Goal: Task Accomplishment & Management: Manage account settings

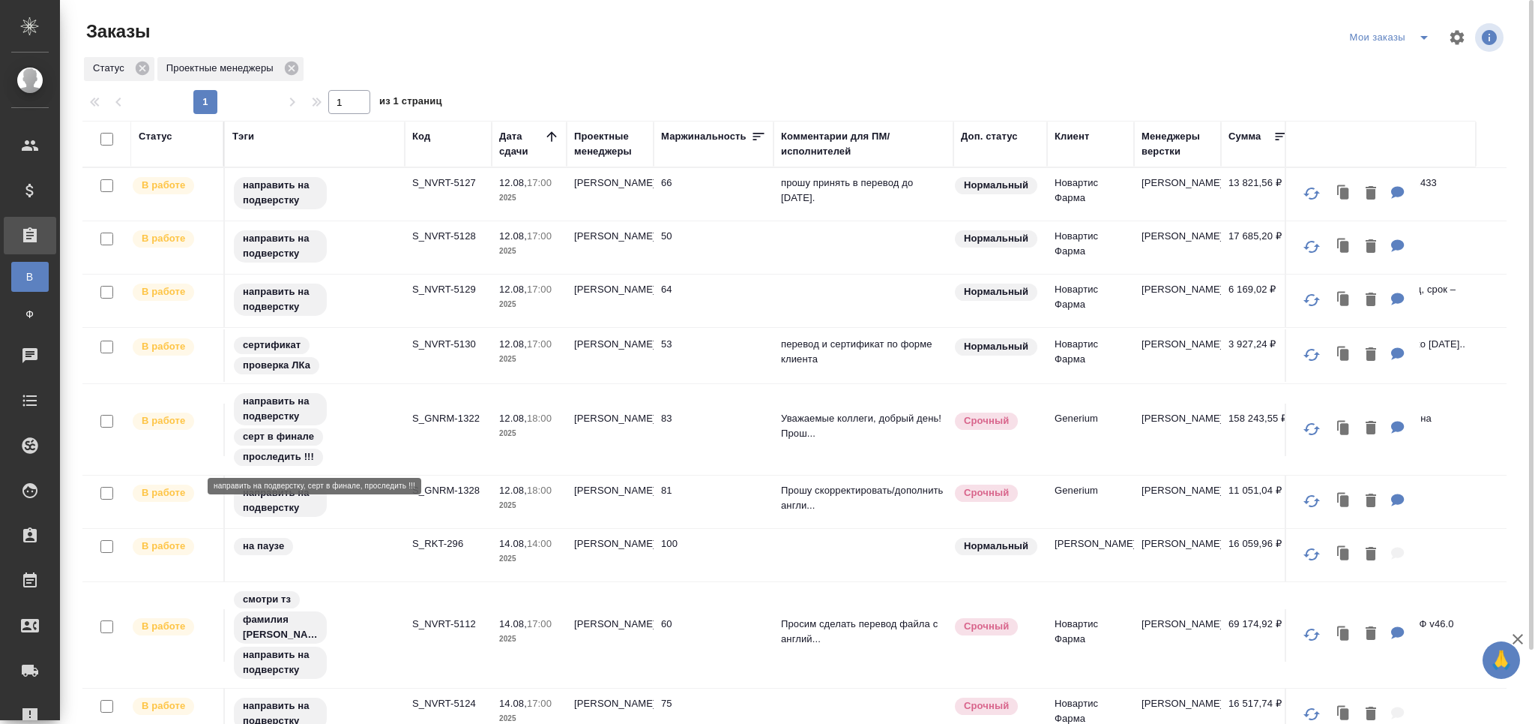
drag, startPoint x: 310, startPoint y: 413, endPoint x: 324, endPoint y: 723, distance: 310.0
click at [310, 413] on p "направить на подверстку" at bounding box center [280, 409] width 75 height 30
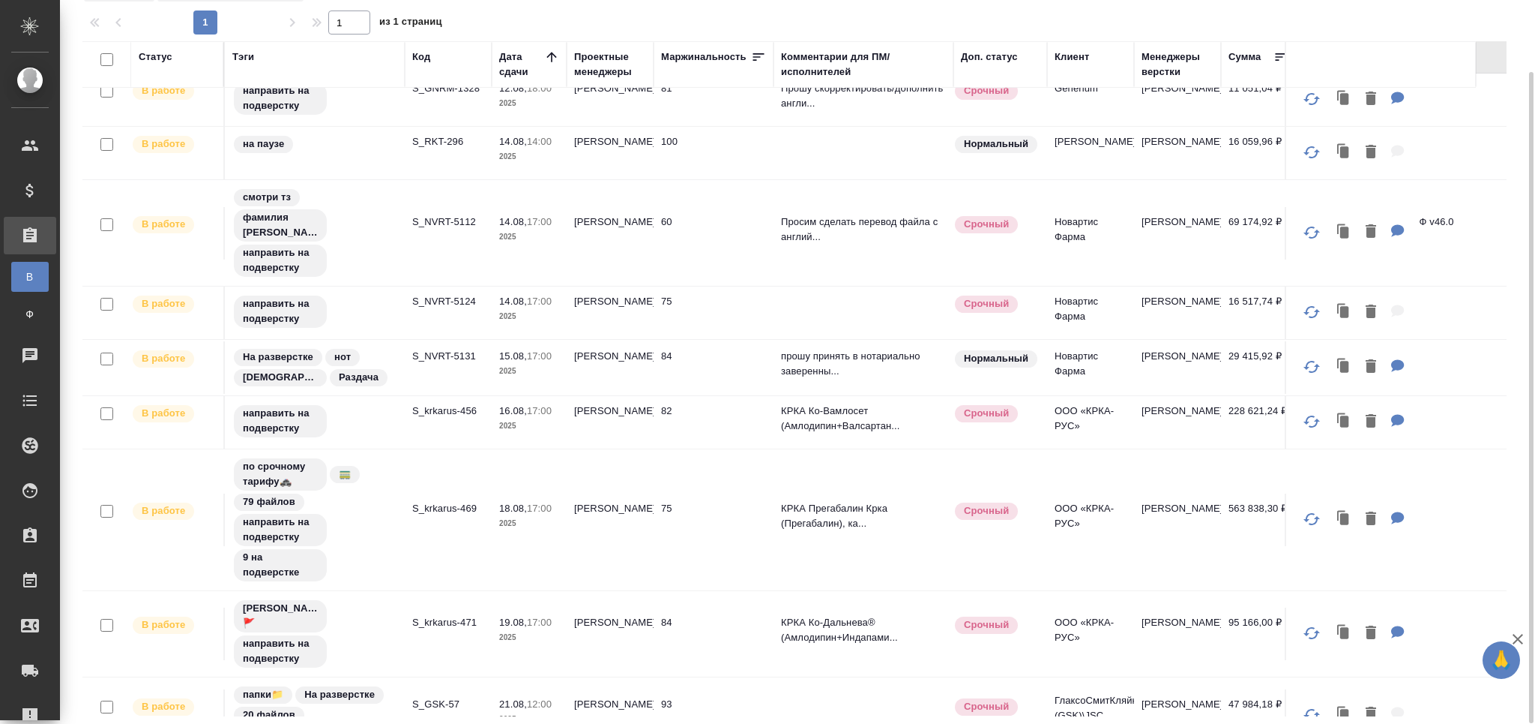
scroll to position [412, 0]
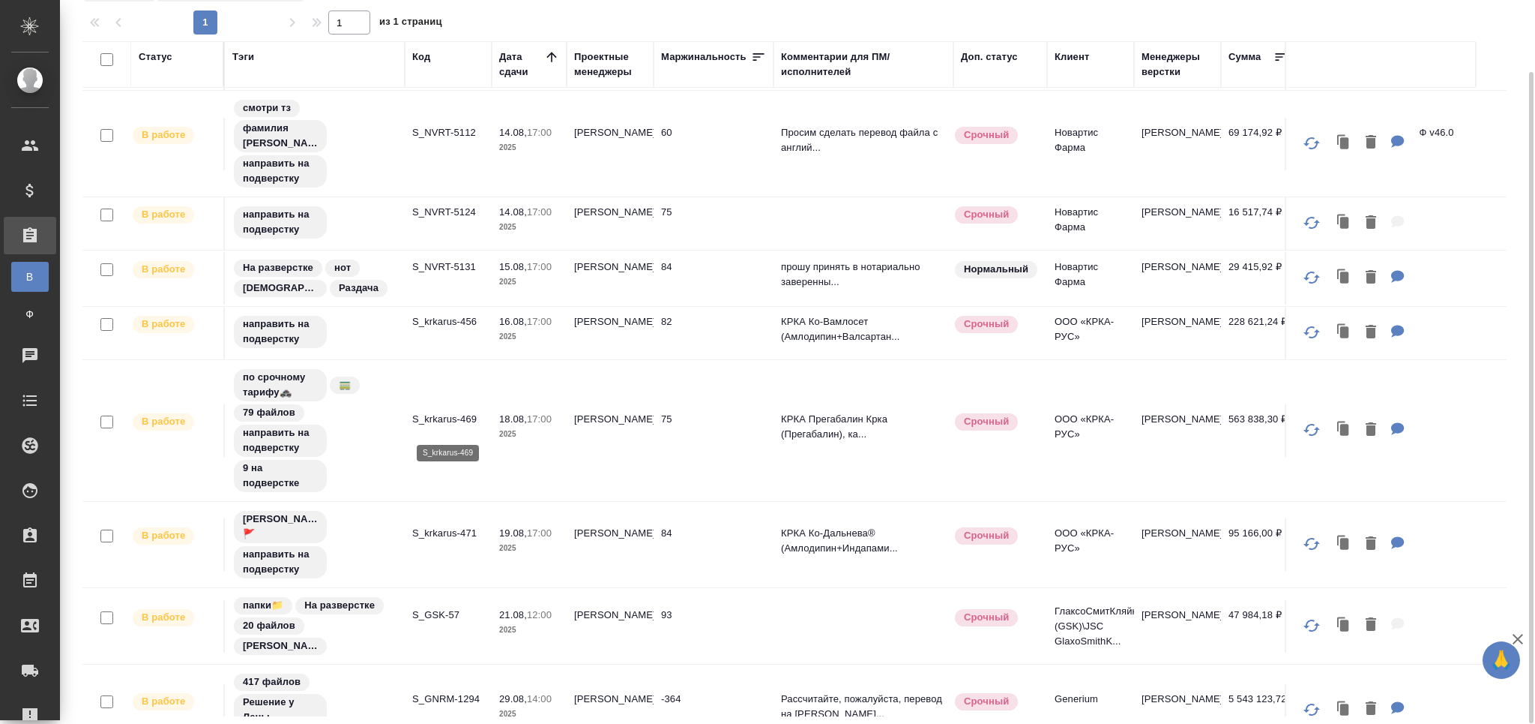
click at [436, 418] on p "S_krkarus-469" at bounding box center [448, 419] width 72 height 15
click at [460, 329] on p "S_krkarus-456" at bounding box center [448, 321] width 72 height 15
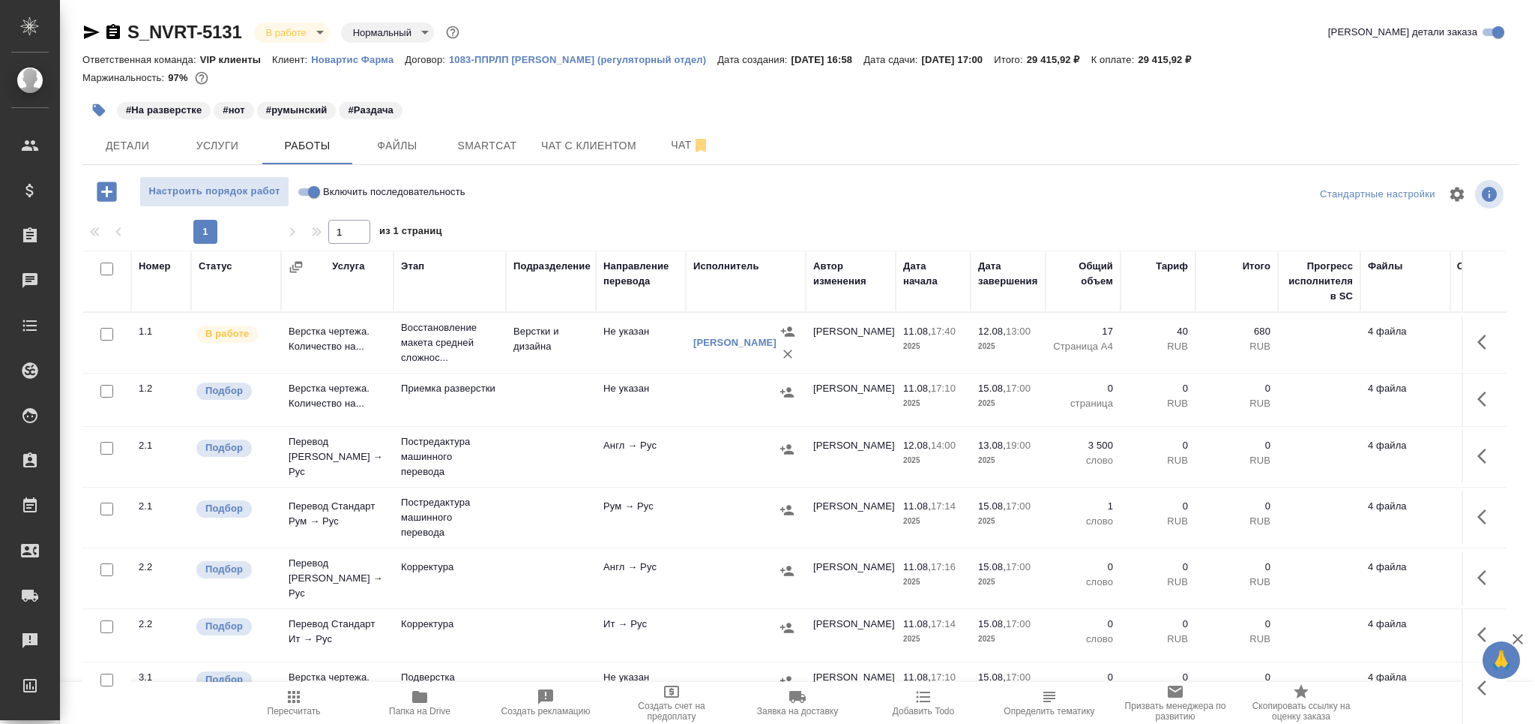
click at [292, 700] on icon "button" at bounding box center [294, 697] width 18 height 18
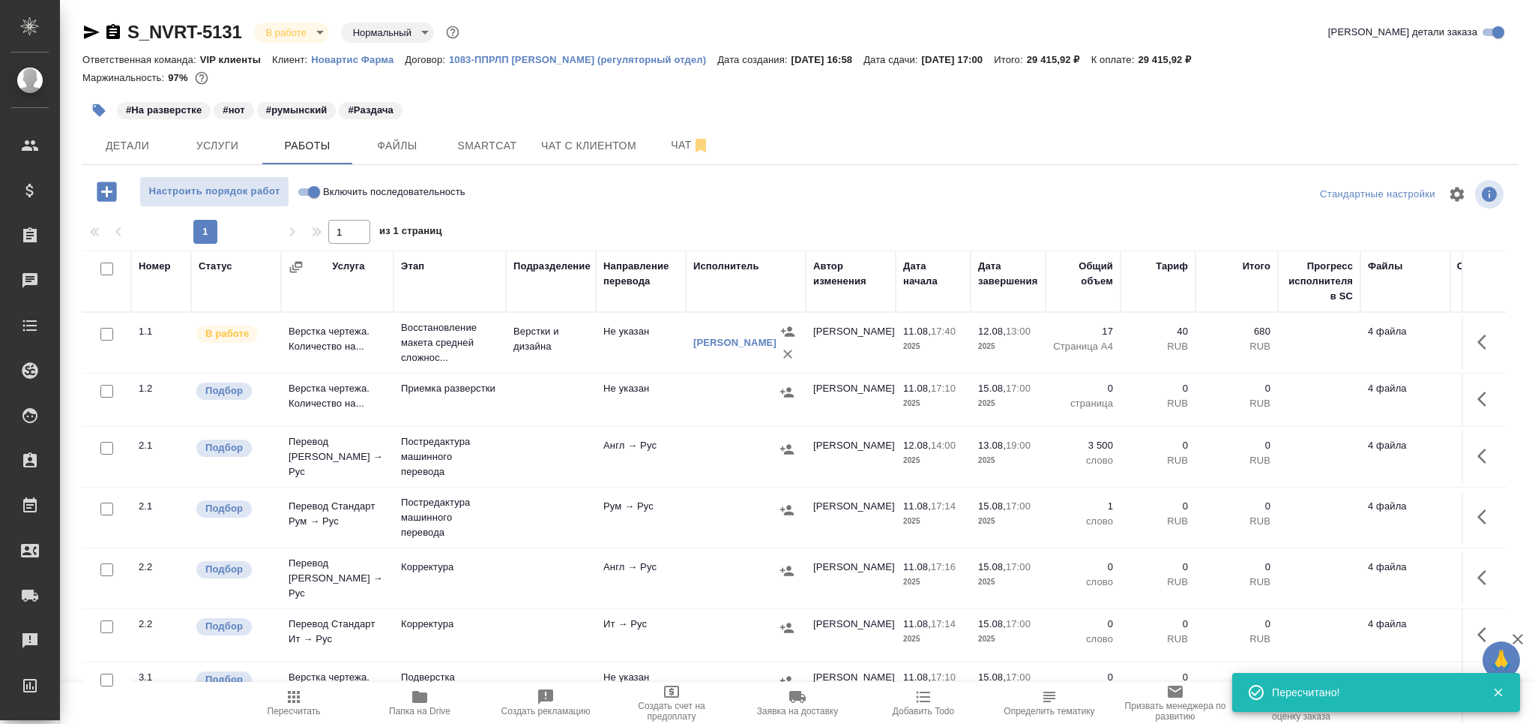
click at [109, 393] on input "checkbox" at bounding box center [106, 391] width 13 height 13
checkbox input "true"
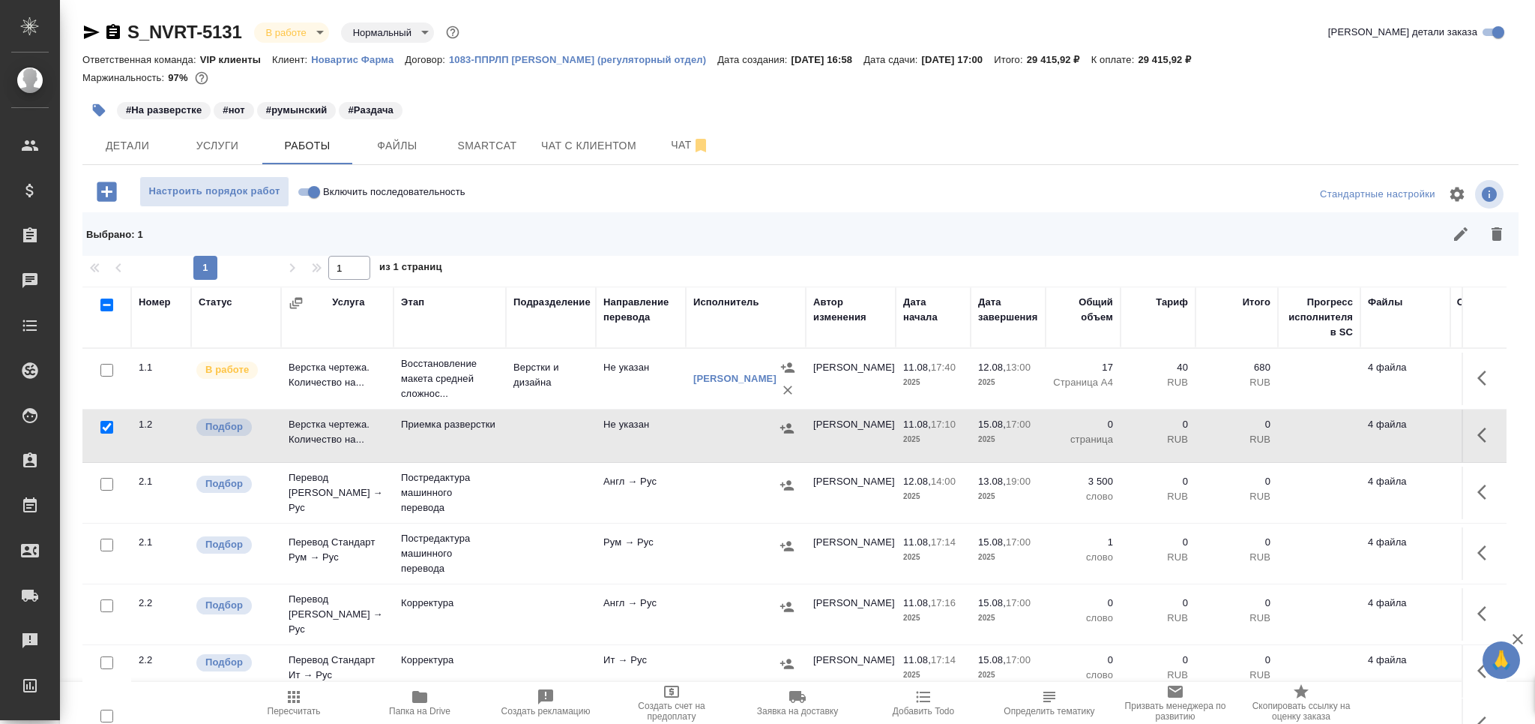
click at [105, 550] on input "checkbox" at bounding box center [106, 544] width 13 height 13
checkbox input "true"
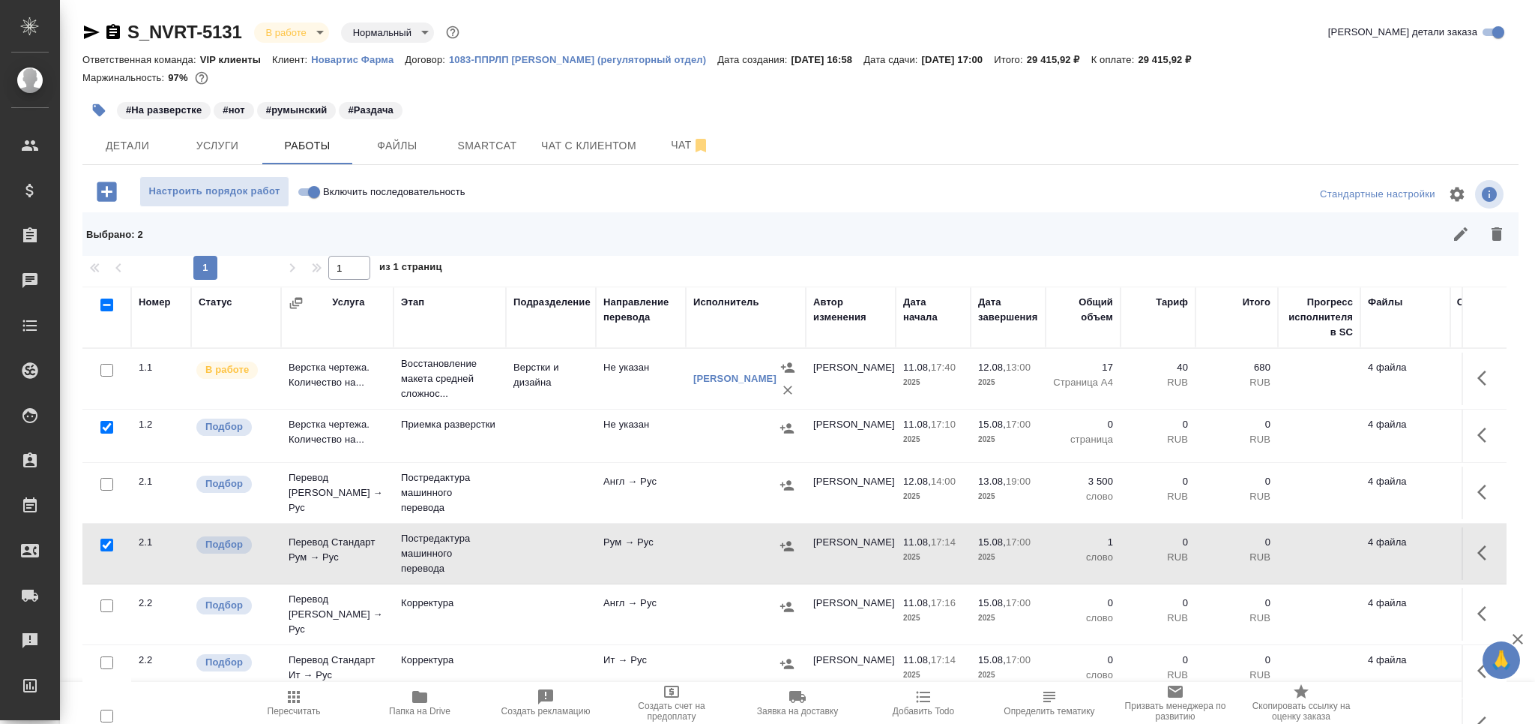
click at [104, 604] on input "checkbox" at bounding box center [106, 605] width 13 height 13
checkbox input "true"
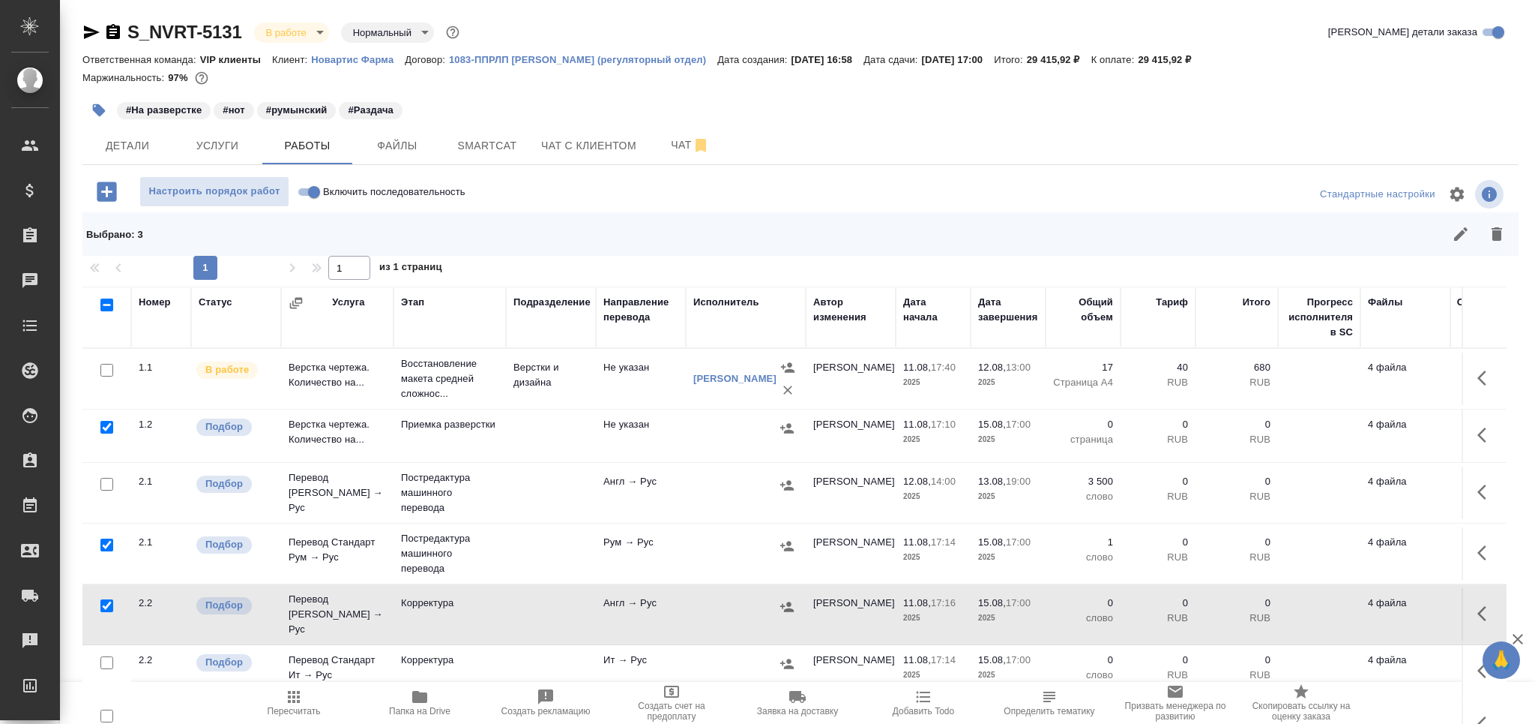
drag, startPoint x: 105, startPoint y: 655, endPoint x: 117, endPoint y: 640, distance: 18.6
click at [104, 656] on input "checkbox" at bounding box center [106, 662] width 13 height 13
checkbox input "true"
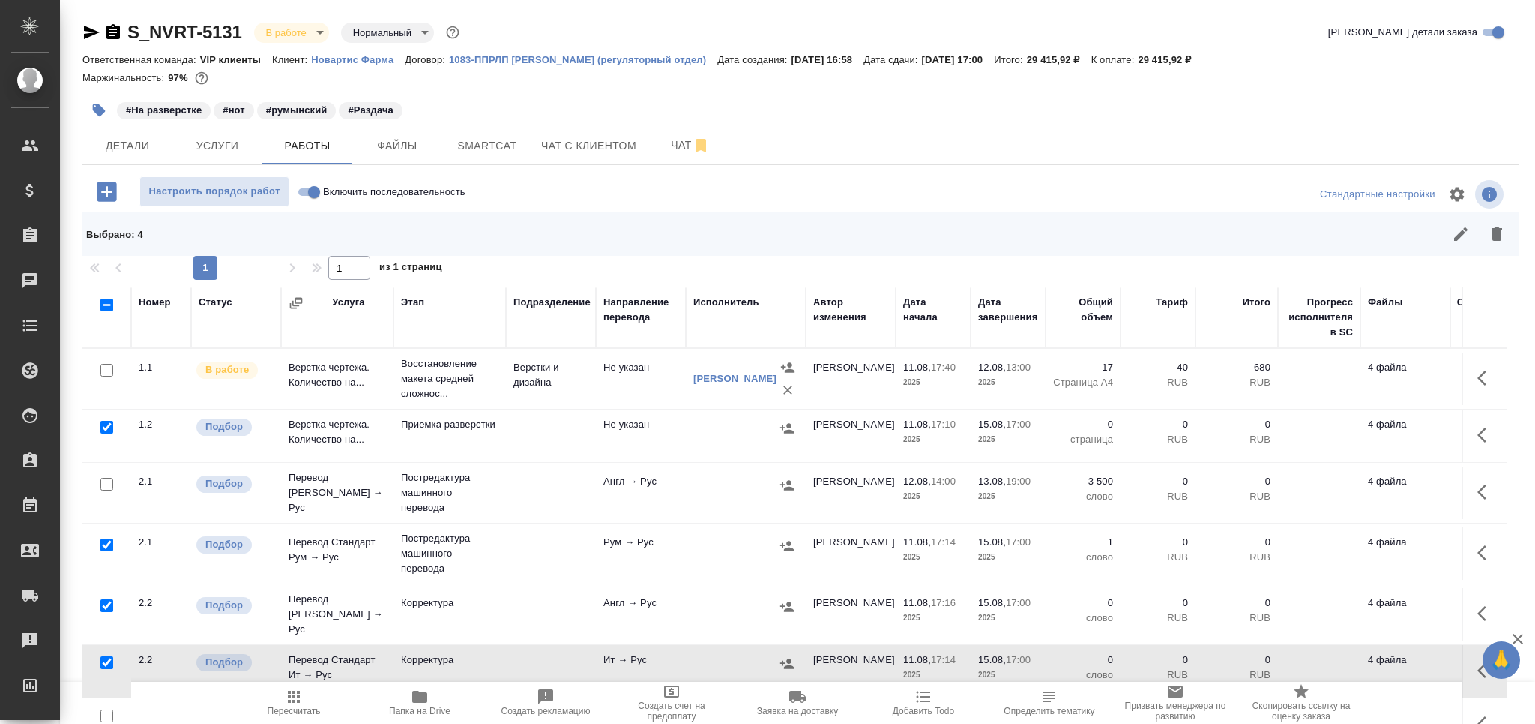
scroll to position [88, 0]
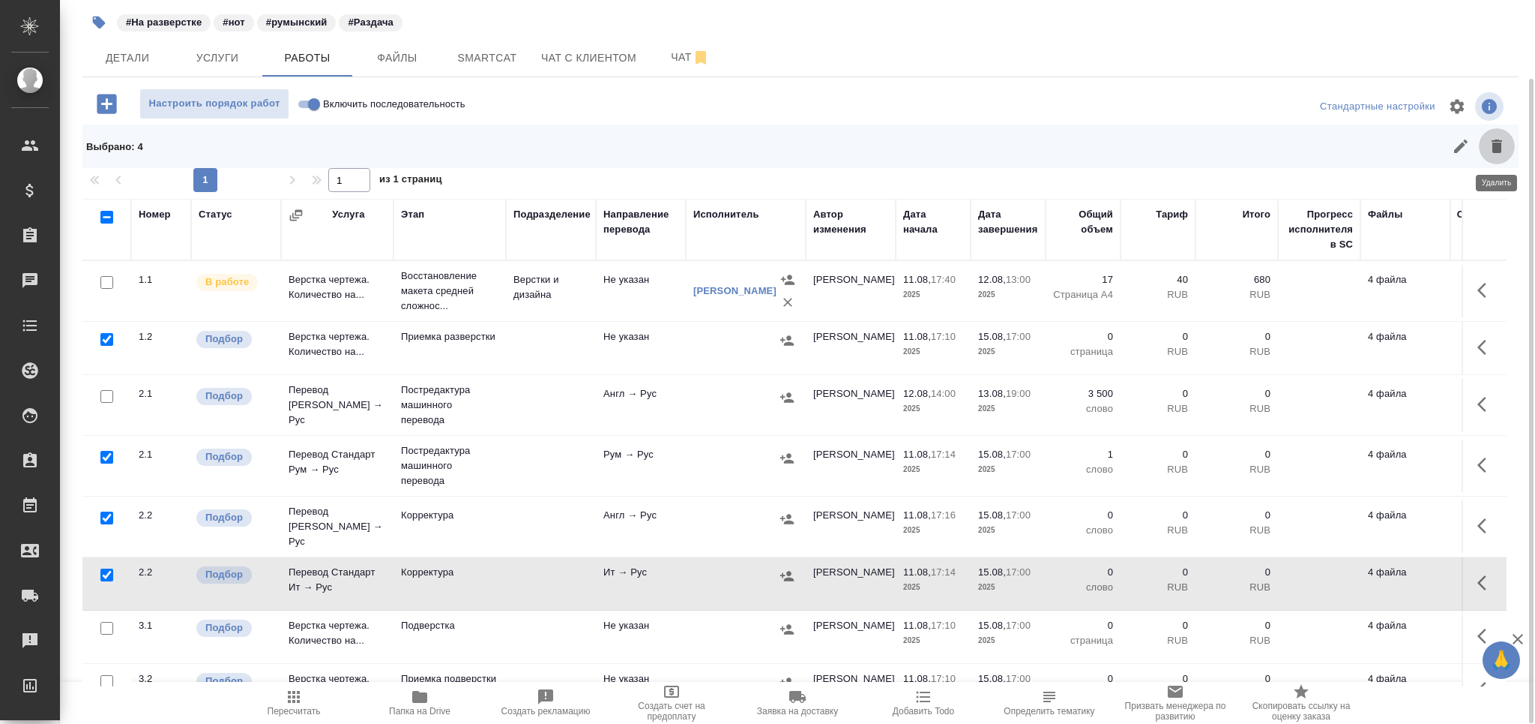
drag, startPoint x: 1503, startPoint y: 142, endPoint x: 989, endPoint y: 267, distance: 529.2
click at [1502, 145] on icon "button" at bounding box center [1497, 146] width 18 height 18
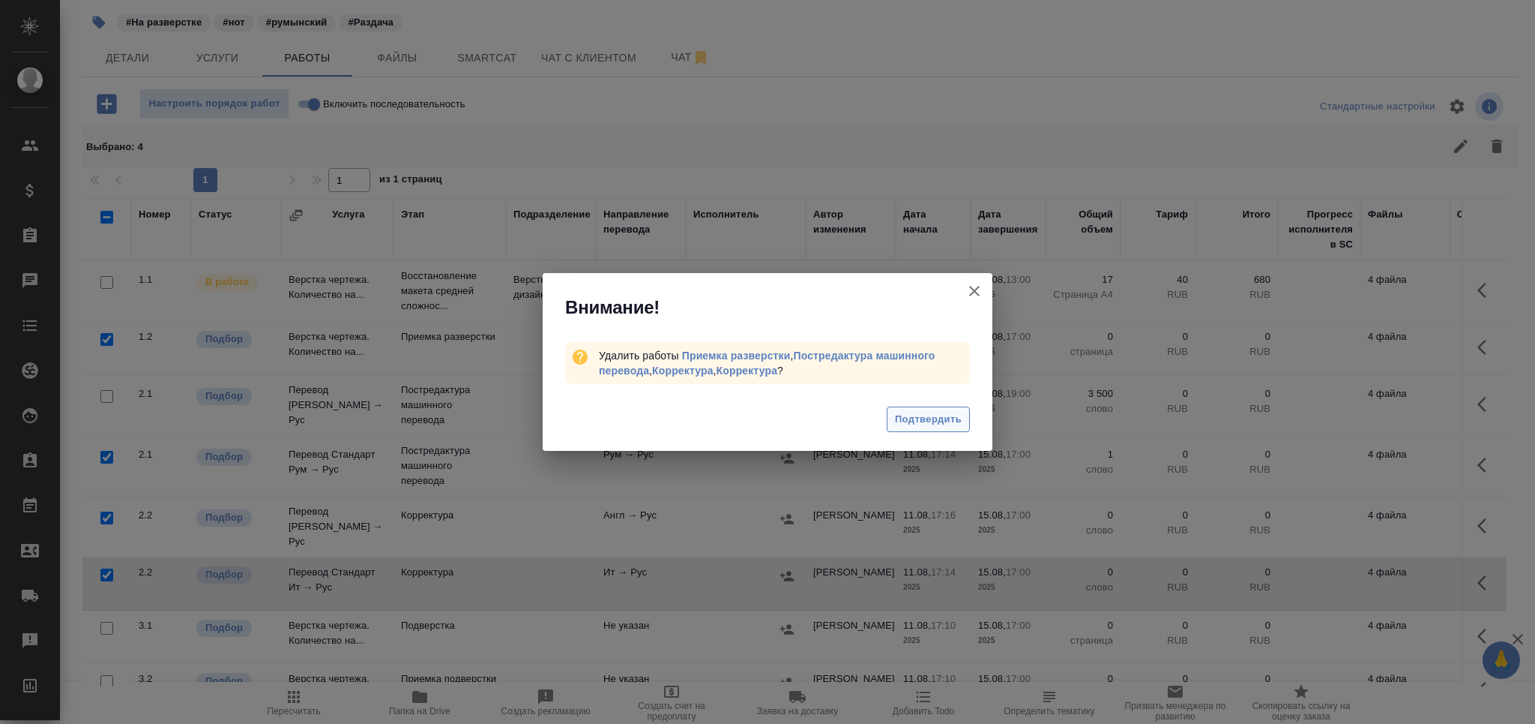
click at [930, 421] on span "Подтвердить" at bounding box center [928, 419] width 67 height 17
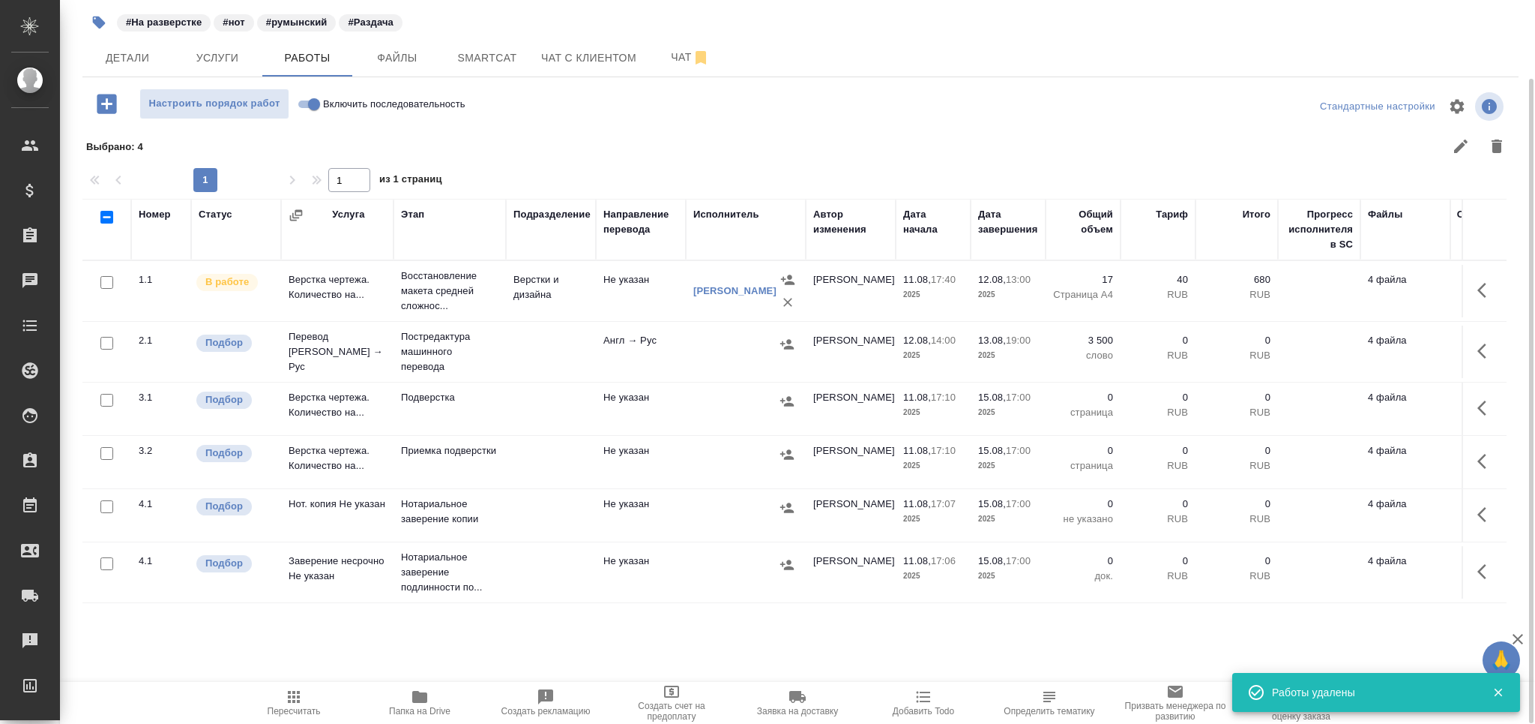
click at [112, 456] on input "checkbox" at bounding box center [106, 453] width 13 height 13
checkbox input "true"
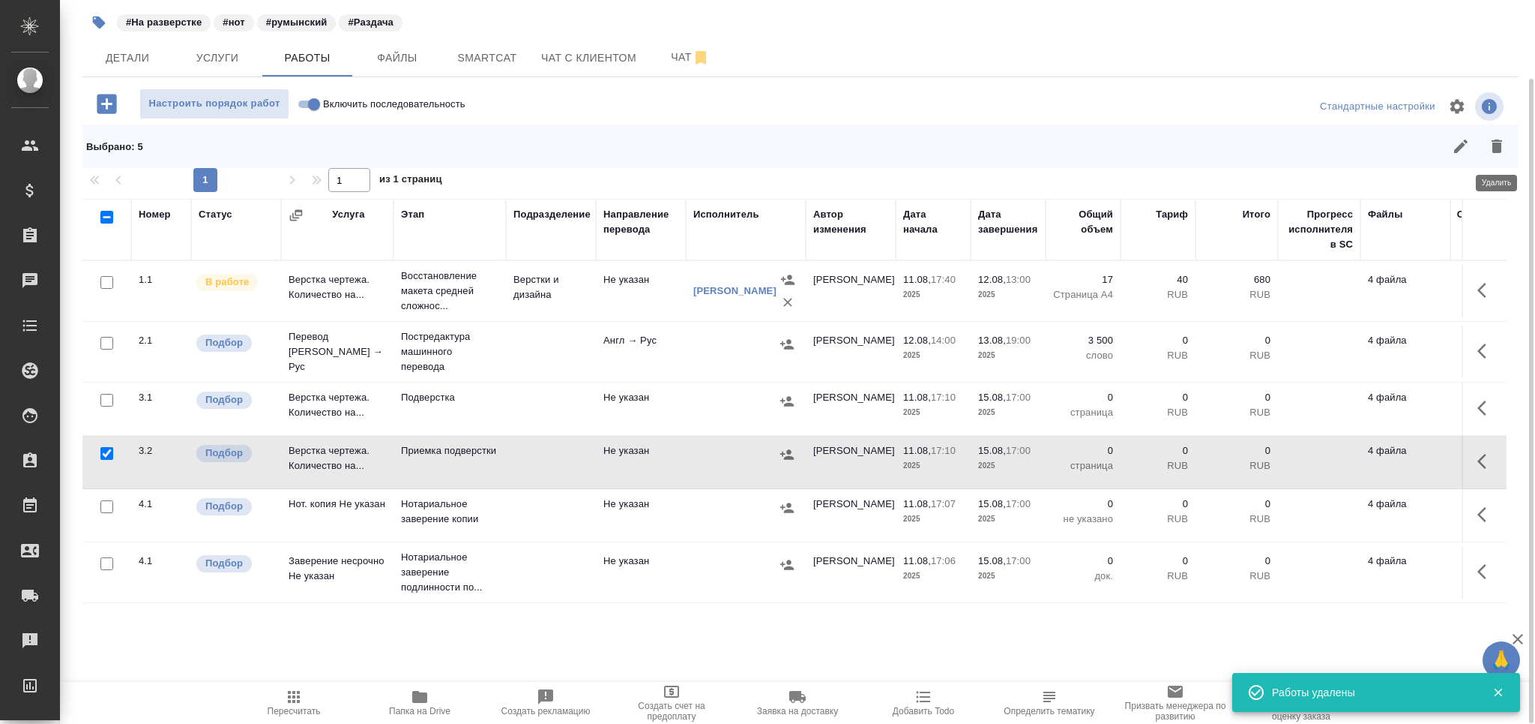
click at [1492, 144] on icon "button" at bounding box center [1497, 146] width 18 height 18
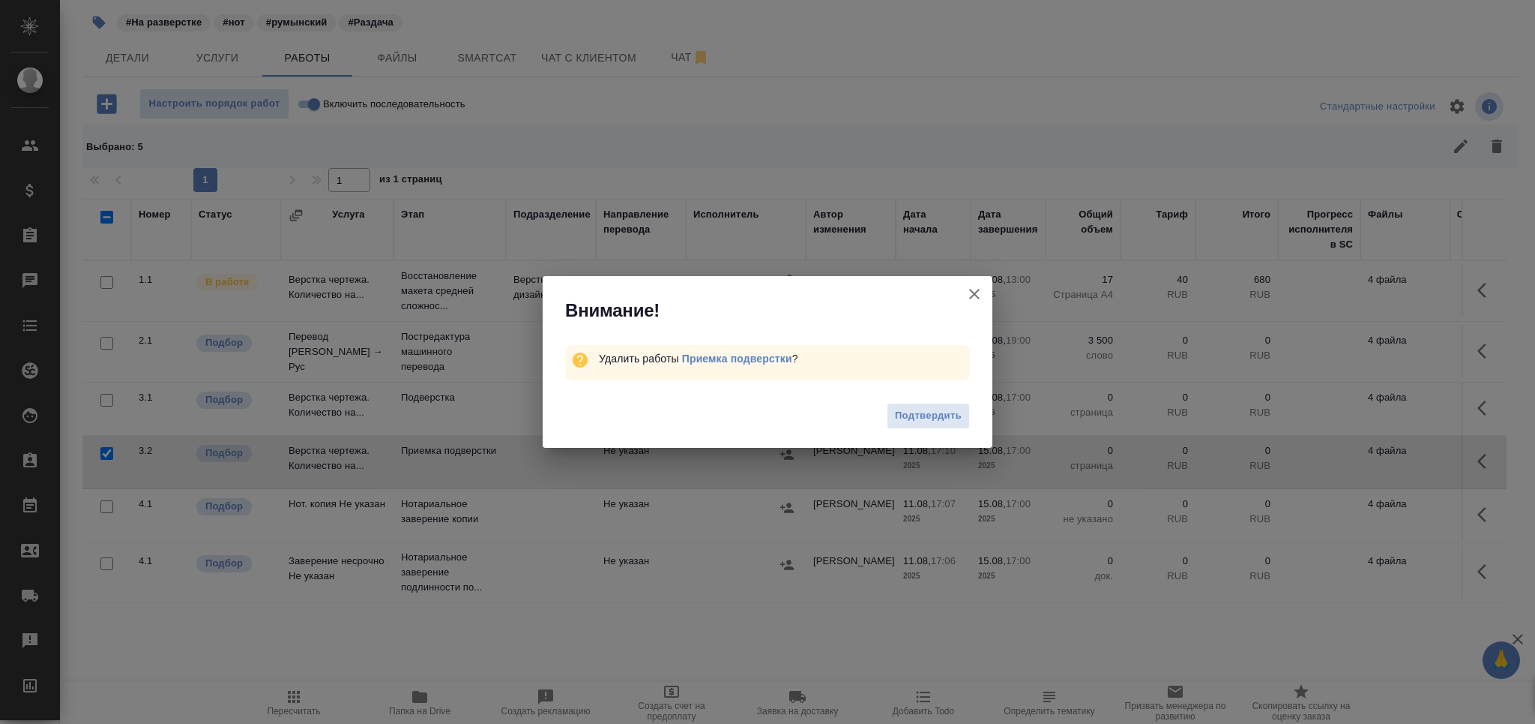
click at [937, 409] on span "Подтвердить" at bounding box center [928, 415] width 67 height 17
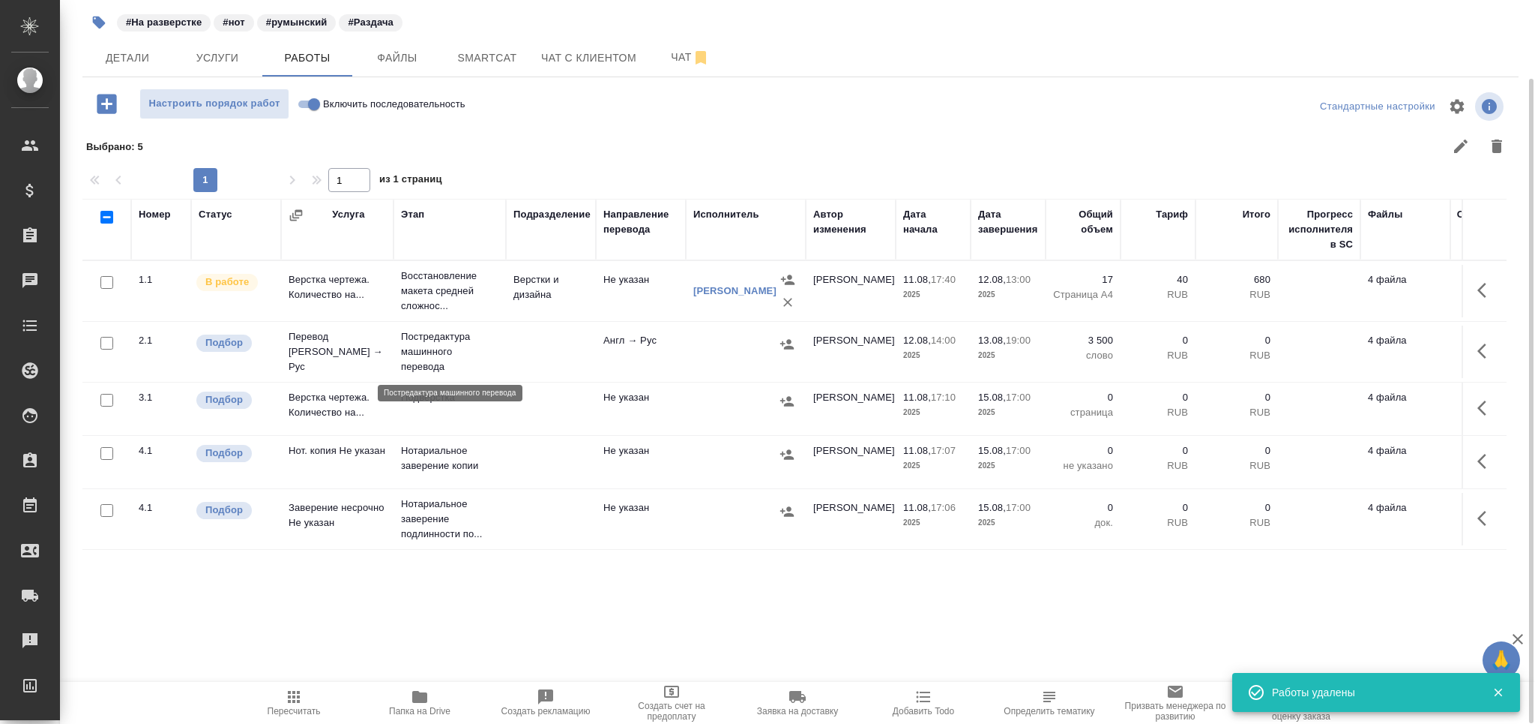
click at [490, 355] on p "Постредактура машинного перевода" at bounding box center [449, 351] width 97 height 45
click at [493, 355] on p "Постредактура машинного перевода" at bounding box center [449, 351] width 97 height 45
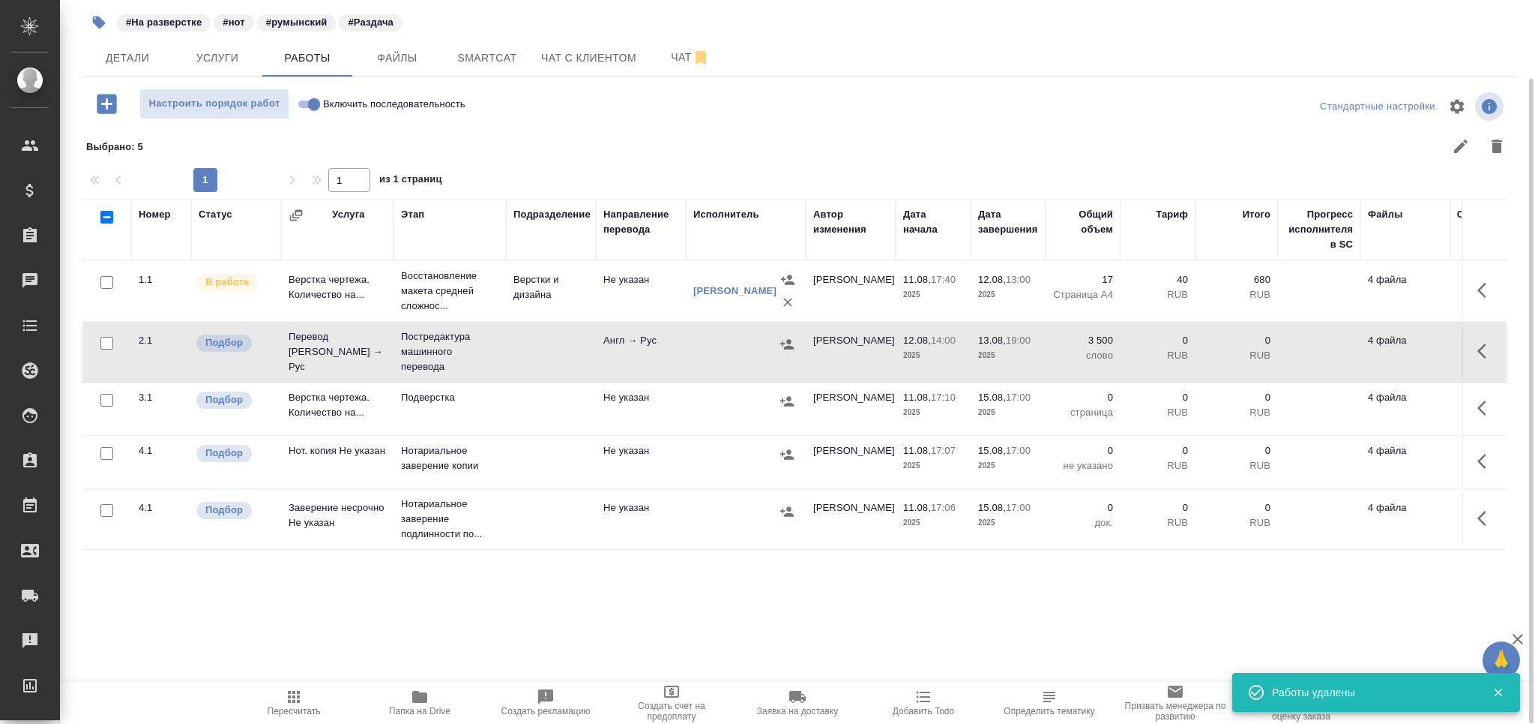
click at [292, 691] on icon "button" at bounding box center [294, 697] width 18 height 18
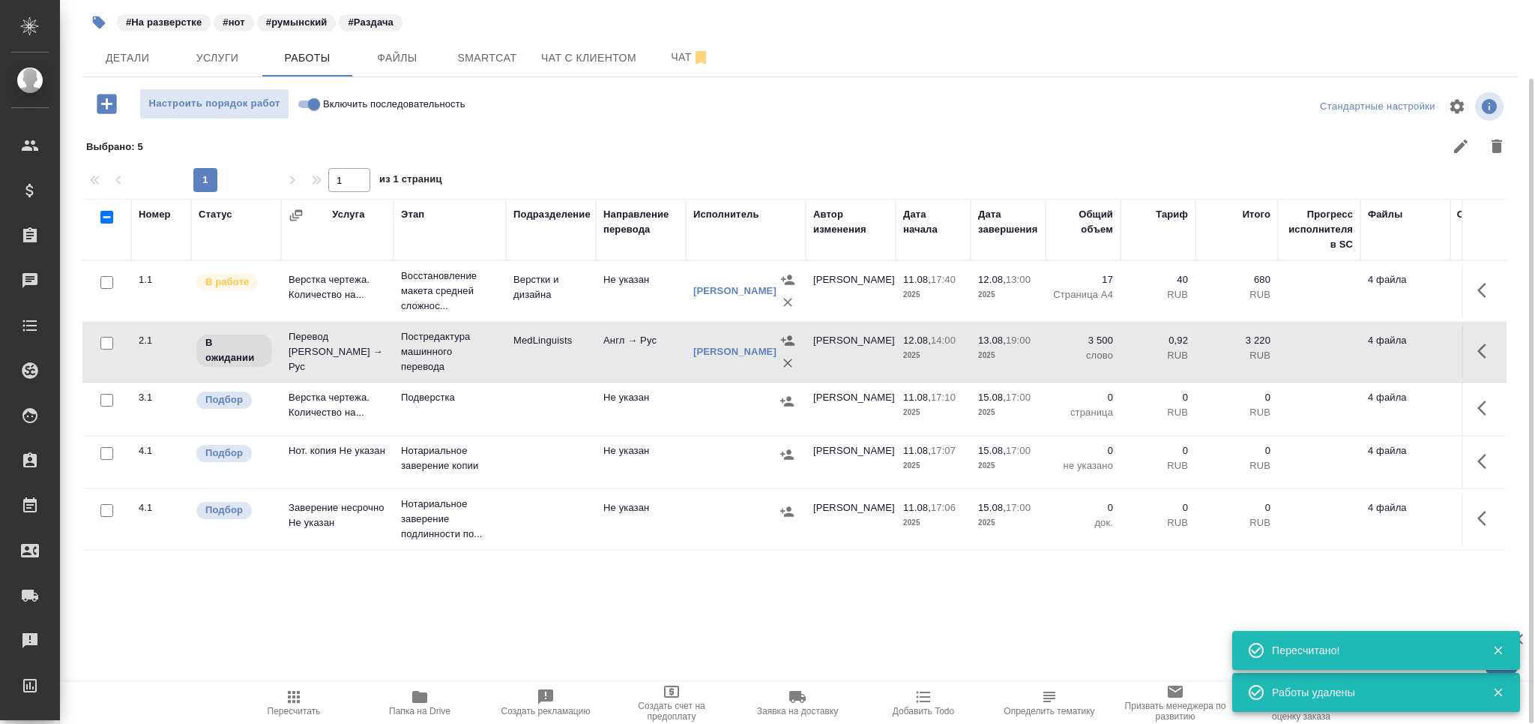
click at [573, 317] on td "MedLinguists" at bounding box center [551, 291] width 90 height 52
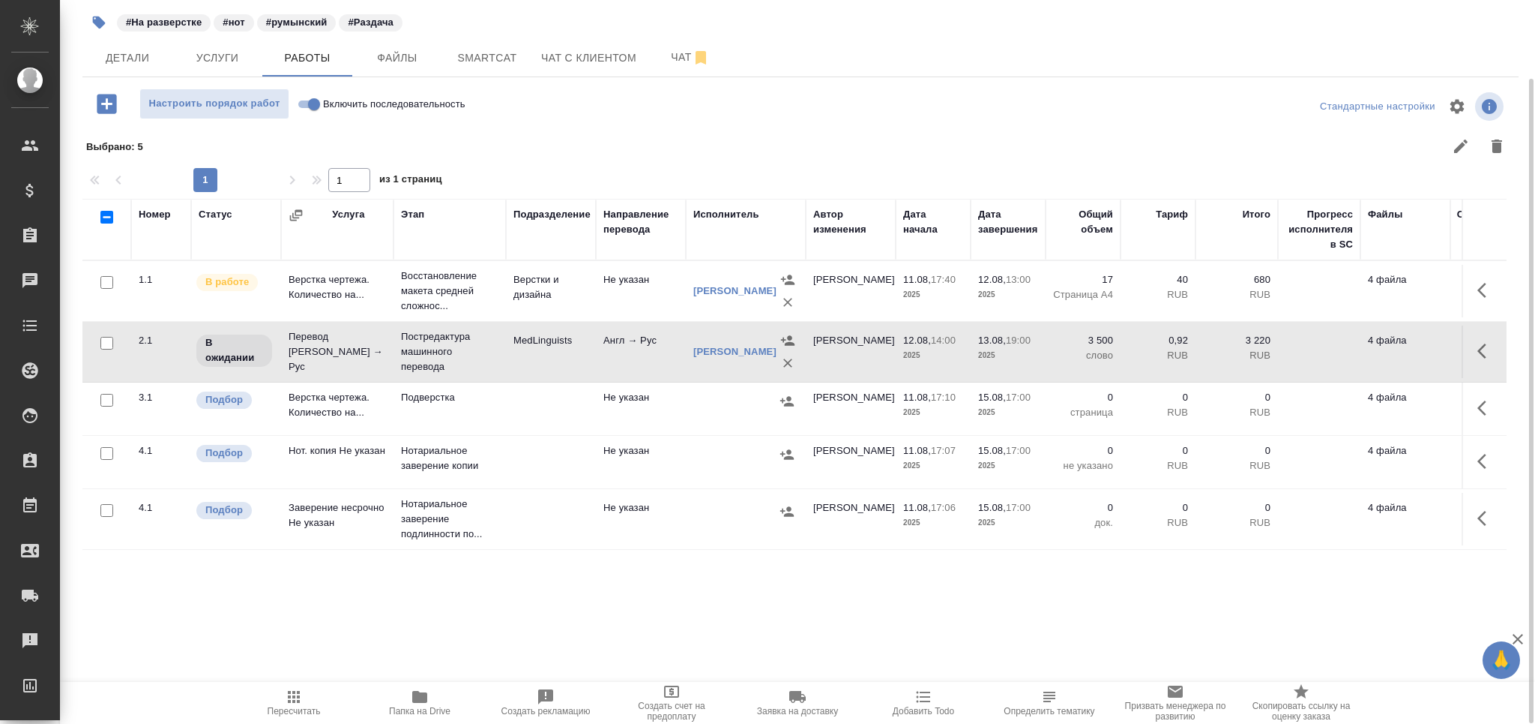
click at [537, 317] on td at bounding box center [551, 291] width 90 height 52
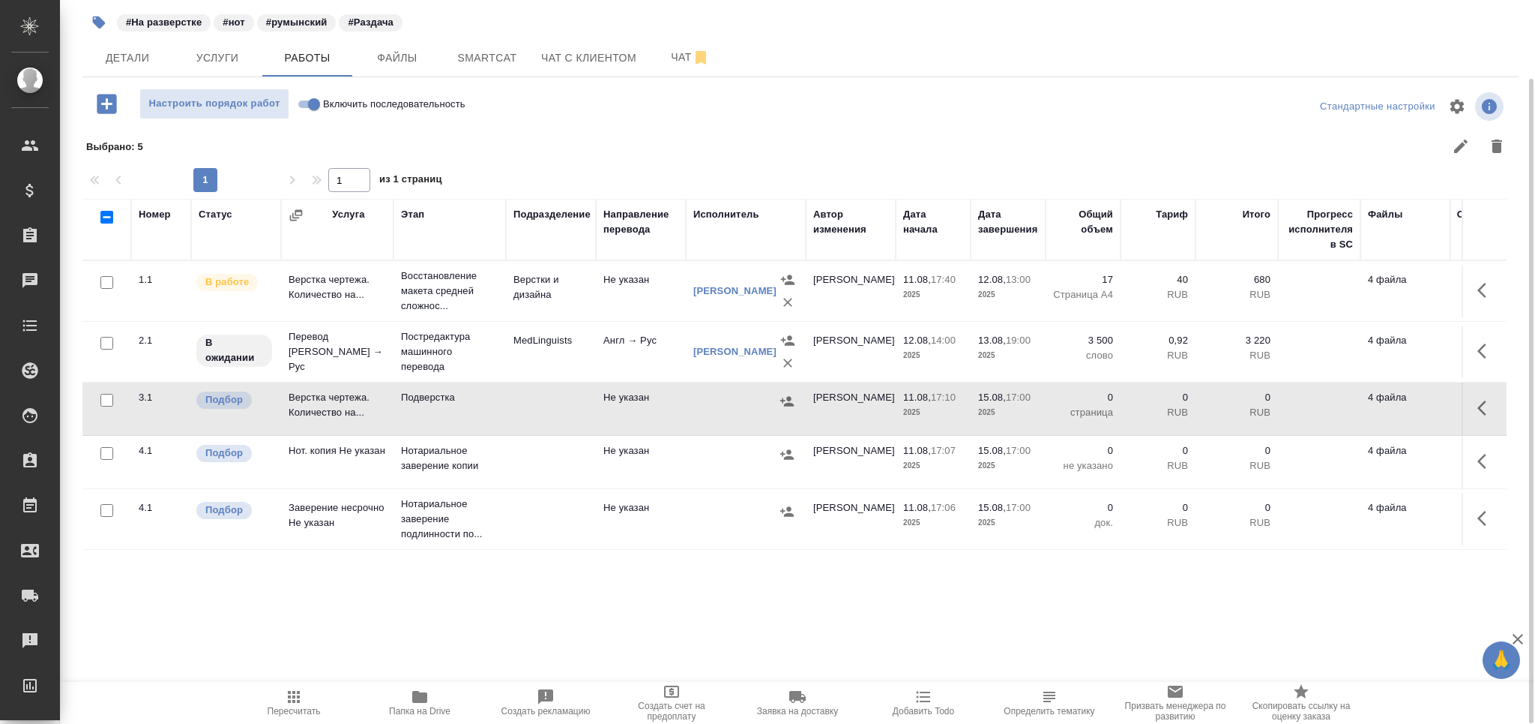
click at [537, 317] on td at bounding box center [551, 291] width 90 height 52
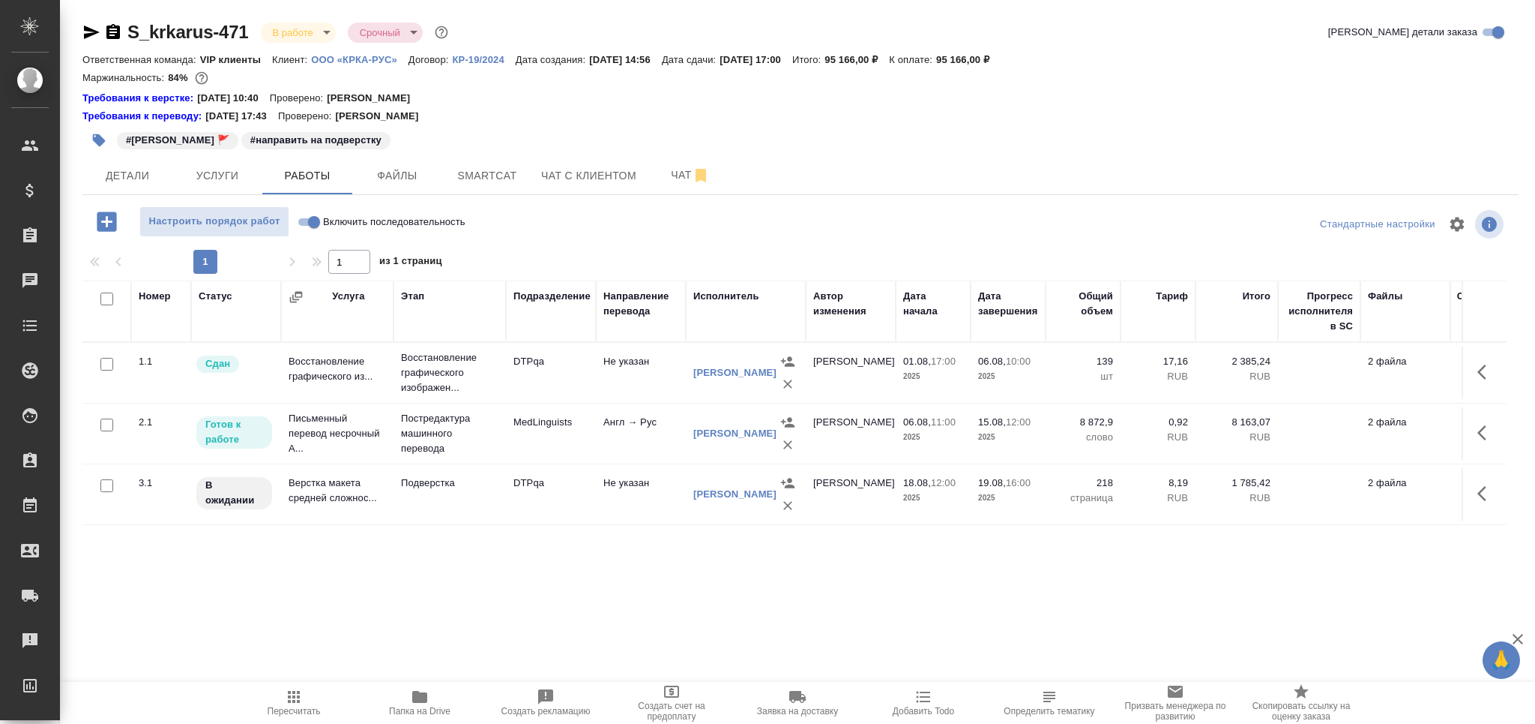
click at [453, 403] on td "Постредактура машинного перевода" at bounding box center [450, 373] width 112 height 60
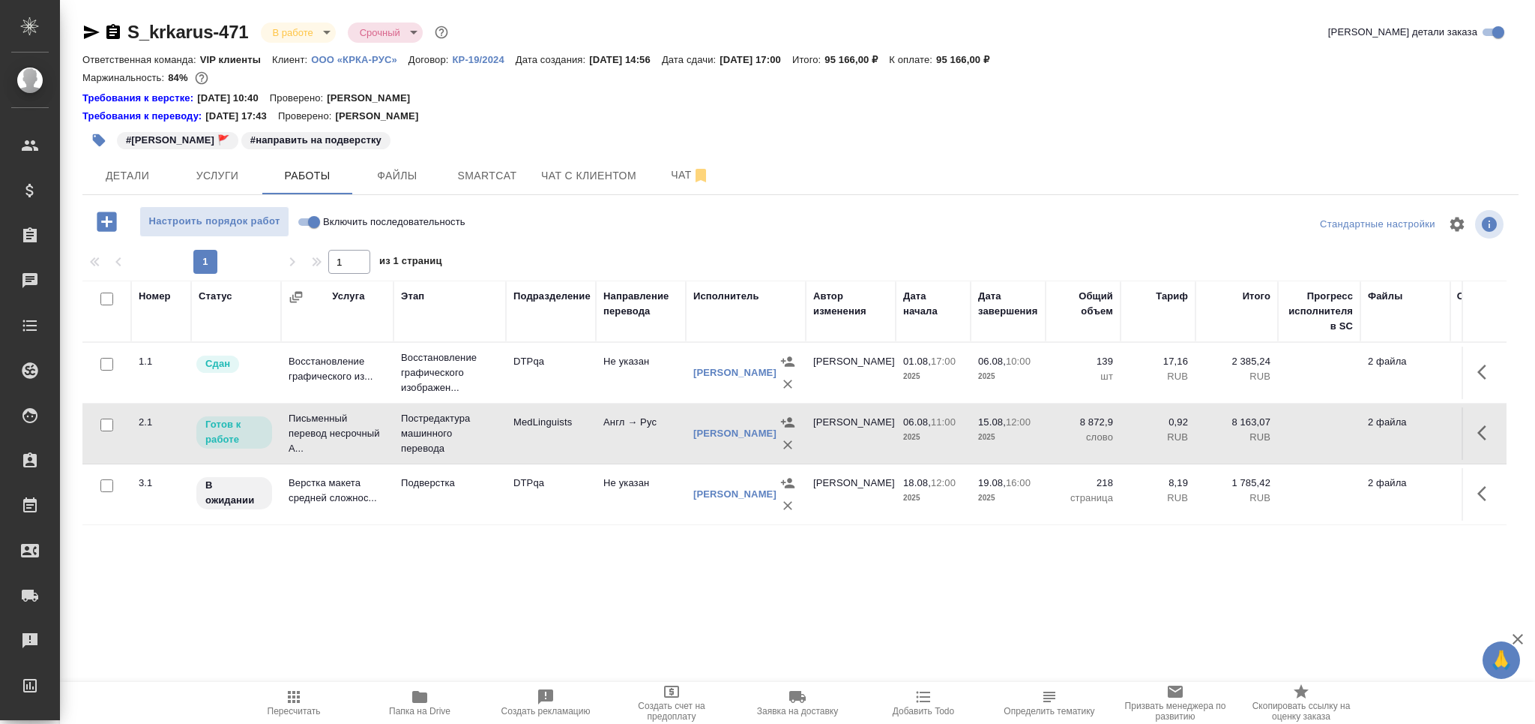
click at [453, 403] on td "Постредактура машинного перевода" at bounding box center [450, 373] width 112 height 60
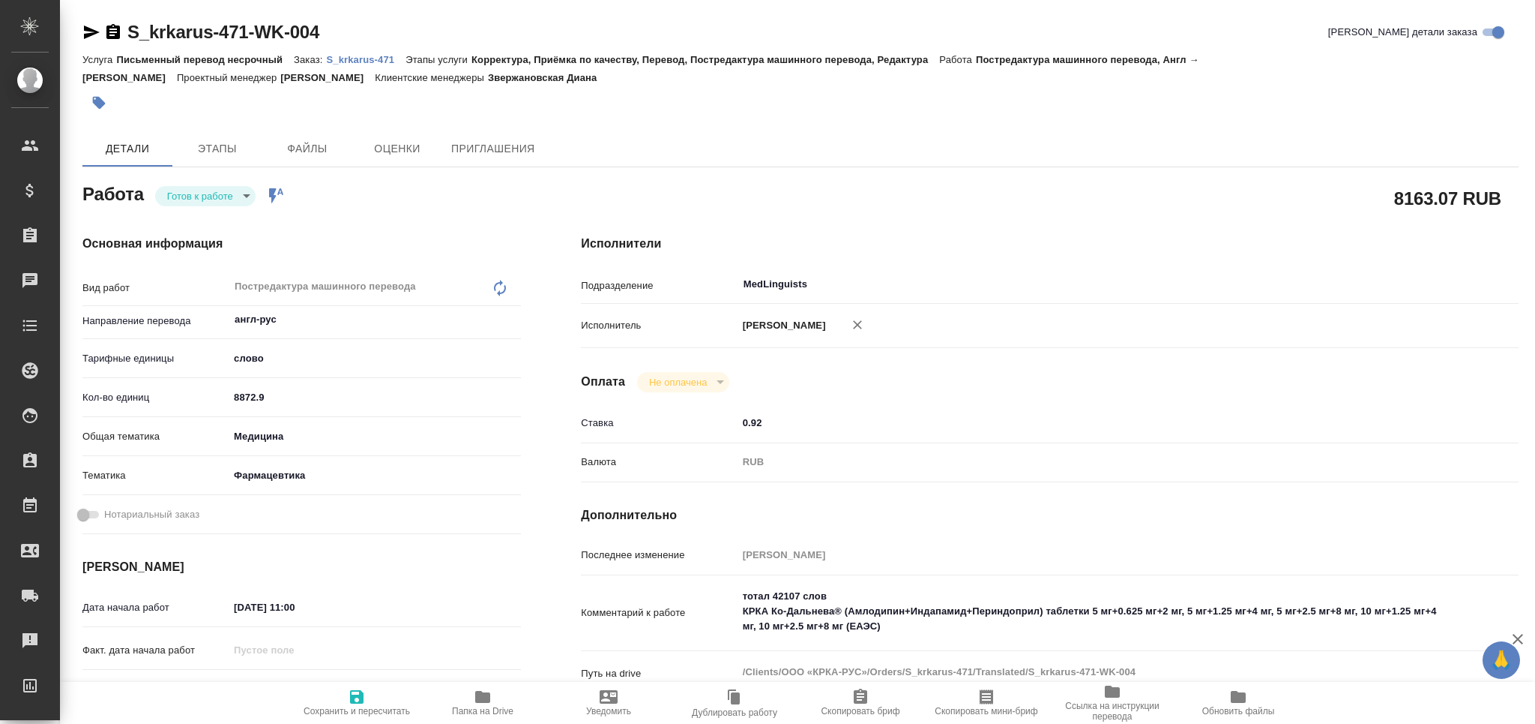
type textarea "x"
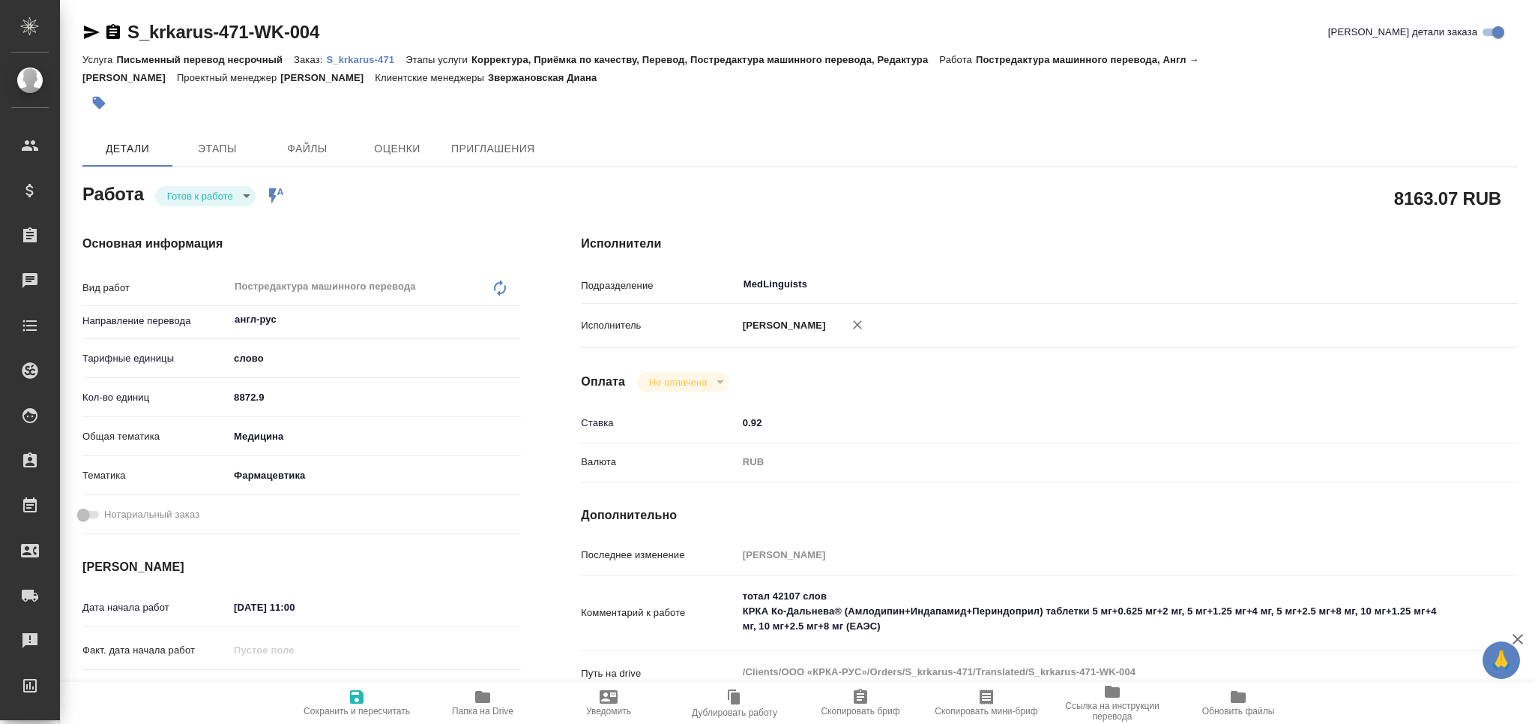
type textarea "x"
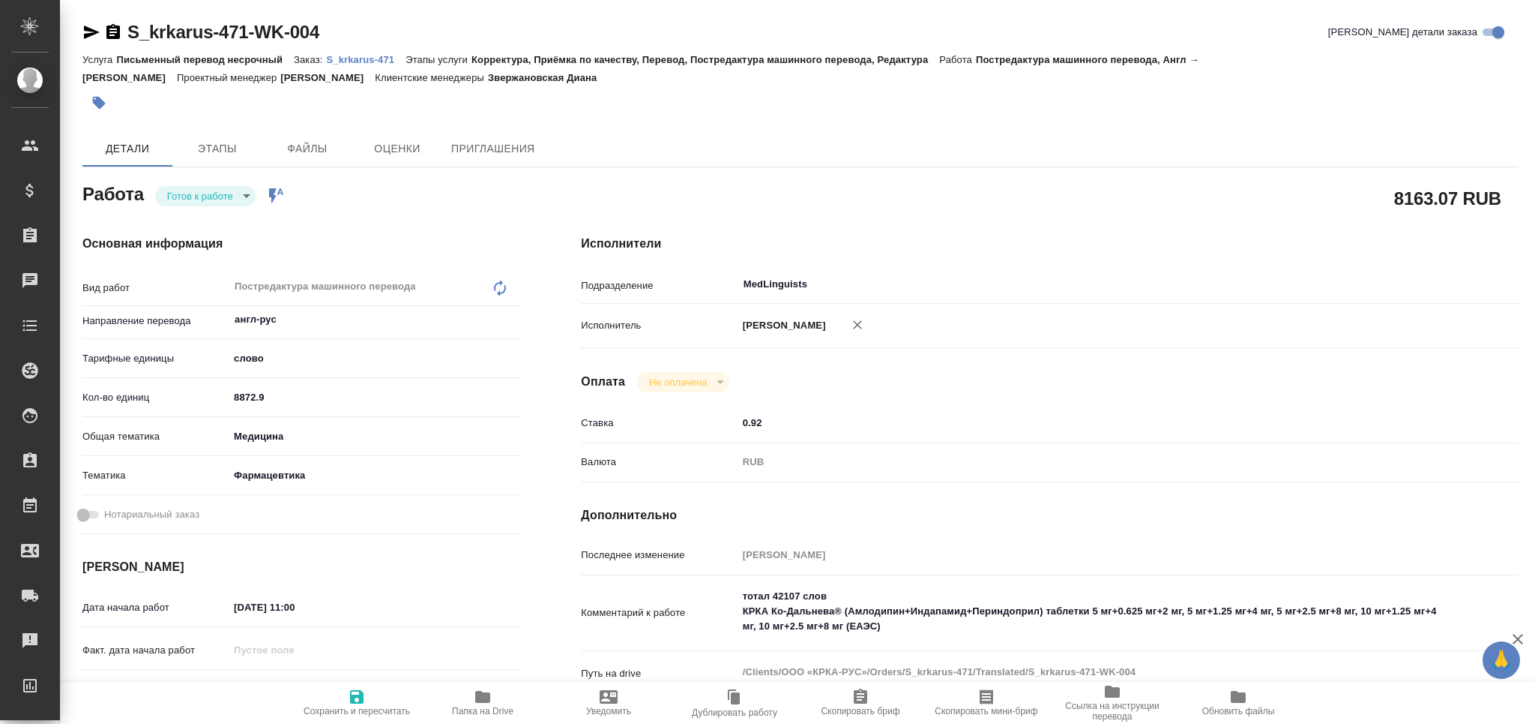
type textarea "x"
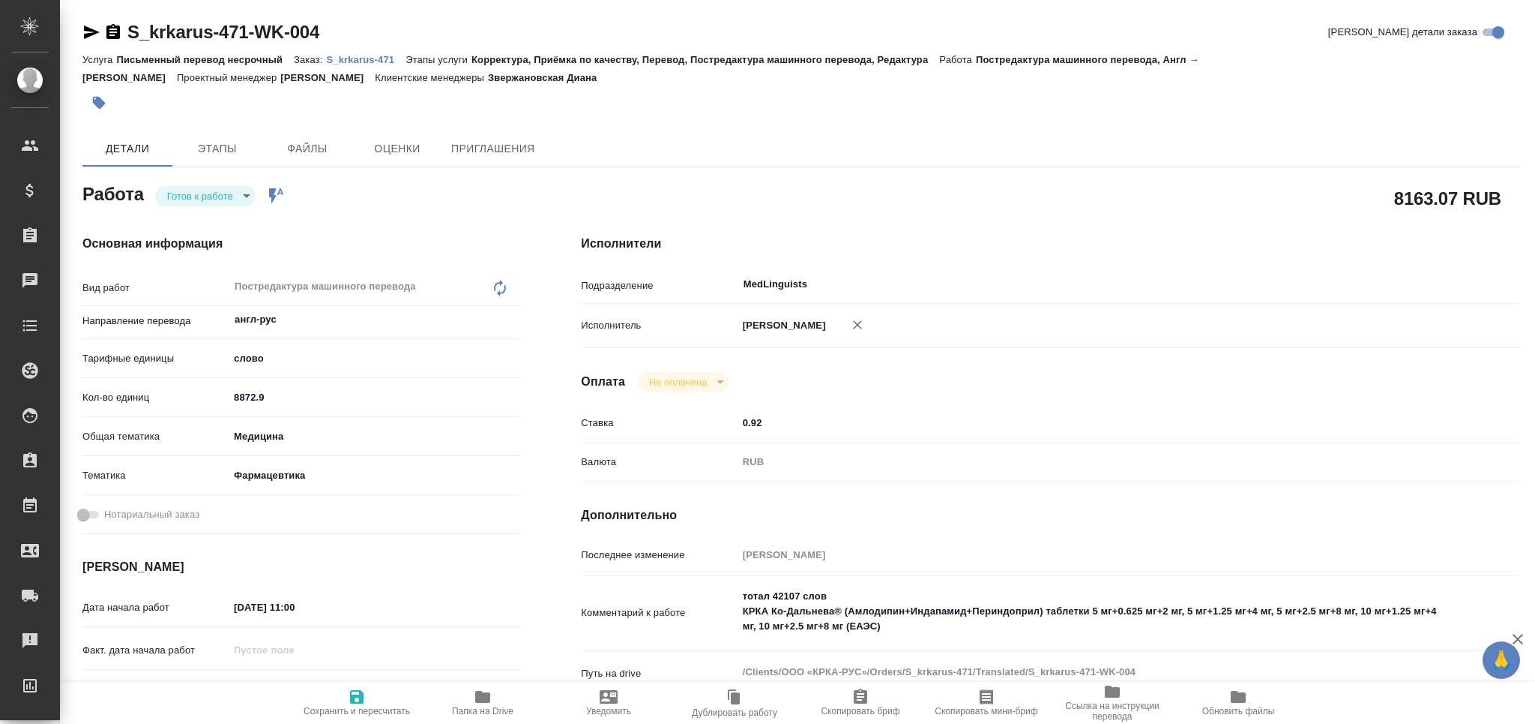
type textarea "x"
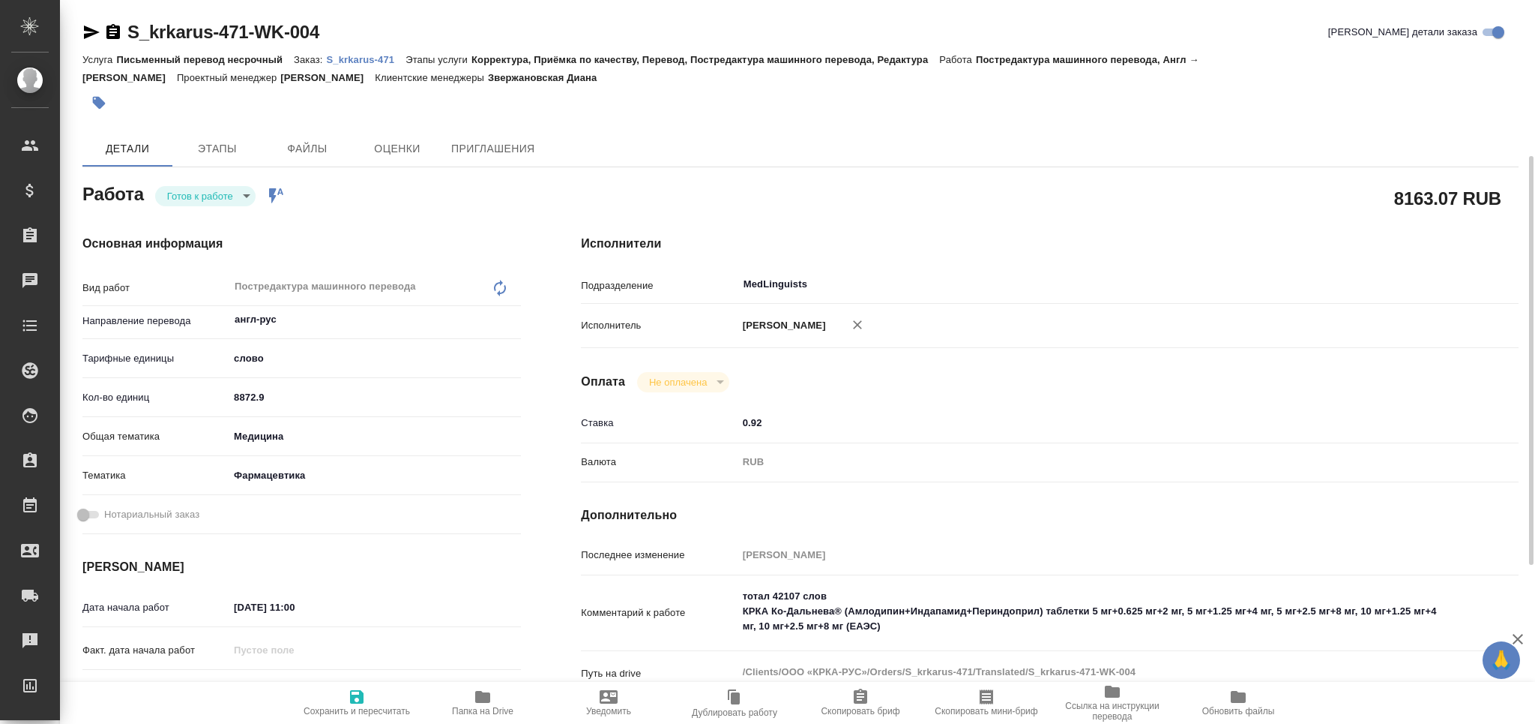
type textarea "x"
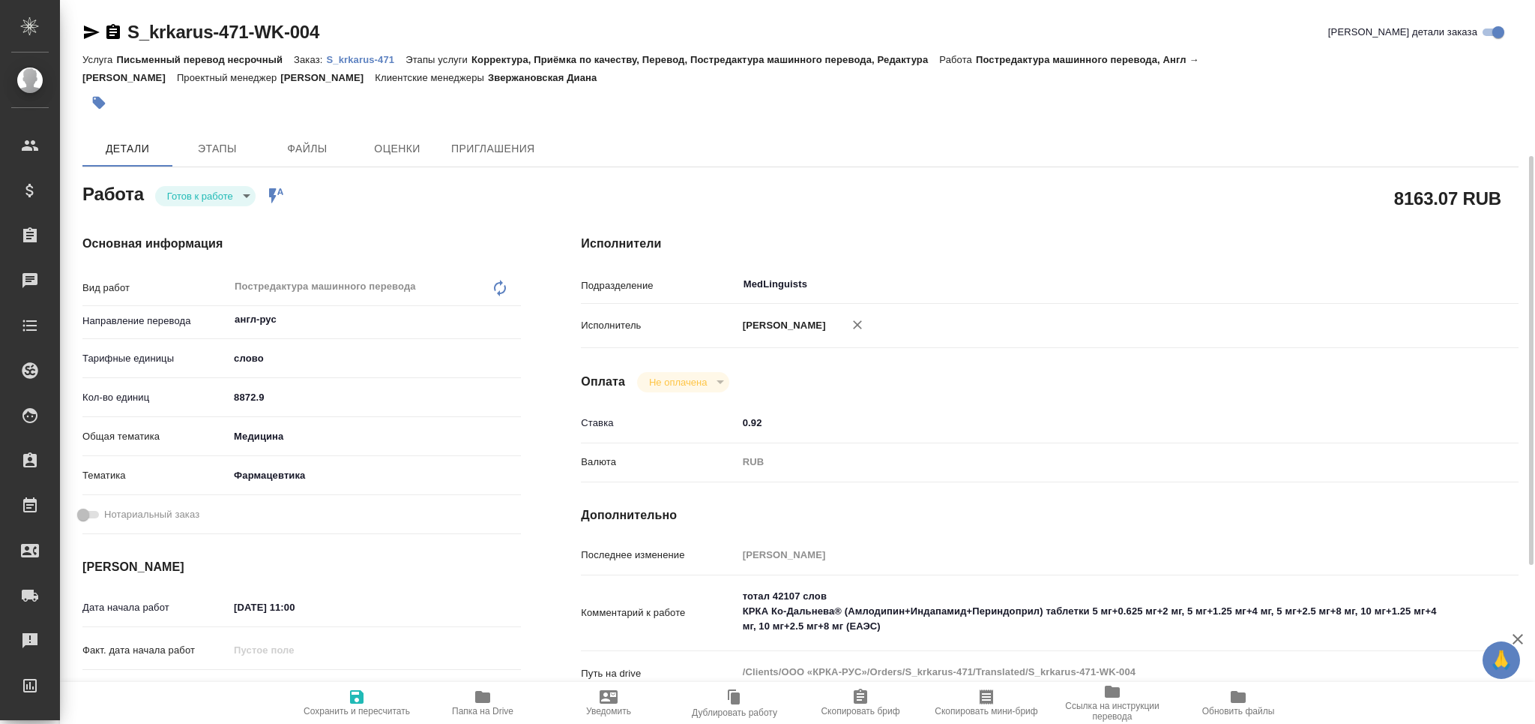
scroll to position [199, 0]
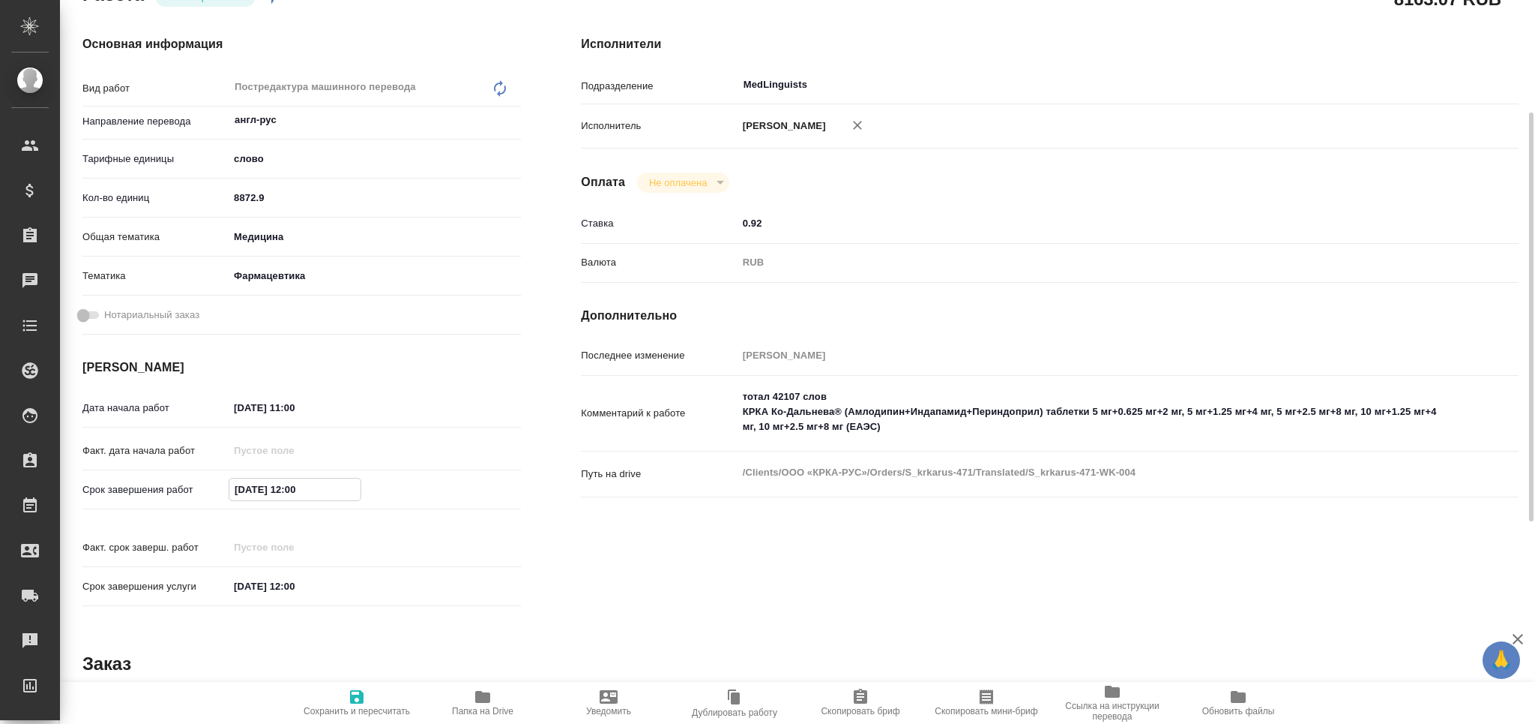
type textarea "x"
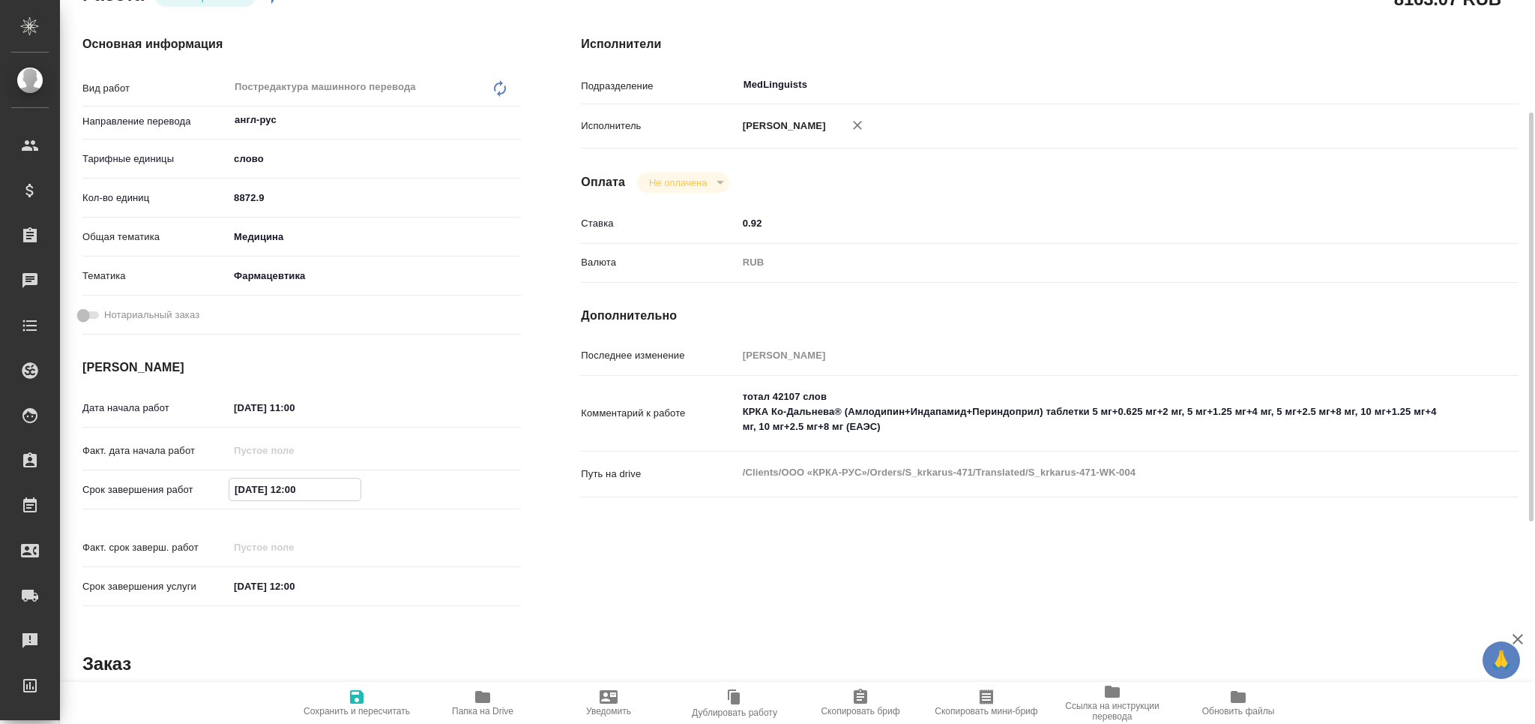
click at [242, 487] on input "15.08.2025 12:00" at bounding box center [294, 489] width 131 height 22
type textarea "x"
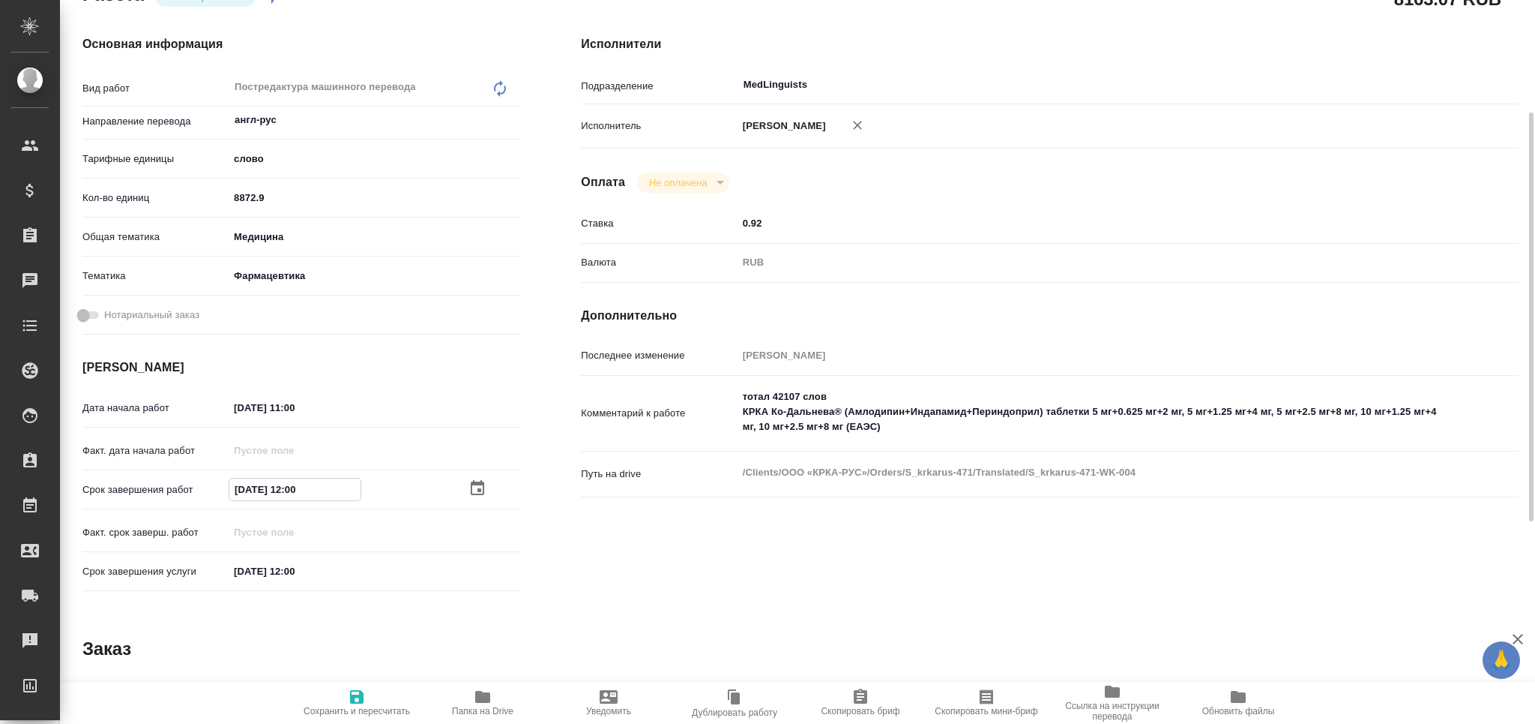
type textarea "x"
type input "16.08.2025 12:00"
type textarea "x"
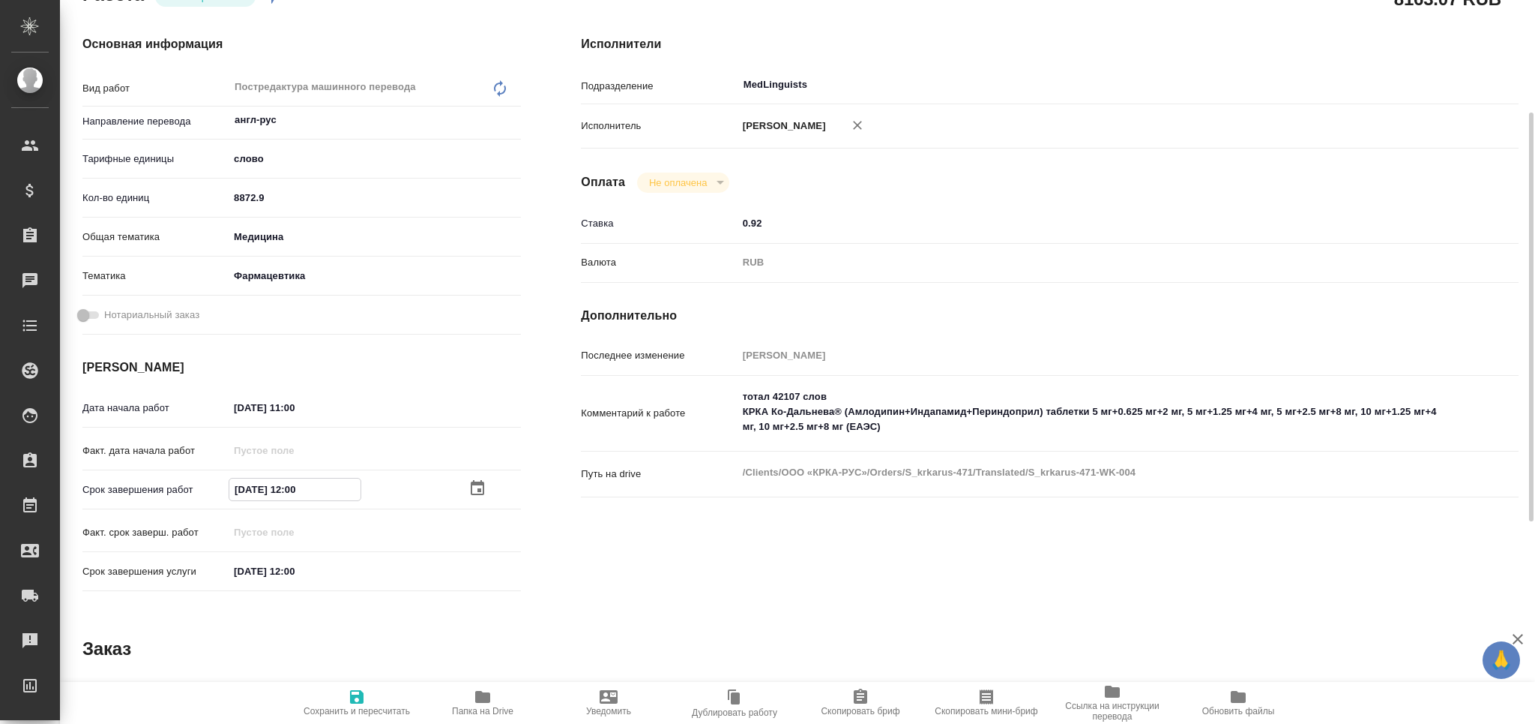
type textarea "x"
click at [290, 493] on input "16.08.2025 12:00" at bounding box center [294, 488] width 131 height 22
type textarea "x"
type input "16.08.2025 15:00"
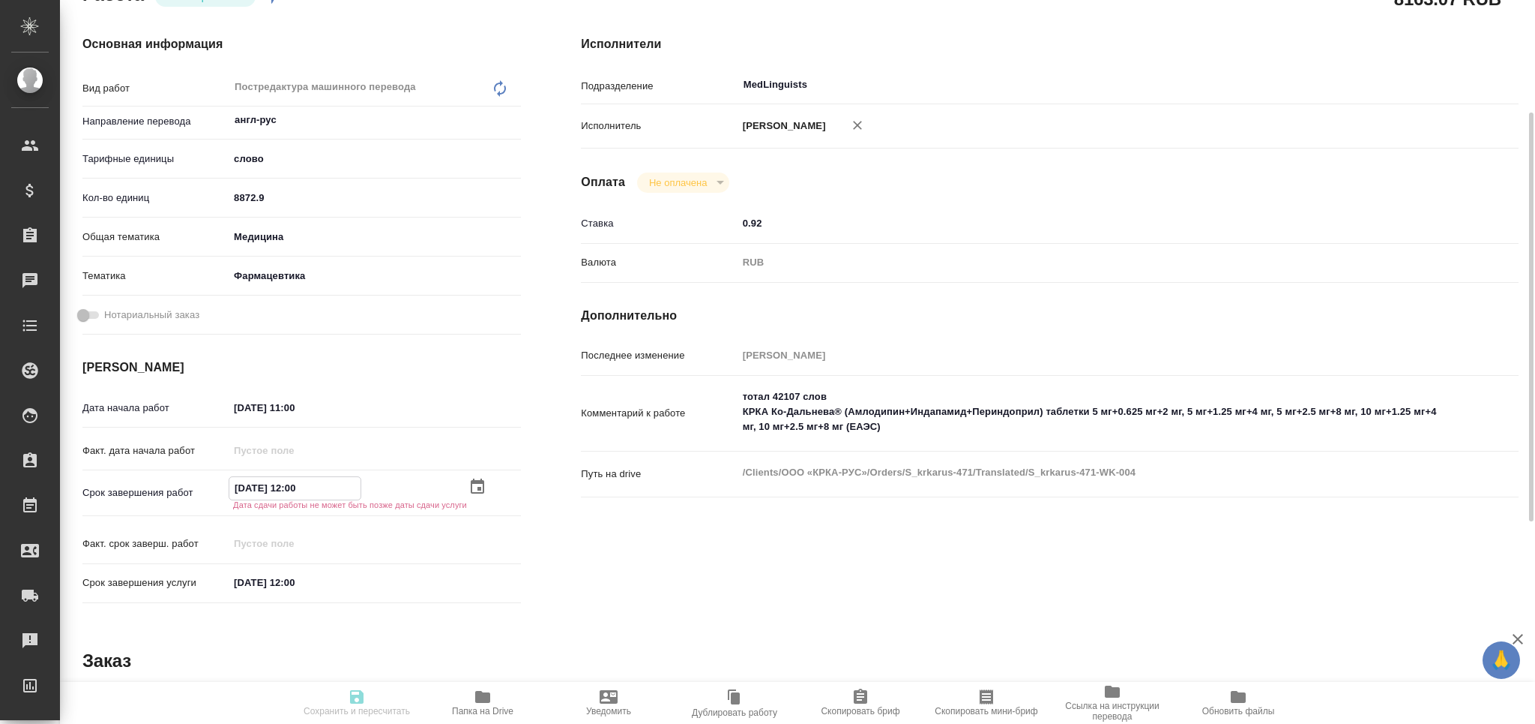
type textarea "x"
type input "16.08.2025 15:00"
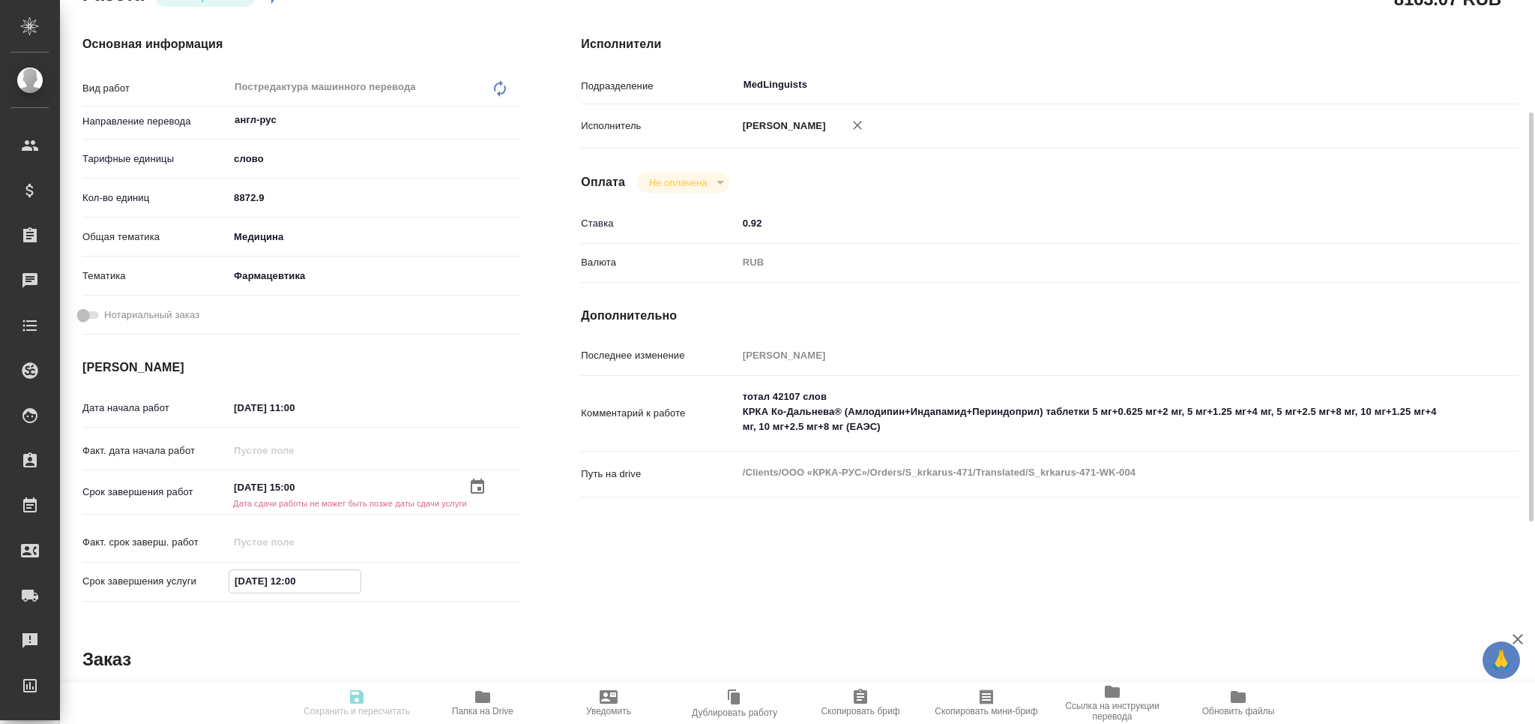
click at [244, 580] on input "15.08.2025 12:00" at bounding box center [294, 581] width 131 height 22
type textarea "x"
type input "16.08.2025 12:00"
type textarea "x"
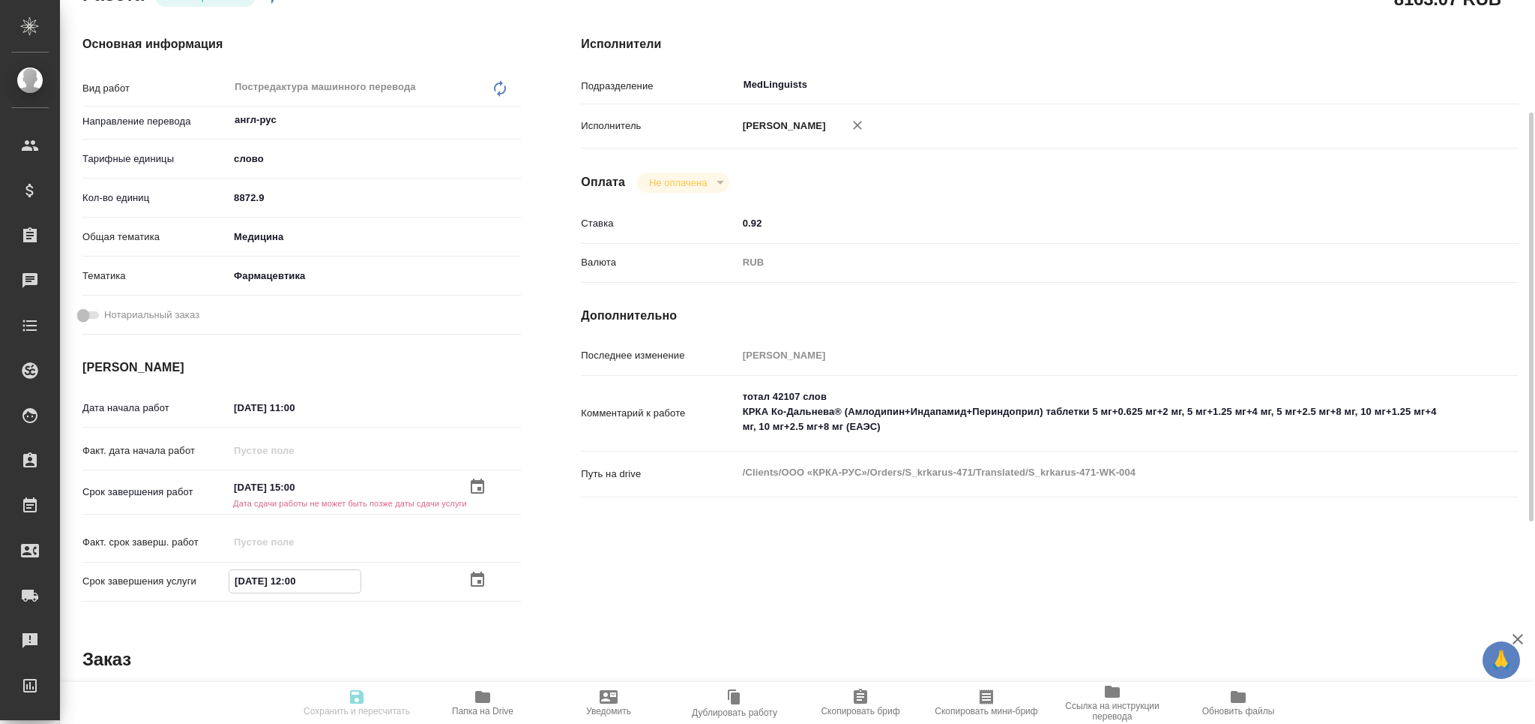
type textarea "x"
drag, startPoint x: 298, startPoint y: 581, endPoint x: 283, endPoint y: 583, distance: 15.2
click at [293, 583] on input "16.08.2025 12:00" at bounding box center [294, 581] width 131 height 22
type textarea "x"
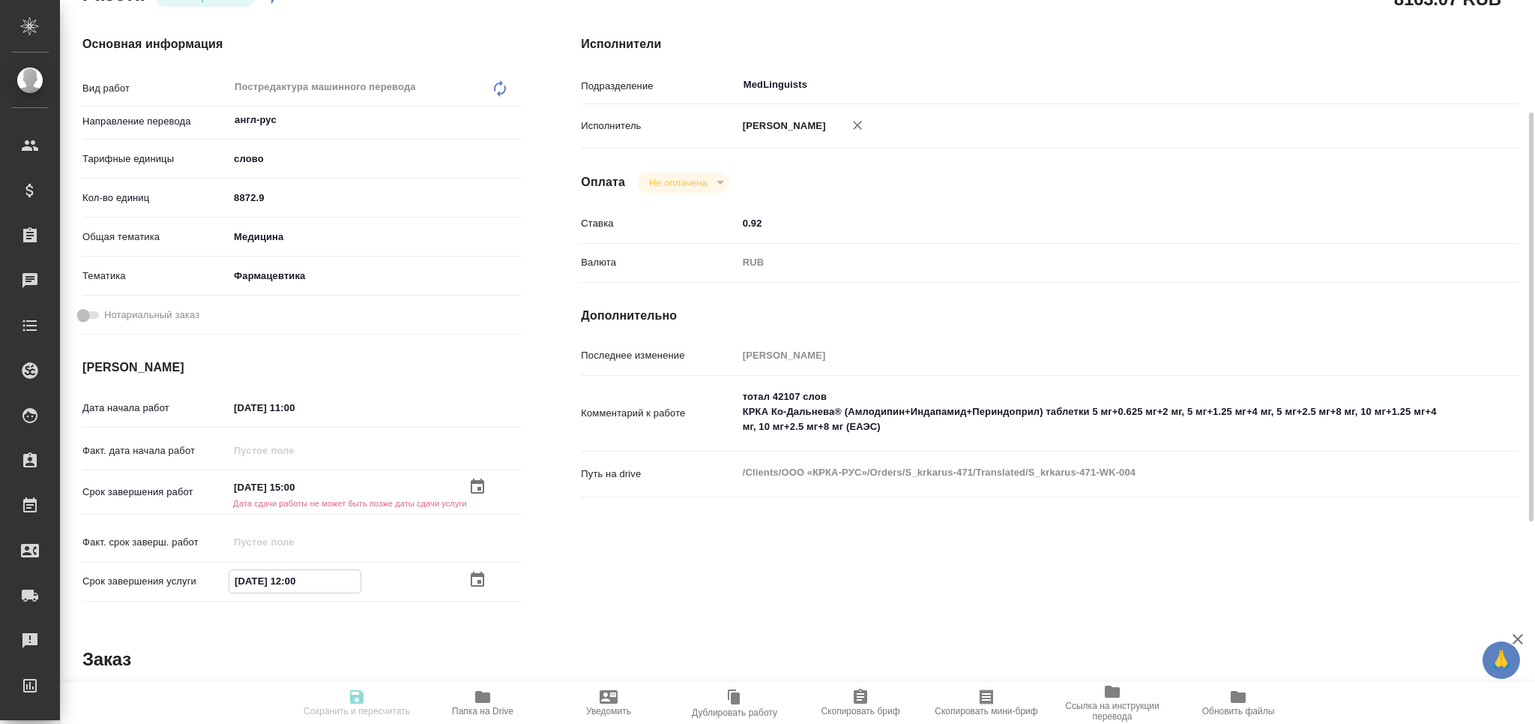
type input "16.08.2025 15:00"
type textarea "x"
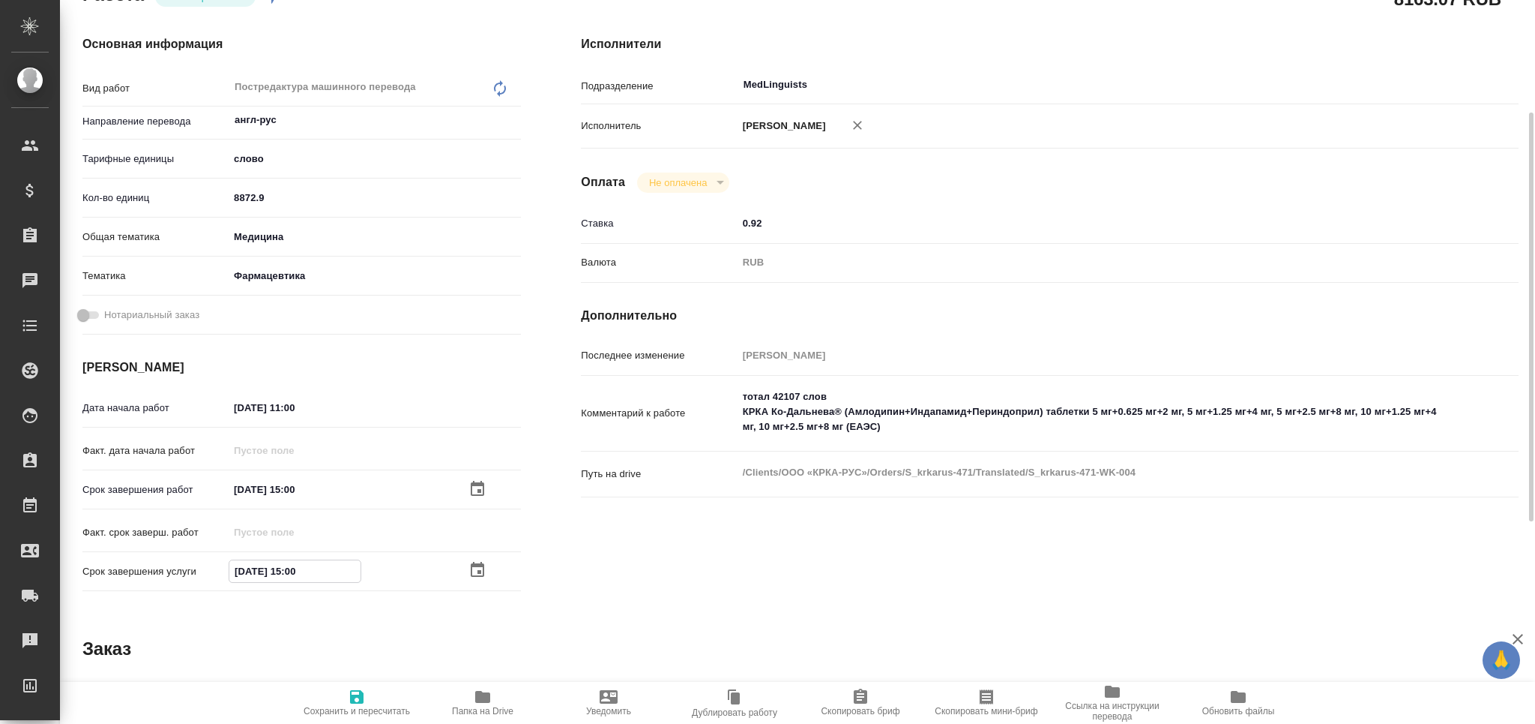
type input "16.08.2025 15:00"
click at [369, 710] on span "Сохранить и пересчитать" at bounding box center [357, 711] width 106 height 10
type textarea "x"
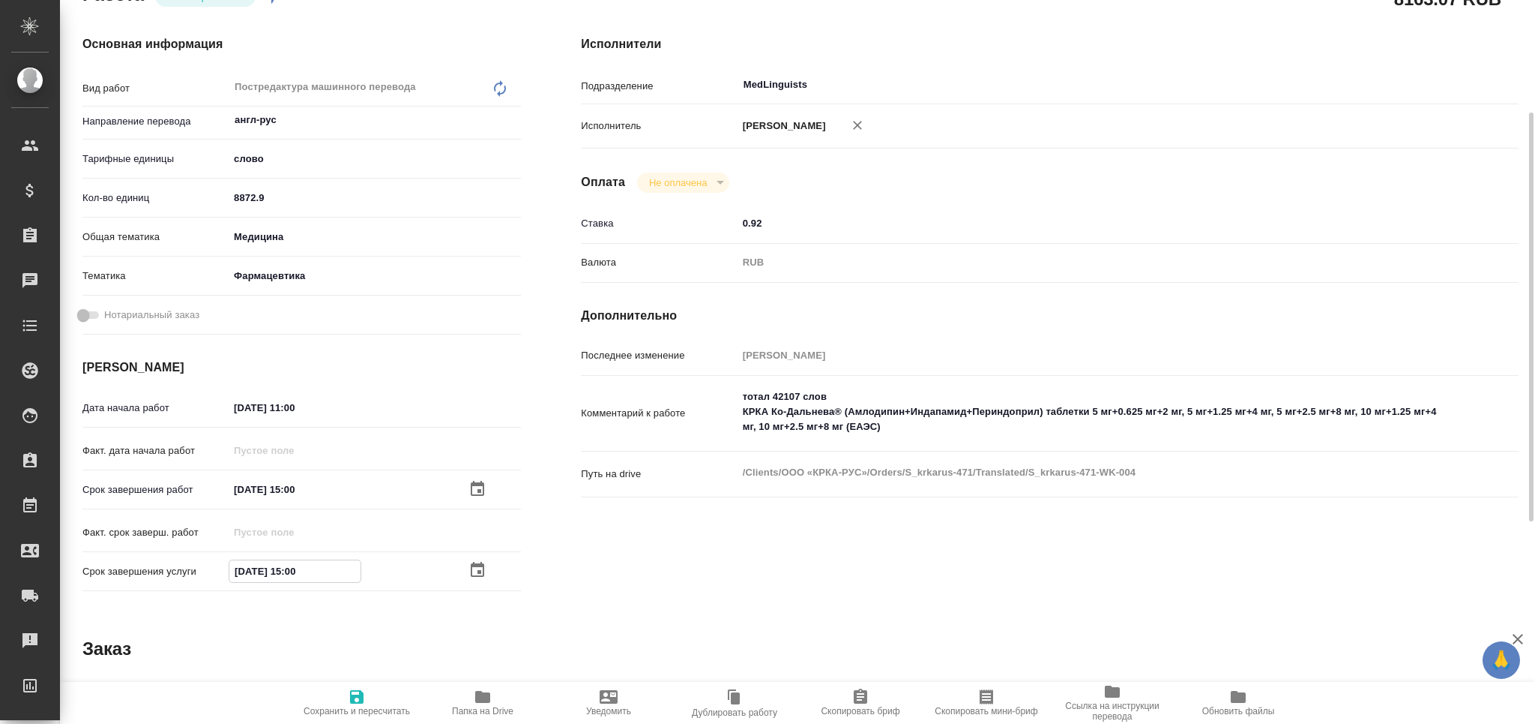
type textarea "x"
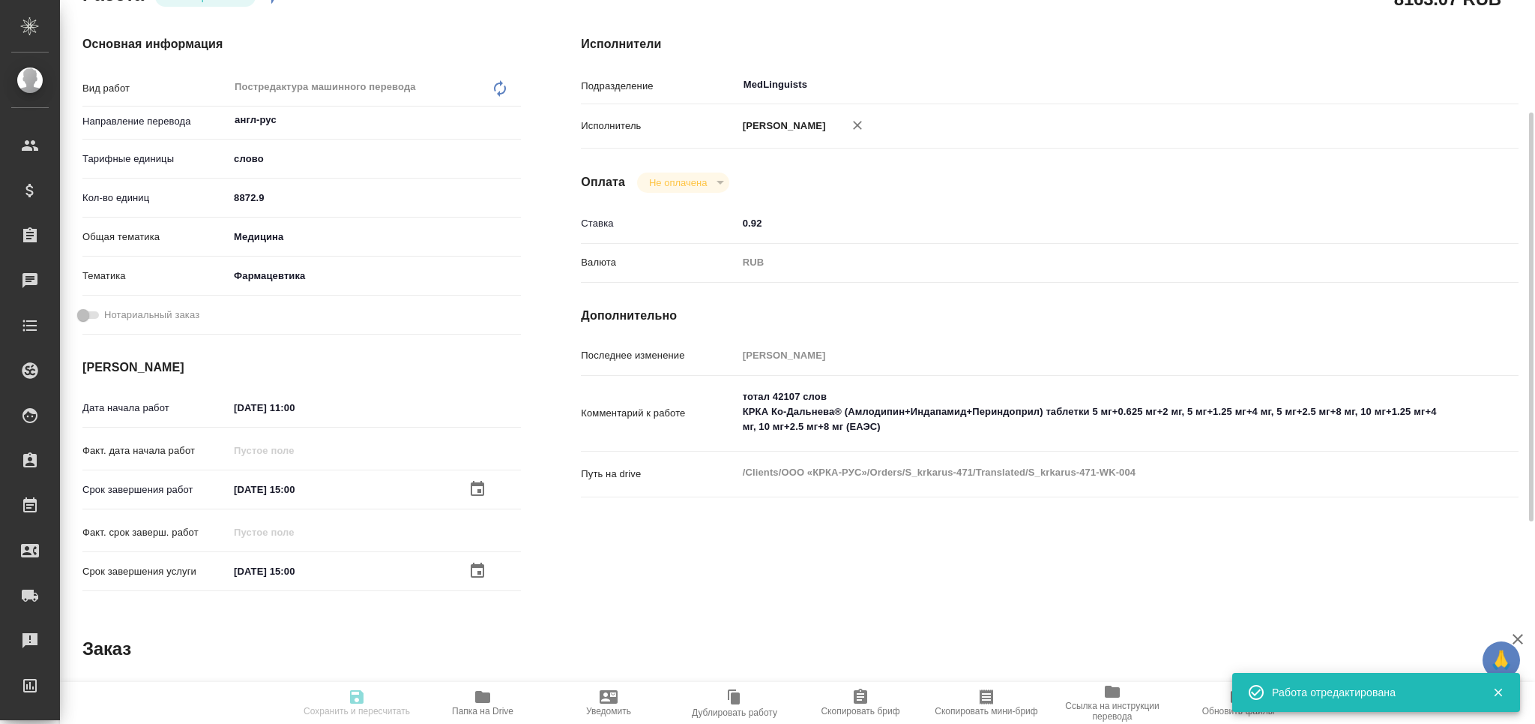
type input "readyForWork"
type textarea "Постредактура машинного перевода"
type textarea "x"
type input "англ-рус"
type input "5a8b1489cc6b4906c91bfd90"
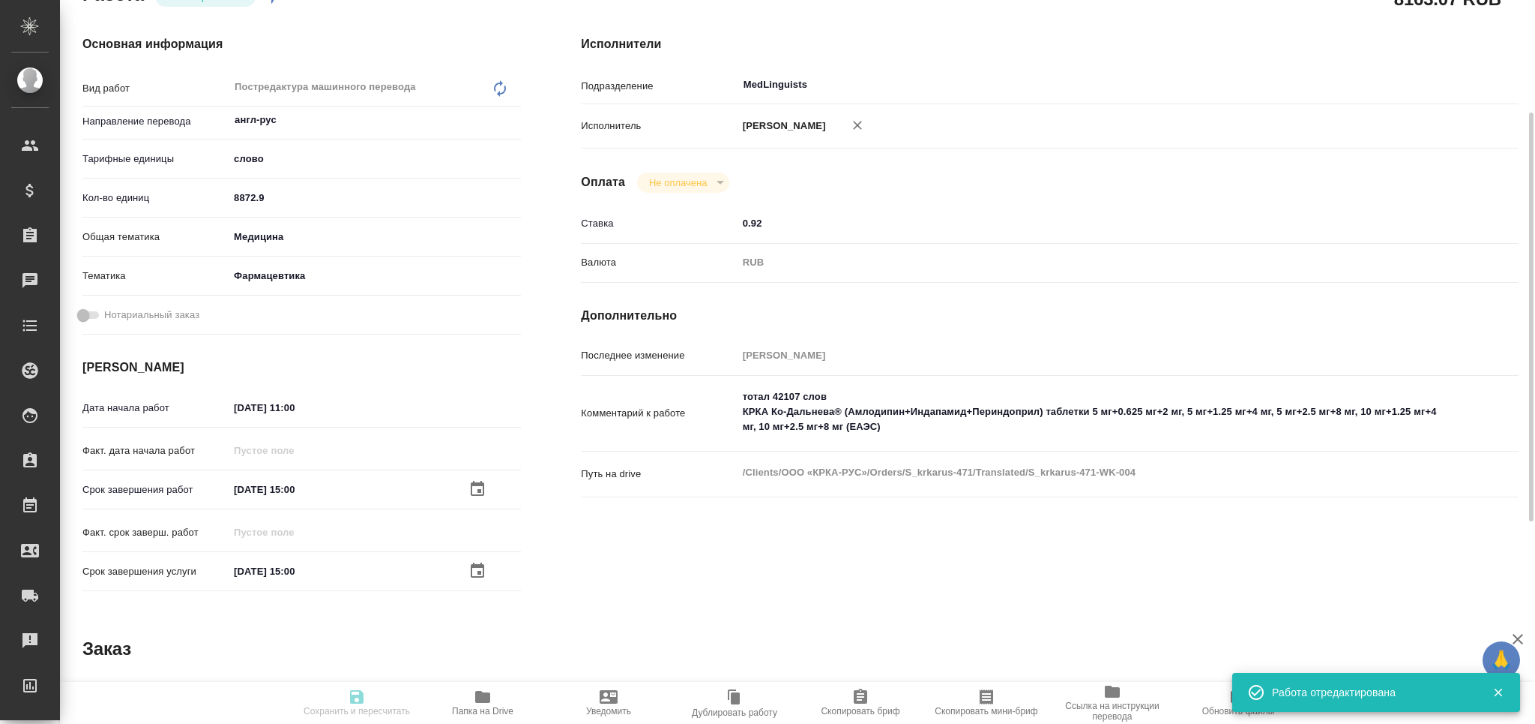
type input "8872.9"
type input "med"
type input "6149832f2b7be24903fd7a82"
type input "06.08.2025 11:00"
type input "16.08.2025 15:00"
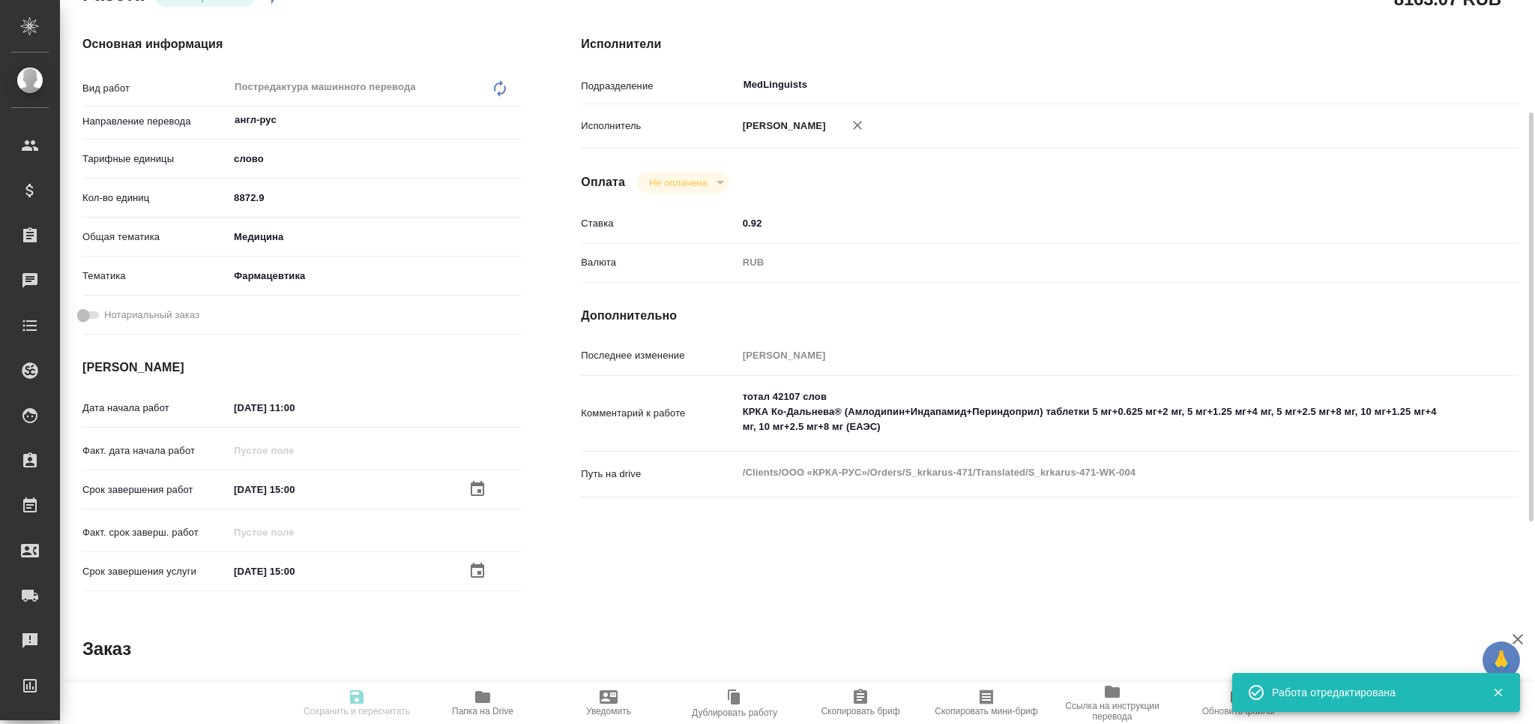
type input "16.08.2025 15:00"
type input "MedLinguists"
type input "notPayed"
type input "0.92"
type input "RUB"
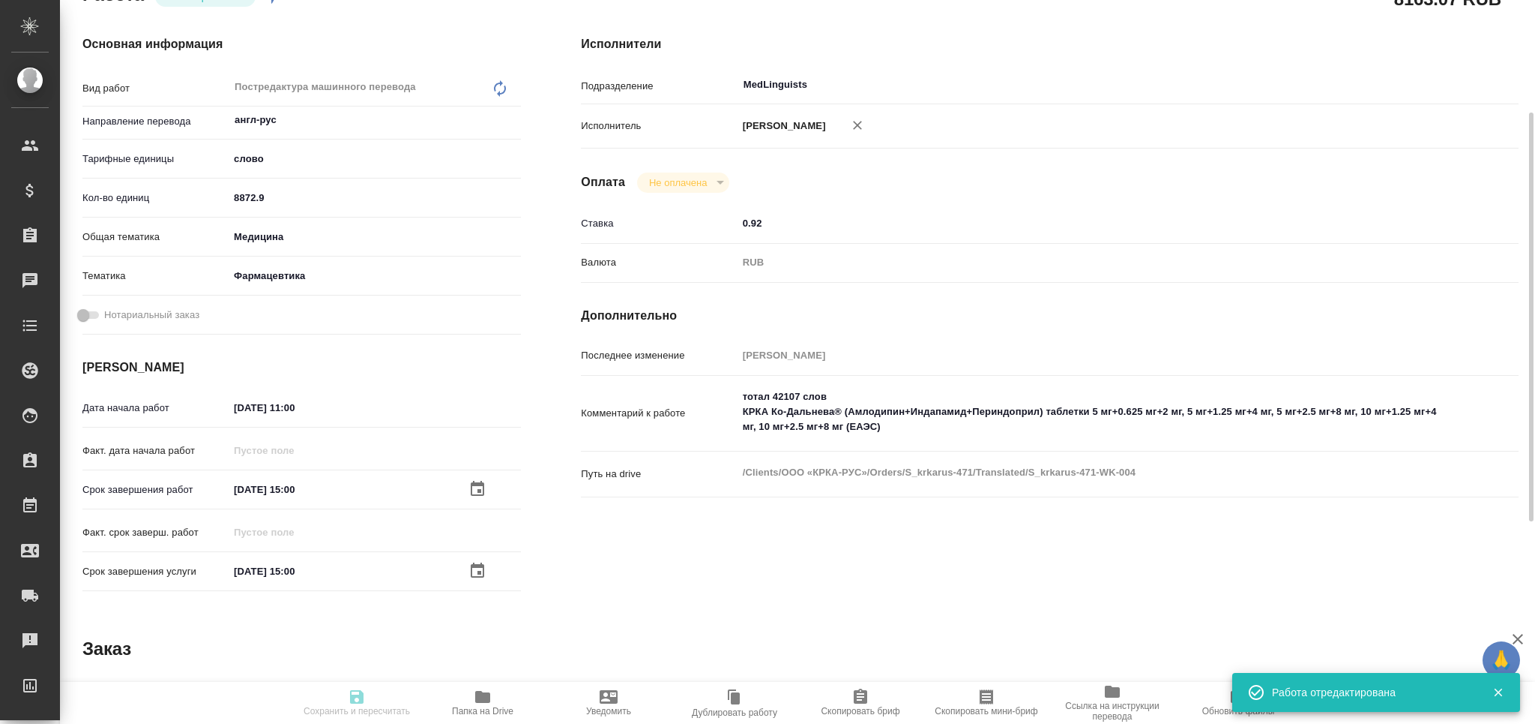
type input "[PERSON_NAME]"
type textarea "тотал 42107 слов КРКА Ко-Дальнева® (Амлодипин+Индапамид+Периндоприл) таблетки 5…"
type textarea "x"
type textarea "/Clients/ООО «КРКА-РУС»/Orders/S_krkarus-471/Translated/S_krkarus-471-WK-004"
type textarea "x"
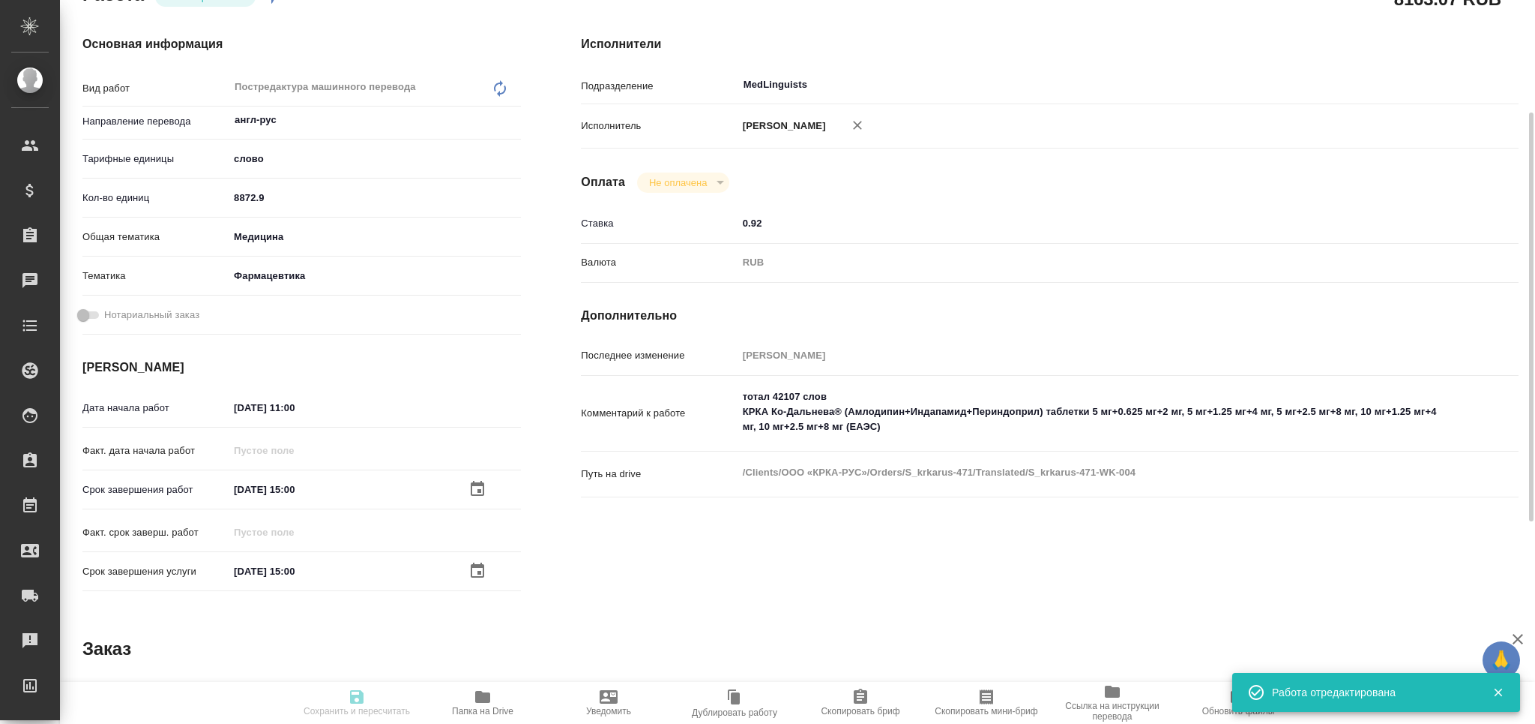
type input "S_krkarus-471"
type input "Письменный перевод несрочный"
type input "Корректура, Приёмка по качеству, Перевод, Постредактура машинного перевода, Ред…"
type input "Звержановская Диана"
type input "[PERSON_NAME]"
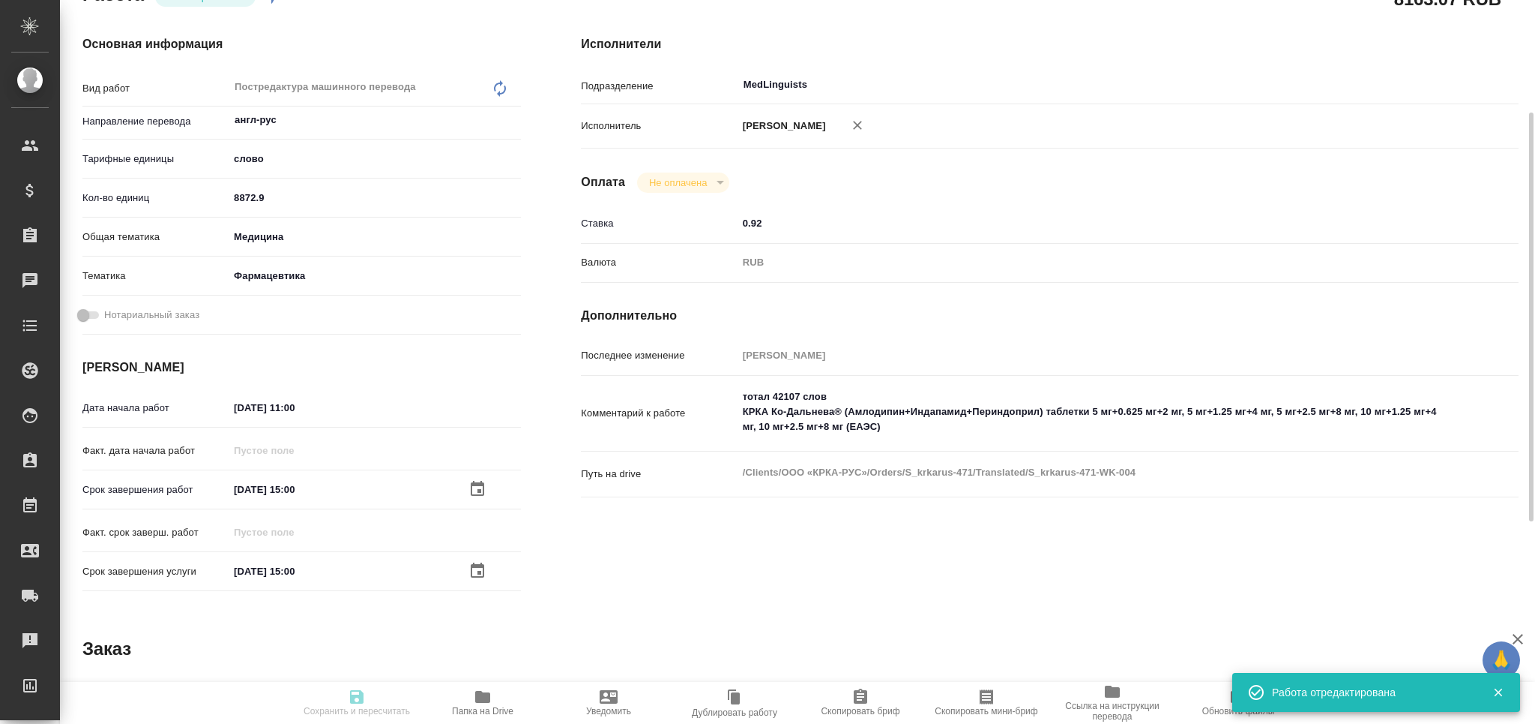
type input "/Clients/ООО «КРКА-РУС»/Orders/S_krkarus-471"
type textarea "x"
type textarea "КРКА Ко-Дальнева® (Амлодипин+Индапамид+Периндоприл) таблетки 5 мг+0.625 мг+2 мг…"
type textarea "x"
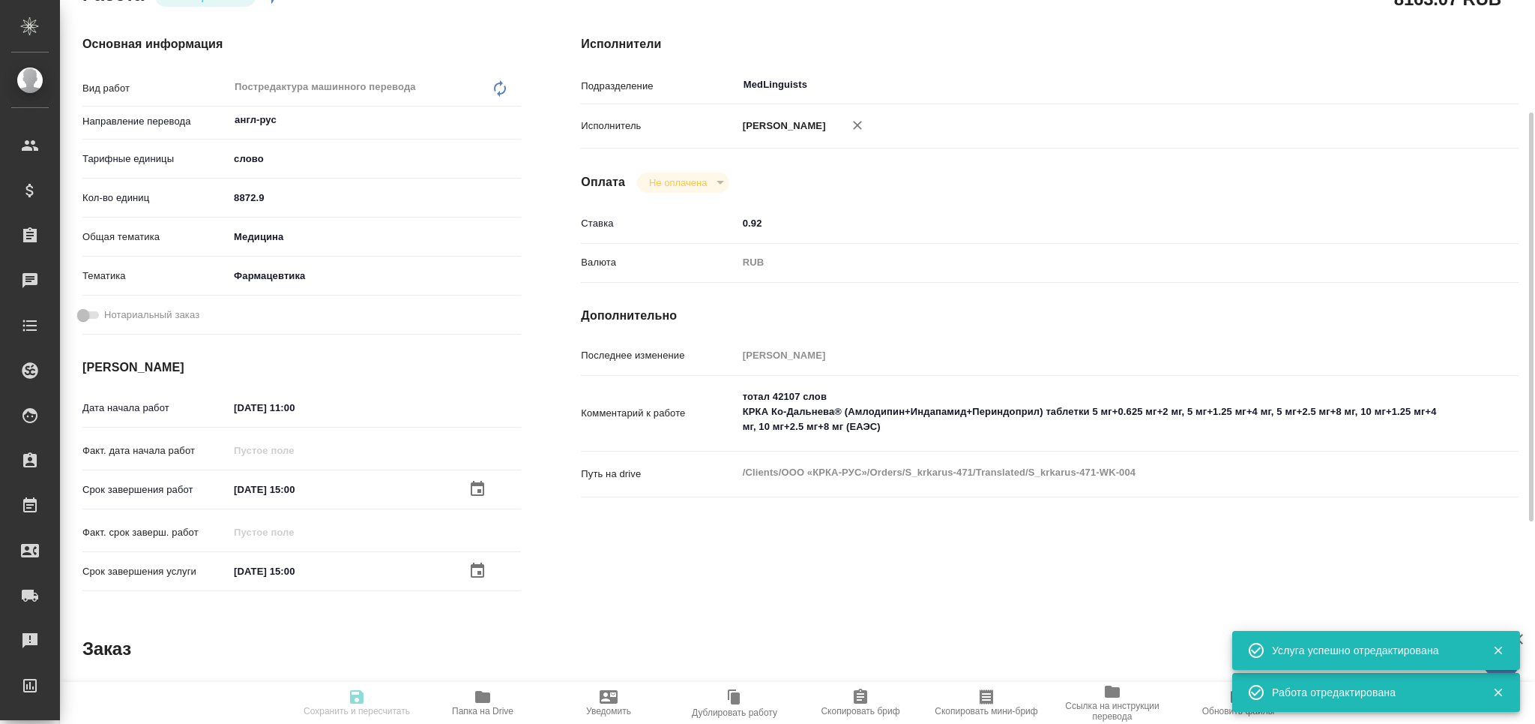
type textarea "x"
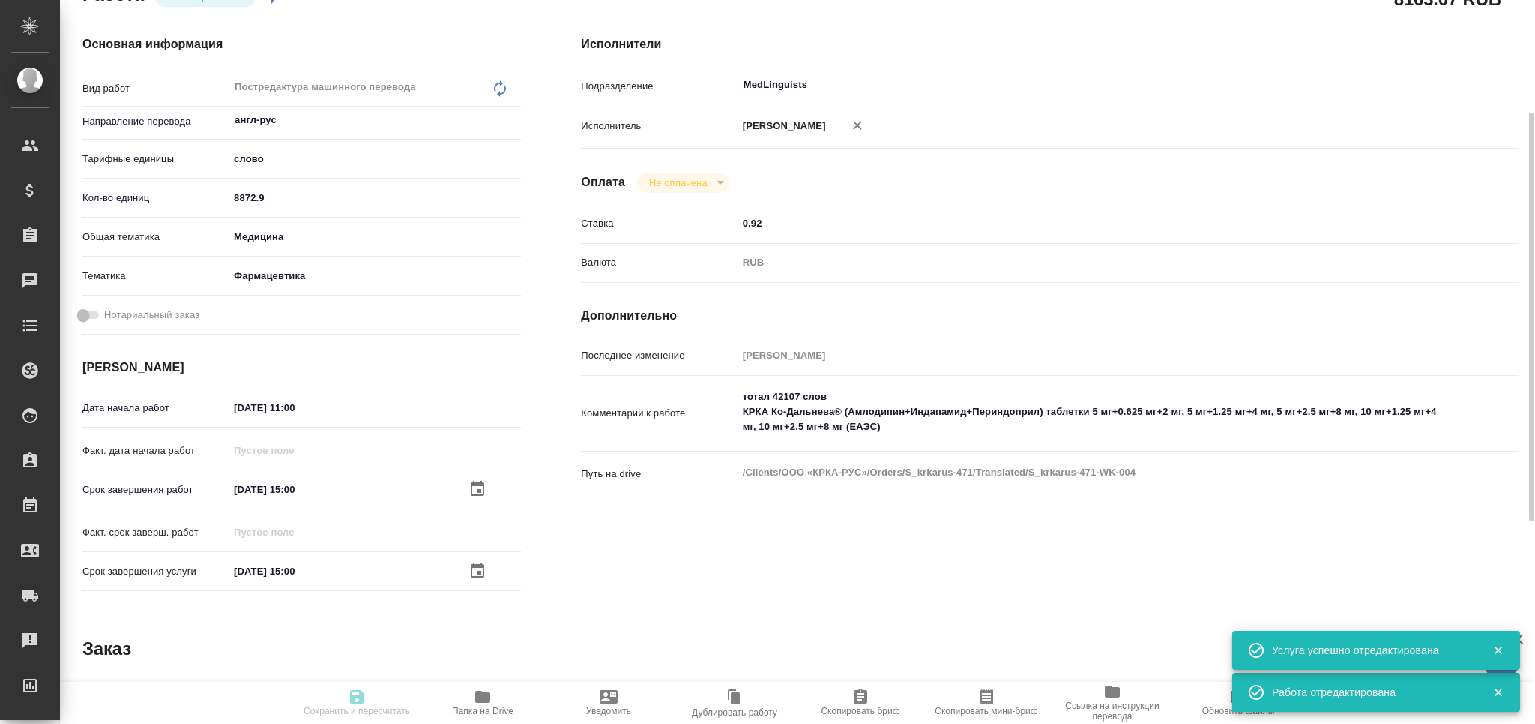
type textarea "x"
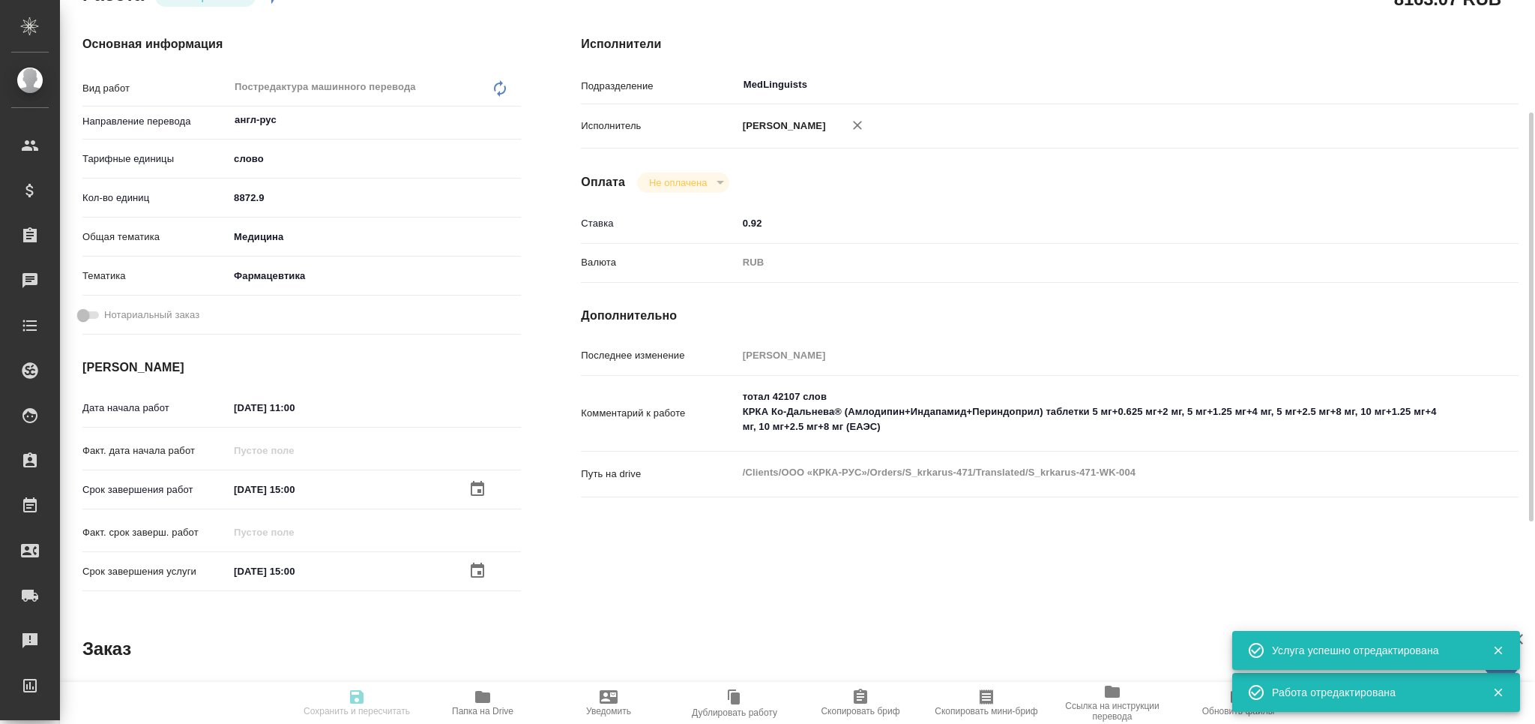
type textarea "x"
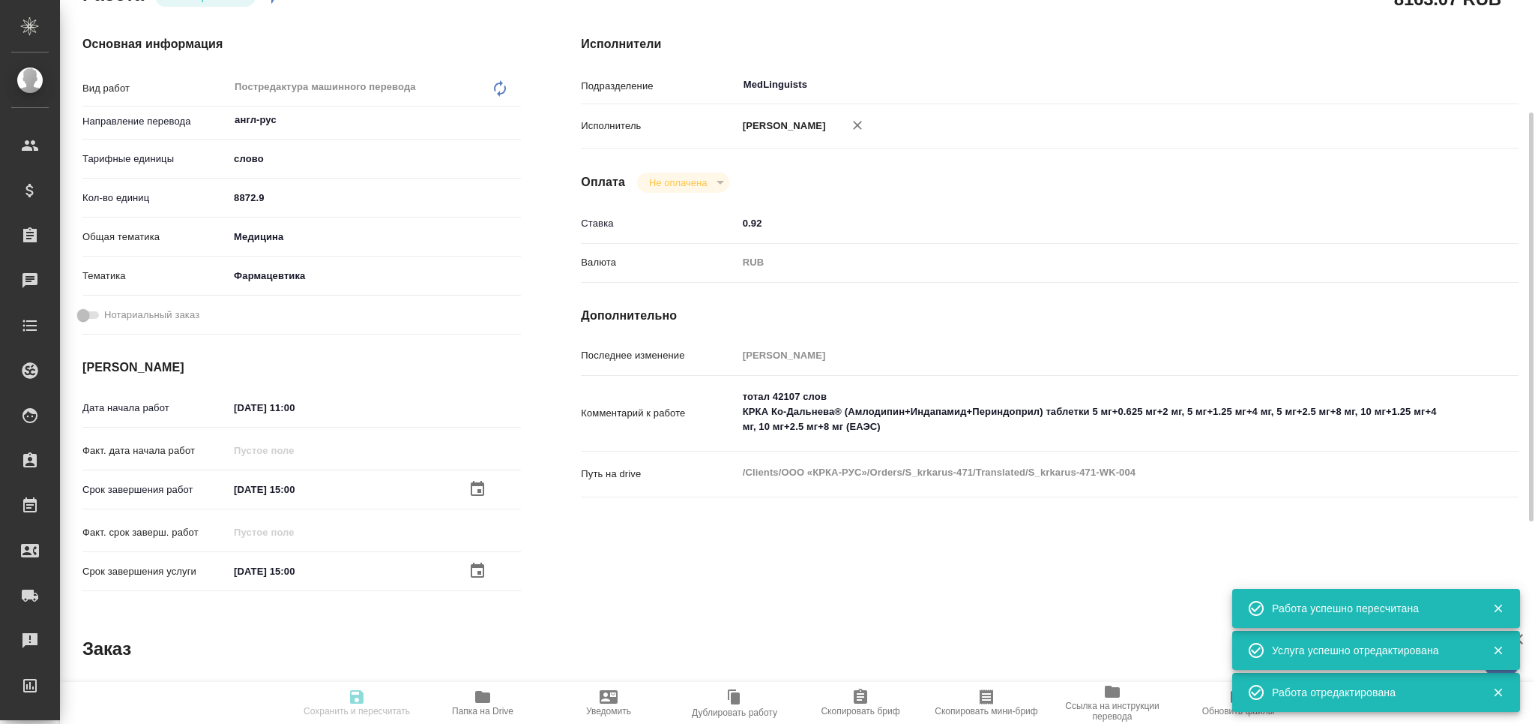
type input "readyForWork"
type textarea "Постредактура машинного перевода"
type textarea "x"
type input "англ-рус"
type input "5a8b1489cc6b4906c91bfd90"
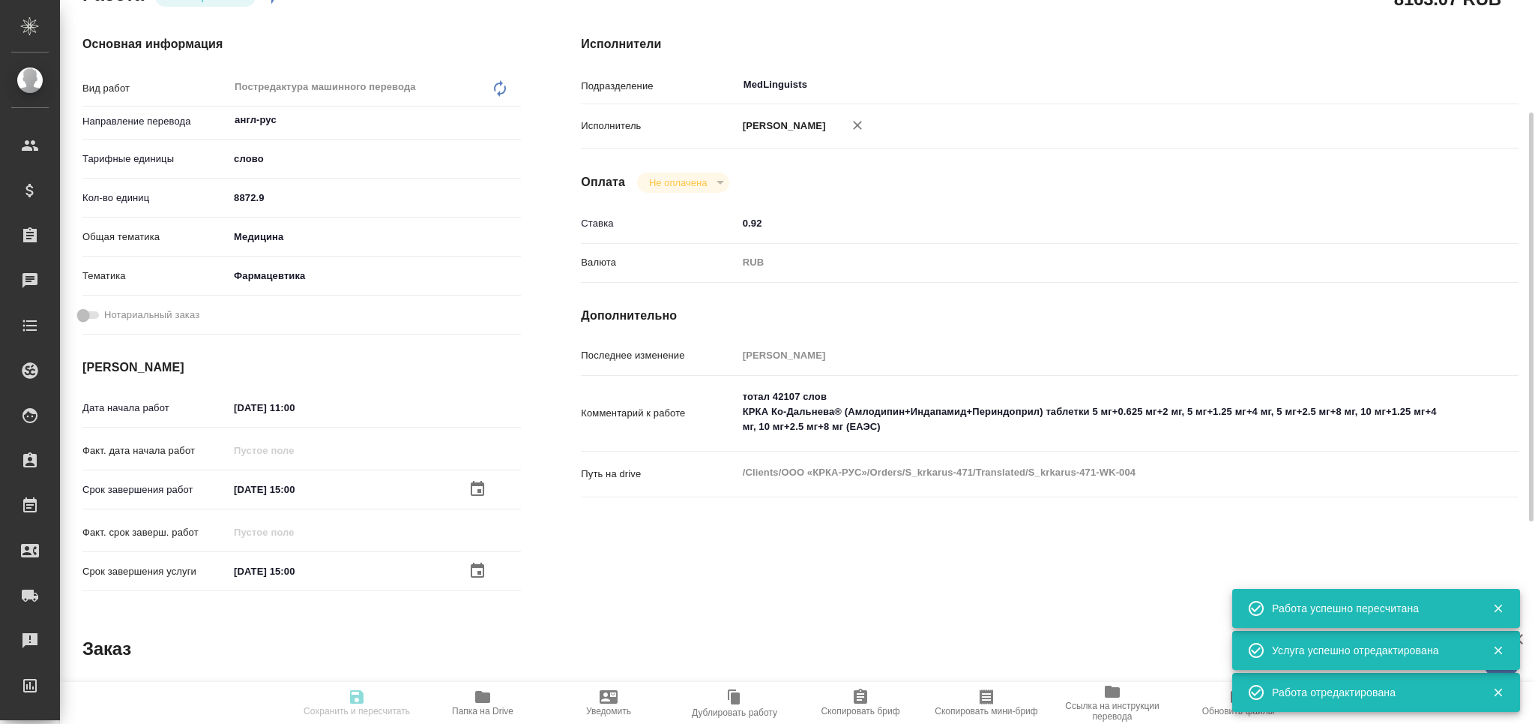
type input "8872.9"
type input "med"
type input "6149832f2b7be24903fd7a82"
type input "06.08.2025 11:00"
type input "16.08.2025 15:00"
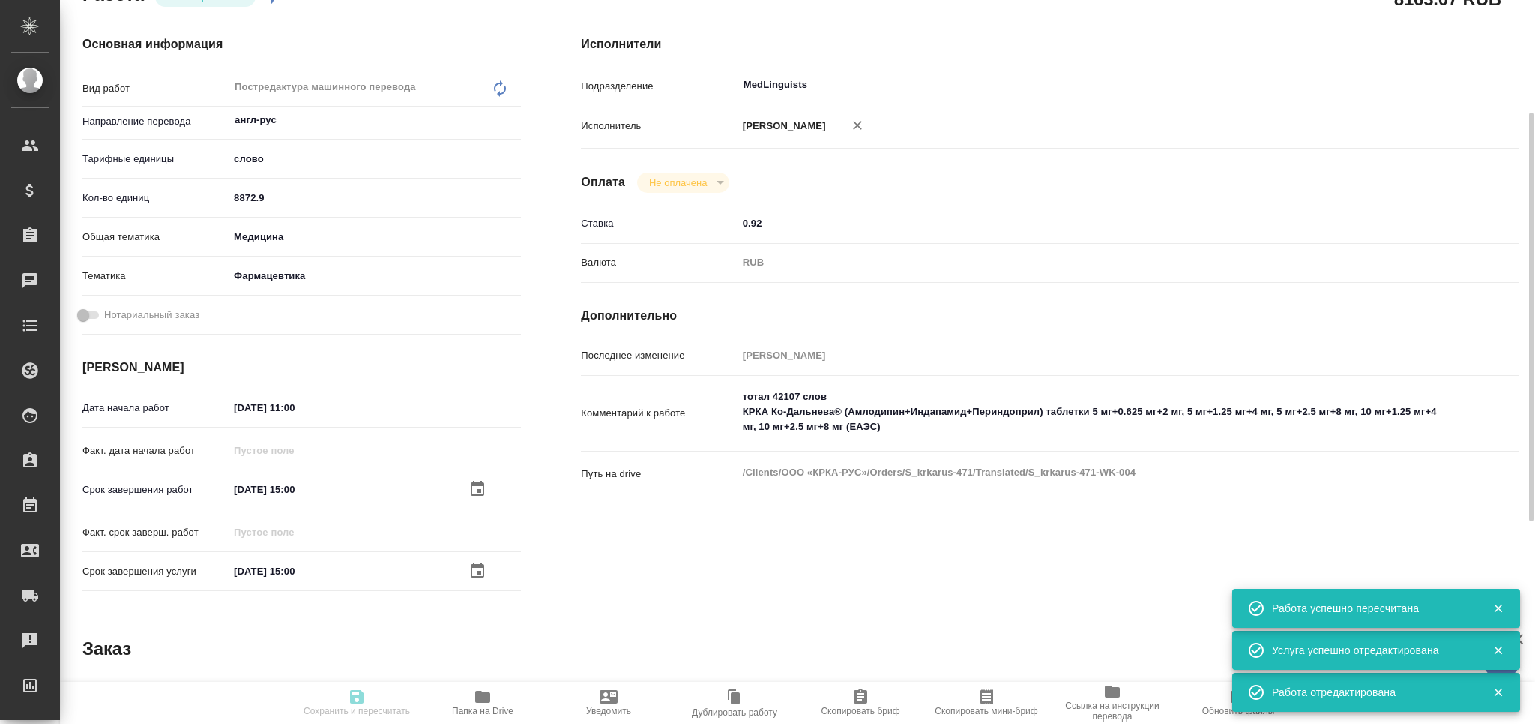
type input "16.08.2025 15:00"
type input "MedLinguists"
type input "notPayed"
type input "0.92"
type input "RUB"
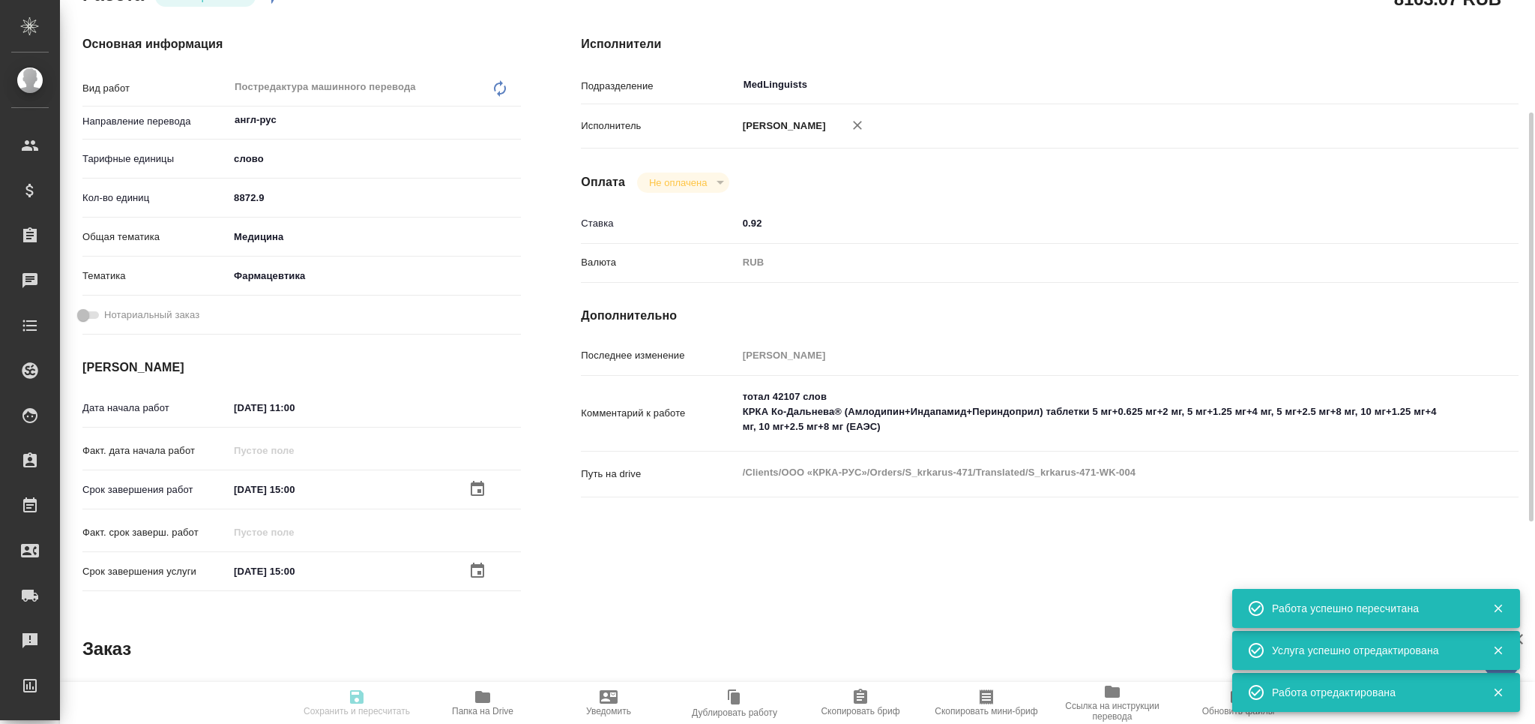
type input "[PERSON_NAME]"
type textarea "тотал 42107 слов КРКА Ко-Дальнева® (Амлодипин+Индапамид+Периндоприл) таблетки 5…"
type textarea "x"
type textarea "/Clients/ООО «КРКА-РУС»/Orders/S_krkarus-471/Translated/S_krkarus-471-WK-004"
type textarea "x"
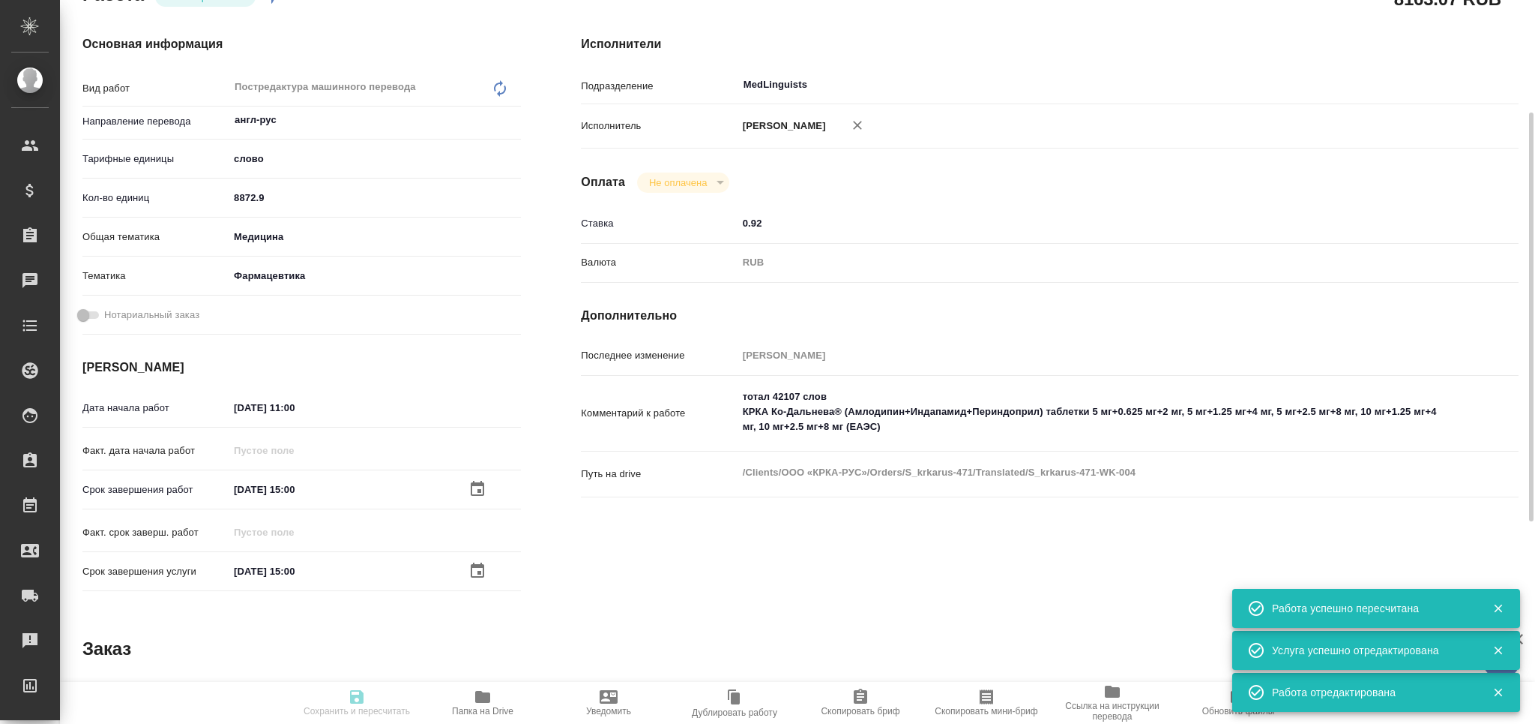
type input "S_krkarus-471"
type input "Письменный перевод несрочный"
type input "Корректура, Приёмка по качеству, Перевод, Постредактура машинного перевода, Ред…"
type input "Звержановская Диана"
type input "[PERSON_NAME]"
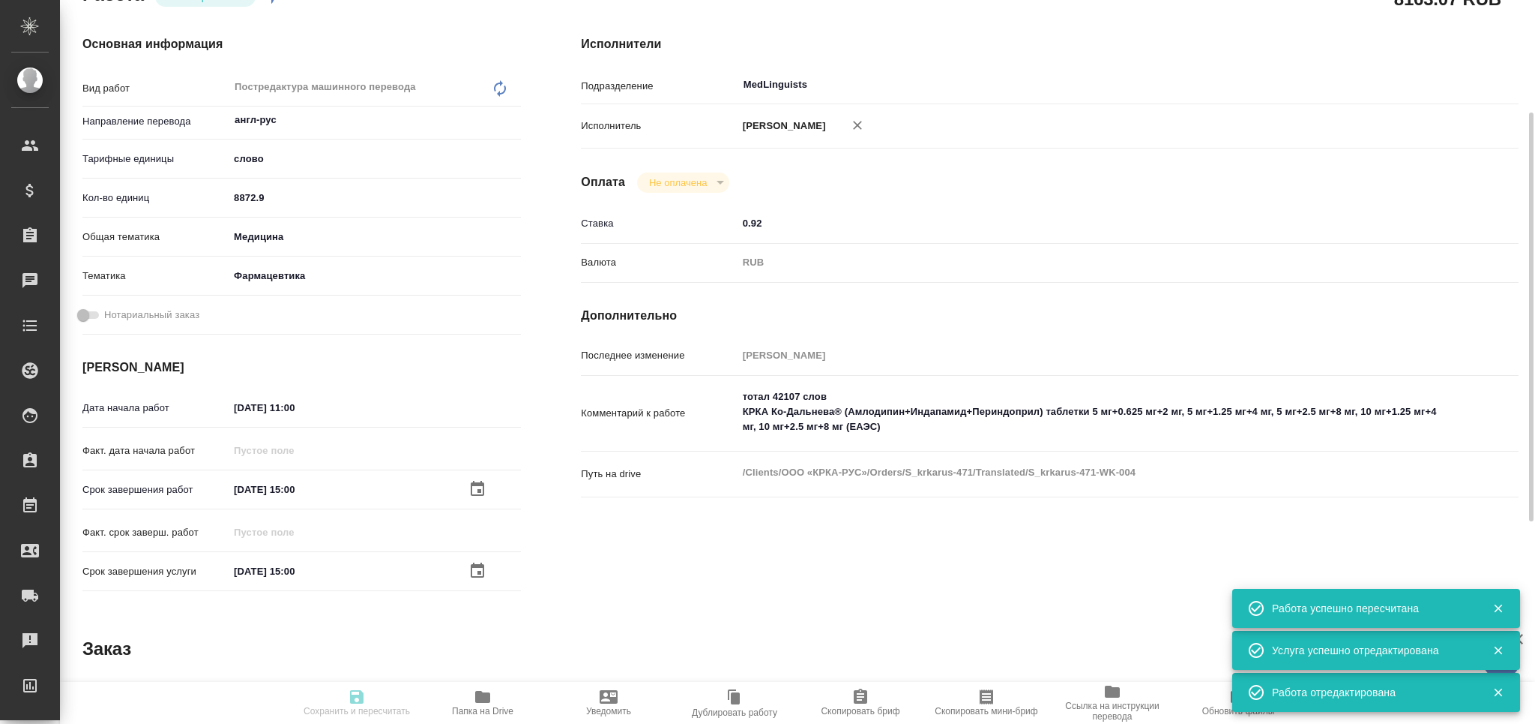
type input "/Clients/ООО «КРКА-РУС»/Orders/S_krkarus-471"
type textarea "x"
type textarea "КРКА Ко-Дальнева® (Амлодипин+Индапамид+Периндоприл) таблетки 5 мг+0.625 мг+2 мг…"
type textarea "x"
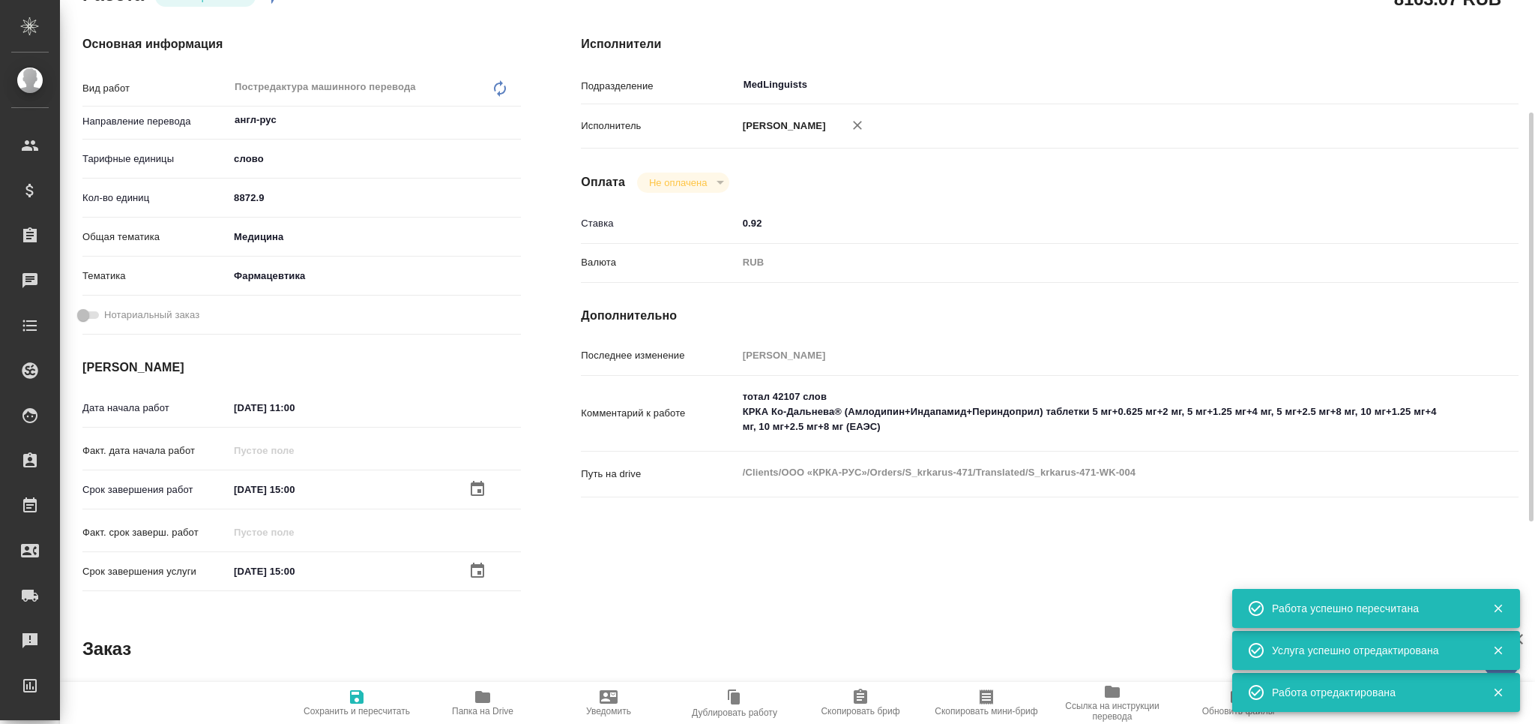
type textarea "x"
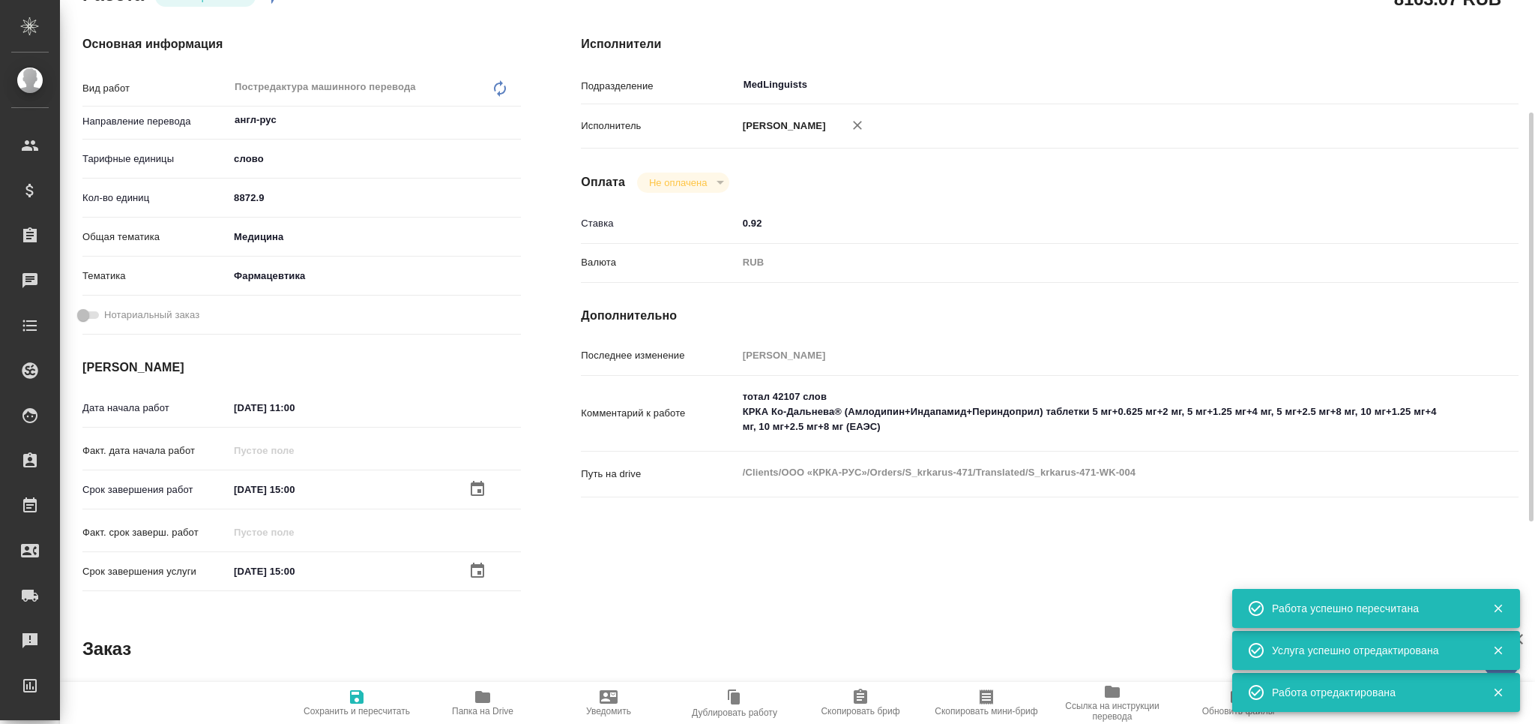
type textarea "x"
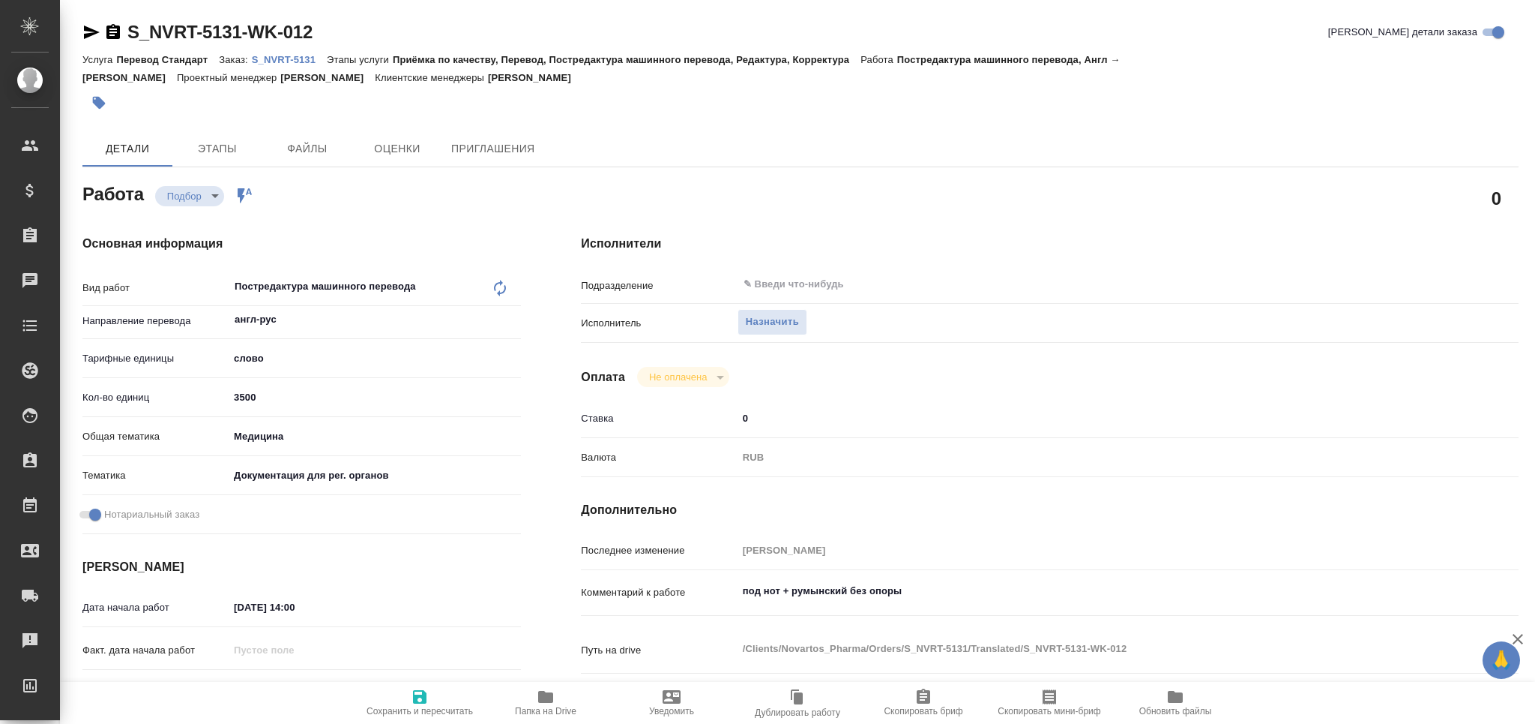
type textarea "x"
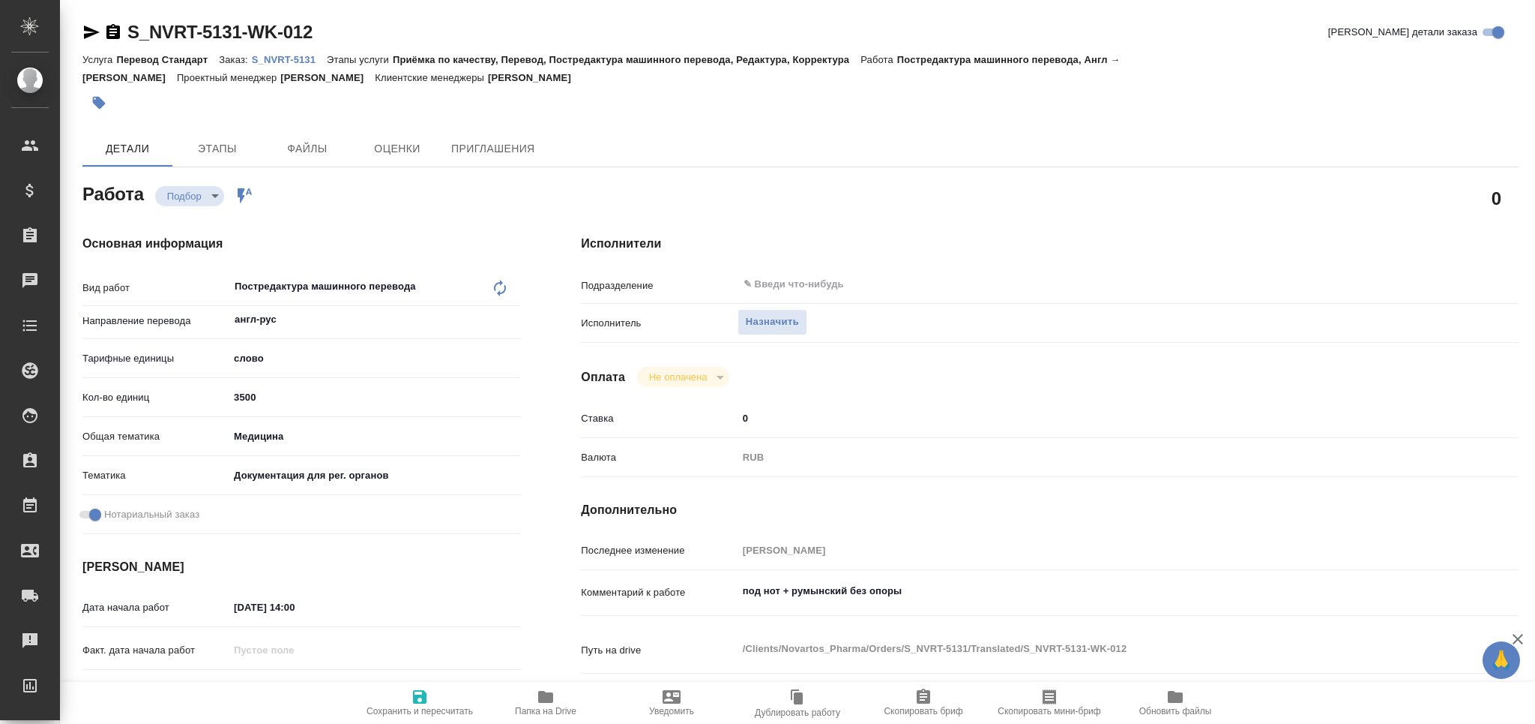
type textarea "x"
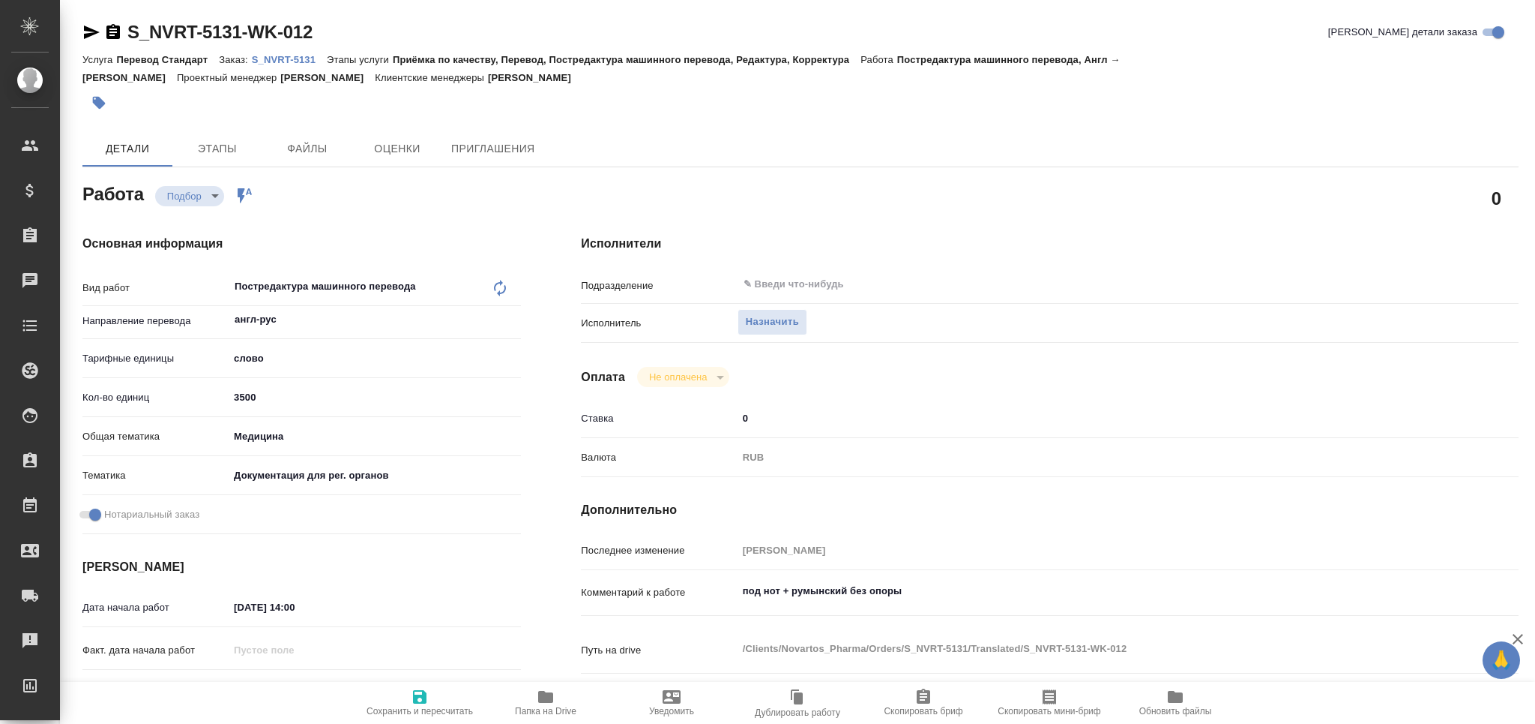
type textarea "x"
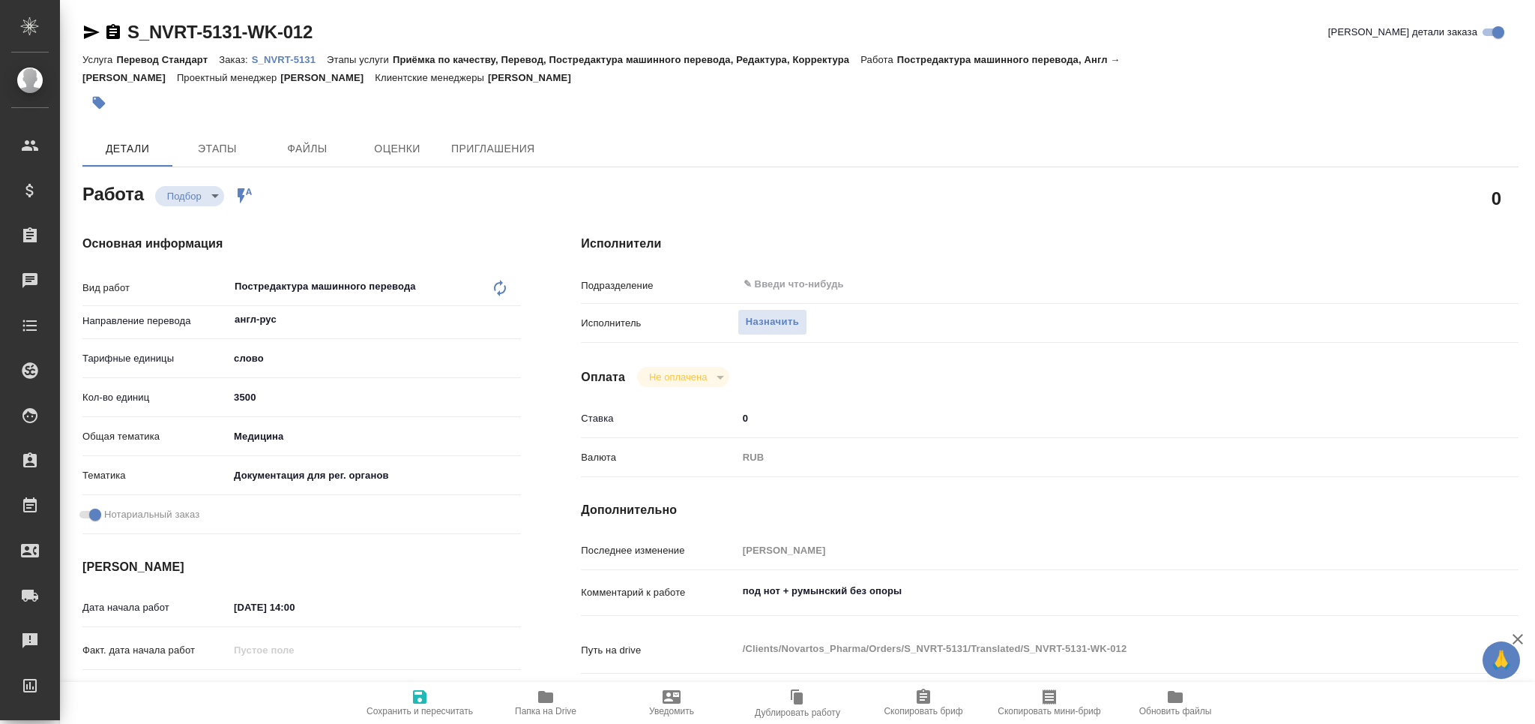
type textarea "x"
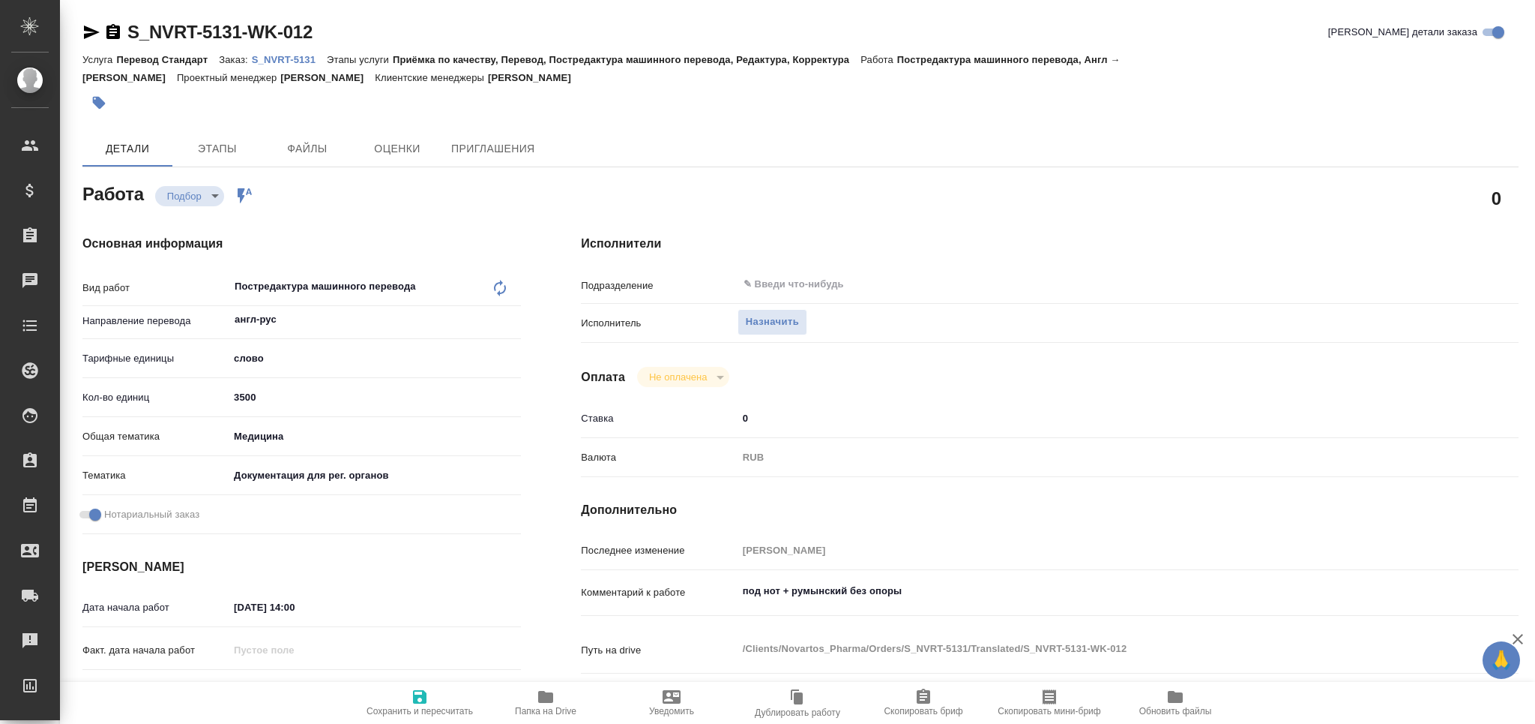
type textarea "x"
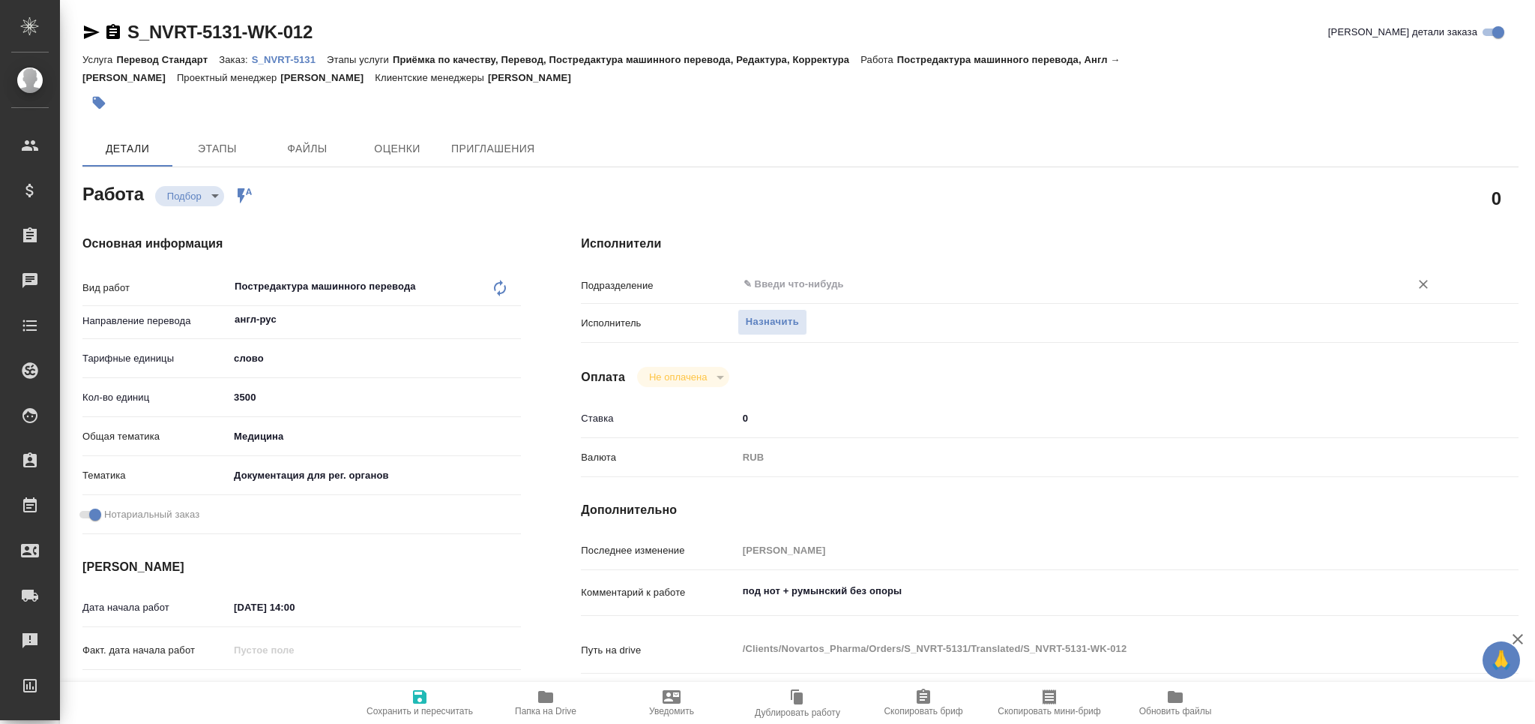
click at [830, 290] on input "text" at bounding box center [1064, 284] width 644 height 18
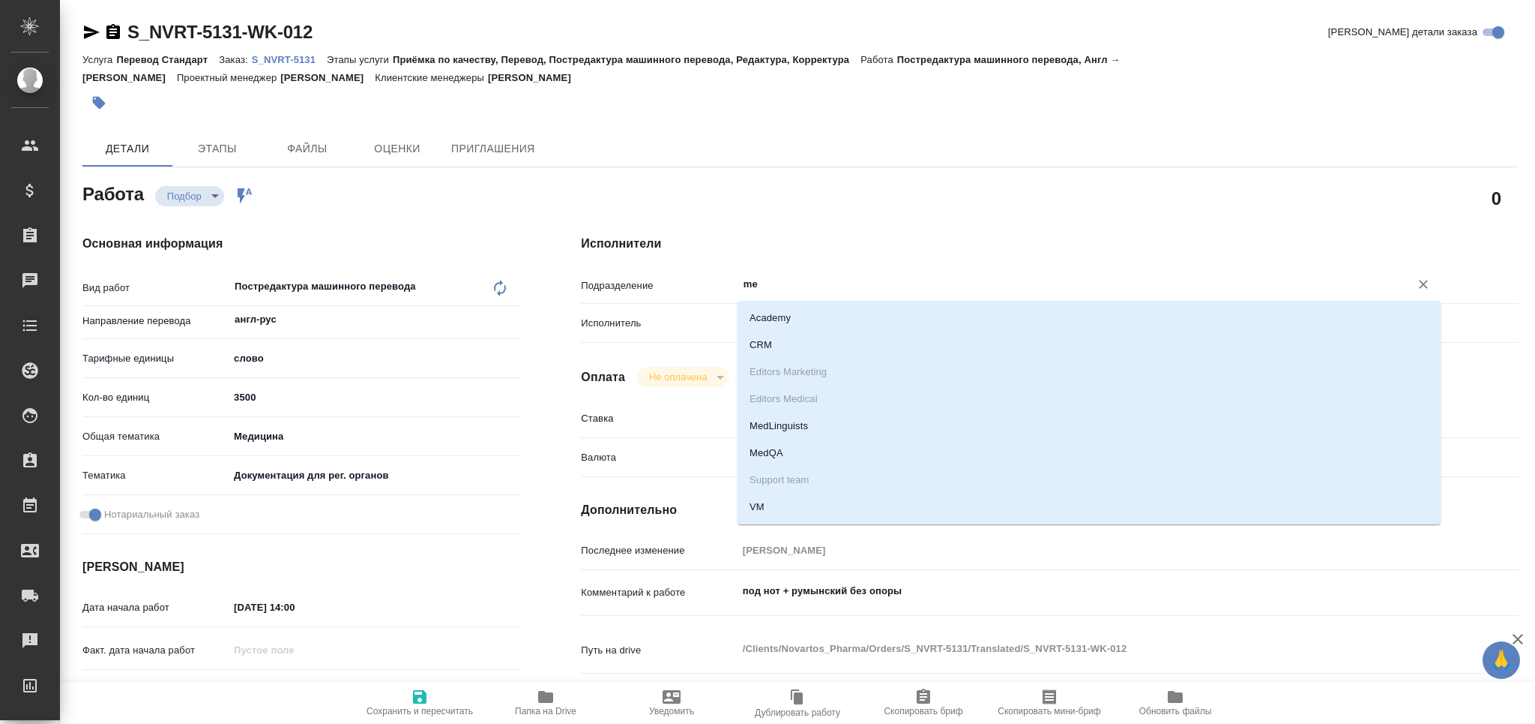
type input "med"
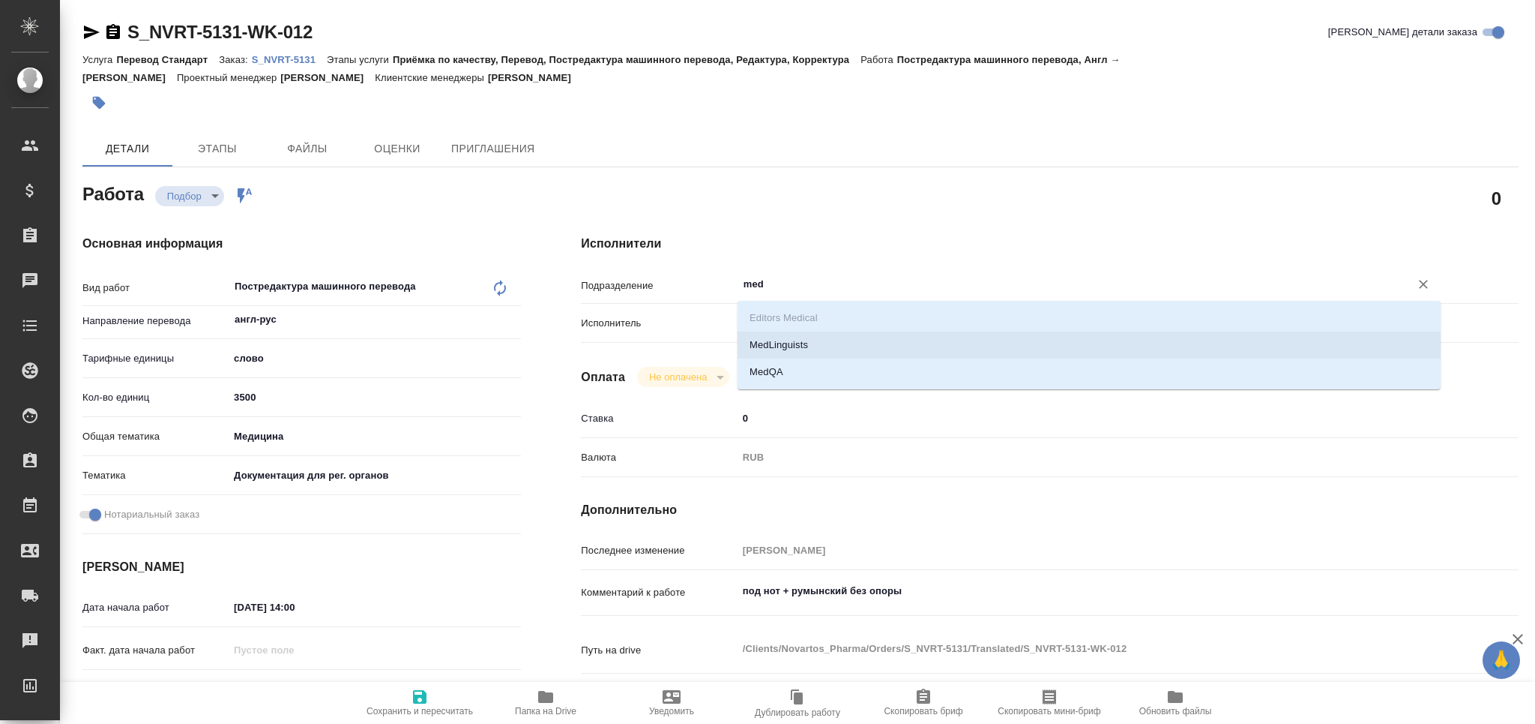
click at [804, 343] on li "MedLinguists" at bounding box center [1089, 344] width 703 height 27
type textarea "x"
type input "MedLinguists"
type textarea "x"
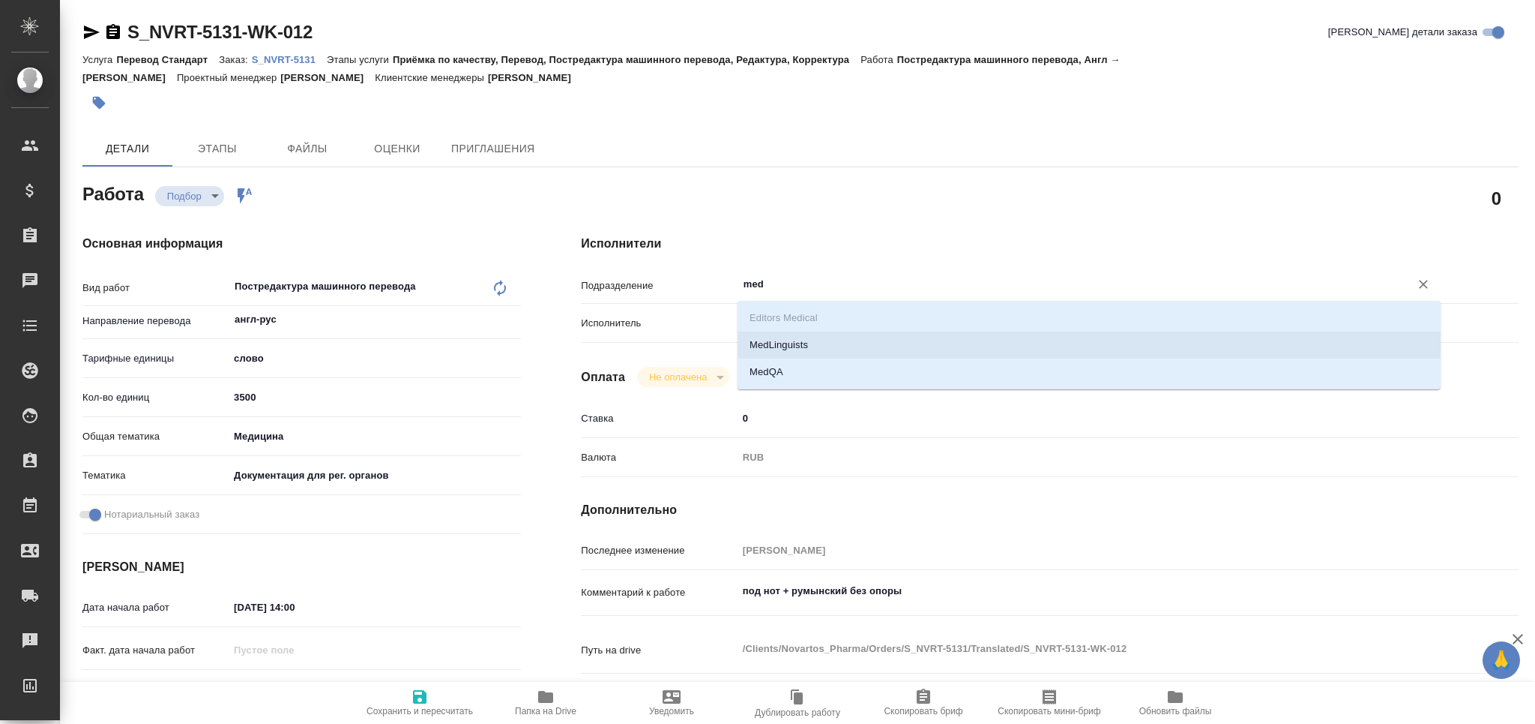
type textarea "x"
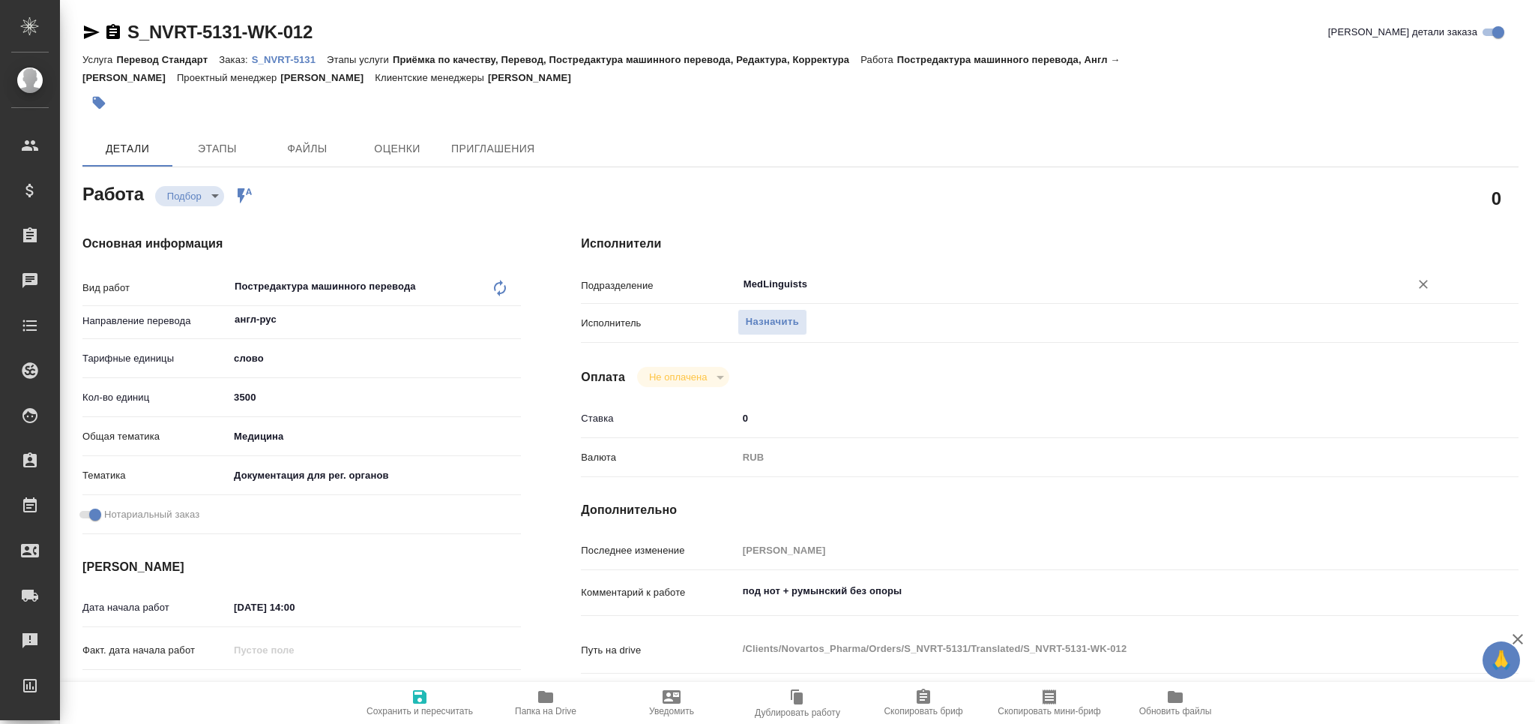
type input "MedLinguists"
click at [439, 691] on span "Сохранить и пересчитать" at bounding box center [420, 702] width 108 height 28
type textarea "x"
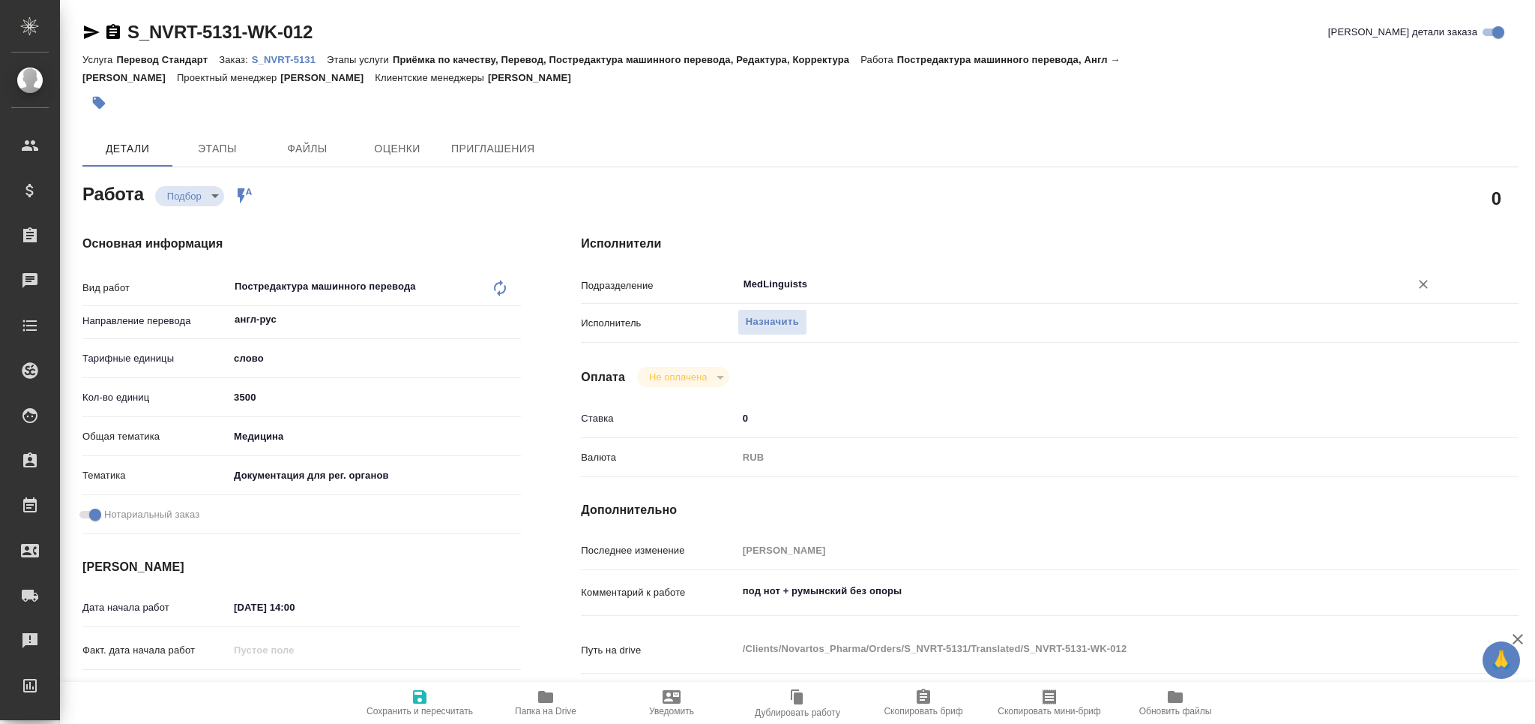
type textarea "x"
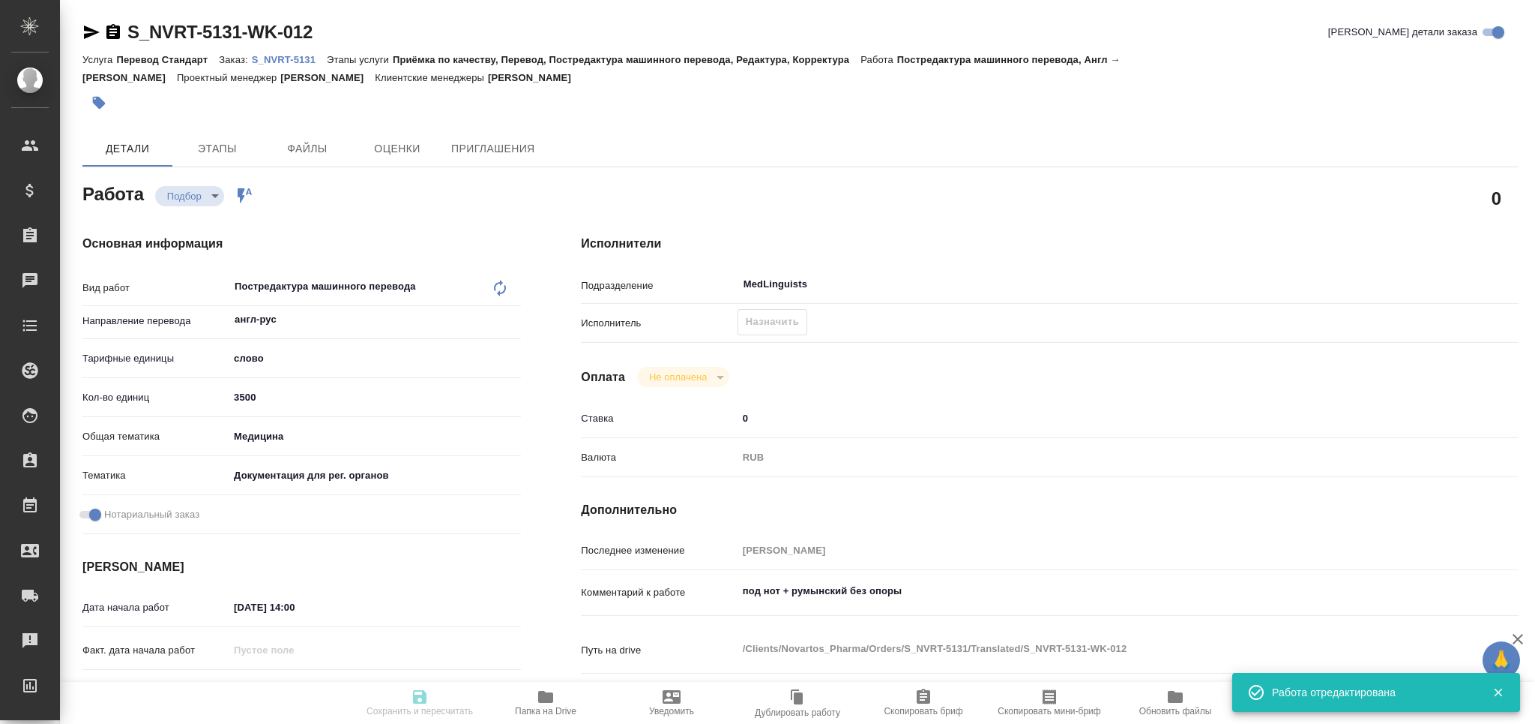
type input "recruiting"
type textarea "Постредактура машинного перевода"
type textarea "x"
type input "англ-рус"
type input "5a8b1489cc6b4906c91bfd90"
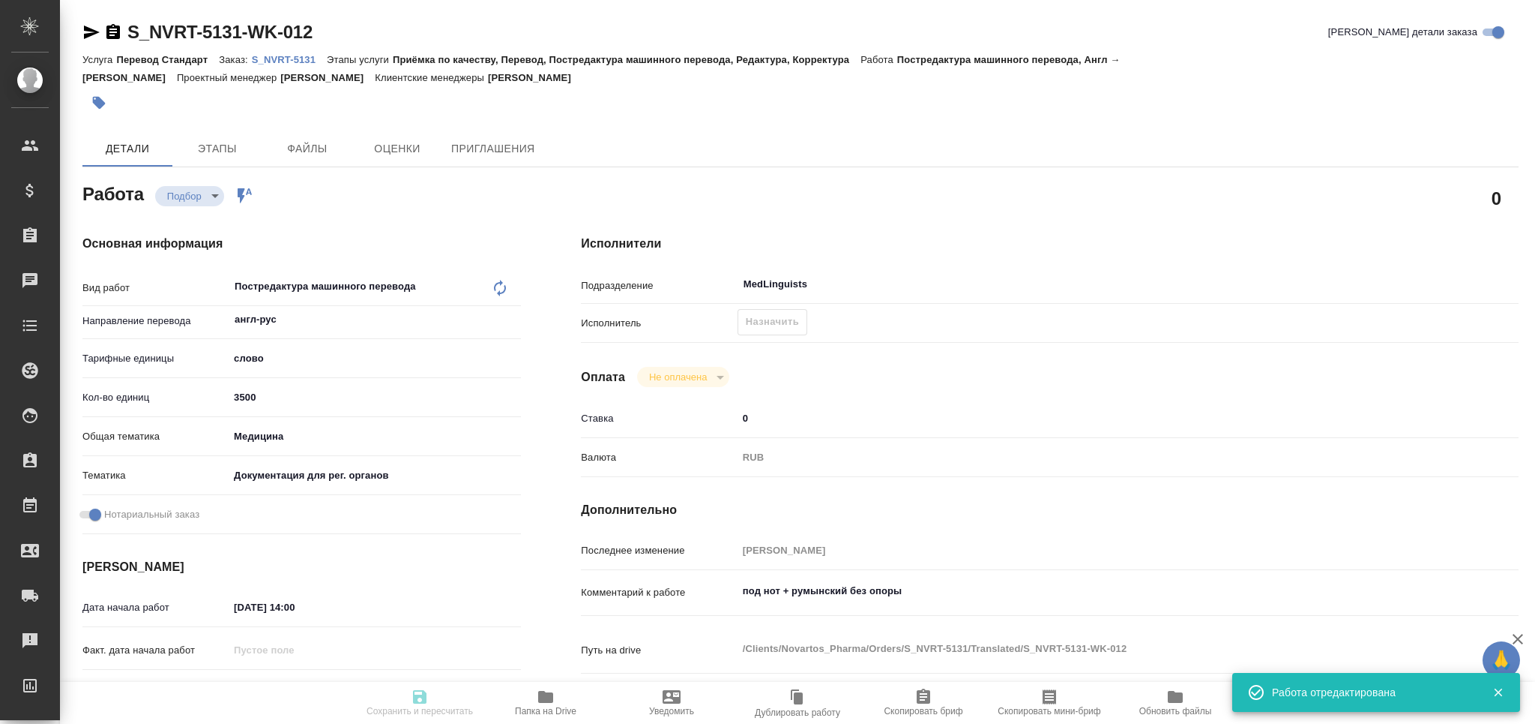
type input "3500"
type input "med"
type input "5f647205b73bc97568ca66c6"
checkbox input "true"
type input "12.08.2025 14:00"
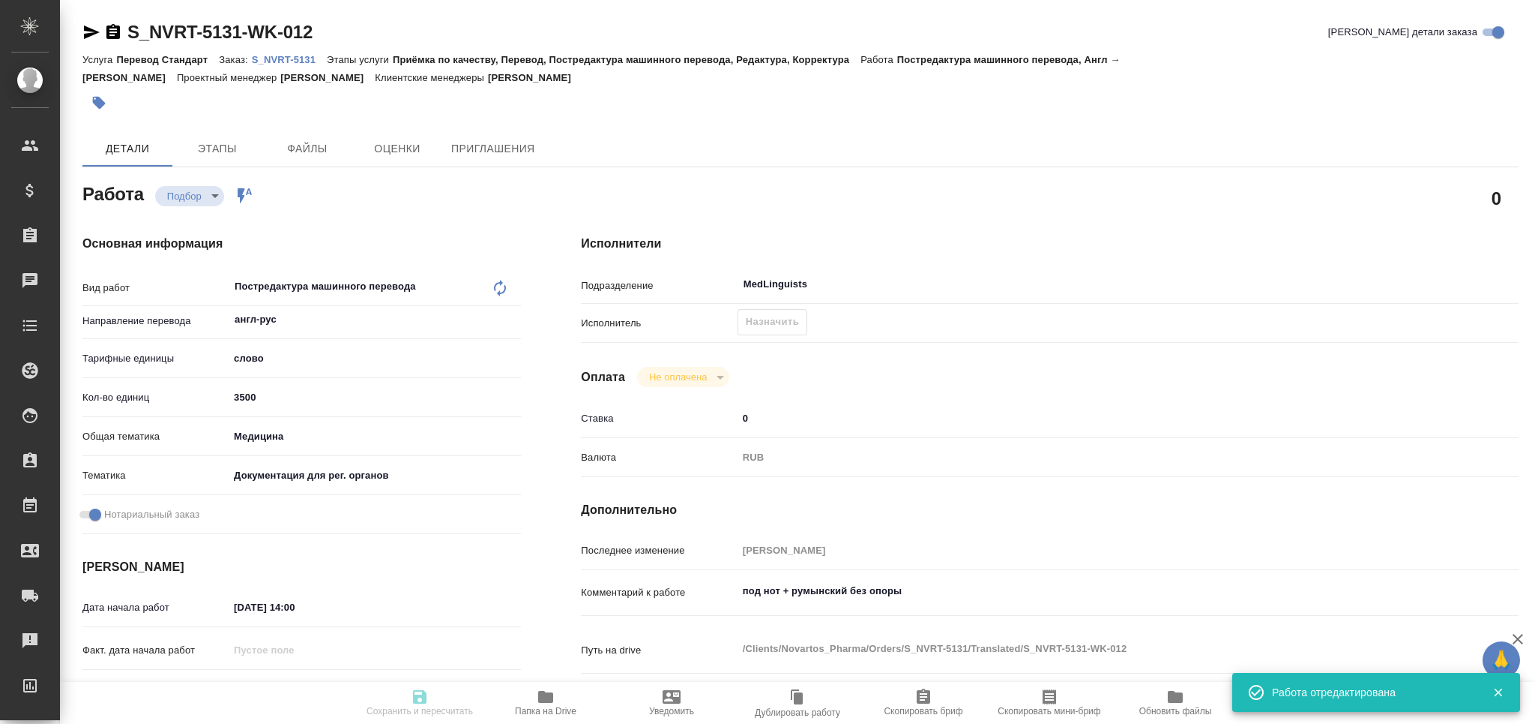
type input "13.08.2025 19:00"
type input "15.08.2025 17:00"
type input "MedLinguists"
type input "notPayed"
type input "0"
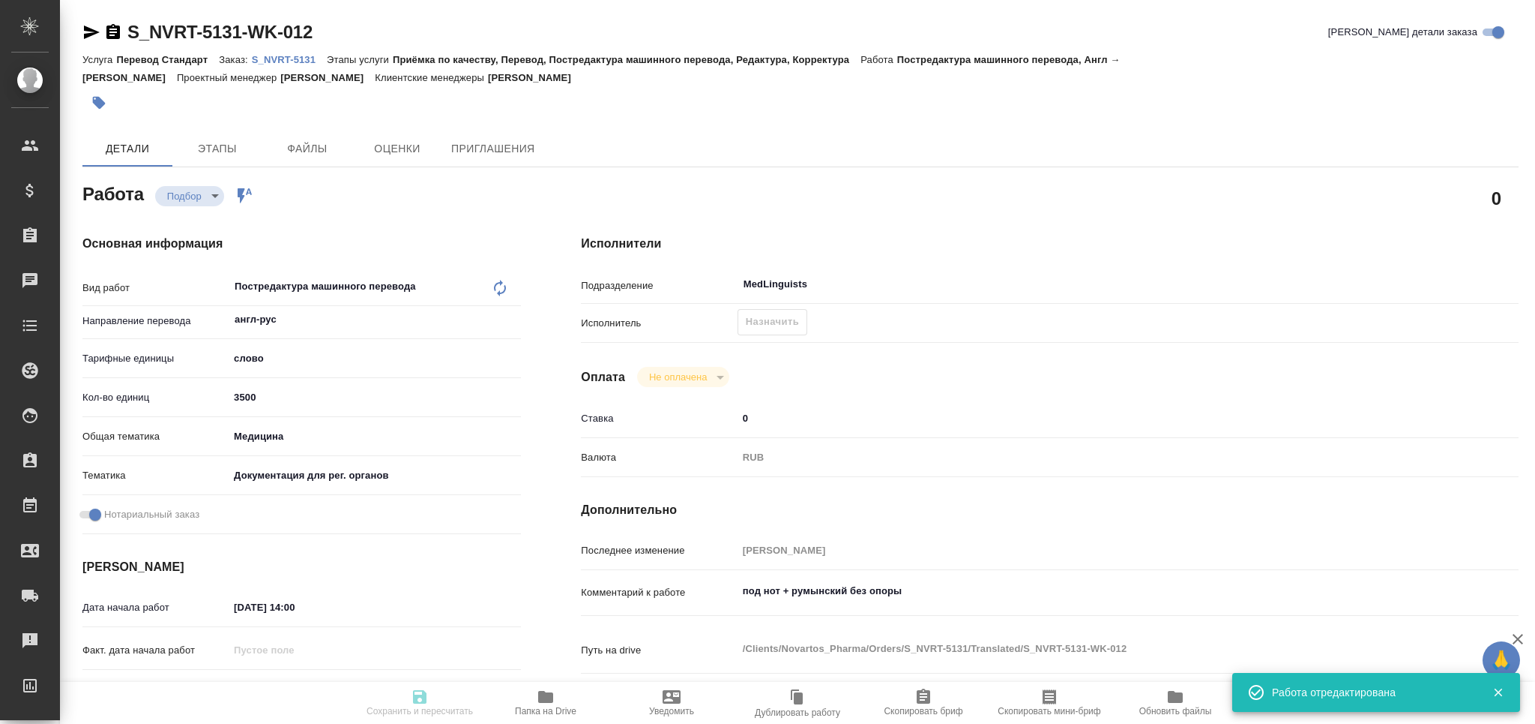
type input "RUB"
type input "[PERSON_NAME]"
type textarea "под нот + румынский без опоры"
type textarea "x"
type textarea "/Clients/Novartos_Pharma/Orders/S_NVRT-5131/Translated/S_NVRT-5131-WK-012"
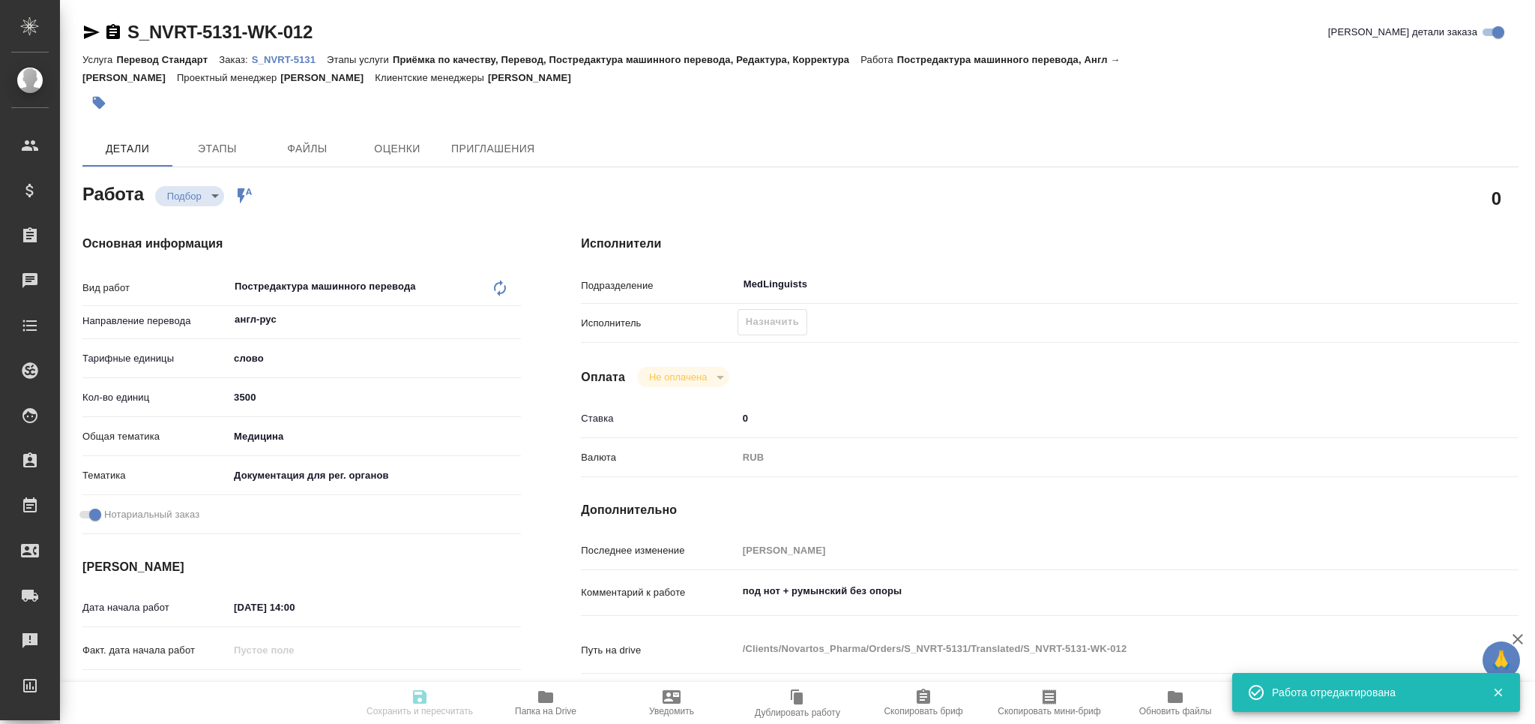
type textarea "x"
type input "S_NVRT-5131"
type input "Перевод Стандарт"
type input "Приёмка по качеству, Перевод, Постредактура машинного перевода, Редактура, Корр…"
type input "Кабаргина Анна"
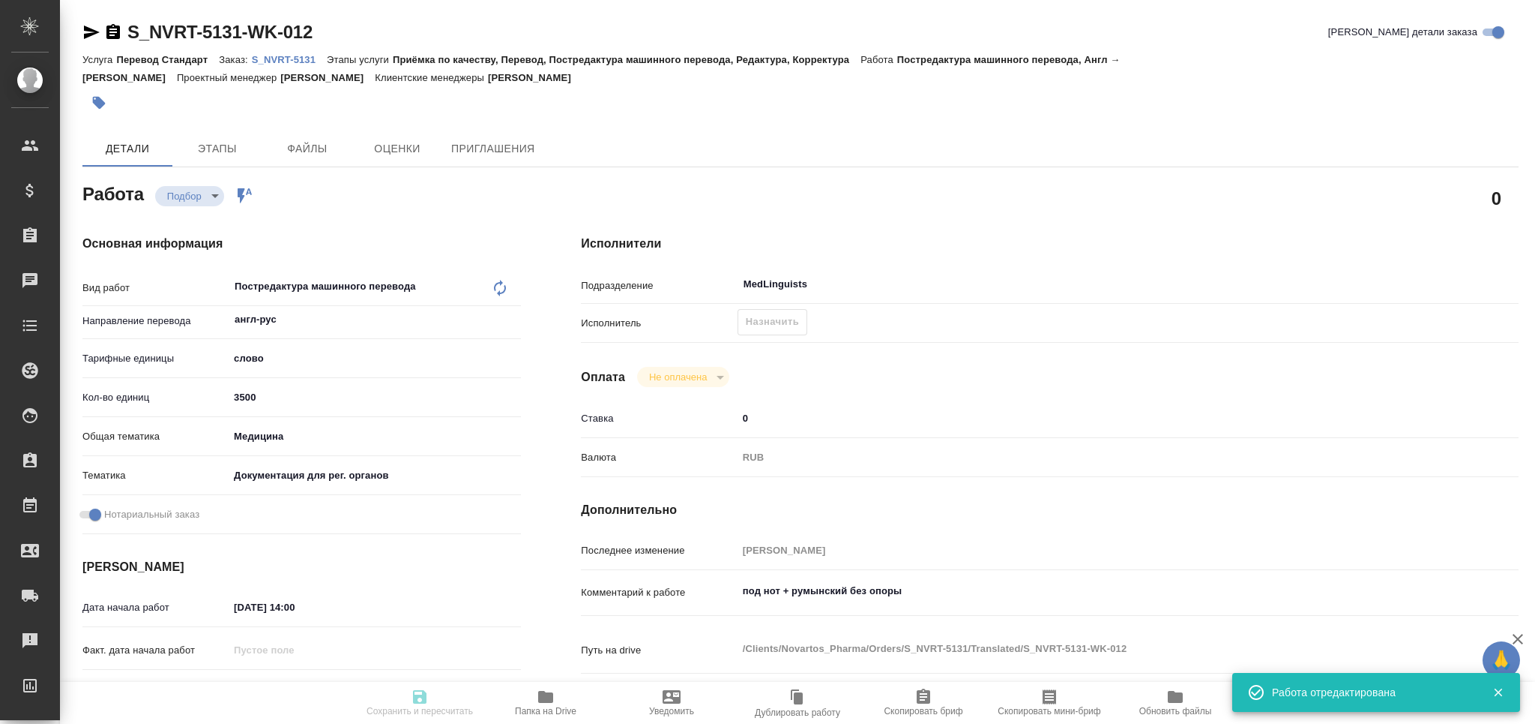
type input "[PERSON_NAME]"
type input "/Clients/Novartos_Pharma/Orders/S_NVRT-5131"
type textarea "x"
type textarea "прошу принять в нотариально заверенный перевод. Оригиналов не будет., т.е. мы д…"
type textarea "x"
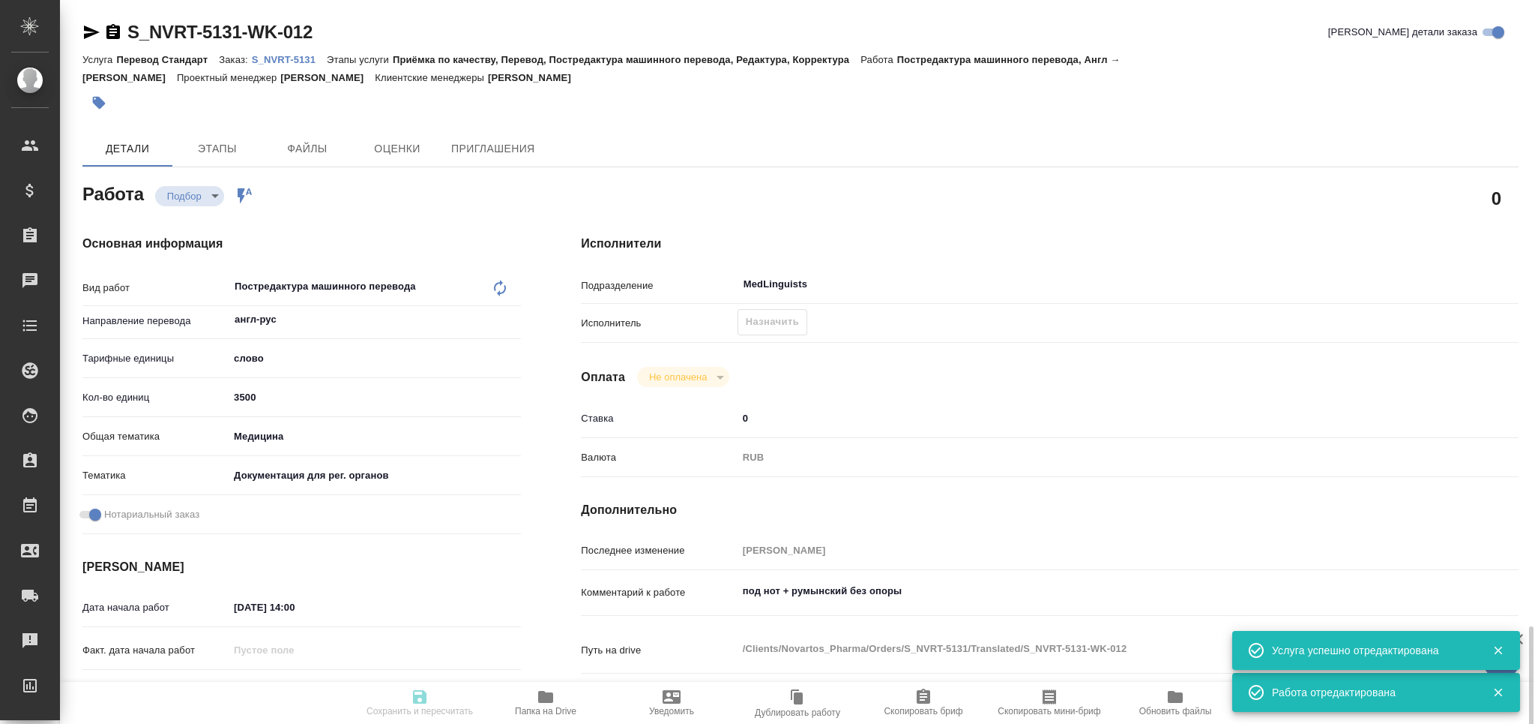
type textarea "x"
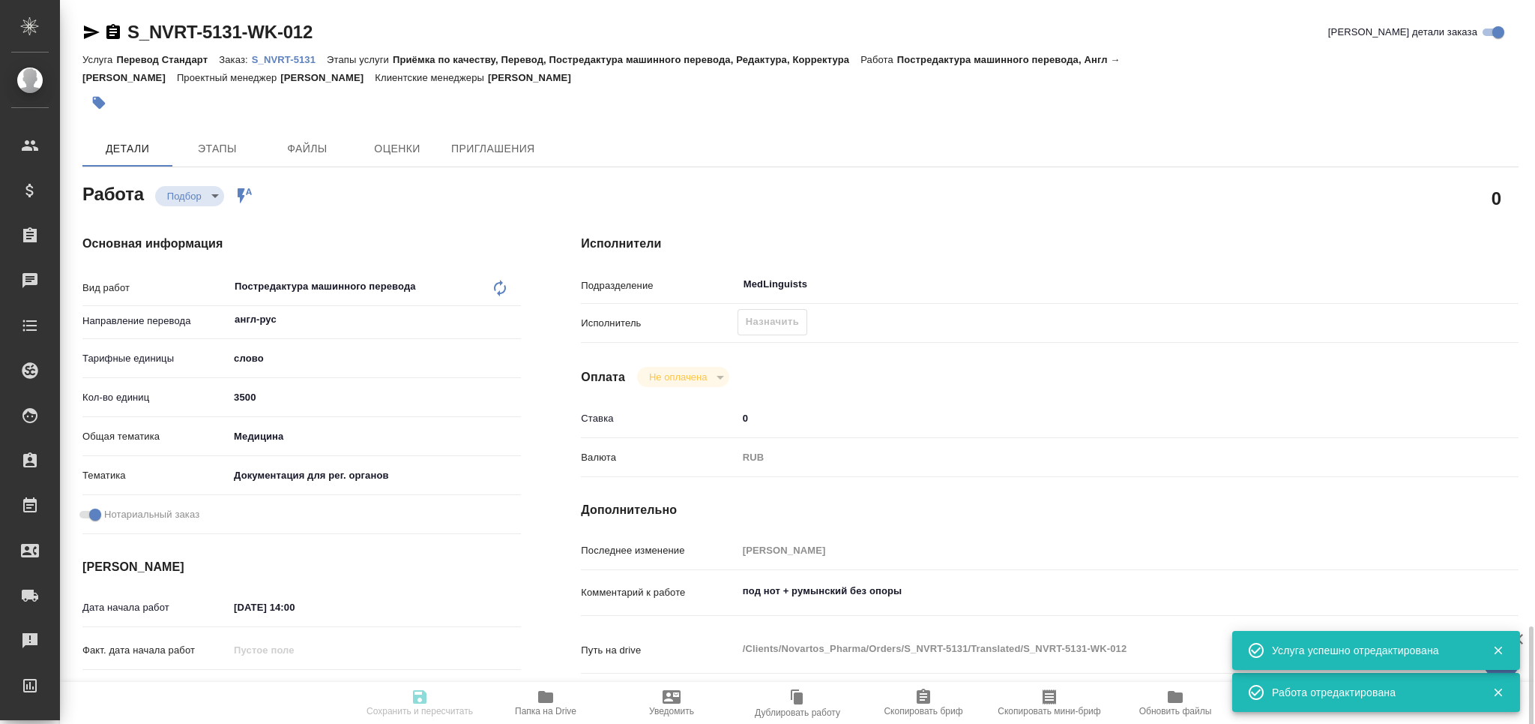
type textarea "x"
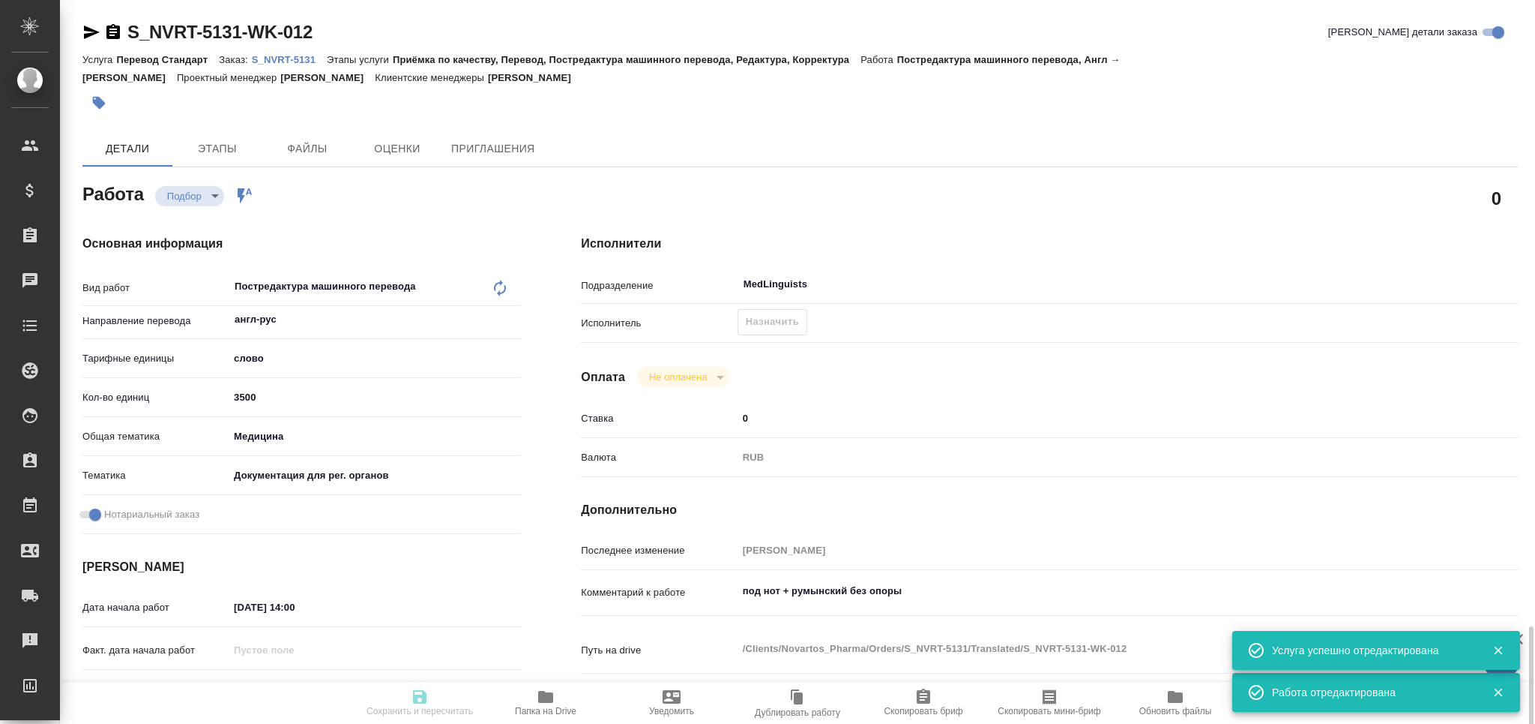
scroll to position [400, 0]
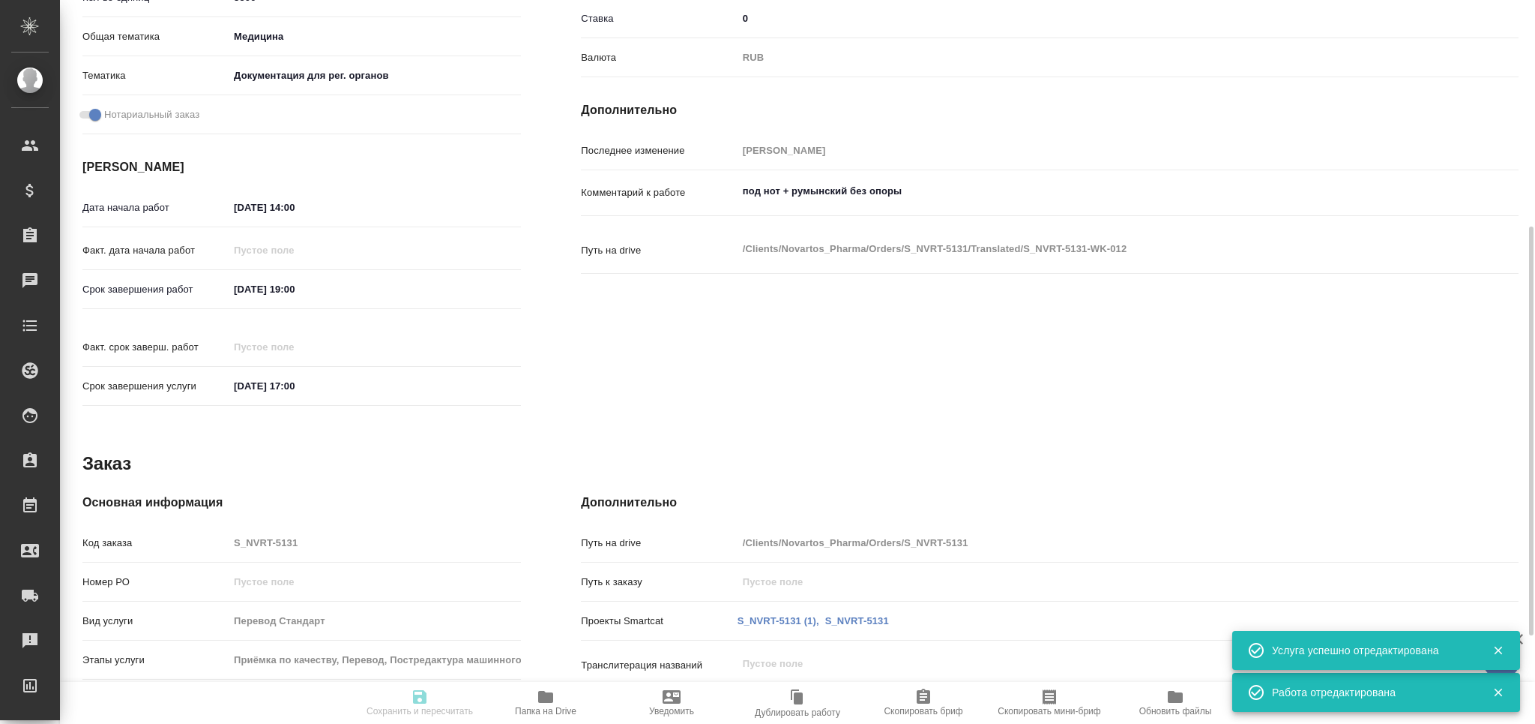
type textarea "x"
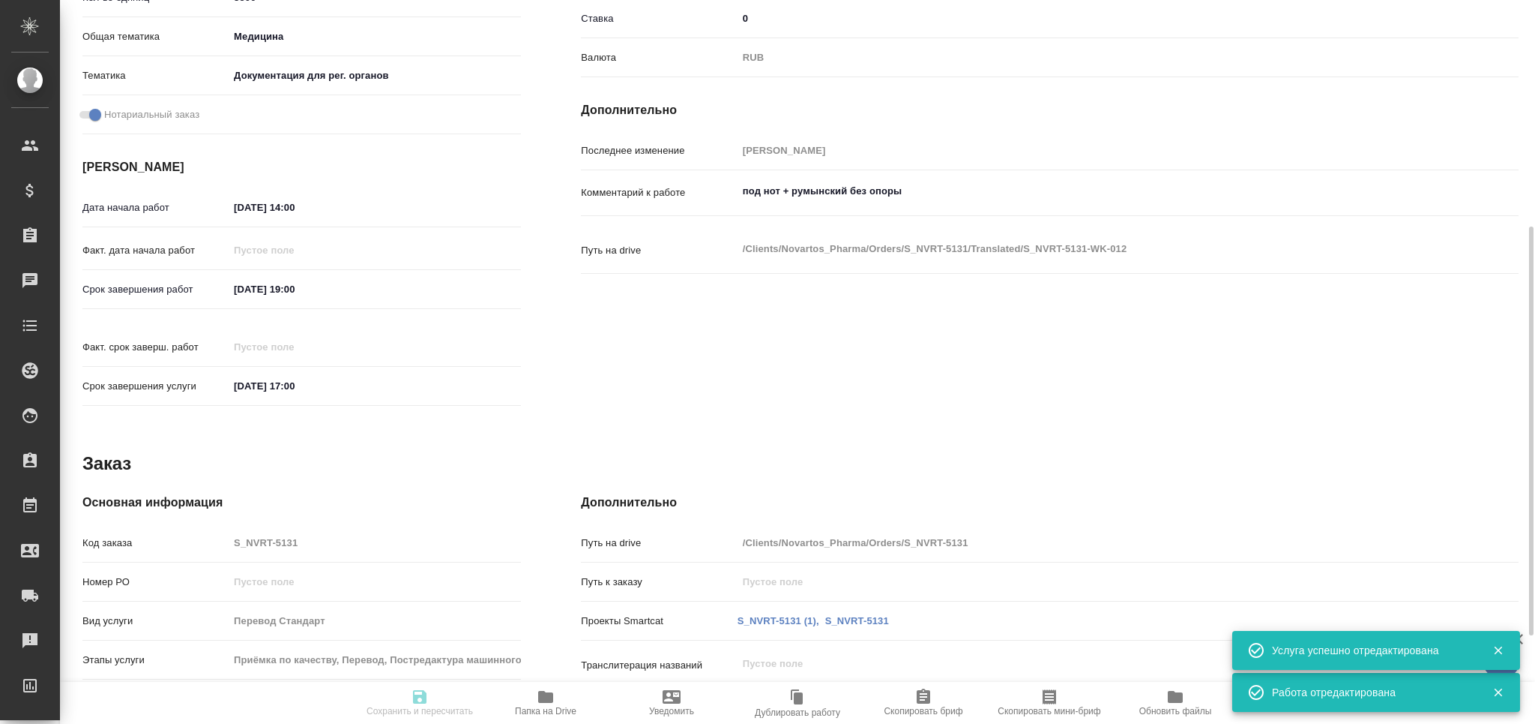
type textarea "x"
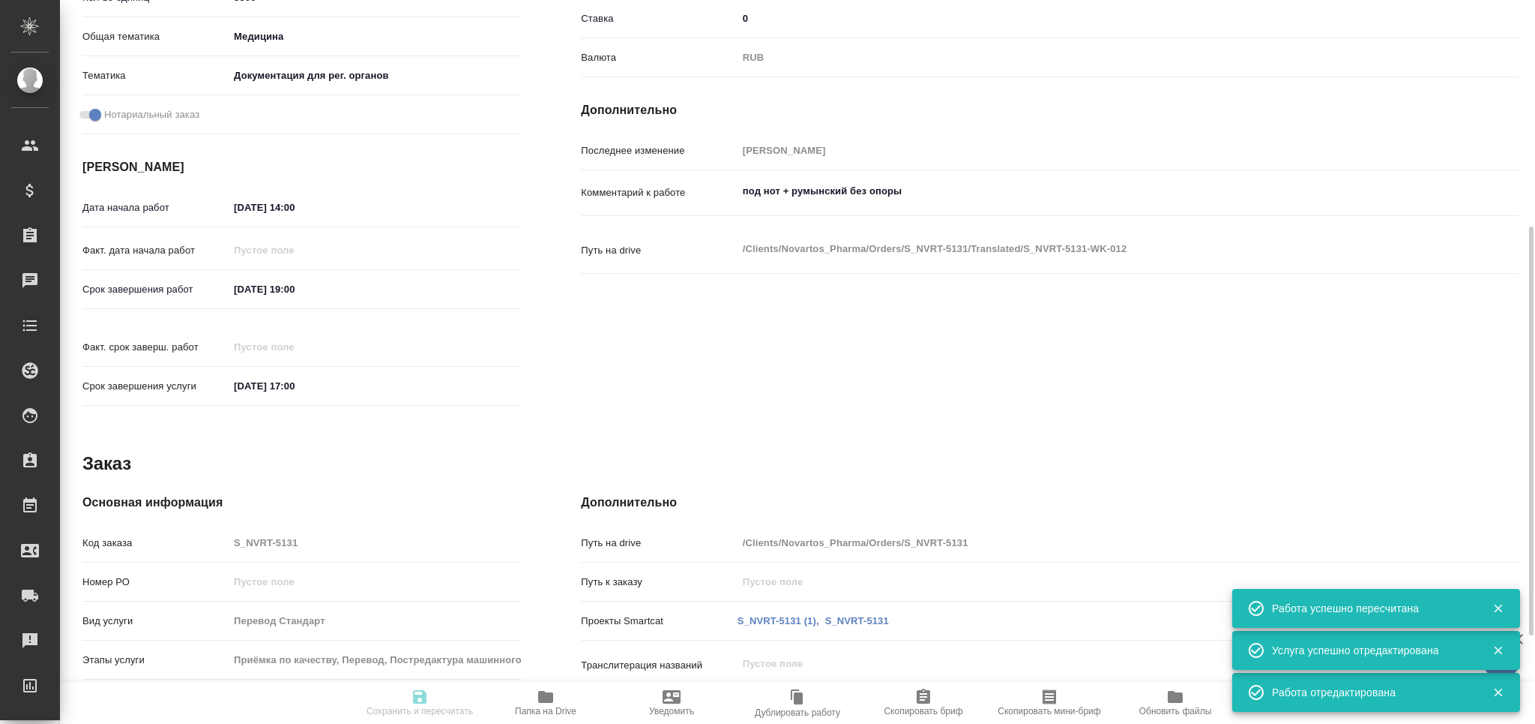
type input "recruiting"
type textarea "Постредактура машинного перевода"
type textarea "x"
type input "англ-рус"
type input "5a8b1489cc6b4906c91bfd90"
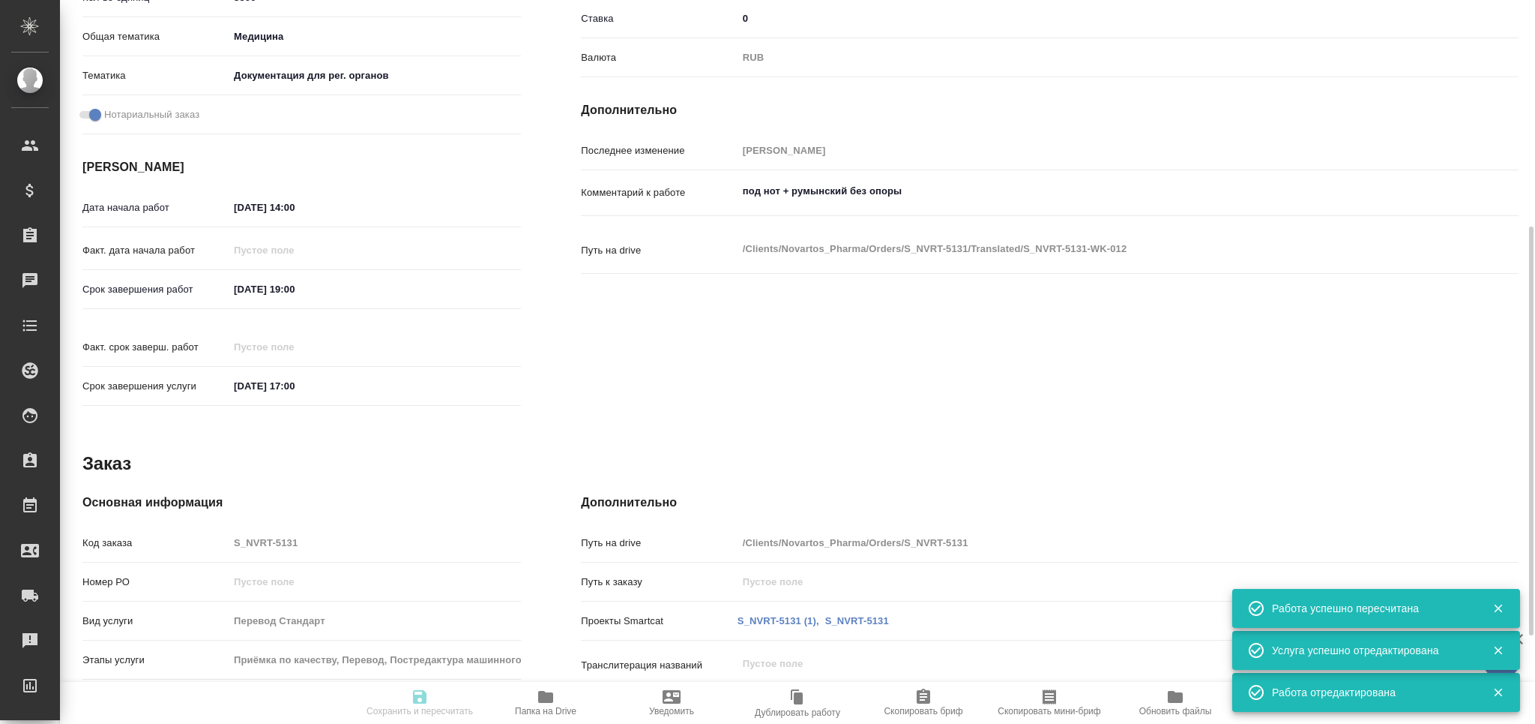
type input "3500"
type input "med"
type input "5f647205b73bc97568ca66c6"
checkbox input "true"
type input "12.08.2025 14:00"
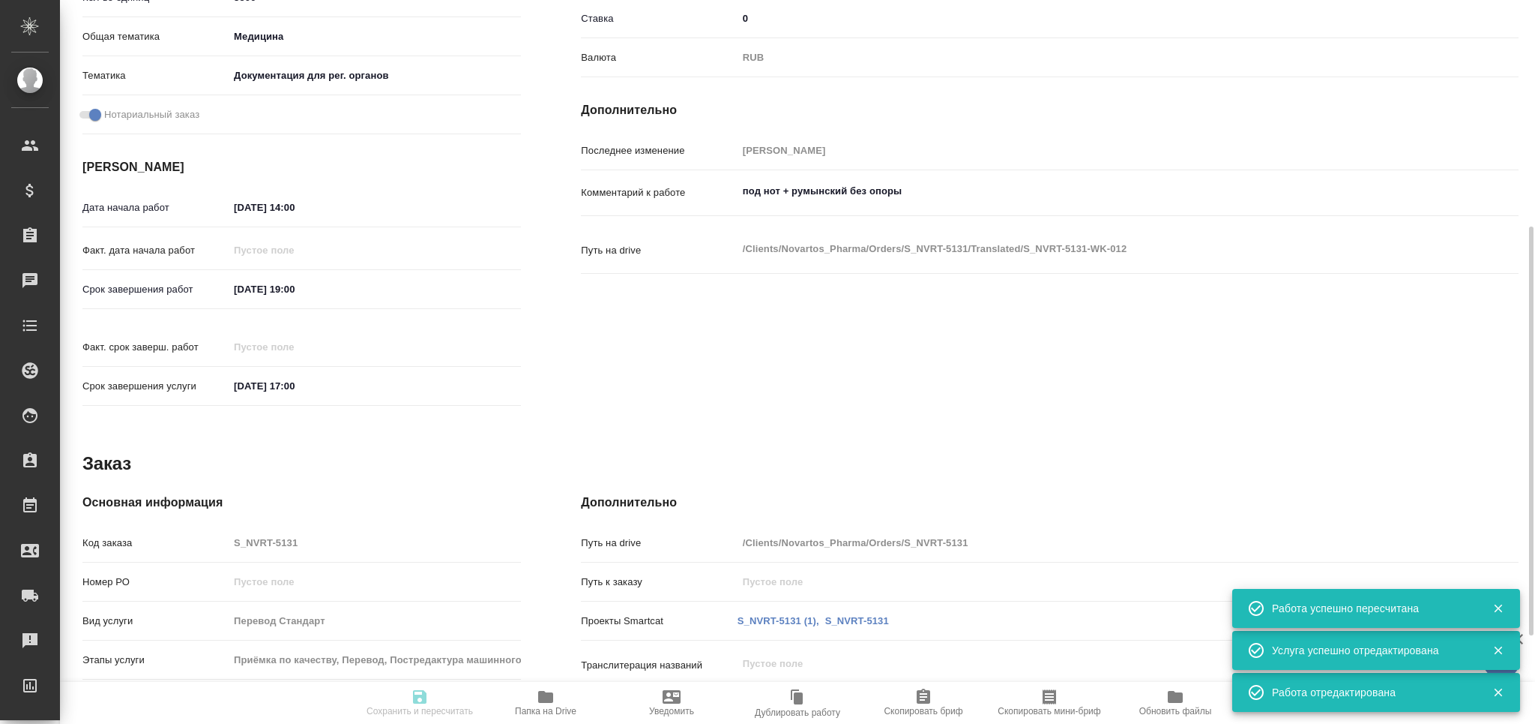
type input "13.08.2025 19:00"
type input "15.08.2025 17:00"
type input "MedLinguists"
type input "notPayed"
type input "0"
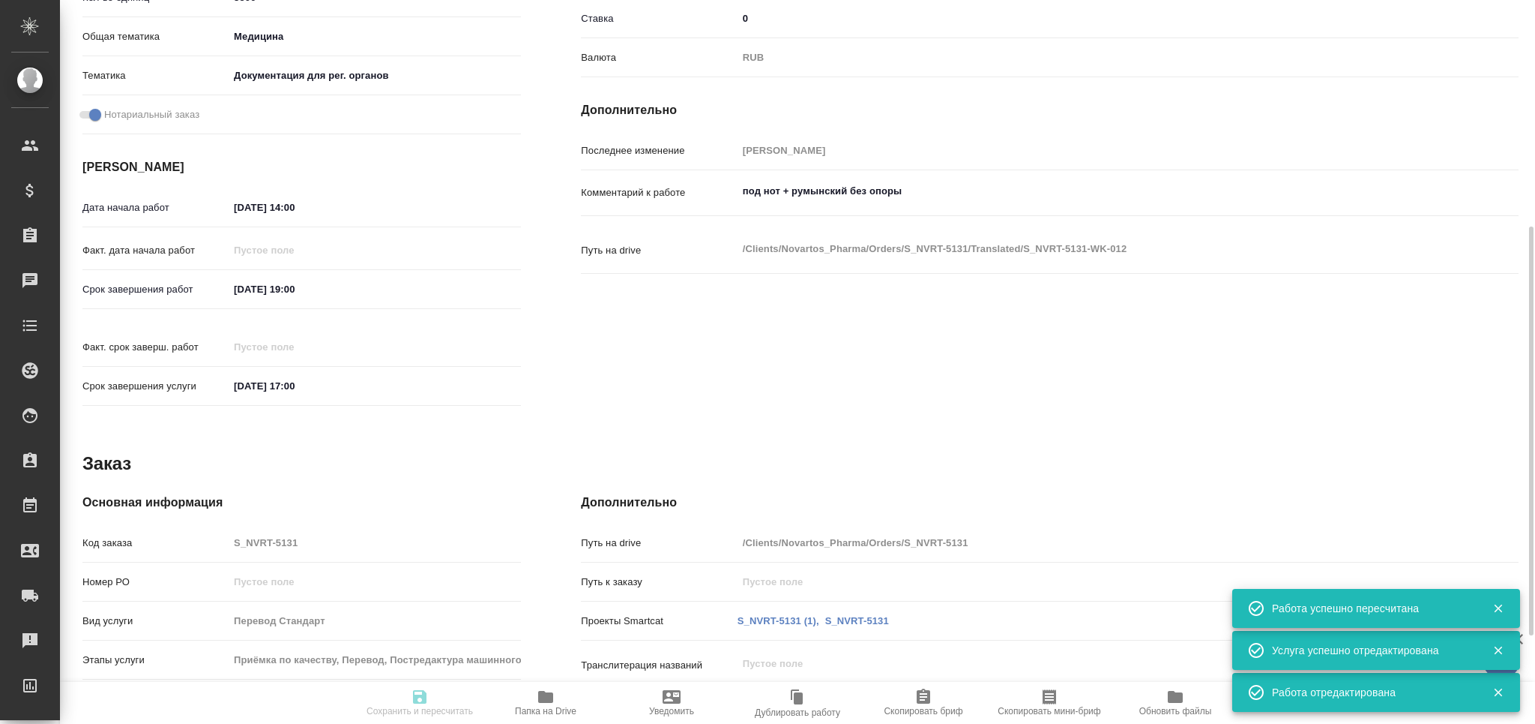
type input "RUB"
type input "[PERSON_NAME]"
type textarea "под нот + румынский без опоры"
type textarea "x"
type textarea "/Clients/Novartos_Pharma/Orders/S_NVRT-5131/Translated/S_NVRT-5131-WK-012"
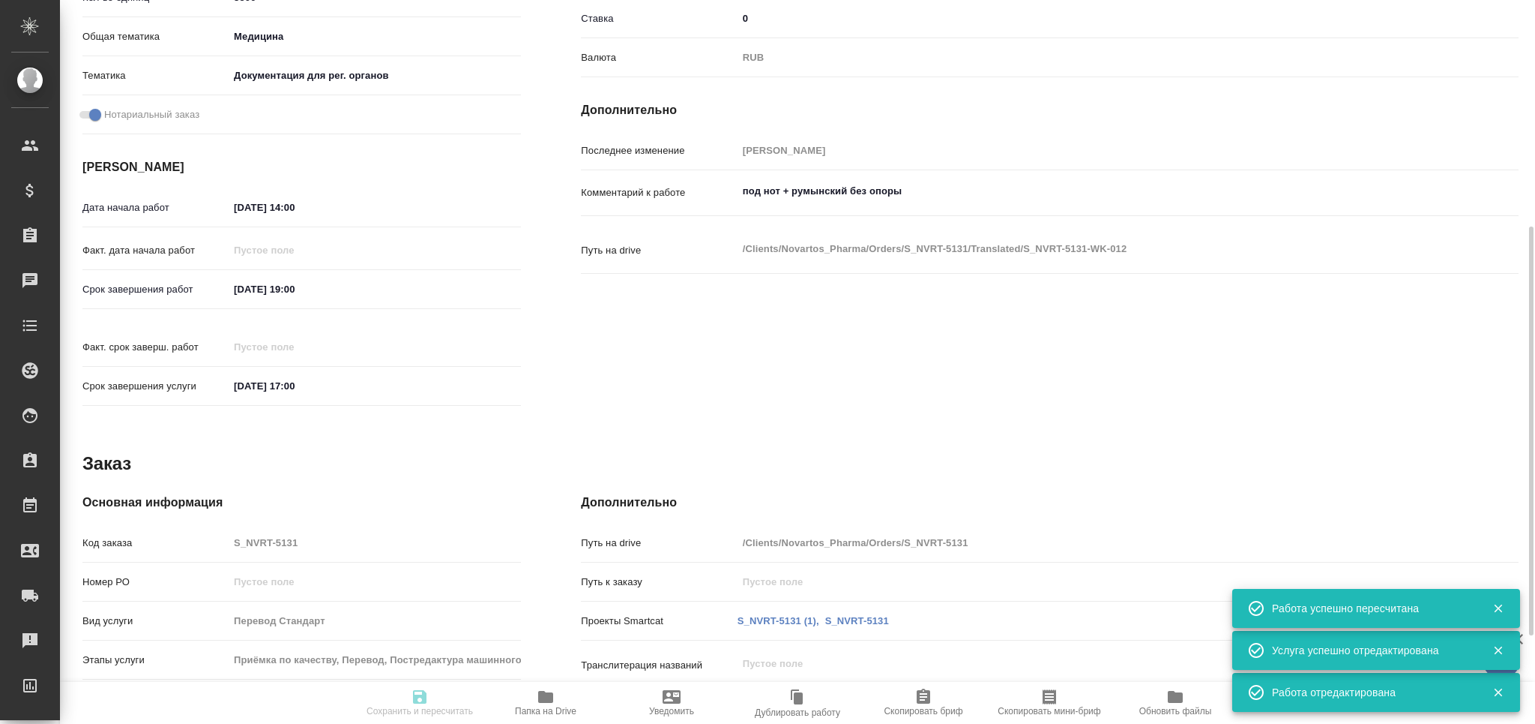
type textarea "x"
type input "S_NVRT-5131"
type input "Перевод Стандарт"
type input "Приёмка по качеству, Перевод, Постредактура машинного перевода, Редактура, Корр…"
type input "Кабаргина Анна"
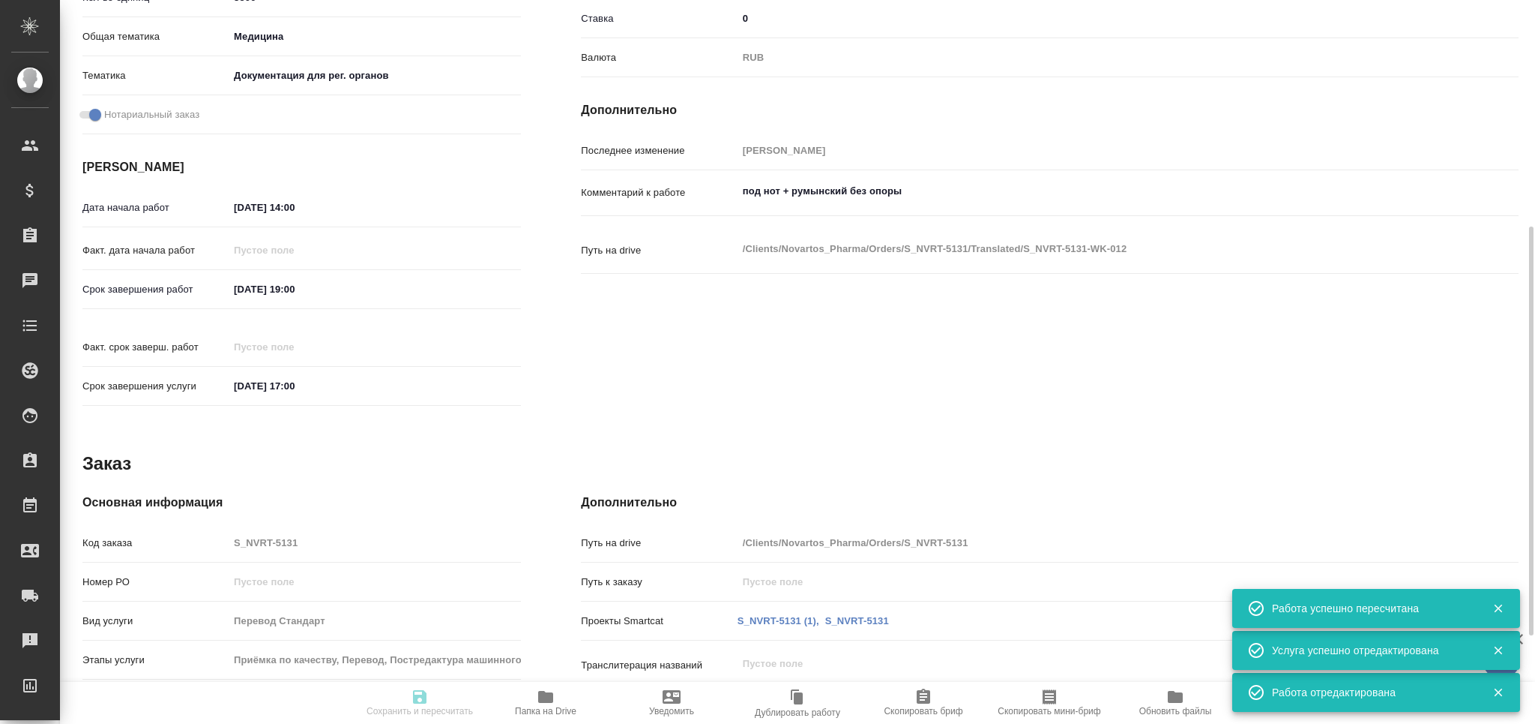
type input "[PERSON_NAME]"
type input "/Clients/Novartos_Pharma/Orders/S_NVRT-5131"
type textarea "x"
type textarea "прошу принять в нотариально заверенный перевод. Оригиналов не будет., т.е. мы д…"
type textarea "x"
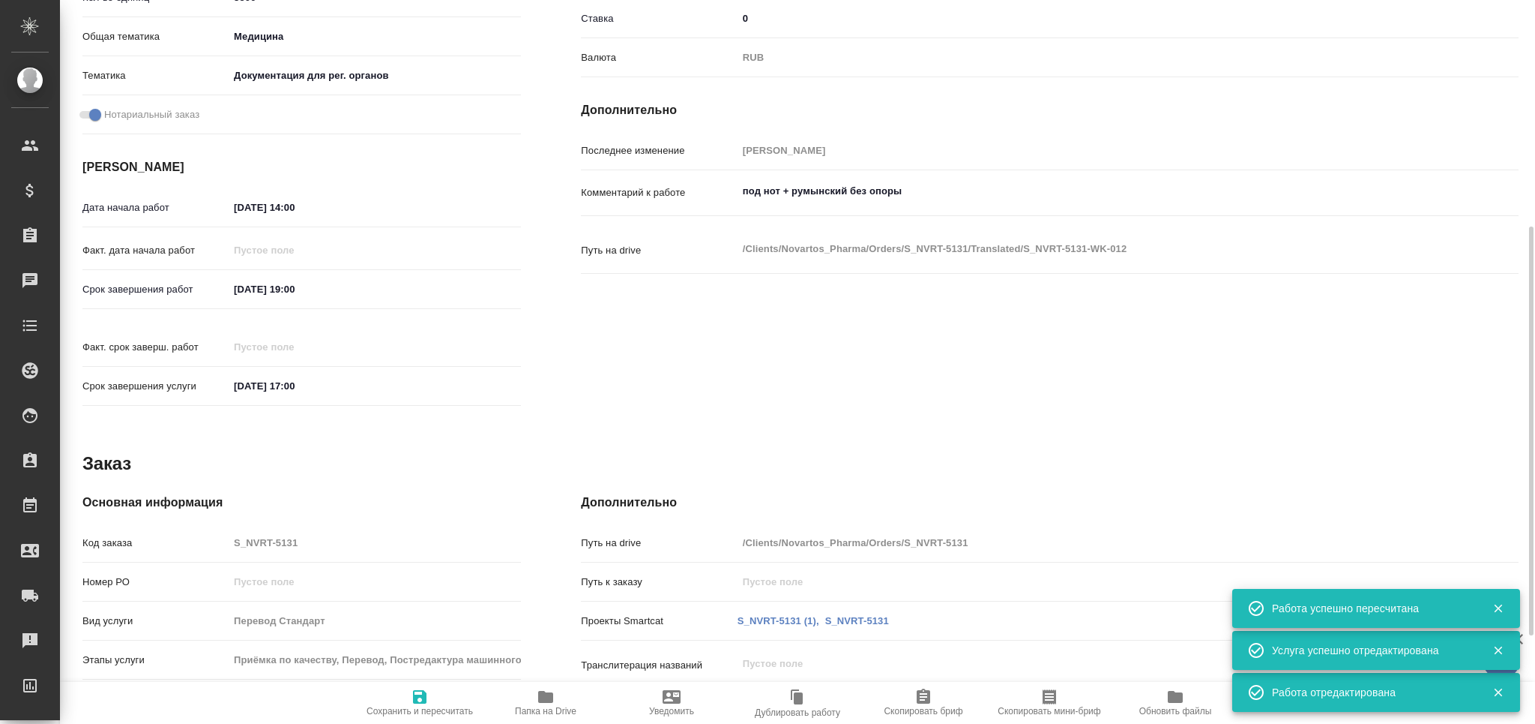
type textarea "x"
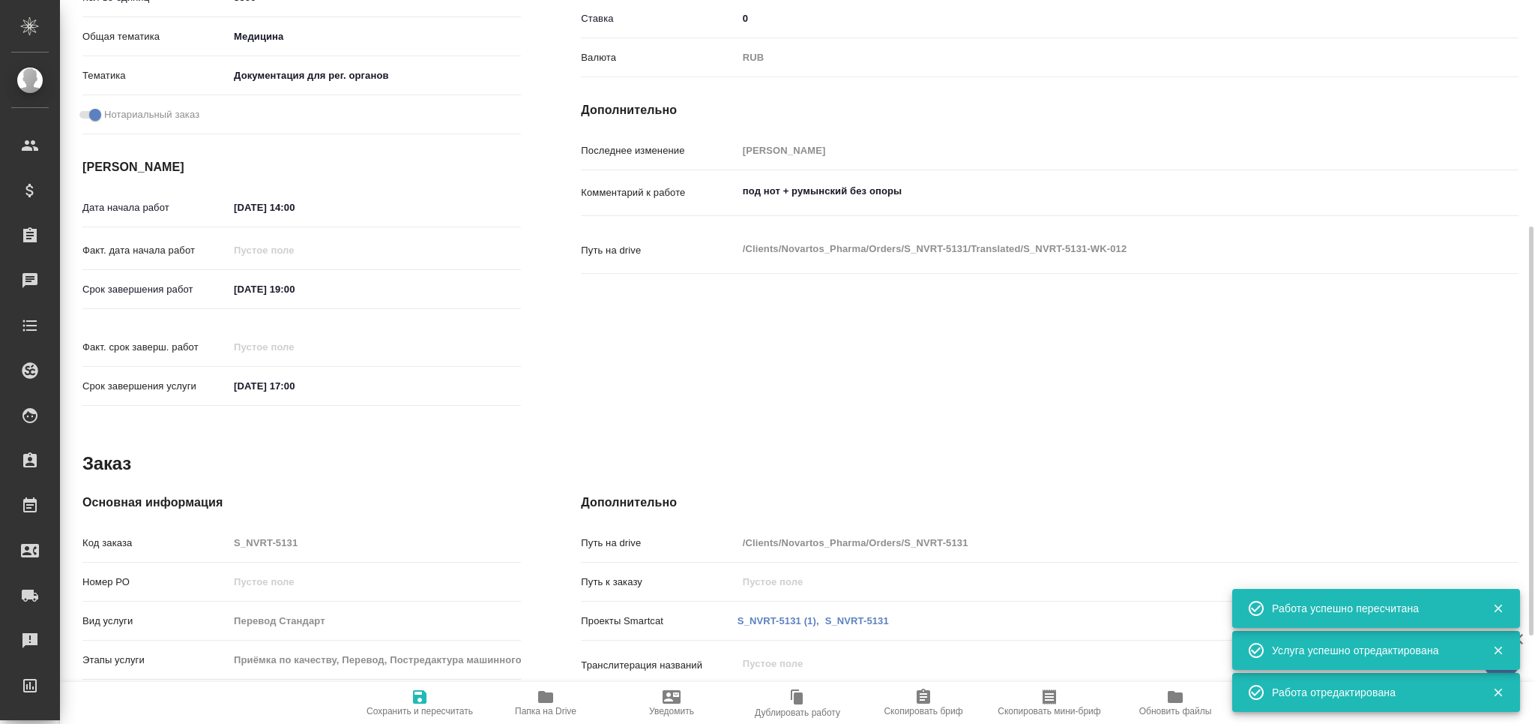
type textarea "x"
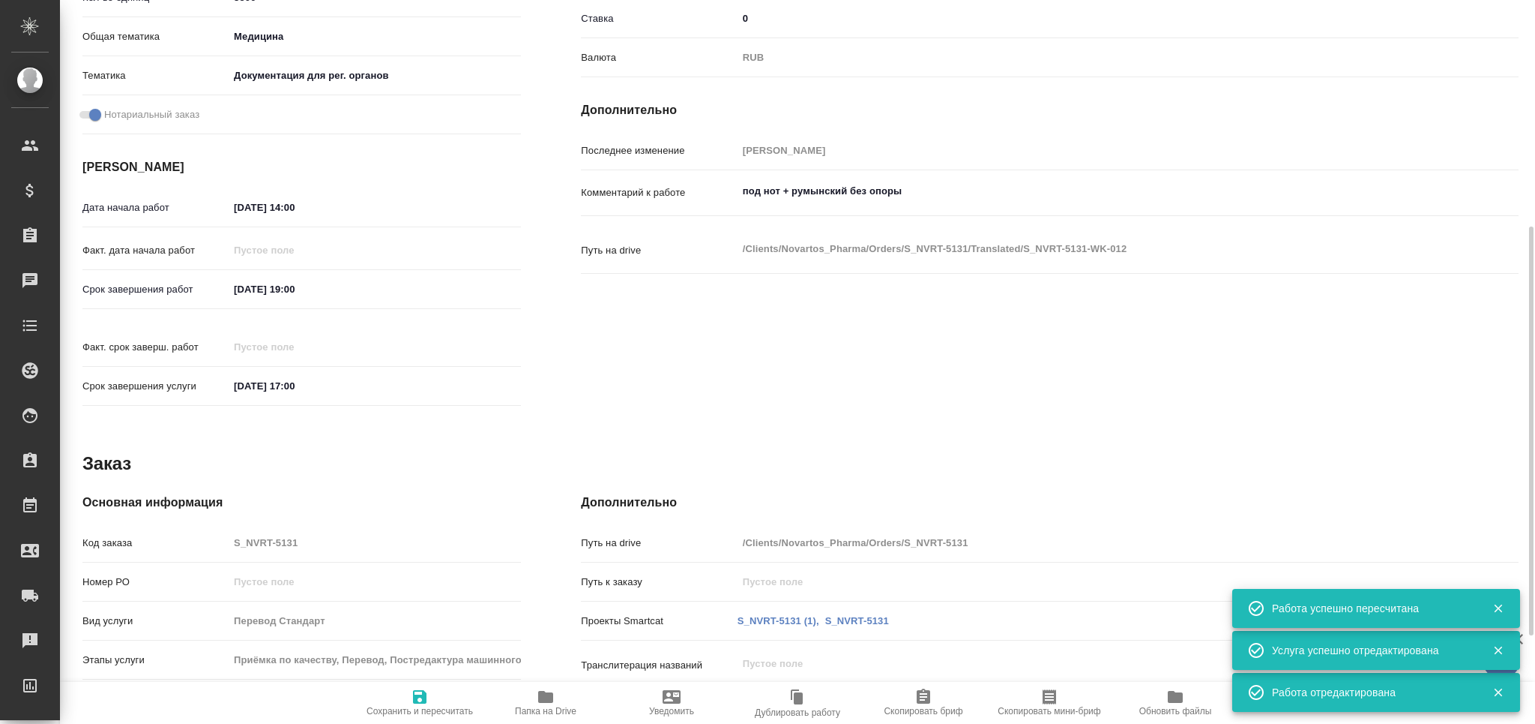
type textarea "x"
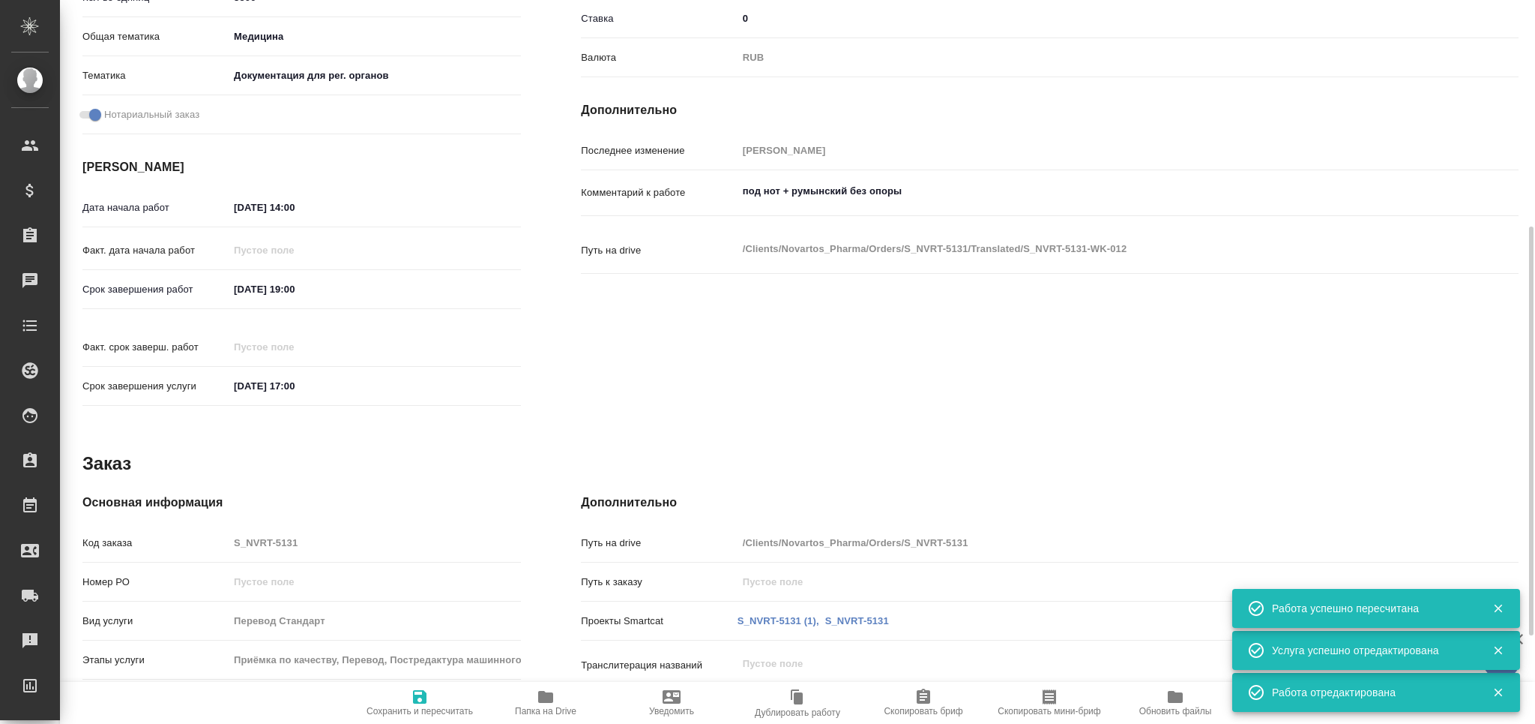
scroll to position [0, 0]
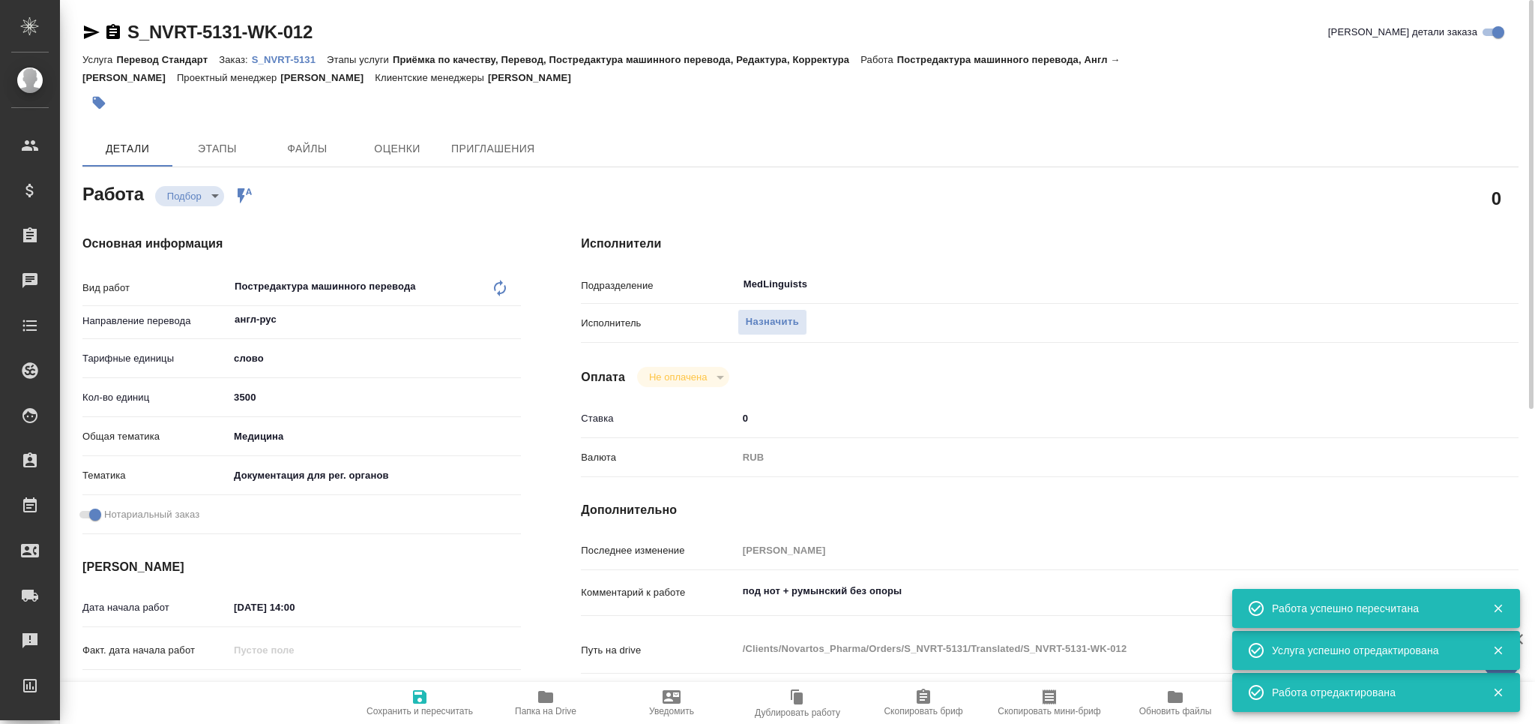
click at [774, 334] on div "Назначить" at bounding box center [1089, 323] width 703 height 26
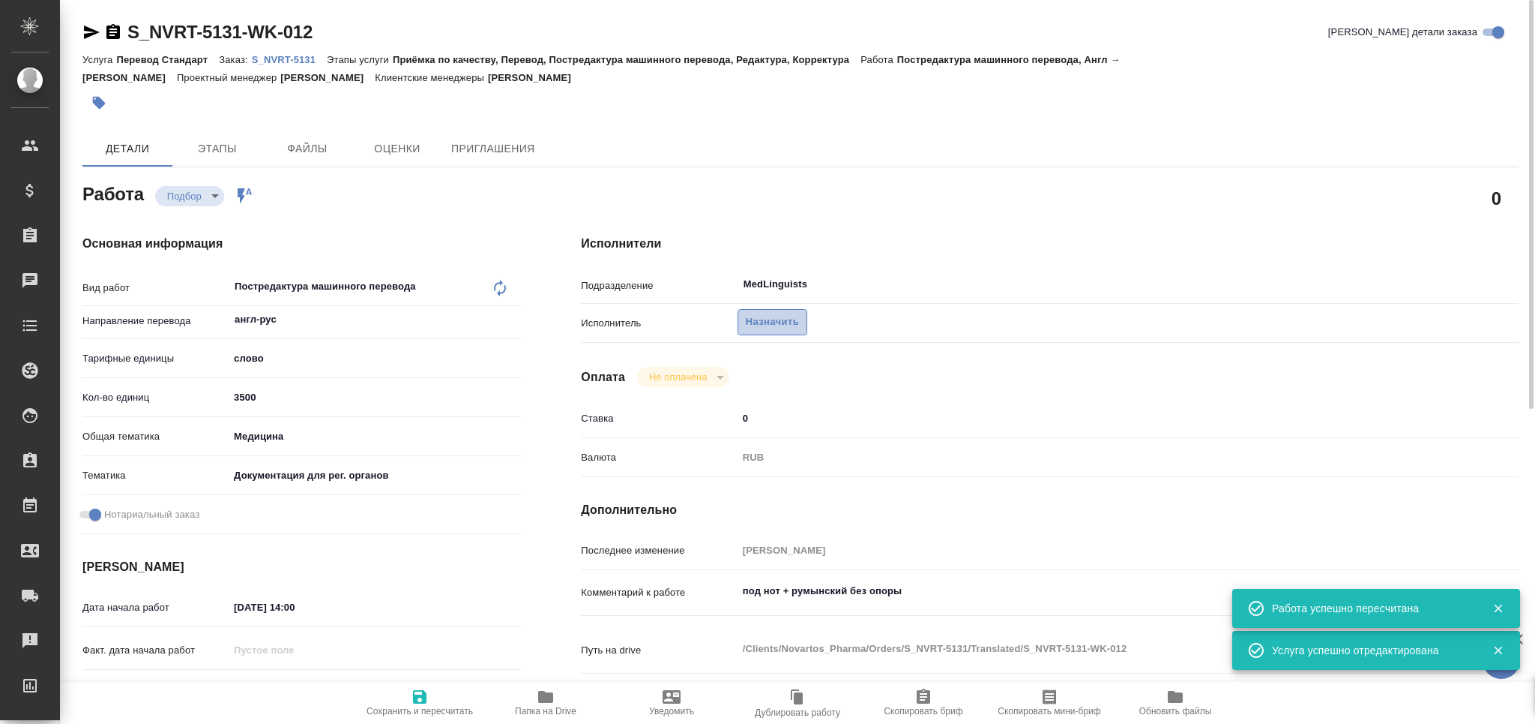
click at [766, 319] on span "Назначить" at bounding box center [772, 321] width 53 height 17
type textarea "x"
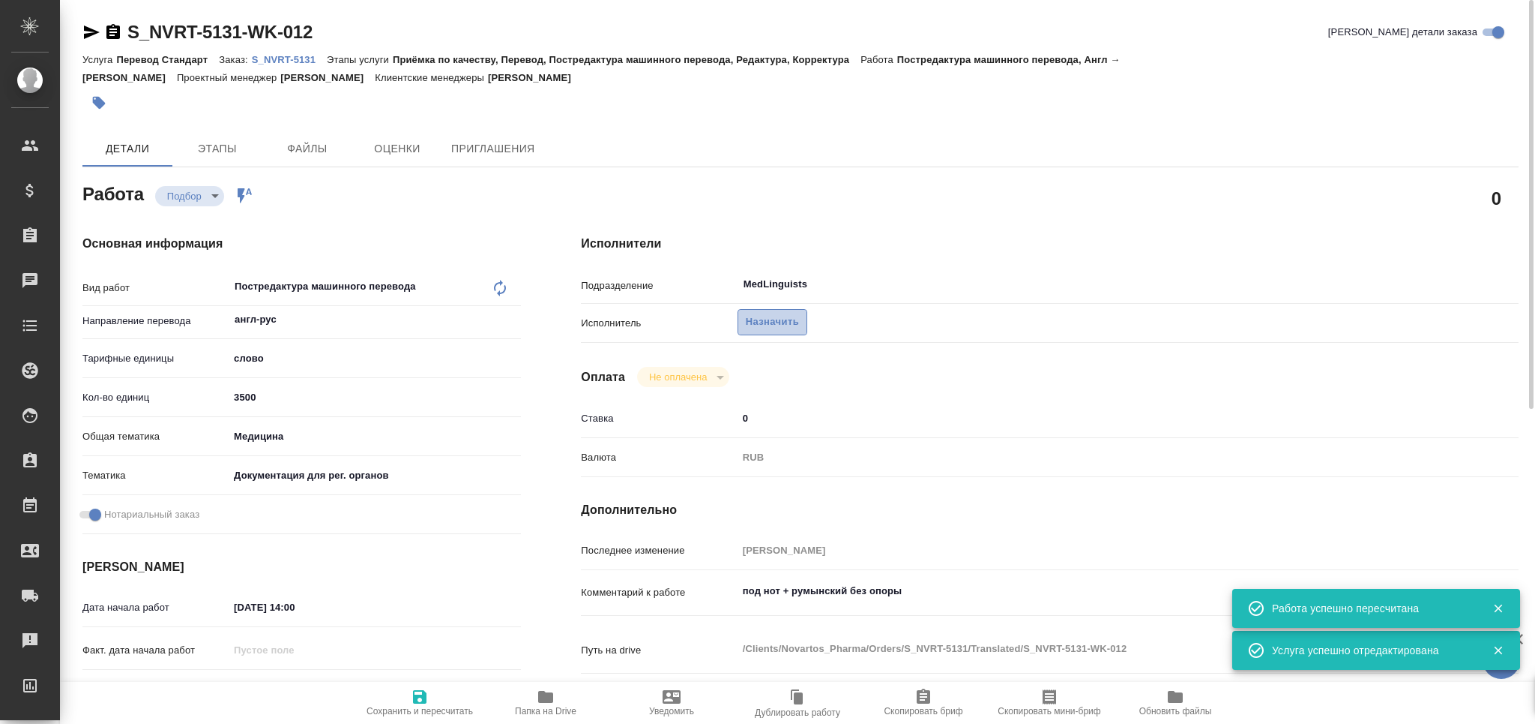
type textarea "x"
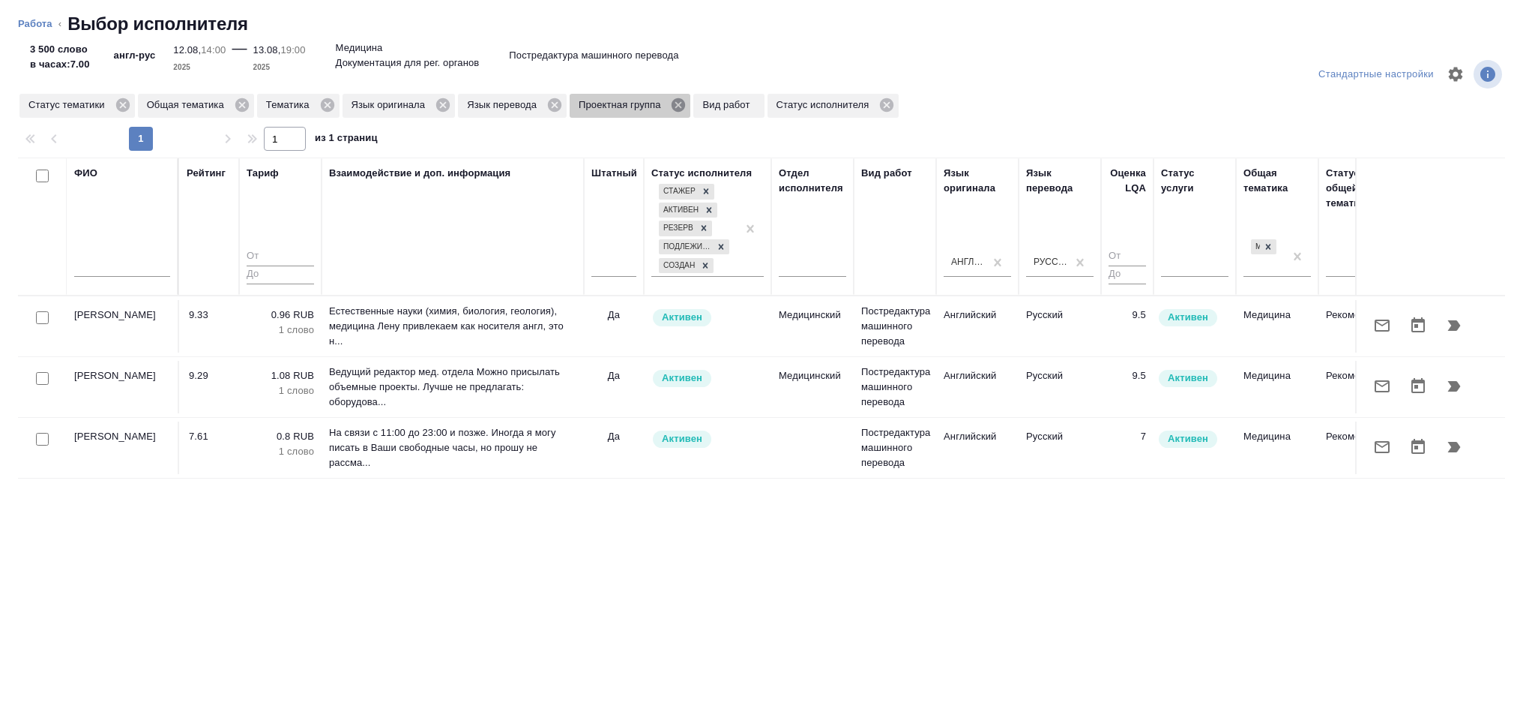
click at [676, 103] on icon at bounding box center [678, 104] width 13 height 13
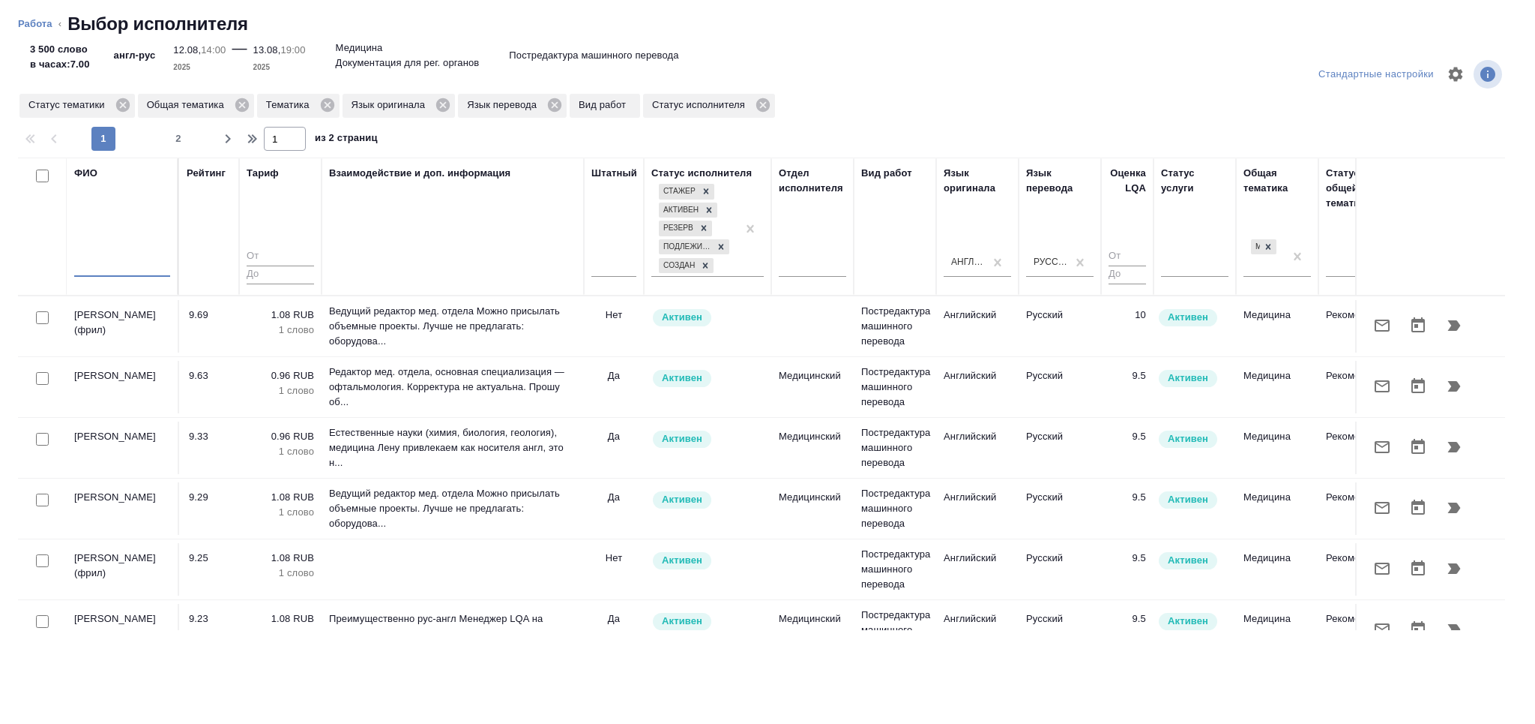
click at [144, 265] on input "text" at bounding box center [122, 267] width 96 height 19
type input "l"
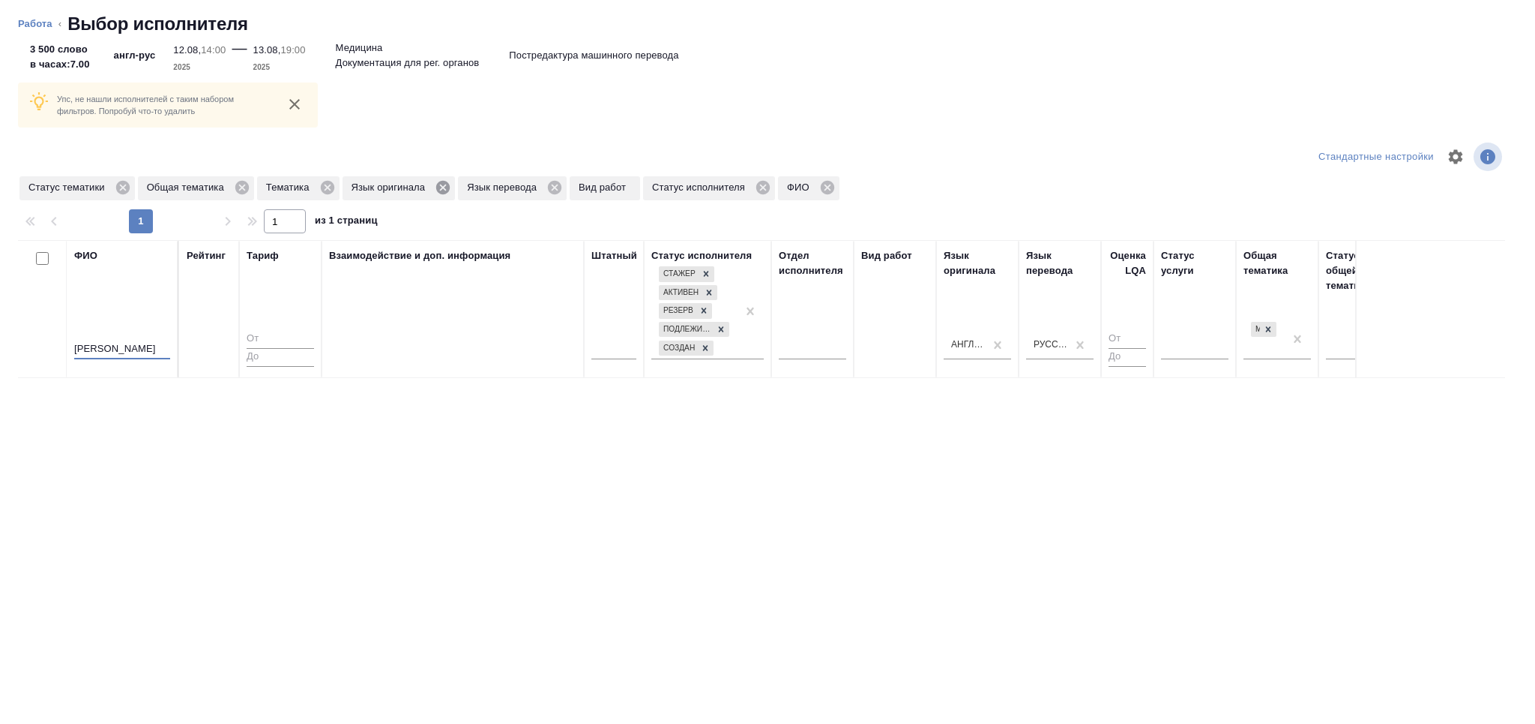
type input "дмитриева"
click at [440, 188] on icon at bounding box center [442, 187] width 13 height 13
click at [320, 187] on icon at bounding box center [326, 187] width 13 height 13
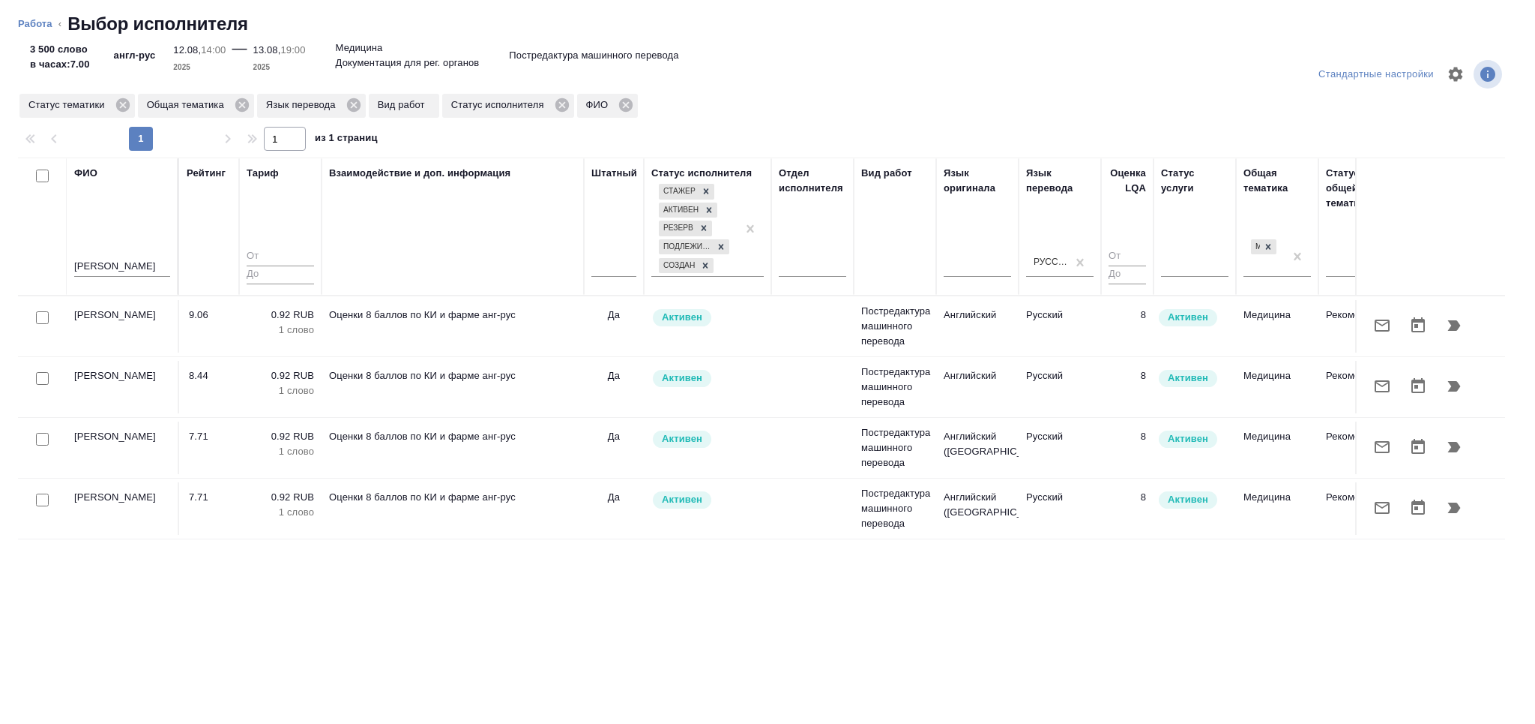
click at [1452, 320] on icon "button" at bounding box center [1455, 325] width 13 height 10
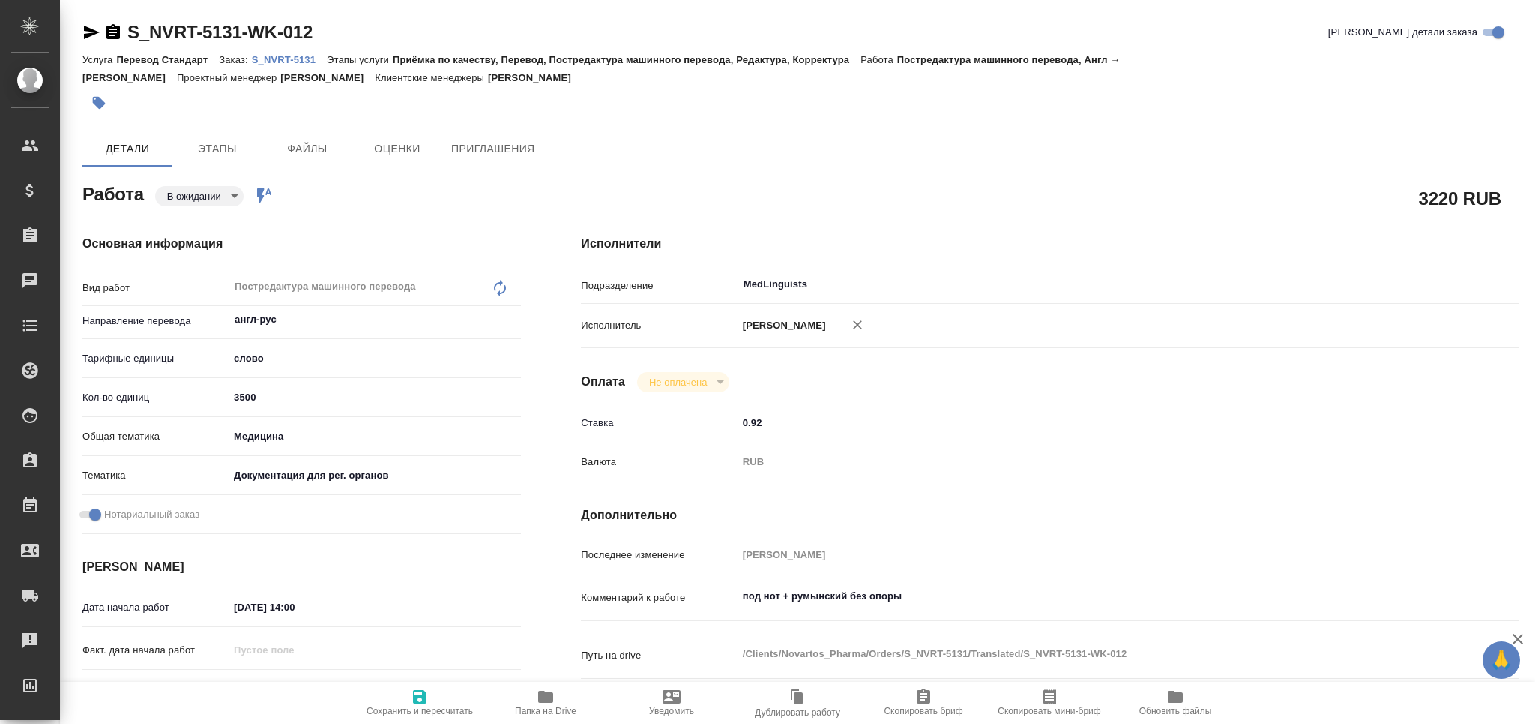
type textarea "x"
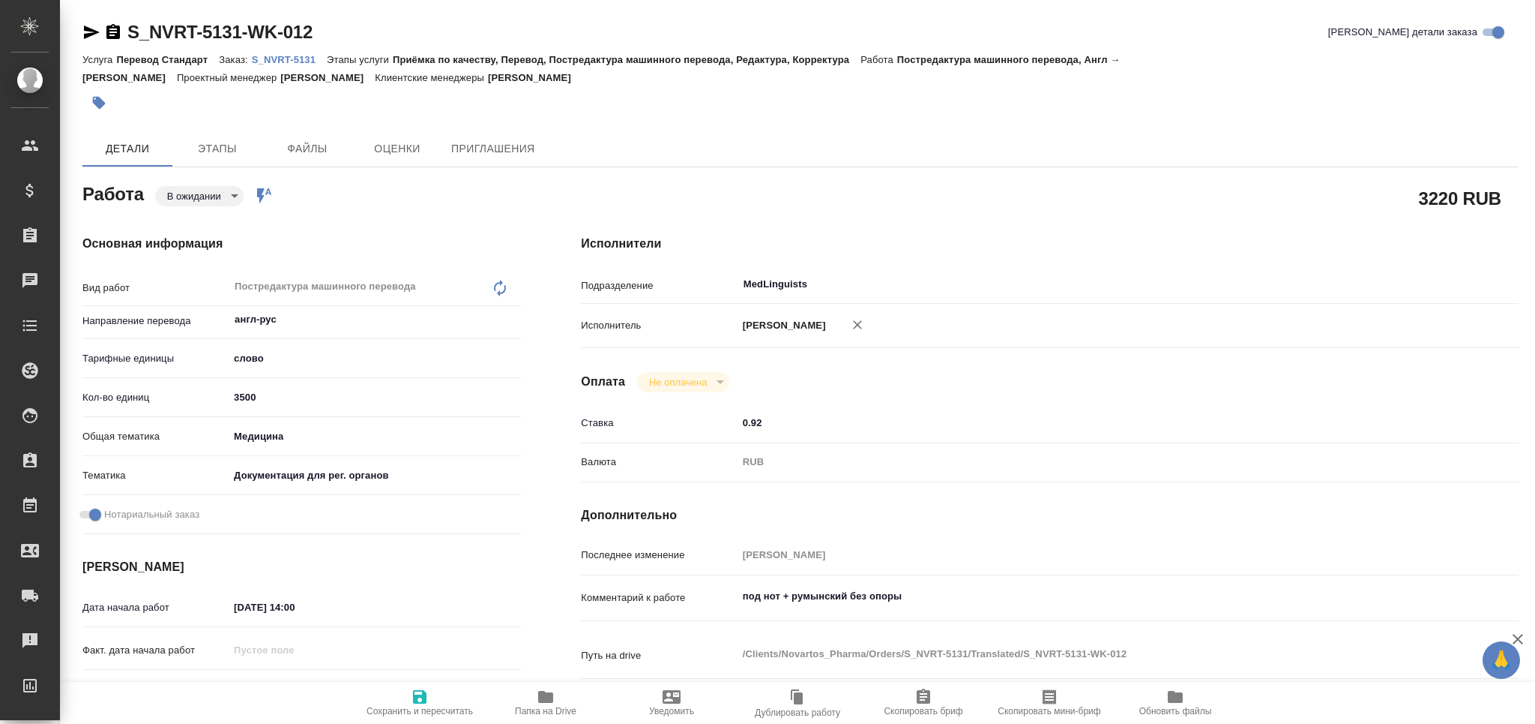
type textarea "x"
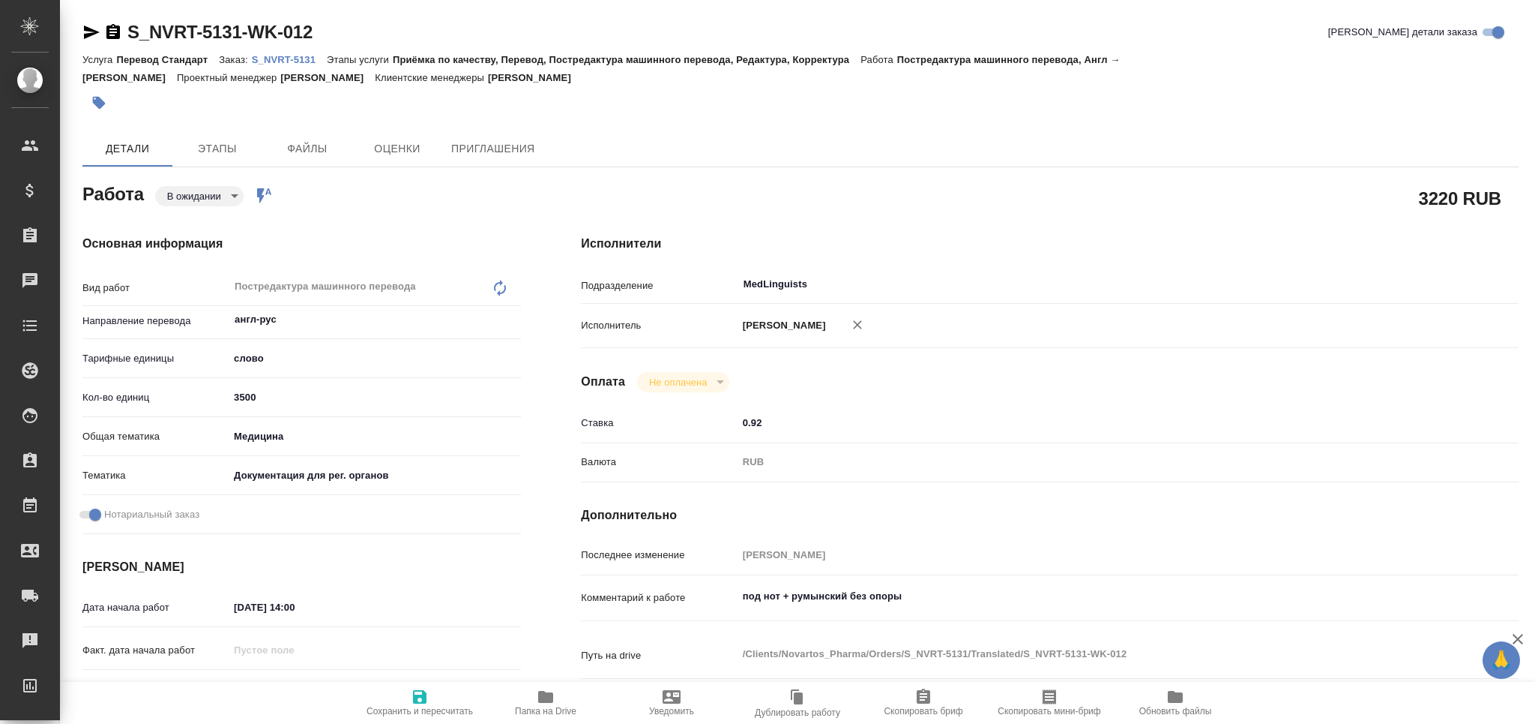
type textarea "x"
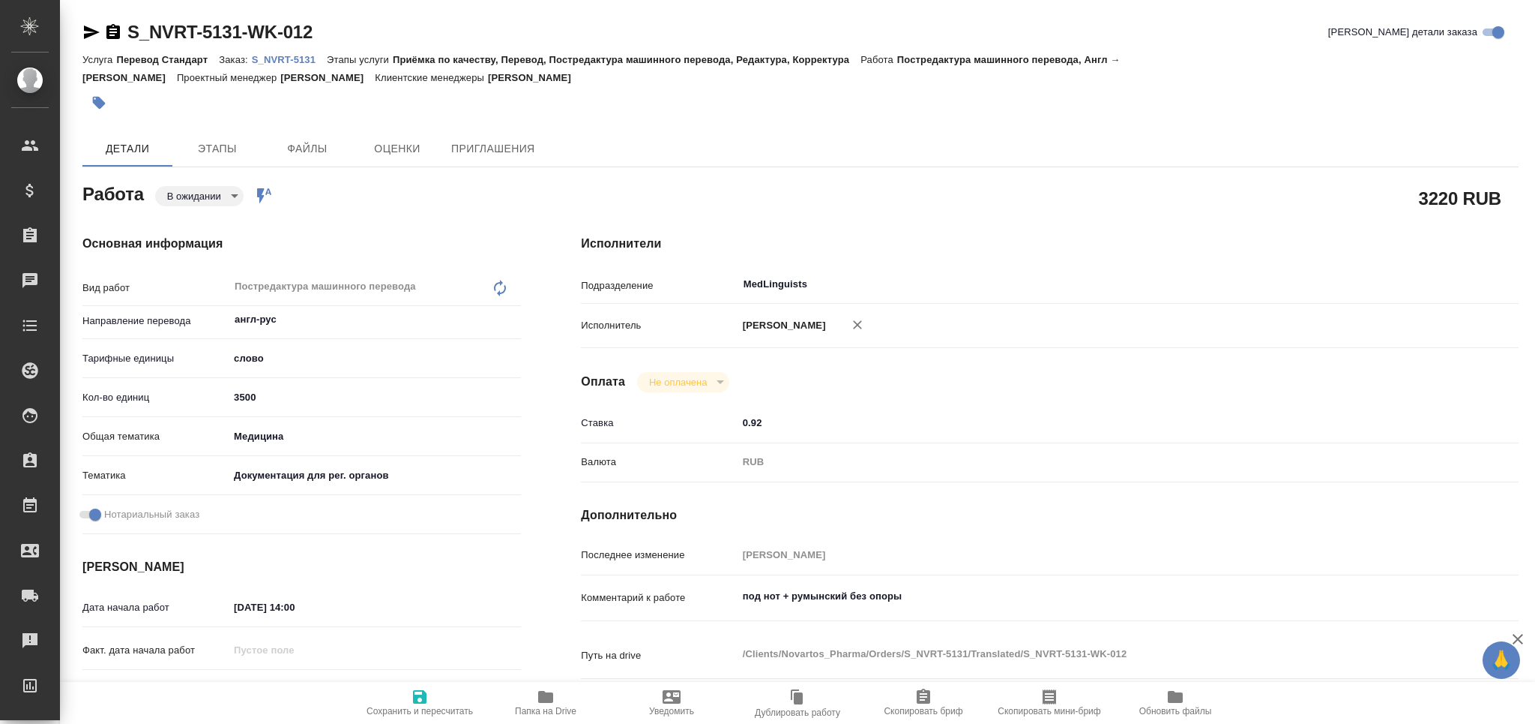
type textarea "x"
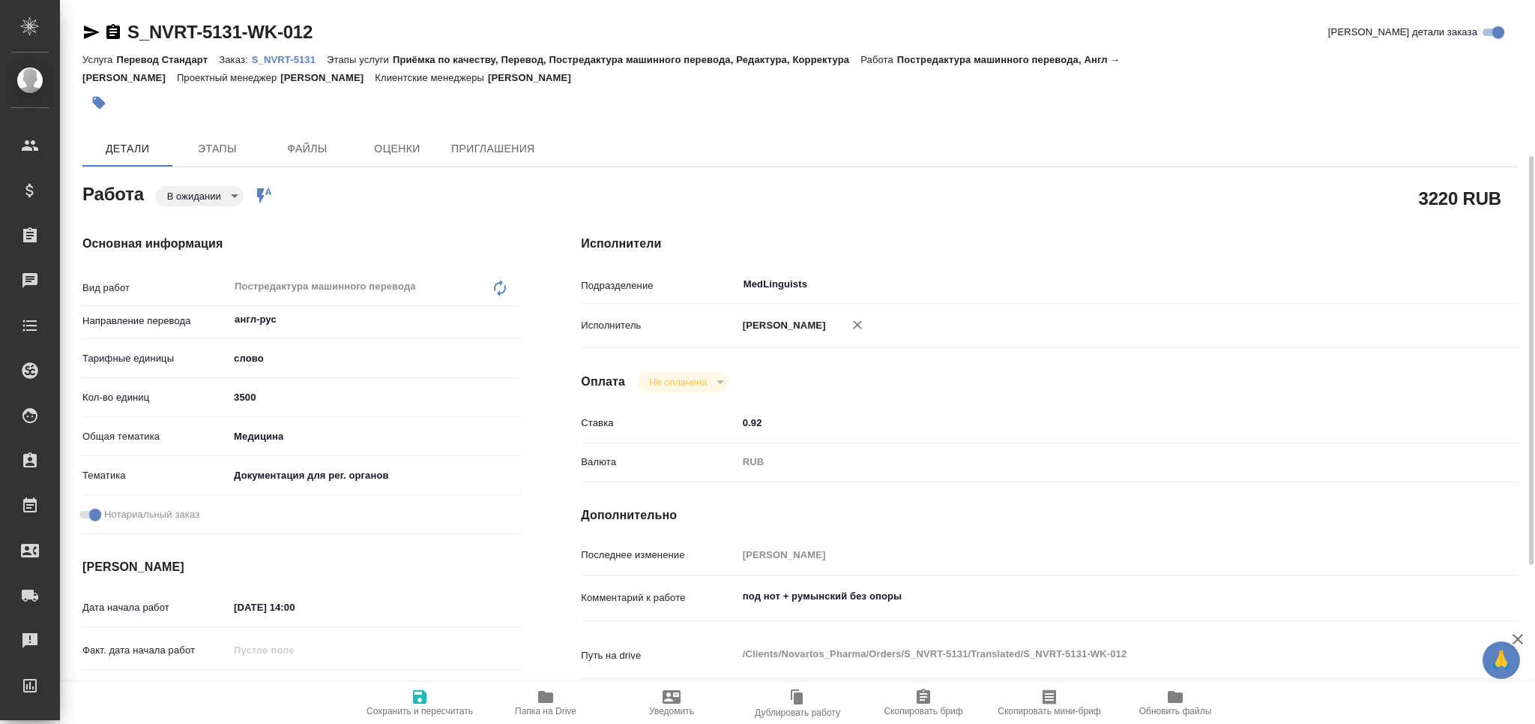
type textarea "x"
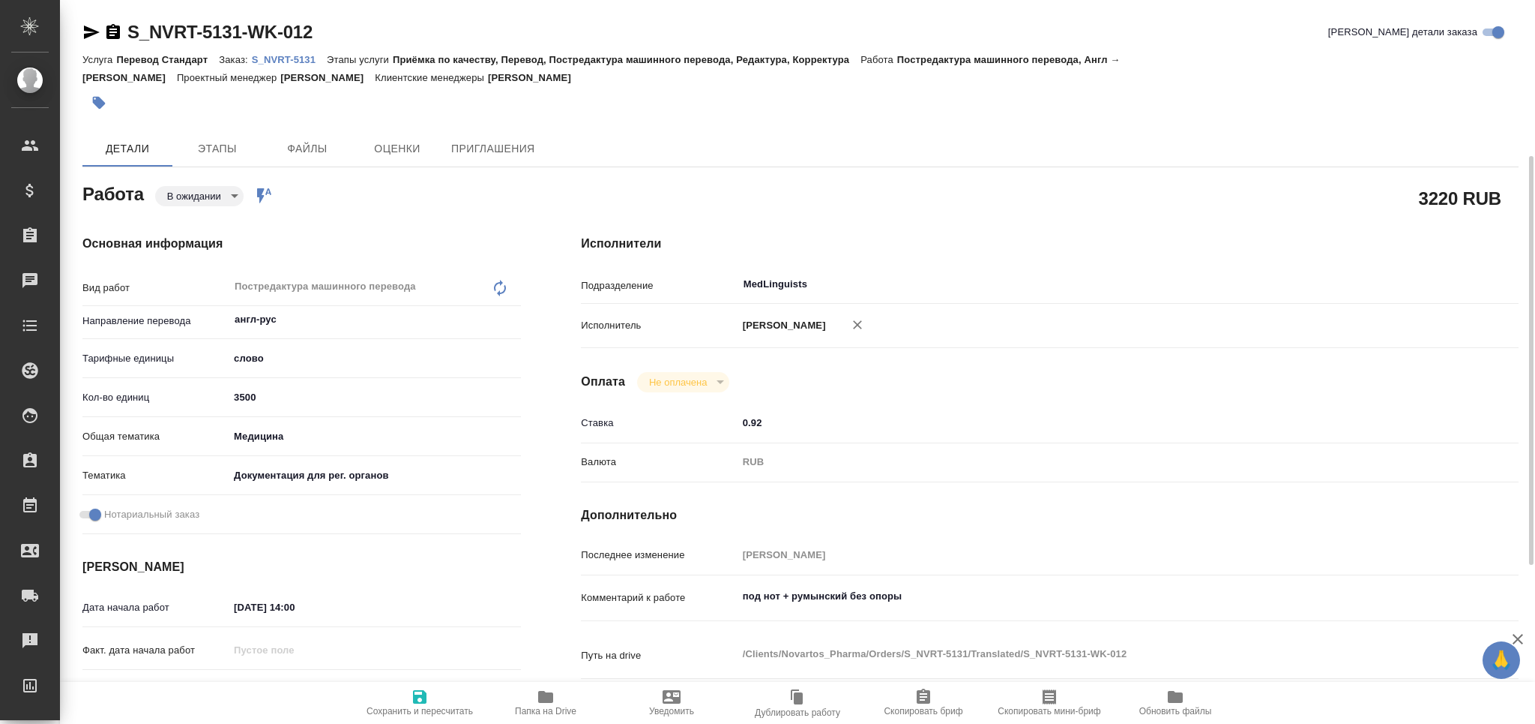
scroll to position [300, 0]
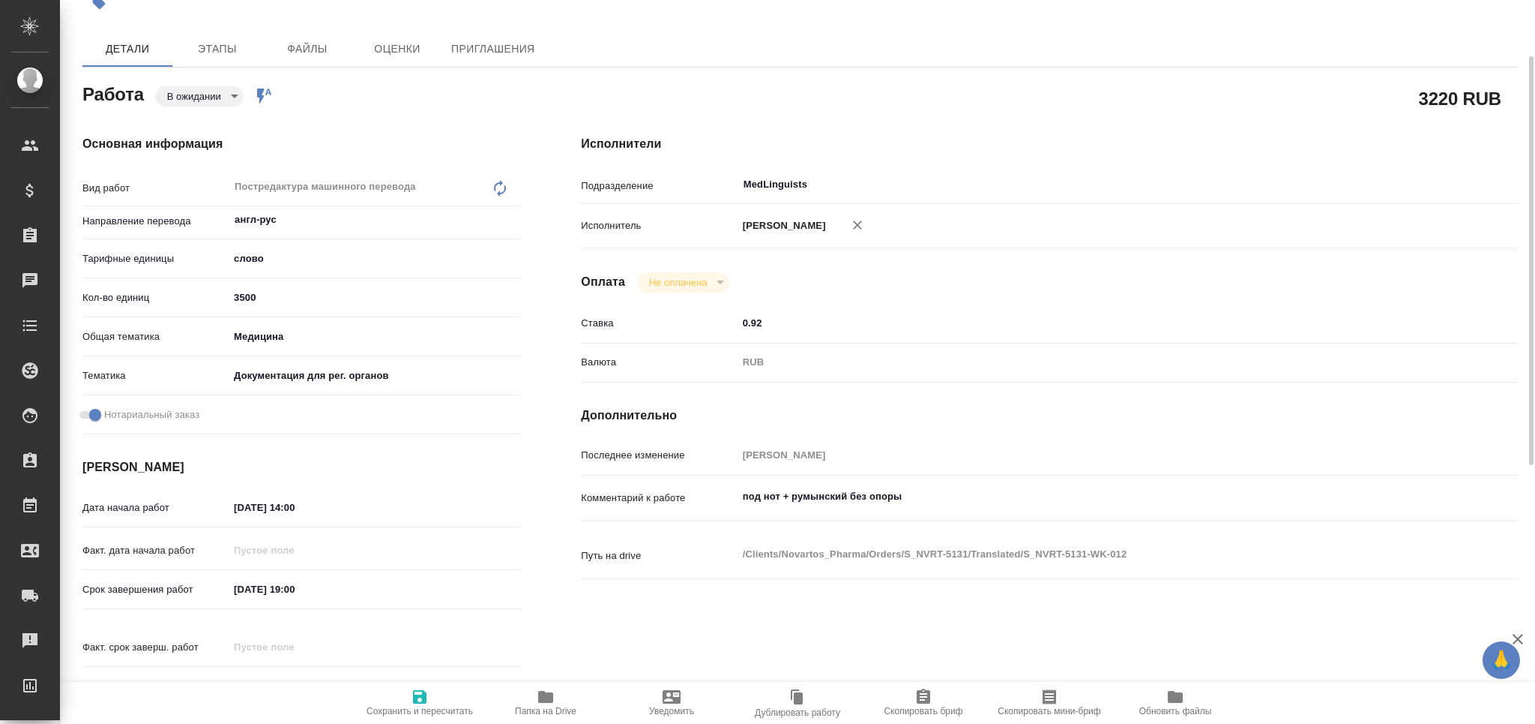
type textarea "x"
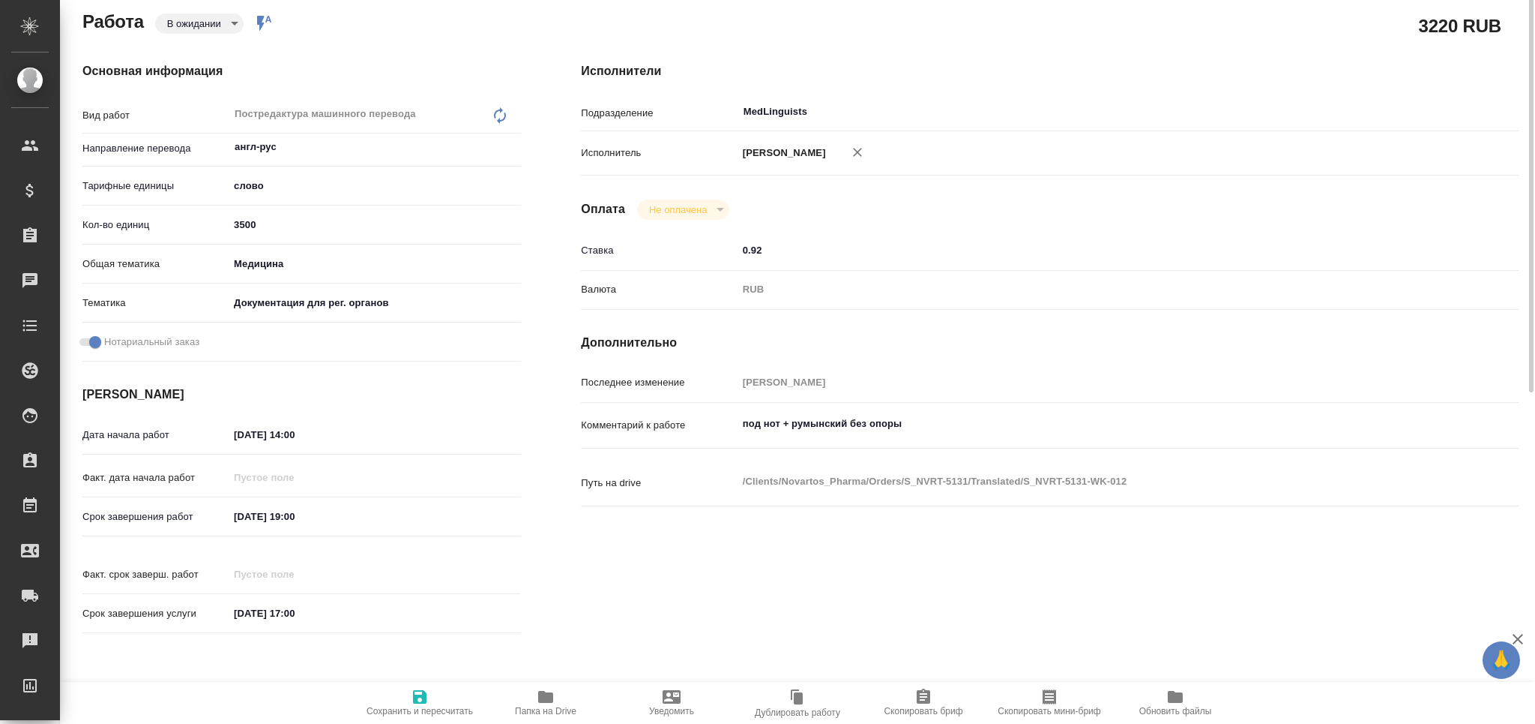
type textarea "x"
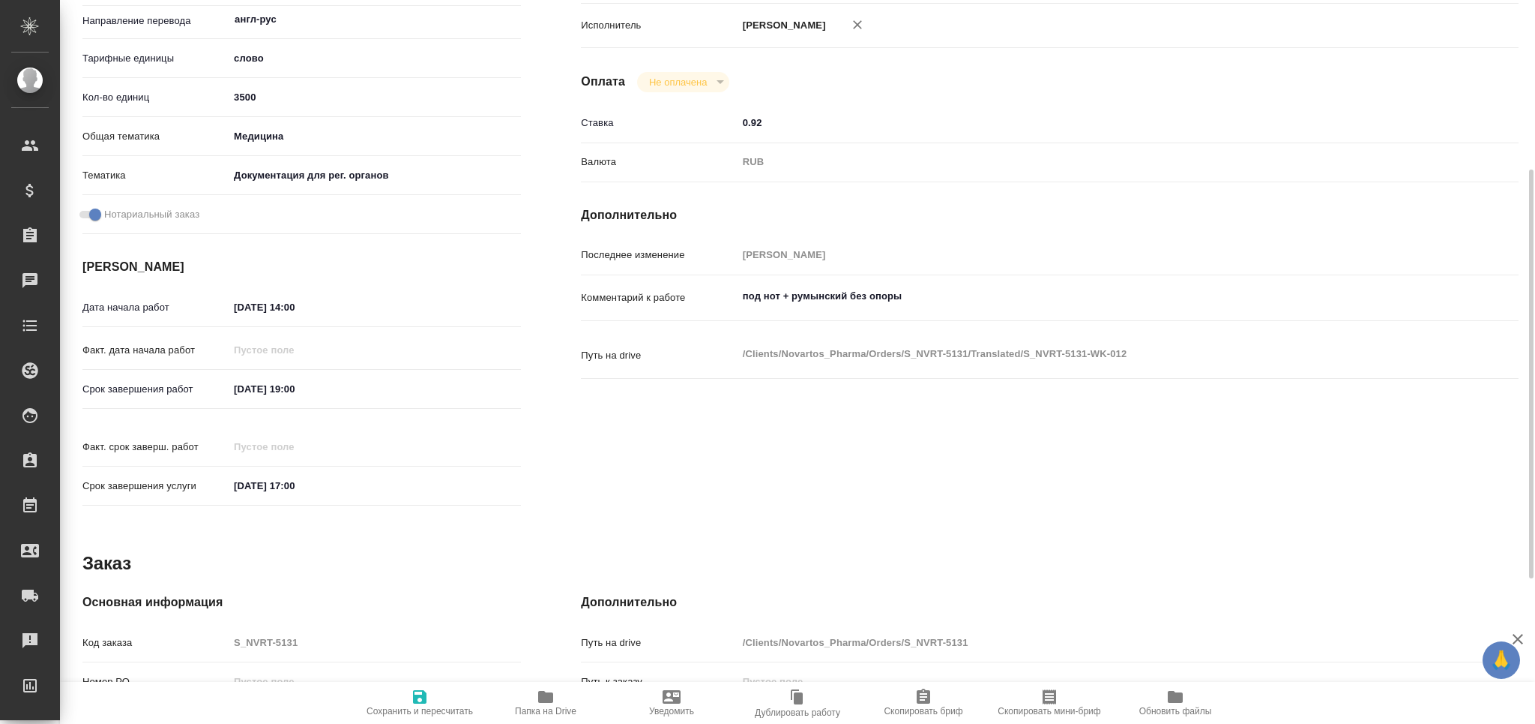
type textarea "x"
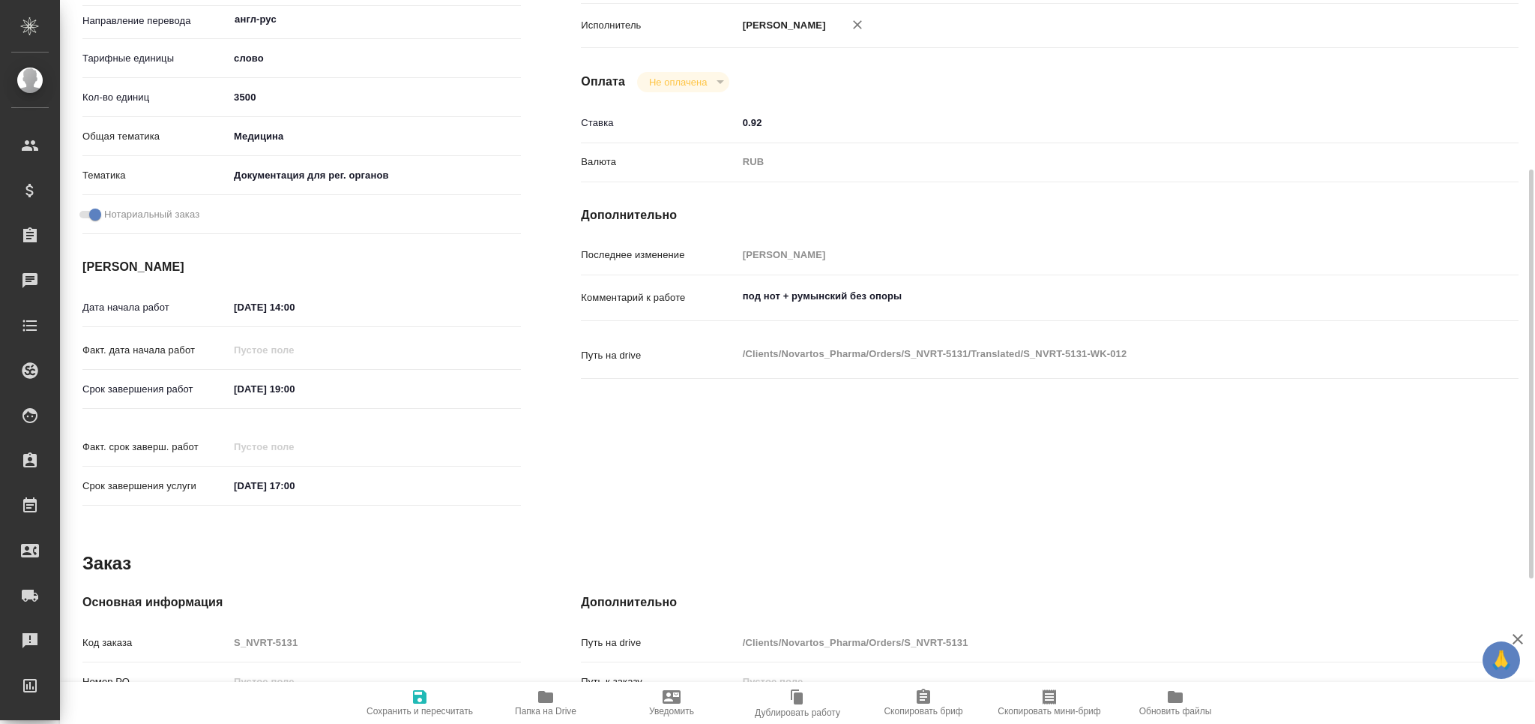
type textarea "x"
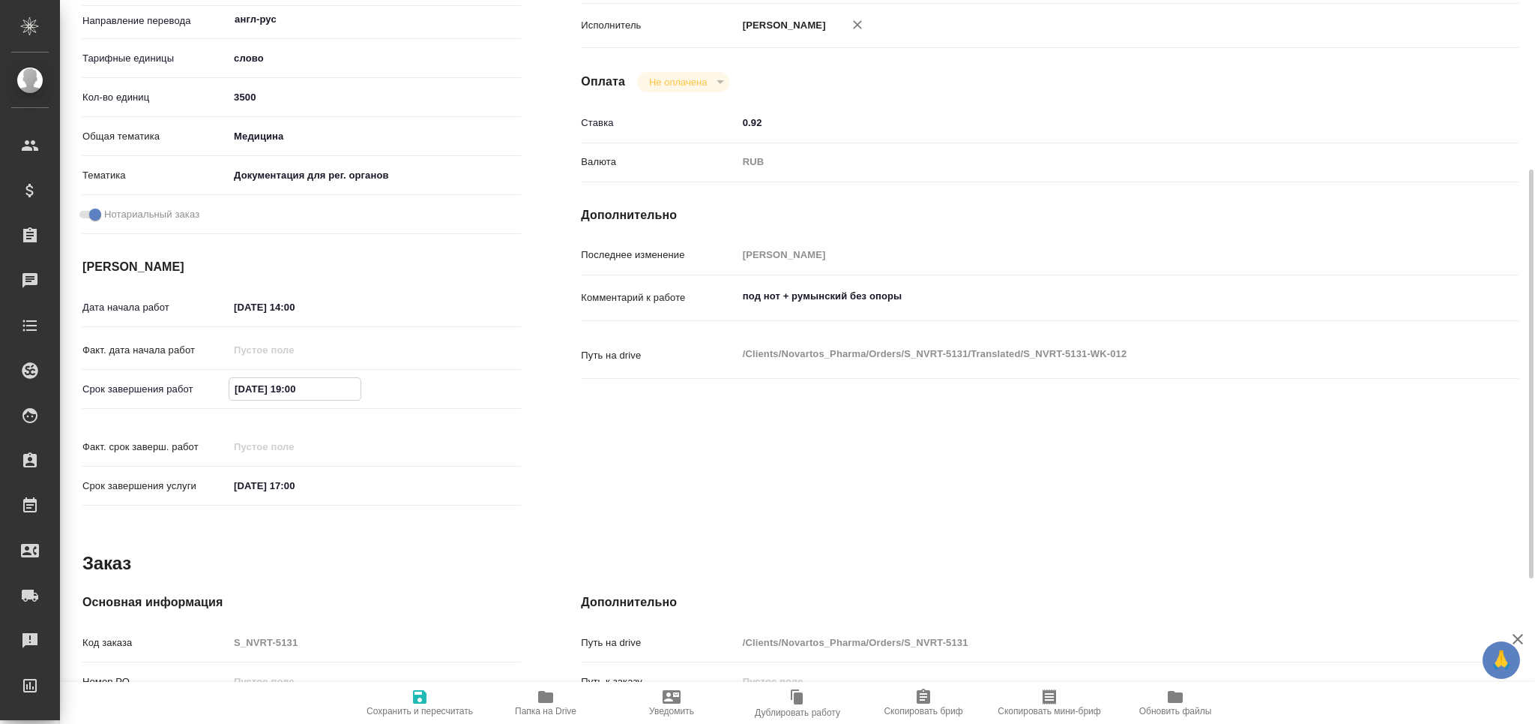
drag, startPoint x: 332, startPoint y: 382, endPoint x: 206, endPoint y: 392, distance: 126.3
click at [206, 392] on div "Срок завершения работ [DATE] 19:00" at bounding box center [301, 389] width 439 height 26
type textarea "x"
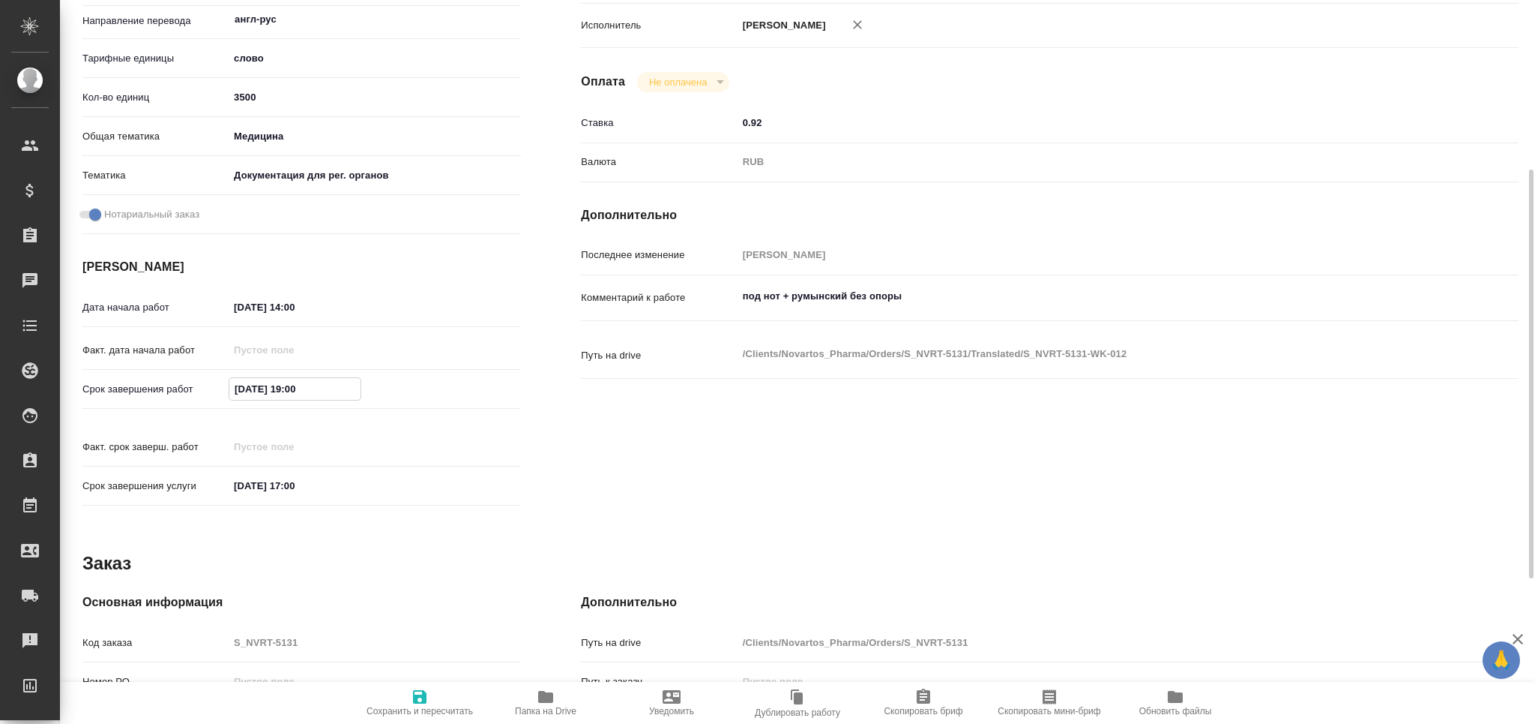
type textarea "x"
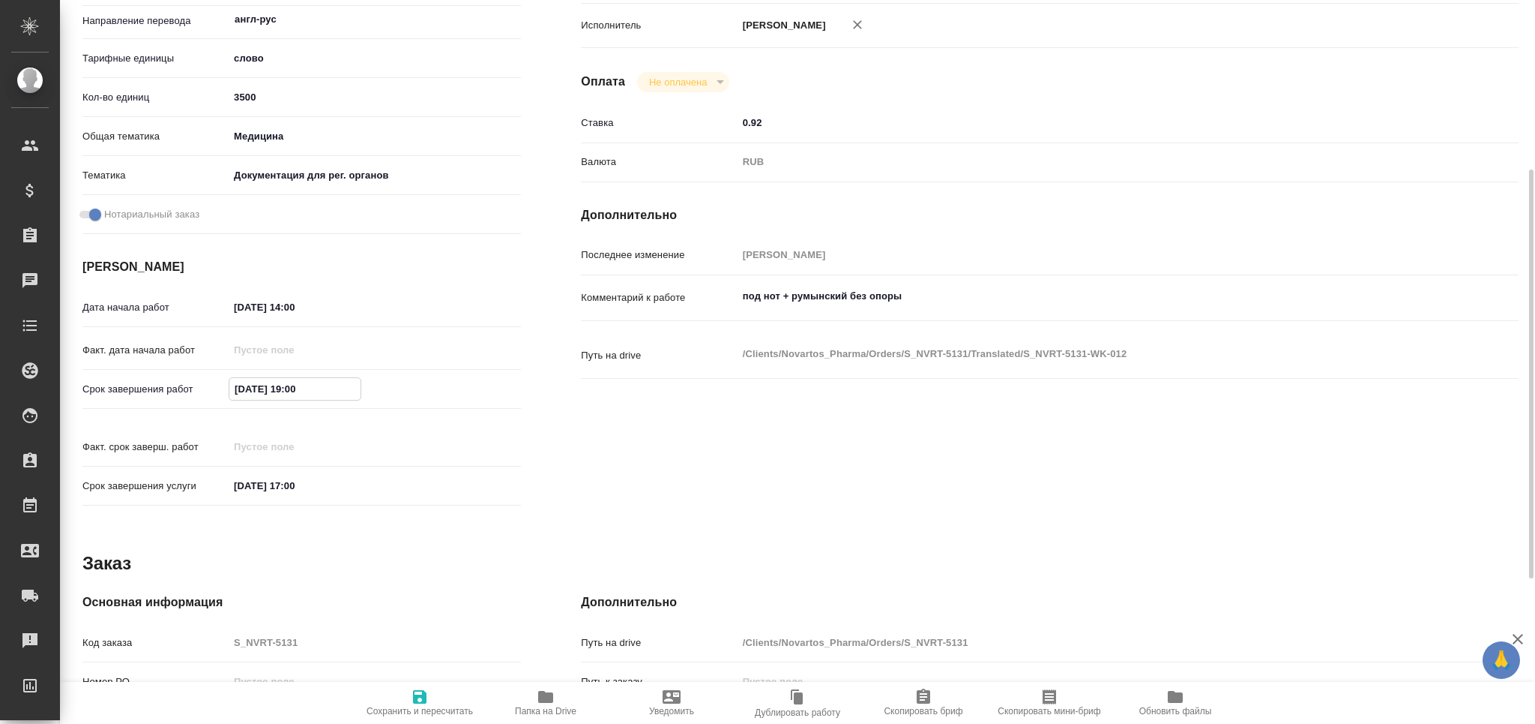
type textarea "x"
drag, startPoint x: 328, startPoint y: 481, endPoint x: 189, endPoint y: 480, distance: 139.5
click at [188, 480] on div "Срок завершения услуги [DATE] 17:00" at bounding box center [301, 485] width 439 height 26
paste input "[DATE] 19"
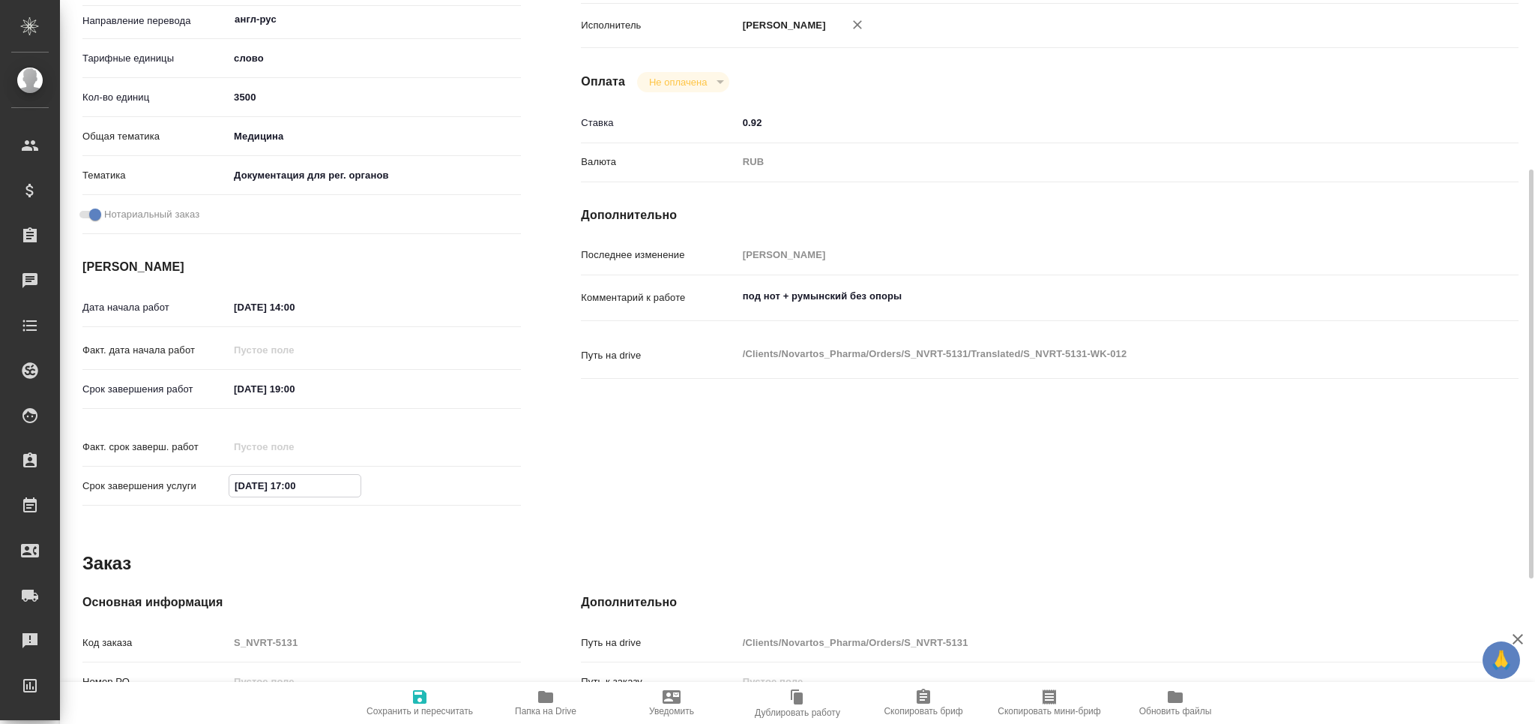
type textarea "x"
type input "[DATE] 19:00"
type textarea "x"
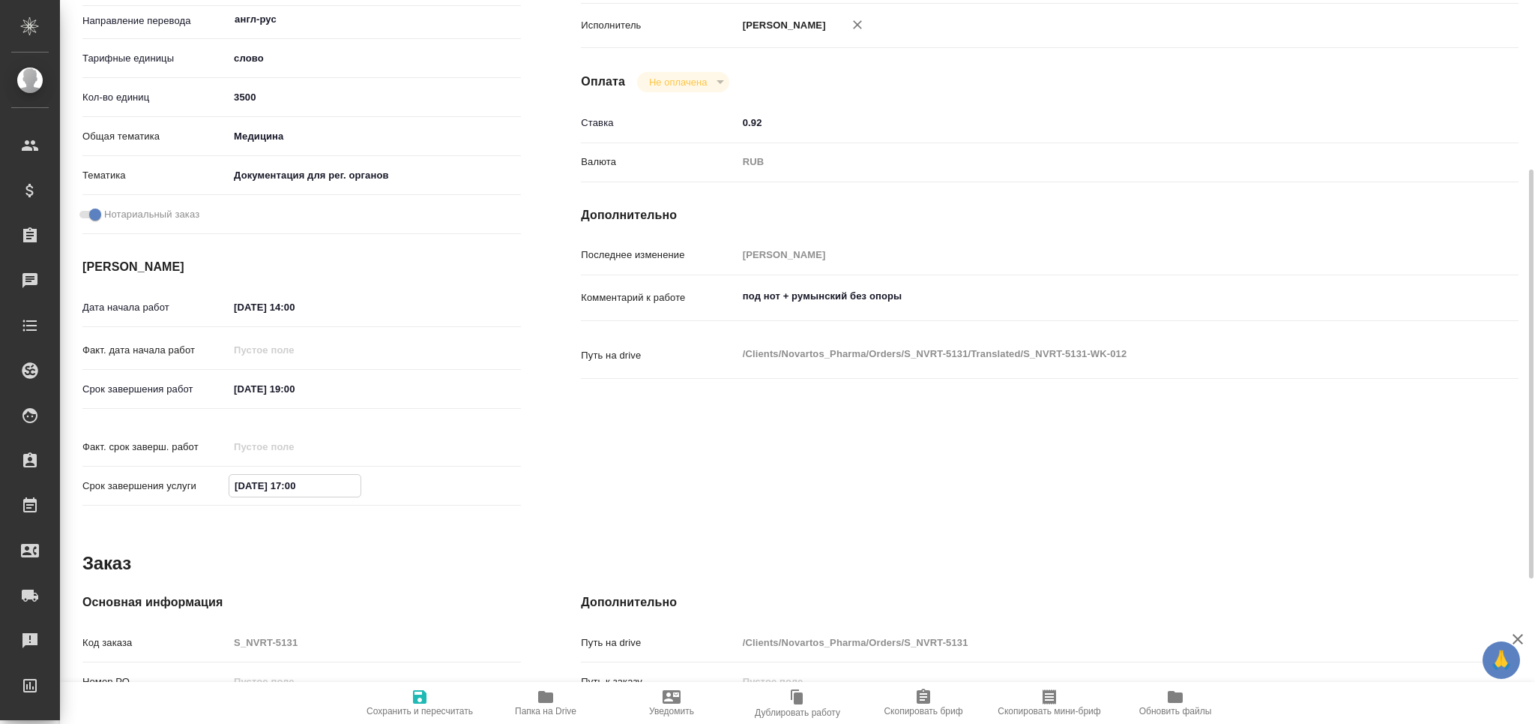
type textarea "x"
type input "[DATE] 19:00"
click at [428, 708] on span "Сохранить и пересчитать" at bounding box center [420, 711] width 106 height 10
type textarea "x"
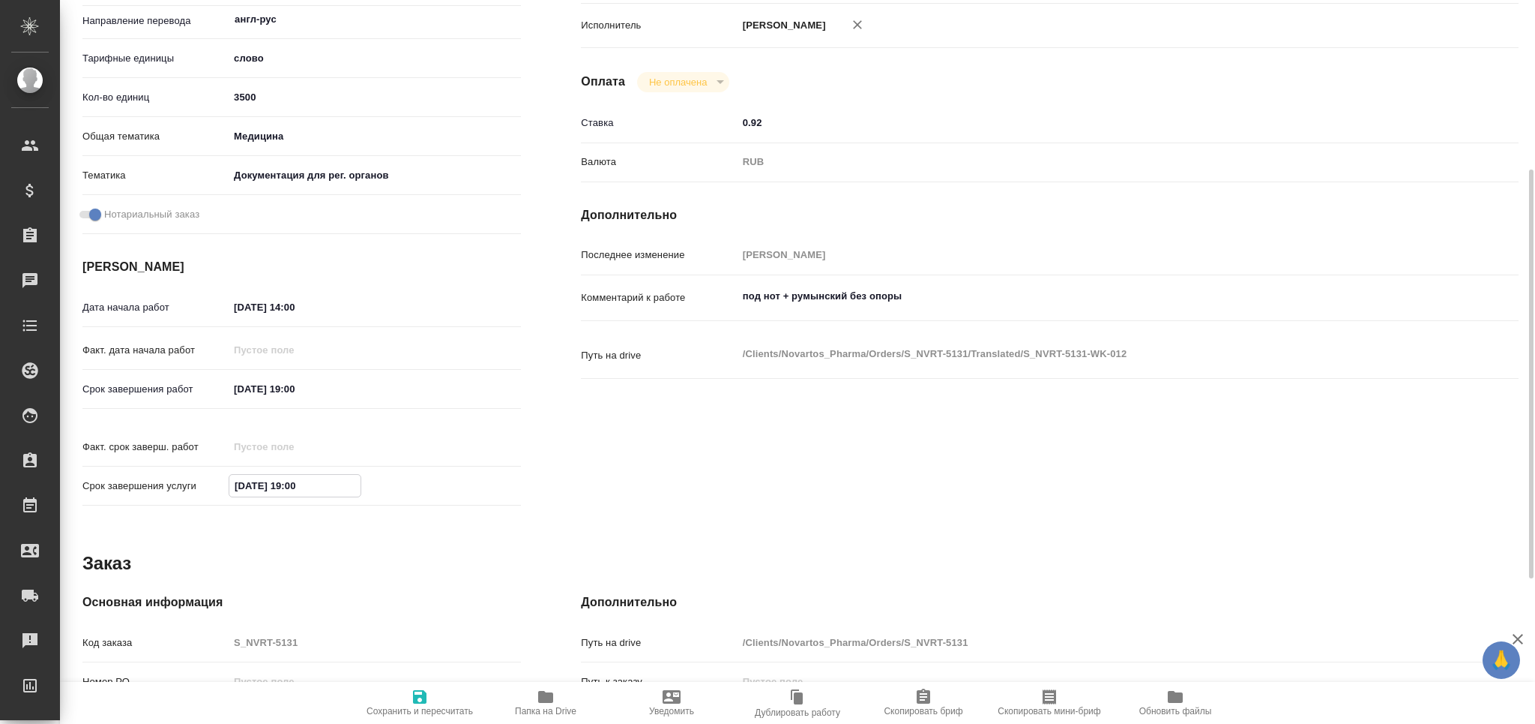
type textarea "x"
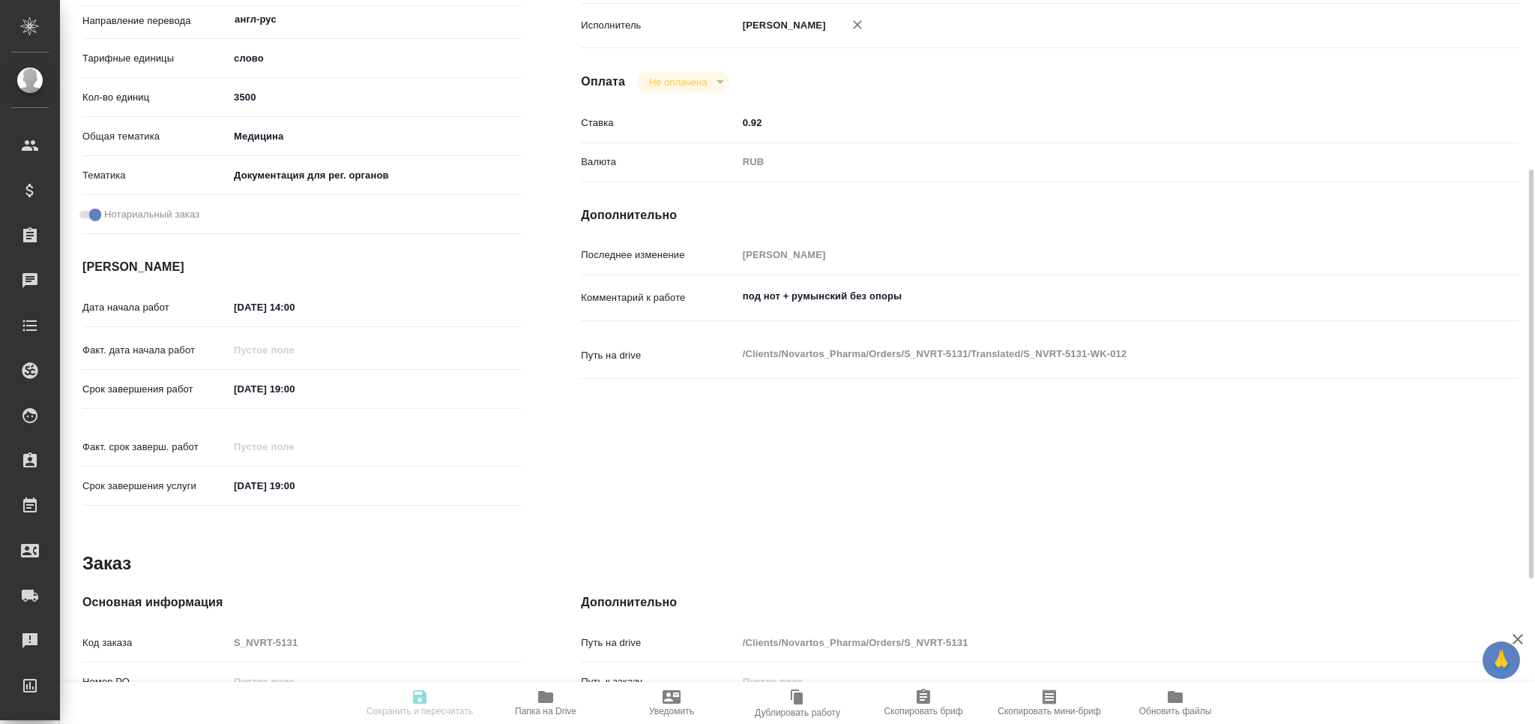
type textarea "x"
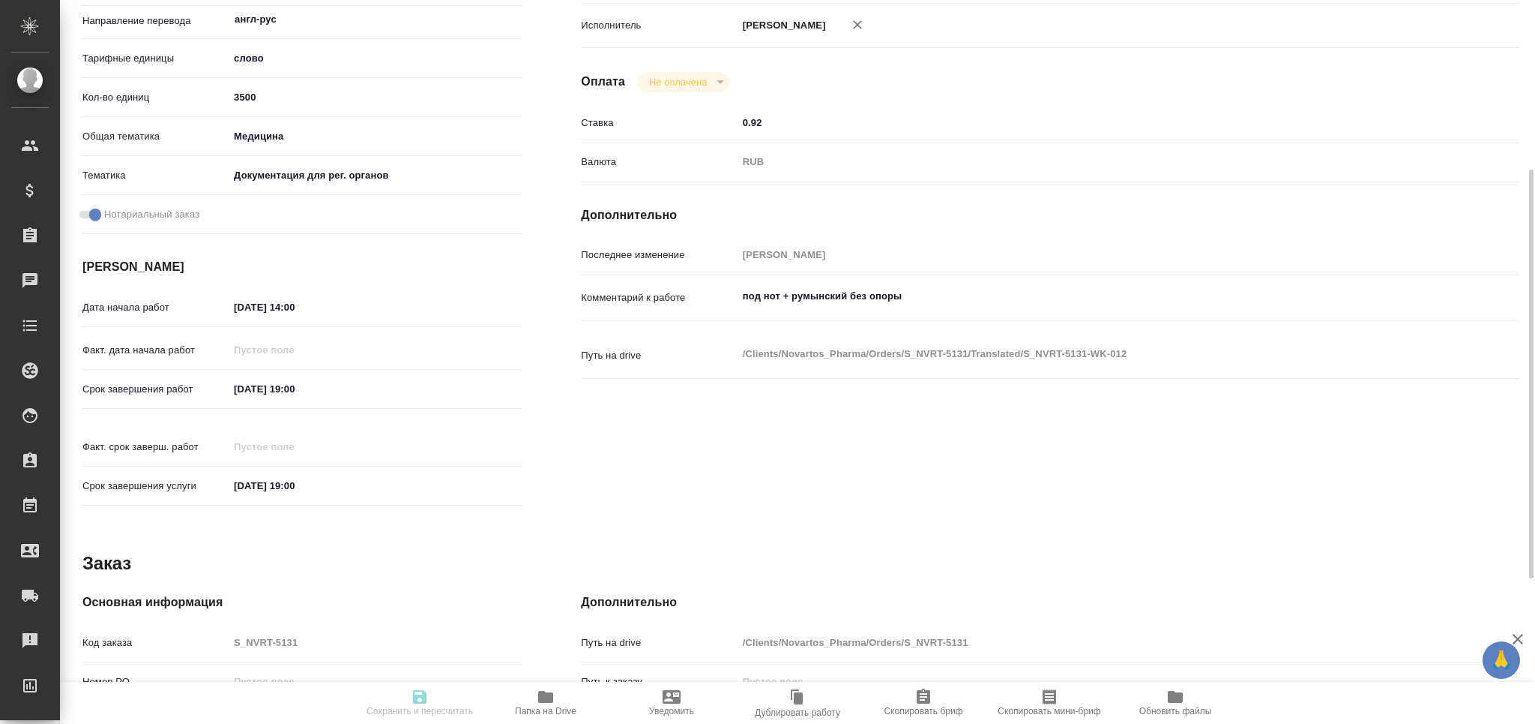
type textarea "x"
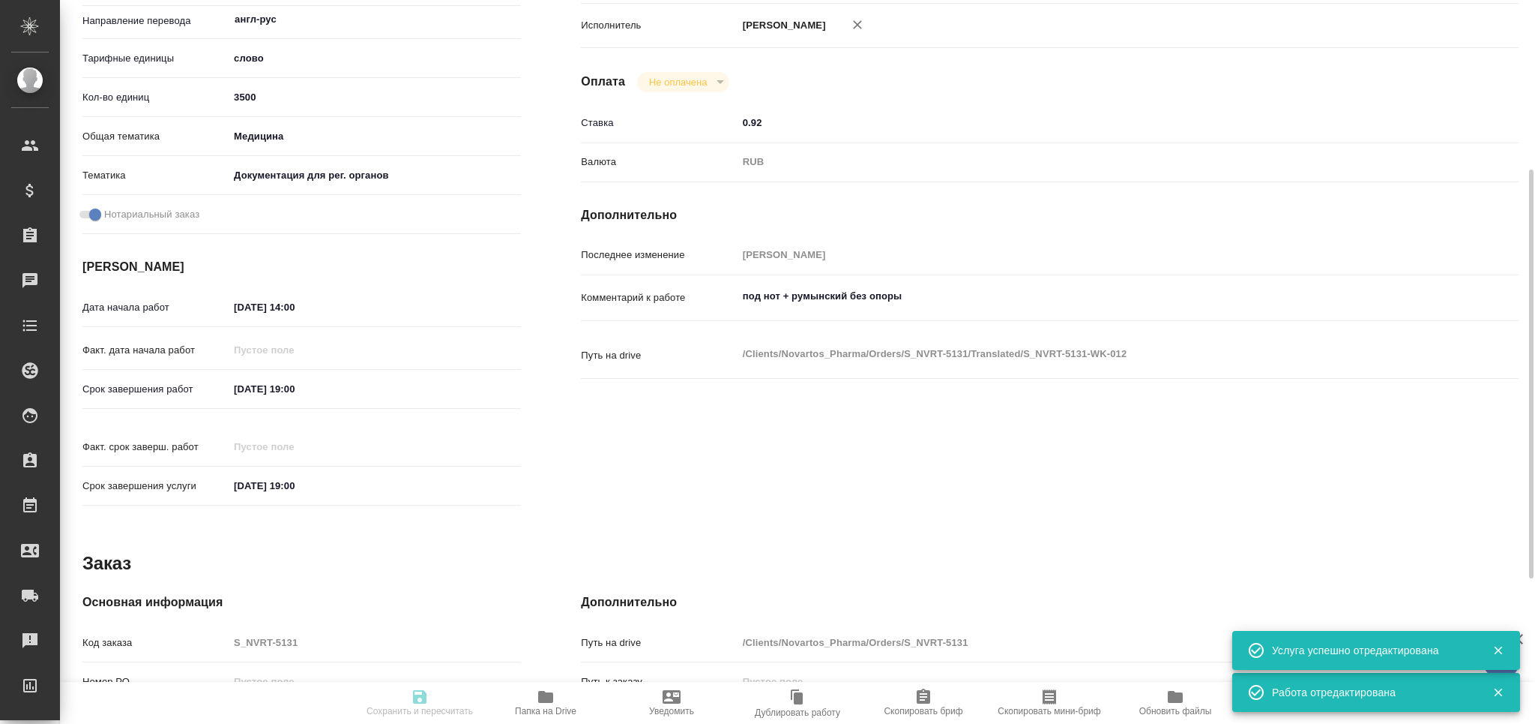
type input "pending"
type textarea "Постредактура машинного перевода"
type textarea "x"
type input "англ-рус"
type input "5a8b1489cc6b4906c91bfd90"
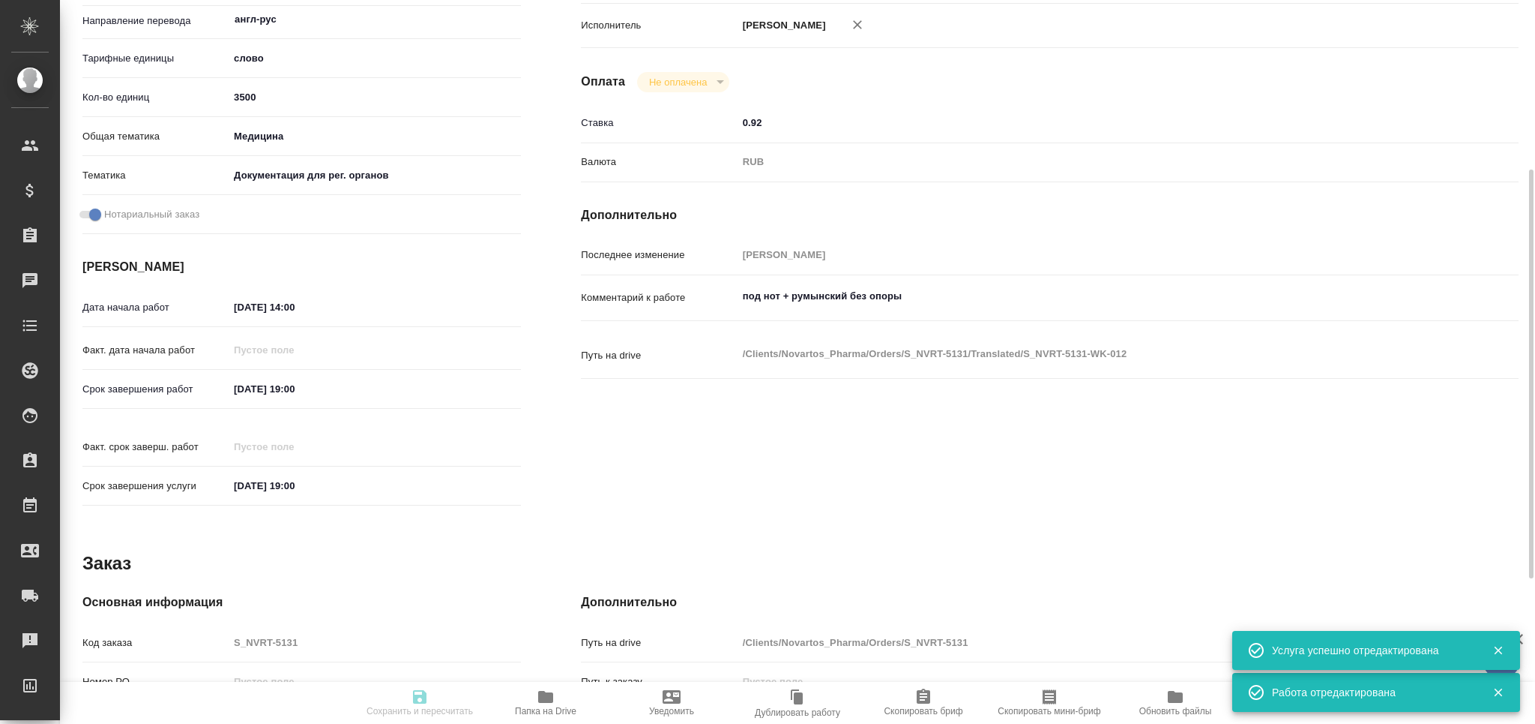
type input "3500"
type input "med"
type input "5f647205b73bc97568ca66c6"
checkbox input "true"
type input "12.08.2025 14:00"
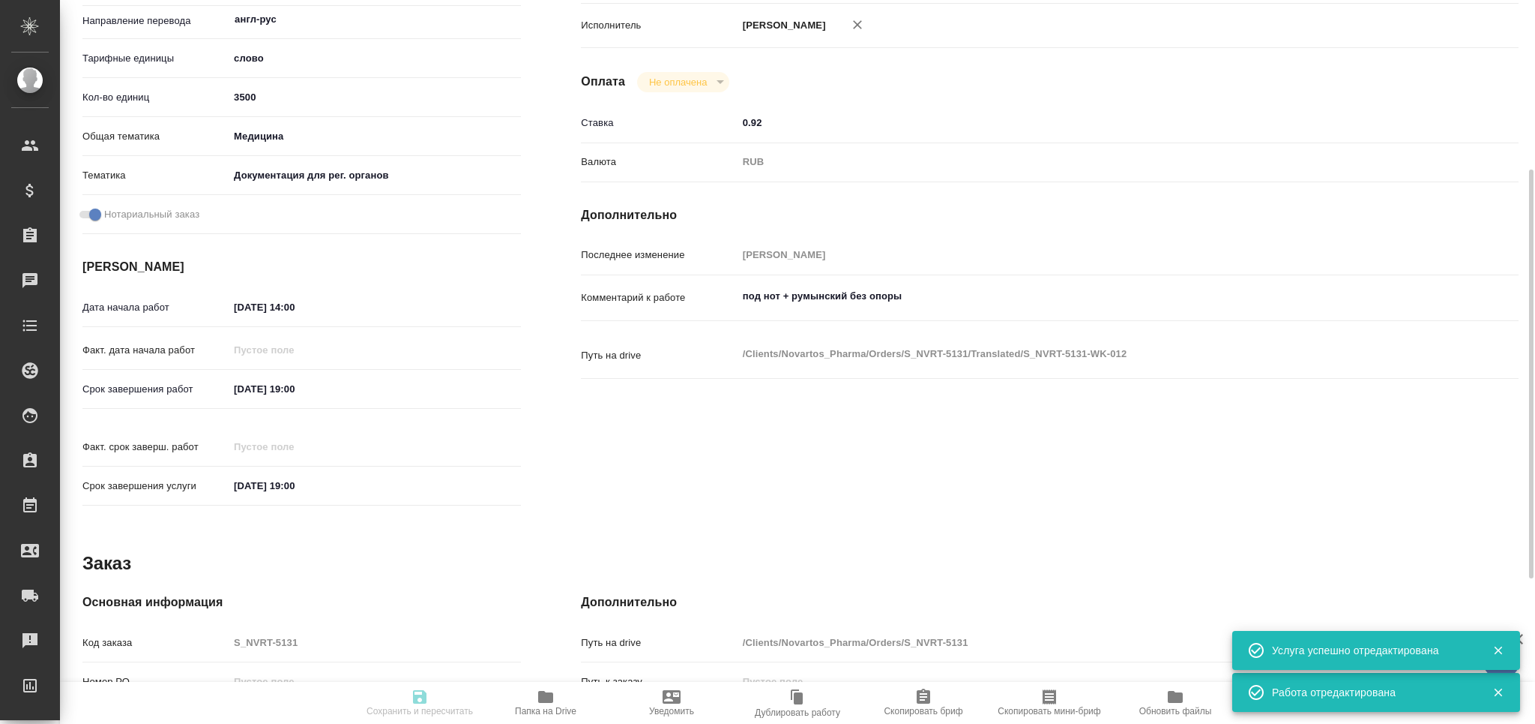
type input "13.08.2025 19:00"
type input "MedLinguists"
type input "notPayed"
type input "0.92"
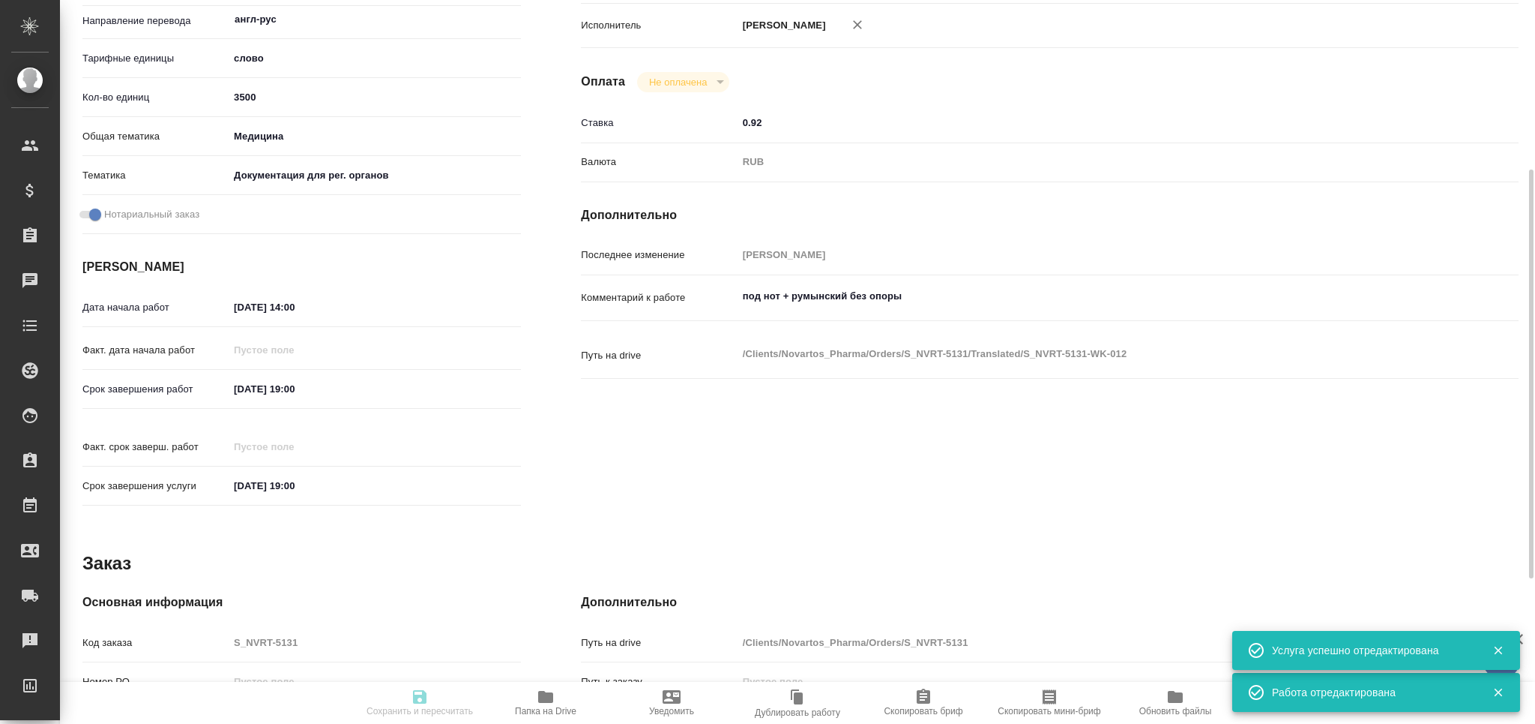
type input "RUB"
type input "[PERSON_NAME]"
type textarea "под нот + румынский без опоры"
type textarea "x"
type textarea "/Clients/Novartos_Pharma/Orders/S_NVRT-5131/Translated/S_NVRT-5131-WK-012"
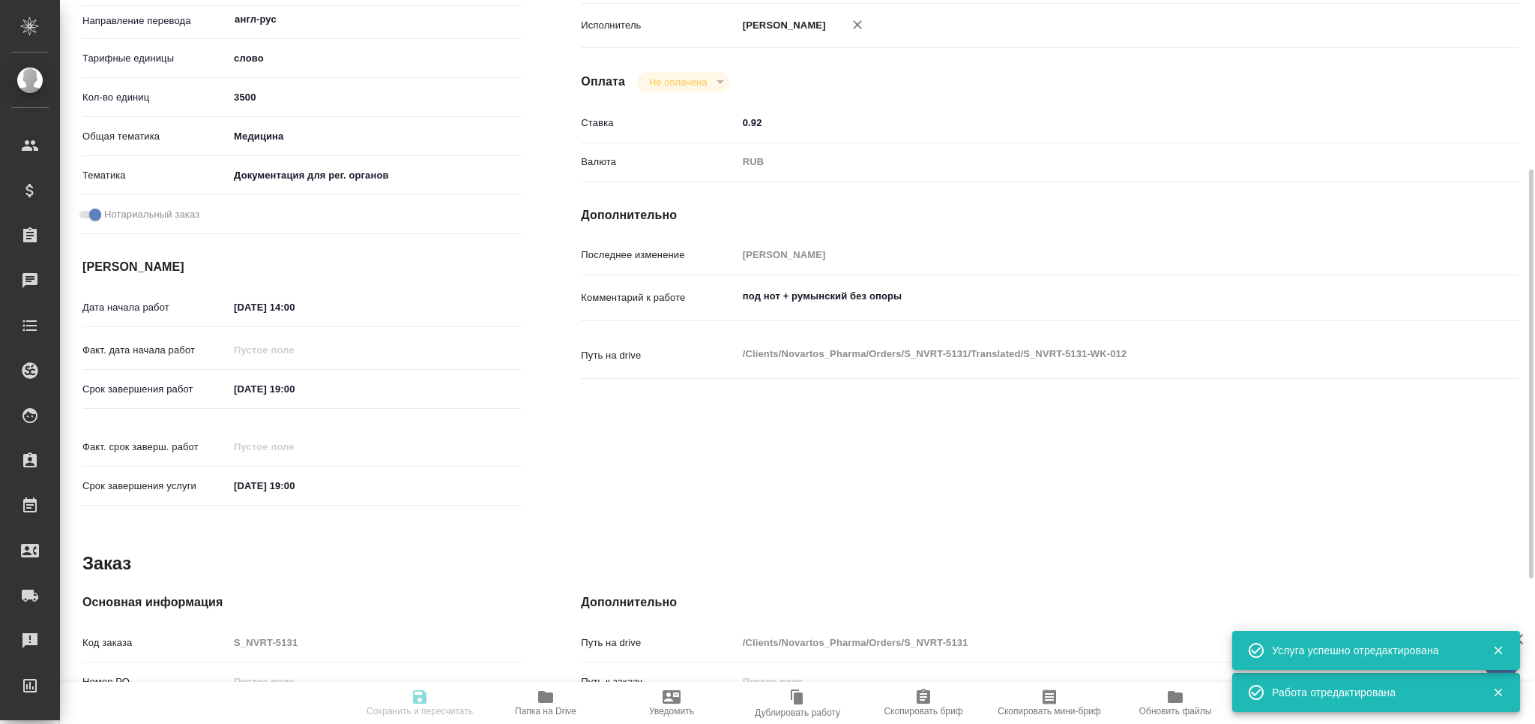
type textarea "x"
type input "S_NVRT-5131"
type input "Перевод Стандарт"
type input "Приёмка по качеству, Перевод, Постредактура машинного перевода, Редактура, Корр…"
type input "[PERSON_NAME]"
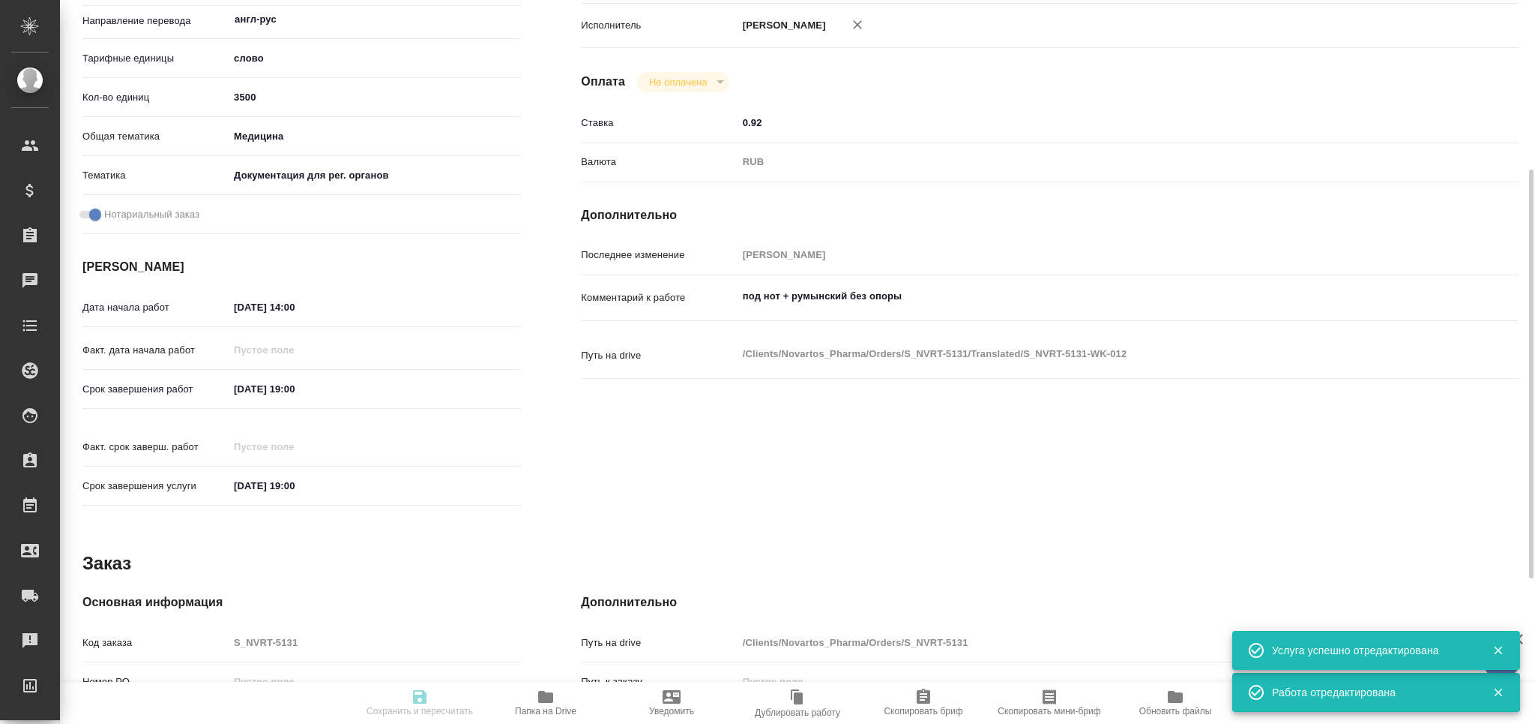
type input "[PERSON_NAME]"
type input "/Clients/Novartos_Pharma/Orders/S_NVRT-5131"
type textarea "x"
type textarea "прошу принять в нотариально заверенный перевод. Оригиналов не будет., т.е. мы д…"
type textarea "x"
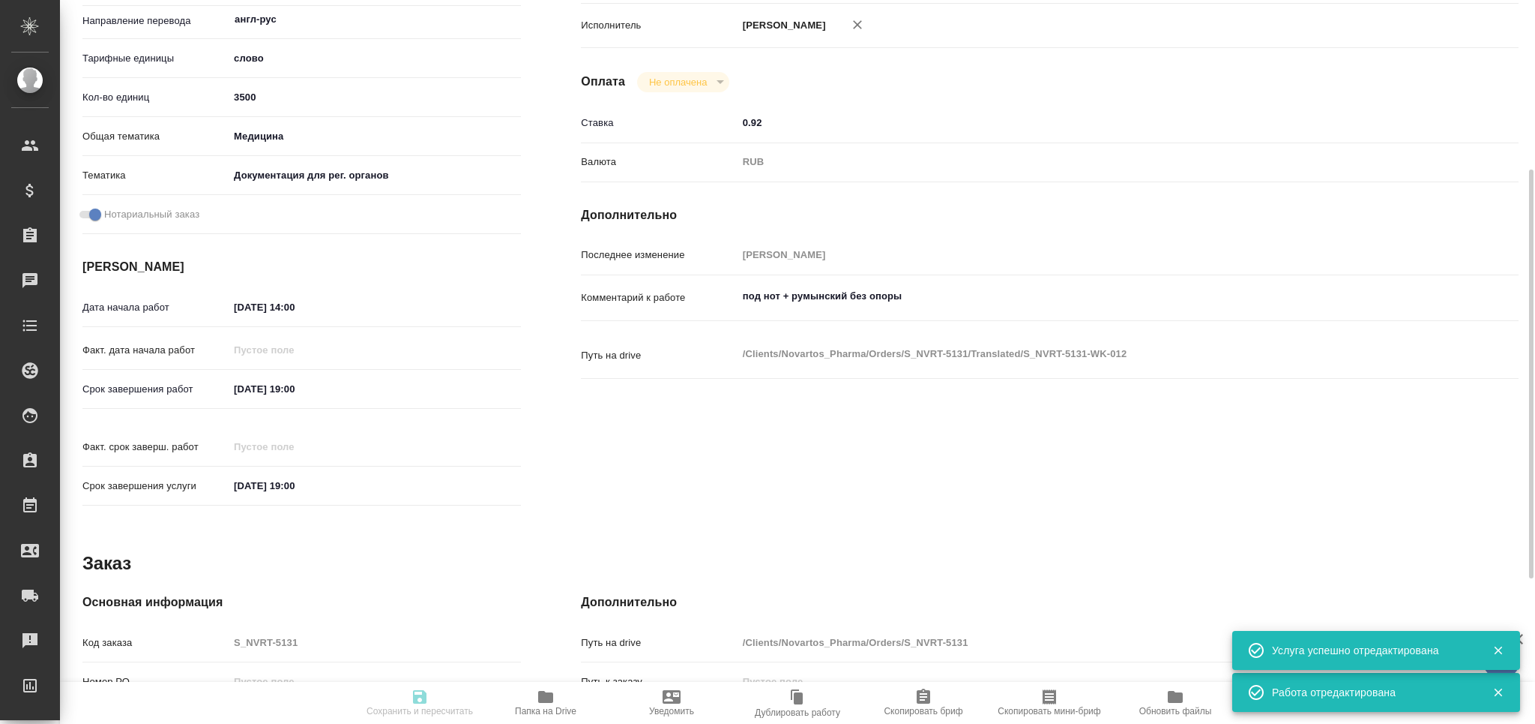
type textarea "x"
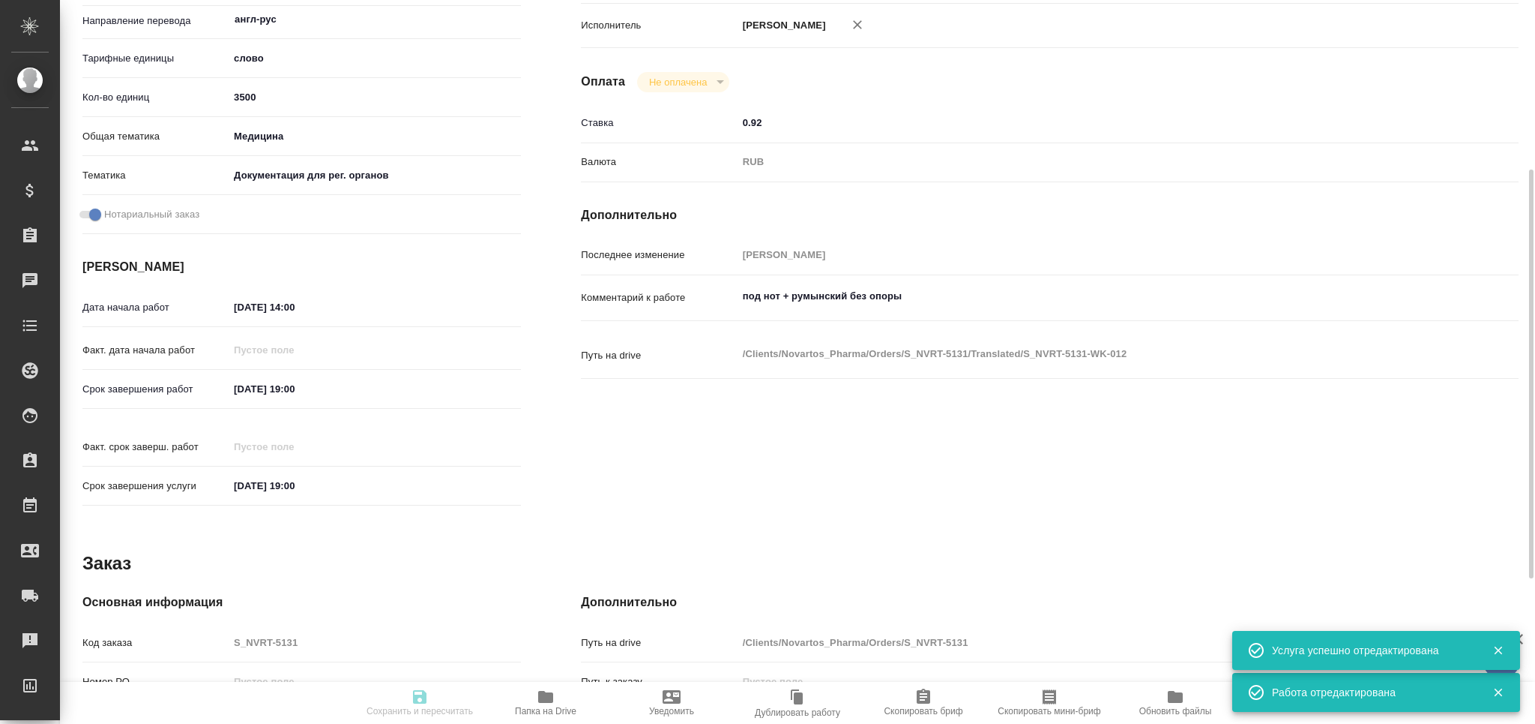
type textarea "x"
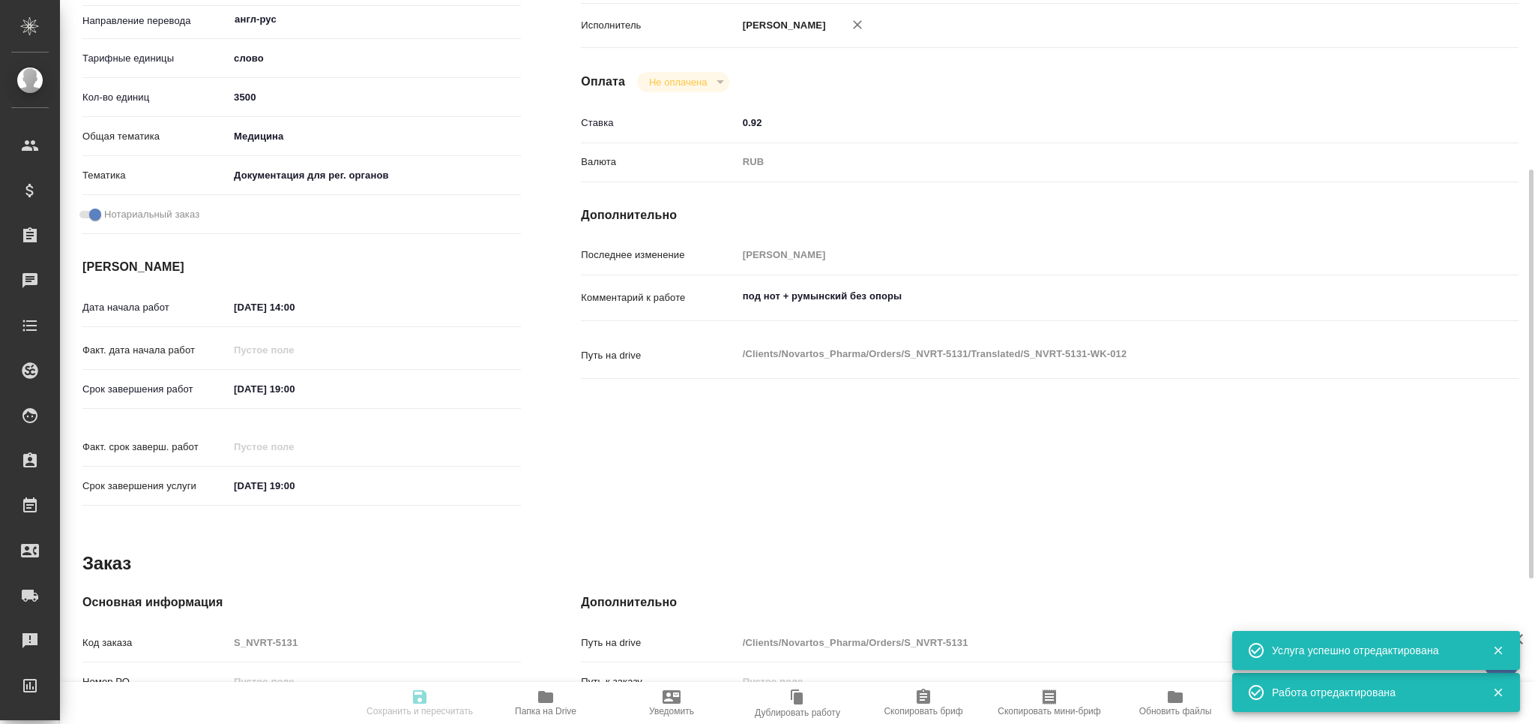
type textarea "x"
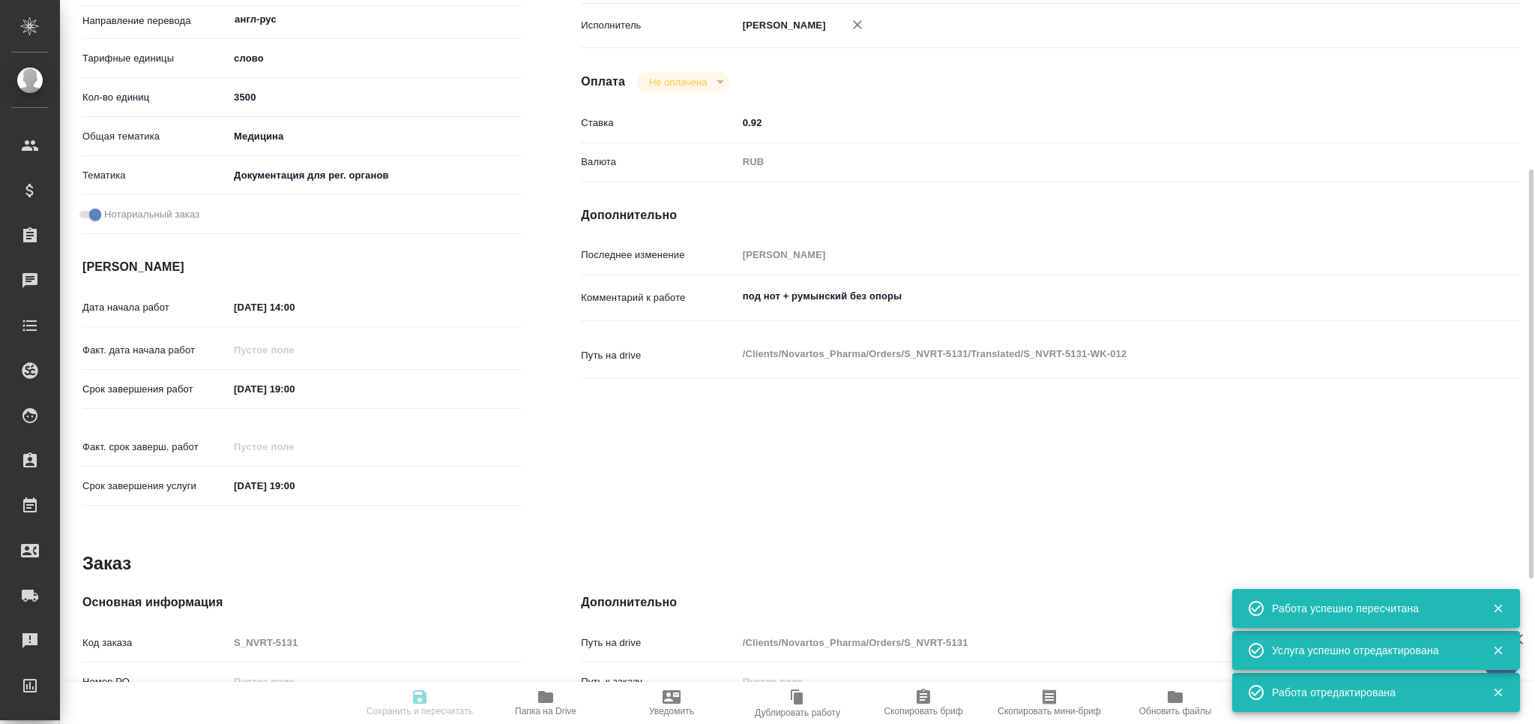
type input "pending"
type textarea "Постредактура машинного перевода"
type textarea "x"
type input "англ-рус"
type input "5a8b1489cc6b4906c91bfd90"
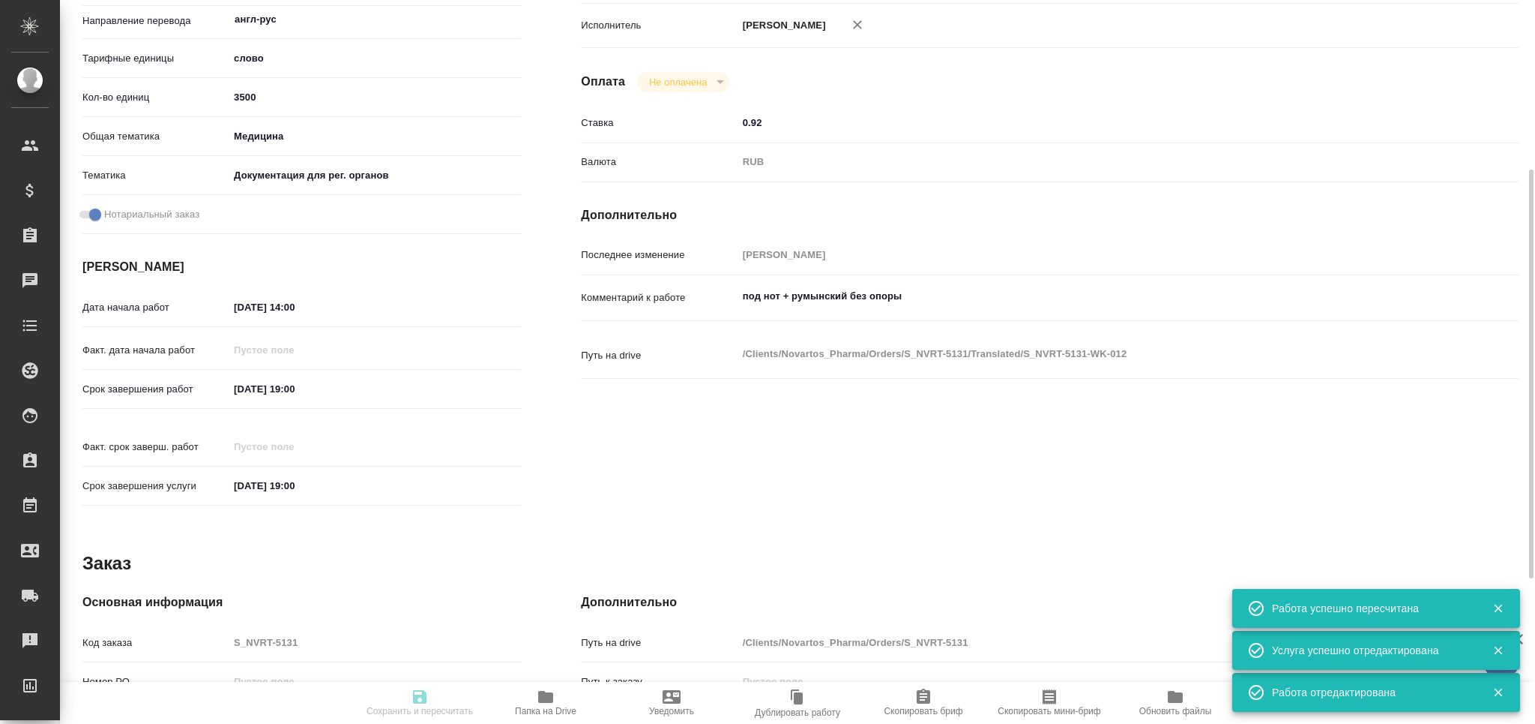
type input "3500"
type input "med"
type input "5f647205b73bc97568ca66c6"
checkbox input "true"
type input "12.08.2025 14:00"
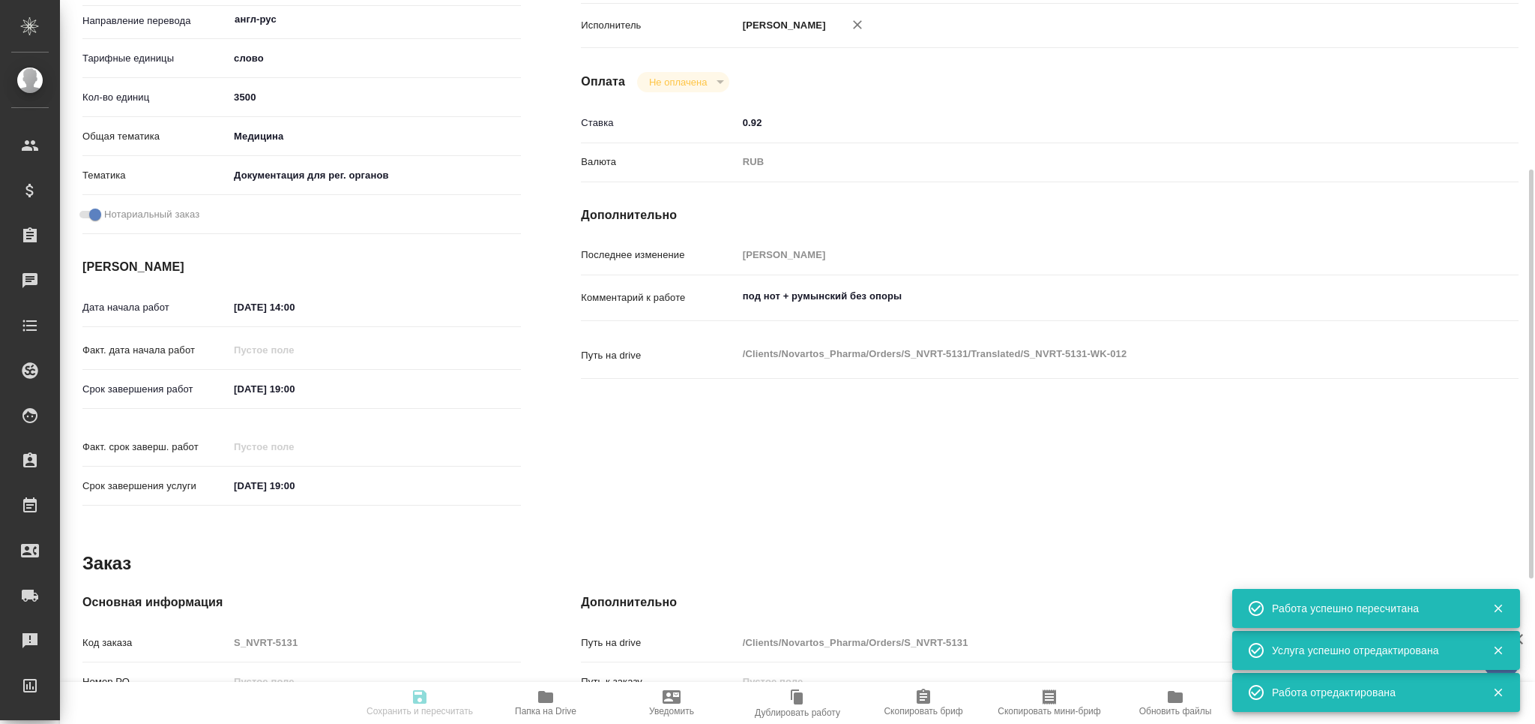
type input "13.08.2025 19:00"
type input "MedLinguists"
type input "notPayed"
type input "0.92"
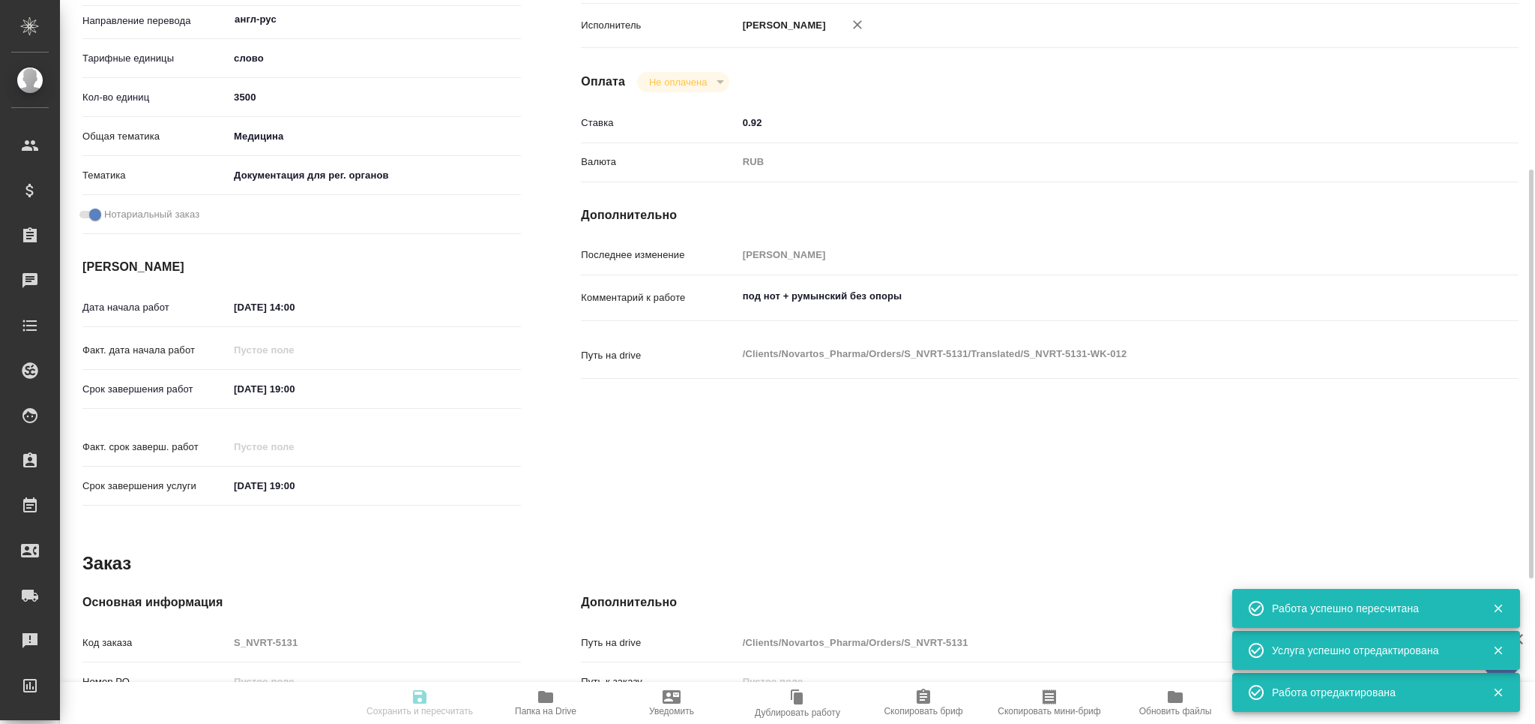
type input "RUB"
type input "[PERSON_NAME]"
type textarea "под нот + румынский без опоры"
type textarea "x"
type textarea "/Clients/Novartos_Pharma/Orders/S_NVRT-5131/Translated/S_NVRT-5131-WK-012"
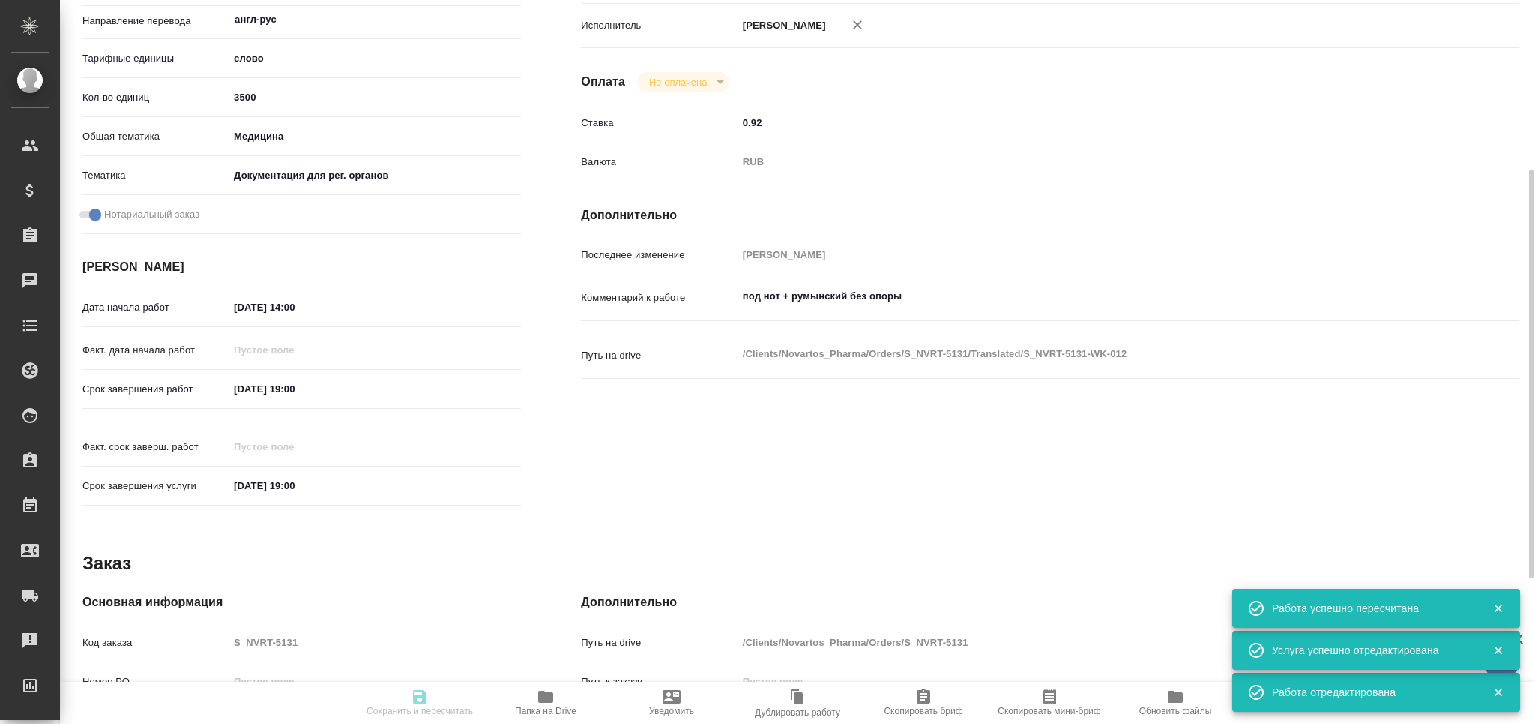
type textarea "x"
type input "S_NVRT-5131"
type input "Перевод Стандарт"
type input "Приёмка по качеству, Перевод, Постредактура машинного перевода, Редактура, Корр…"
type input "[PERSON_NAME]"
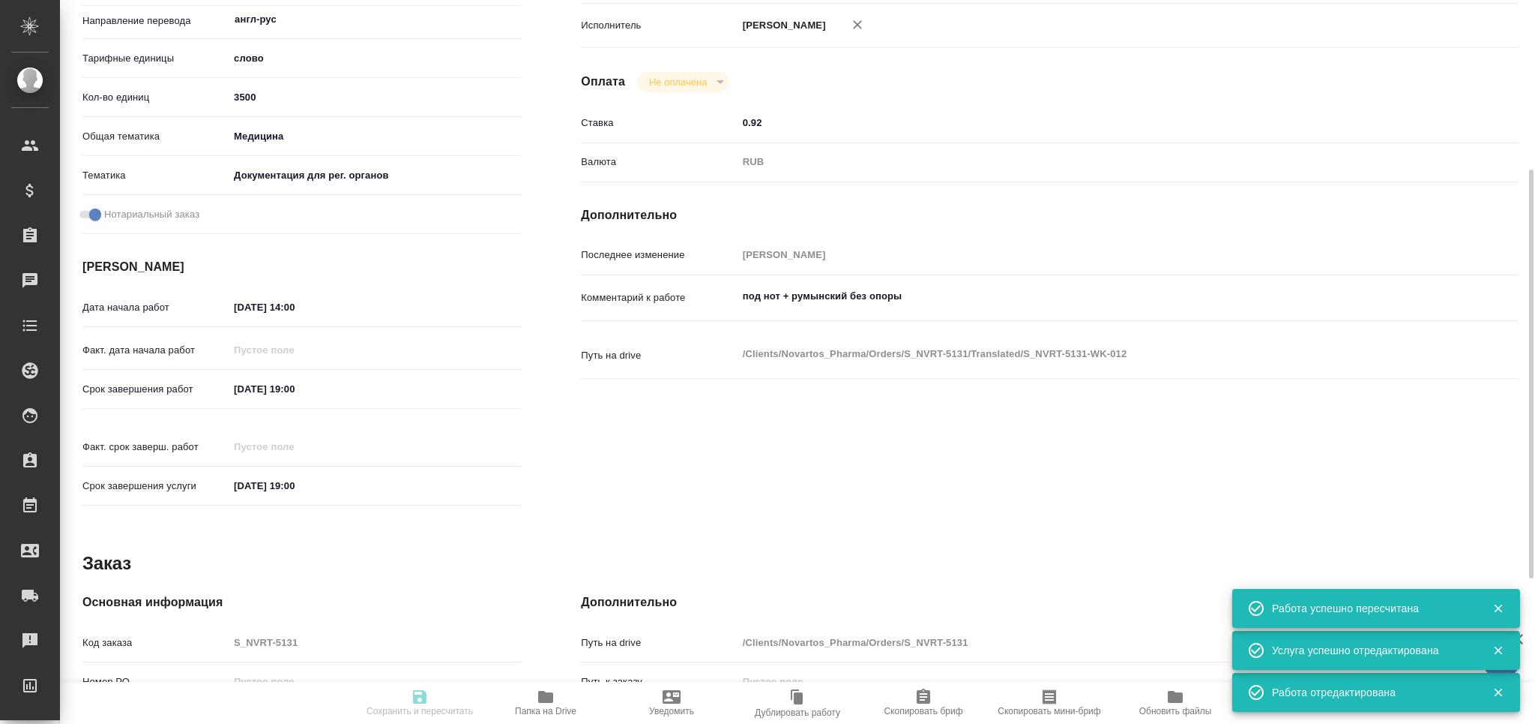
type input "[PERSON_NAME]"
type input "/Clients/Novartos_Pharma/Orders/S_NVRT-5131"
type textarea "x"
type textarea "прошу принять в нотариально заверенный перевод. Оригиналов не будет., т.е. мы д…"
type textarea "x"
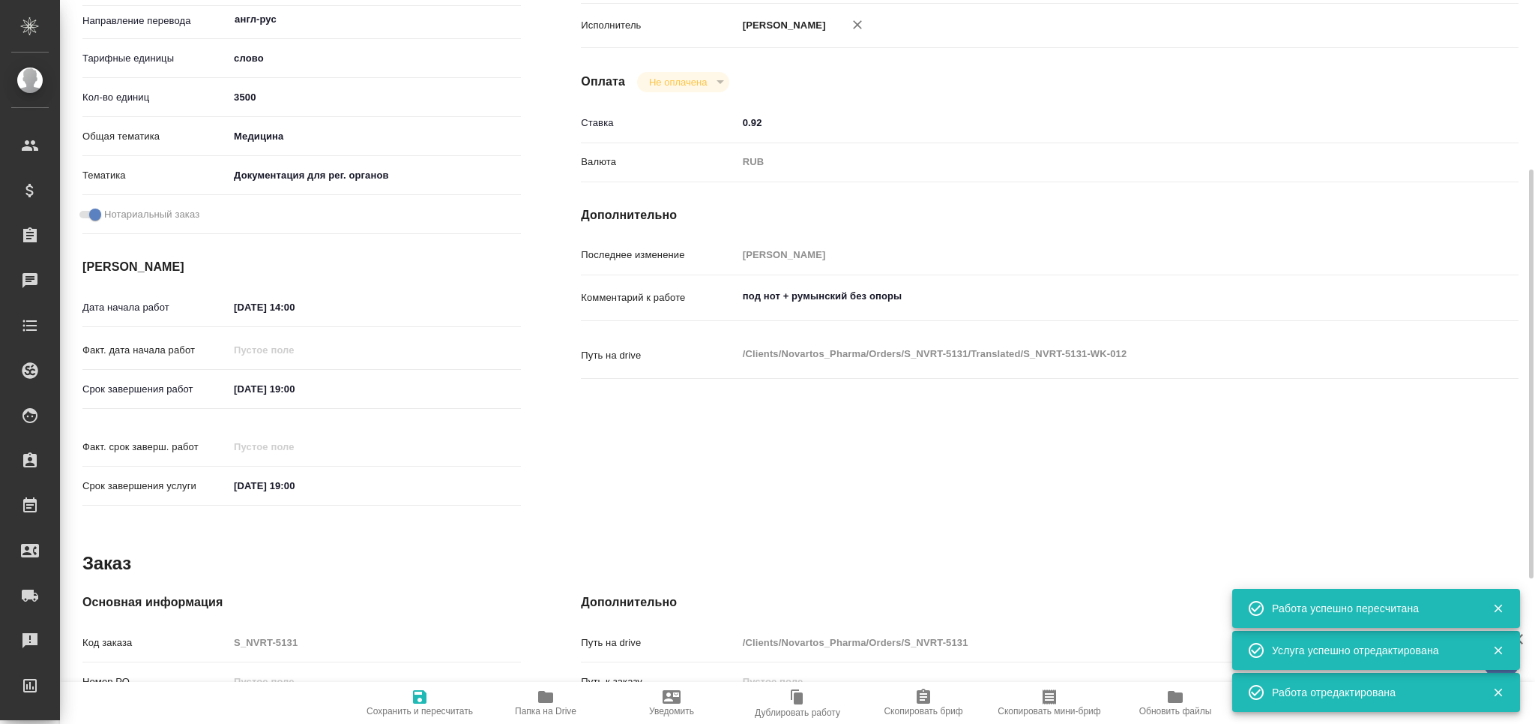
type textarea "x"
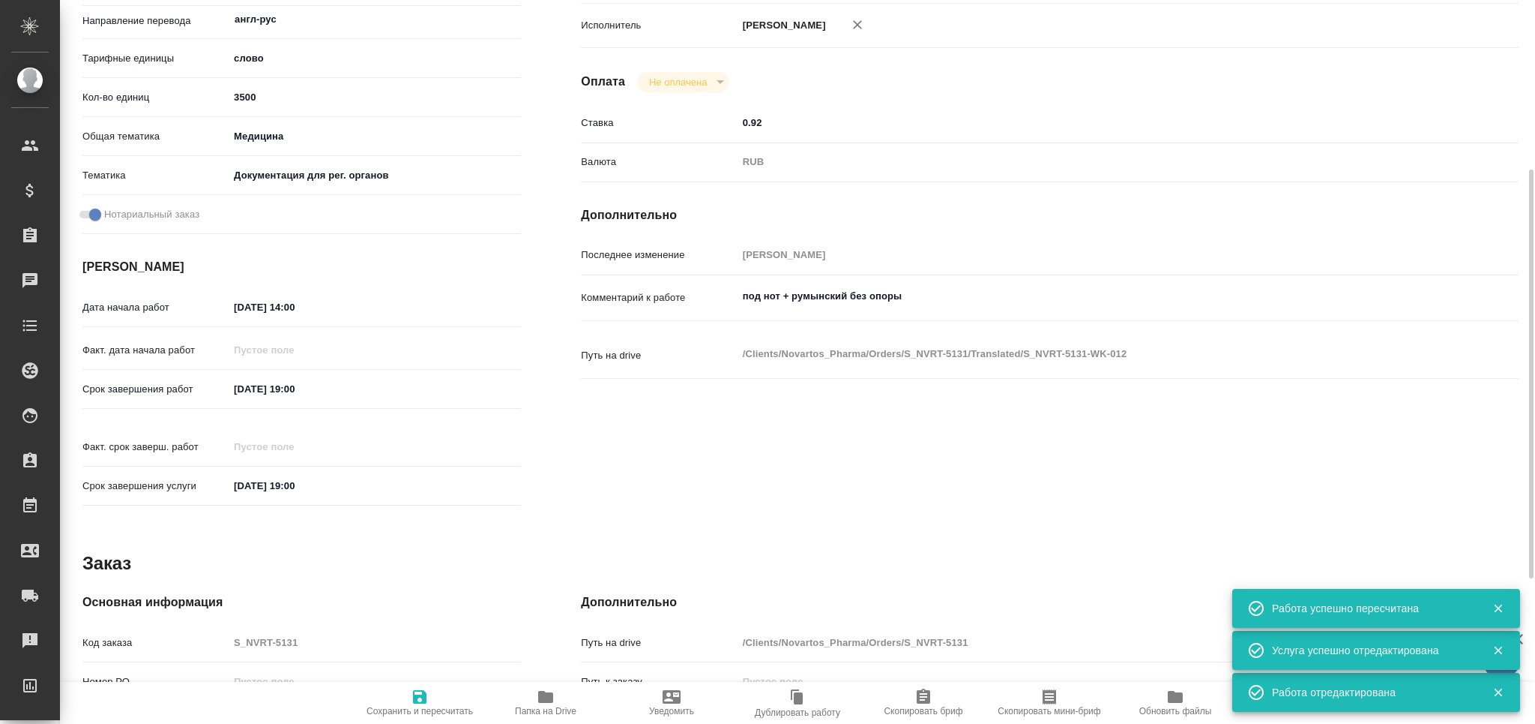
type textarea "x"
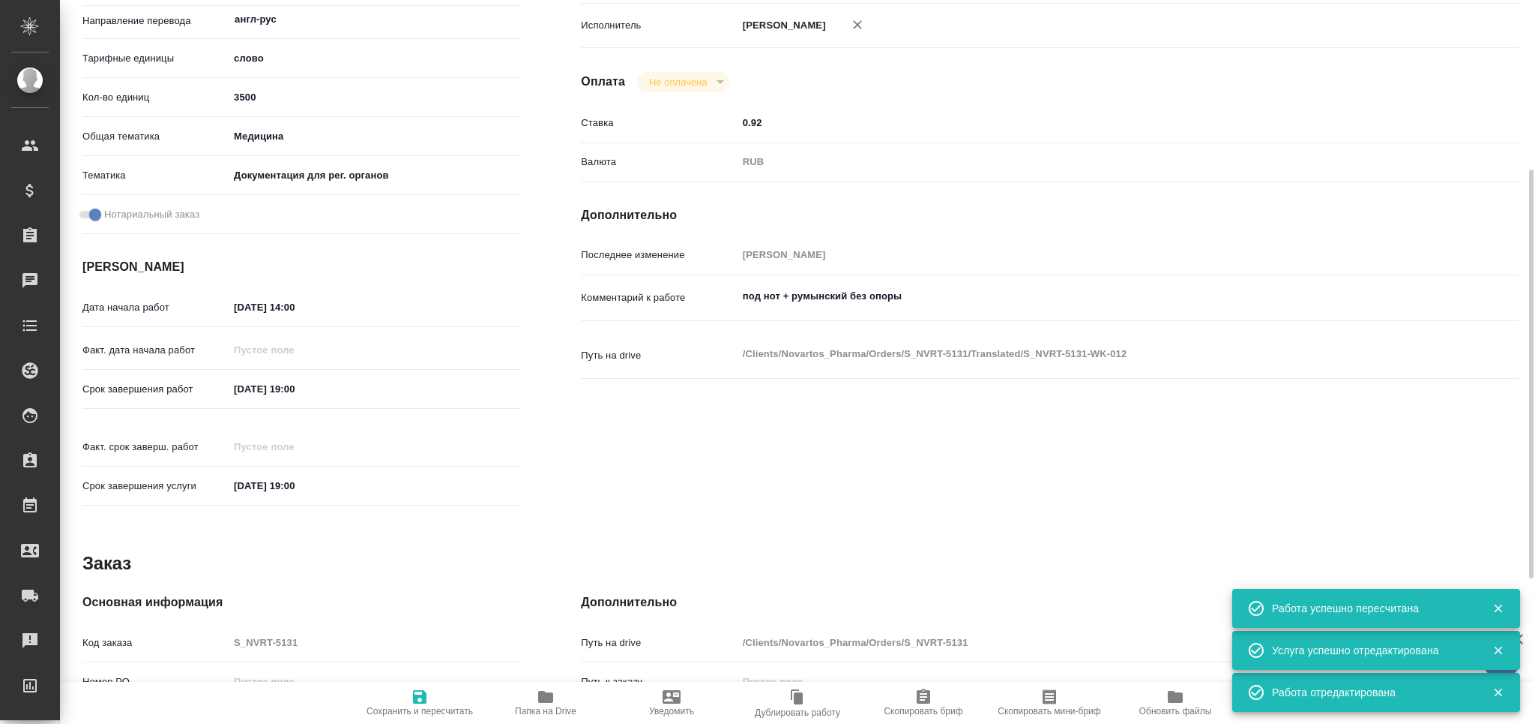
type textarea "x"
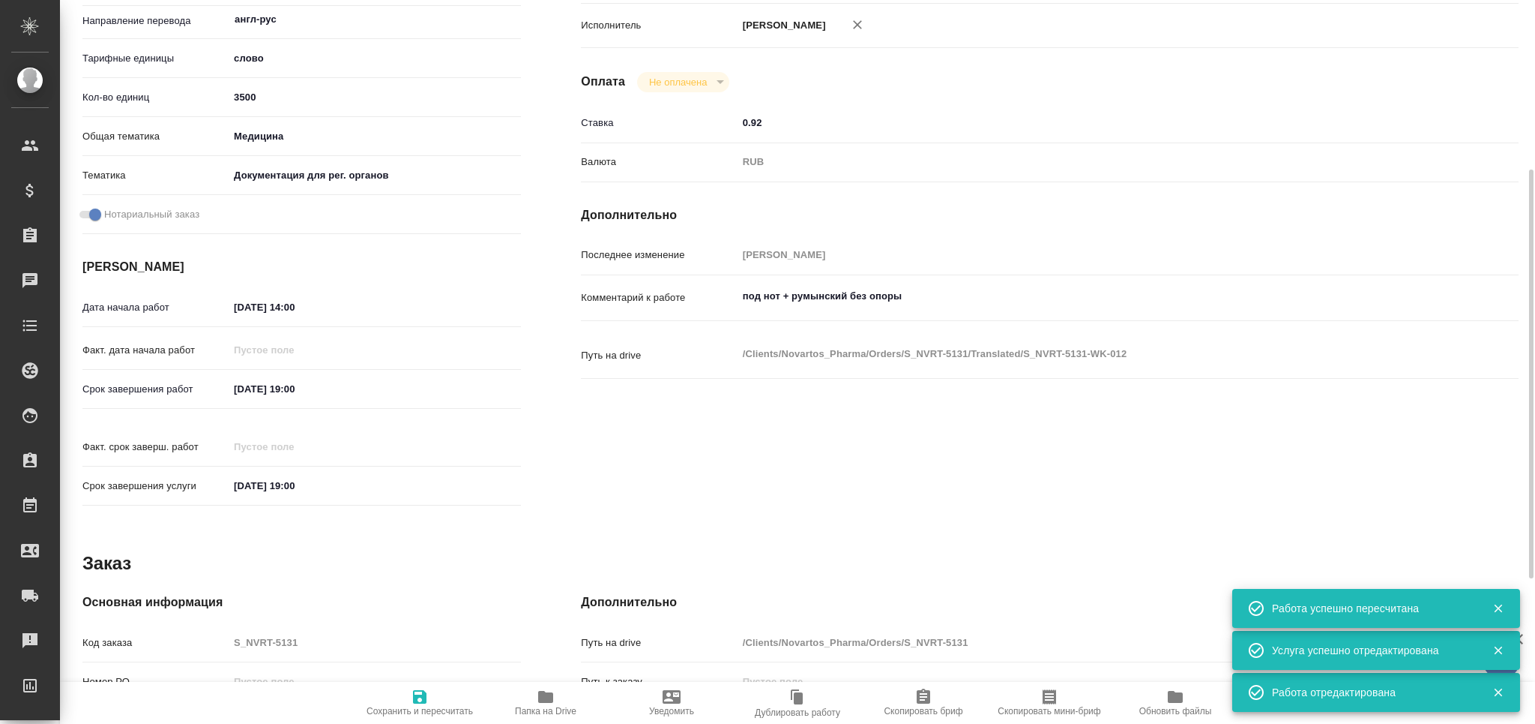
type textarea "x"
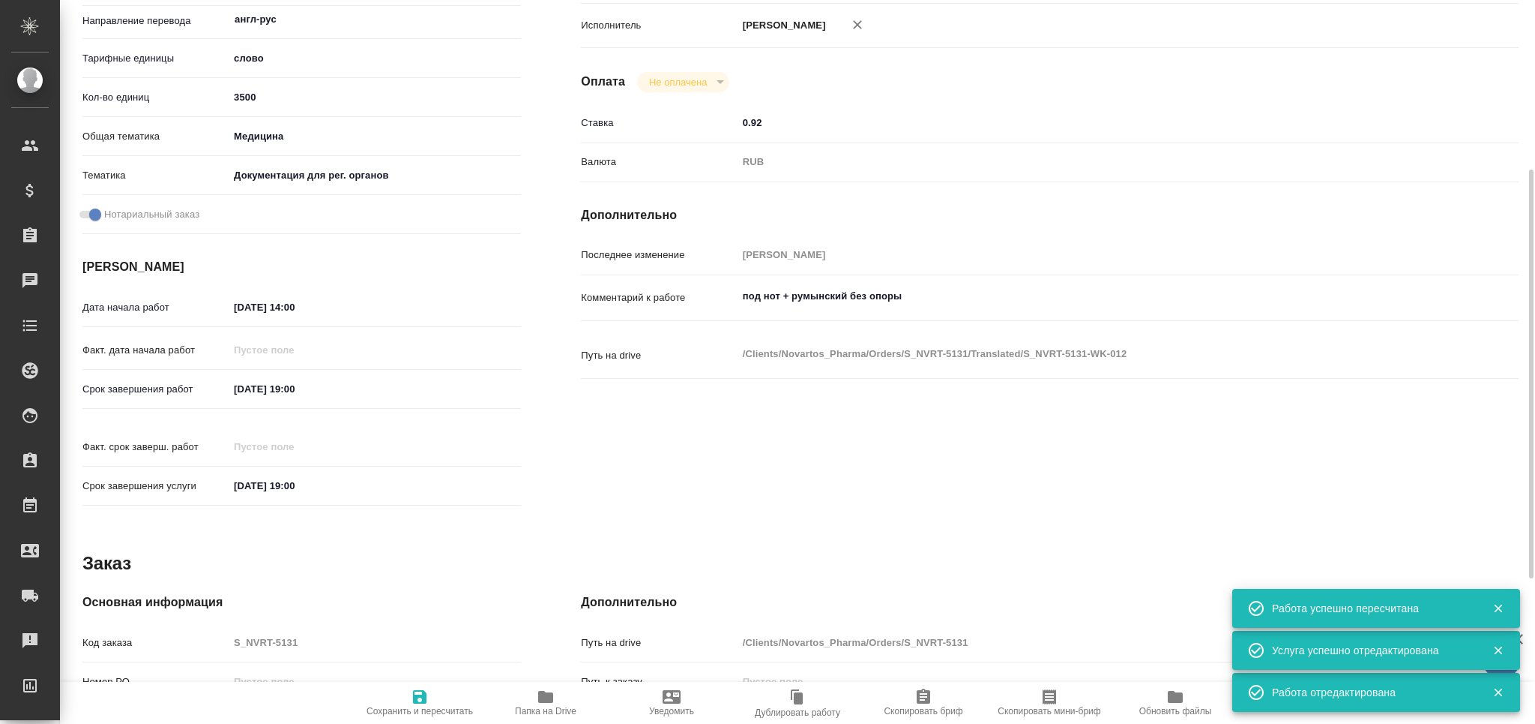
type textarea "x"
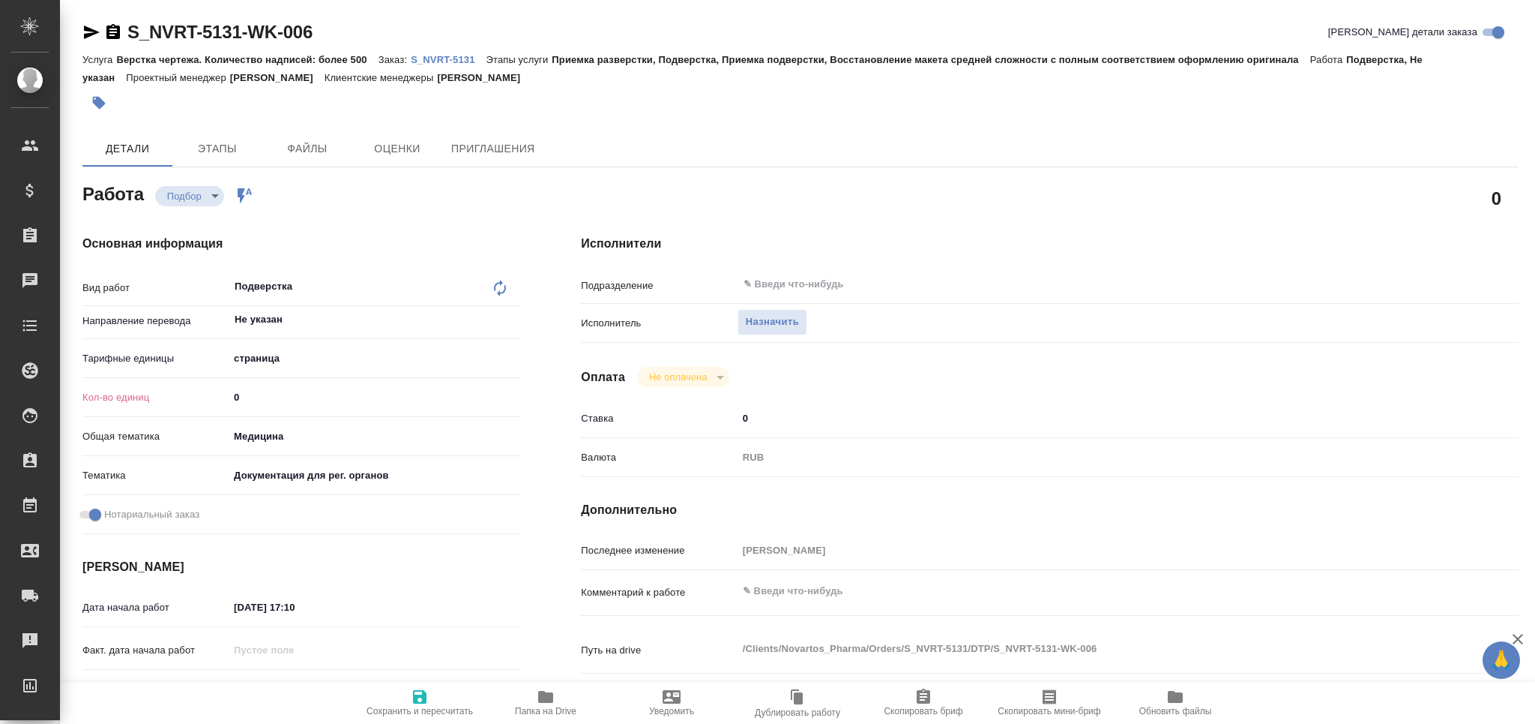
type textarea "x"
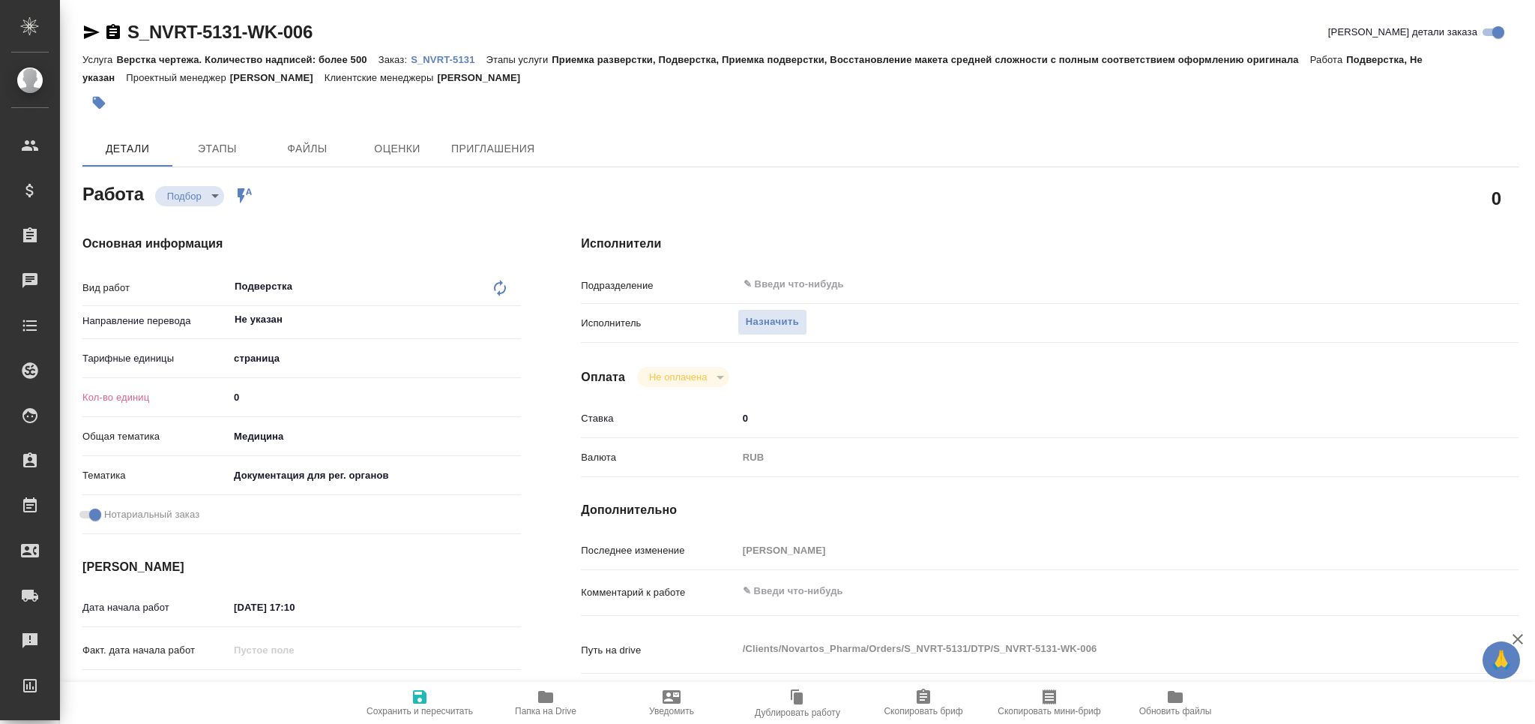
type textarea "x"
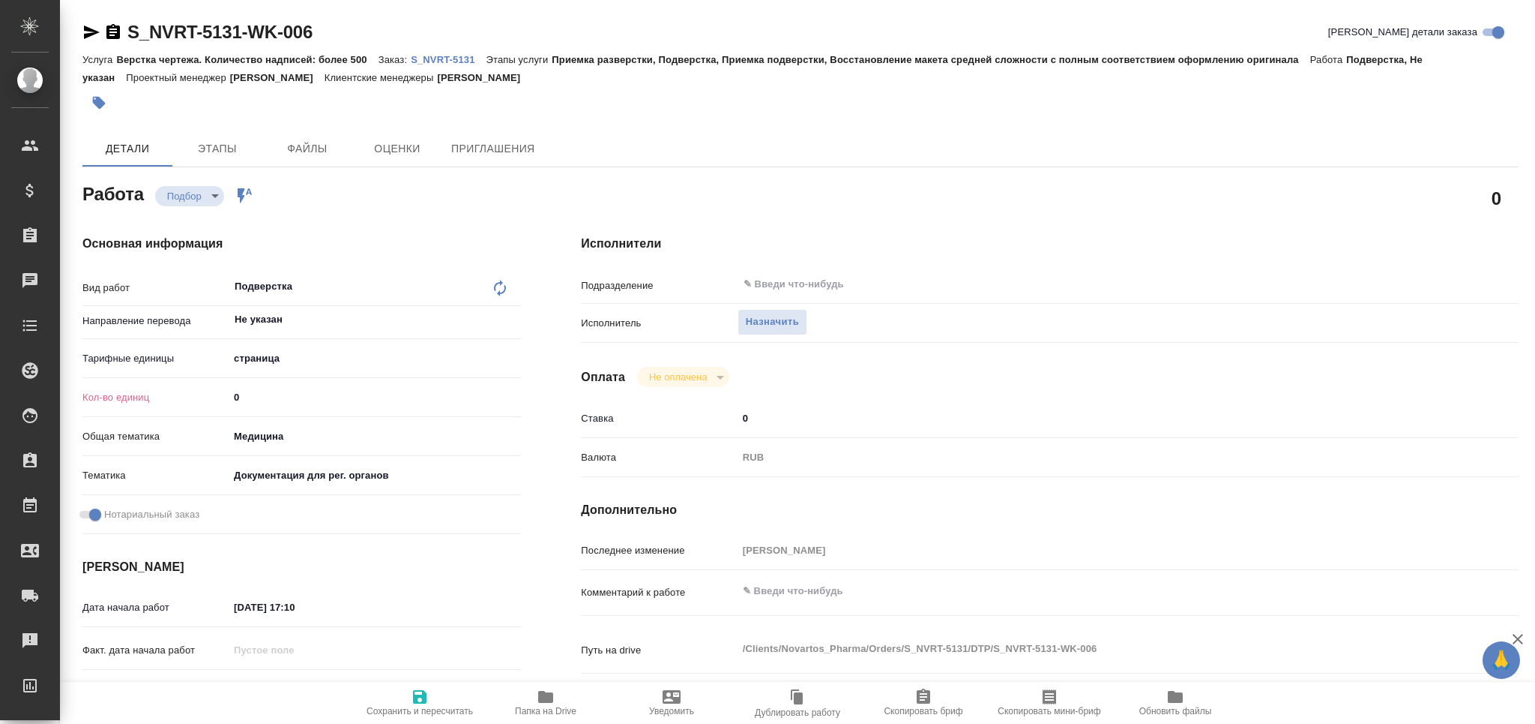
type textarea "x"
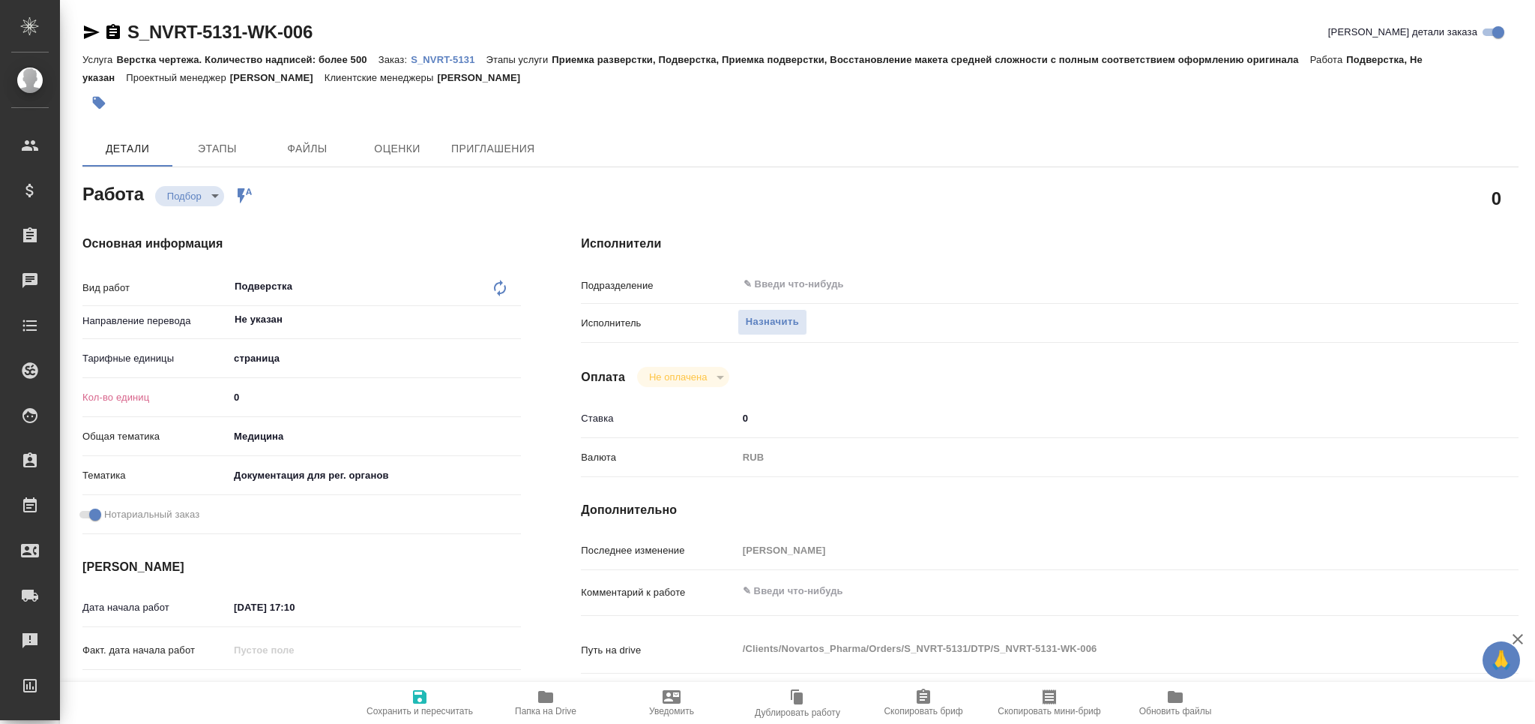
type textarea "x"
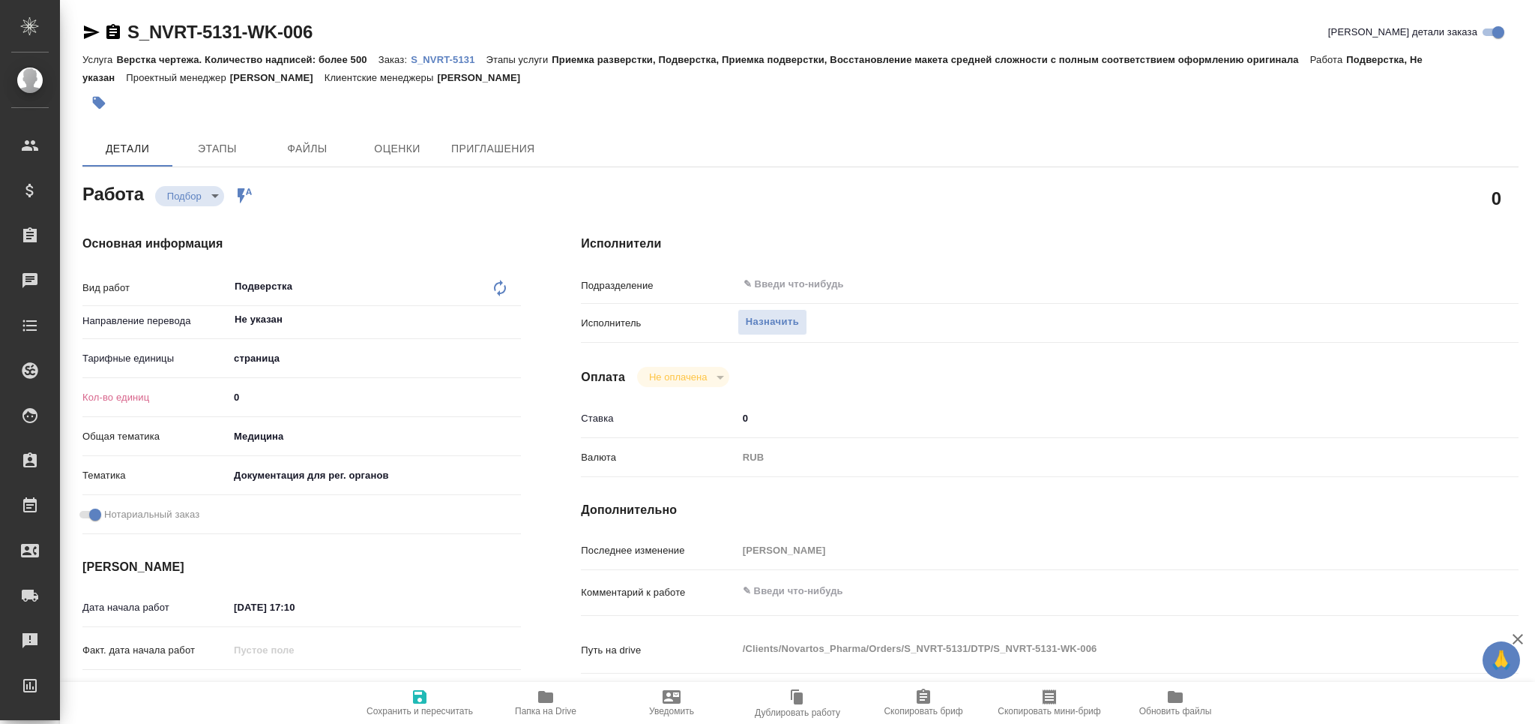
type textarea "x"
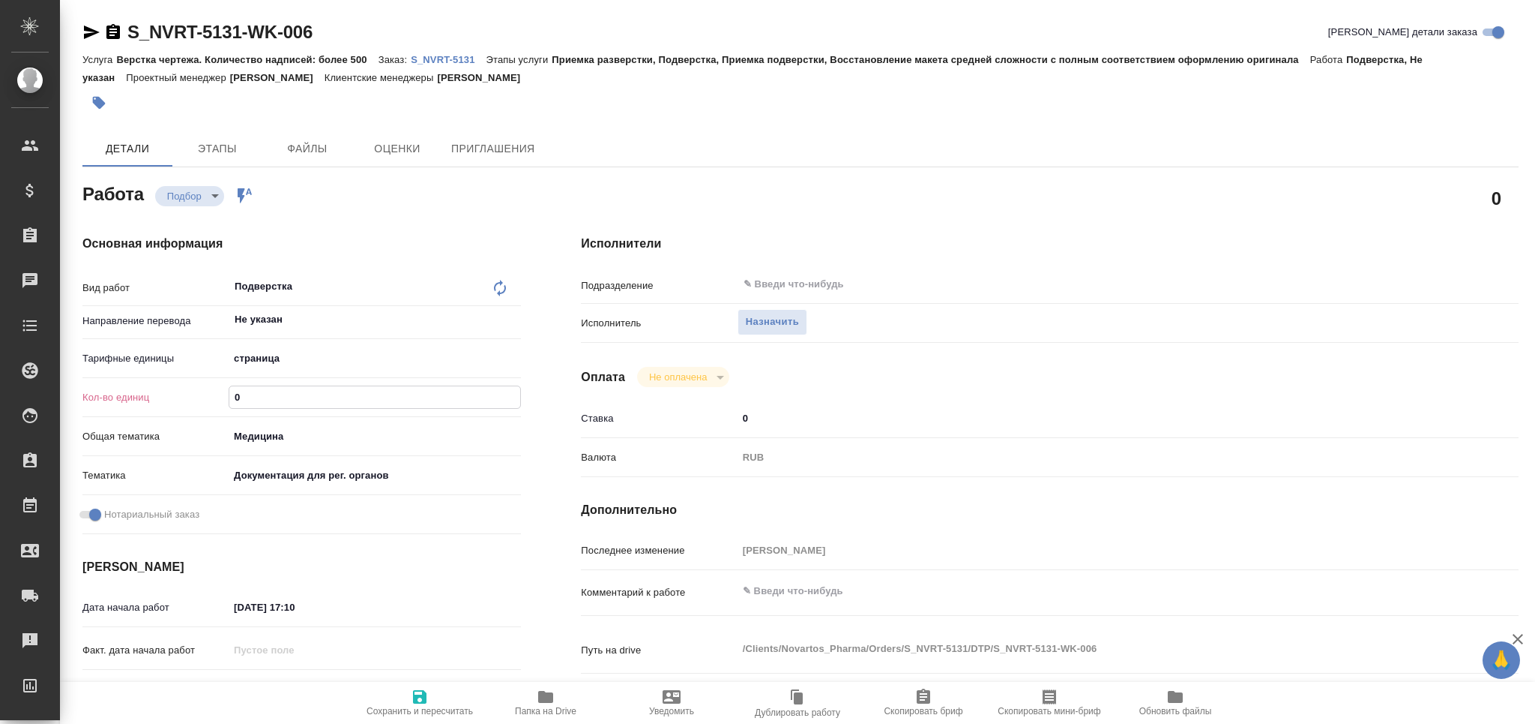
drag, startPoint x: 216, startPoint y: 397, endPoint x: 185, endPoint y: 396, distance: 30.7
click at [185, 396] on div "Кол-во единиц 0" at bounding box center [301, 397] width 439 height 26
type textarea "x"
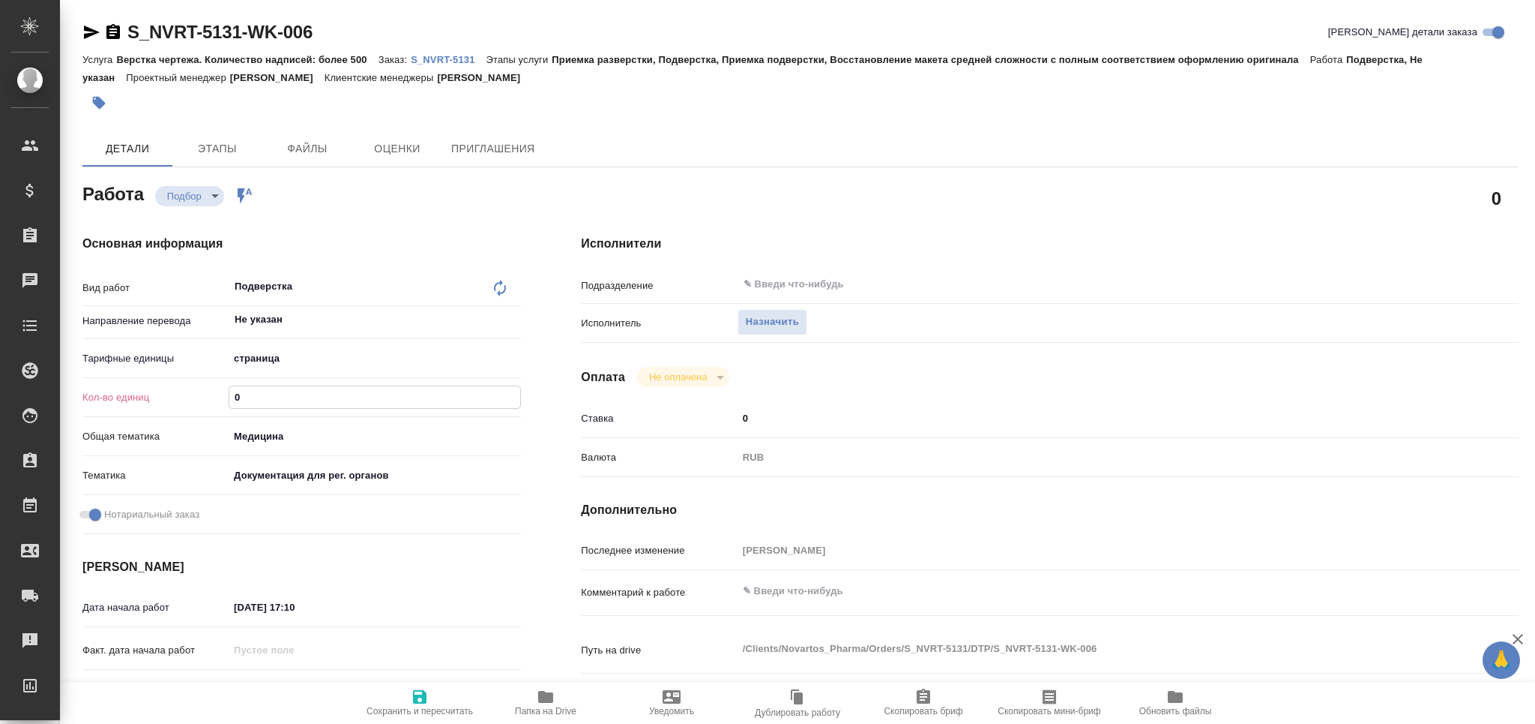
type textarea "x"
type input "1"
type textarea "x"
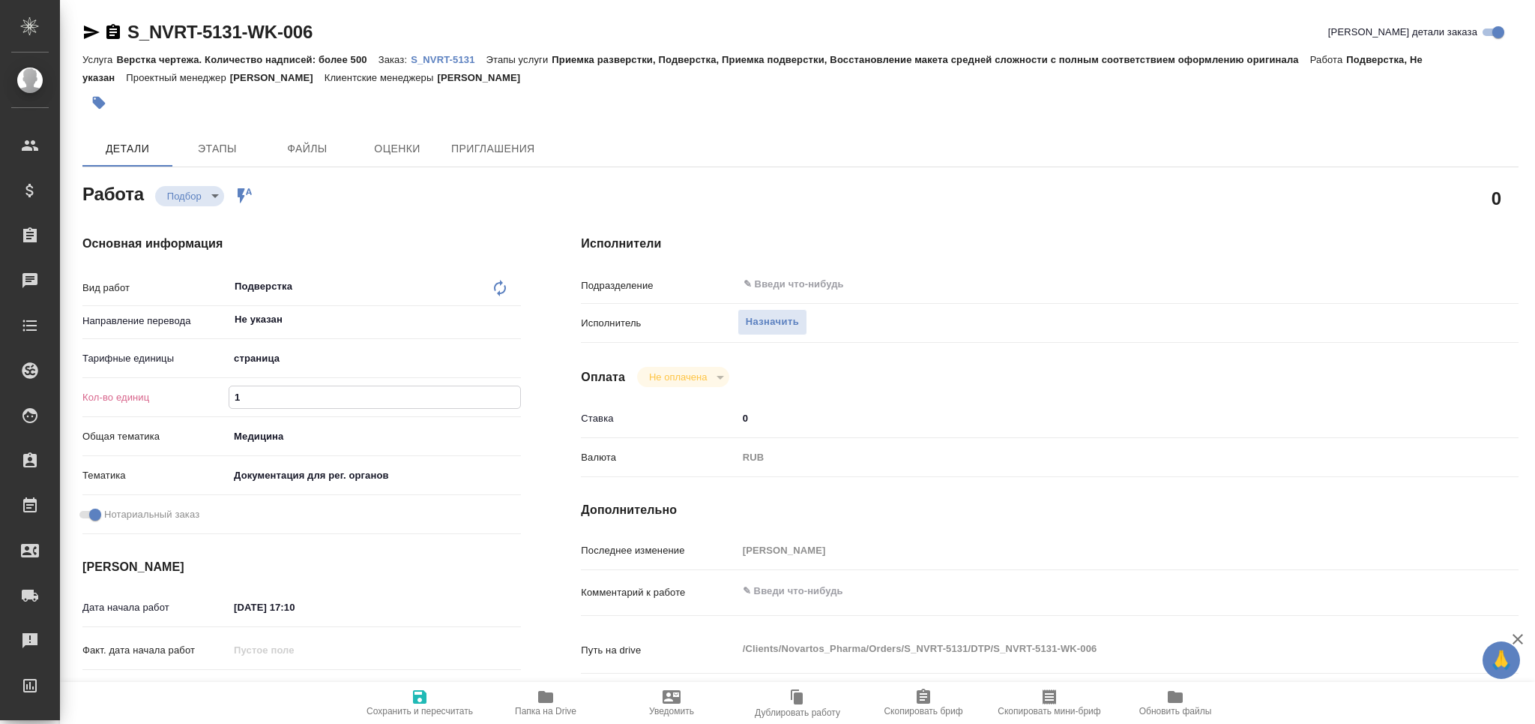
type textarea "x"
type input "17"
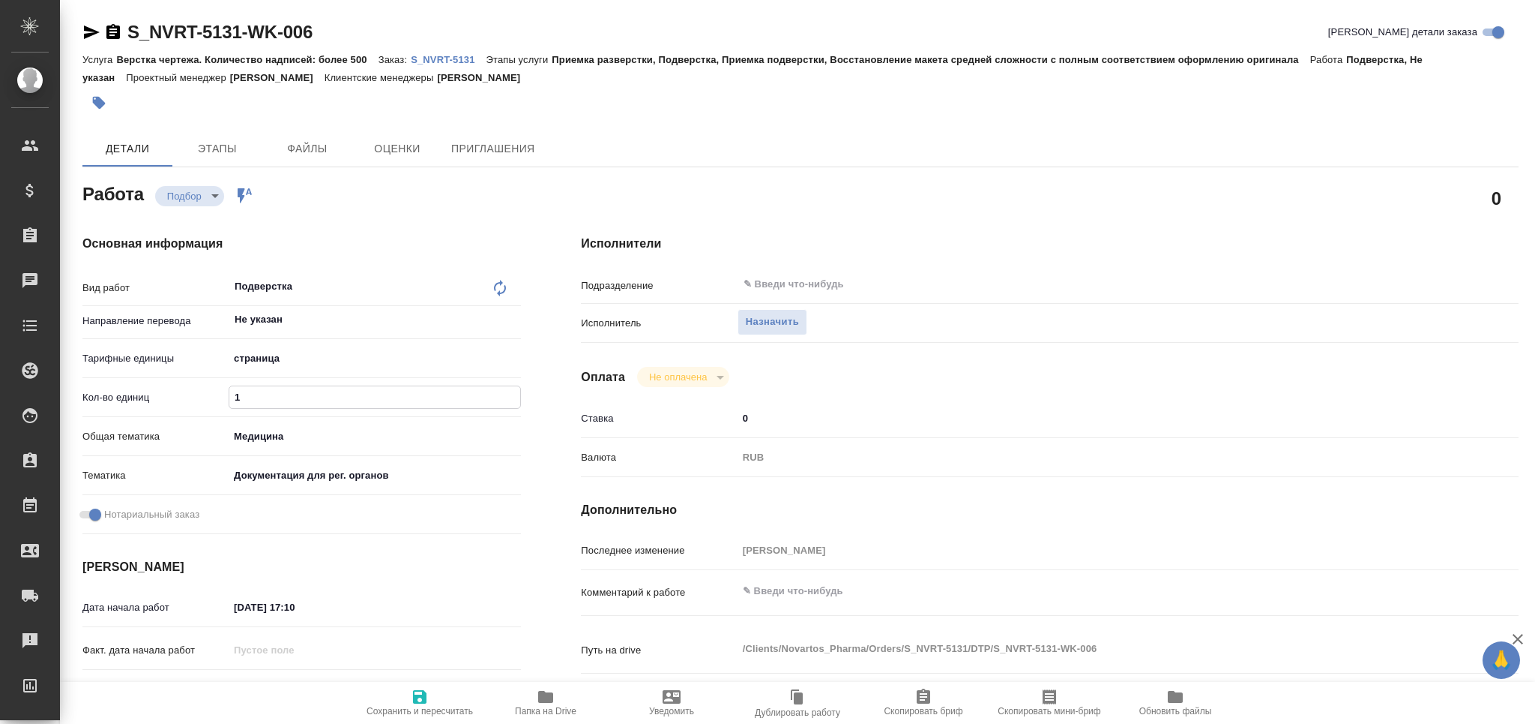
type textarea "x"
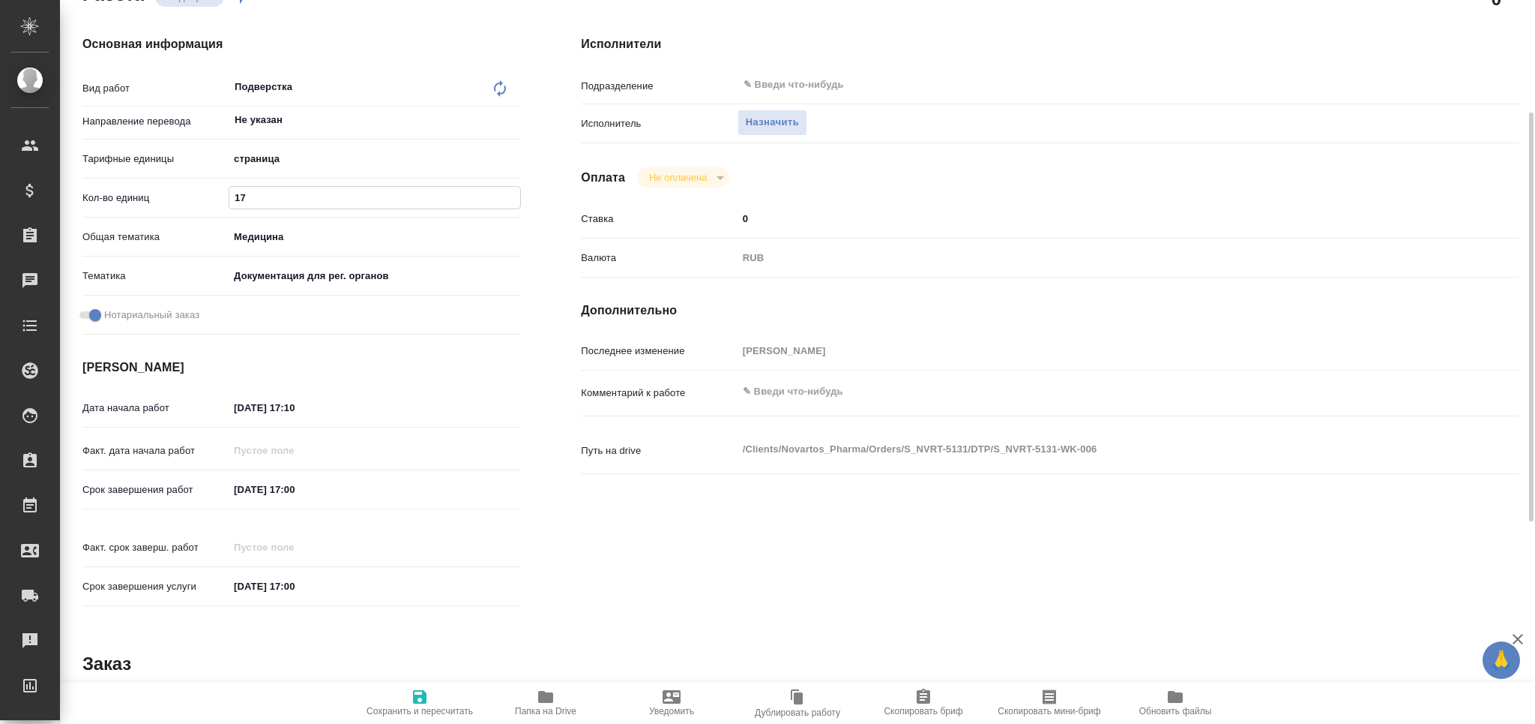
type input "17"
click at [238, 412] on input "11.08.2025 17:10" at bounding box center [294, 408] width 131 height 22
type textarea "x"
type input "14.08.2025 17:10"
type textarea "x"
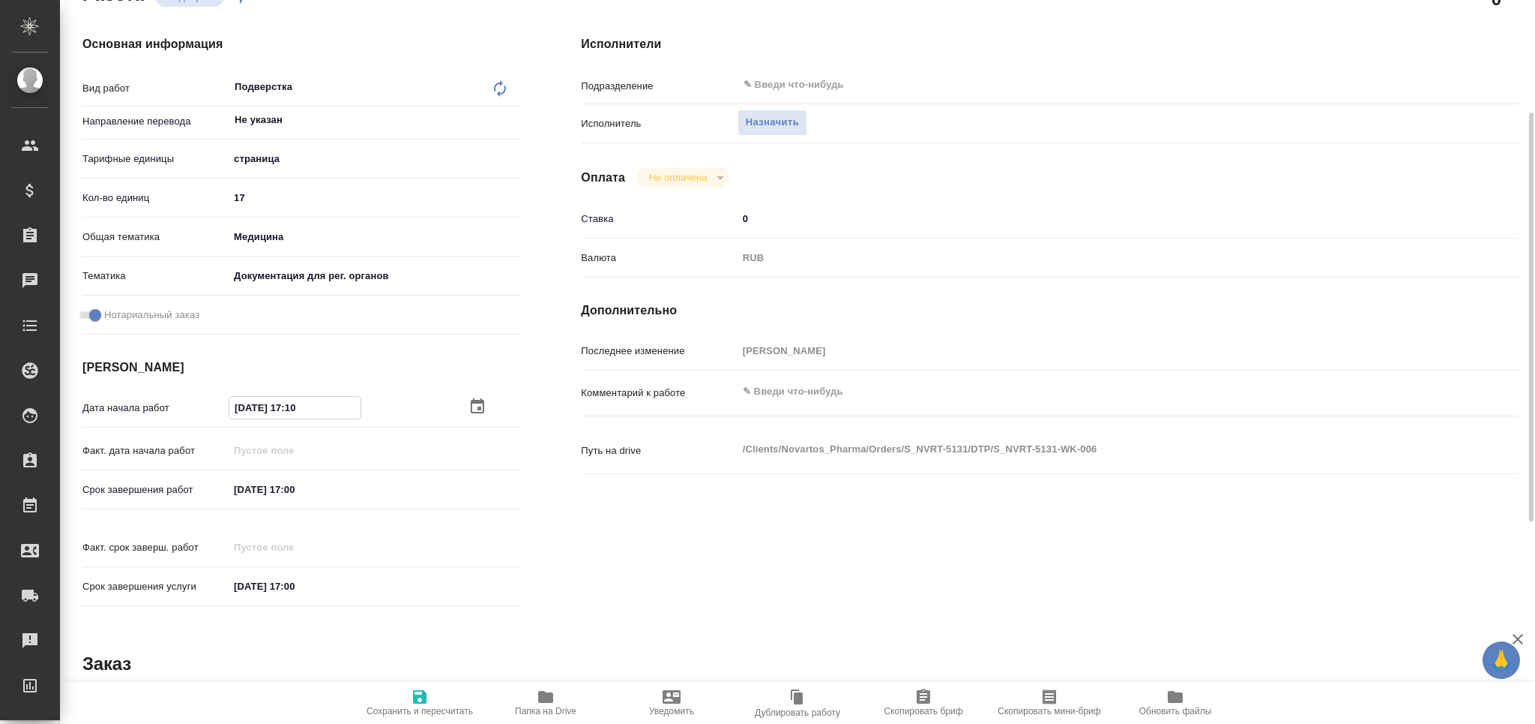
type textarea "x"
drag, startPoint x: 293, startPoint y: 401, endPoint x: 338, endPoint y: 414, distance: 46.8
click at [338, 414] on input "14.08.2025 17:10" at bounding box center [294, 408] width 131 height 22
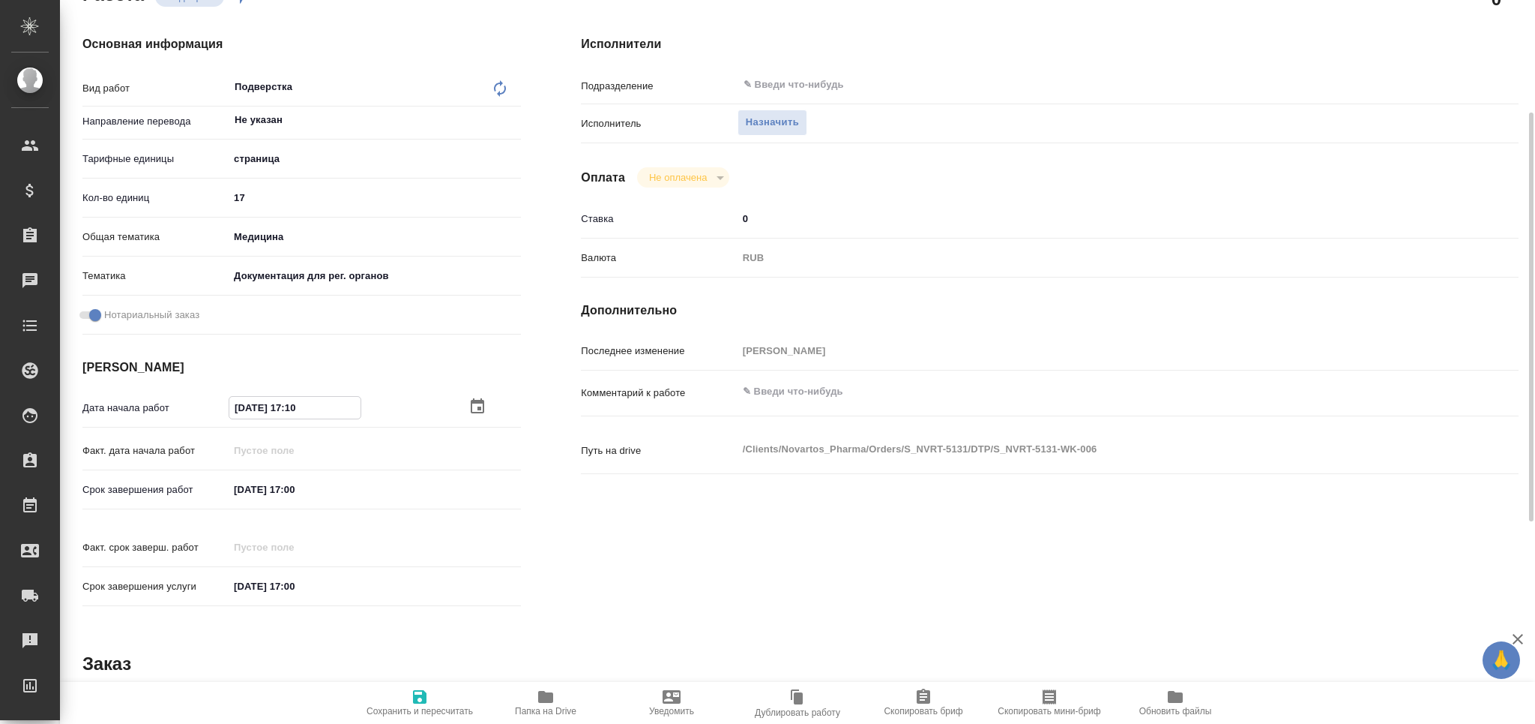
type input "14.08.2025 14:__"
type textarea "x"
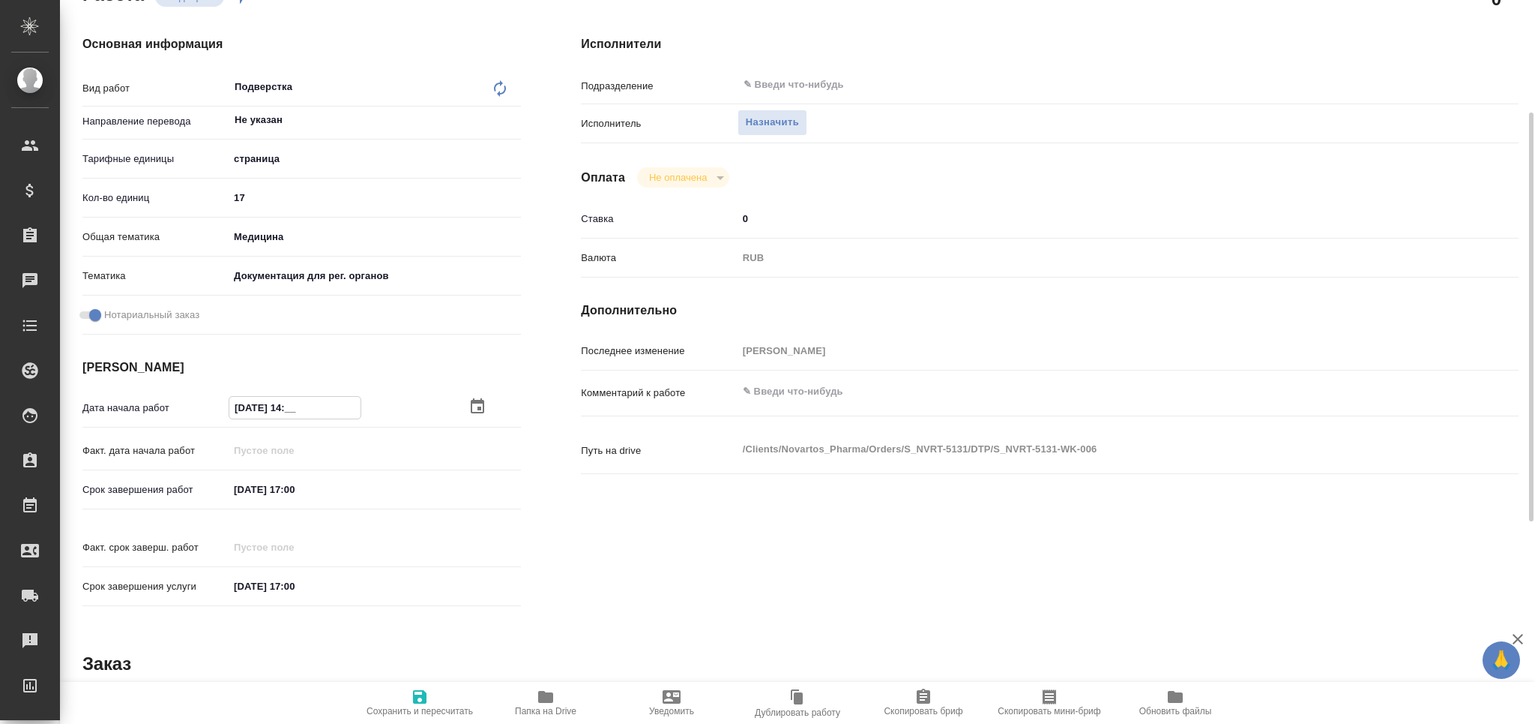
type textarea "x"
type input "14.08.2025 14:0_"
type textarea "x"
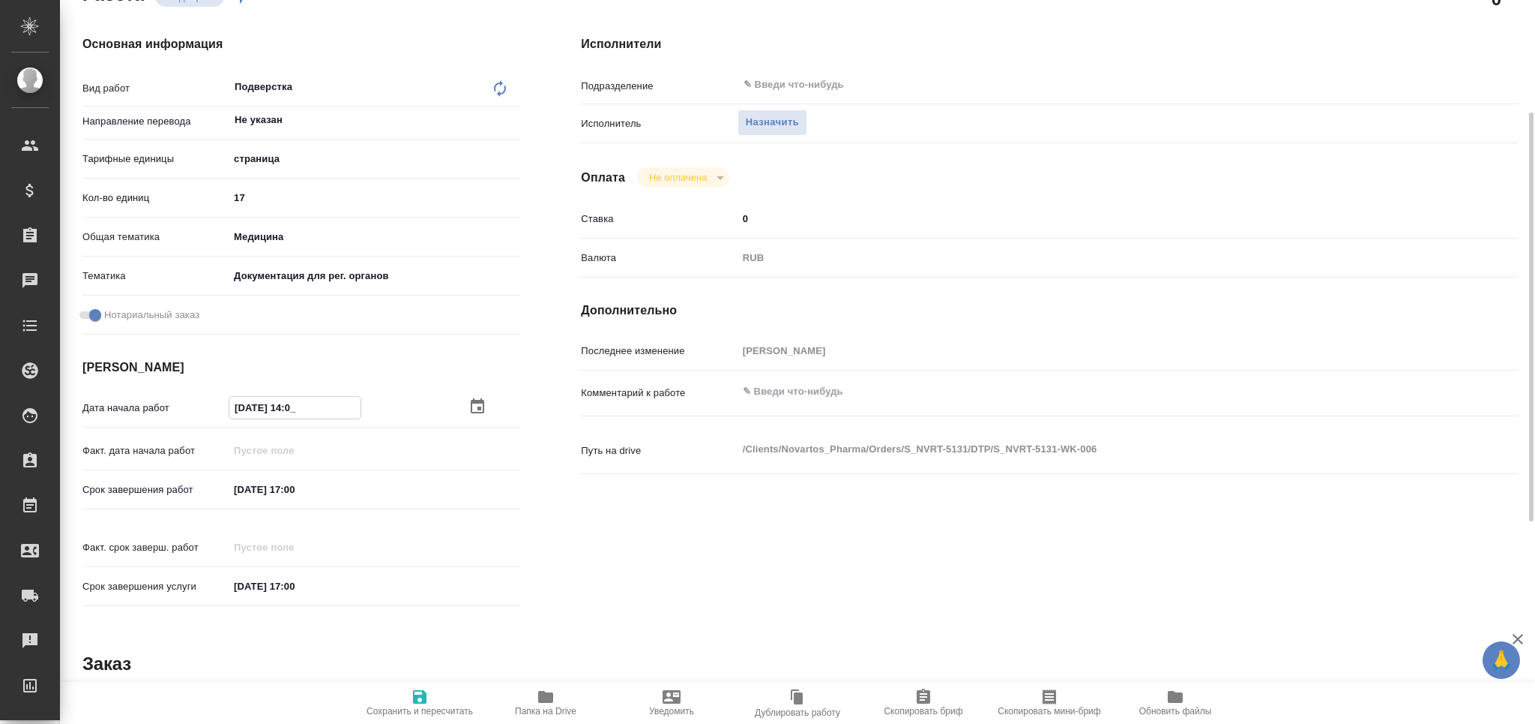
type textarea "x"
type input "14.08.2025 14:00"
type textarea "x"
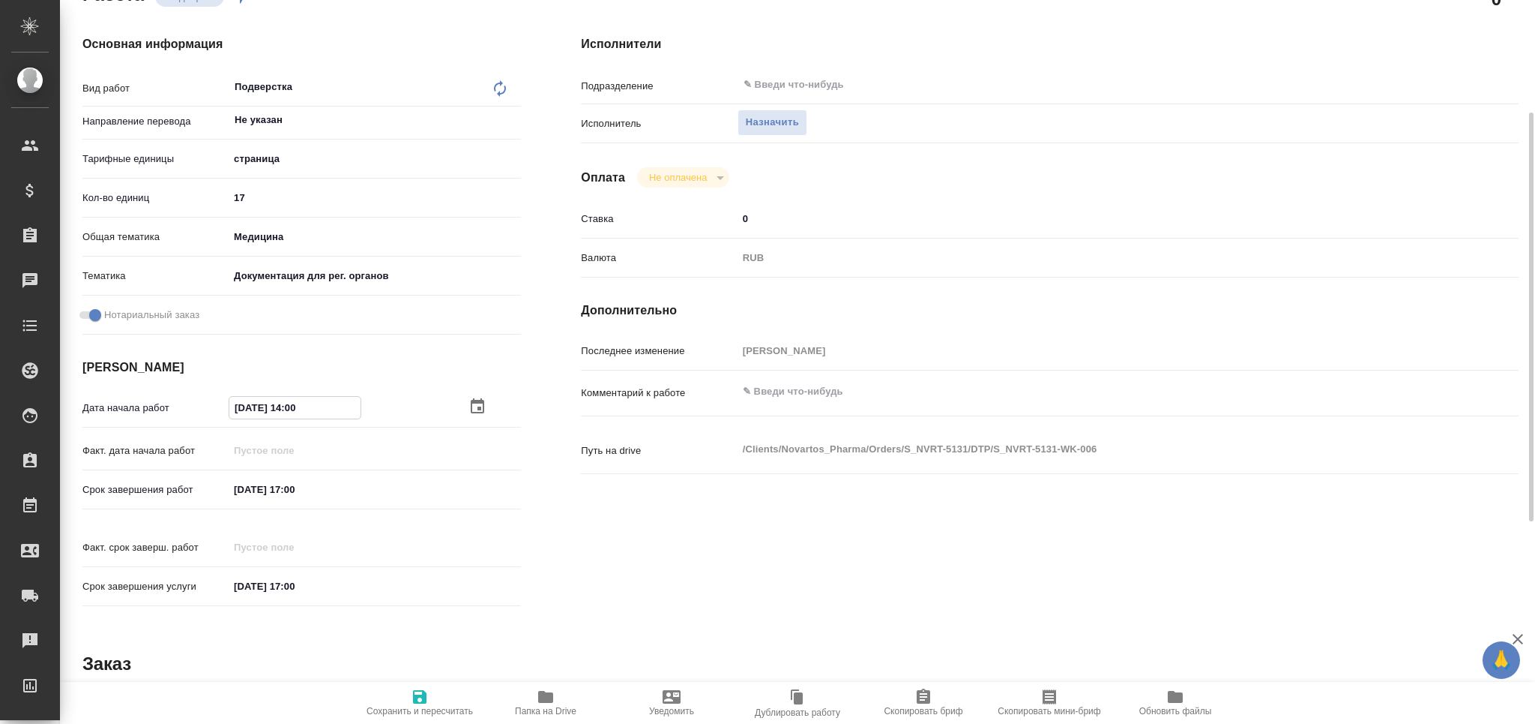
type textarea "x"
type input "14.08.2025 14:00"
drag, startPoint x: 244, startPoint y: 484, endPoint x: 238, endPoint y: 493, distance: 9.8
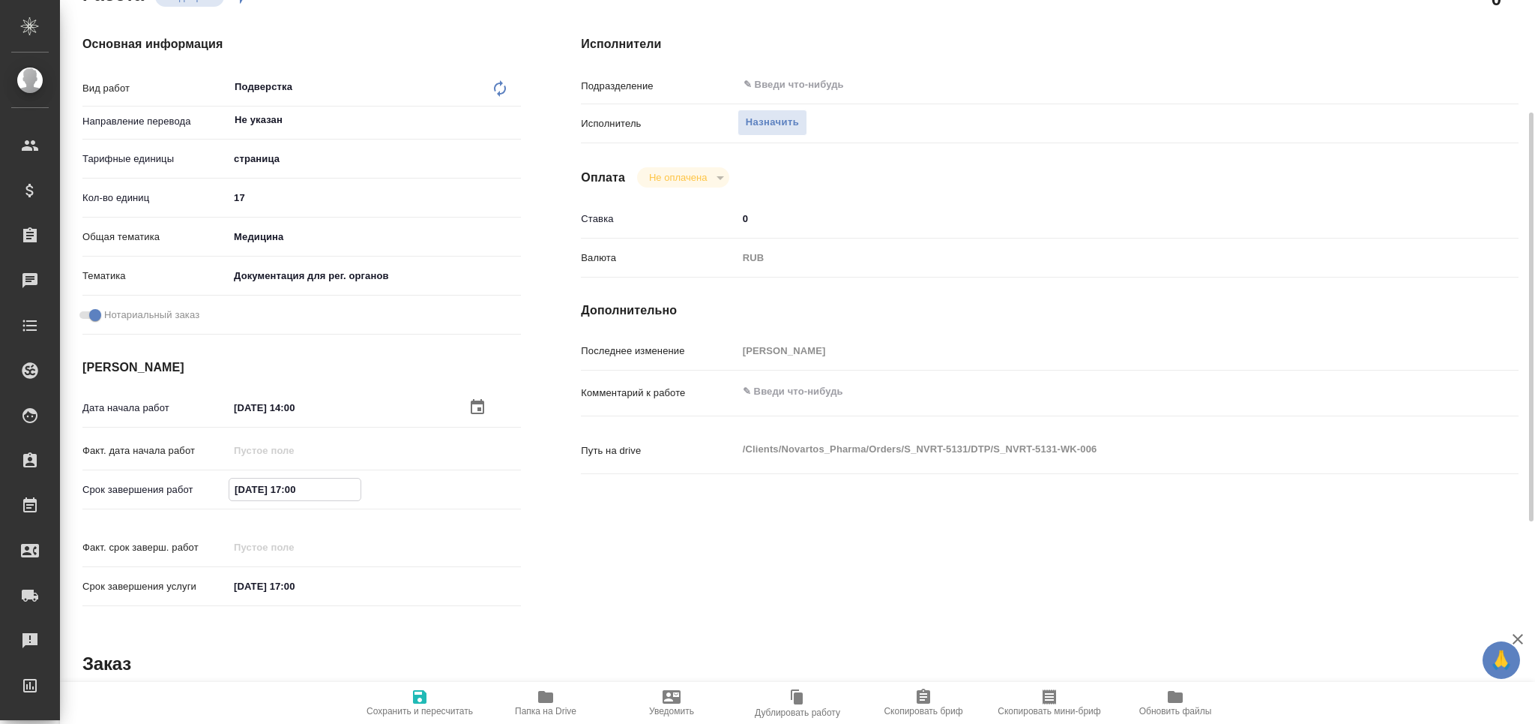
click at [238, 493] on input "15.08.2025 17:00" at bounding box center [294, 489] width 131 height 22
type textarea "x"
type input "14.08.2025 17:00"
type textarea "x"
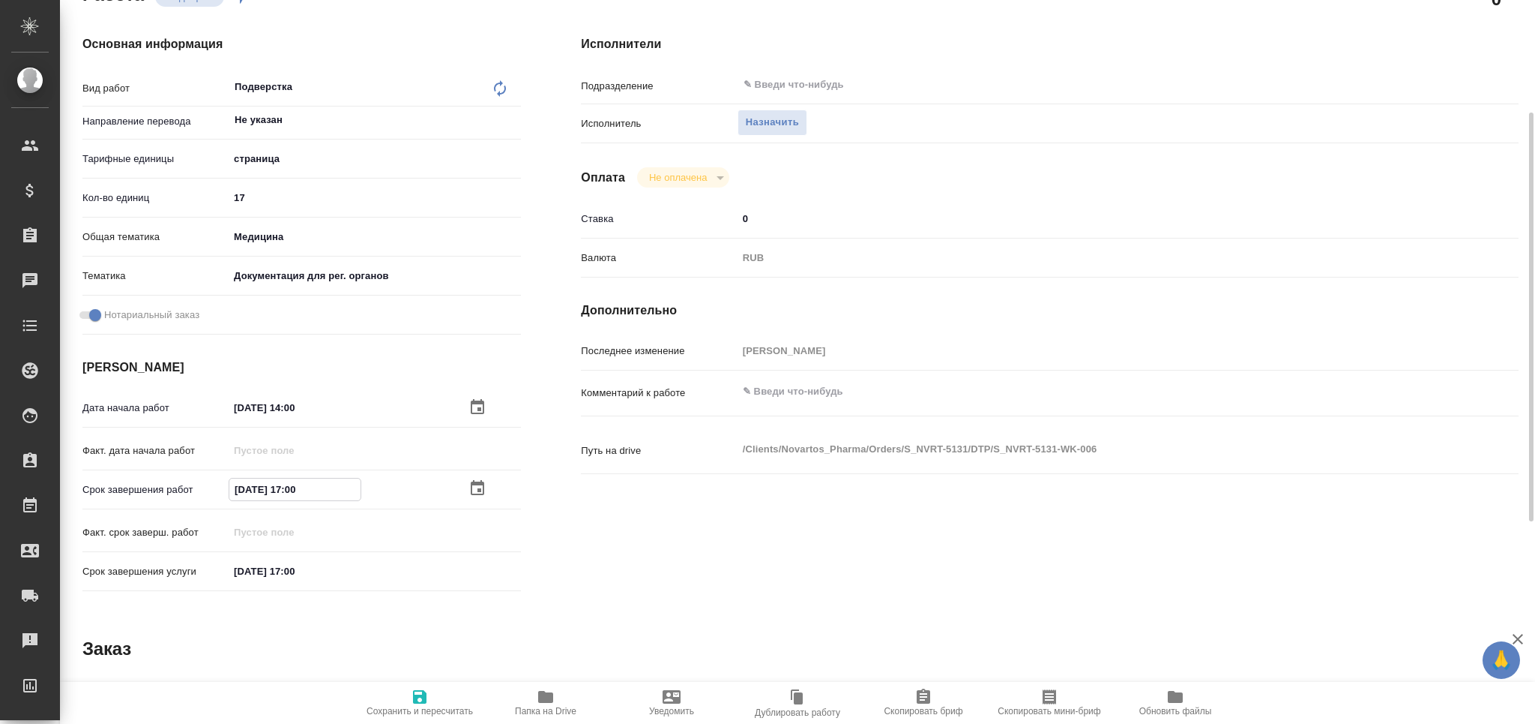
type textarea "x"
type input "14.08.2025 17:00"
click at [296, 400] on input "14.08.2025 14:00" at bounding box center [294, 408] width 131 height 22
type textarea "x"
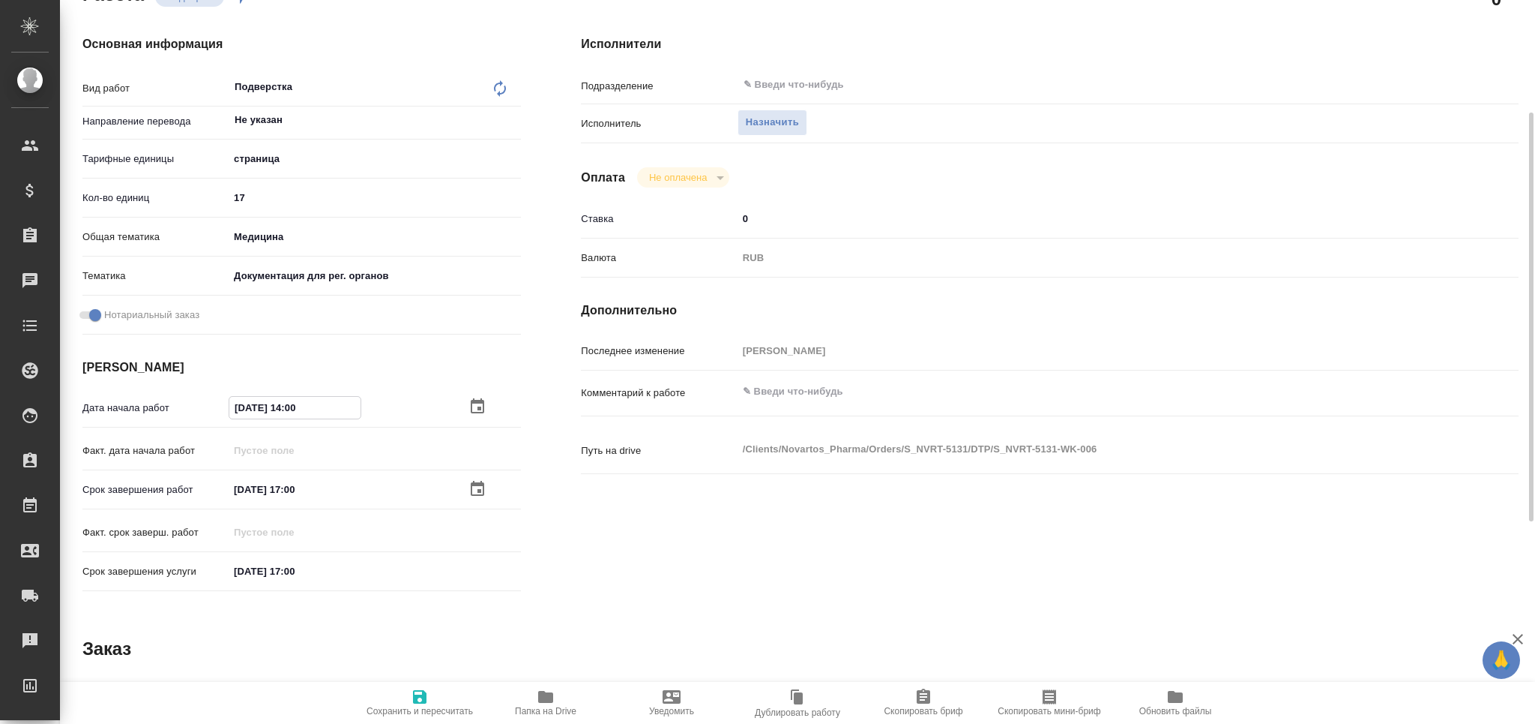
type input "14.08.2025 13:00"
type textarea "x"
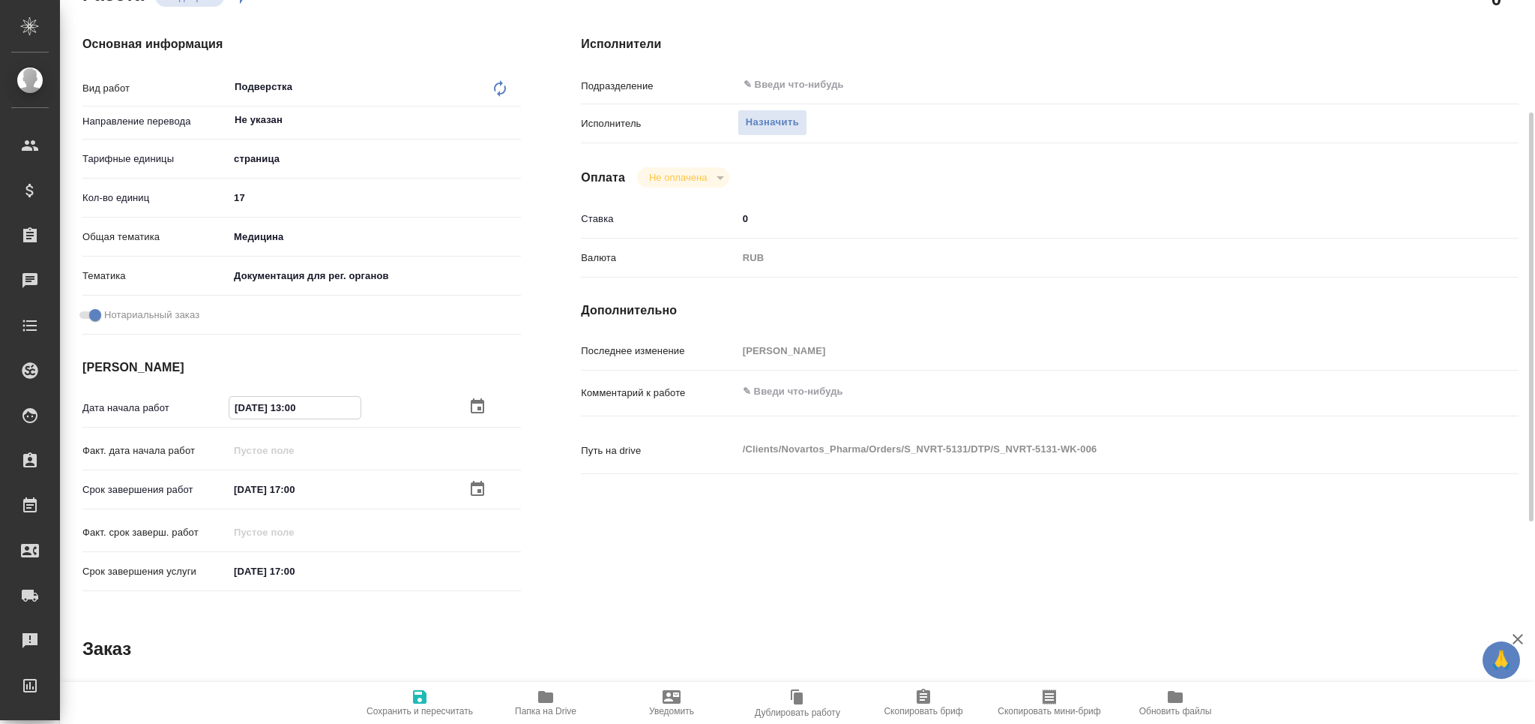
type input "14.08.2025 13:00"
click at [292, 487] on input "14.08.2025 17:00" at bounding box center [294, 489] width 131 height 22
type textarea "x"
type input "14.08.2025 16:00"
type textarea "x"
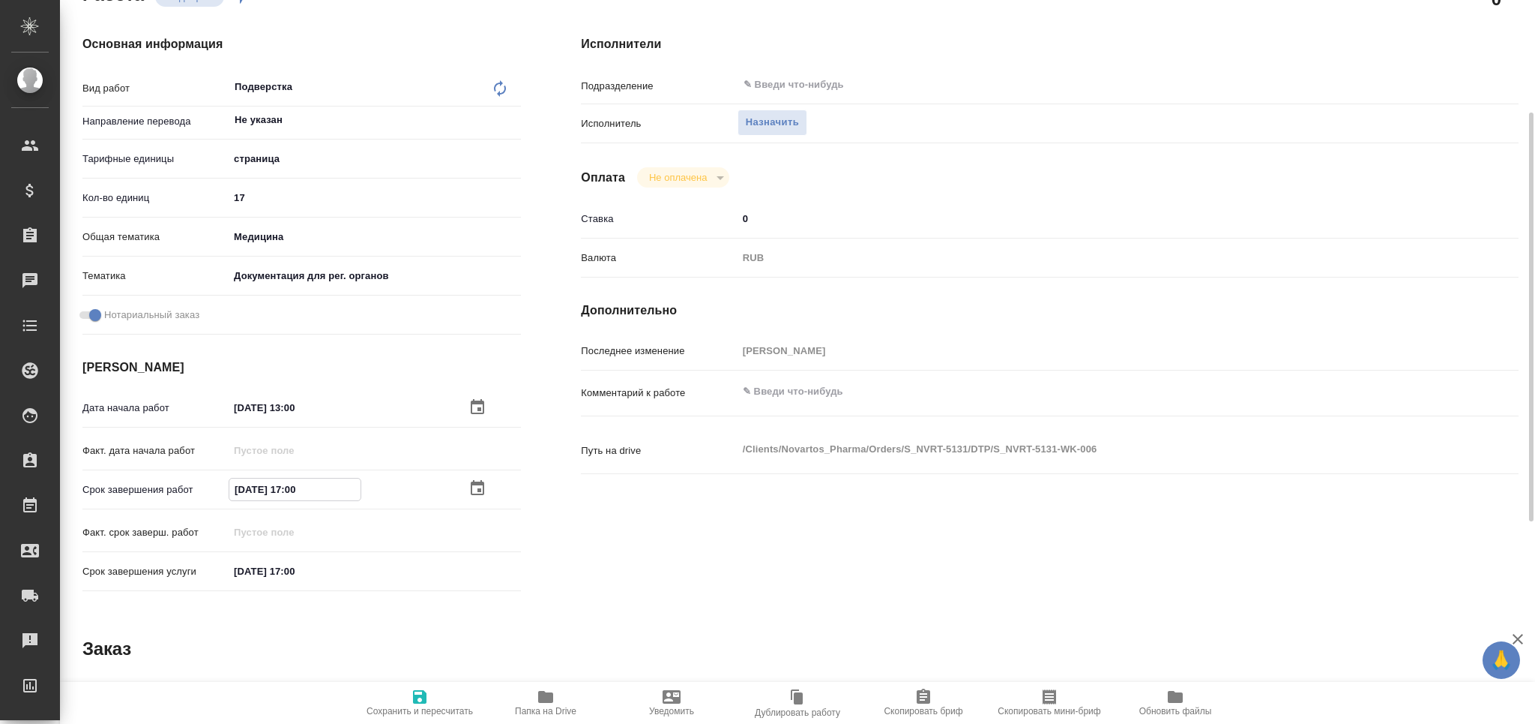
type textarea "x"
type input "14.08.2025 16:00"
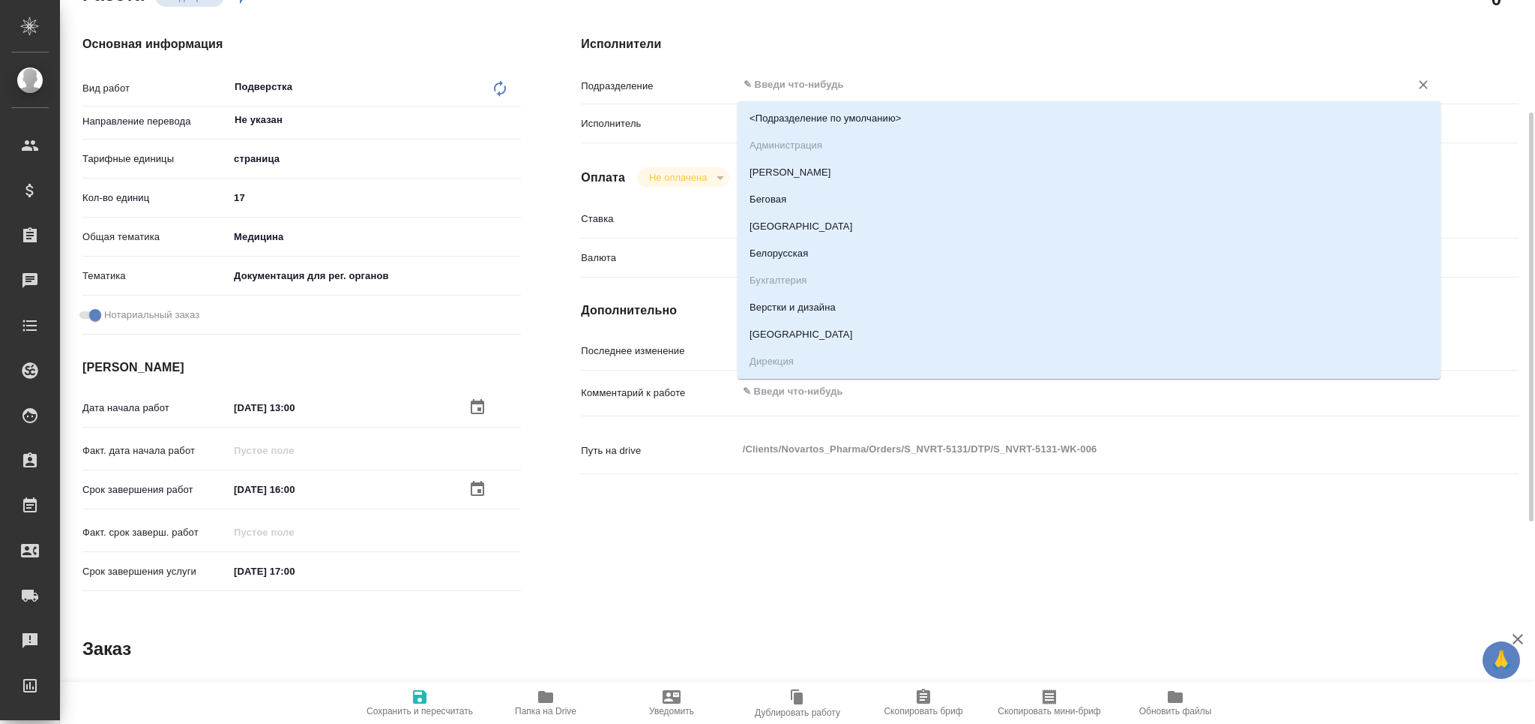
click at [778, 79] on input "text" at bounding box center [1064, 85] width 644 height 18
click at [804, 312] on li "Верстки и дизайна" at bounding box center [1089, 307] width 703 height 27
type textarea "x"
type input "Верстки и дизайна"
type textarea "x"
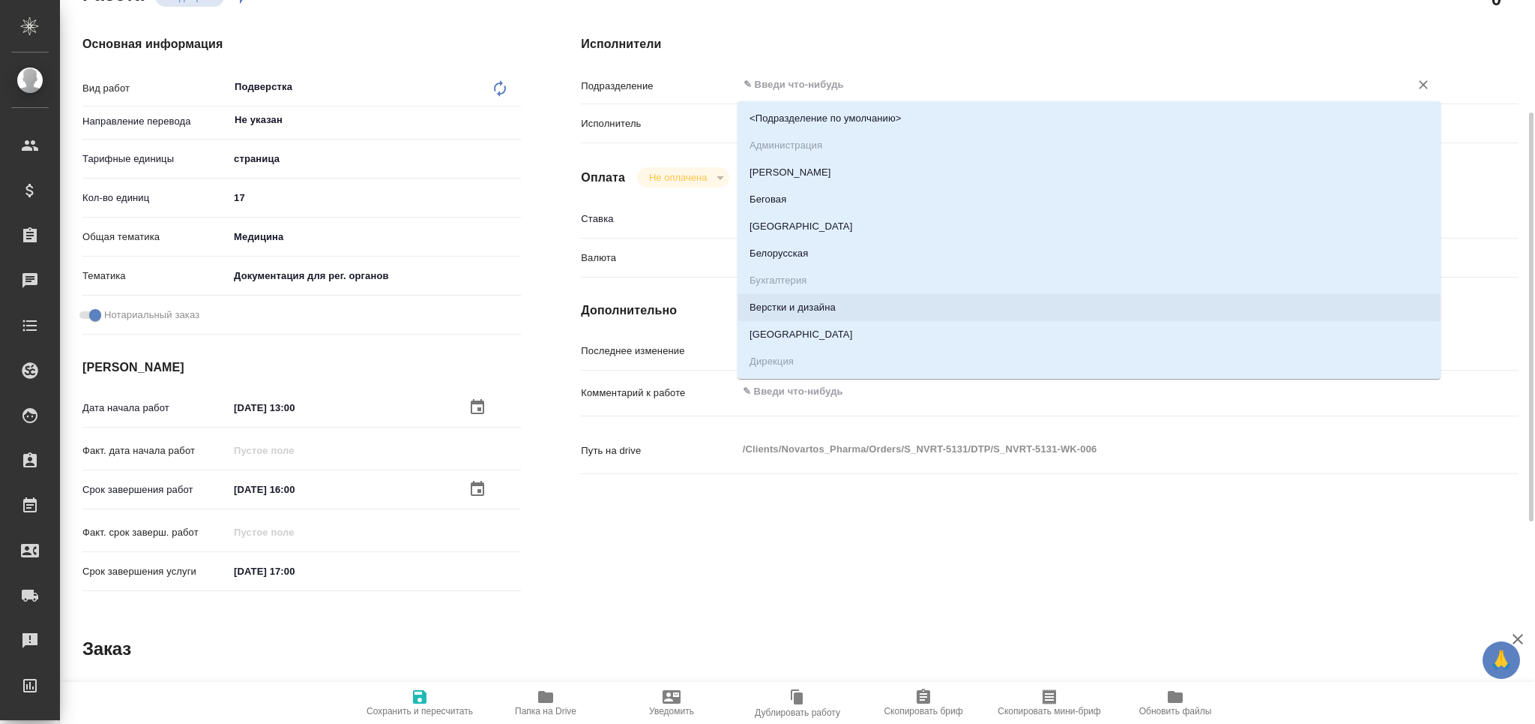
type textarea "x"
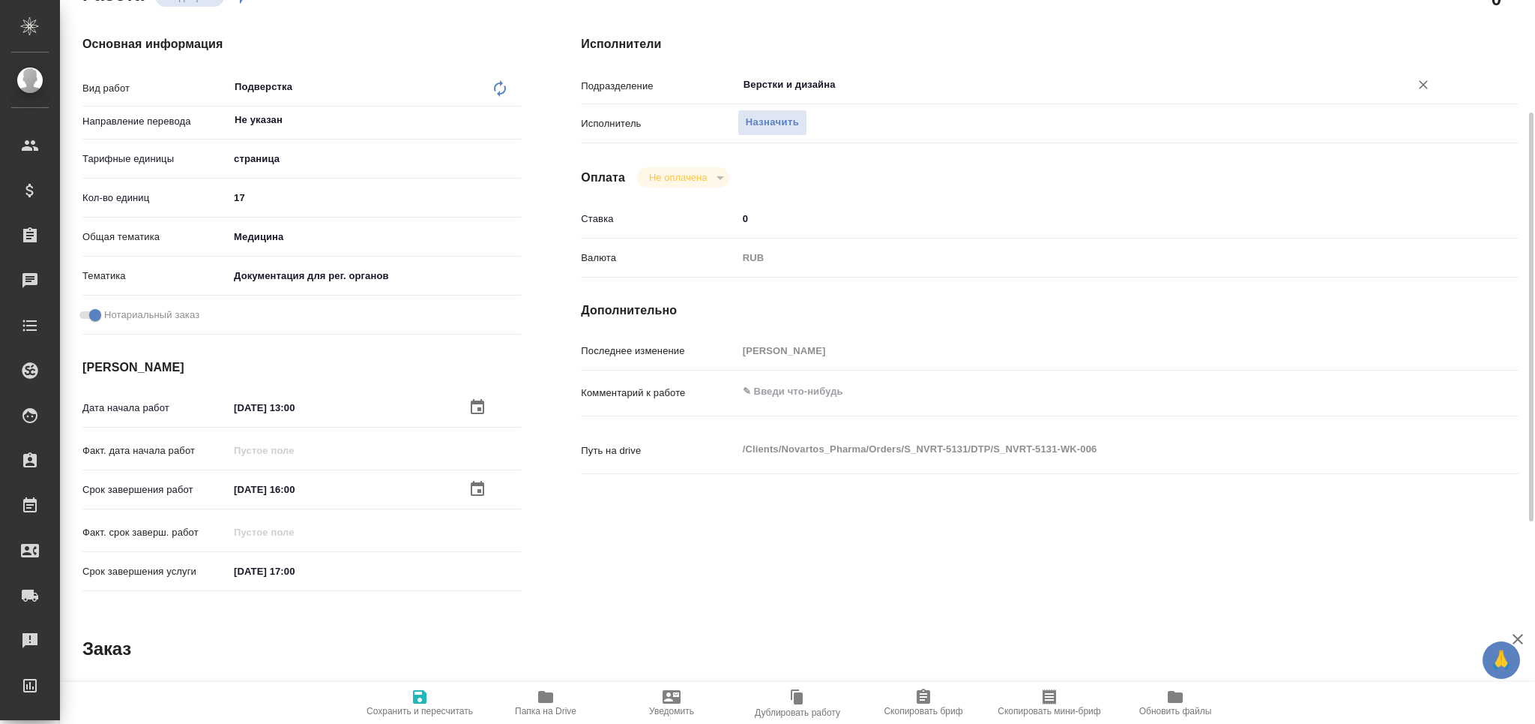
click at [425, 704] on icon "button" at bounding box center [420, 697] width 18 height 18
type textarea "x"
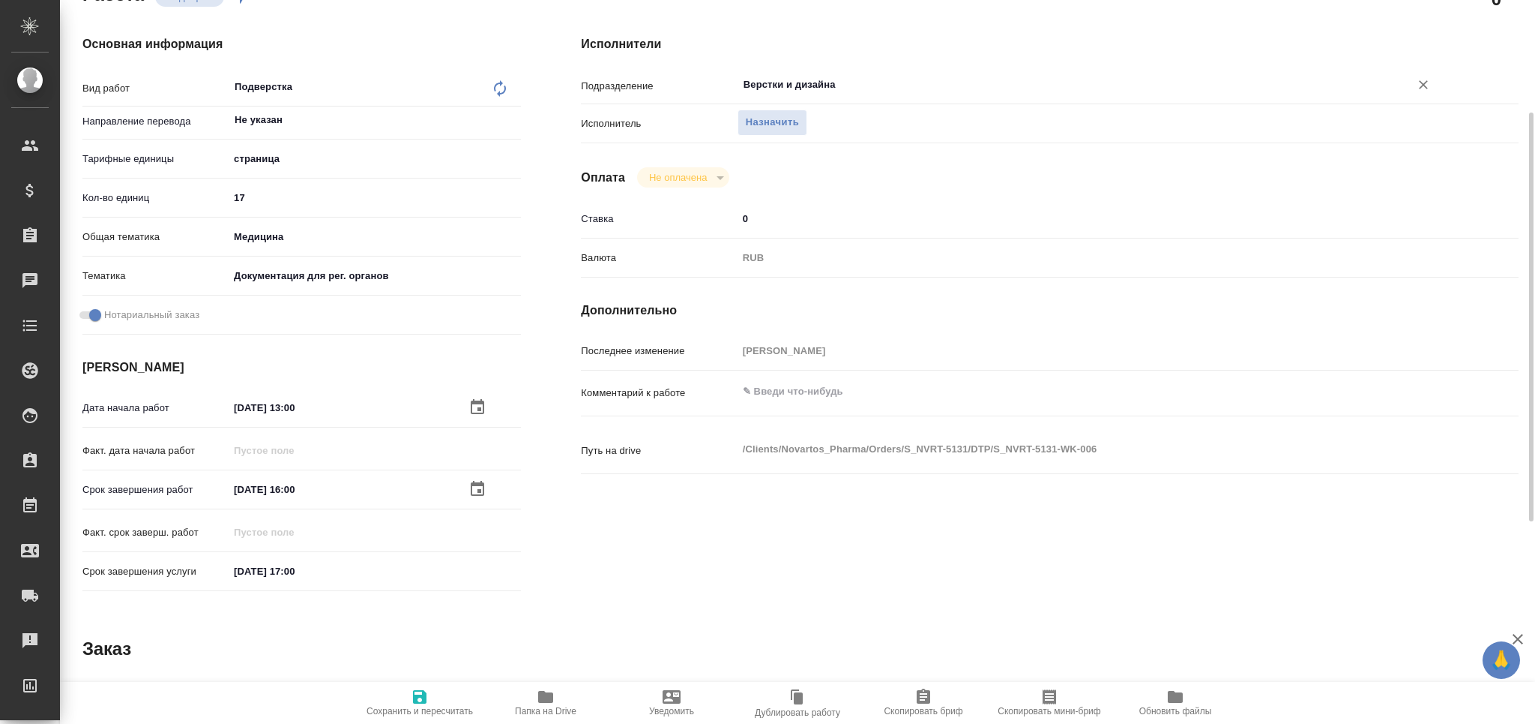
type textarea "x"
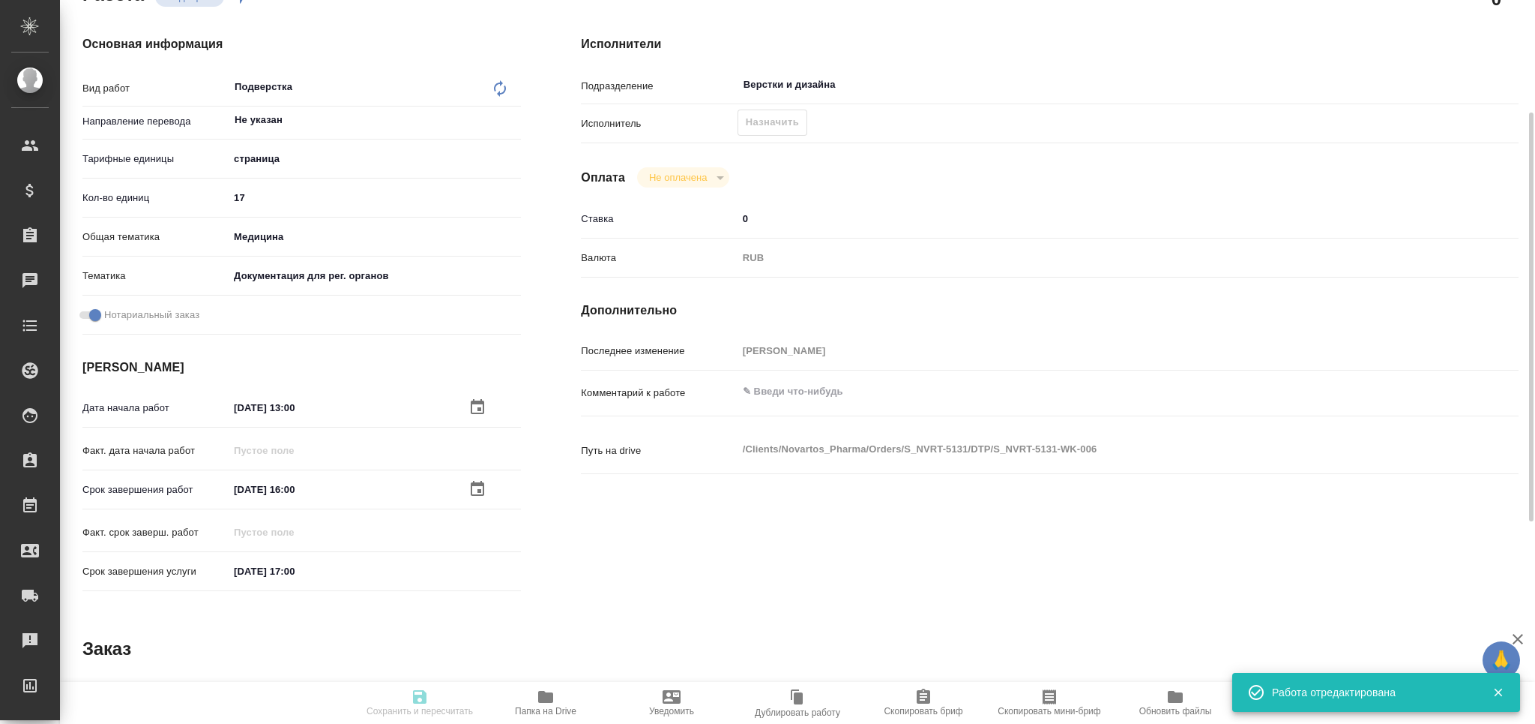
type textarea "x"
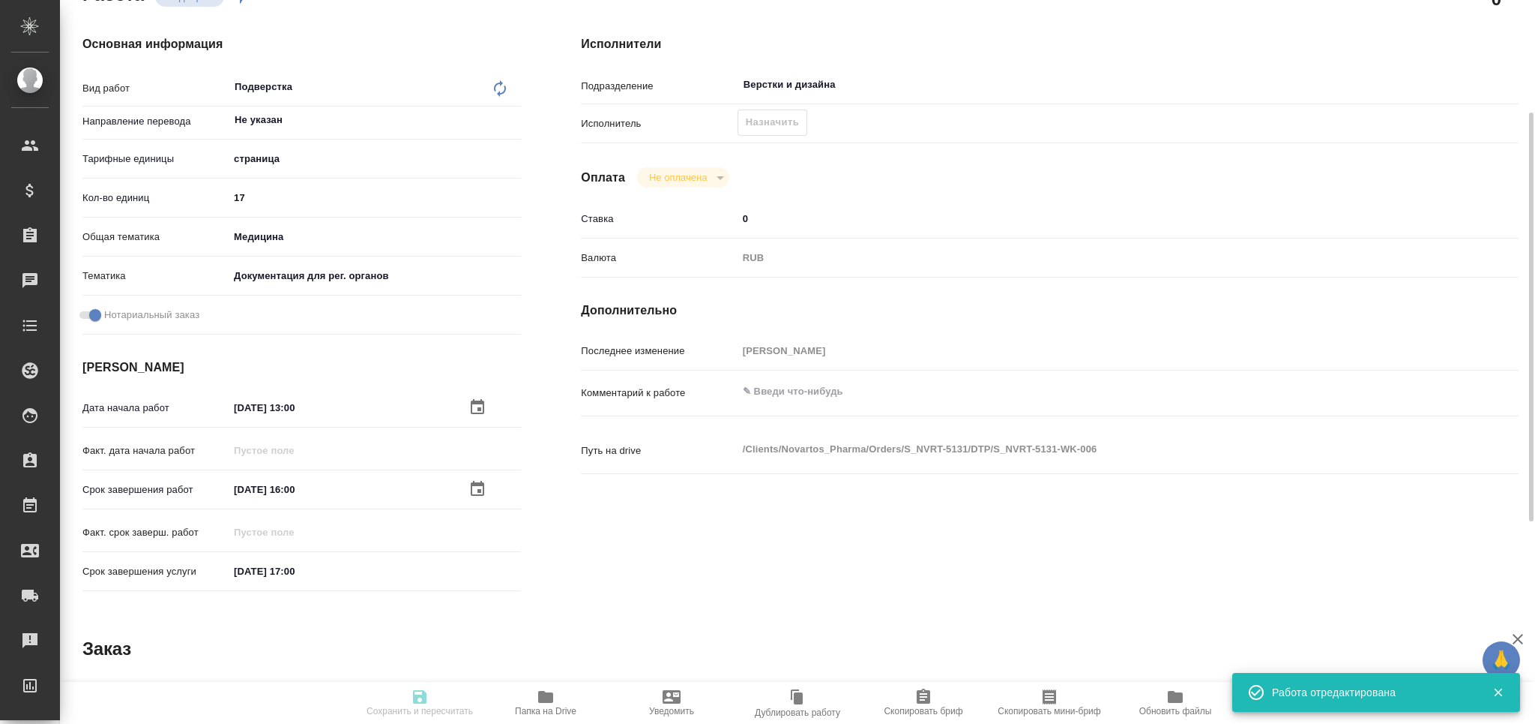
type input "recruiting"
type textarea "Подверстка"
type textarea "x"
type input "Не указан"
type input "5a8b1489cc6b4906c91bfdb2"
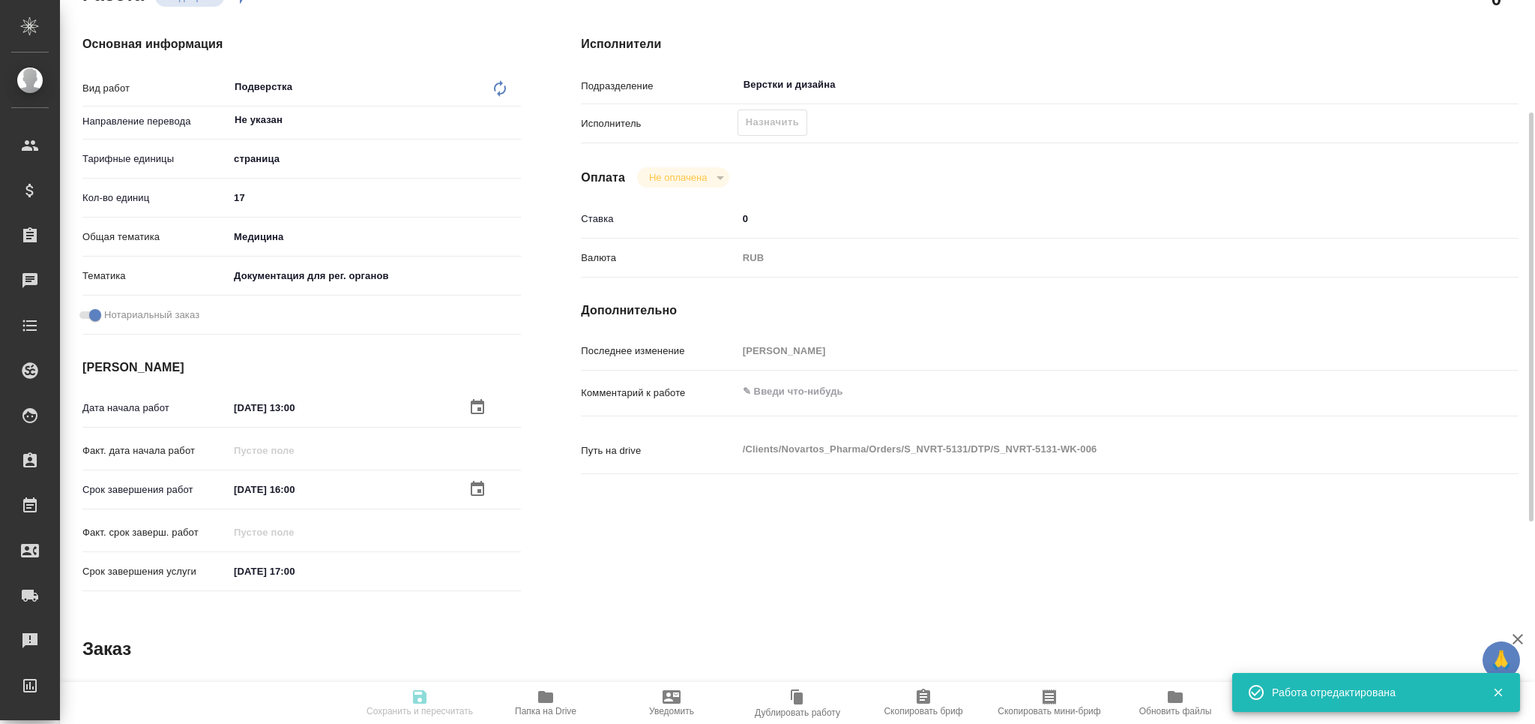
type input "17"
type input "med"
type input "5f647205b73bc97568ca66c6"
checkbox input "true"
type input "14.08.2025 13:00"
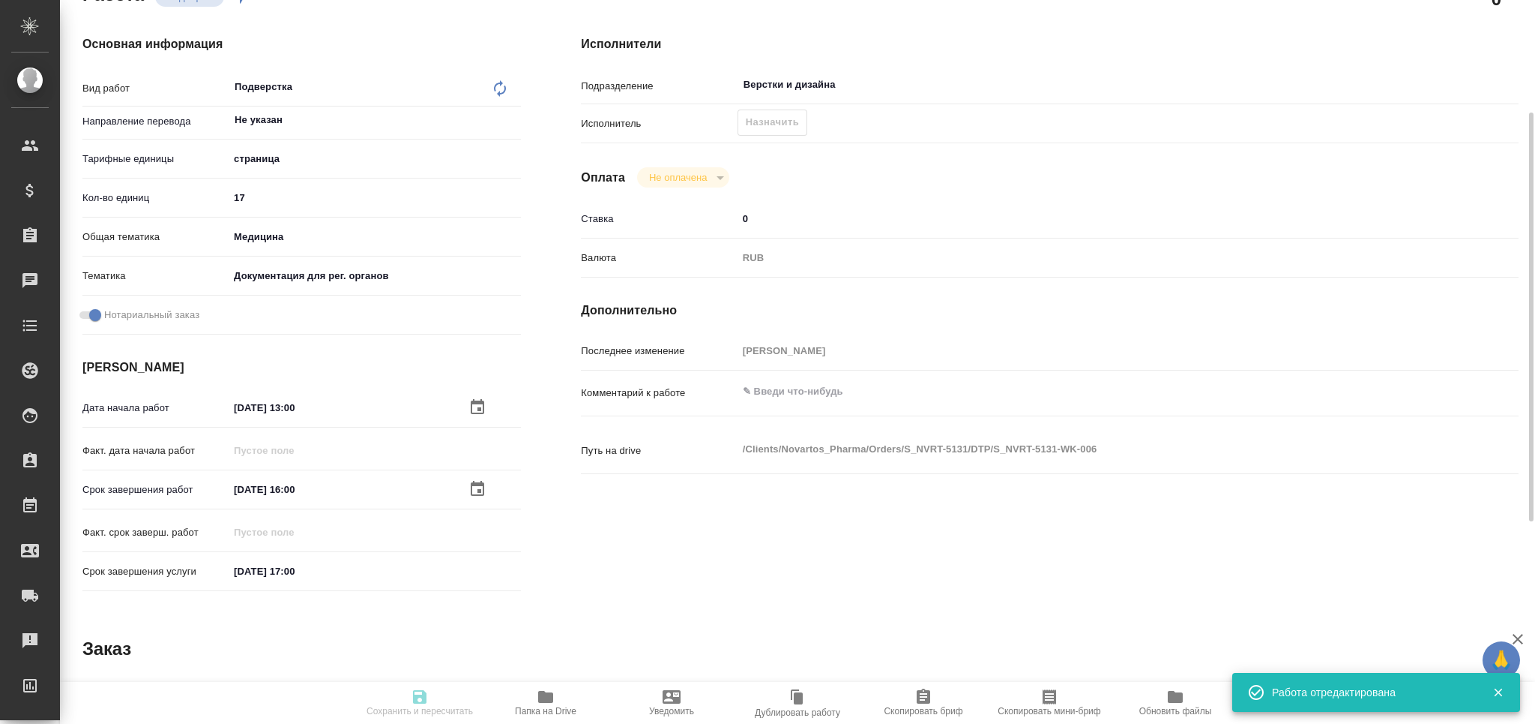
type input "14.08.2025 16:00"
type input "15.08.2025 17:00"
type input "Верстки и дизайна"
type input "notPayed"
type input "0"
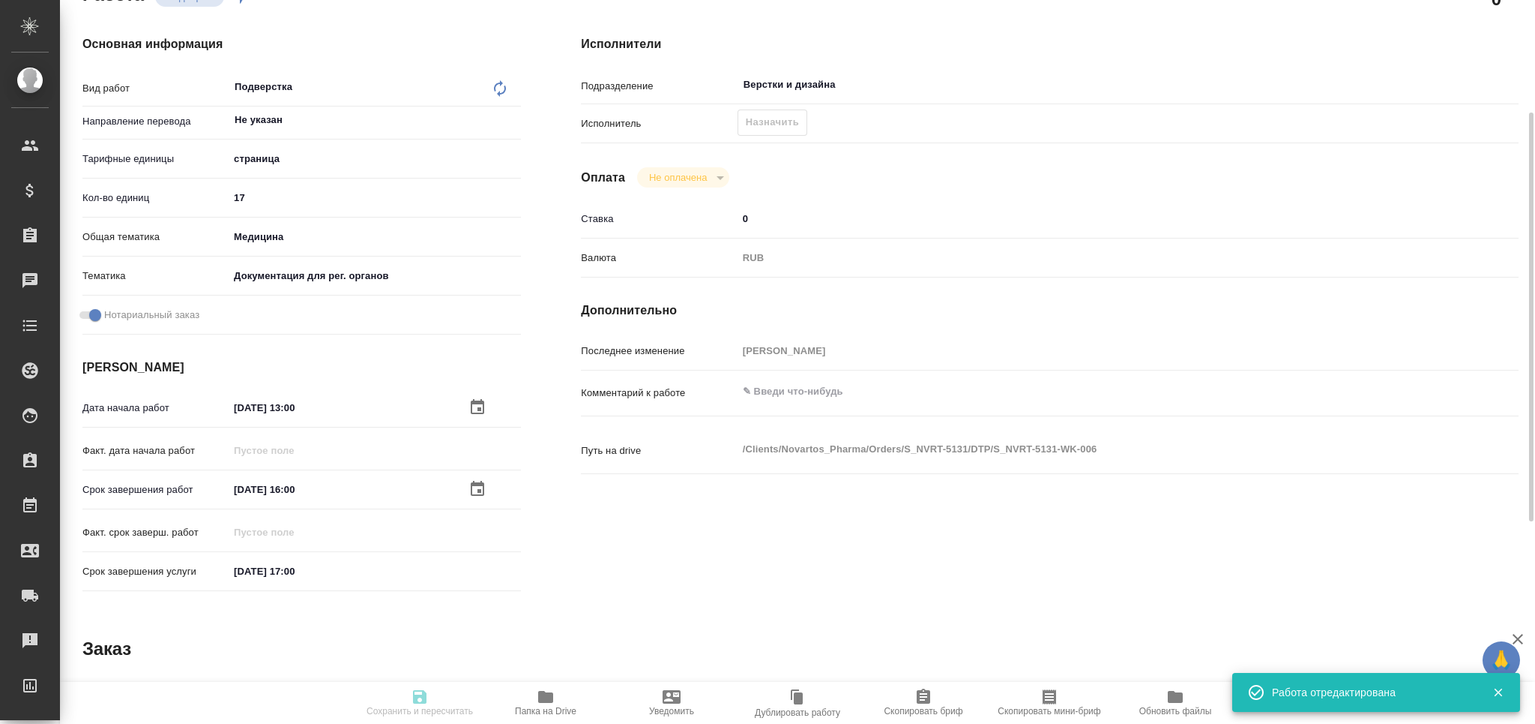
type input "RUB"
type input "[PERSON_NAME]"
type textarea "x"
type textarea "/Clients/Novartos_Pharma/Orders/S_NVRT-5131/DTP/S_NVRT-5131-WK-006"
type textarea "x"
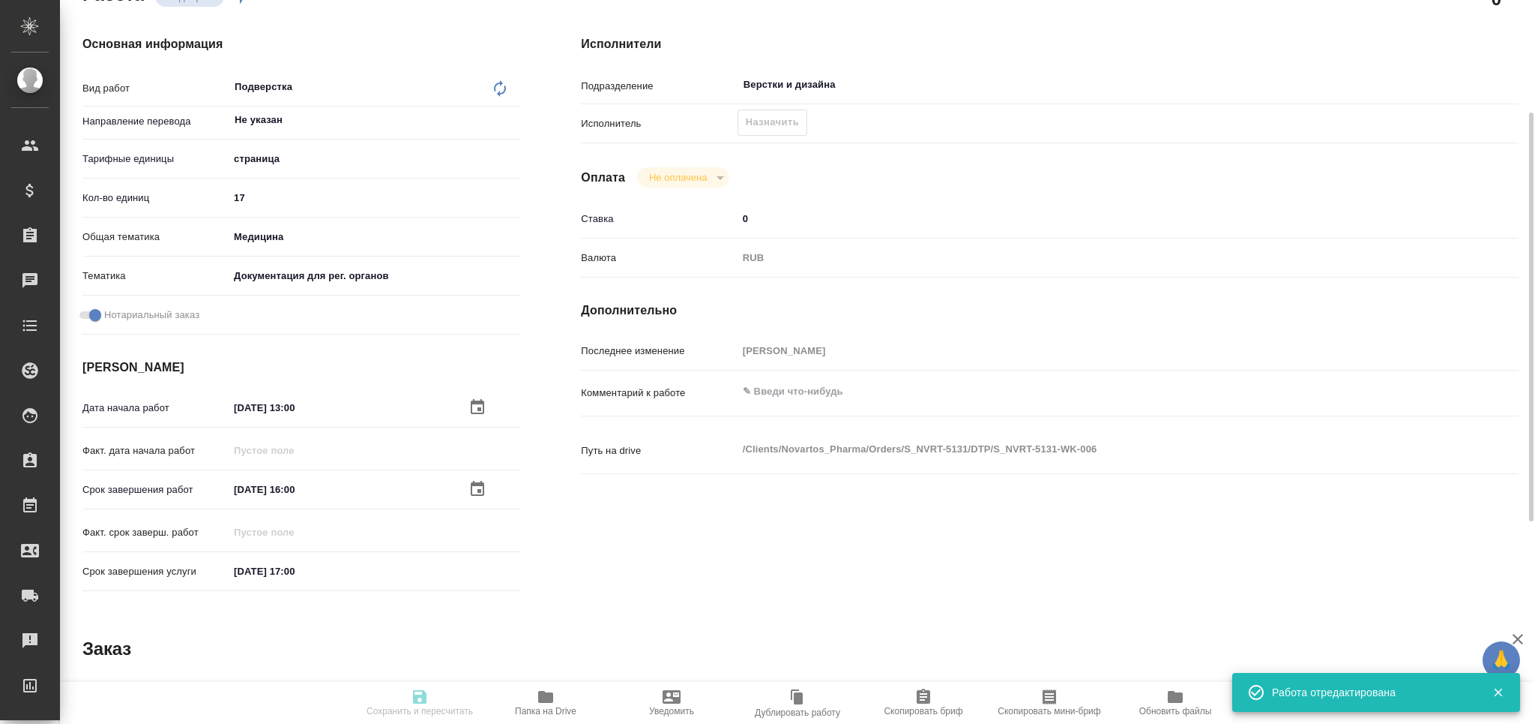
type input "S_NVRT-5131"
type input "Верстка чертежа. Количество надписей: более 500"
type input "Приемка разверстки, Подверстка, Приемка подверстки, Восстановление макета средн…"
type input "[PERSON_NAME]"
type input "Заборова Александра"
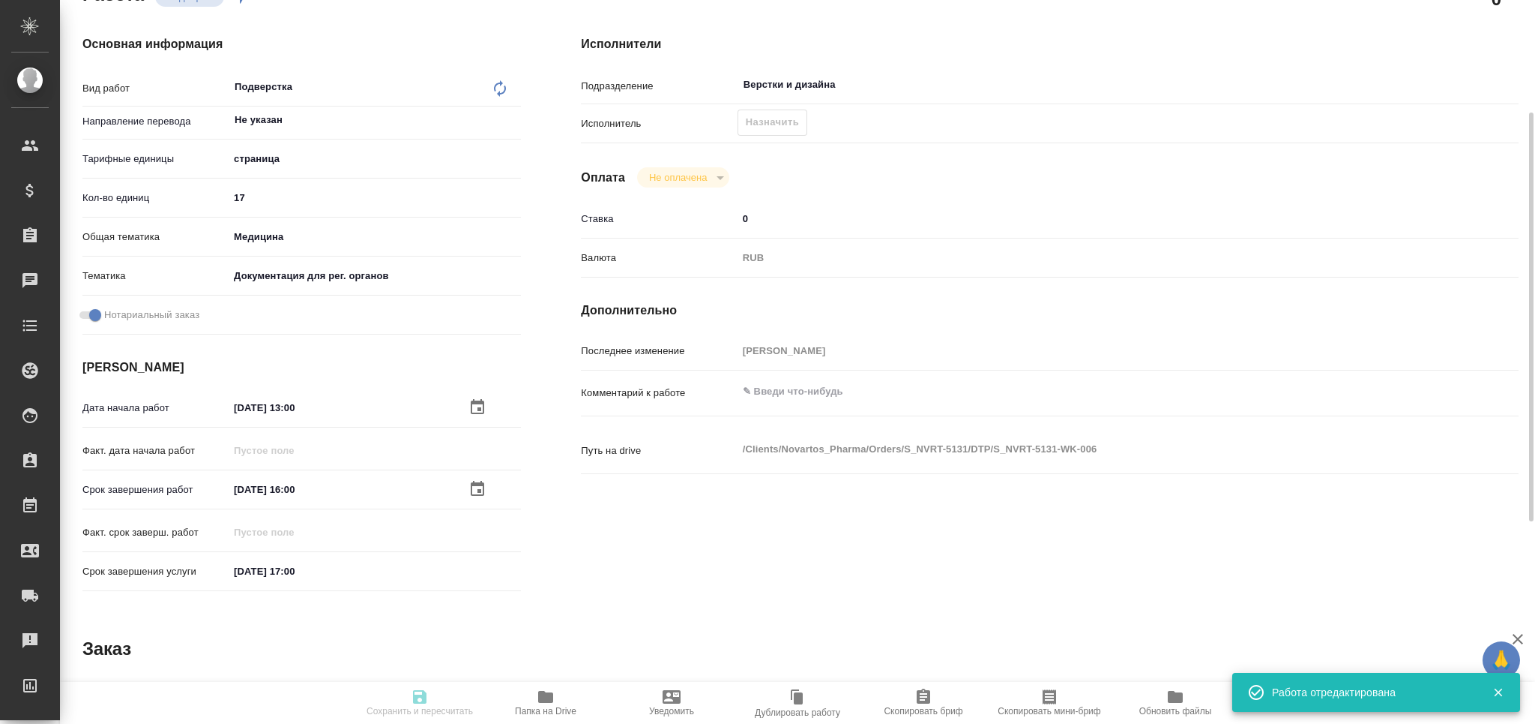
type input "/Clients/Novartos_Pharma/Orders/S_NVRT-5131"
type textarea "x"
type textarea "прошу принять в нотариально заверенный перевод. Оригиналов не будет., т.е. мы д…"
type textarea "x"
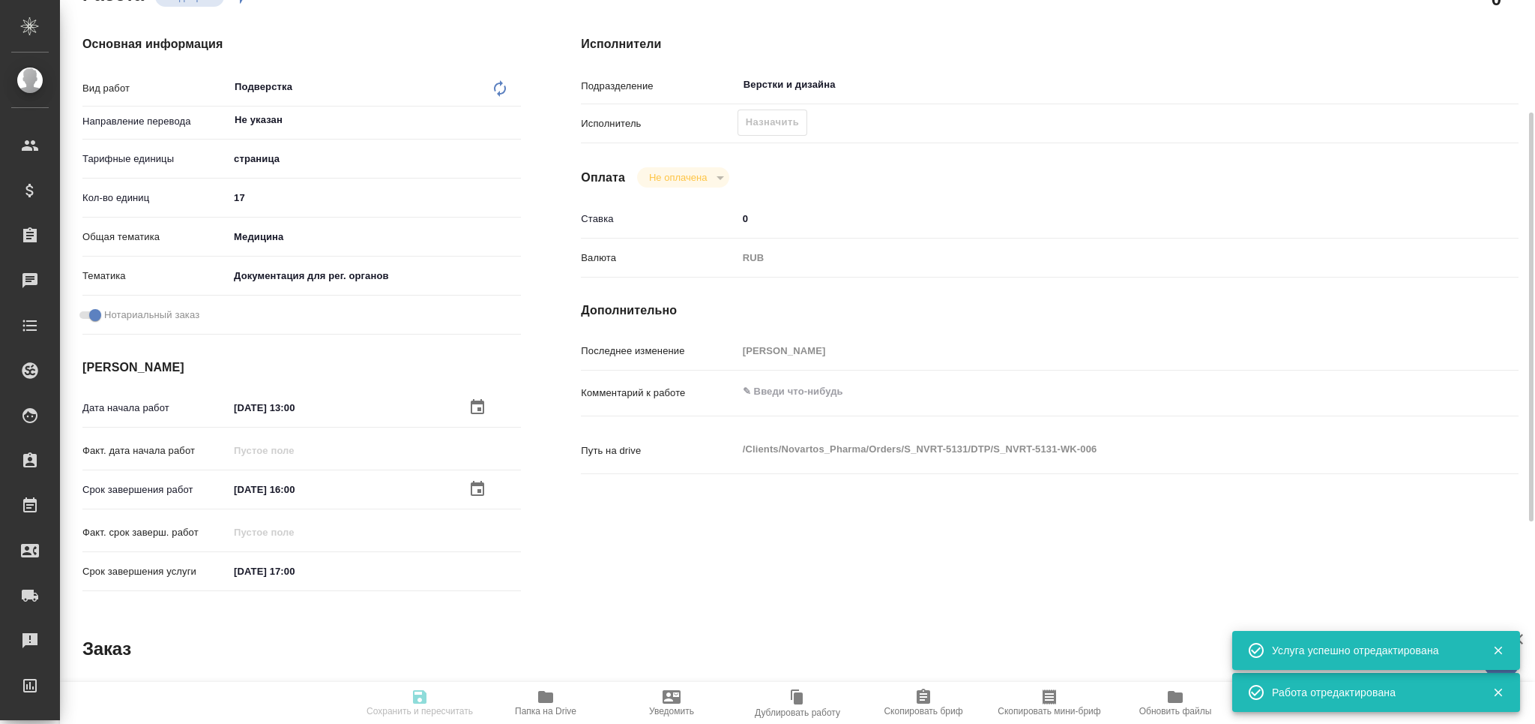
type textarea "x"
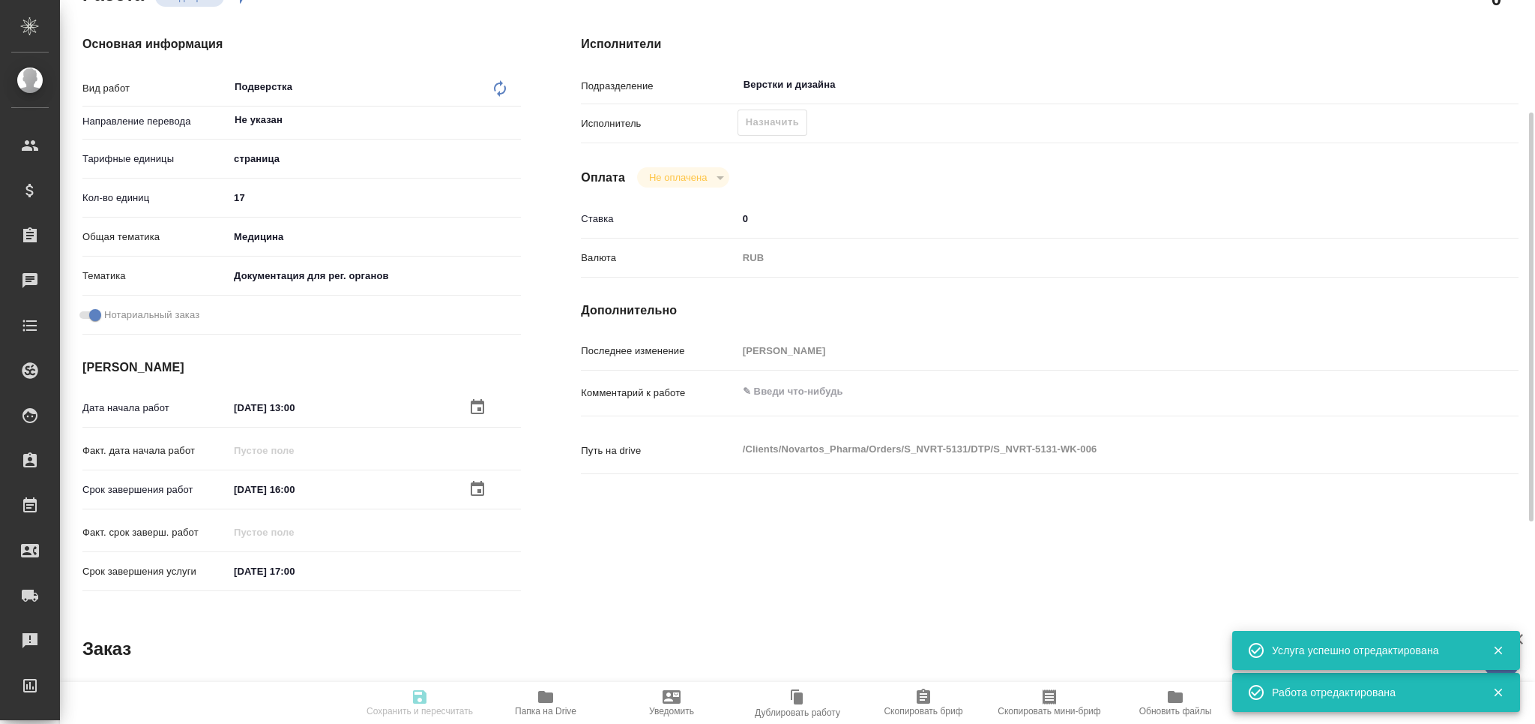
type textarea "x"
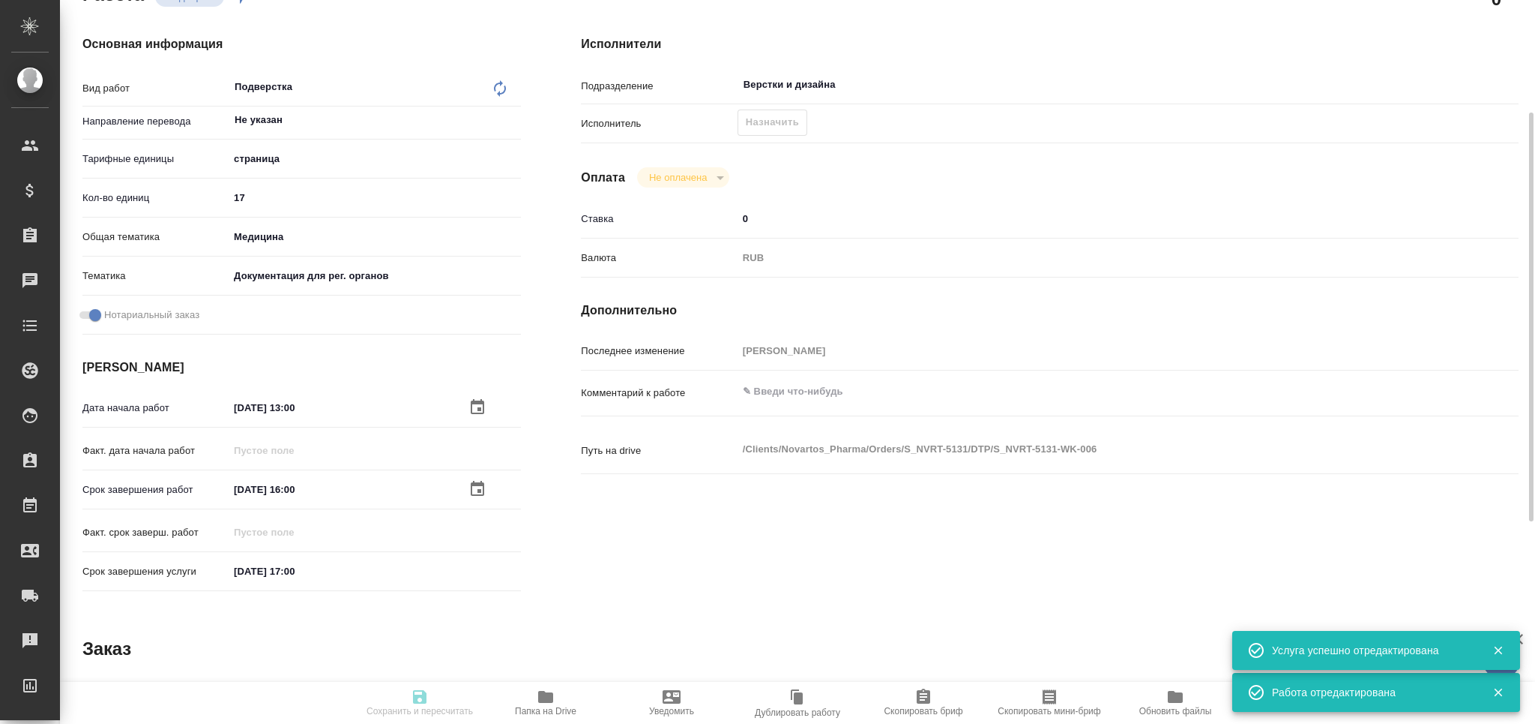
type textarea "x"
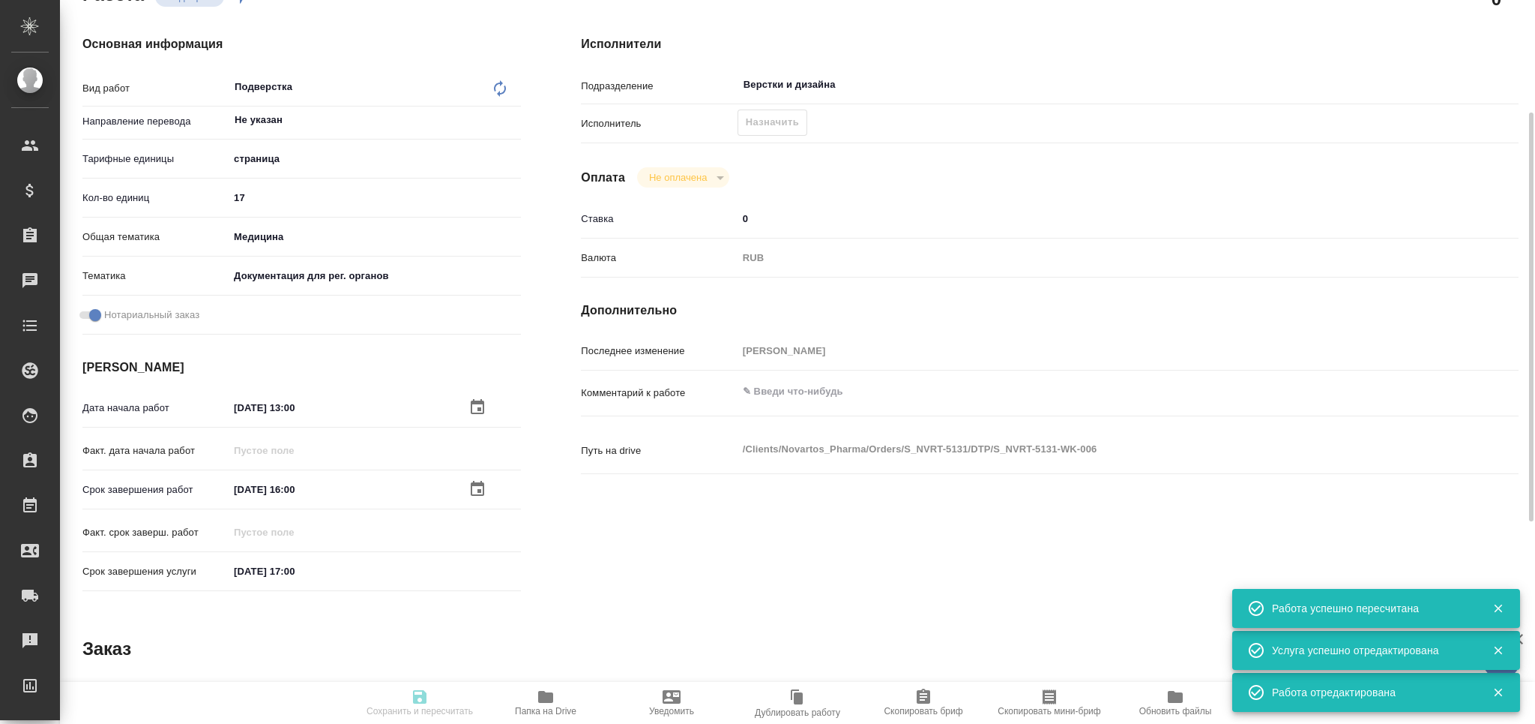
type input "recruiting"
type textarea "Подверстка"
type textarea "x"
type input "Не указан"
type input "5a8b1489cc6b4906c91bfdb2"
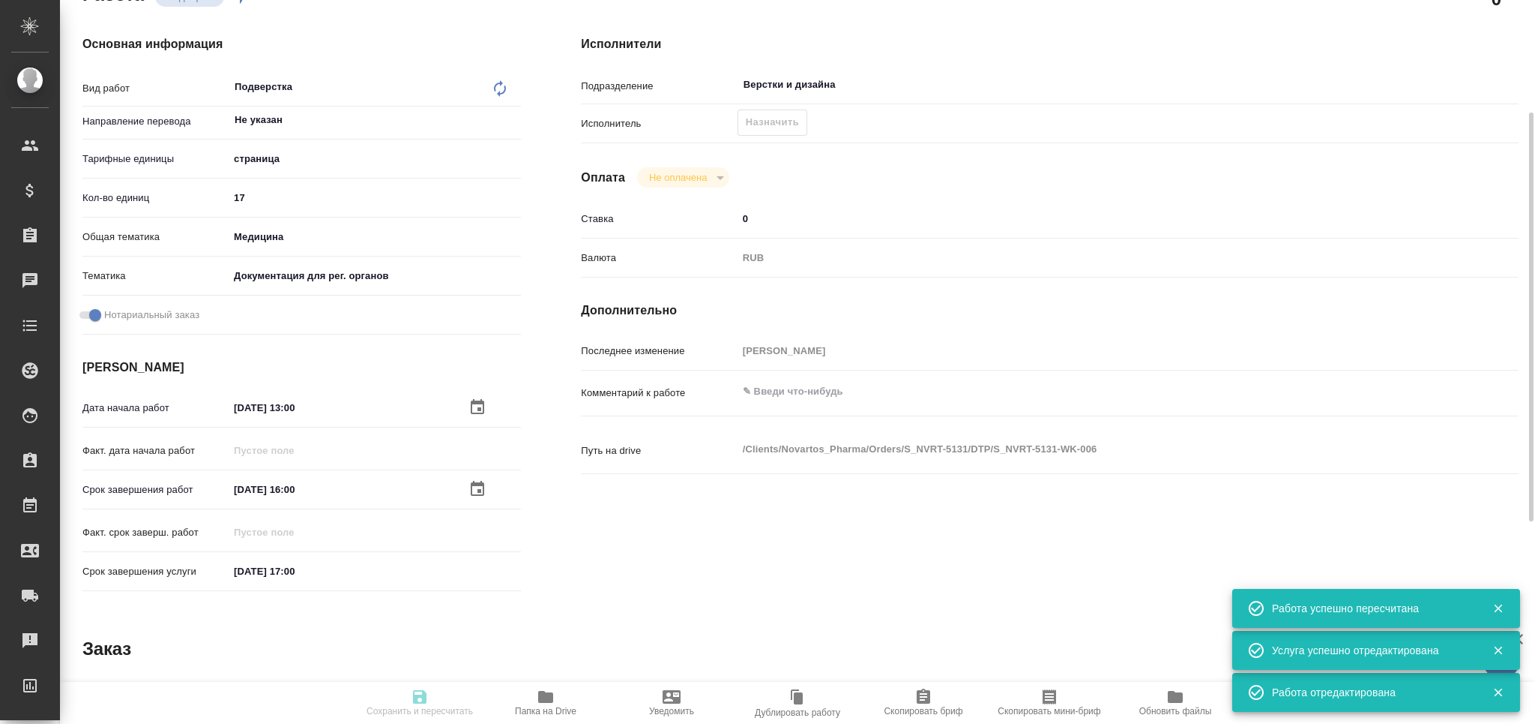
type input "17"
type input "med"
type input "5f647205b73bc97568ca66c6"
checkbox input "true"
type input "14.08.2025 13:00"
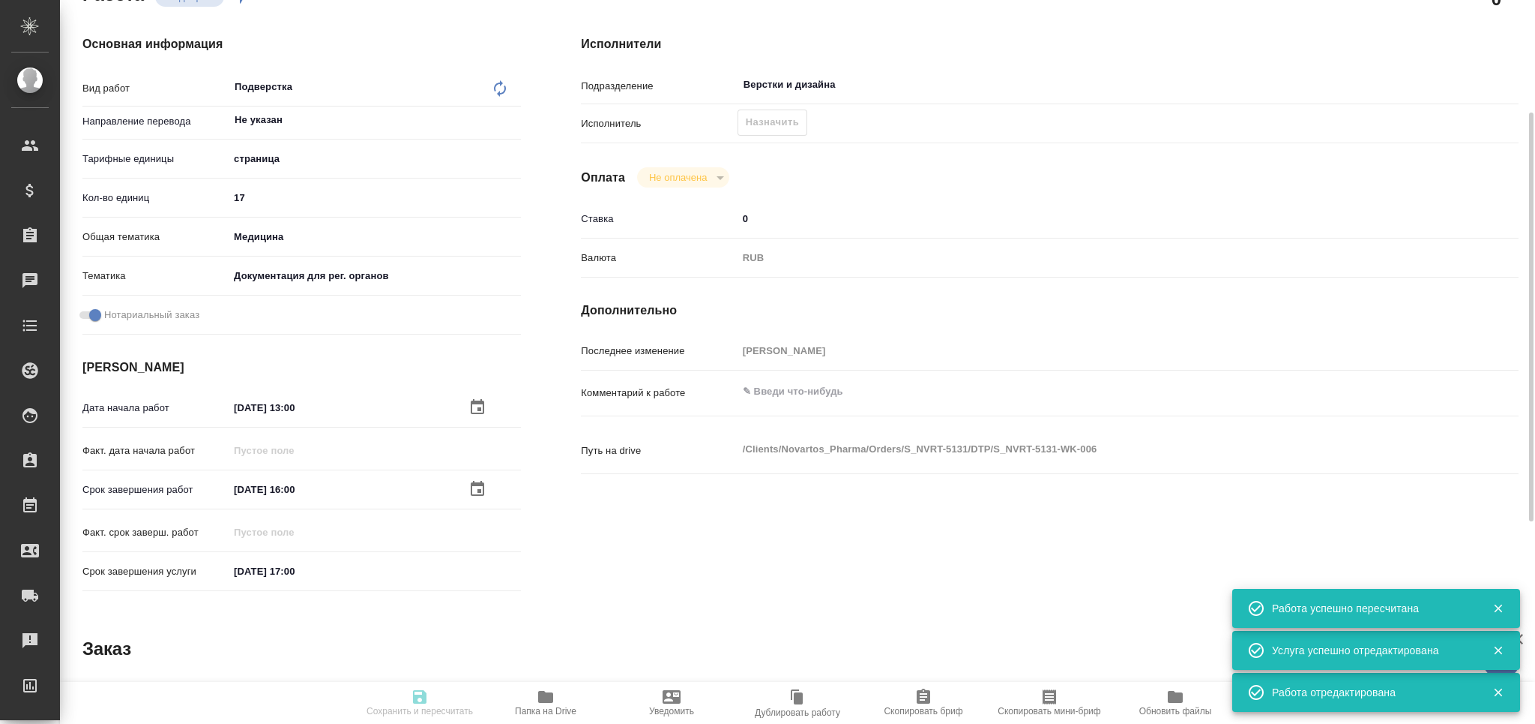
type input "14.08.2025 16:00"
type input "15.08.2025 17:00"
type input "Верстки и дизайна"
type input "notPayed"
type input "0"
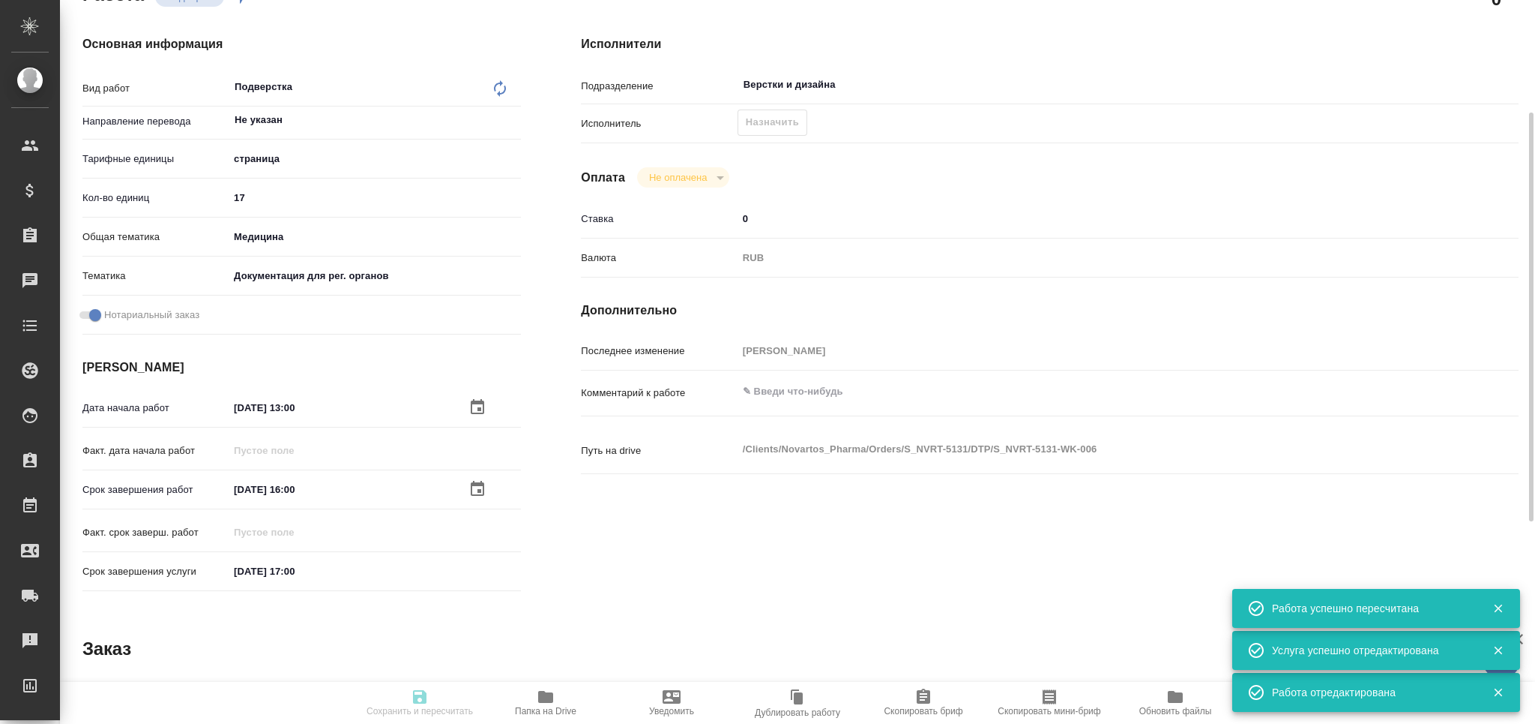
type input "RUB"
type input "[PERSON_NAME]"
type textarea "x"
type textarea "/Clients/Novartos_Pharma/Orders/S_NVRT-5131/DTP/S_NVRT-5131-WK-006"
type textarea "x"
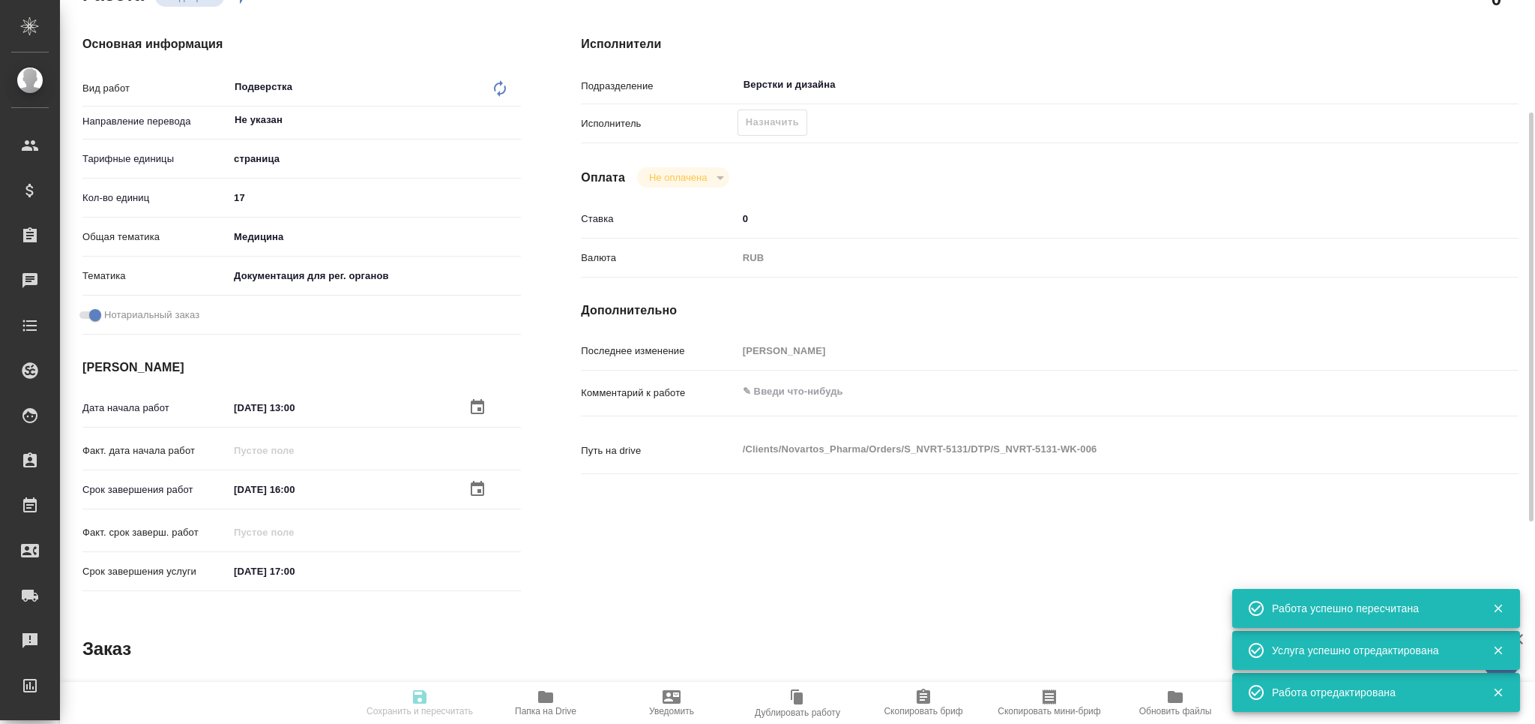
type input "S_NVRT-5131"
type input "Верстка чертежа. Количество надписей: более 500"
type input "Приемка разверстки, Подверстка, Приемка подверстки, Восстановление макета средн…"
type input "Кабаргина Анна"
type input "Заборова Александра"
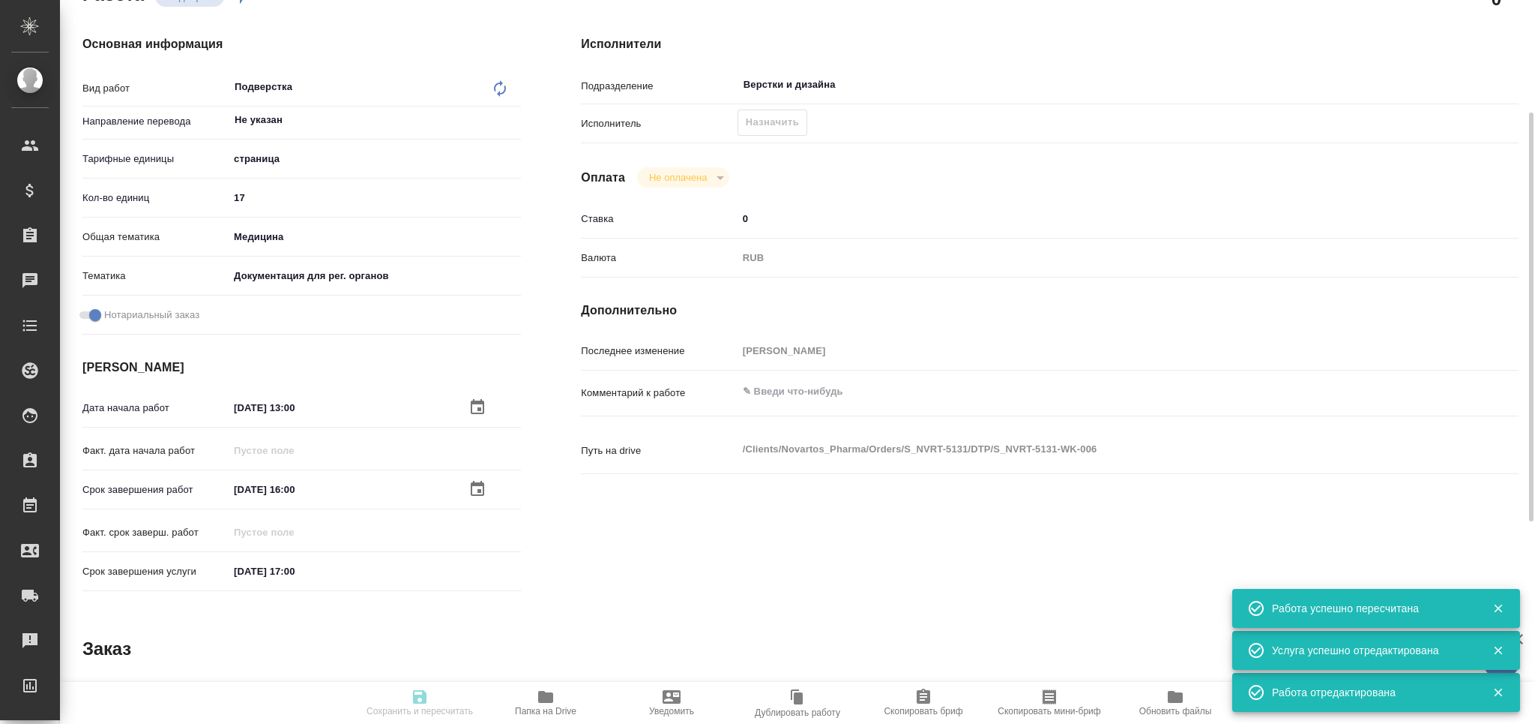
type input "/Clients/Novartos_Pharma/Orders/S_NVRT-5131"
type textarea "x"
type textarea "прошу принять в нотариально заверенный перевод. Оригиналов не будет., т.е. мы д…"
type textarea "x"
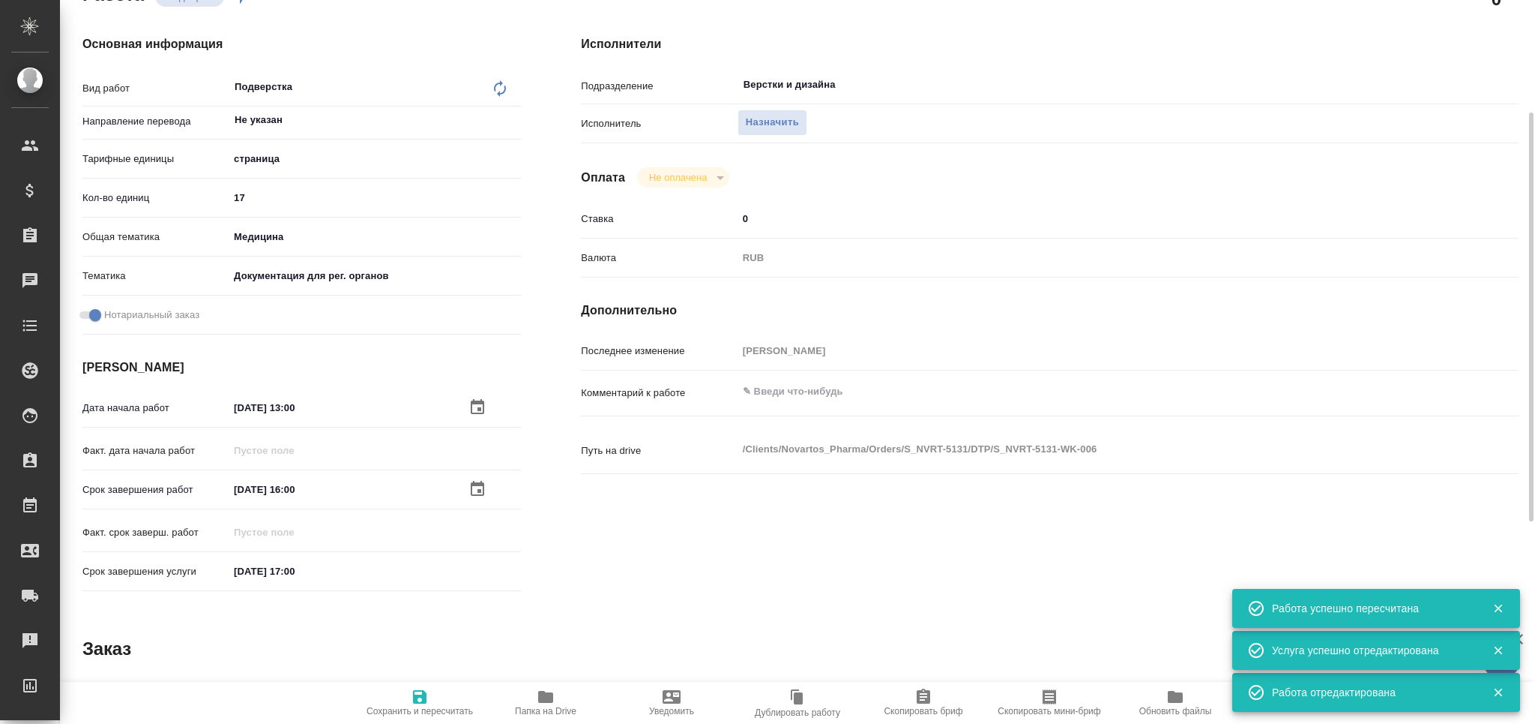
type textarea "x"
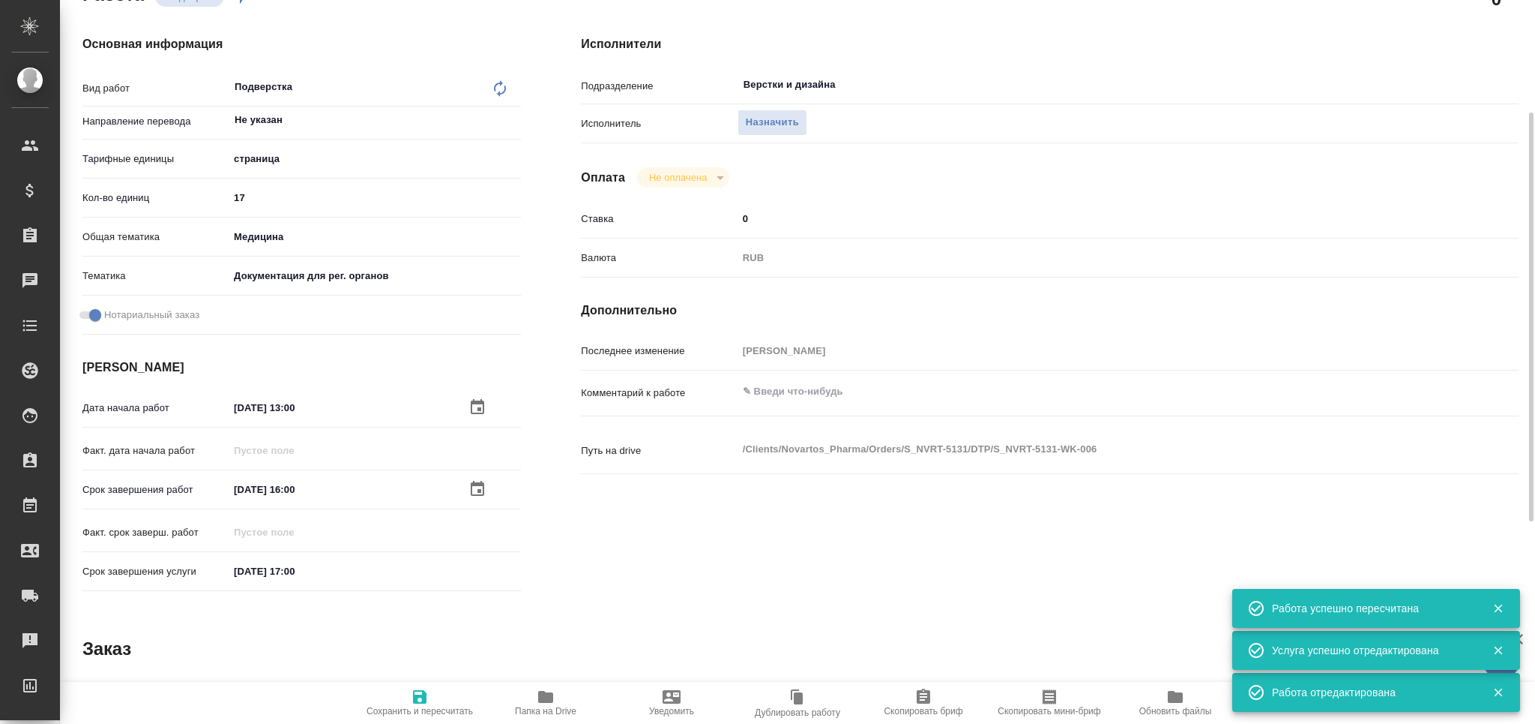
type textarea "x"
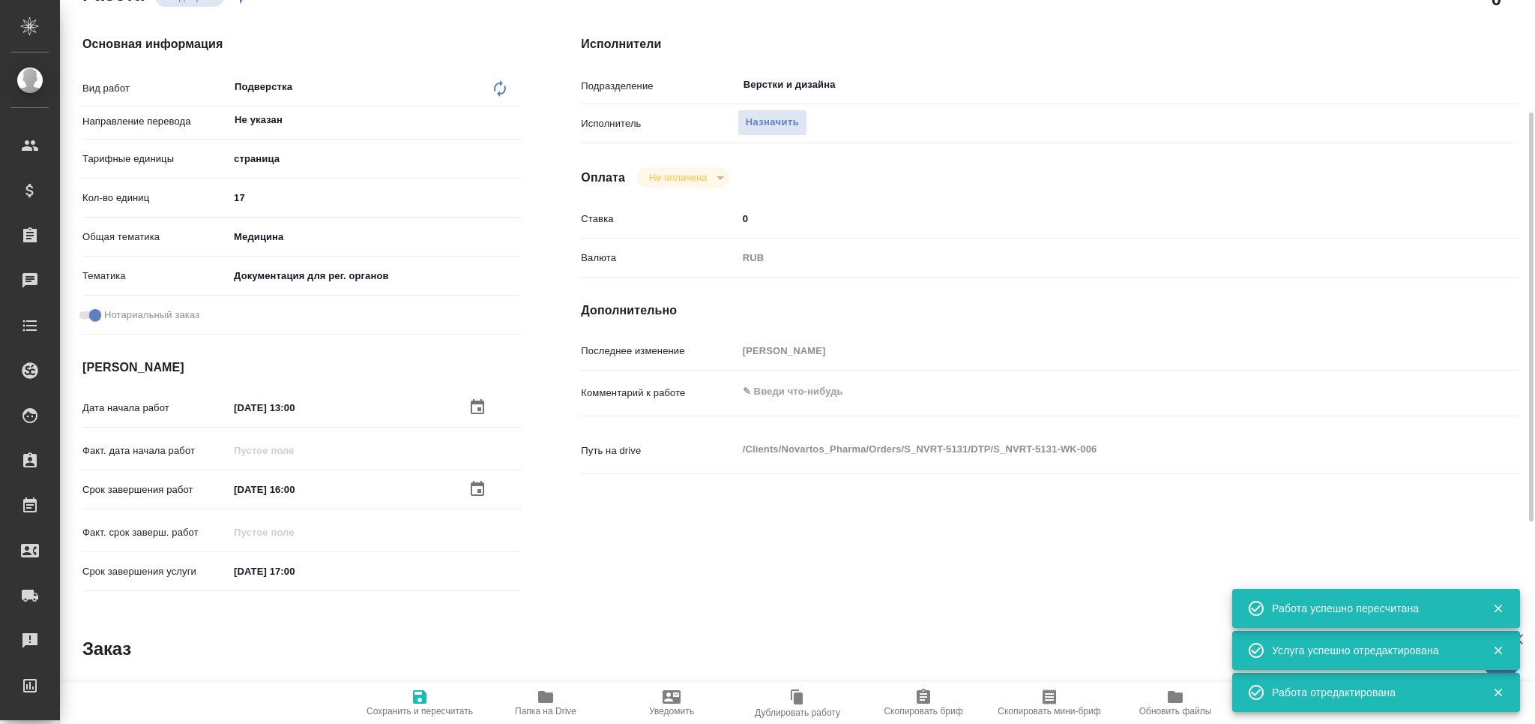
type textarea "x"
drag, startPoint x: 340, startPoint y: 484, endPoint x: 126, endPoint y: 487, distance: 213.7
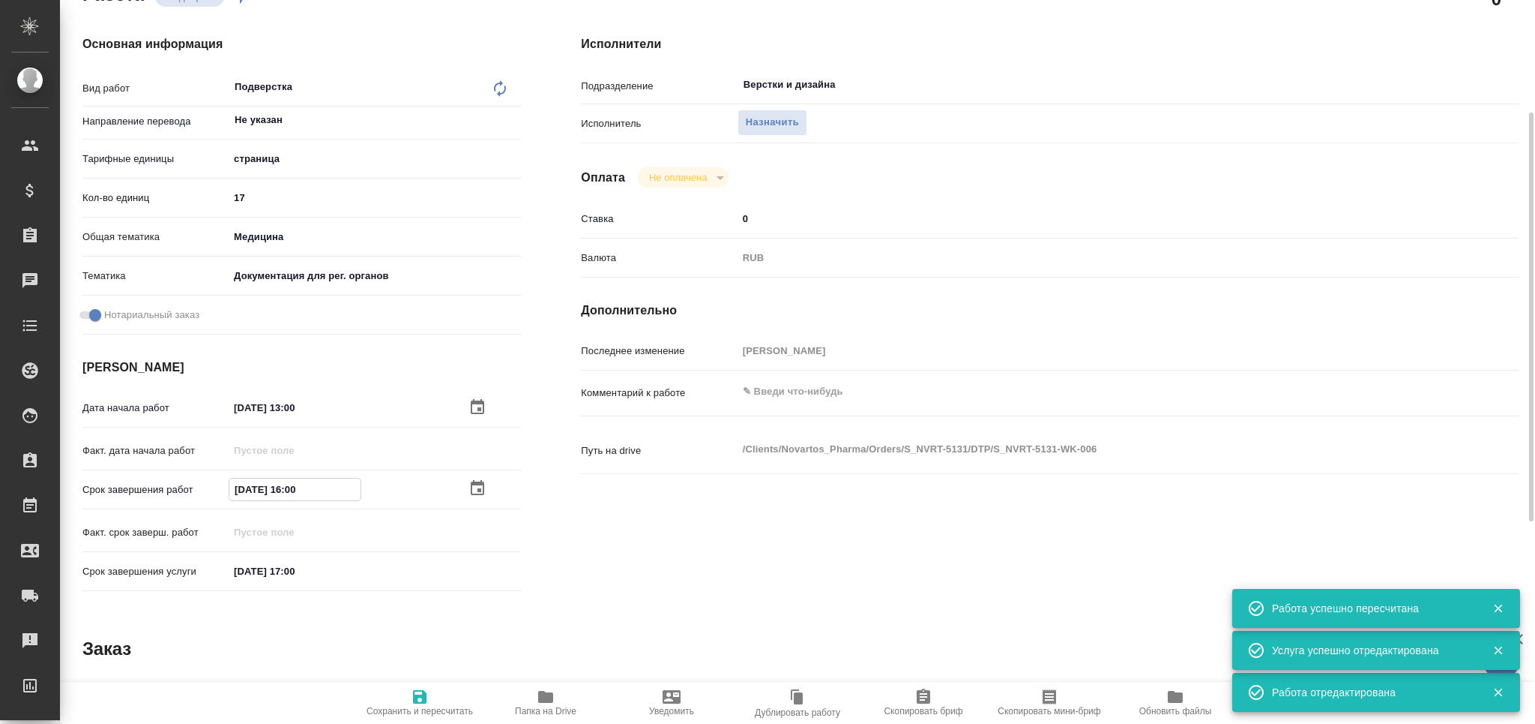
click at [126, 487] on div "Срок завершения работ 14.08.2025 16:00" at bounding box center [301, 489] width 439 height 26
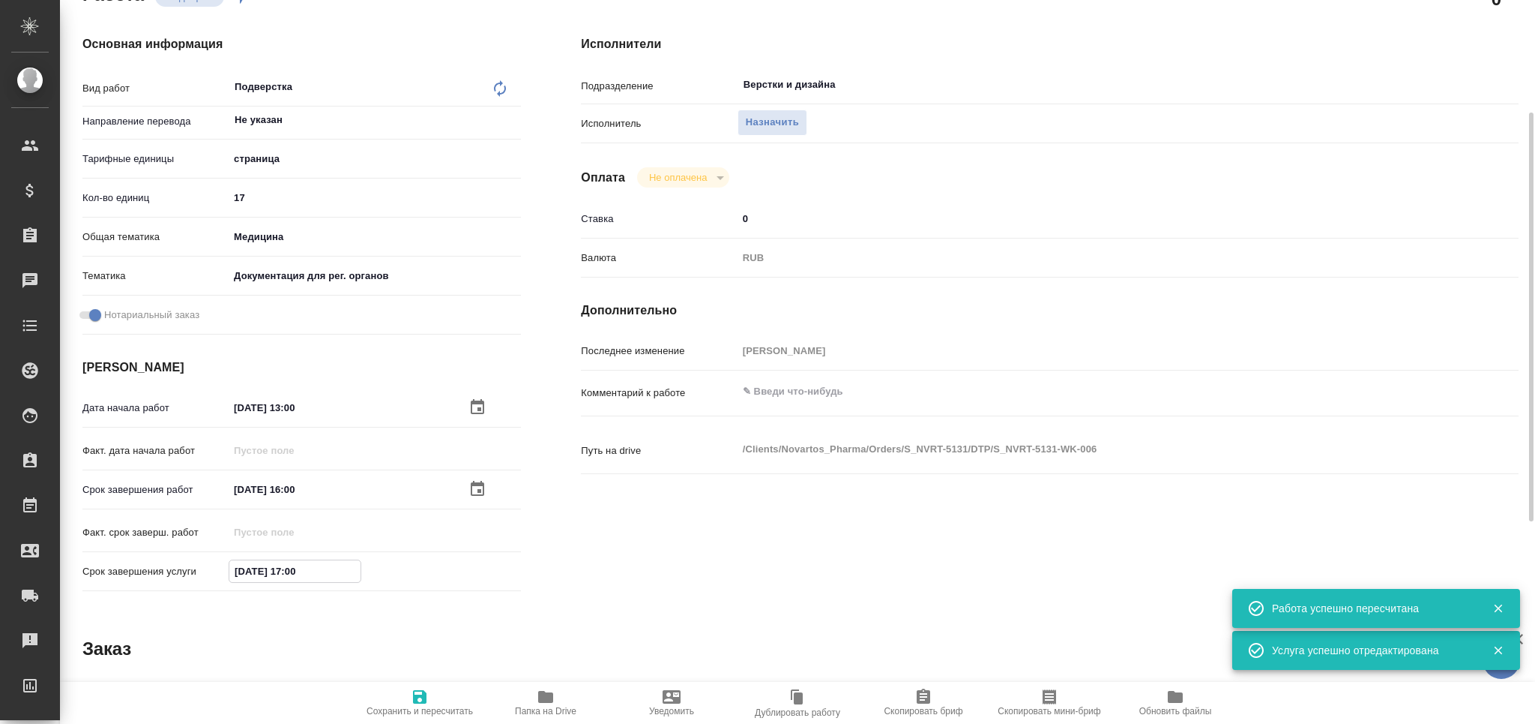
drag, startPoint x: 340, startPoint y: 571, endPoint x: 176, endPoint y: 553, distance: 165.2
click at [176, 553] on div "Дата начала работ 14.08.2025 13:00 Факт. дата начала работ Срок завершения рабо…" at bounding box center [301, 497] width 439 height 206
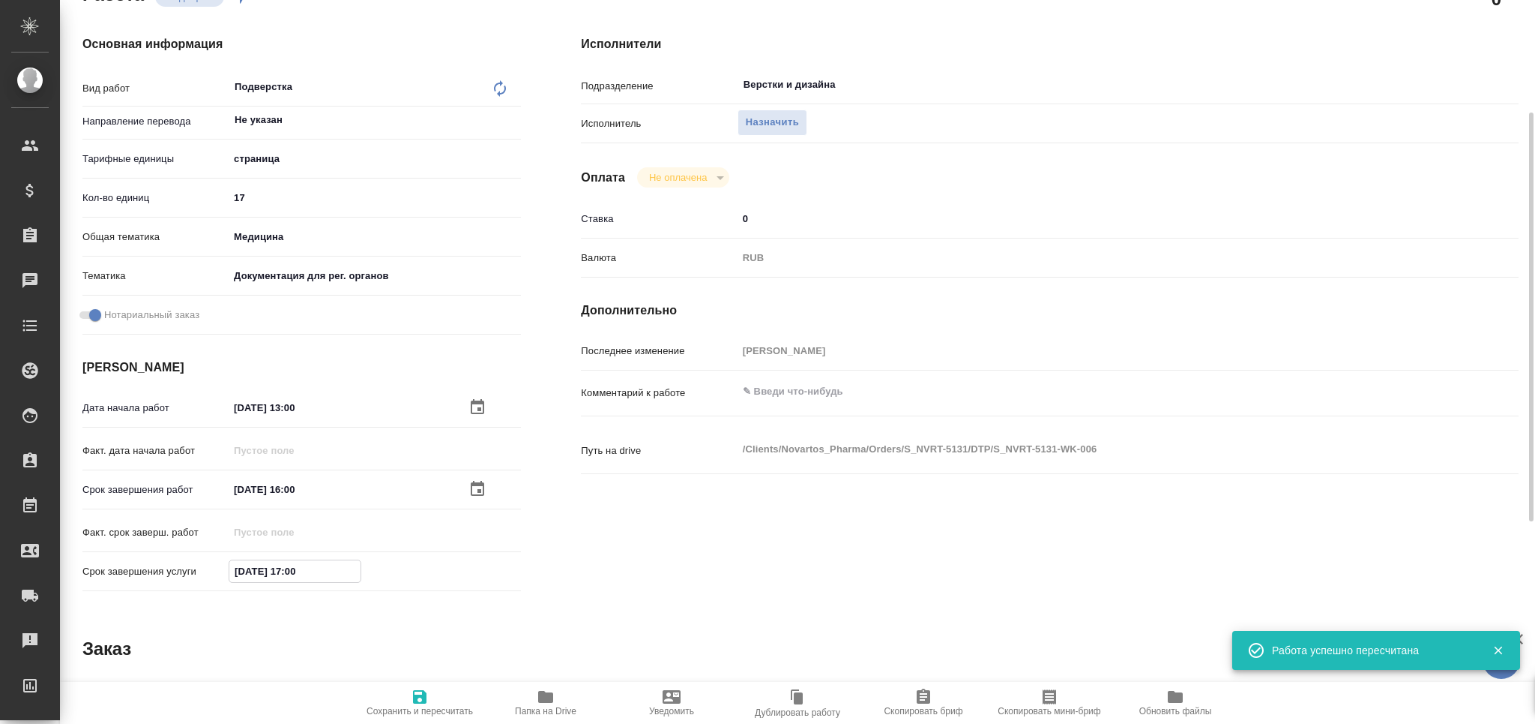
paste input "4.08.2025 16"
type input "14.08.2025 16:00"
type textarea "x"
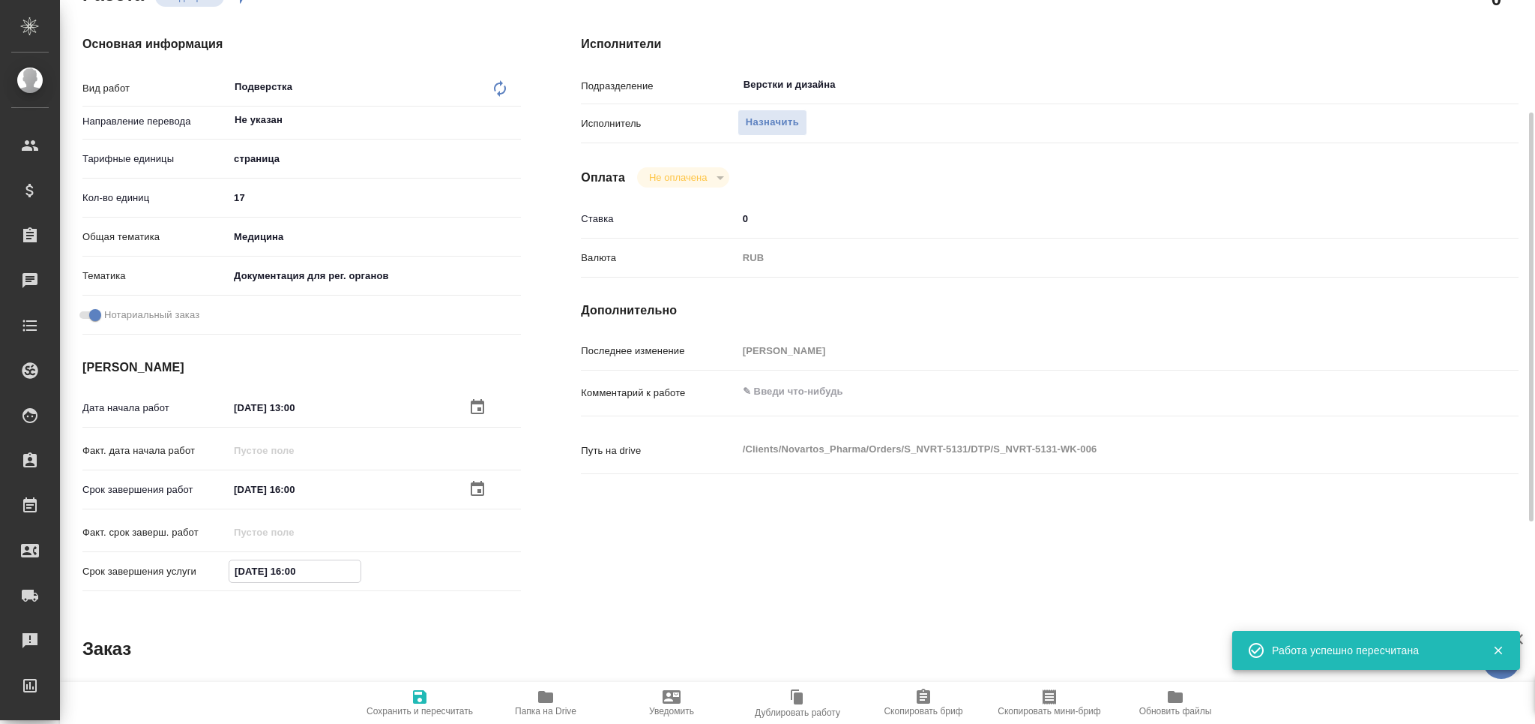
type textarea "x"
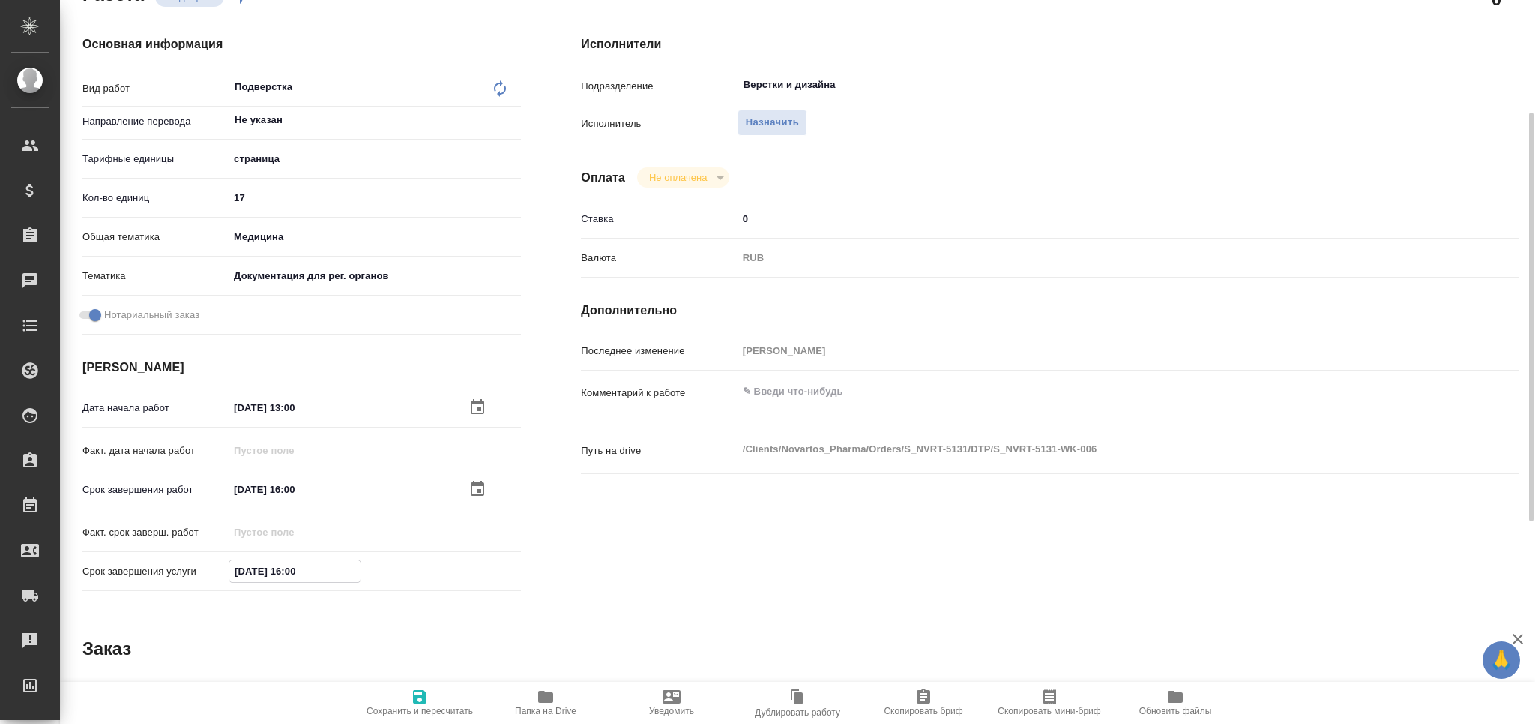
type input "14.08.2025 16:00"
click at [430, 694] on span "Сохранить и пересчитать" at bounding box center [420, 702] width 108 height 28
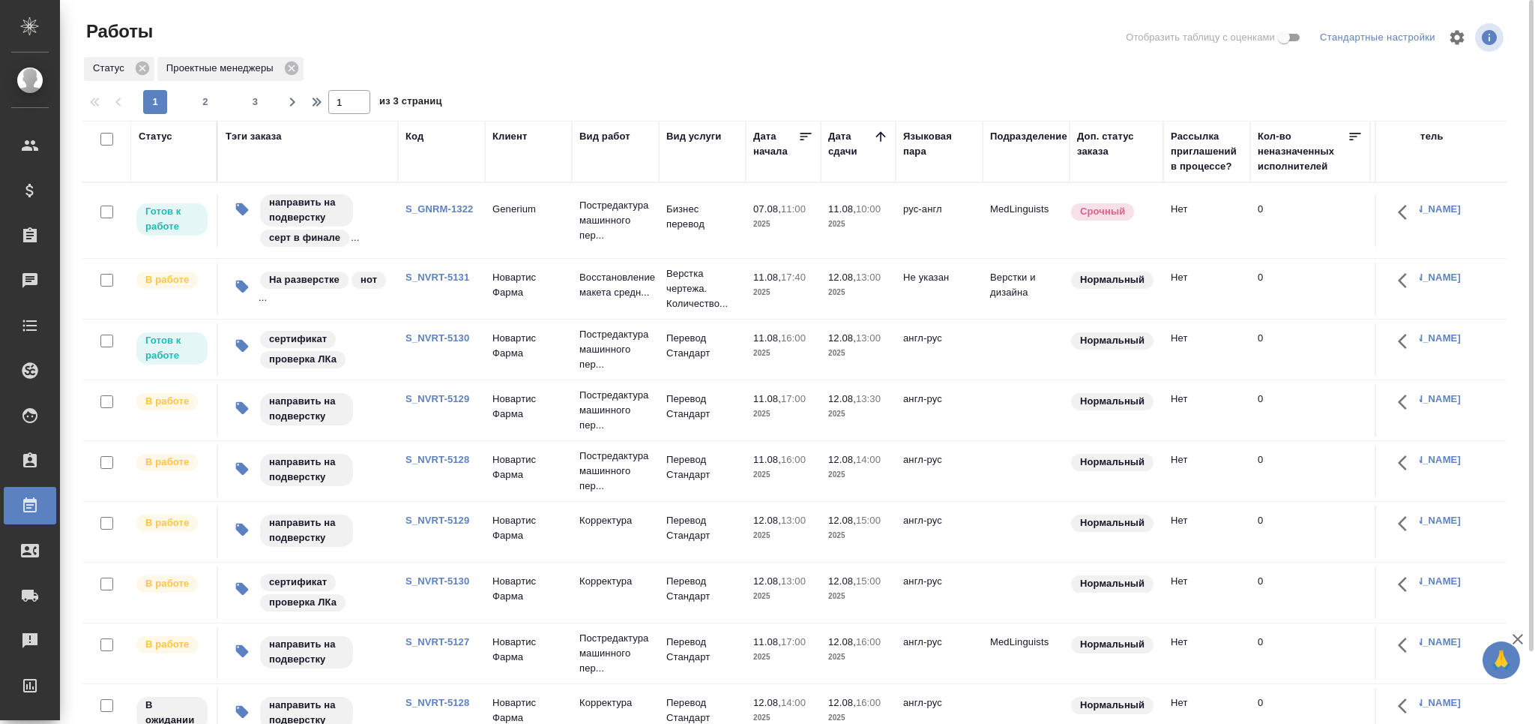
click at [460, 340] on link "S_NVRT-5130" at bounding box center [438, 337] width 64 height 11
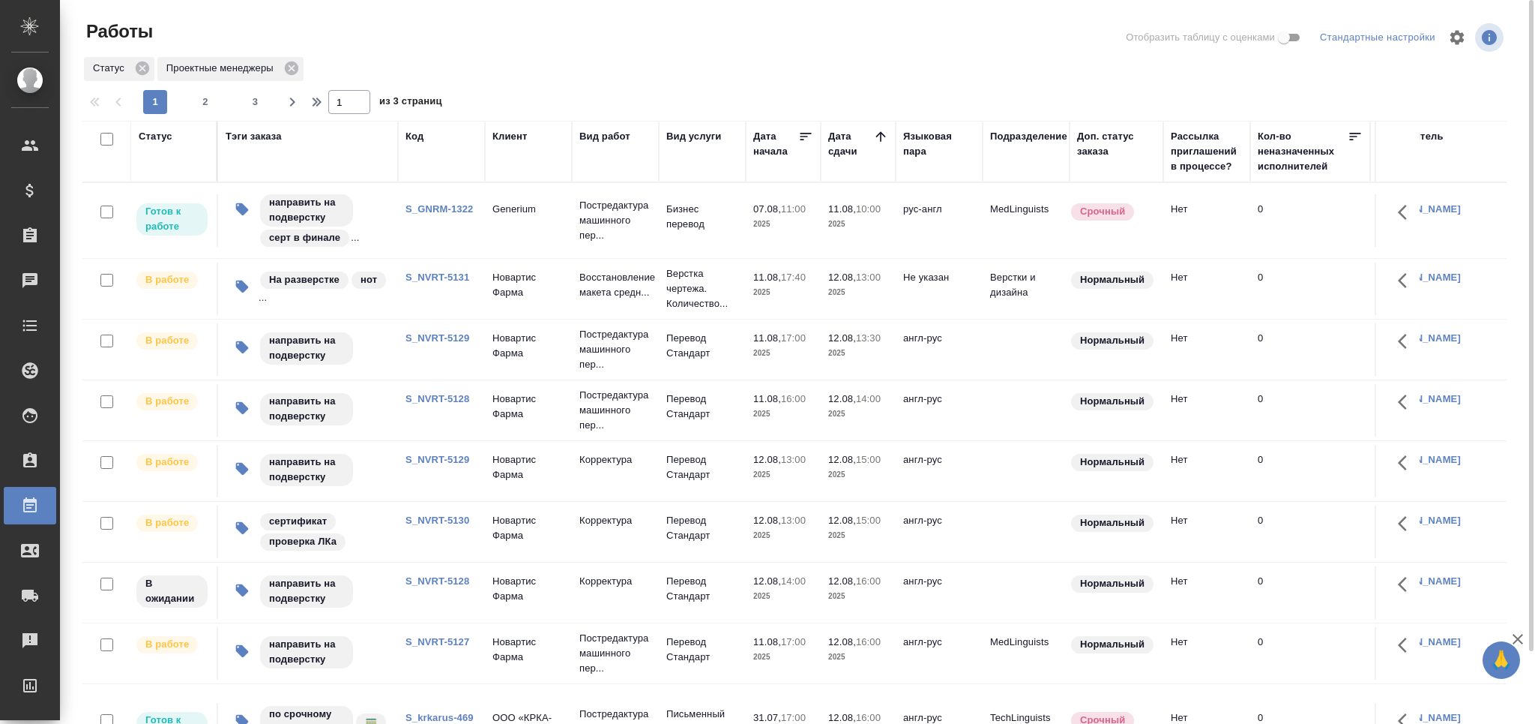
click at [438, 341] on link "S_NVRT-5129" at bounding box center [438, 337] width 64 height 11
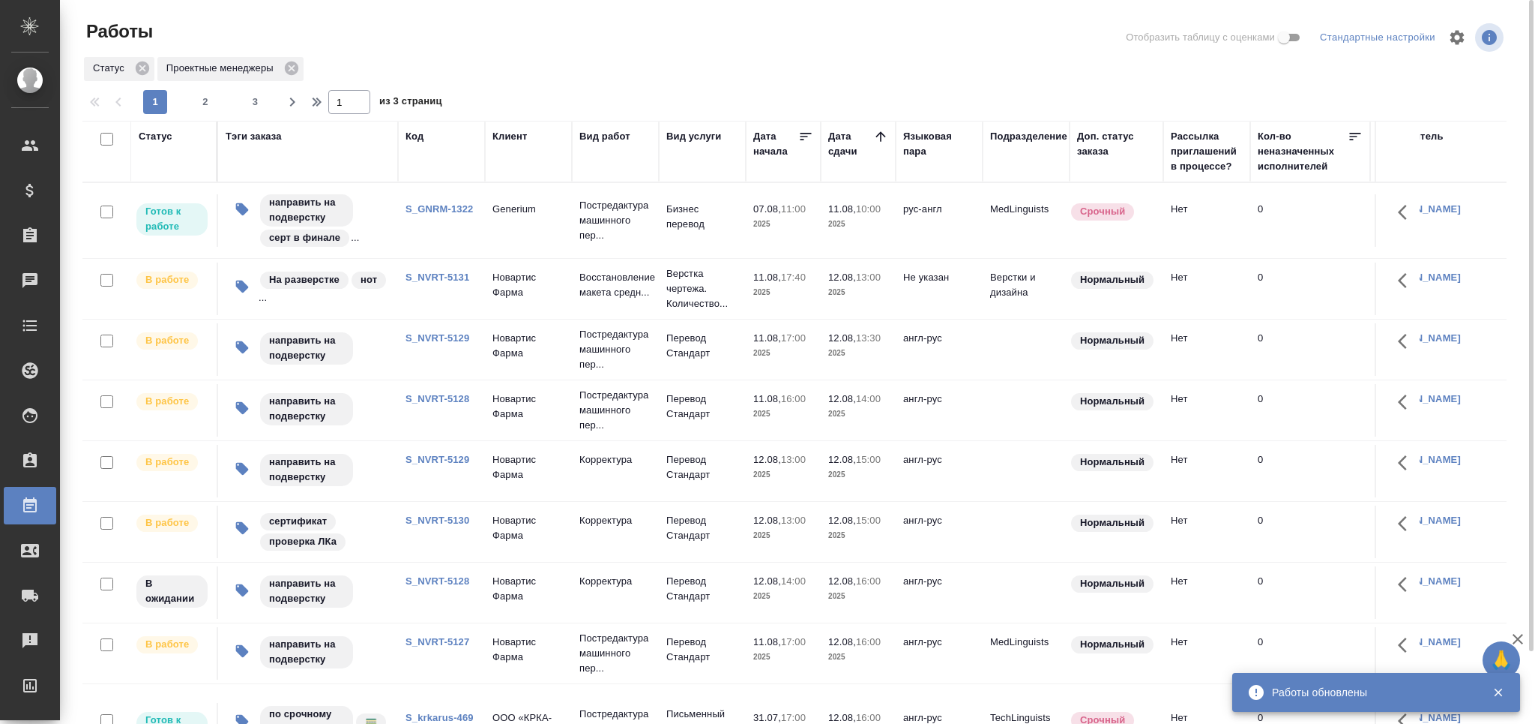
click at [438, 396] on link "S_NVRT-5128" at bounding box center [438, 398] width 64 height 11
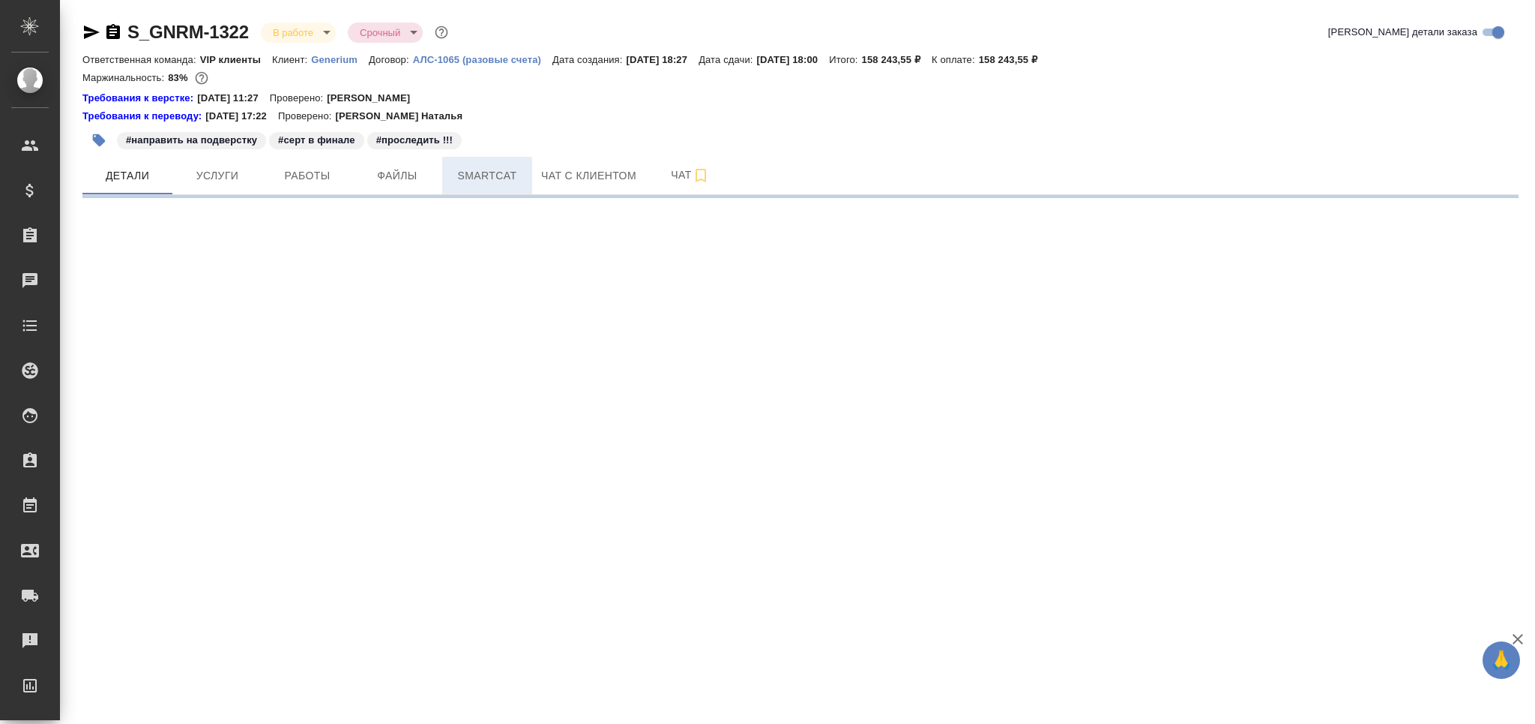
select select "RU"
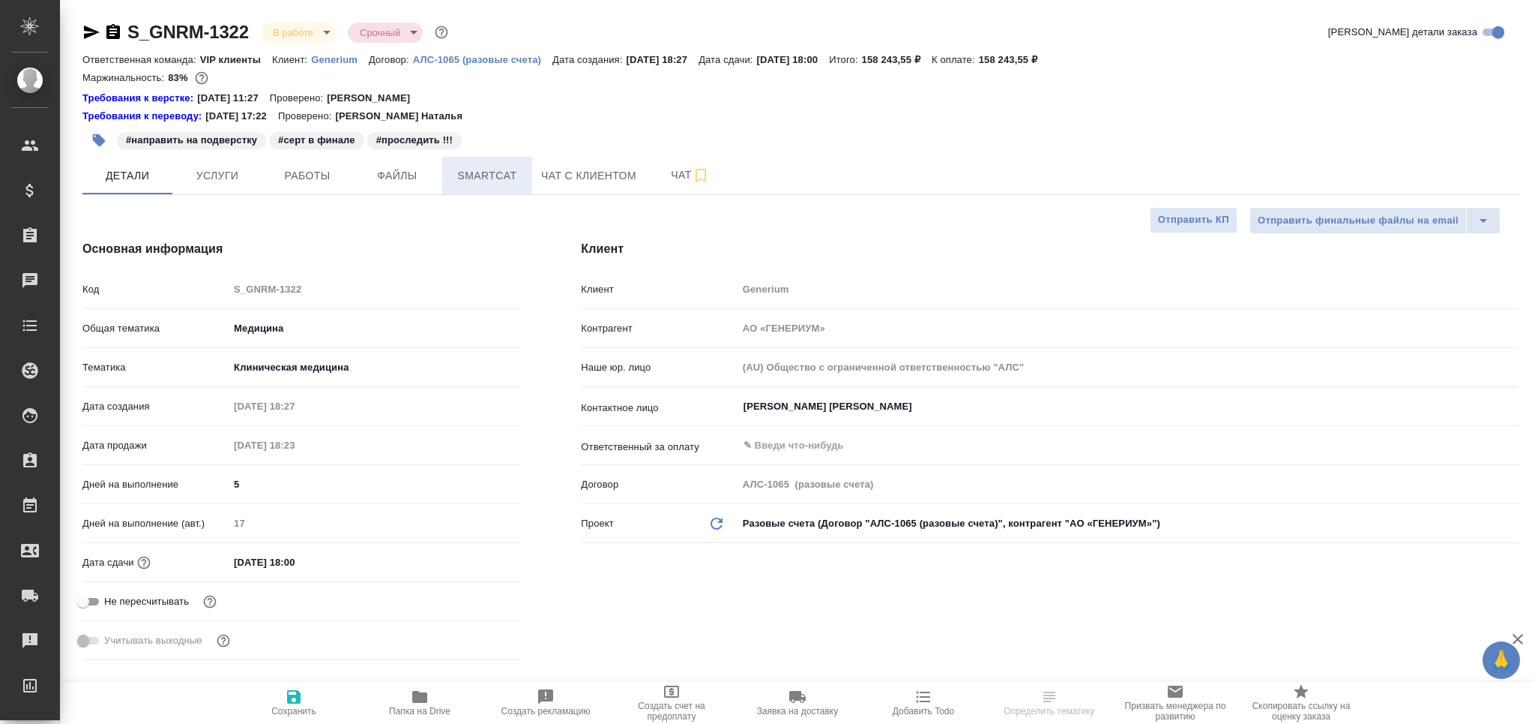
click at [470, 174] on span "Smartcat" at bounding box center [487, 175] width 72 height 19
type textarea "x"
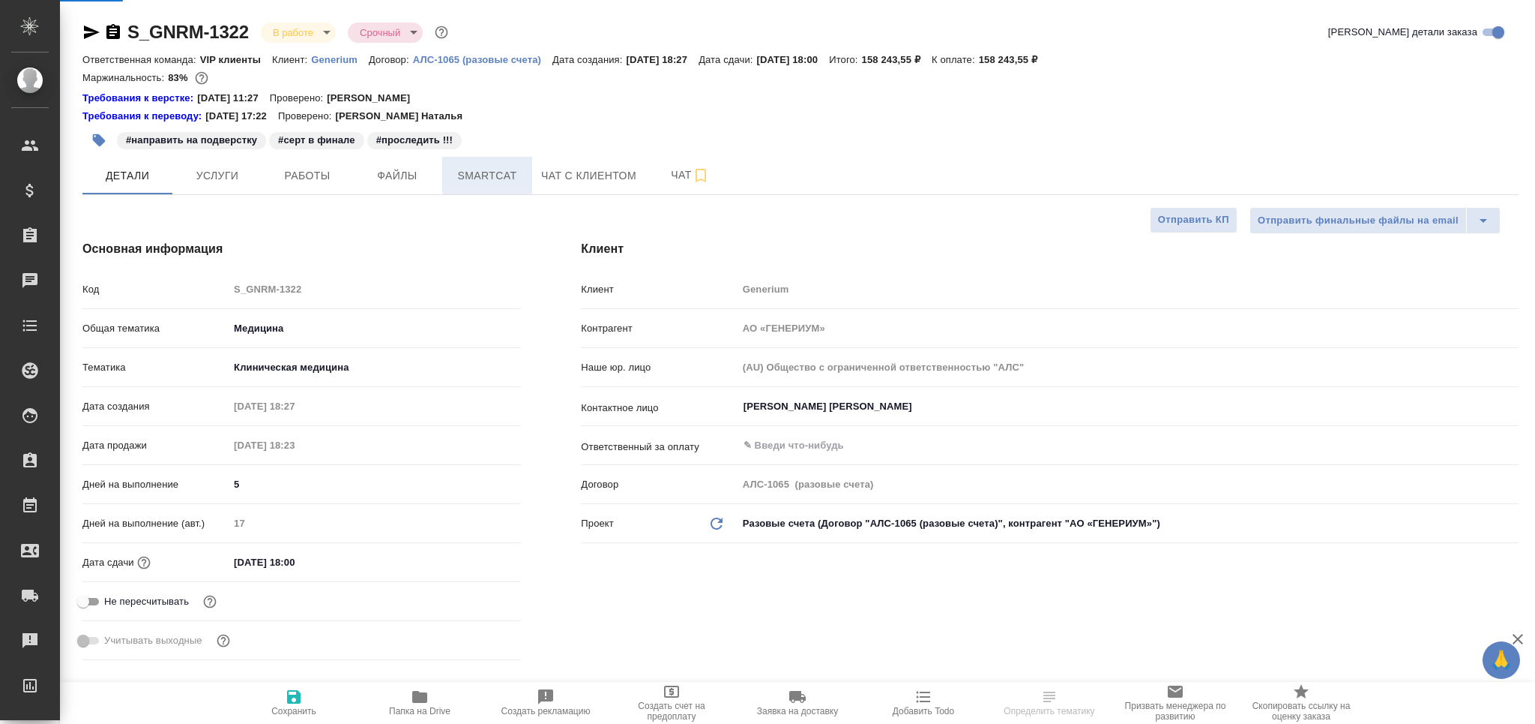
type textarea "x"
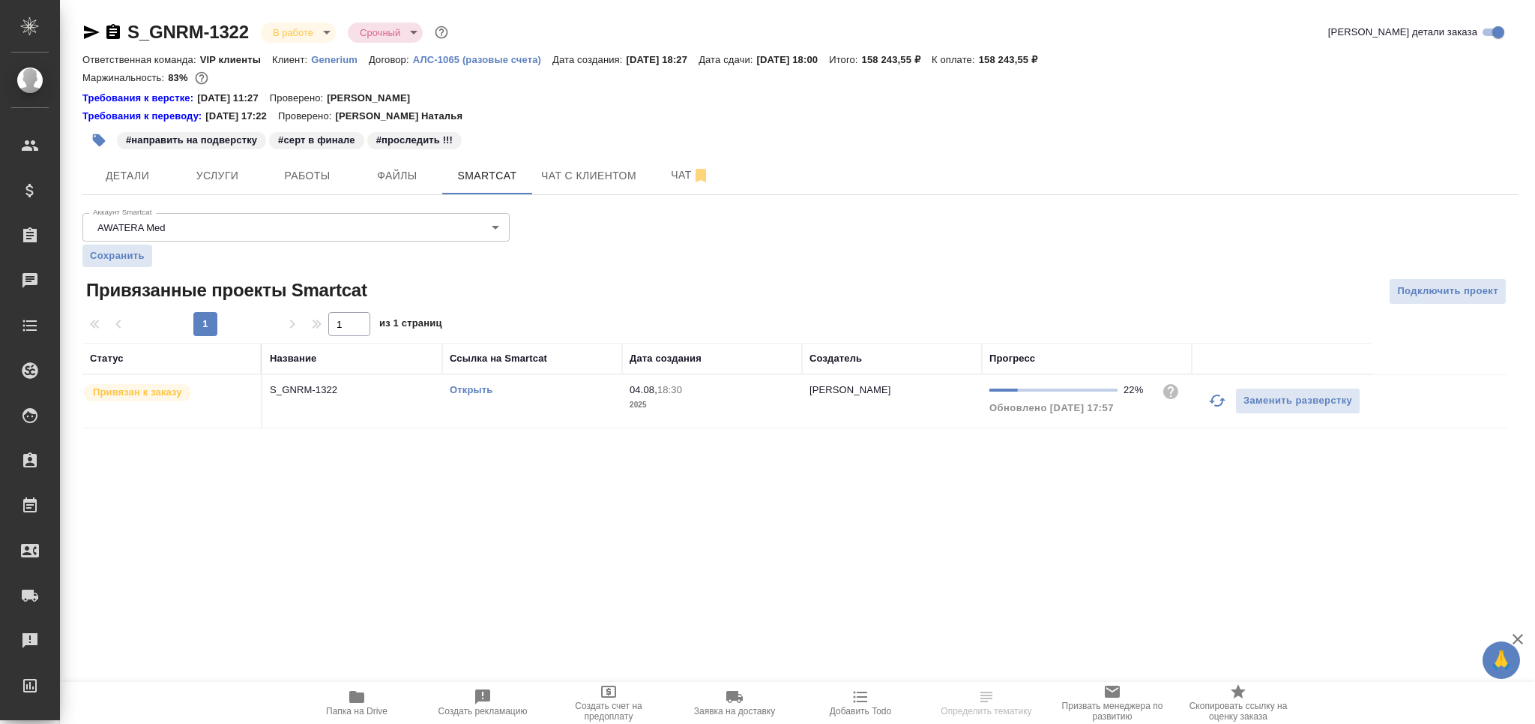
drag, startPoint x: 1220, startPoint y: 405, endPoint x: 1210, endPoint y: 412, distance: 11.9
click at [1218, 405] on icon "button" at bounding box center [1217, 400] width 16 height 12
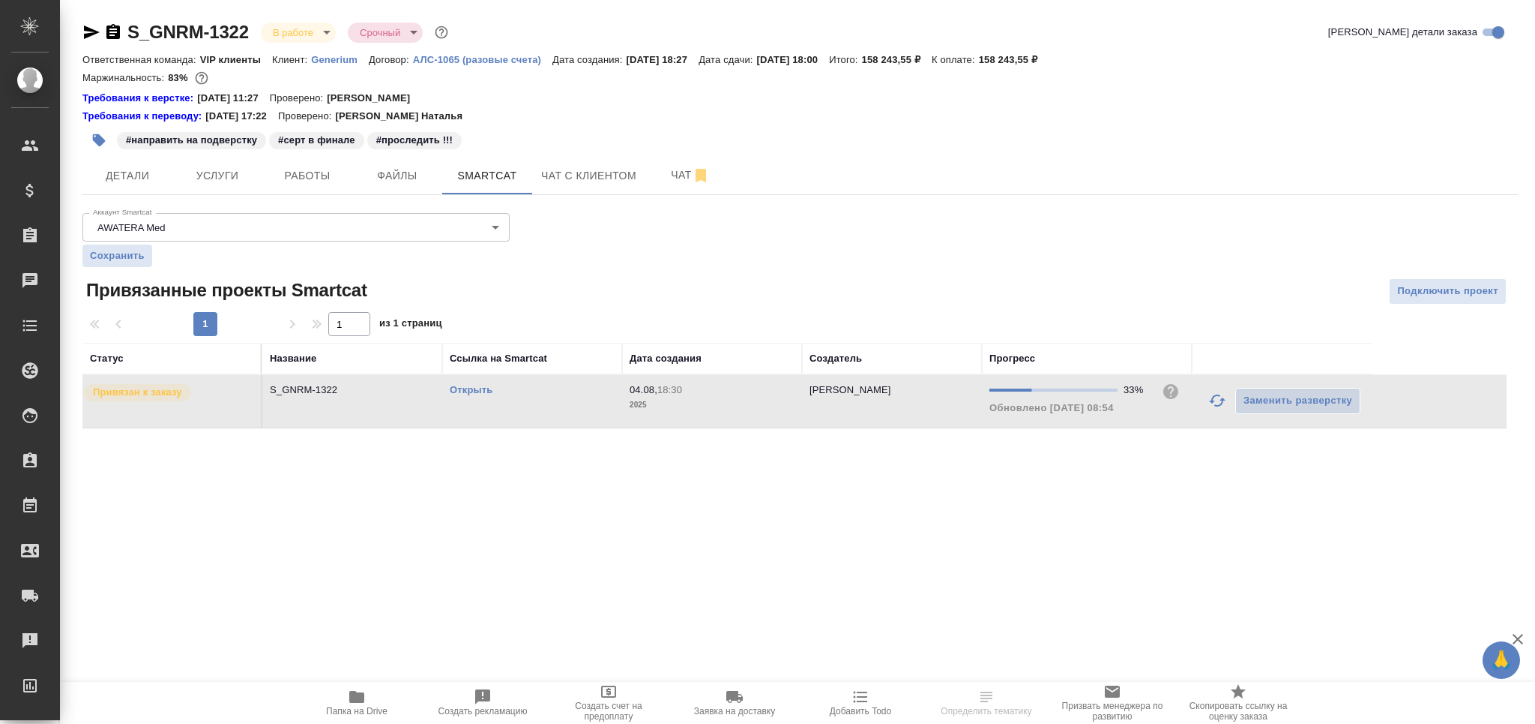
click at [476, 390] on link "Открыть" at bounding box center [471, 389] width 43 height 11
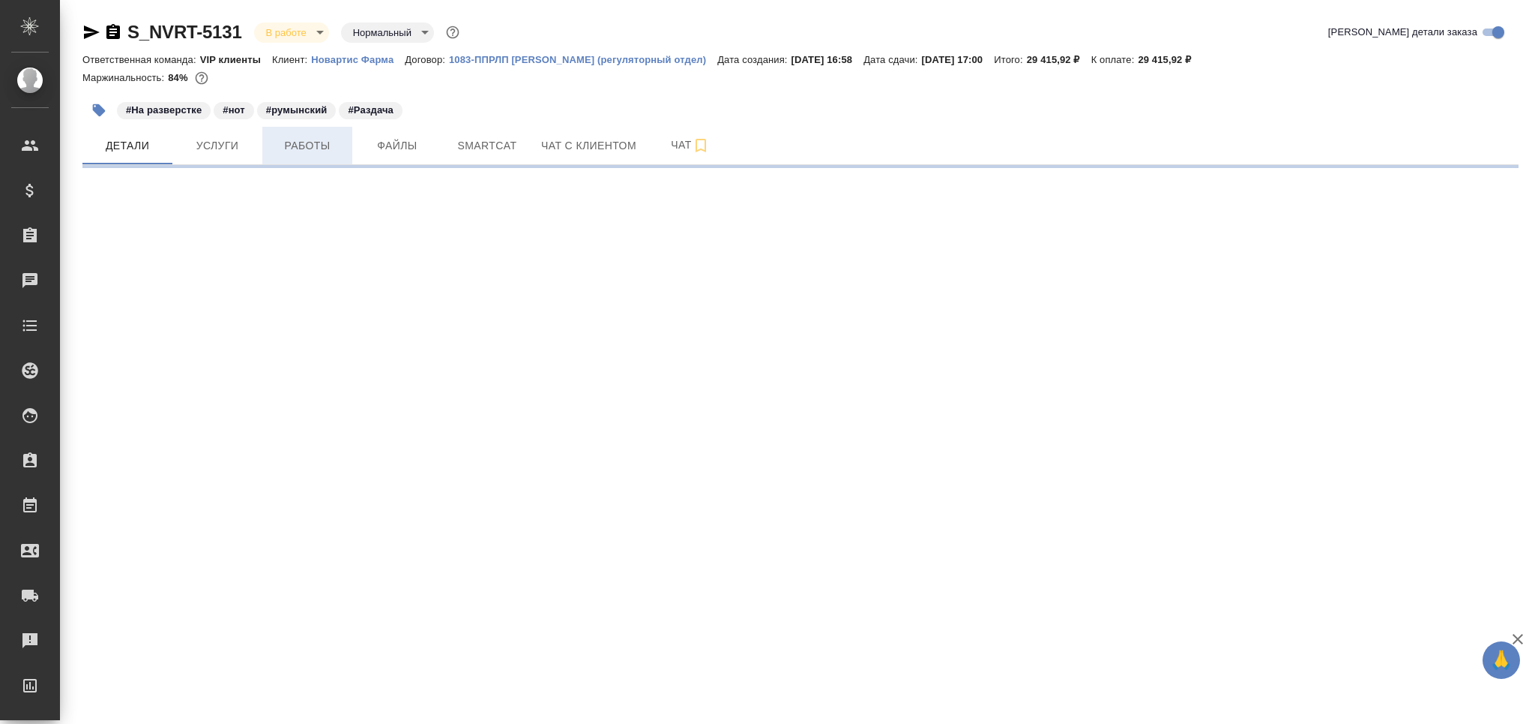
select select "RU"
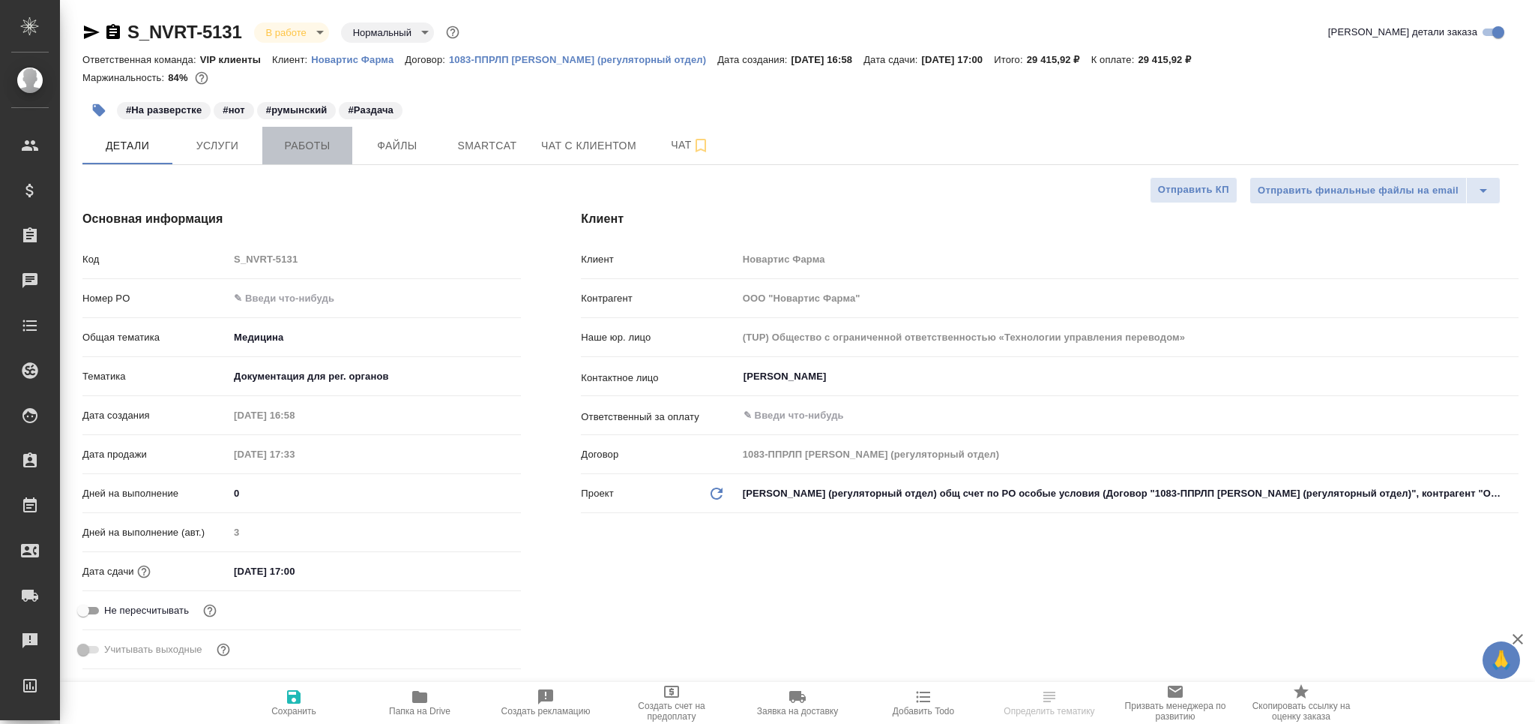
click at [313, 140] on span "Работы" at bounding box center [307, 145] width 72 height 19
type textarea "x"
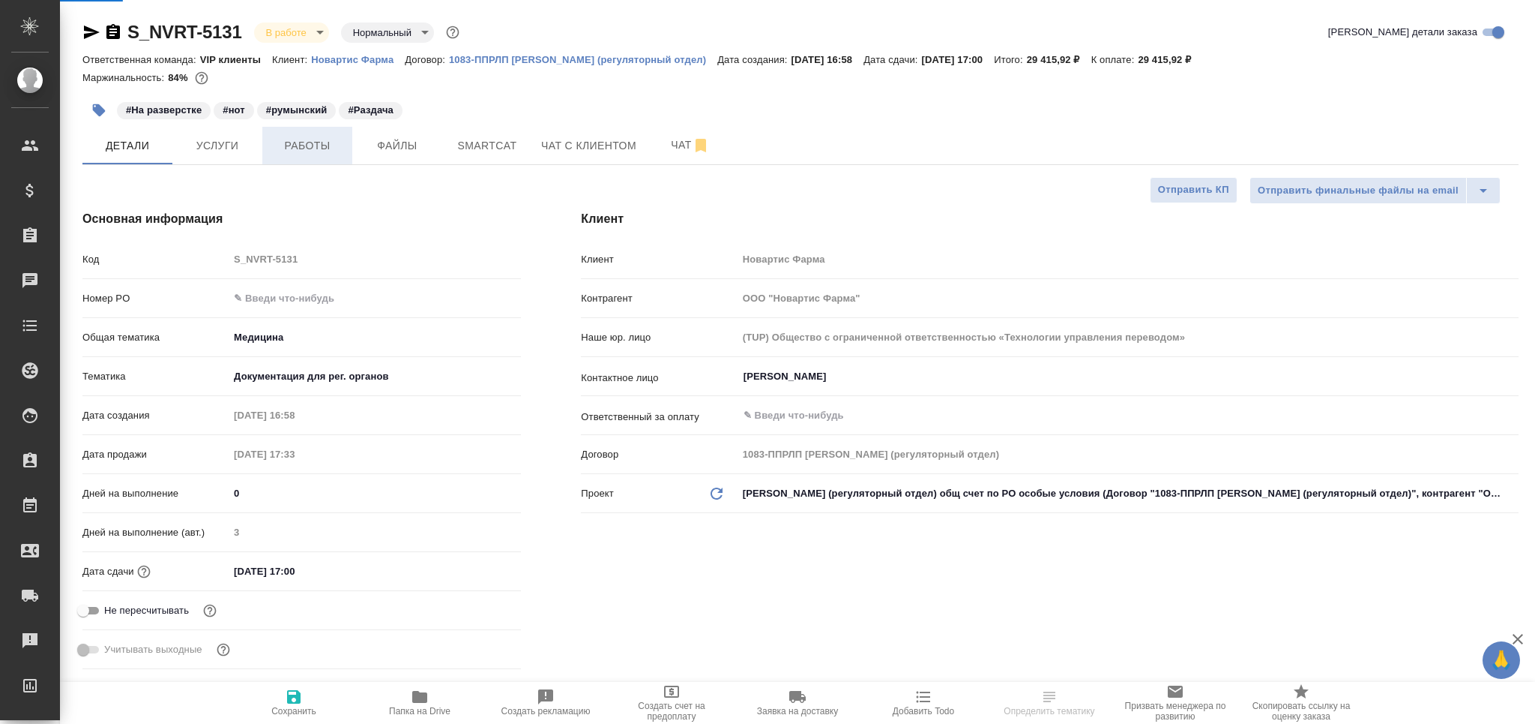
type textarea "x"
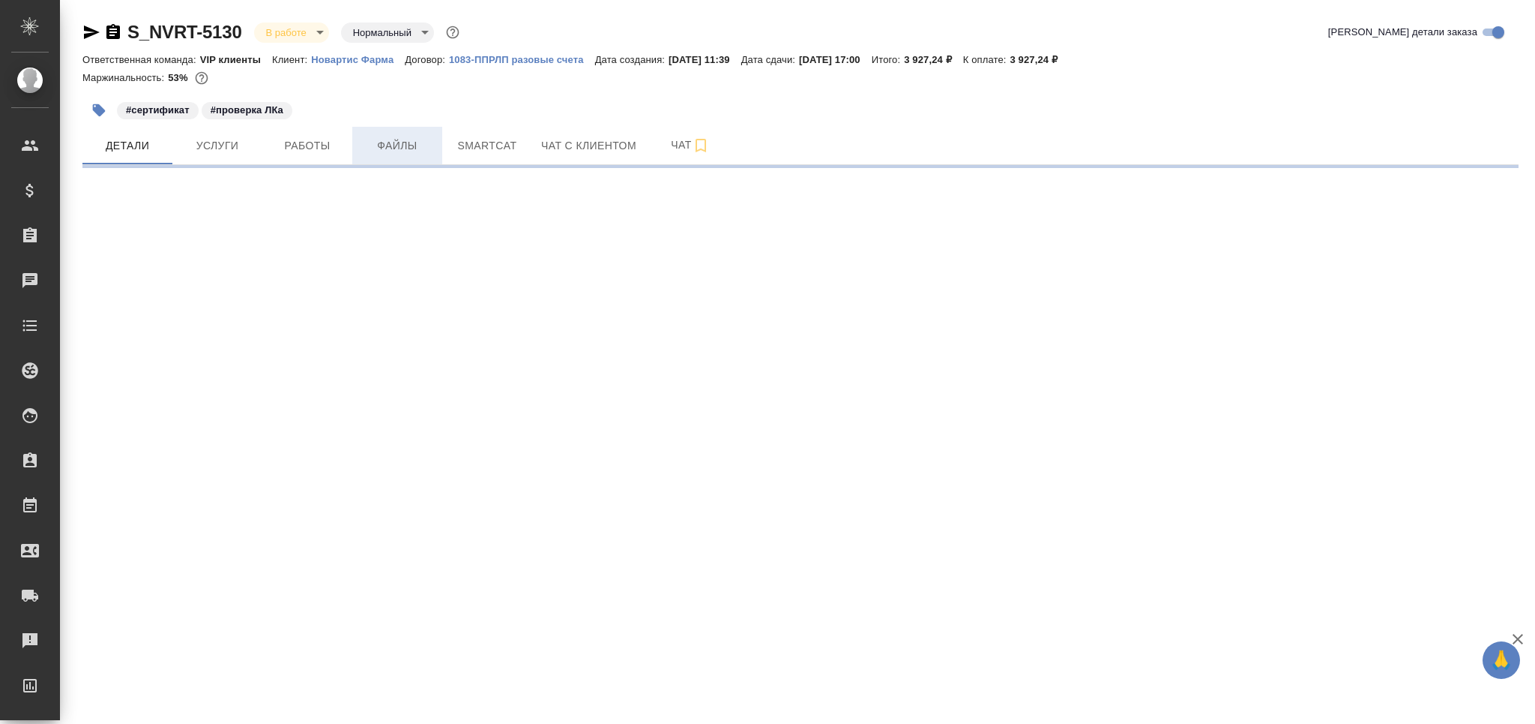
select select "RU"
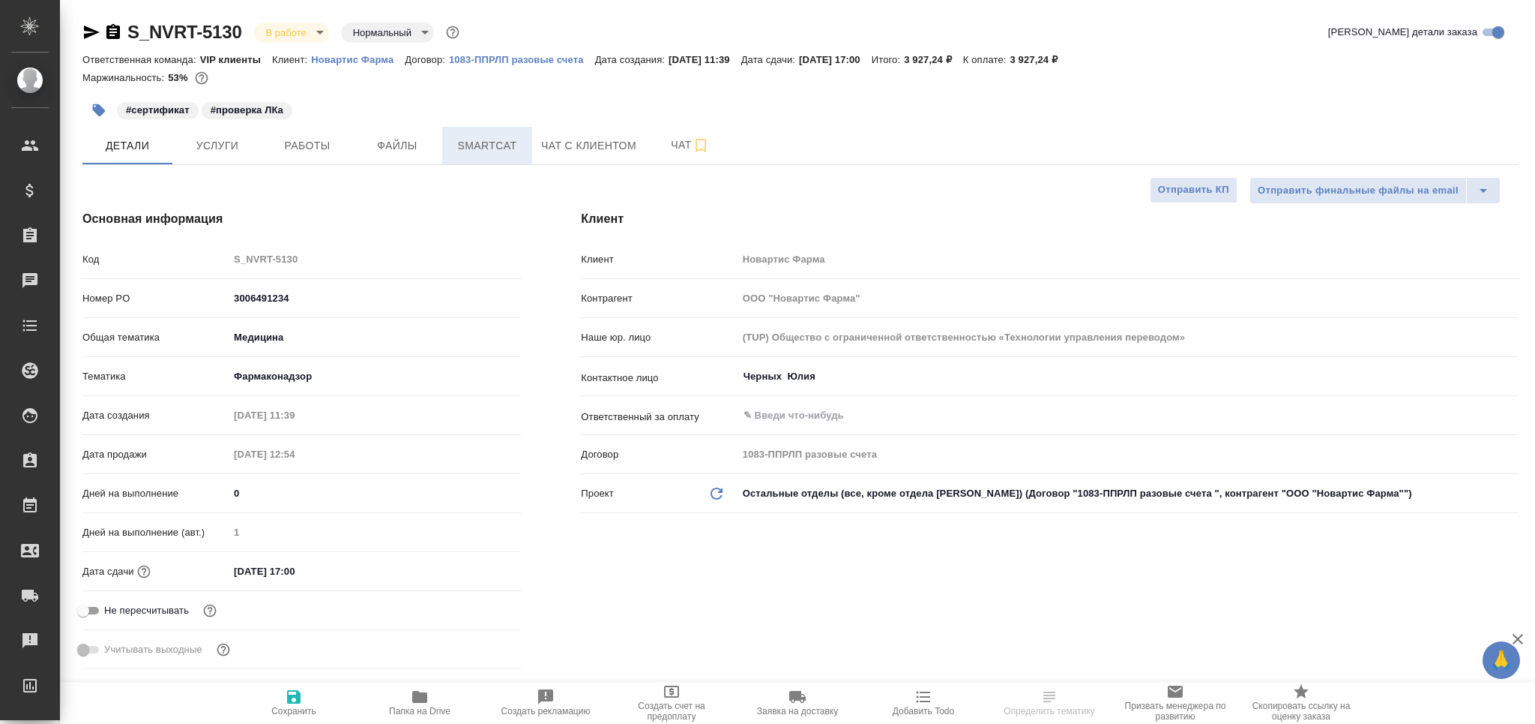
type textarea "x"
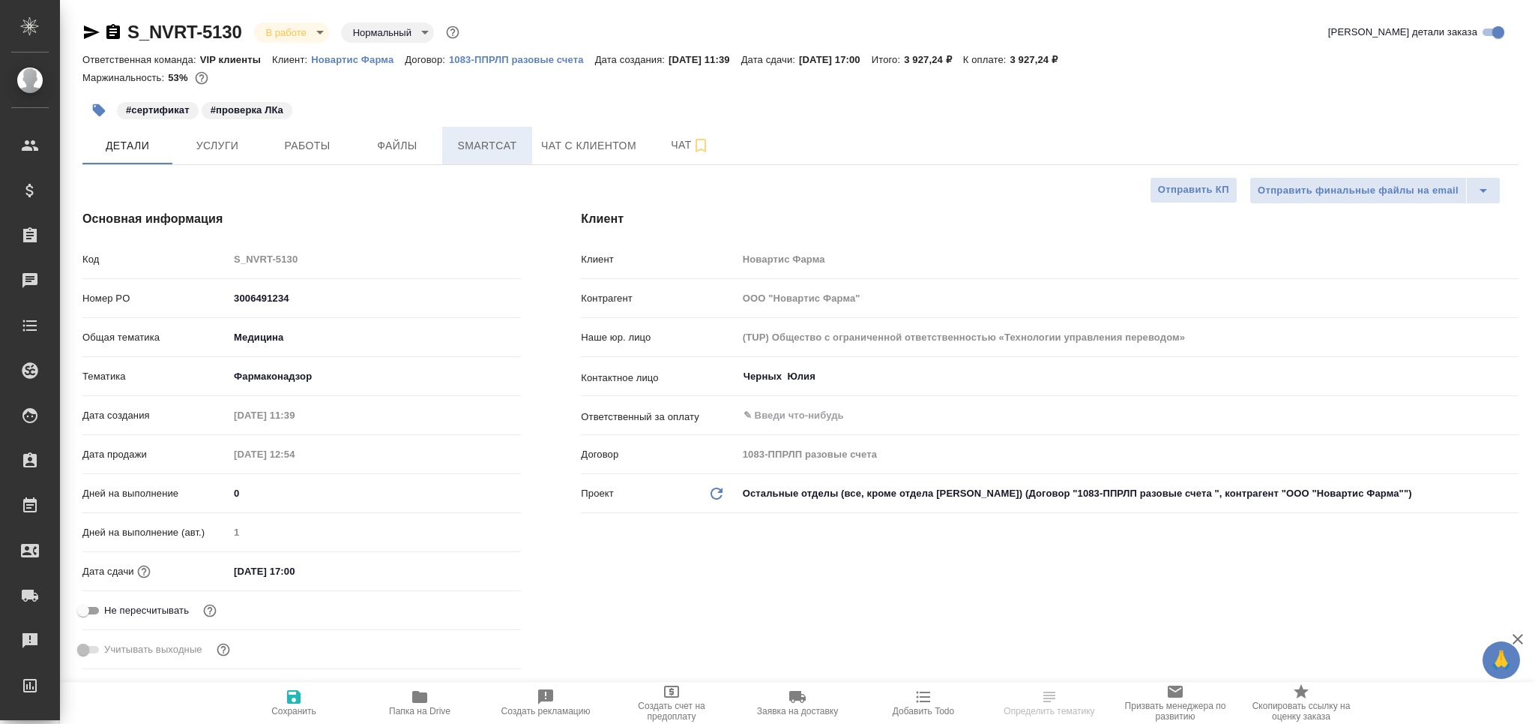
type textarea "x"
click at [496, 144] on span "Smartcat" at bounding box center [487, 145] width 72 height 19
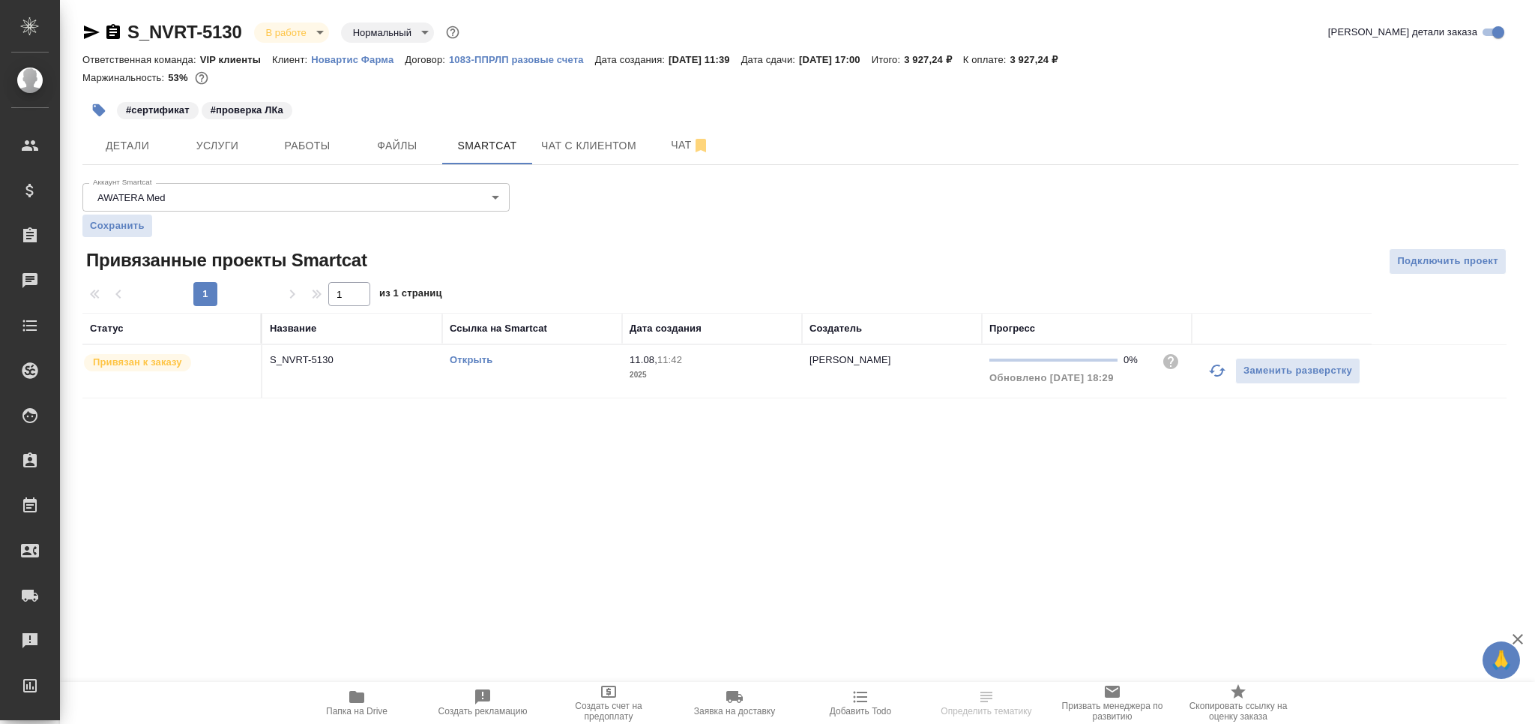
click at [1215, 367] on icon "button" at bounding box center [1218, 370] width 18 height 18
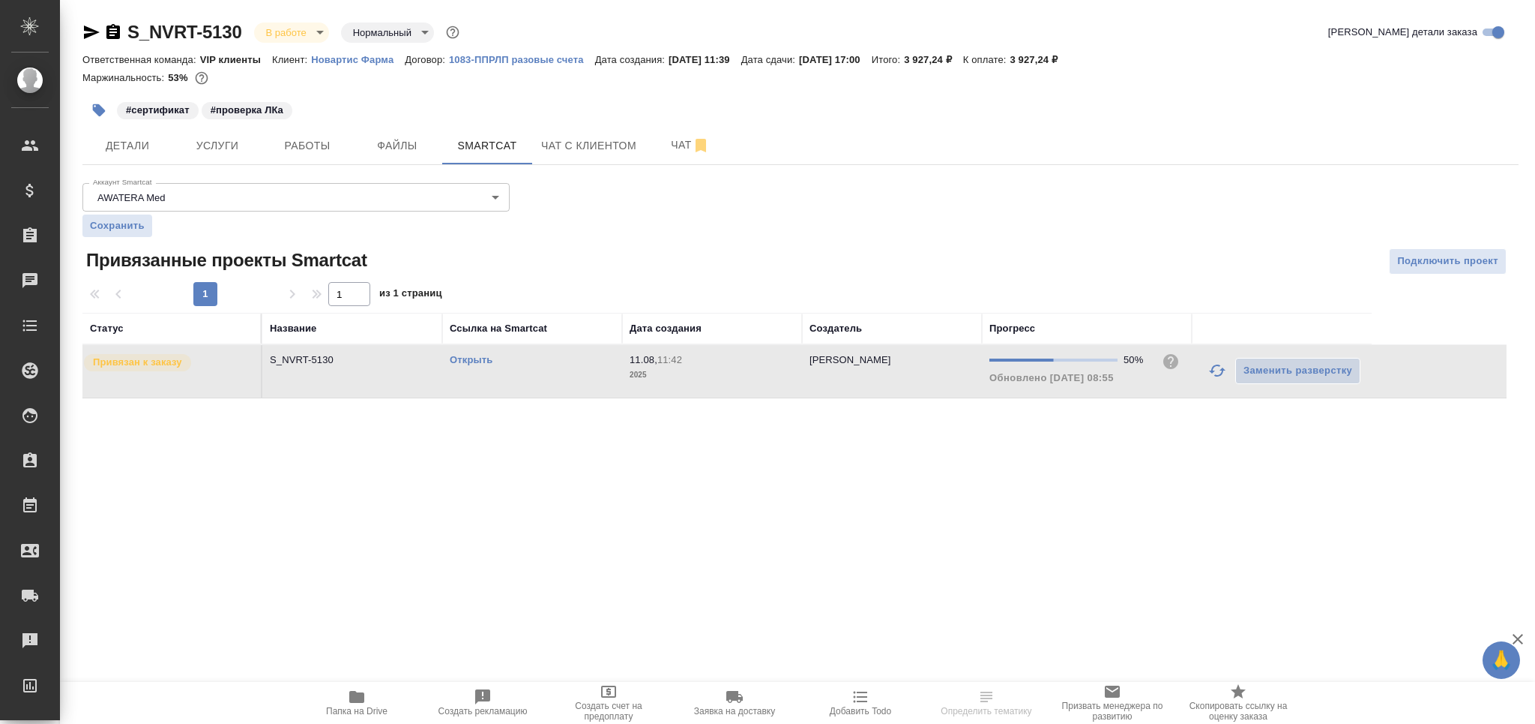
click at [481, 363] on link "Открыть" at bounding box center [471, 359] width 43 height 11
click at [328, 142] on span "Работы" at bounding box center [307, 145] width 72 height 19
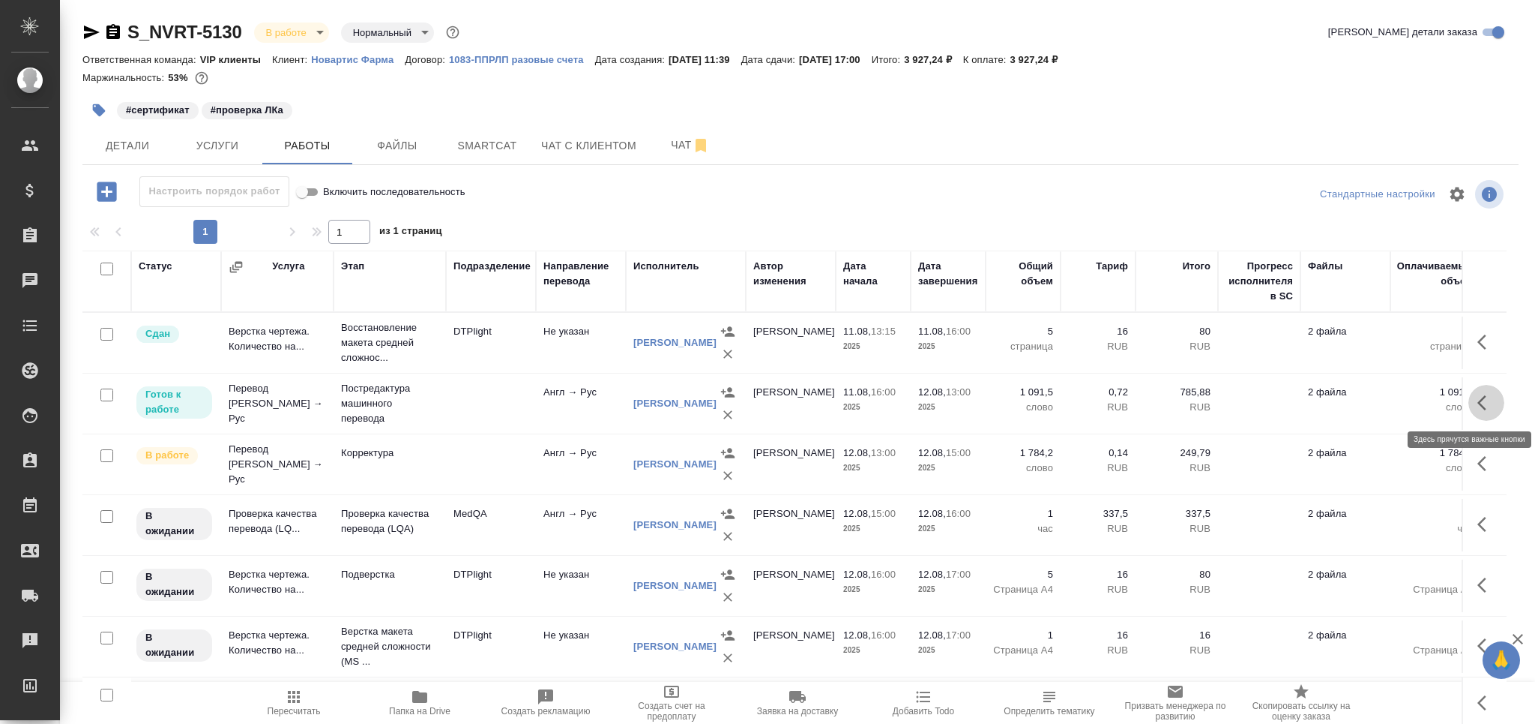
click at [1480, 406] on icon "button" at bounding box center [1487, 403] width 18 height 18
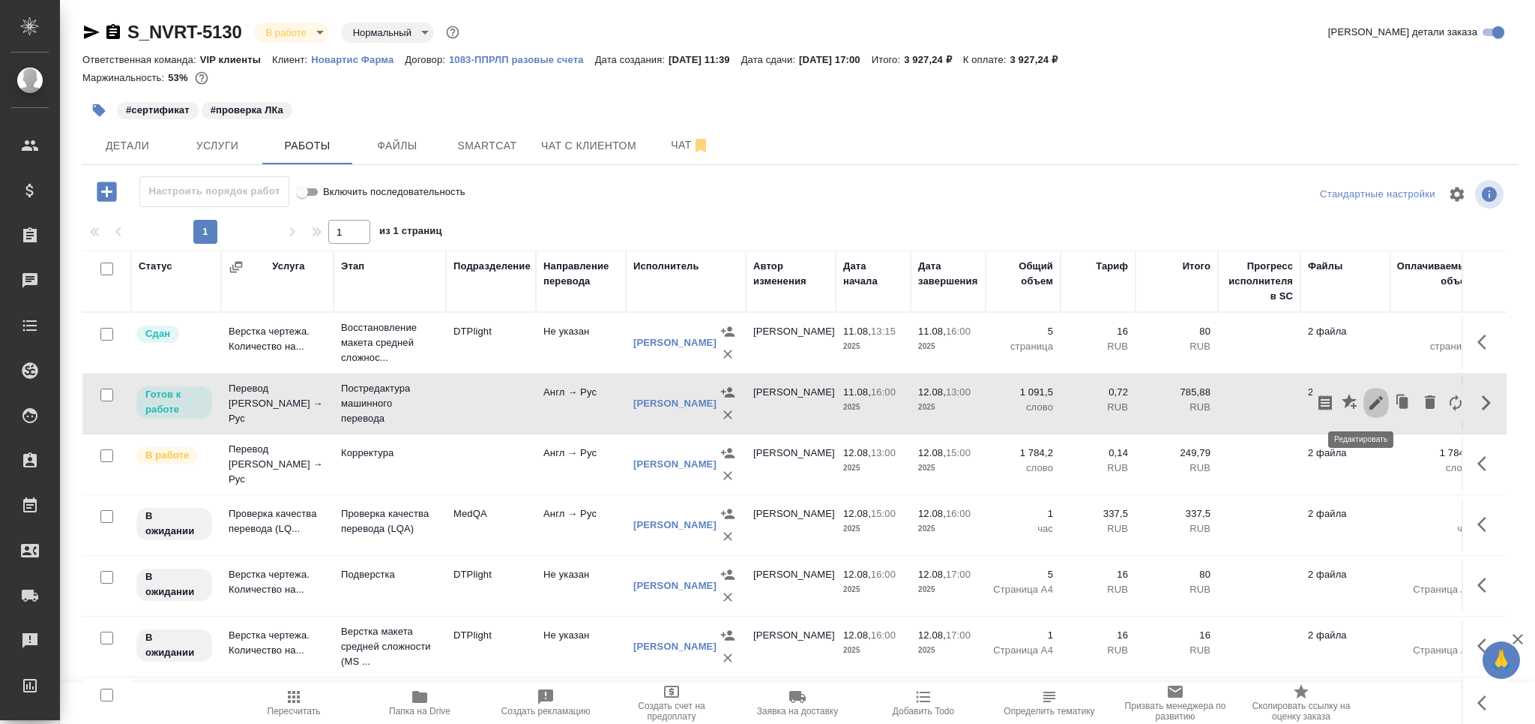
click at [1370, 406] on icon "button" at bounding box center [1376, 402] width 13 height 13
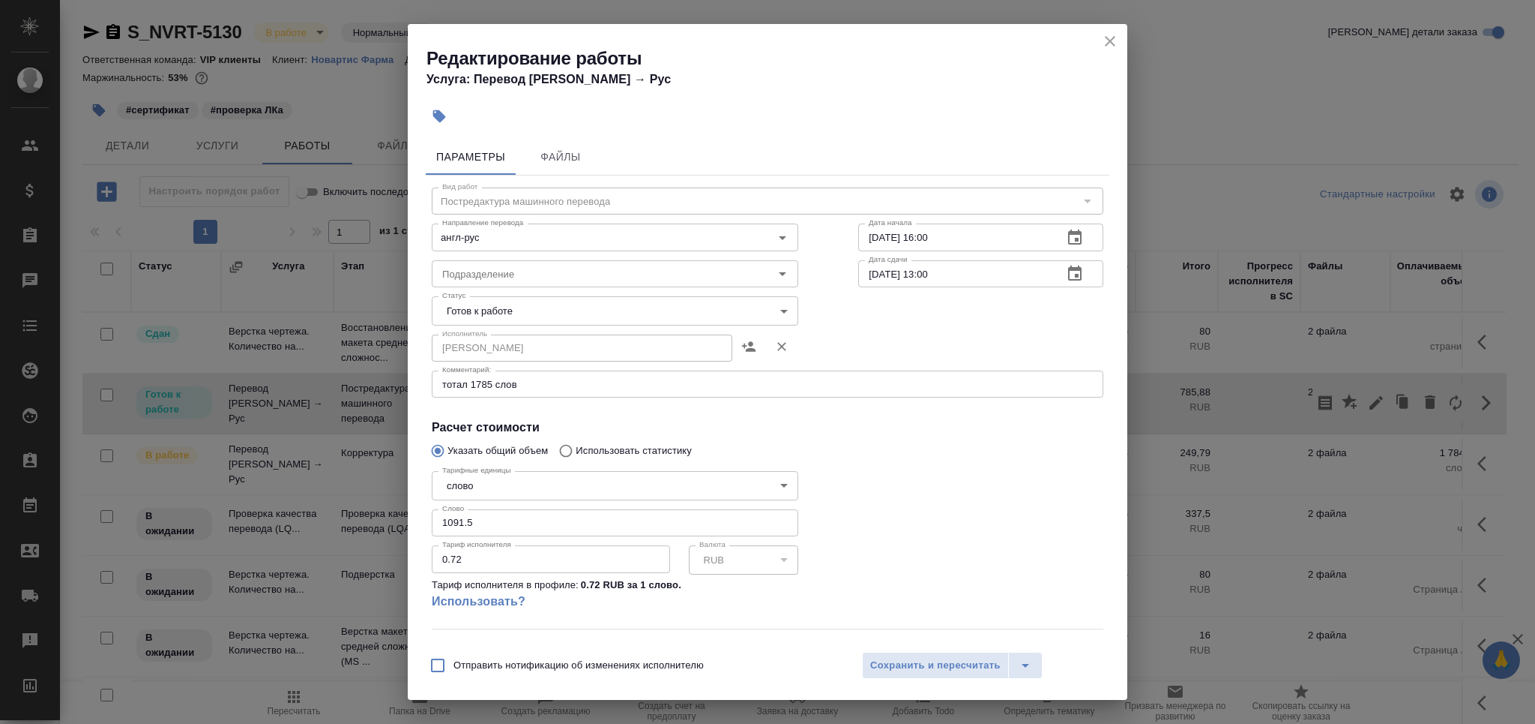
click at [525, 313] on body "🙏 .cls-1 fill:#fff; AWATERA Grabko Mariya Клиенты Спецификации Заказы 0 Чаты To…" at bounding box center [767, 362] width 1535 height 724
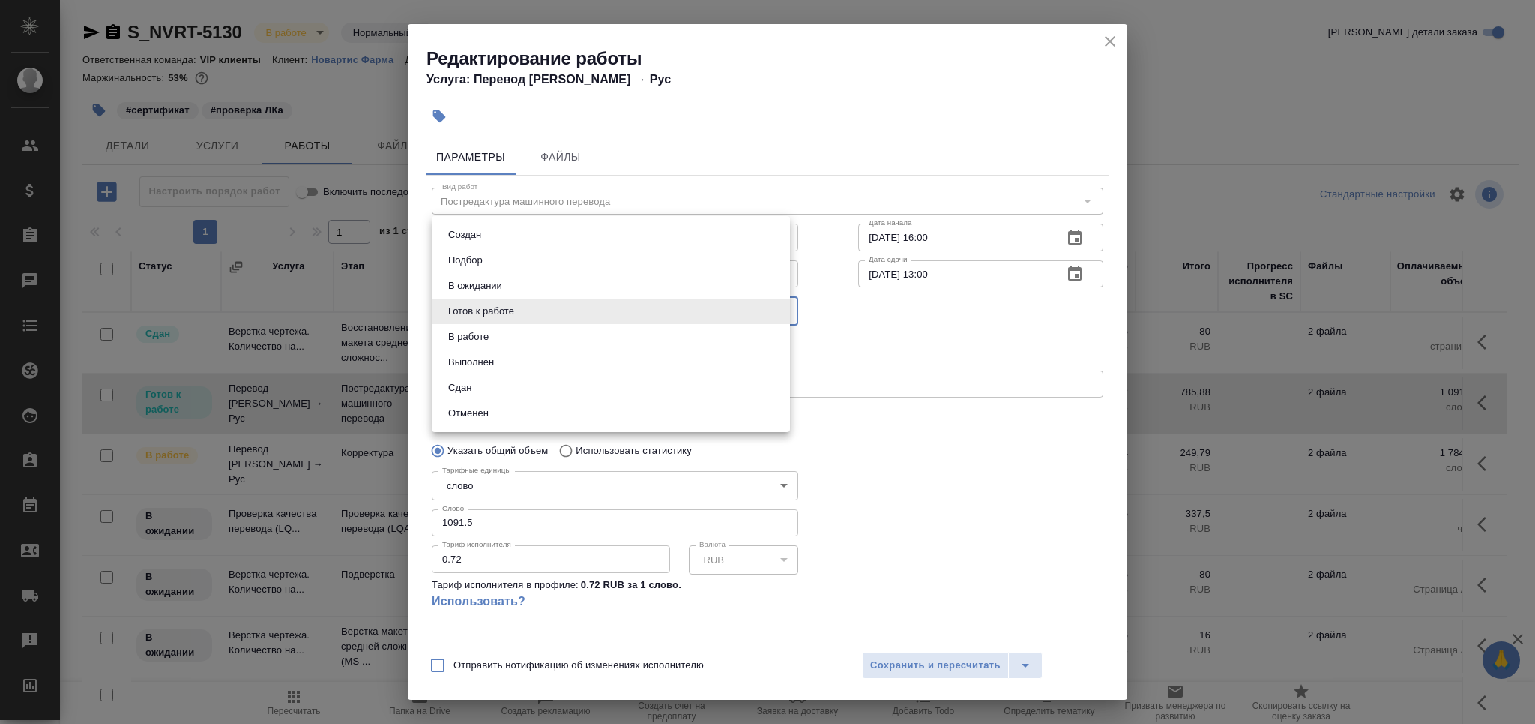
click at [505, 361] on li "Выполнен" at bounding box center [611, 361] width 358 height 25
type input "completed"
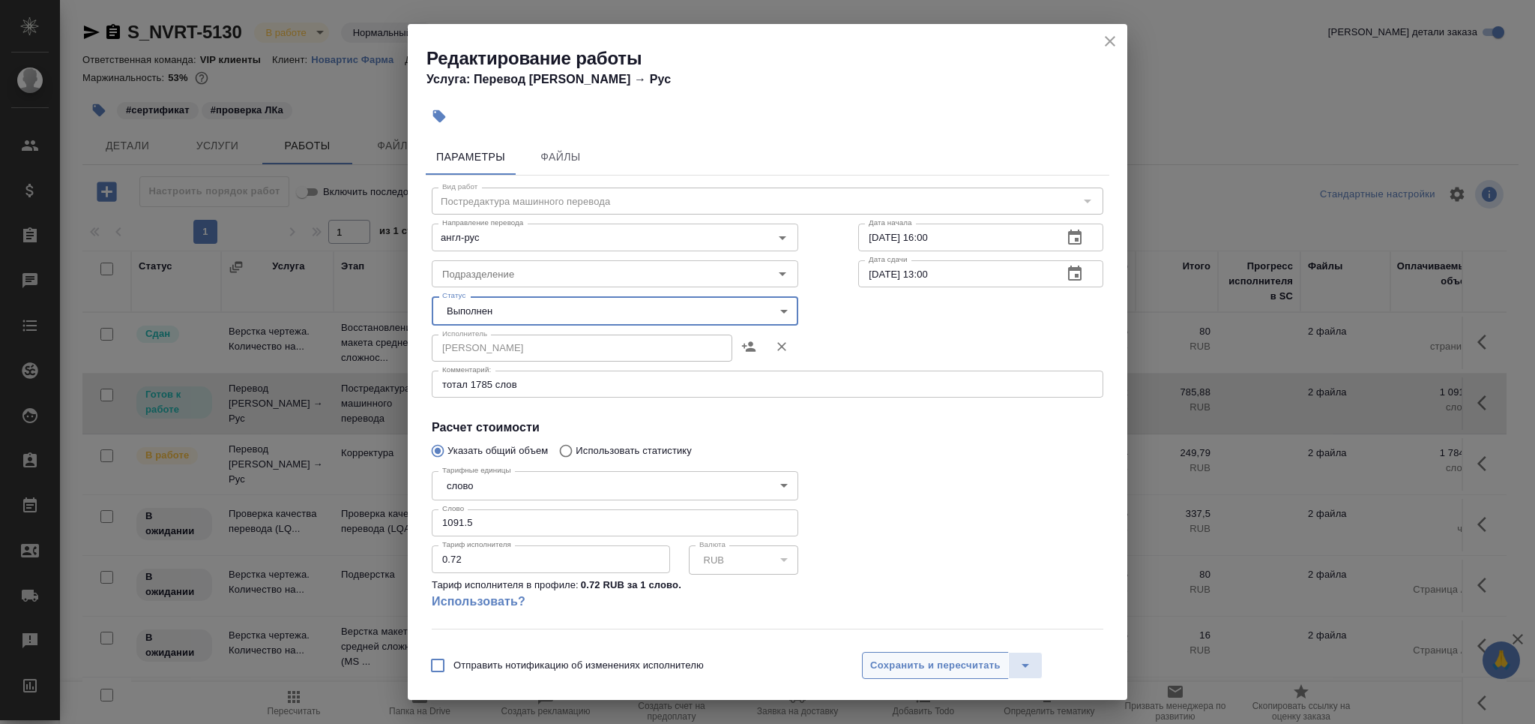
click at [908, 670] on span "Сохранить и пересчитать" at bounding box center [935, 665] width 130 height 17
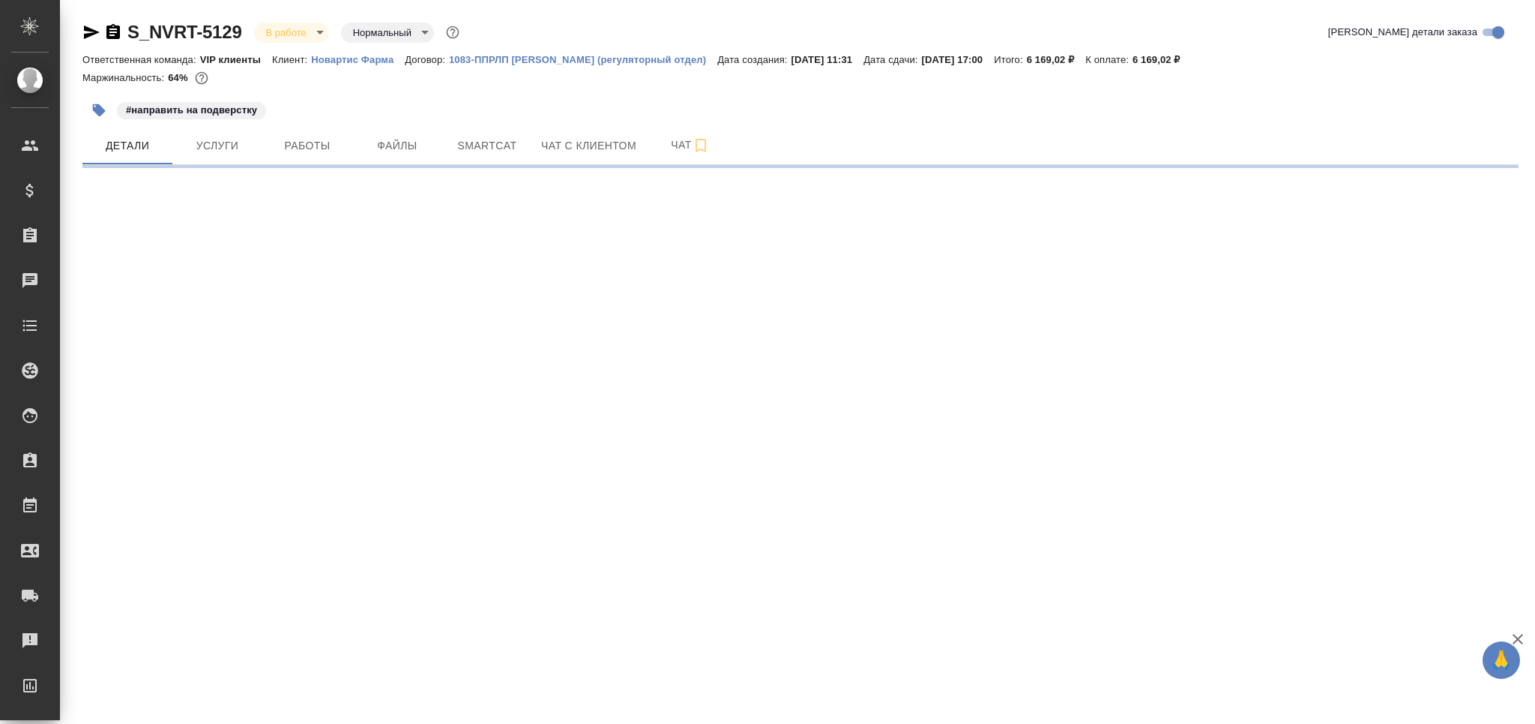
select select "RU"
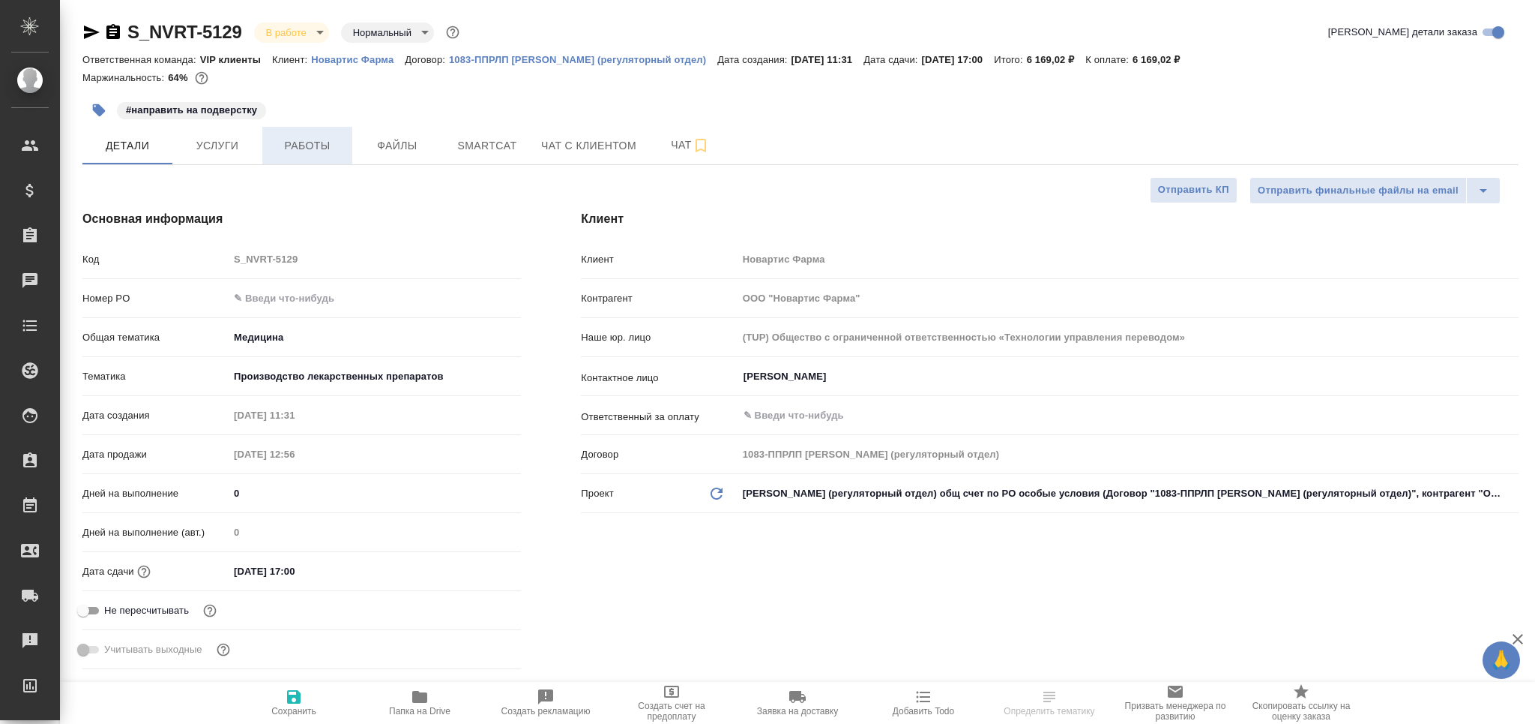
type textarea "x"
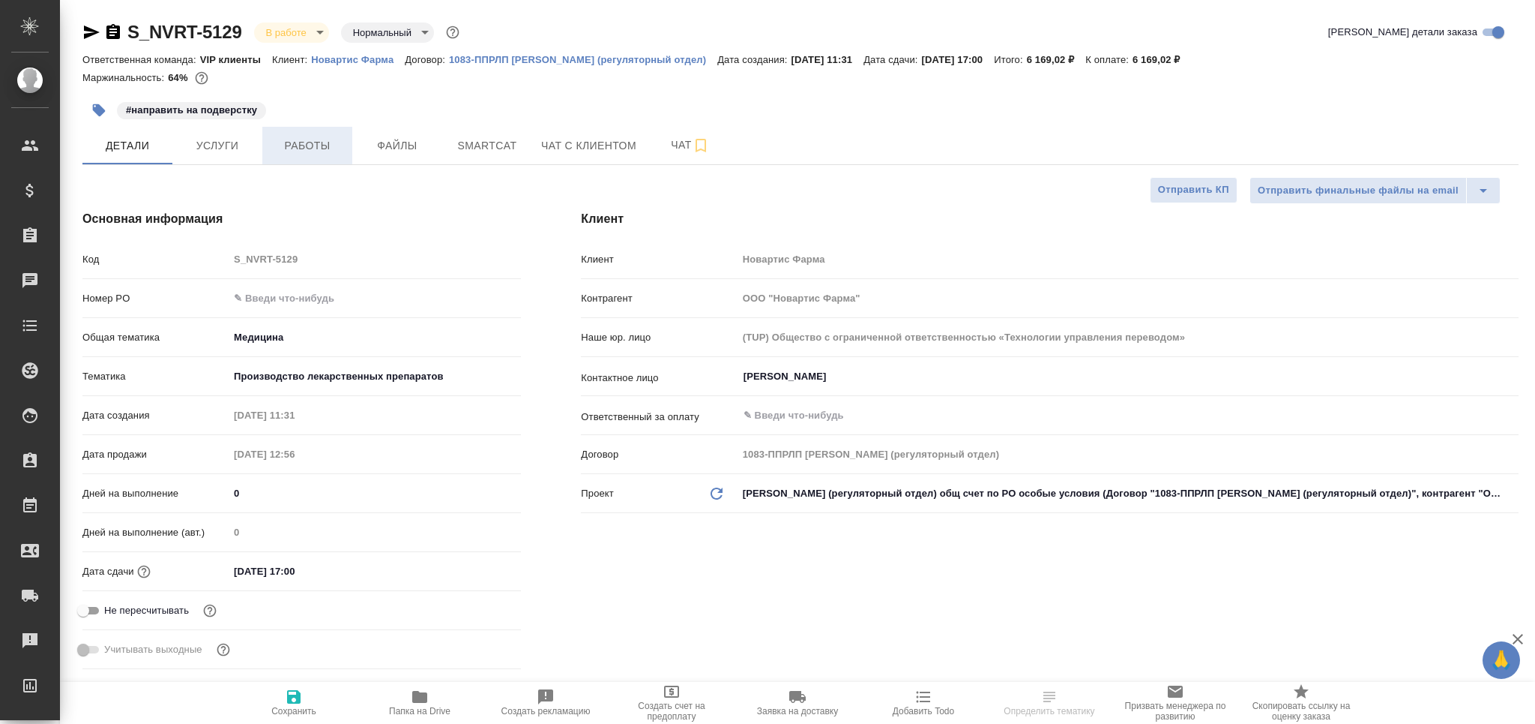
type textarea "x"
click at [290, 133] on button "Работы" at bounding box center [307, 145] width 90 height 37
type textarea "x"
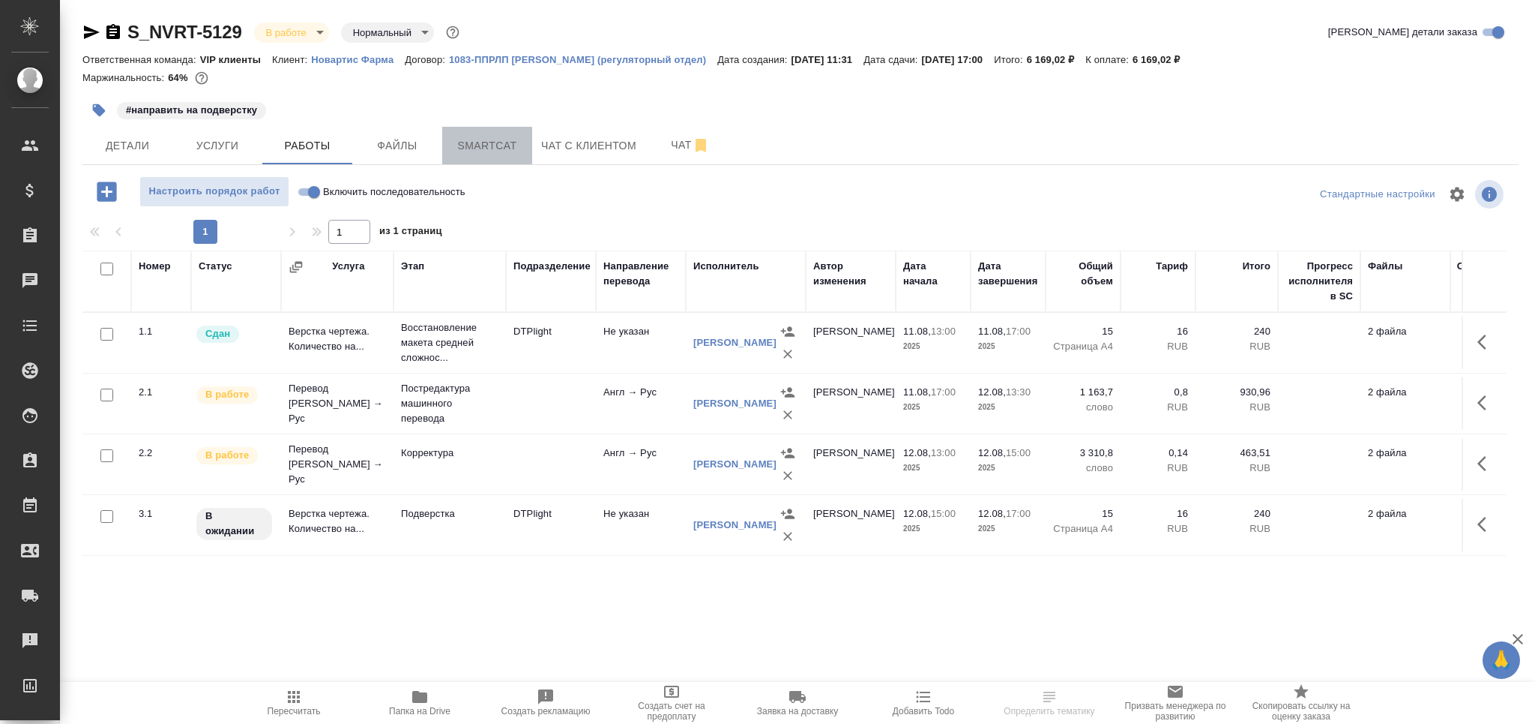
click at [482, 149] on span "Smartcat" at bounding box center [487, 145] width 72 height 19
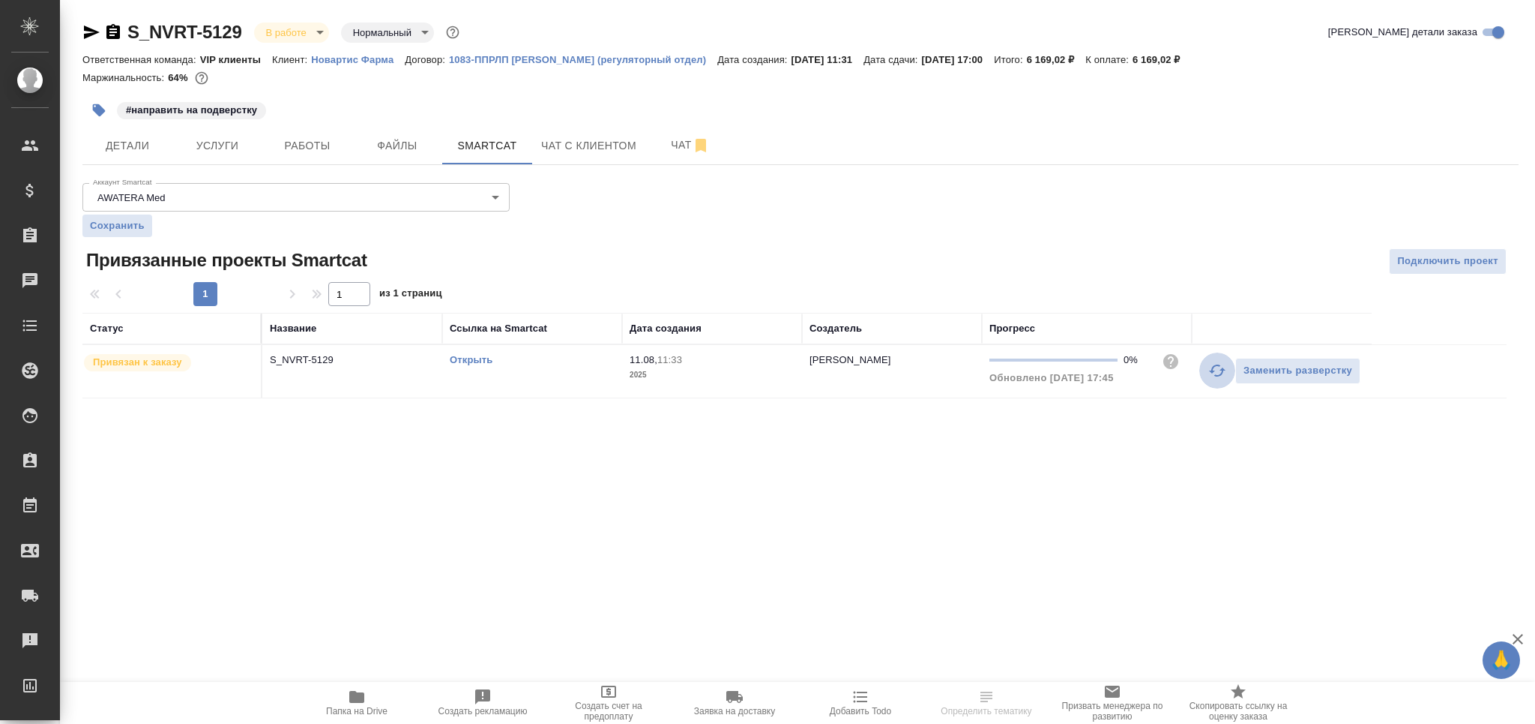
drag, startPoint x: 1217, startPoint y: 373, endPoint x: 614, endPoint y: 409, distance: 603.9
click at [1216, 373] on icon "button" at bounding box center [1218, 370] width 18 height 18
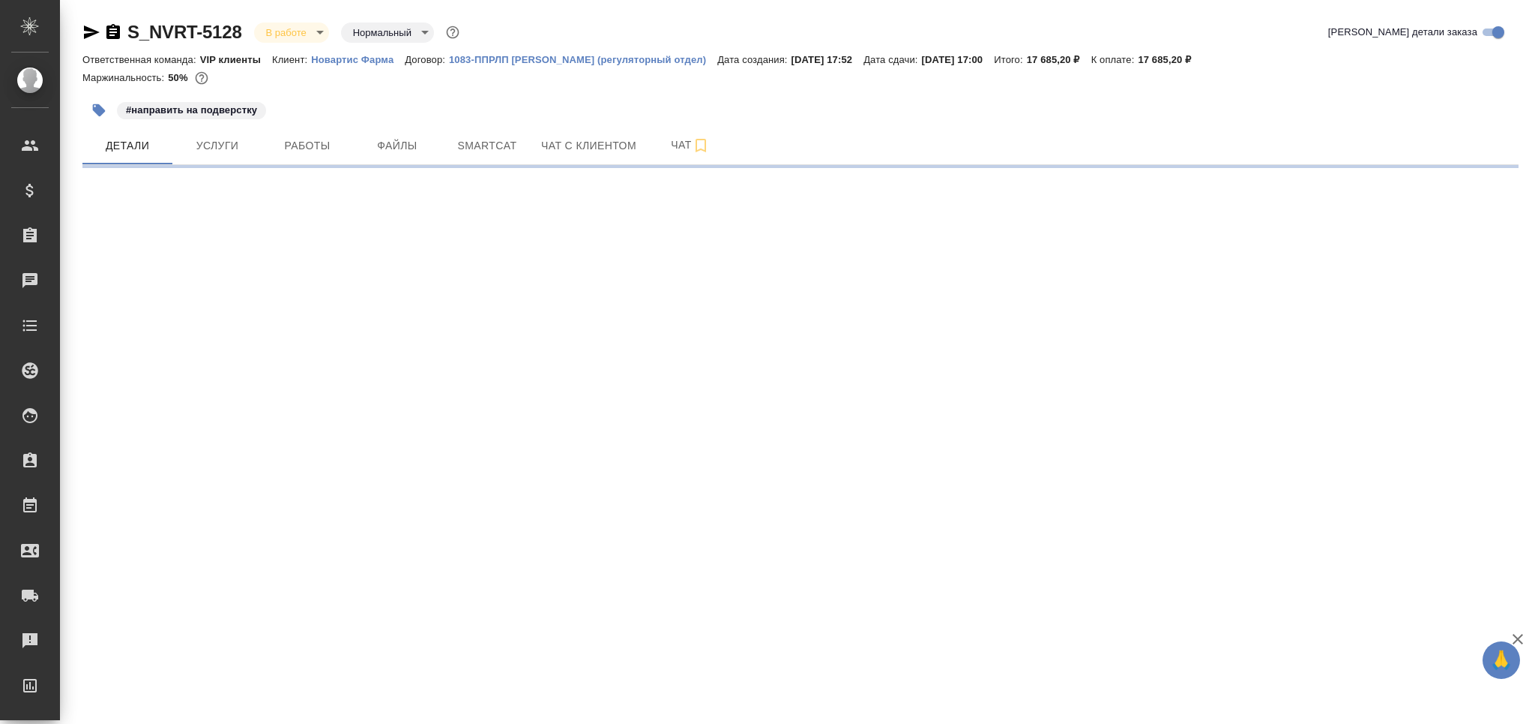
select select "RU"
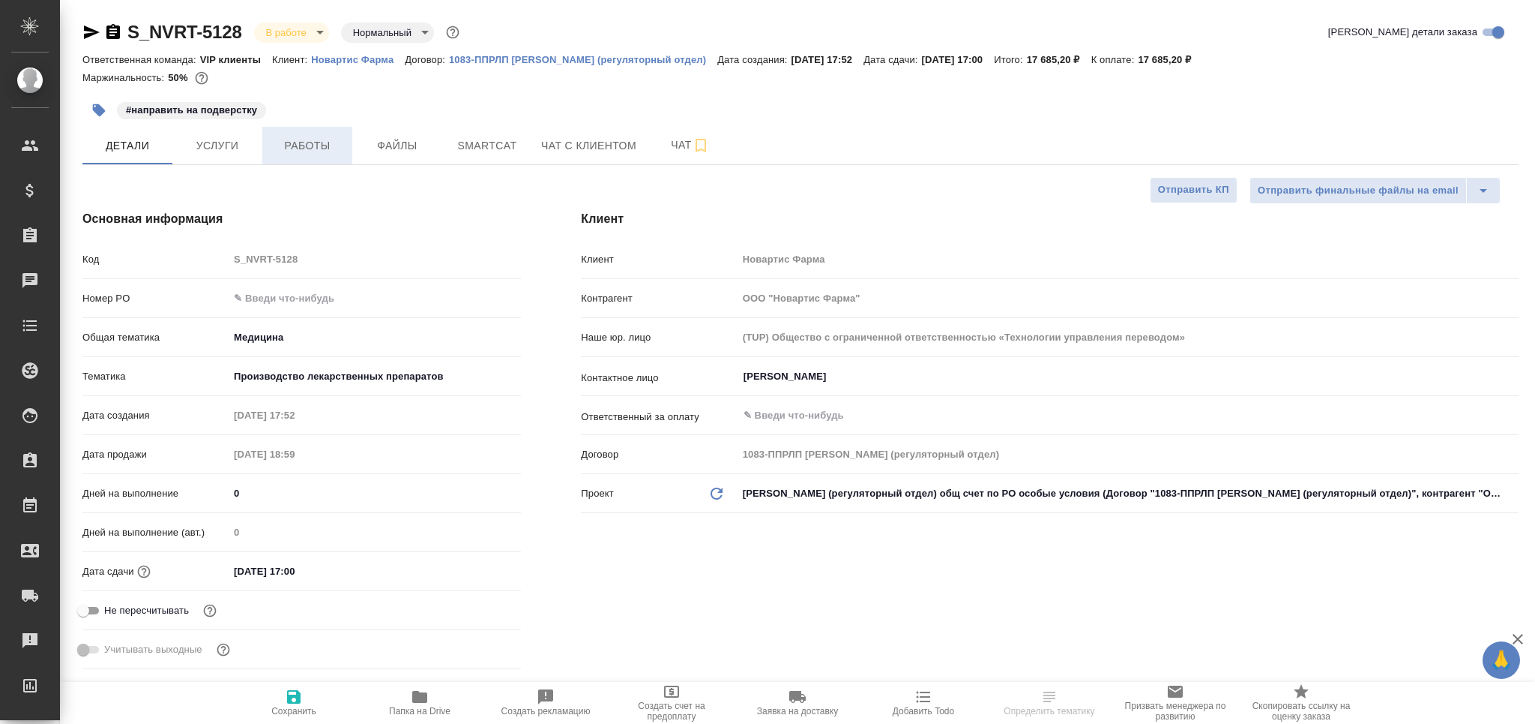
type textarea "x"
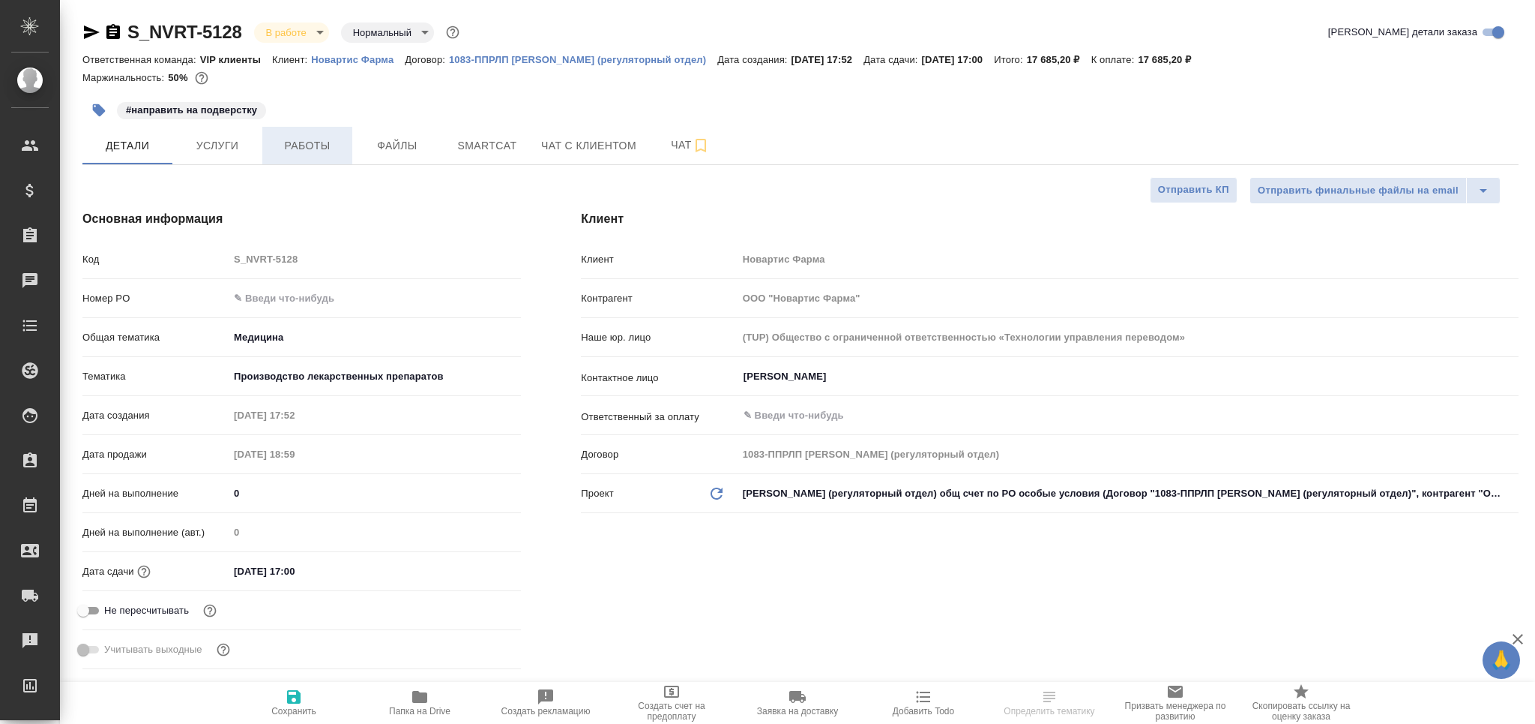
type textarea "x"
click at [280, 156] on button "Работы" at bounding box center [307, 145] width 90 height 37
type textarea "x"
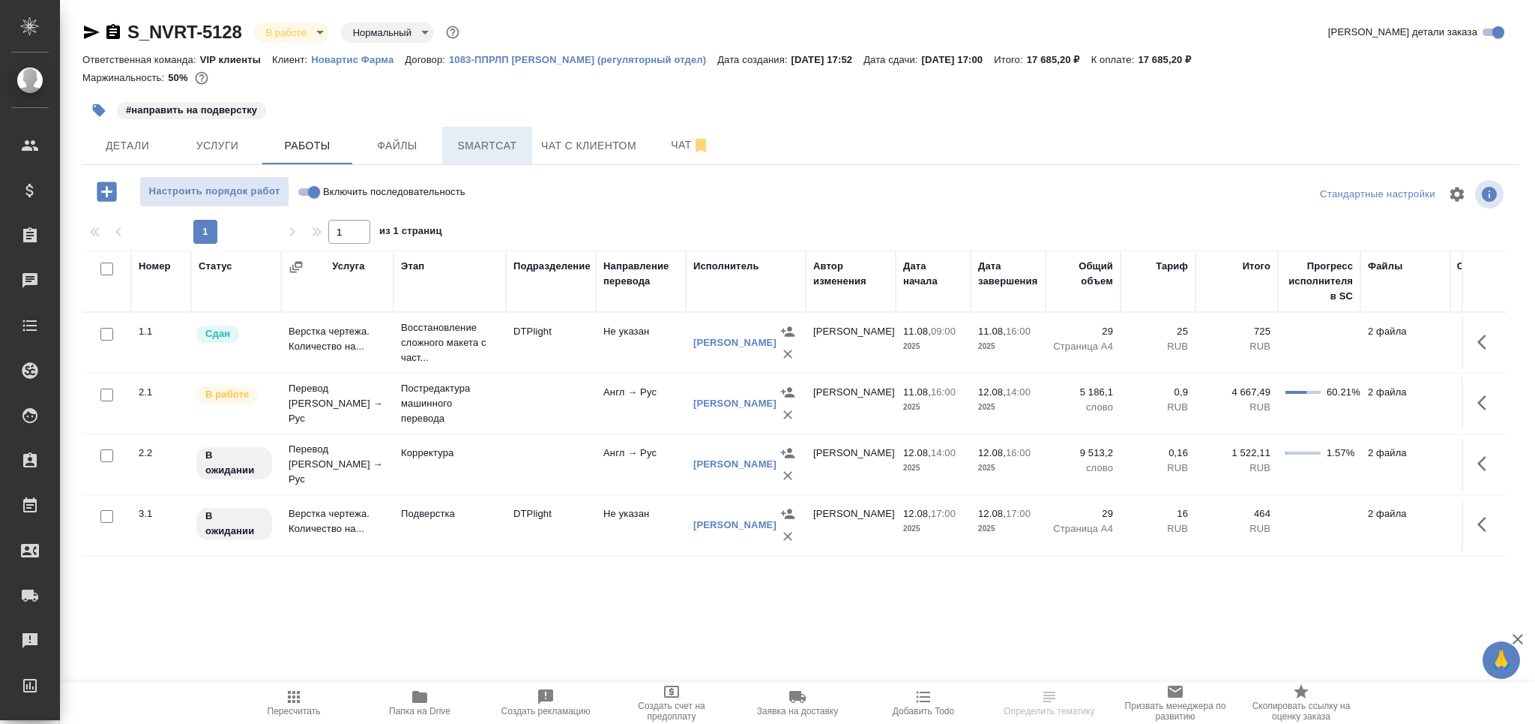
click at [517, 140] on span "Smartcat" at bounding box center [487, 145] width 72 height 19
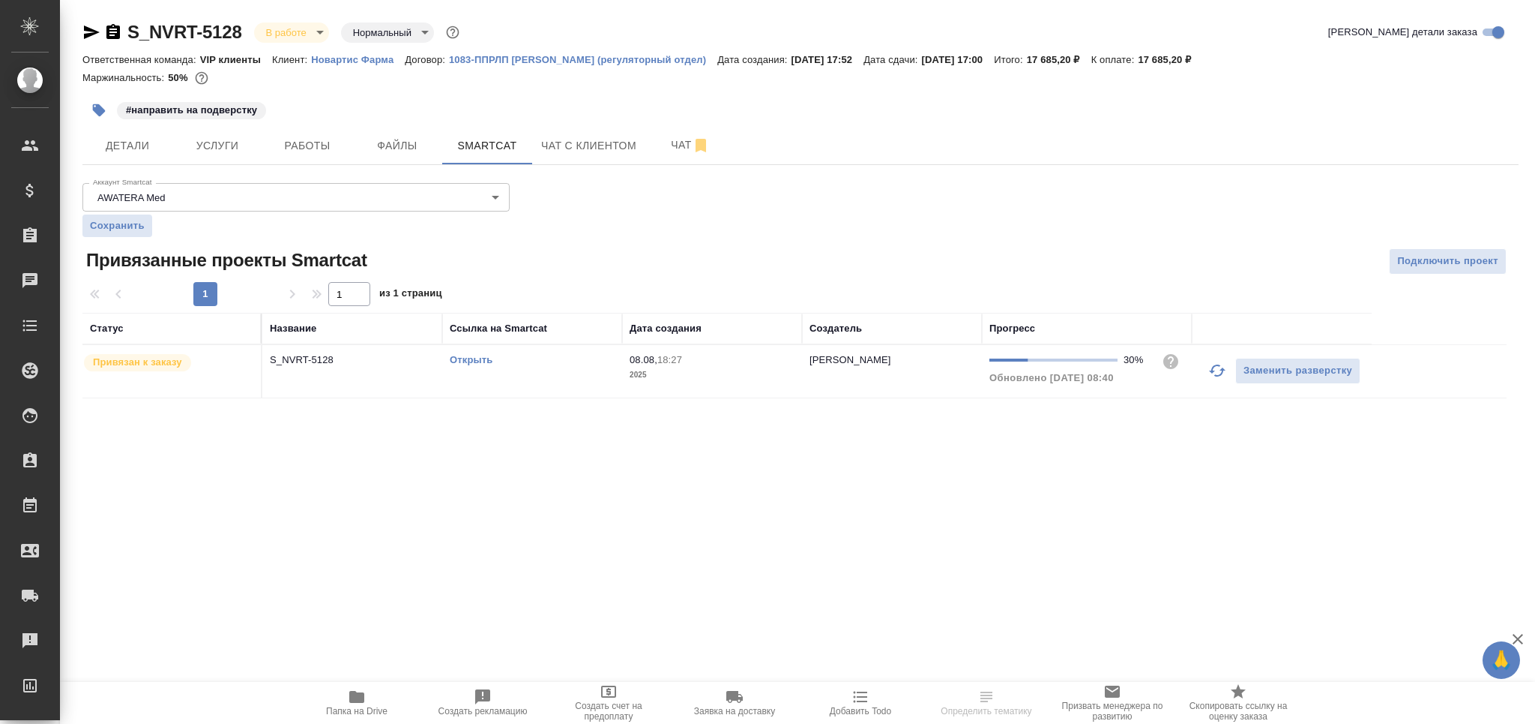
drag, startPoint x: 1222, startPoint y: 377, endPoint x: 981, endPoint y: 391, distance: 241.0
click at [1221, 377] on icon "button" at bounding box center [1218, 370] width 18 height 18
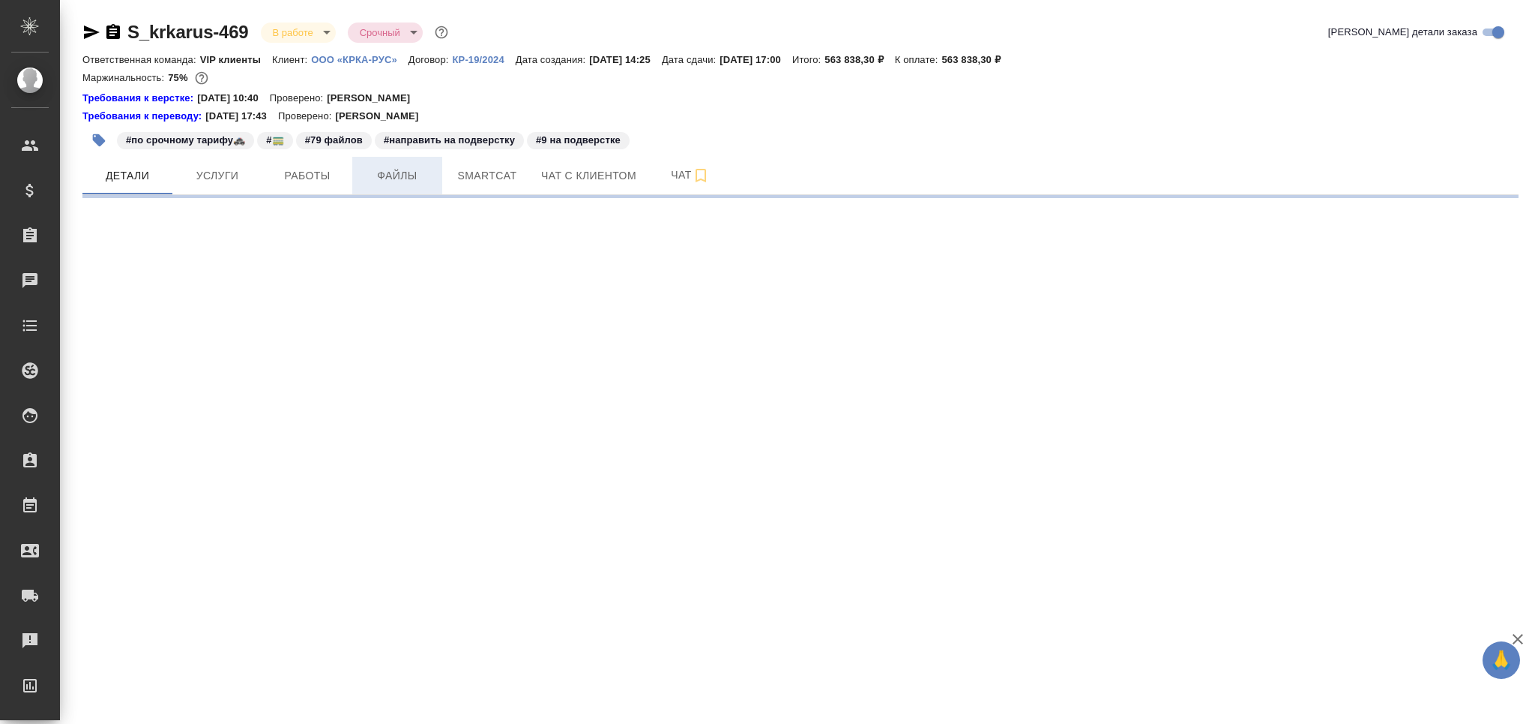
select select "RU"
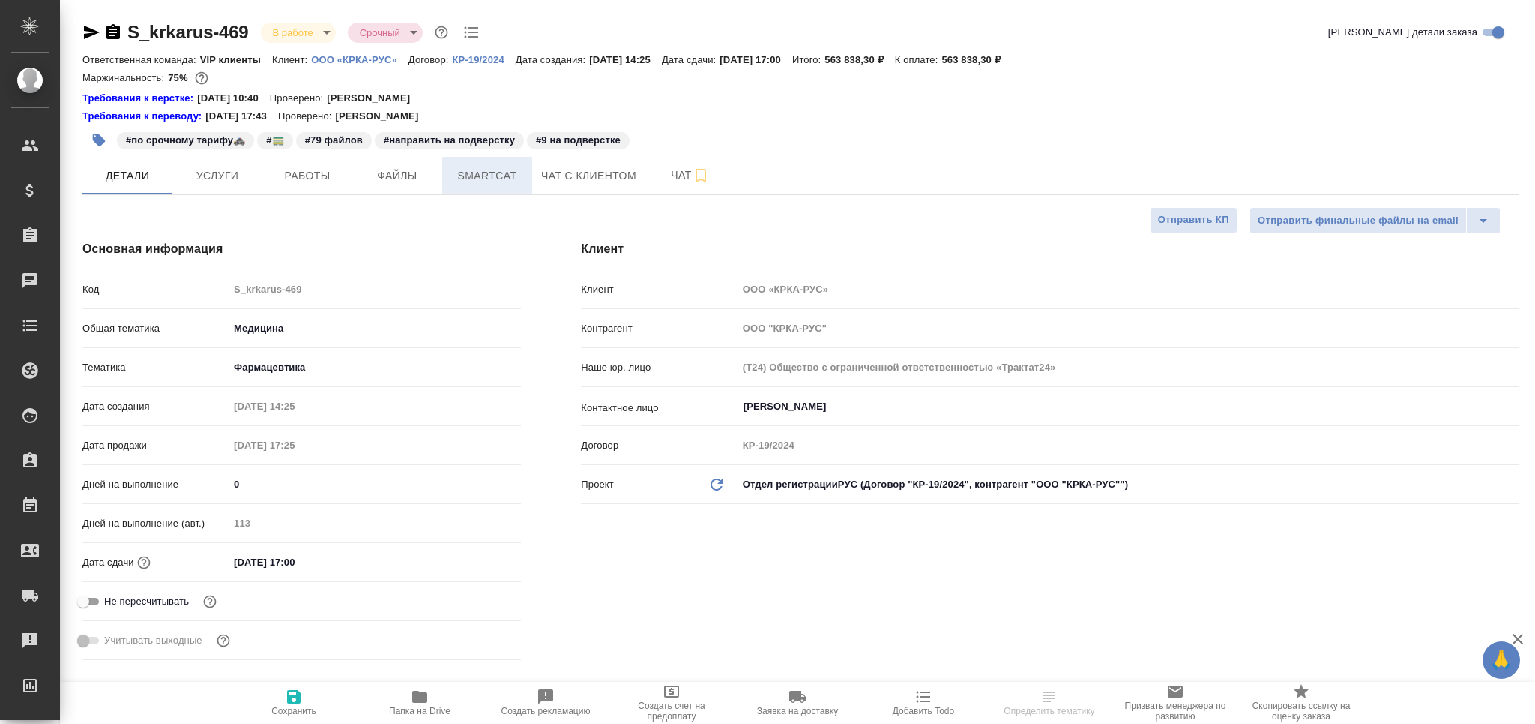
type textarea "x"
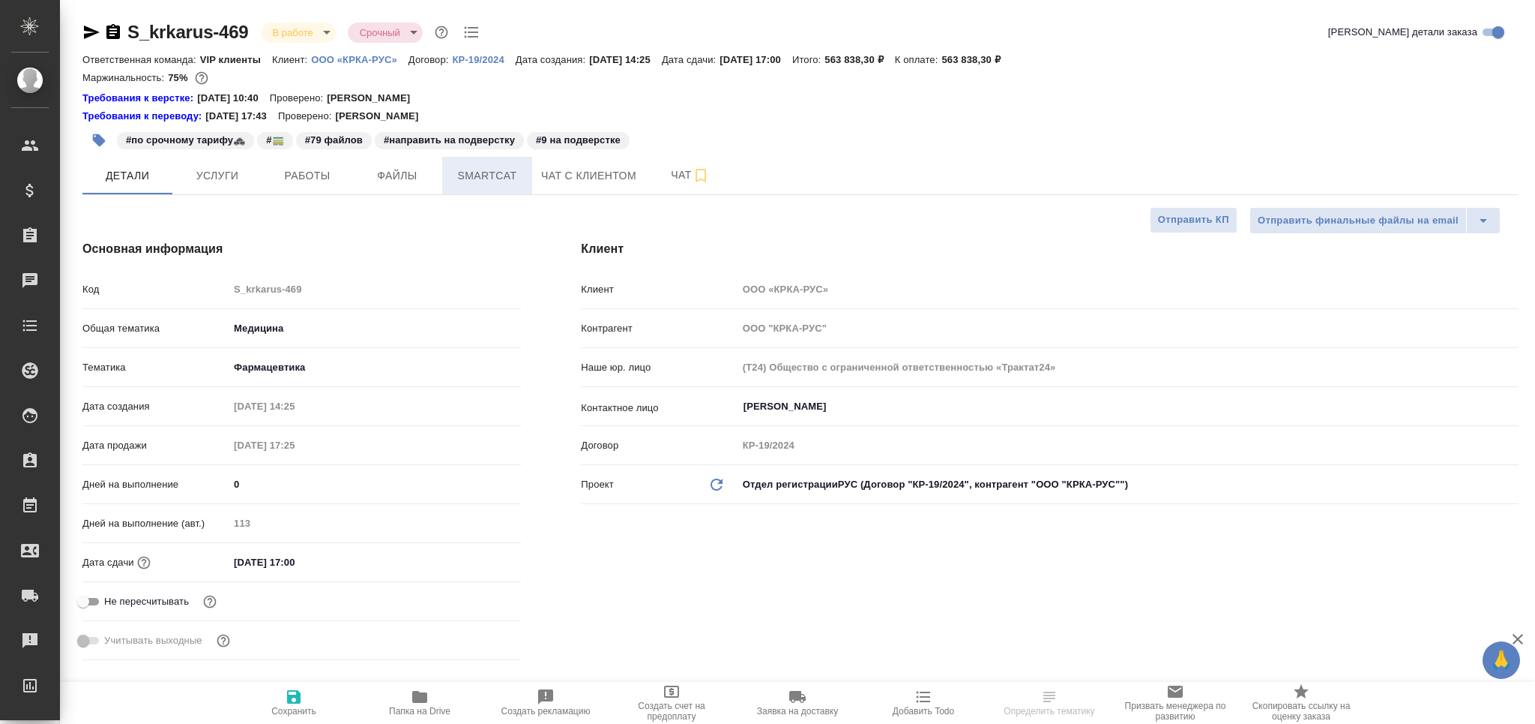
type textarea "x"
click at [461, 181] on span "Smartcat" at bounding box center [487, 175] width 72 height 19
type textarea "x"
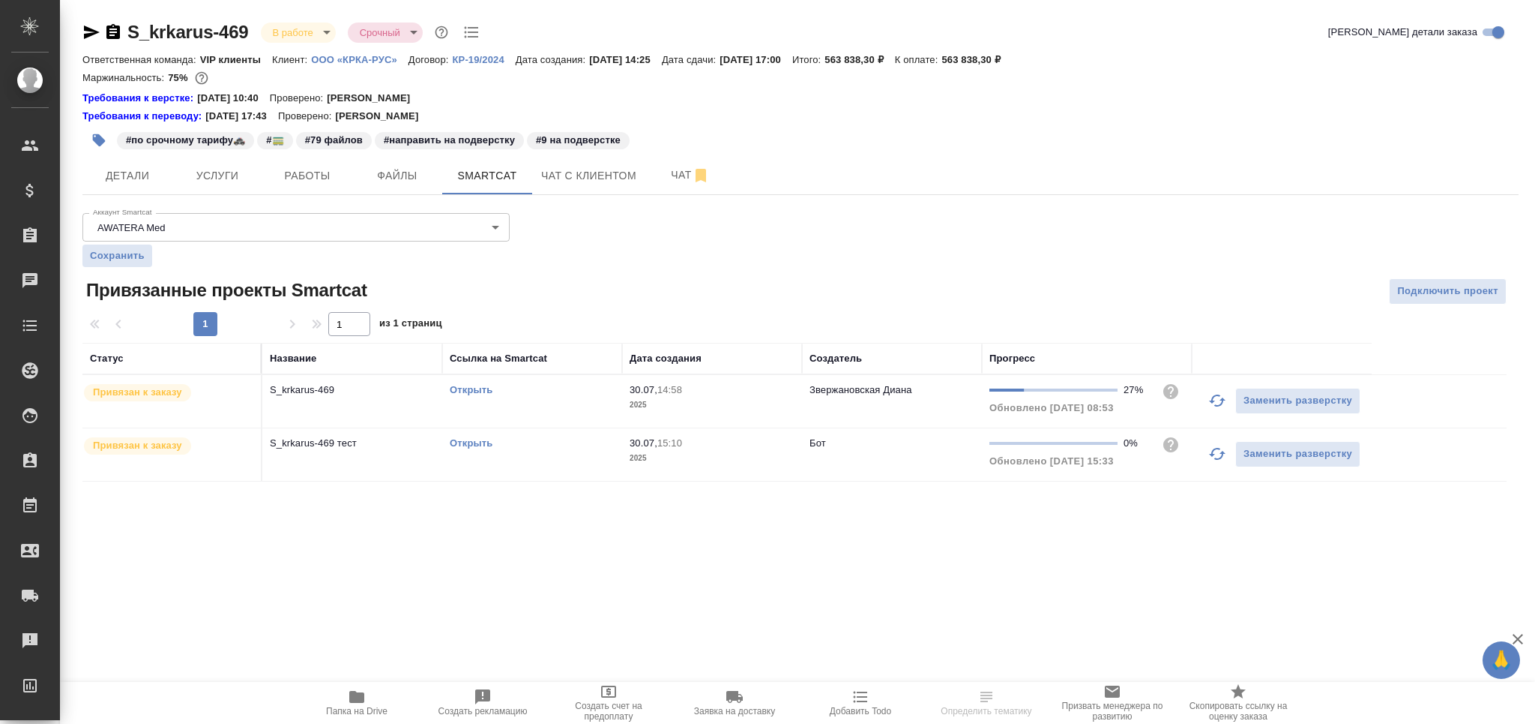
click at [1213, 400] on icon "button" at bounding box center [1218, 400] width 18 height 18
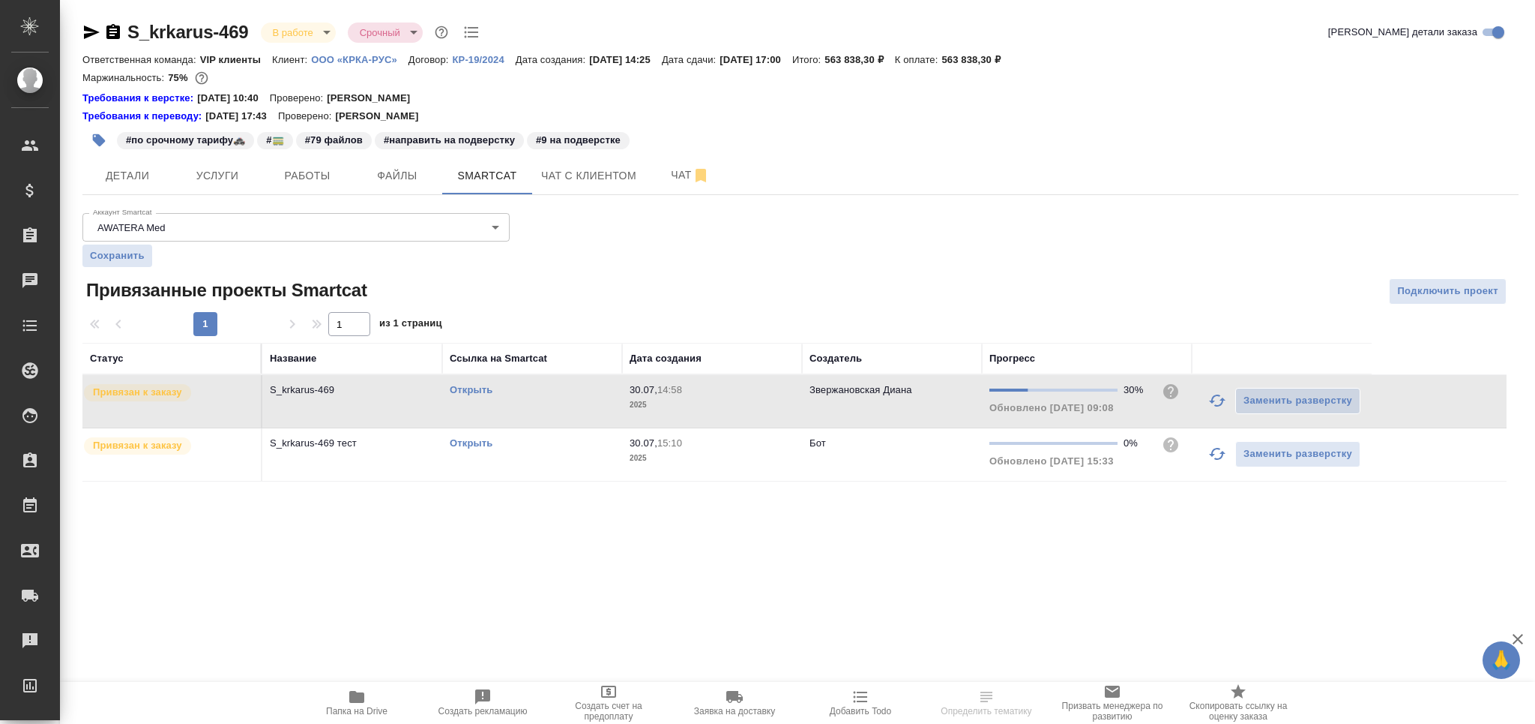
click at [476, 388] on link "Открыть" at bounding box center [471, 389] width 43 height 11
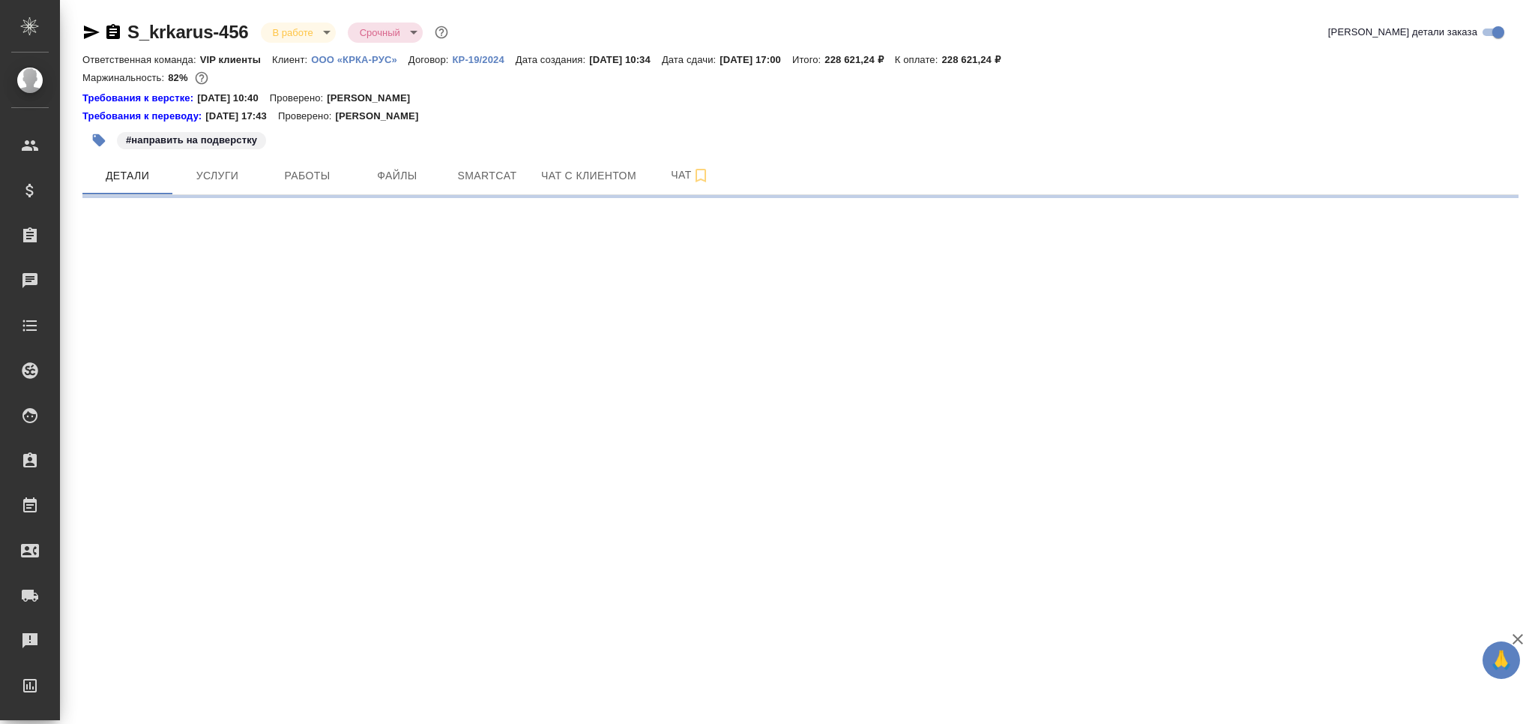
select select "RU"
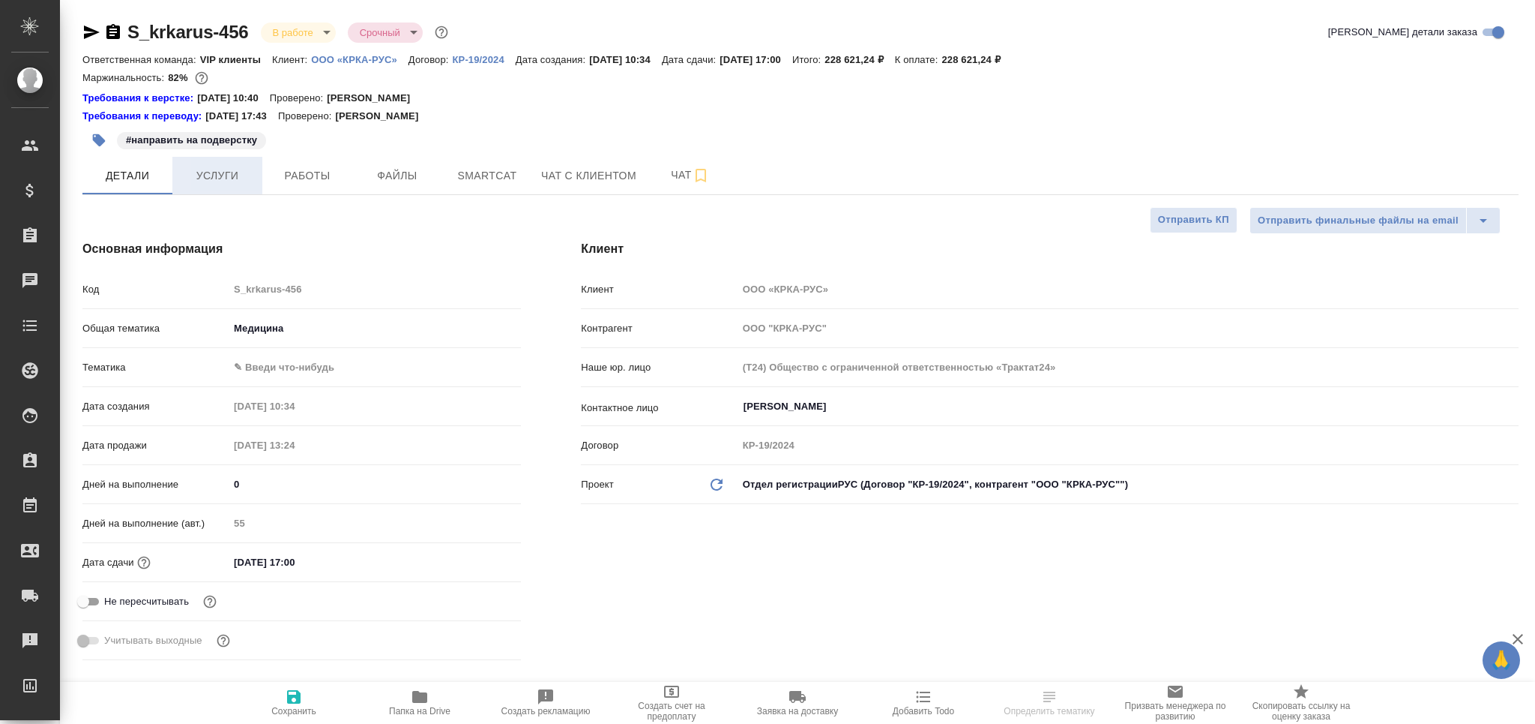
type textarea "x"
click at [296, 172] on span "Работы" at bounding box center [307, 175] width 72 height 19
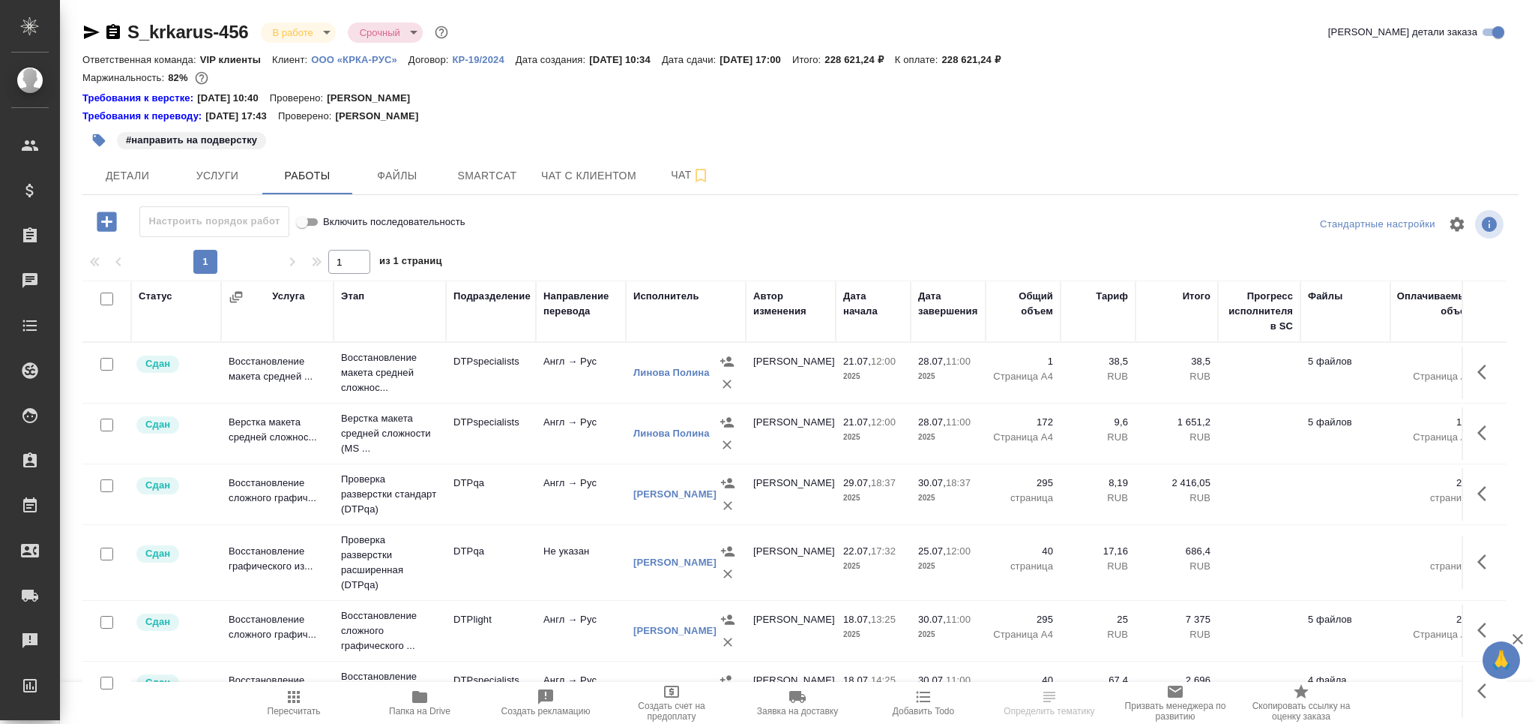
drag, startPoint x: 1490, startPoint y: 418, endPoint x: 1511, endPoint y: 550, distance: 133.7
click at [1509, 550] on div "Статус Услуга Этап Подразделение Направление перевода Исполнитель Автор изменен…" at bounding box center [800, 523] width 1437 height 487
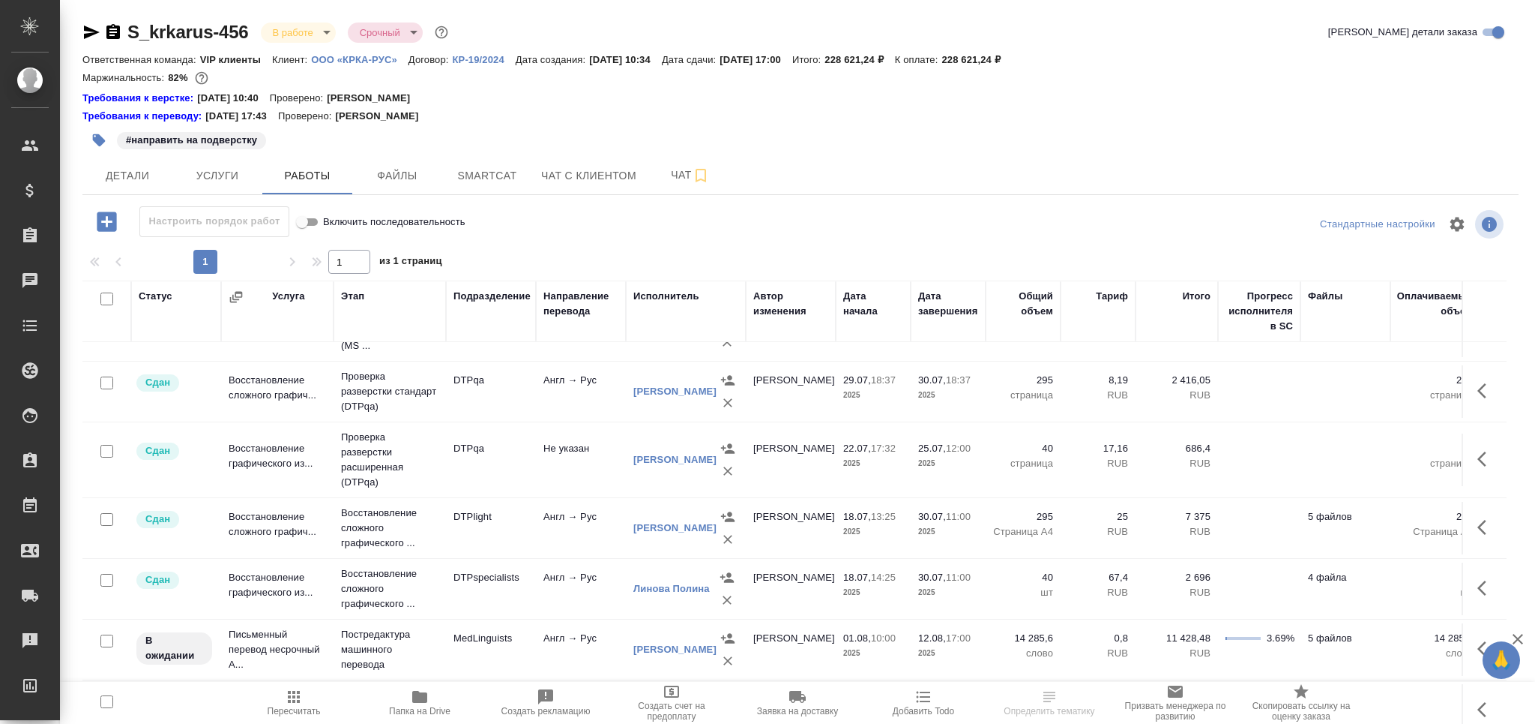
scroll to position [151, 0]
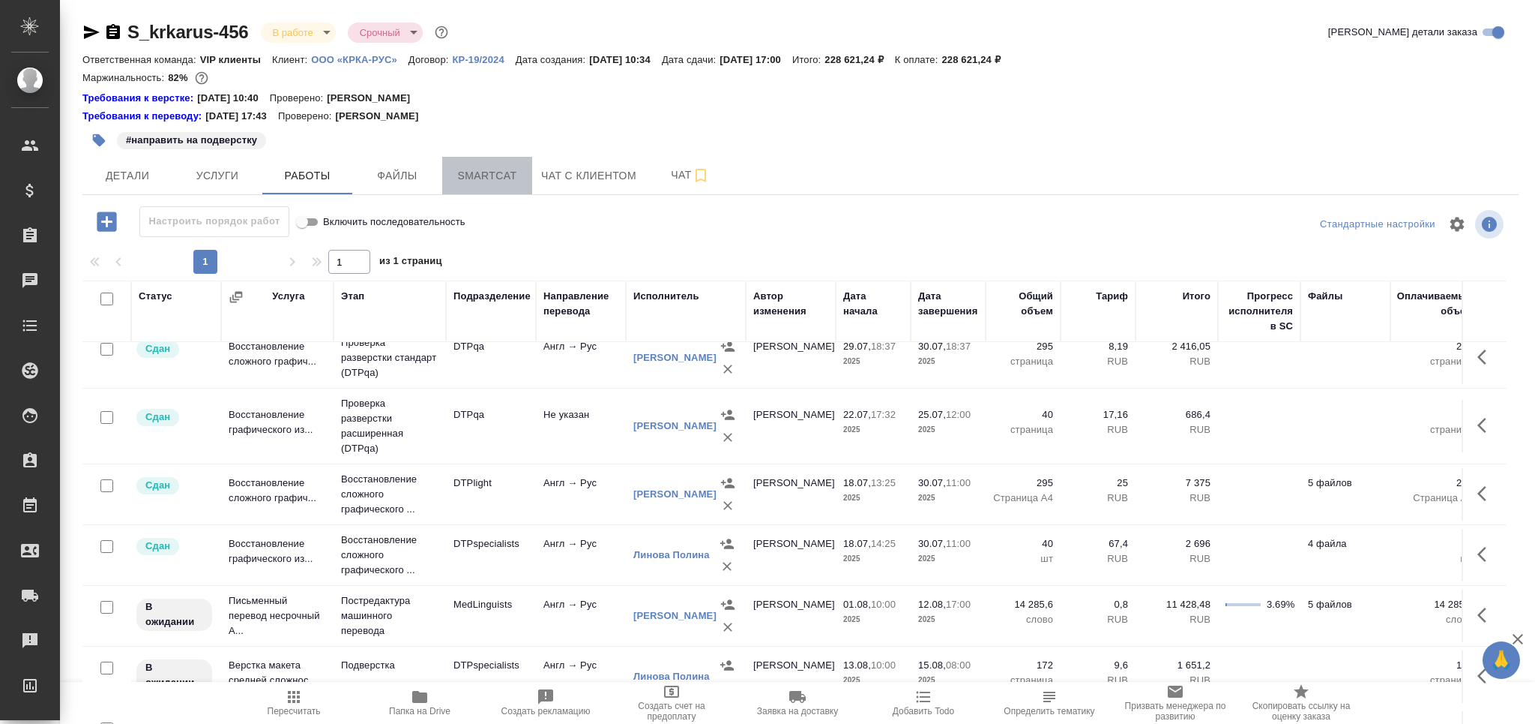
click at [497, 185] on button "Smartcat" at bounding box center [487, 175] width 90 height 37
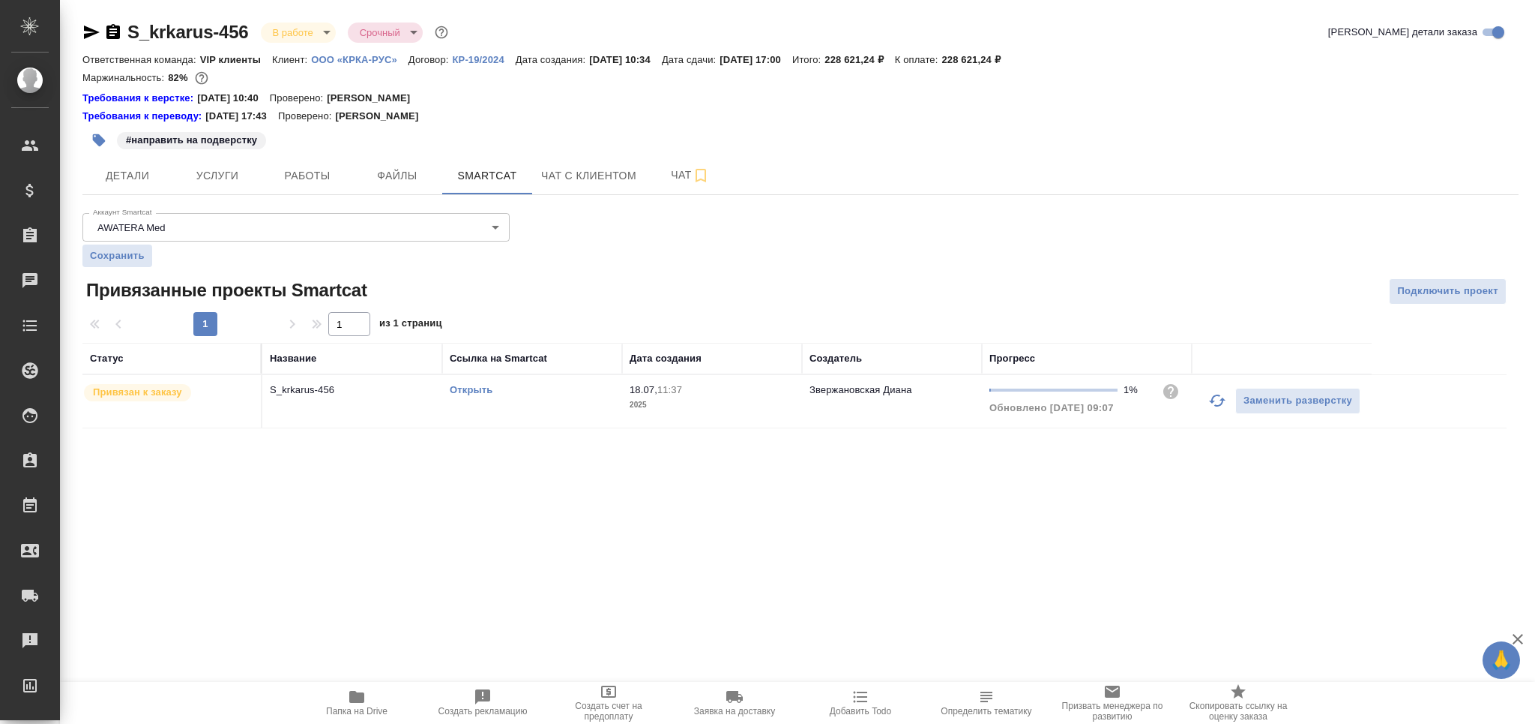
click at [1224, 404] on icon "button" at bounding box center [1218, 400] width 18 height 18
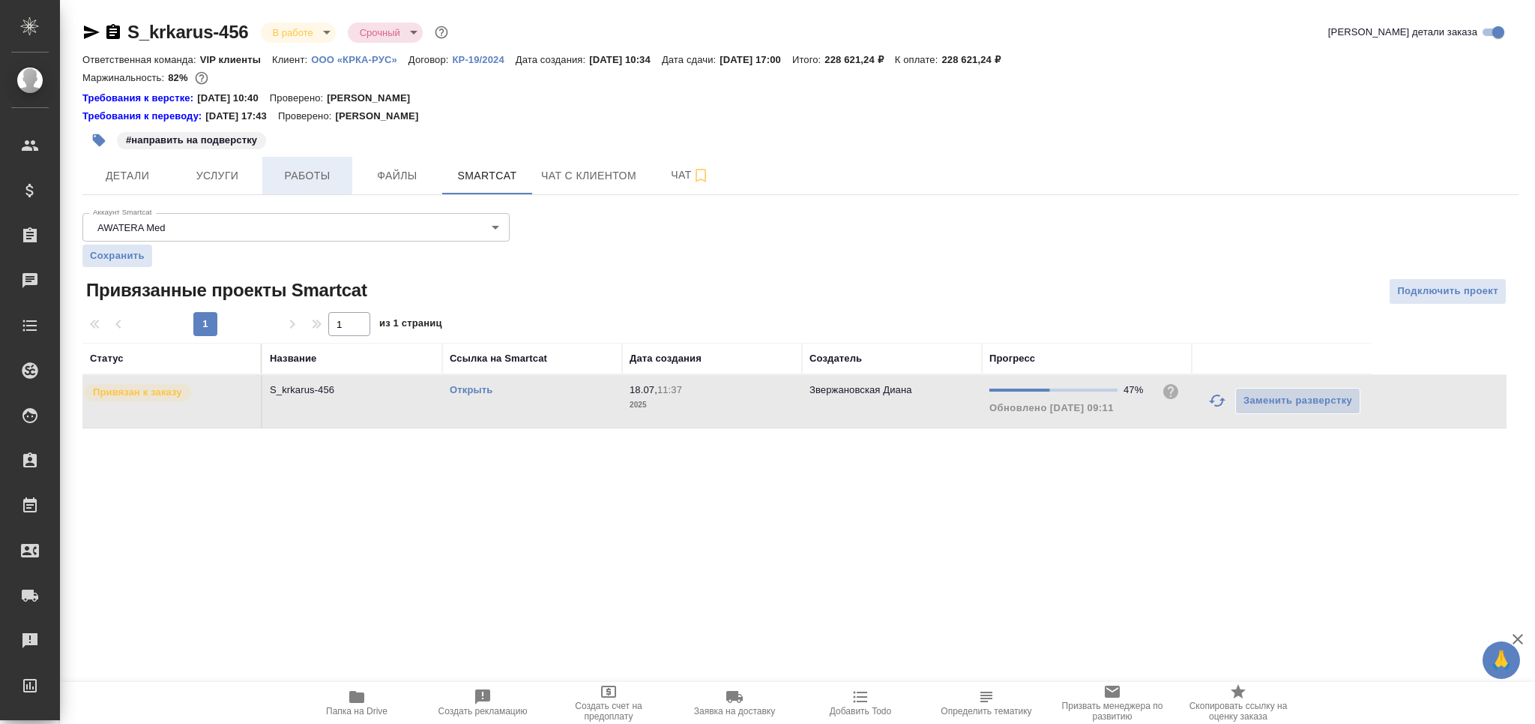
click at [319, 181] on span "Работы" at bounding box center [307, 175] width 72 height 19
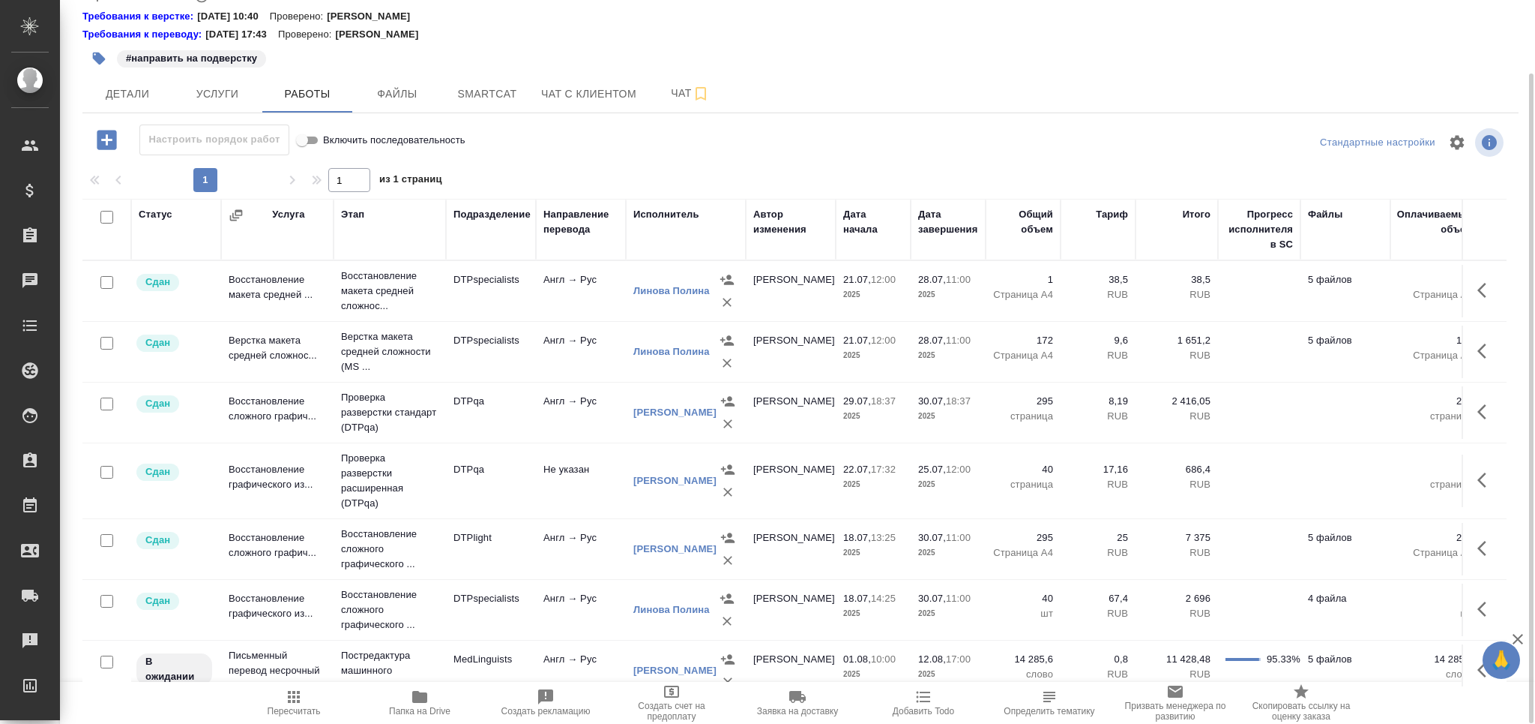
scroll to position [151, 0]
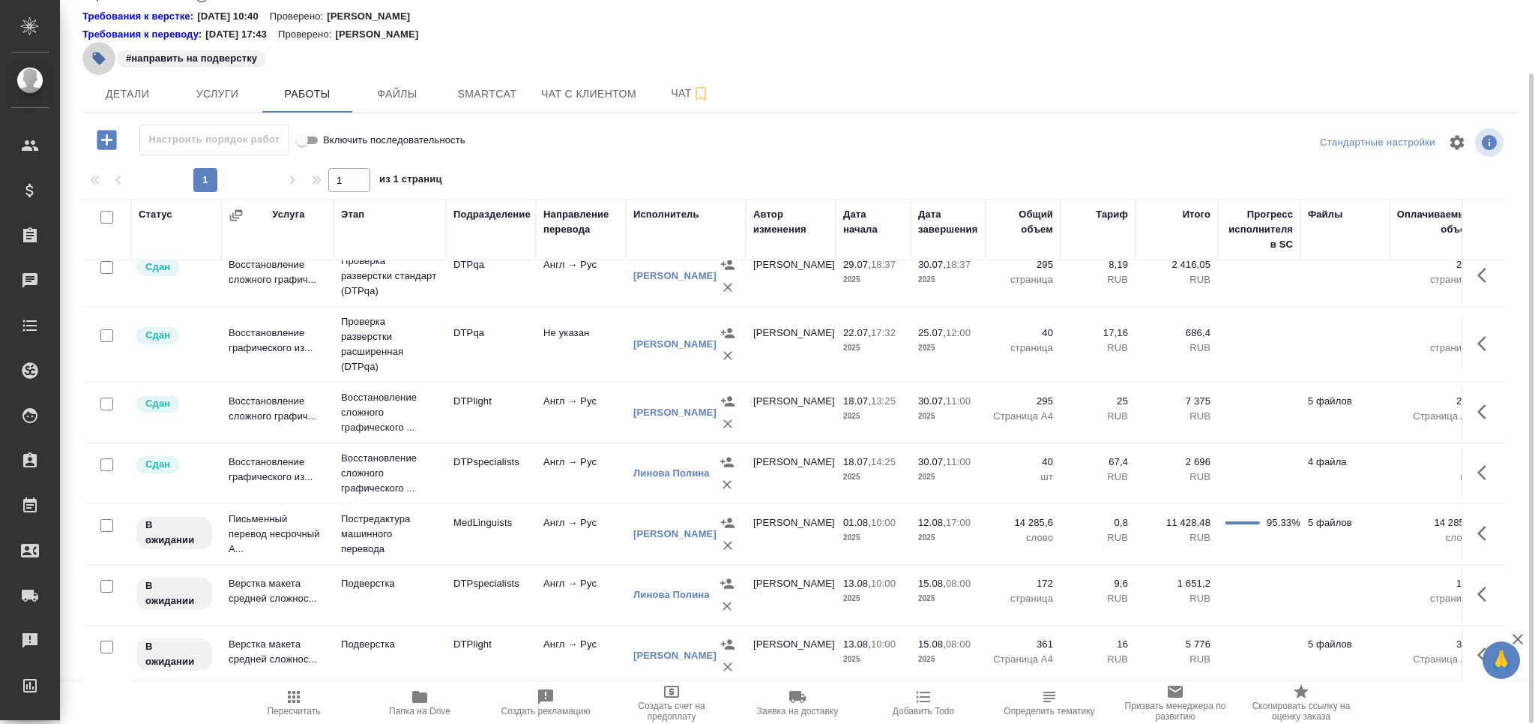
click at [93, 51] on icon "button" at bounding box center [98, 58] width 15 height 15
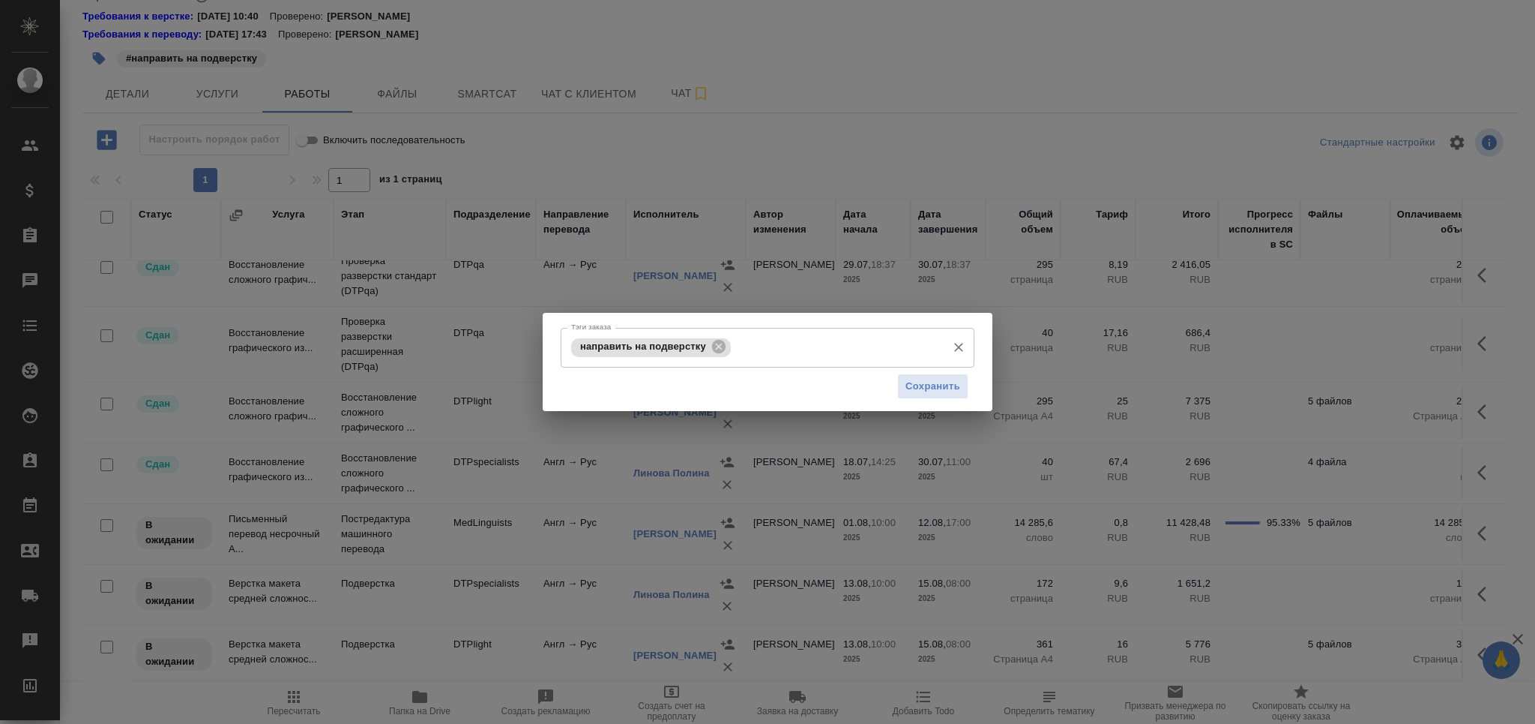
click at [837, 350] on input "Тэги заказа" at bounding box center [837, 346] width 205 height 25
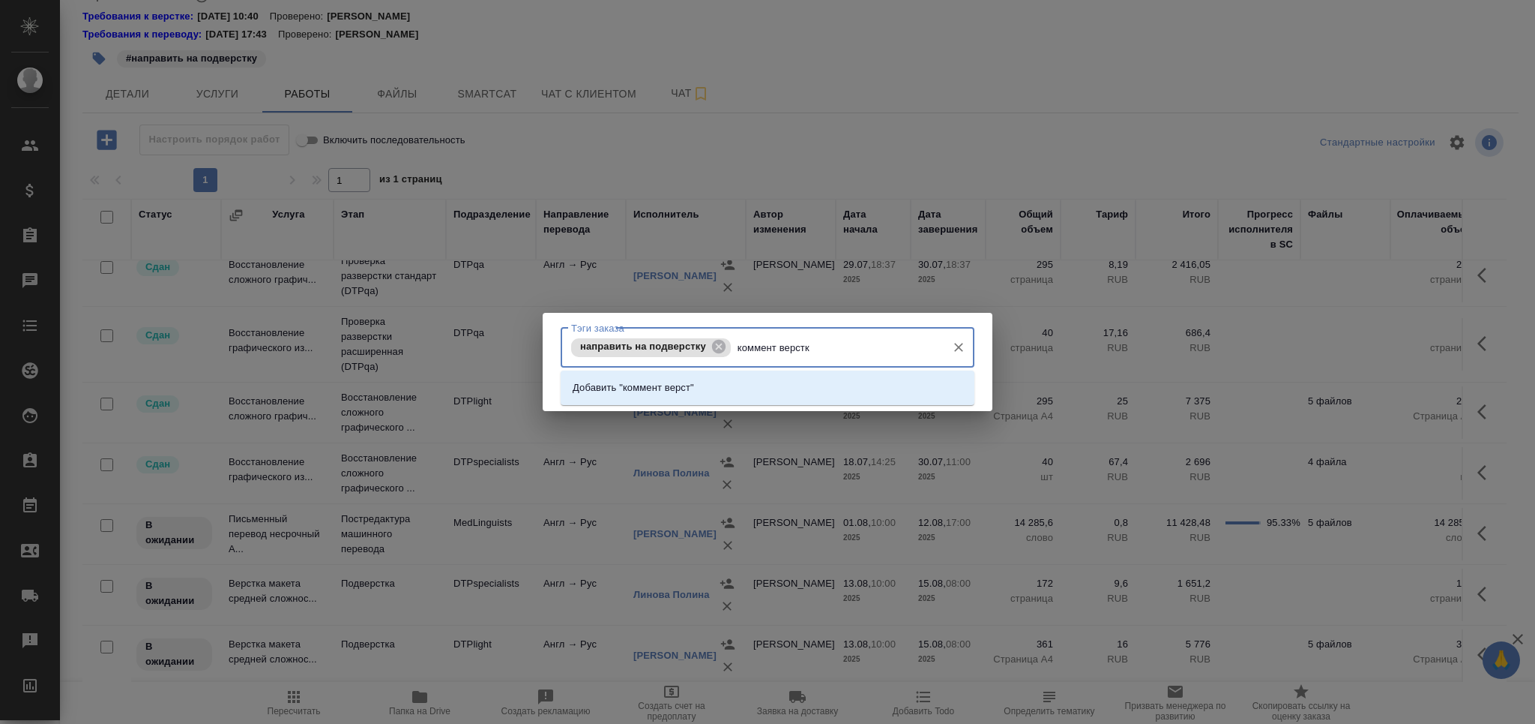
type input "коммент верстке"
click at [776, 391] on li "Добавить "коммент верстке"" at bounding box center [768, 387] width 414 height 27
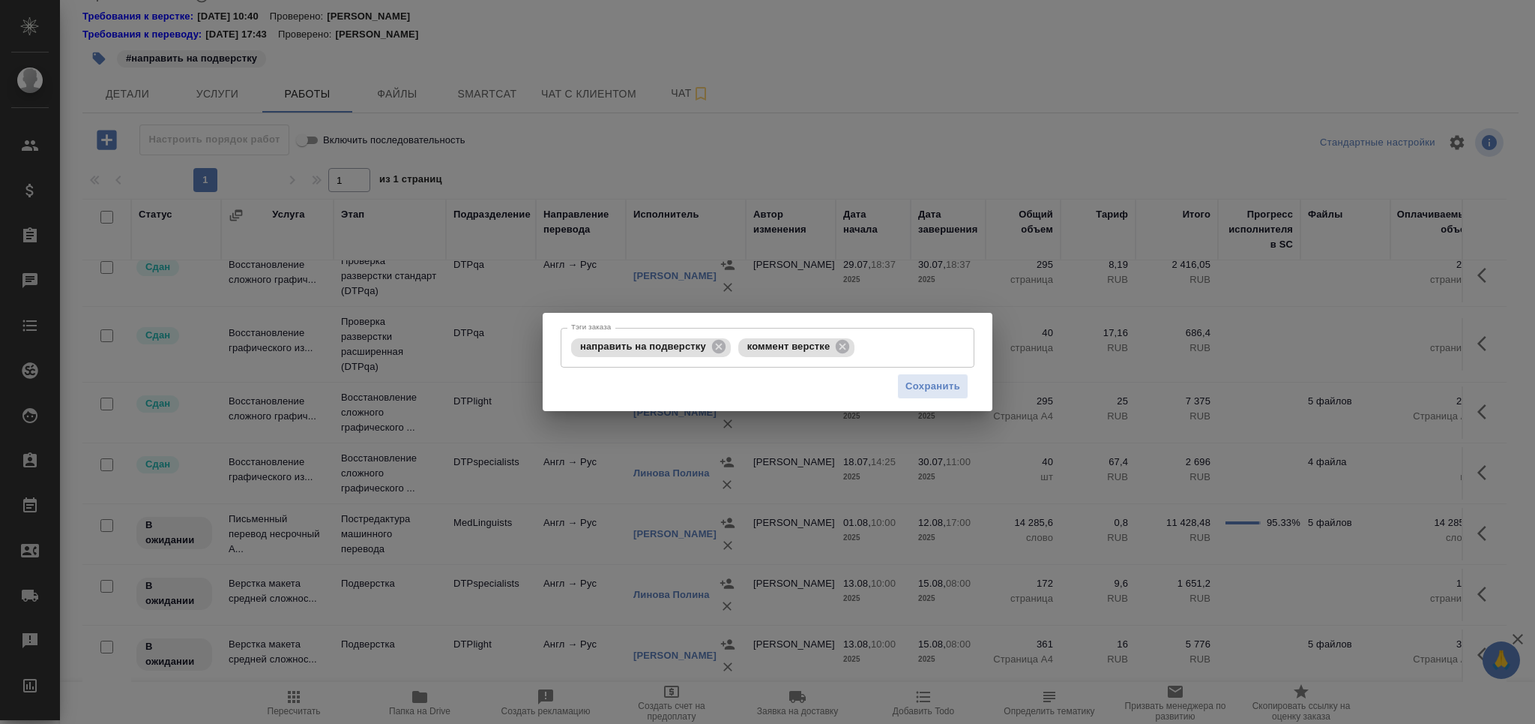
click at [969, 397] on div "Сохранить" at bounding box center [768, 386] width 414 height 38
click at [951, 400] on div "Сохранить" at bounding box center [768, 386] width 414 height 38
click at [940, 388] on span "Сохранить" at bounding box center [933, 386] width 55 height 17
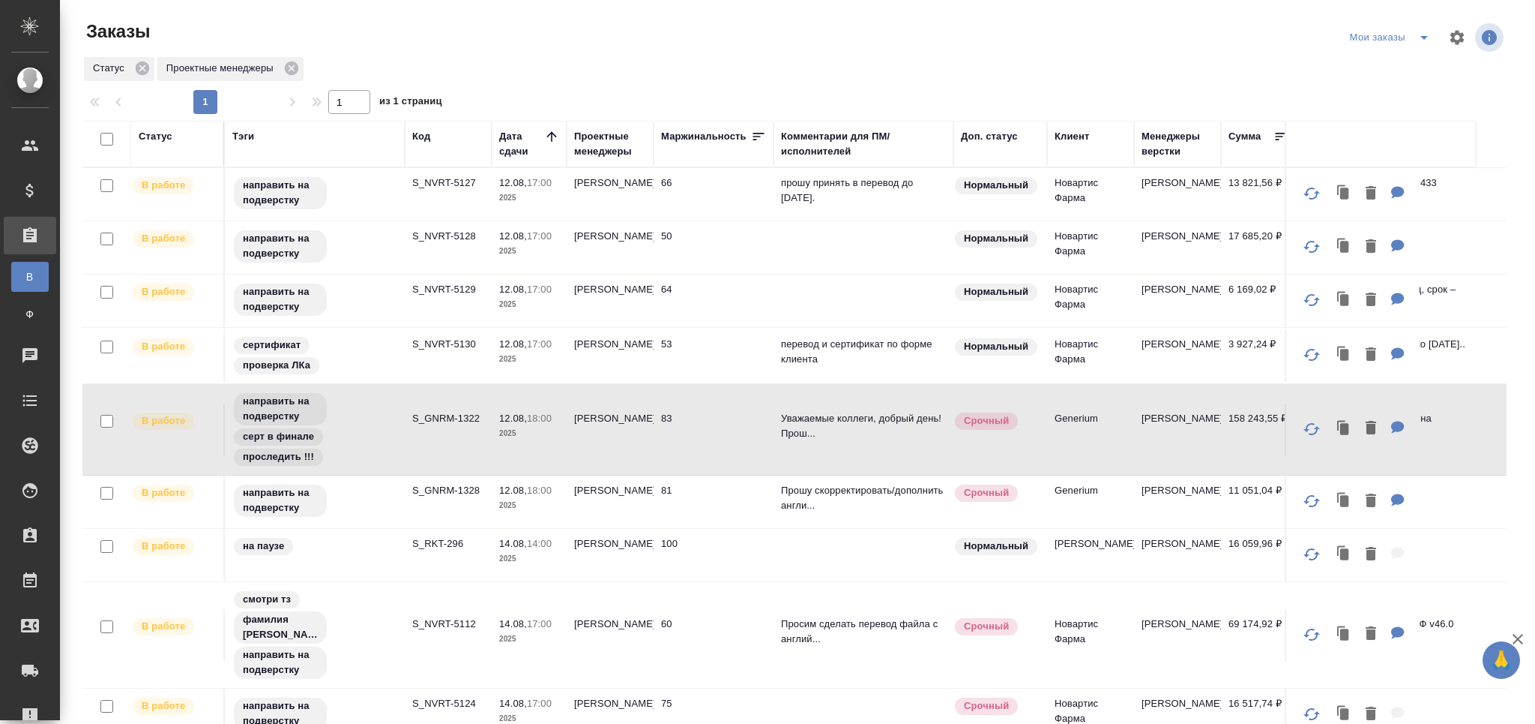
click at [444, 187] on p "S_NVRT-5127" at bounding box center [448, 182] width 72 height 15
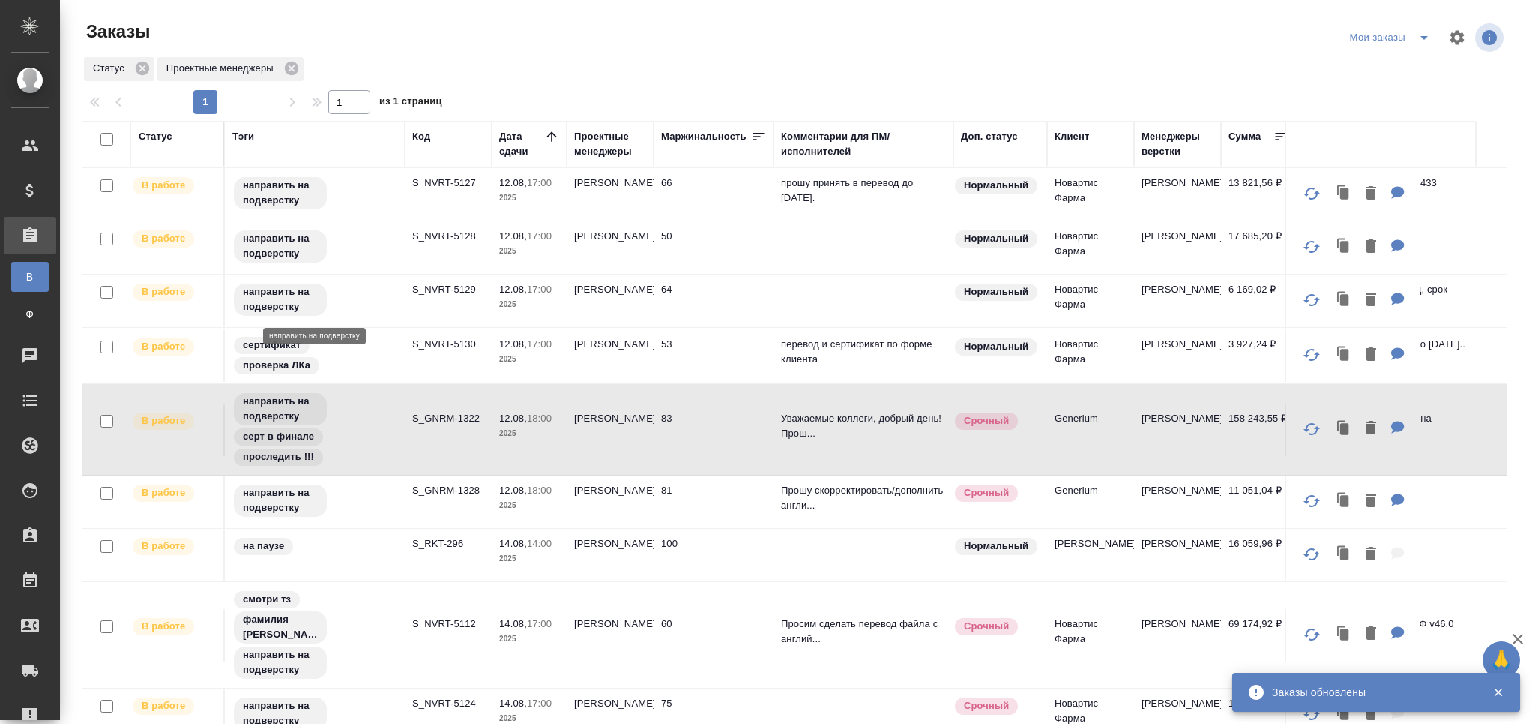
click at [449, 240] on p "S_NVRT-5128" at bounding box center [448, 236] width 72 height 15
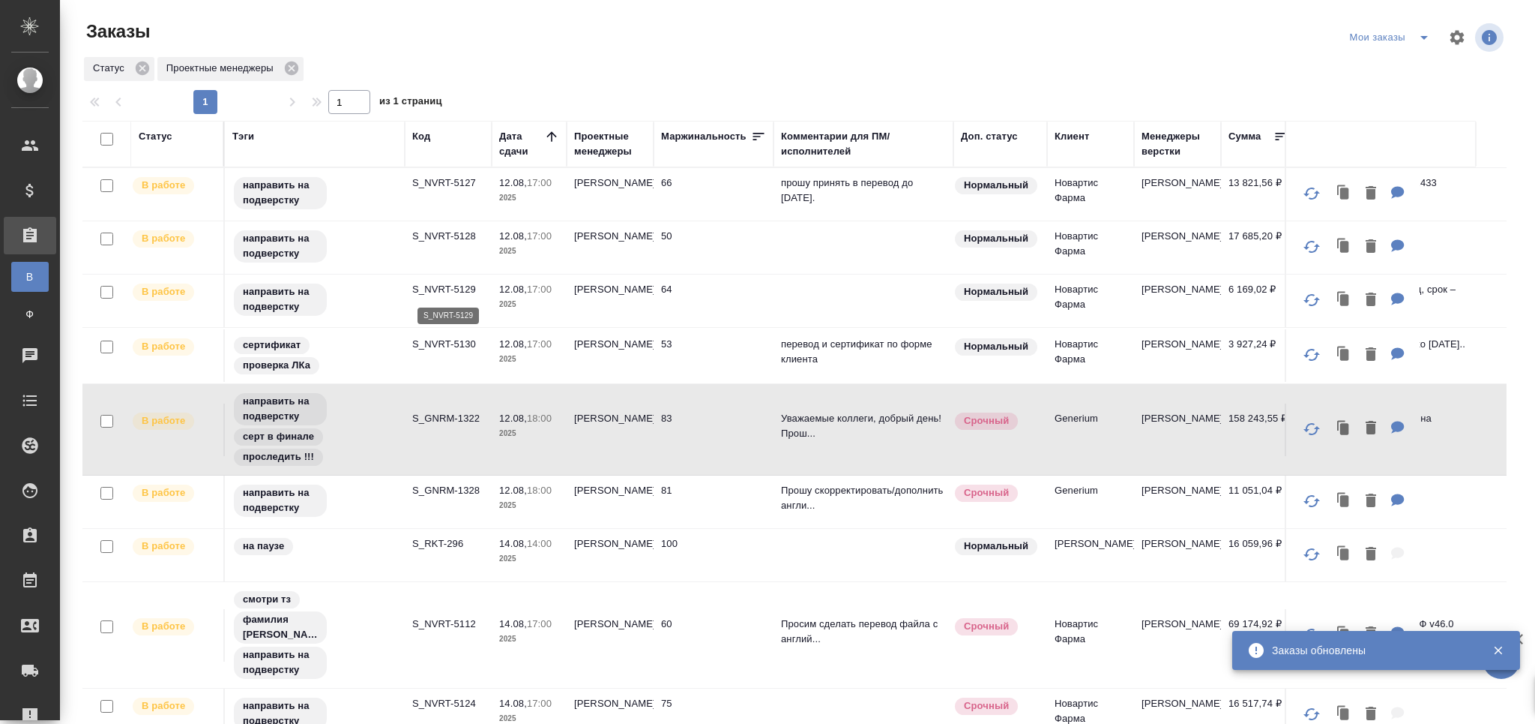
click at [436, 290] on p "S_NVRT-5129" at bounding box center [448, 289] width 72 height 15
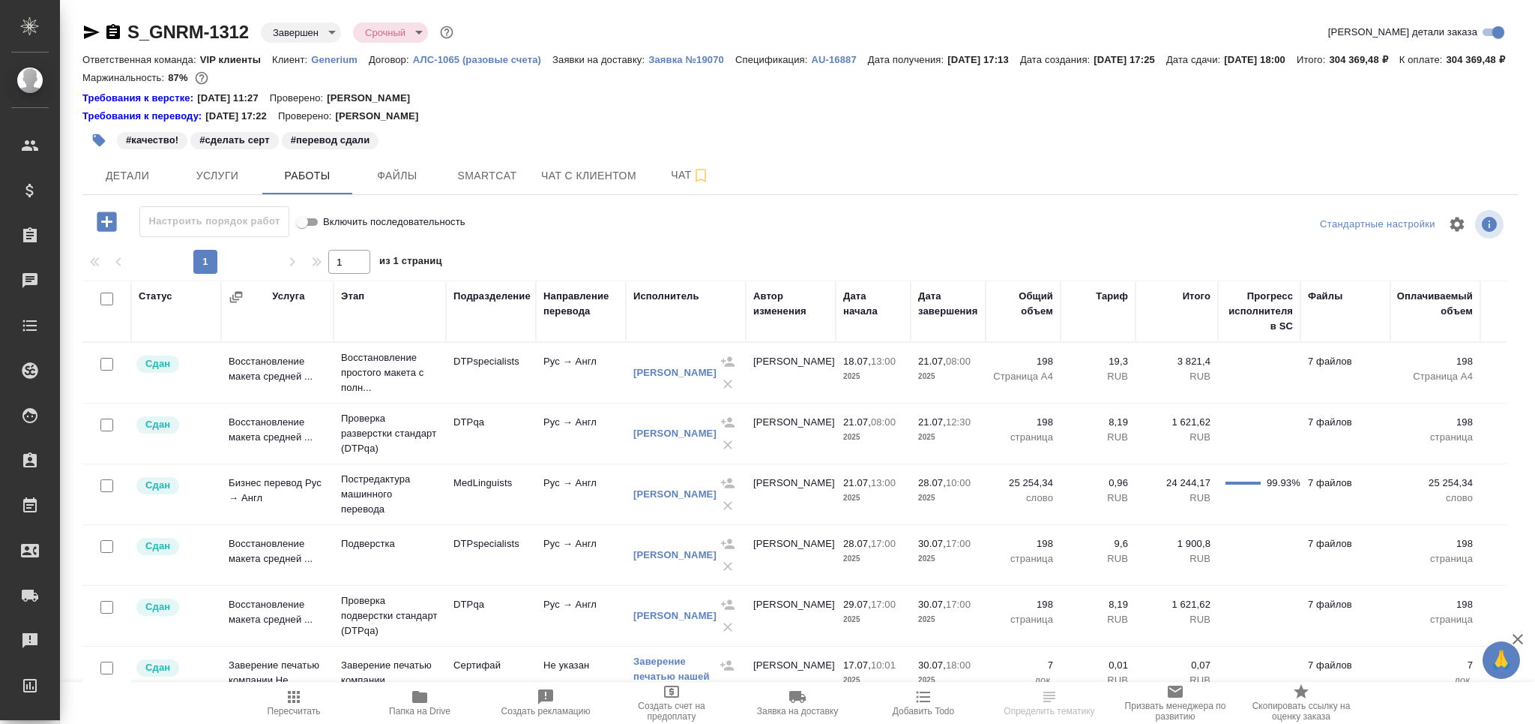
click at [90, 31] on icon "button" at bounding box center [91, 32] width 18 height 18
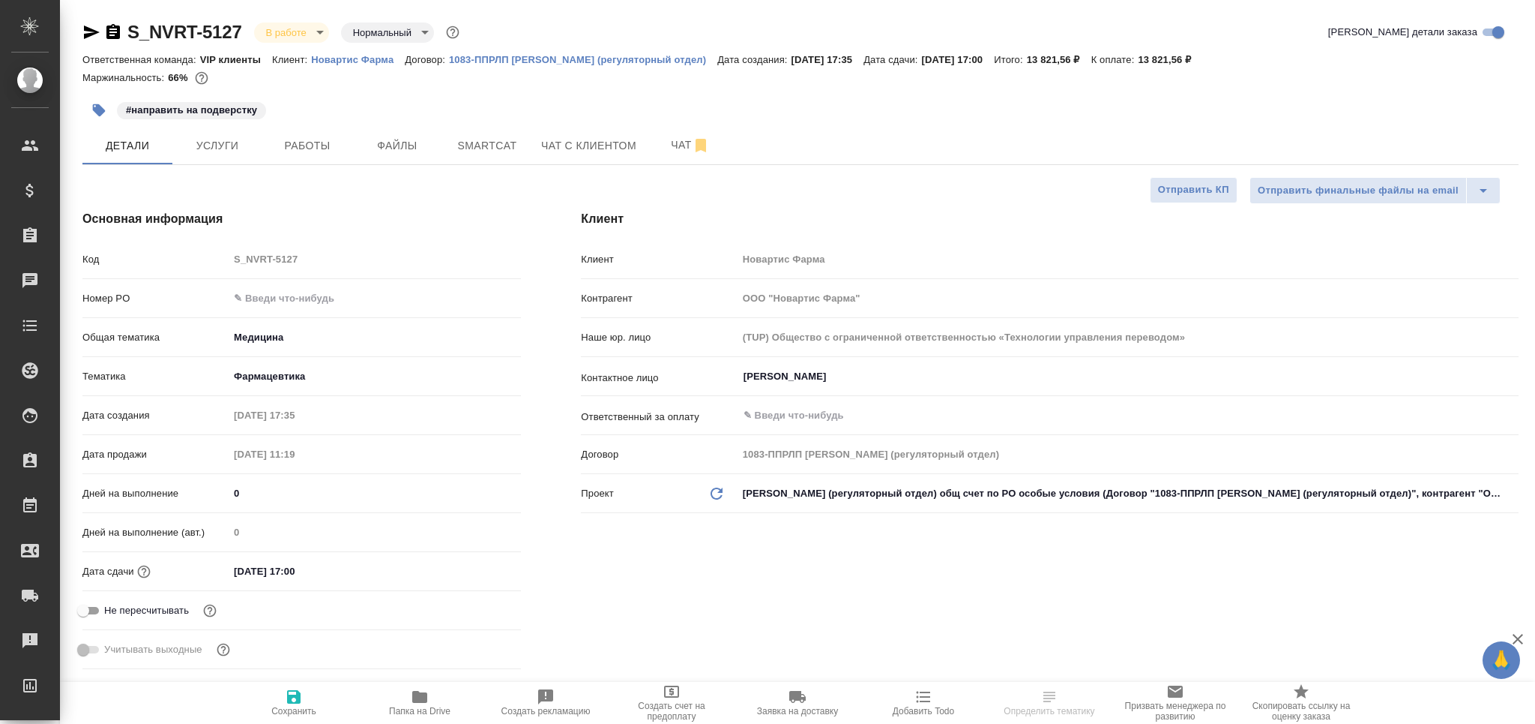
select select "RU"
click at [320, 140] on span "Работы" at bounding box center [307, 145] width 72 height 19
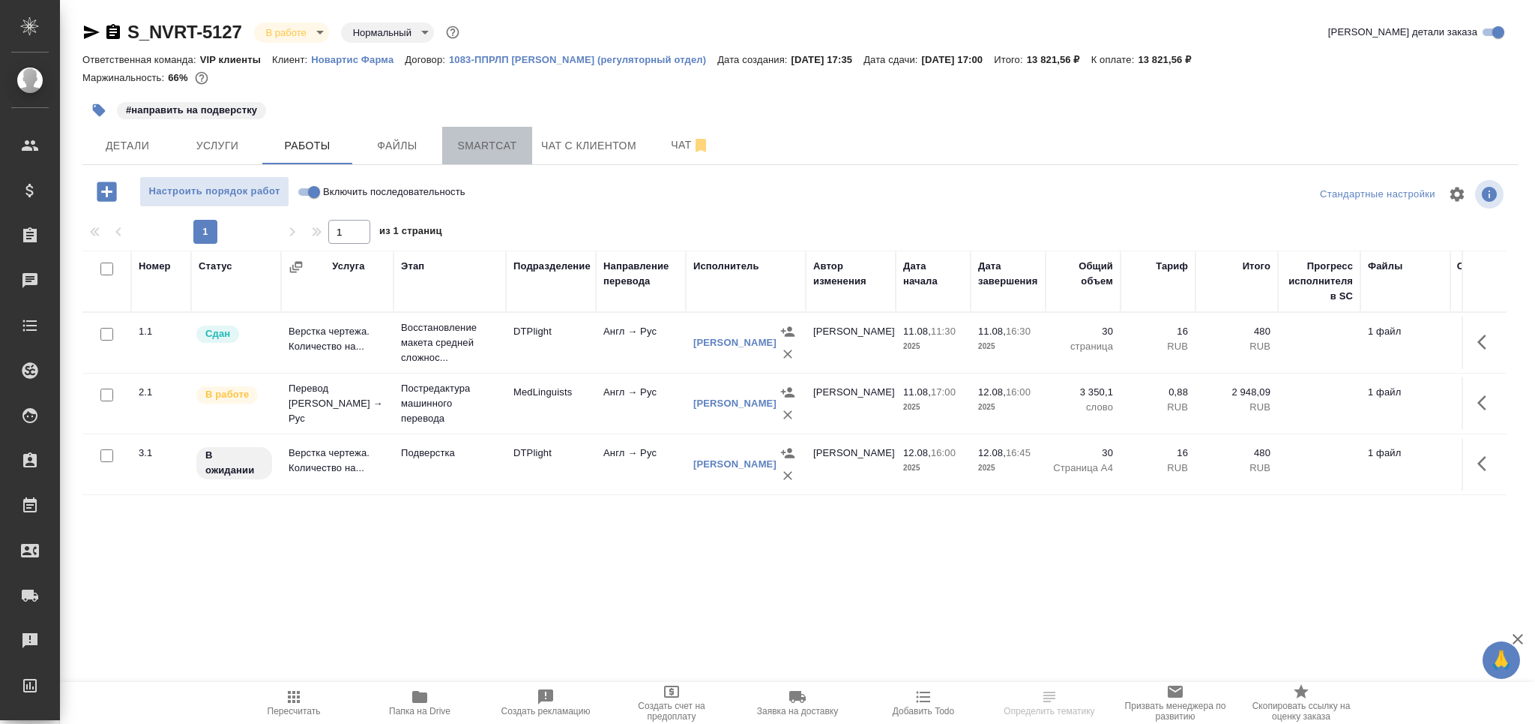
click at [505, 129] on button "Smartcat" at bounding box center [487, 145] width 90 height 37
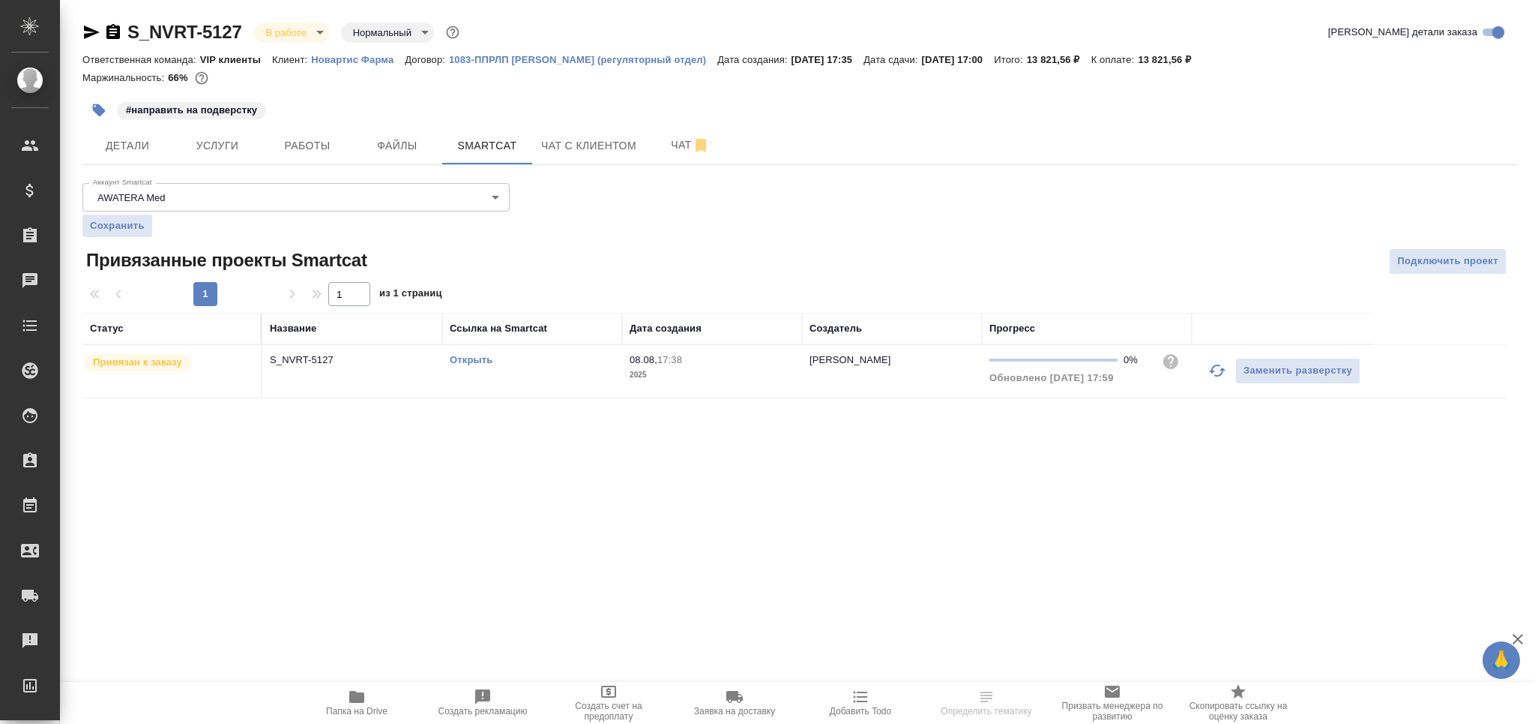
click at [1218, 374] on icon "button" at bounding box center [1218, 370] width 18 height 18
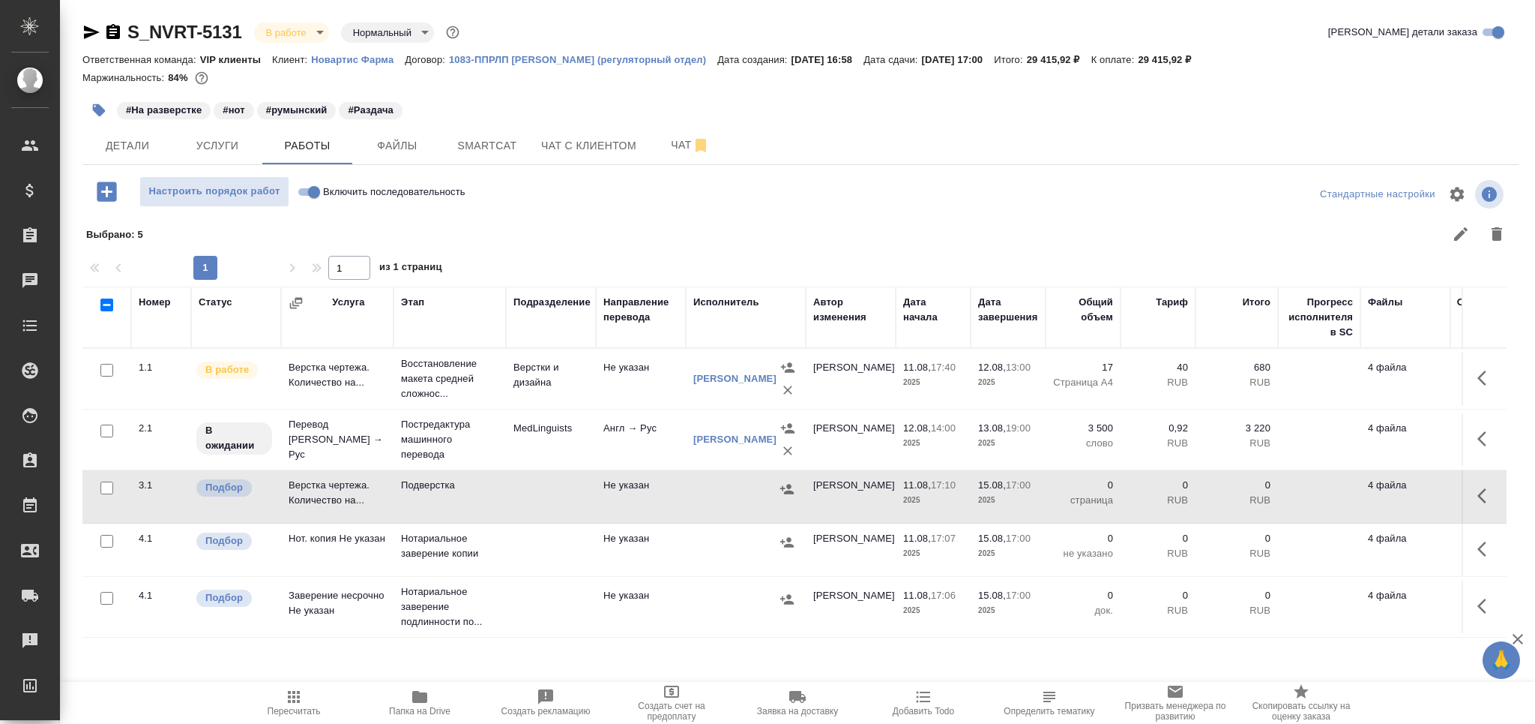
scroll to position [88, 0]
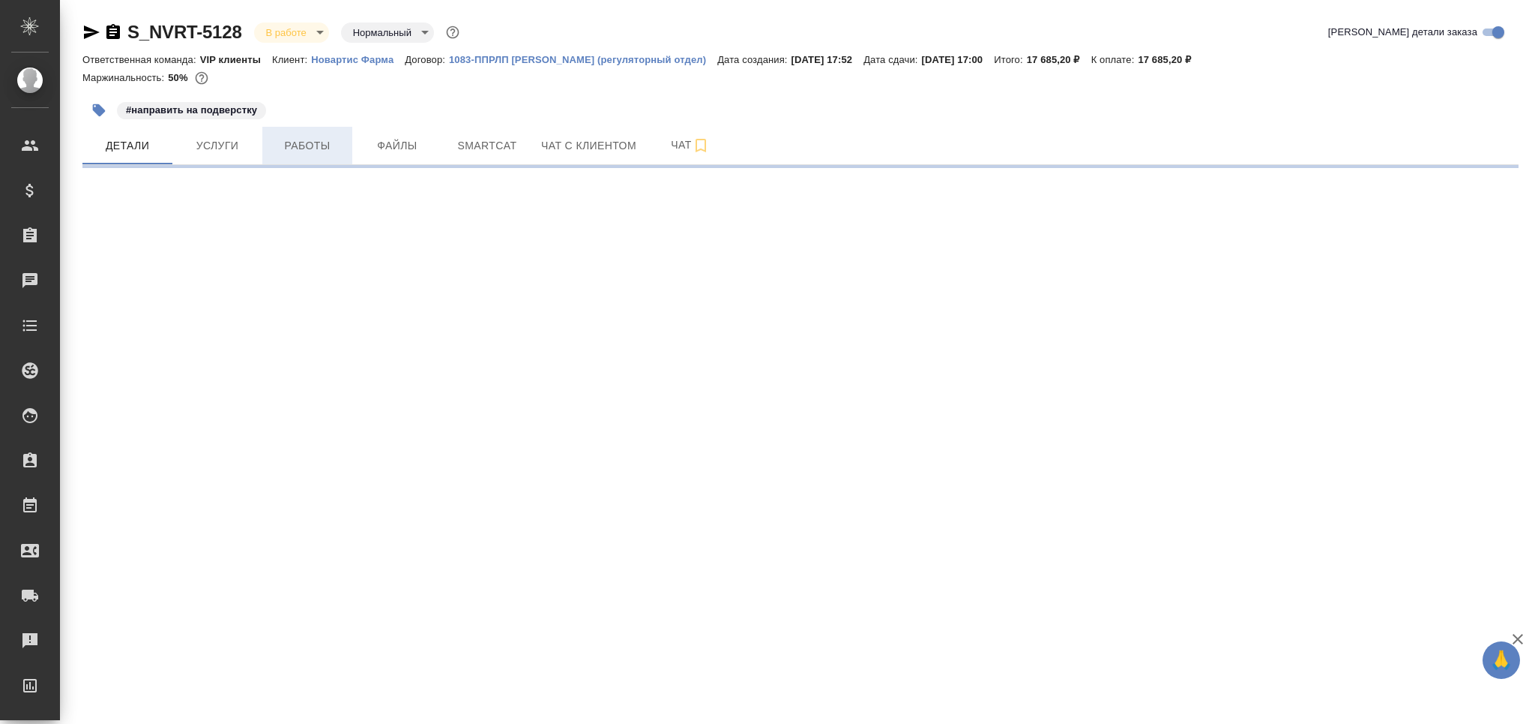
select select "RU"
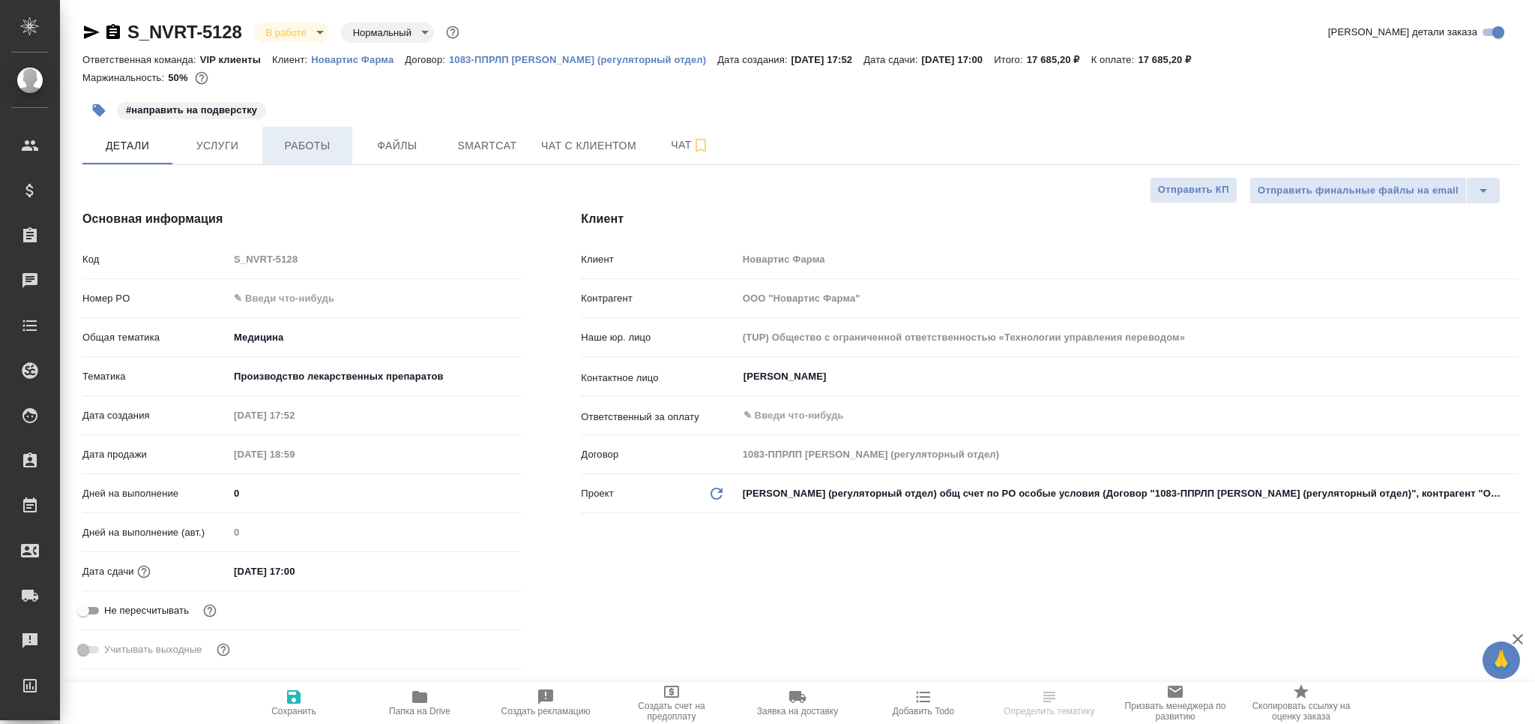
type textarea "x"
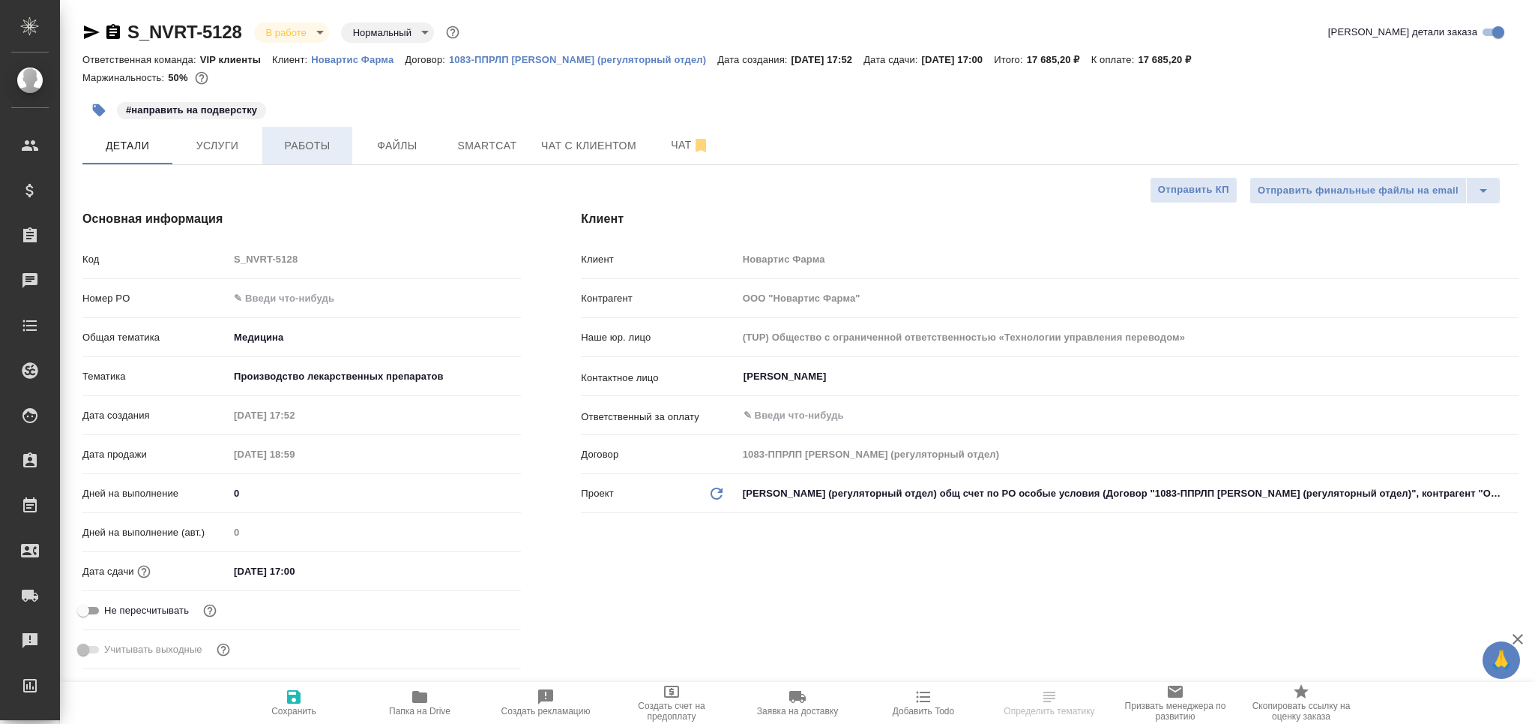
type textarea "x"
click at [295, 148] on span "Работы" at bounding box center [307, 145] width 72 height 19
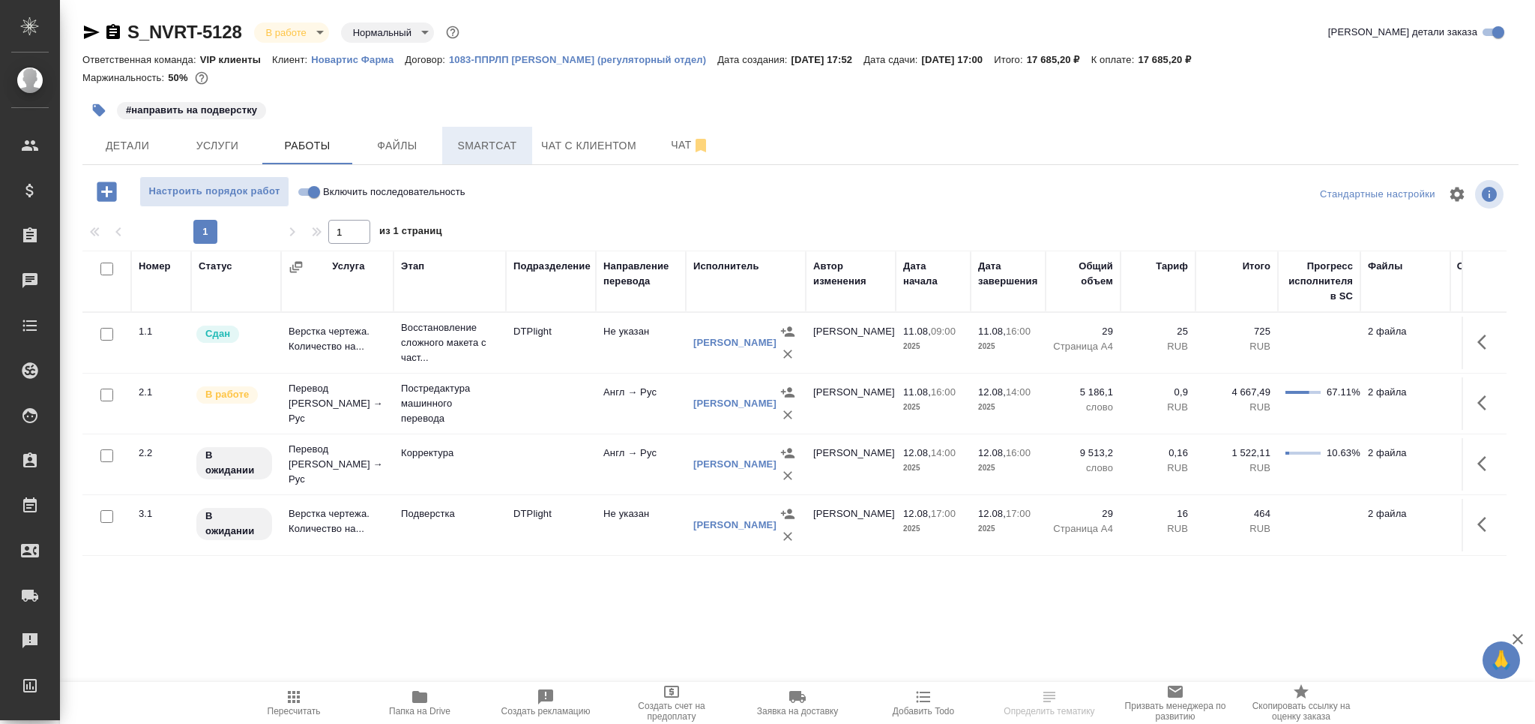
click at [493, 142] on span "Smartcat" at bounding box center [487, 145] width 72 height 19
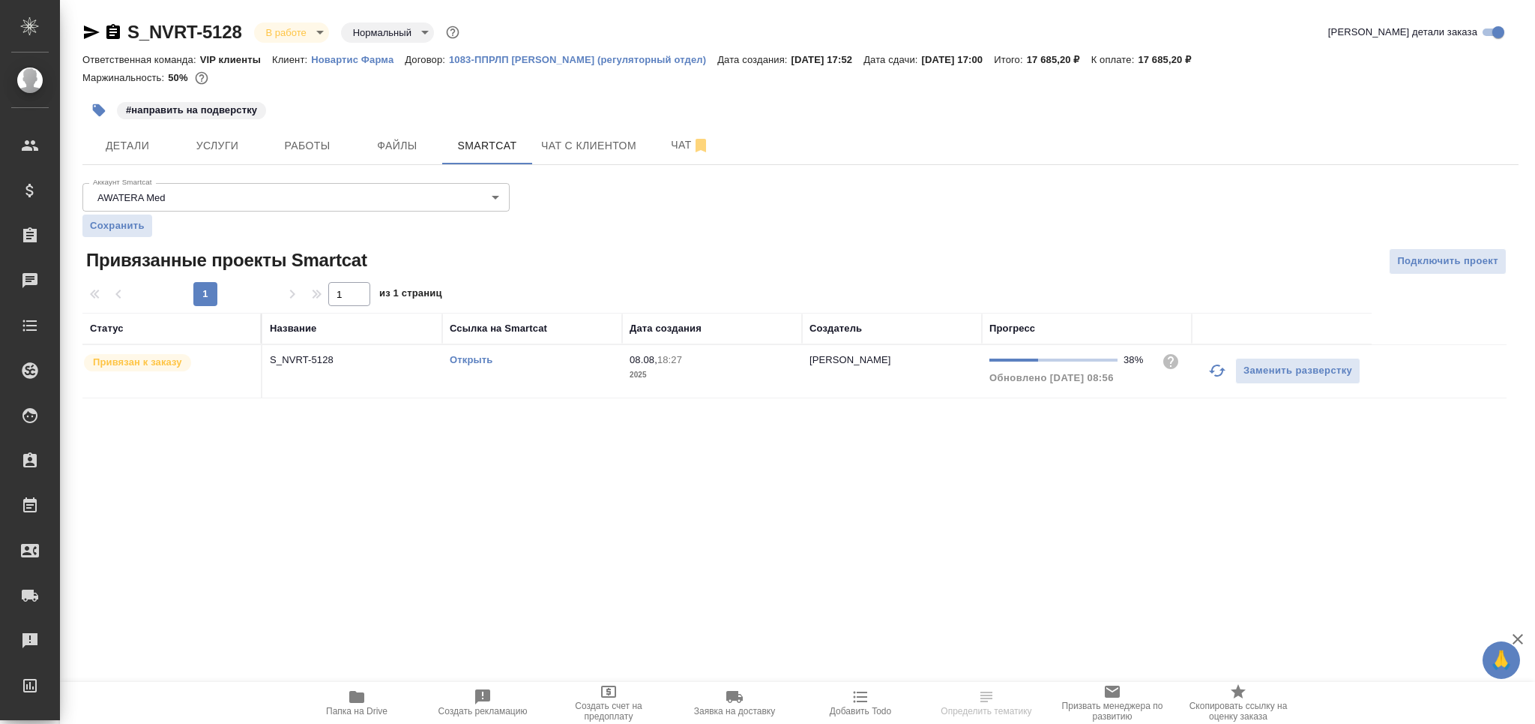
click at [1222, 376] on icon "button" at bounding box center [1218, 370] width 18 height 18
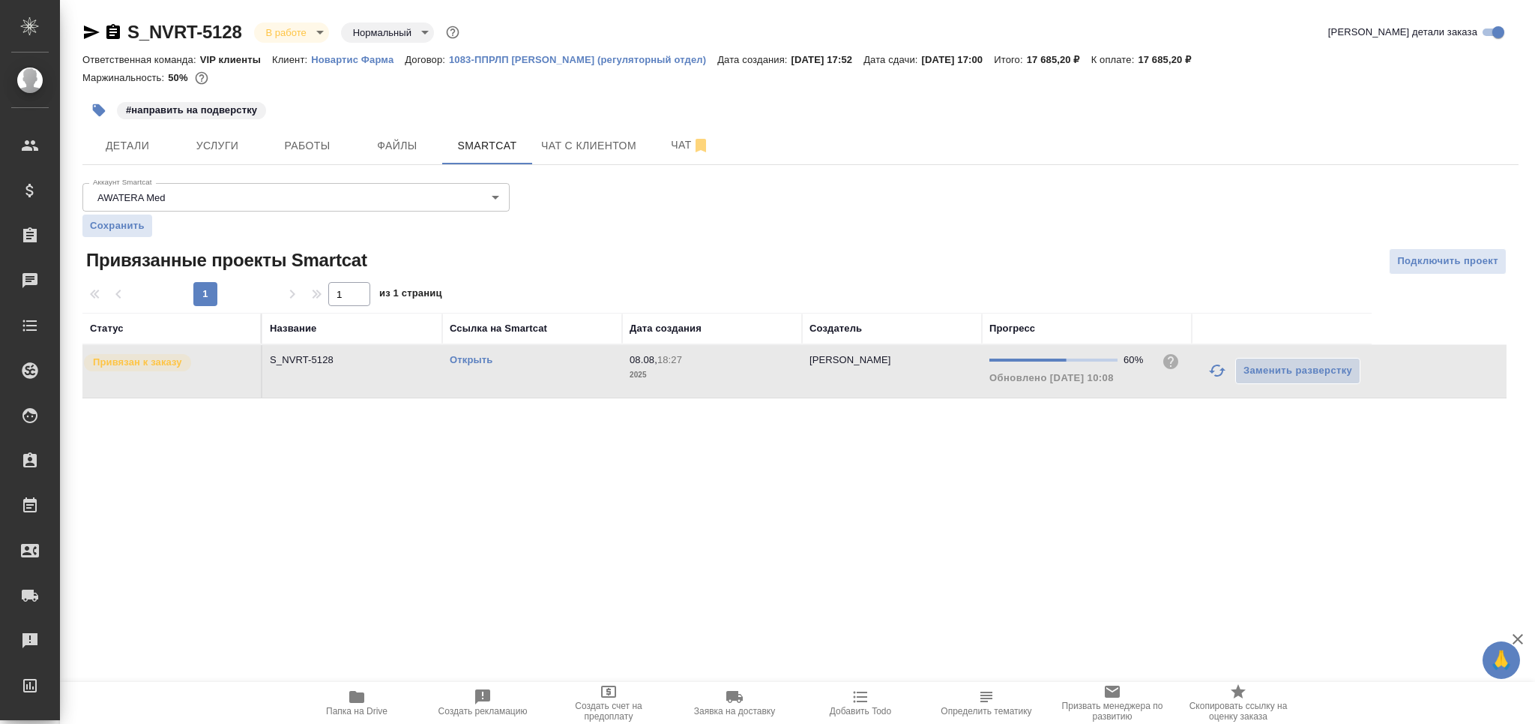
click at [477, 362] on link "Открыть" at bounding box center [471, 359] width 43 height 11
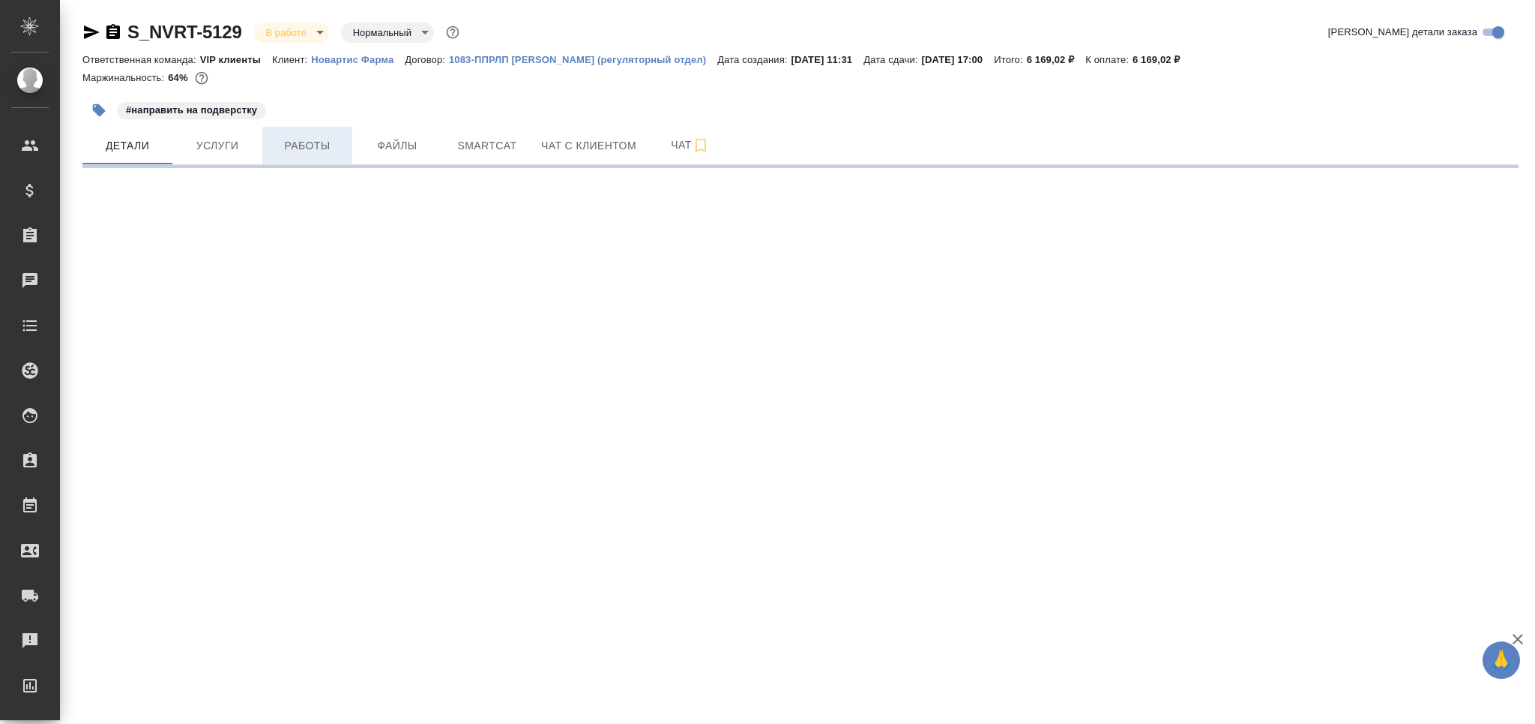
select select "RU"
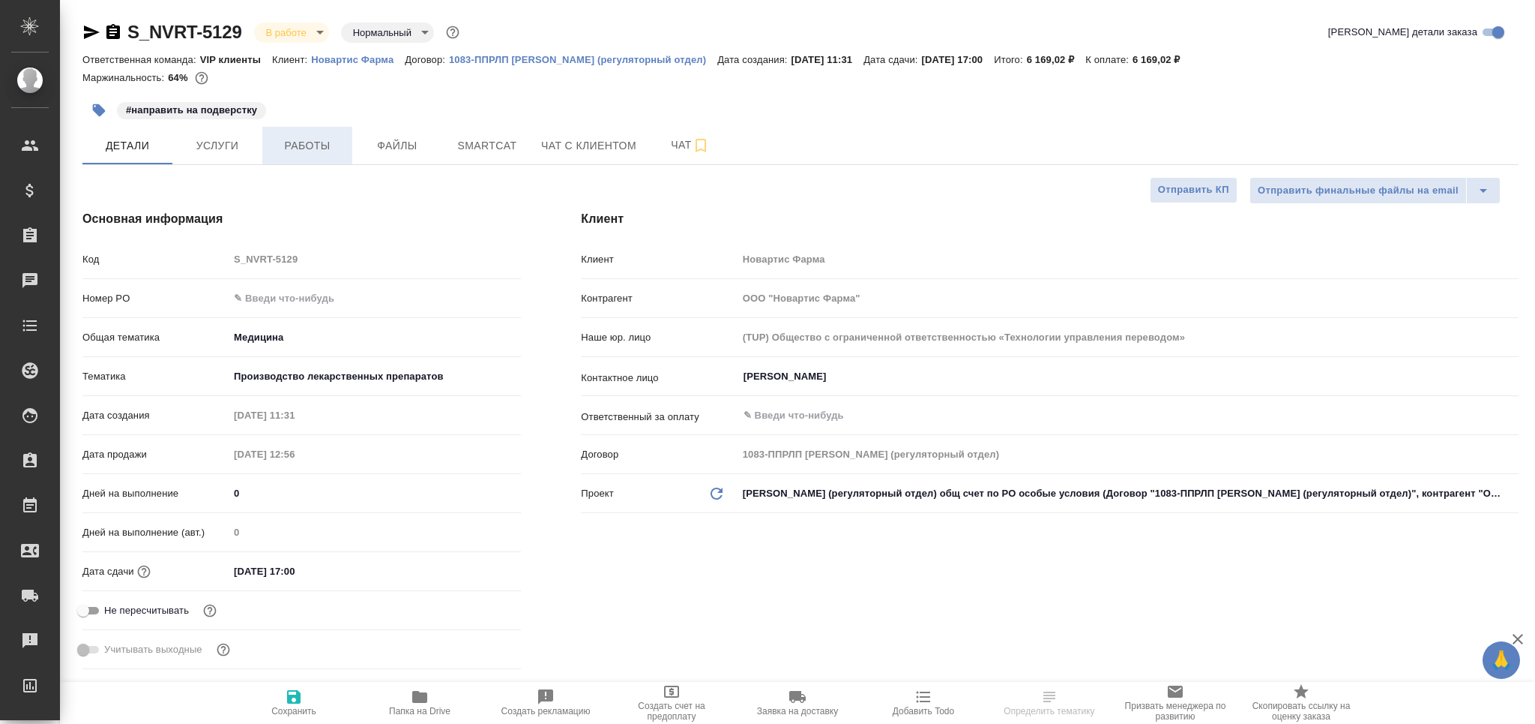
type textarea "x"
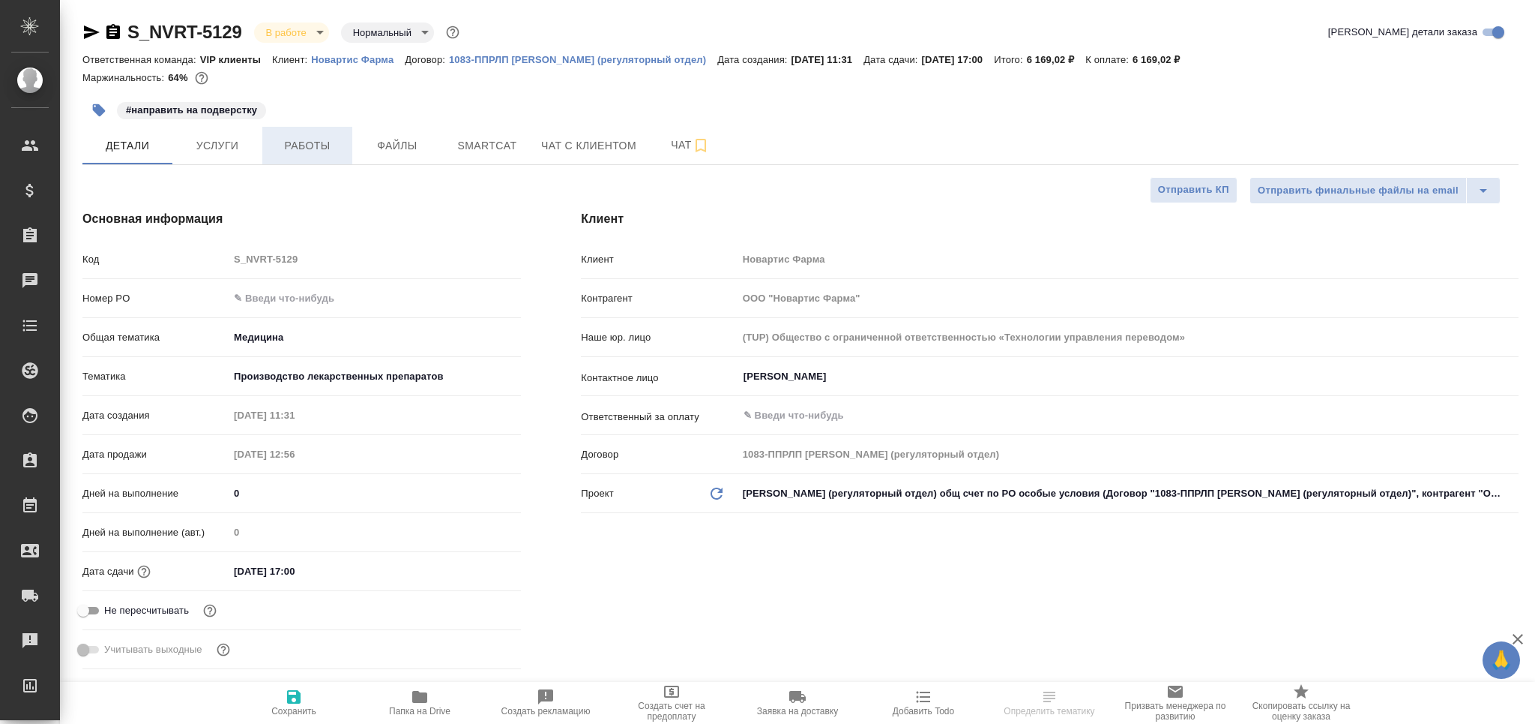
type textarea "x"
click at [327, 129] on button "Работы" at bounding box center [307, 145] width 90 height 37
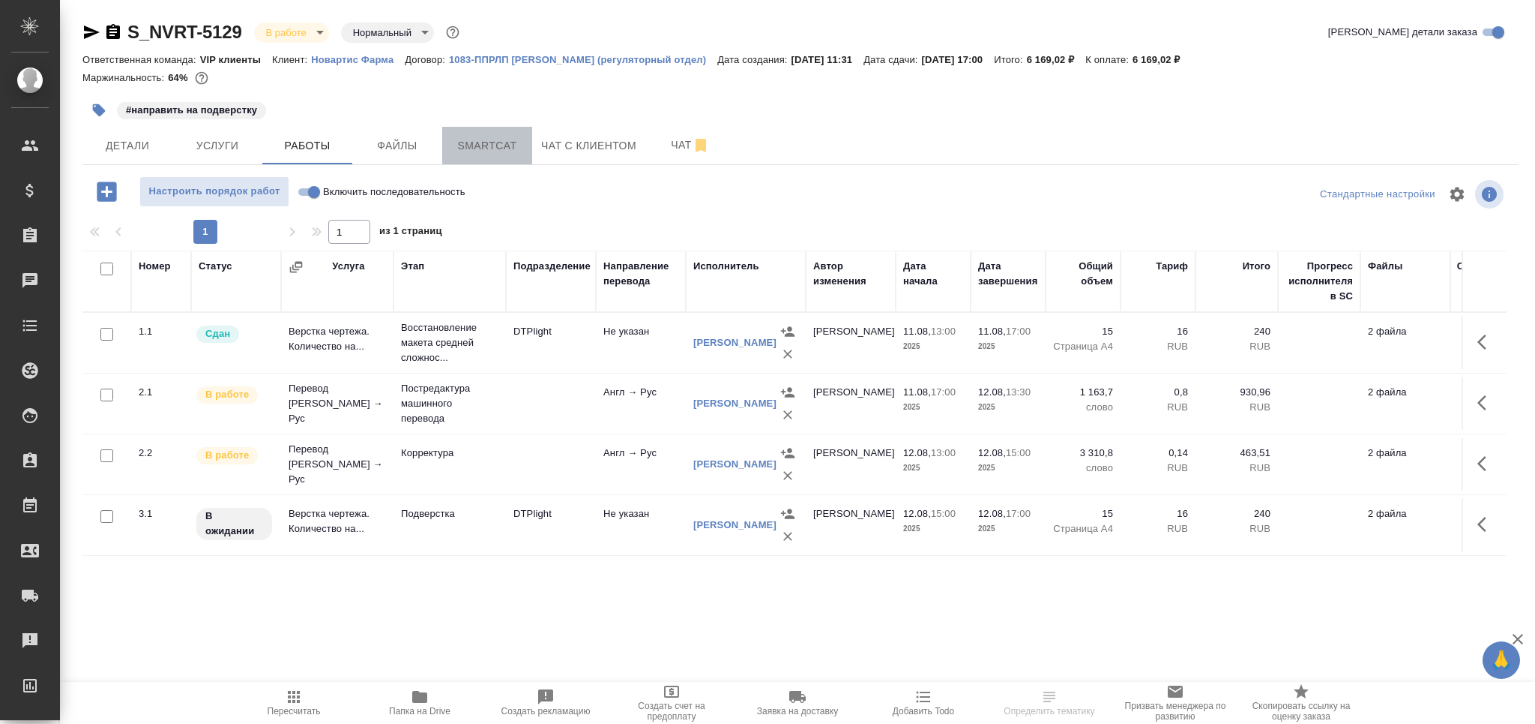
click at [463, 146] on span "Smartcat" at bounding box center [487, 145] width 72 height 19
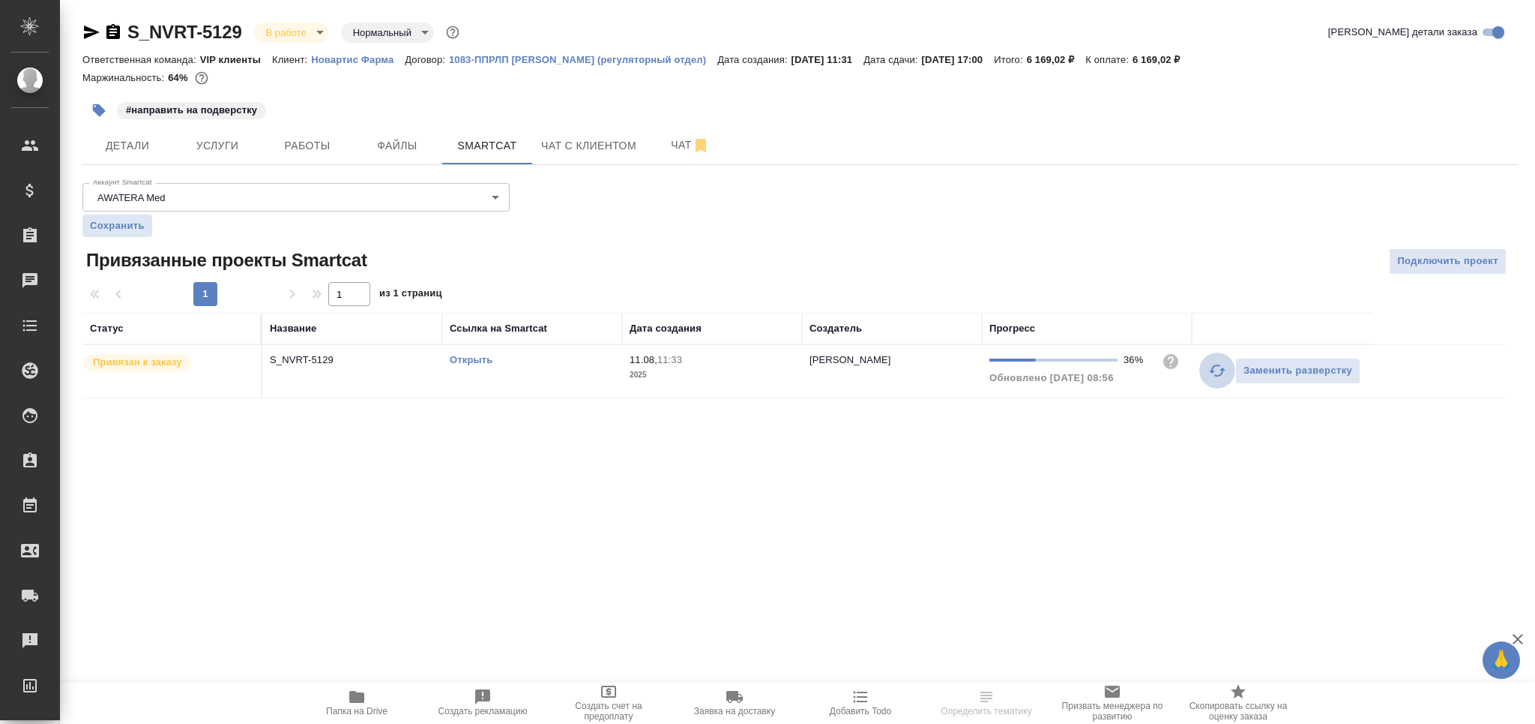
click at [1217, 373] on icon "button" at bounding box center [1218, 370] width 18 height 18
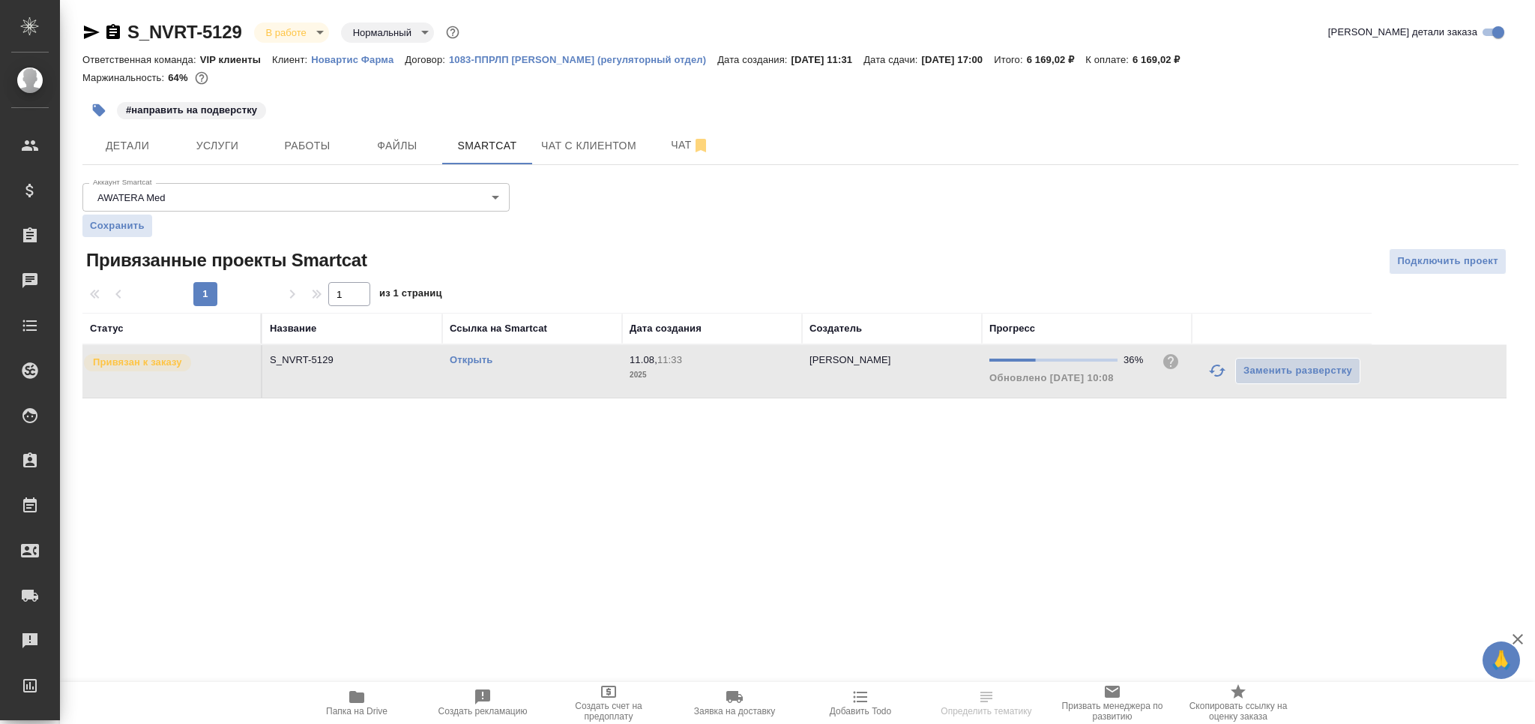
click at [466, 357] on link "Открыть" at bounding box center [471, 359] width 43 height 11
click at [322, 148] on span "Работы" at bounding box center [307, 145] width 72 height 19
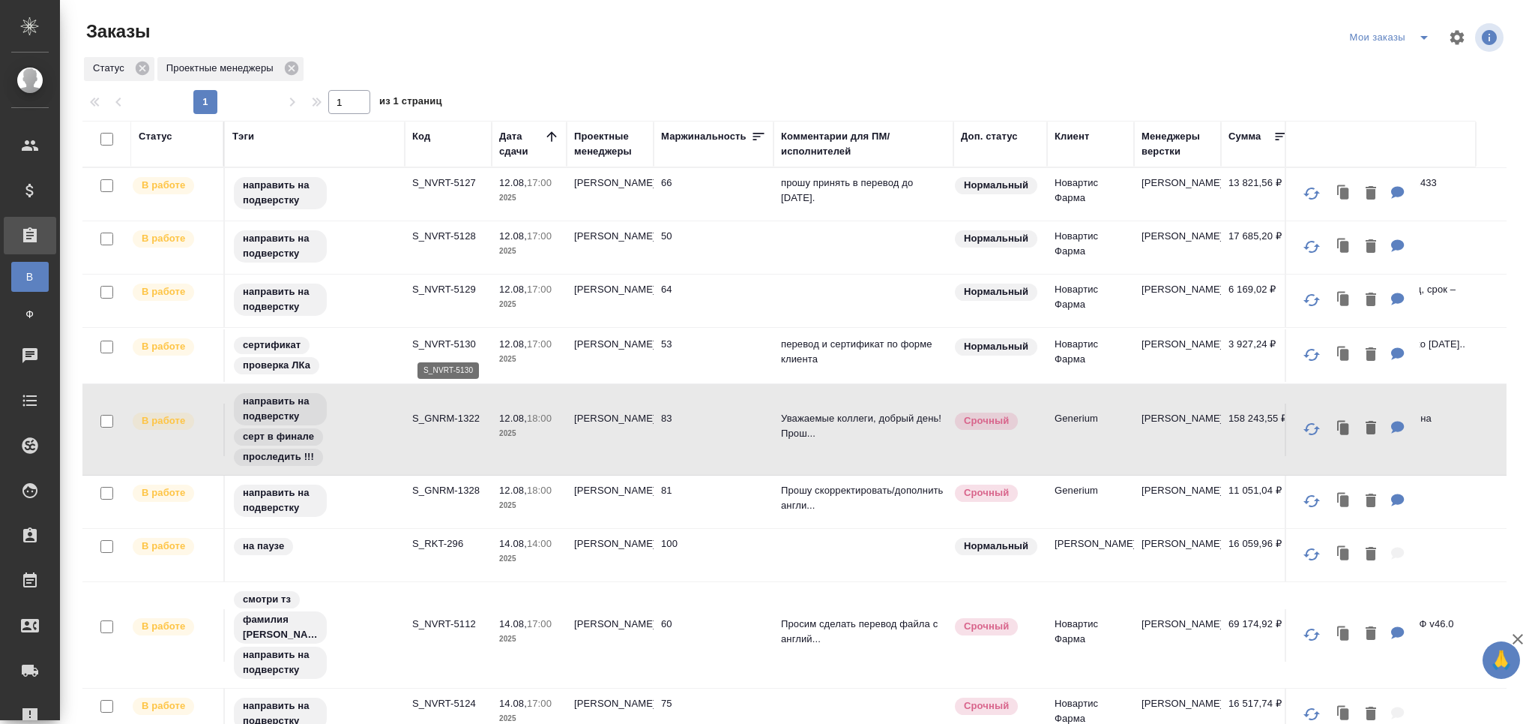
click at [448, 339] on p "S_NVRT-5130" at bounding box center [448, 344] width 72 height 15
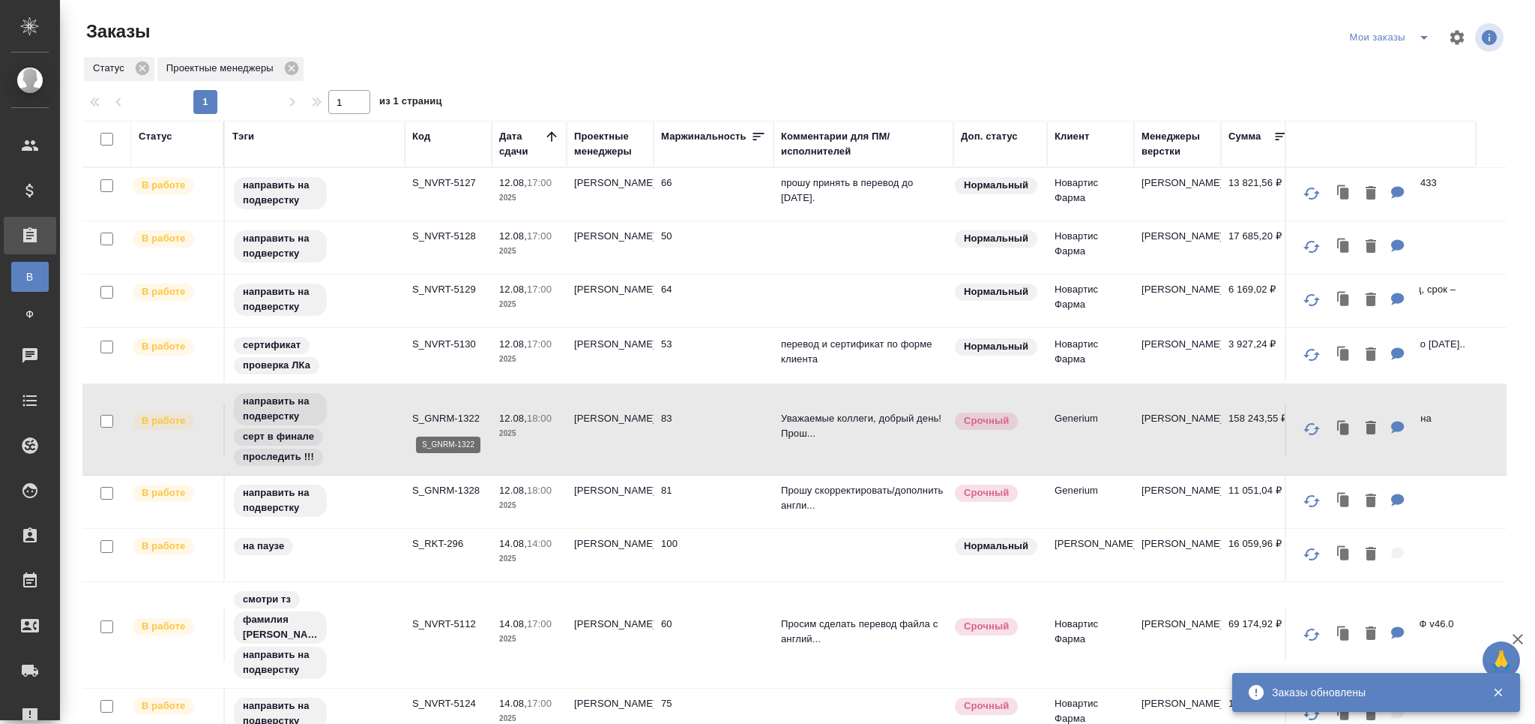
click at [460, 412] on p "S_GNRM-1322" at bounding box center [448, 418] width 72 height 15
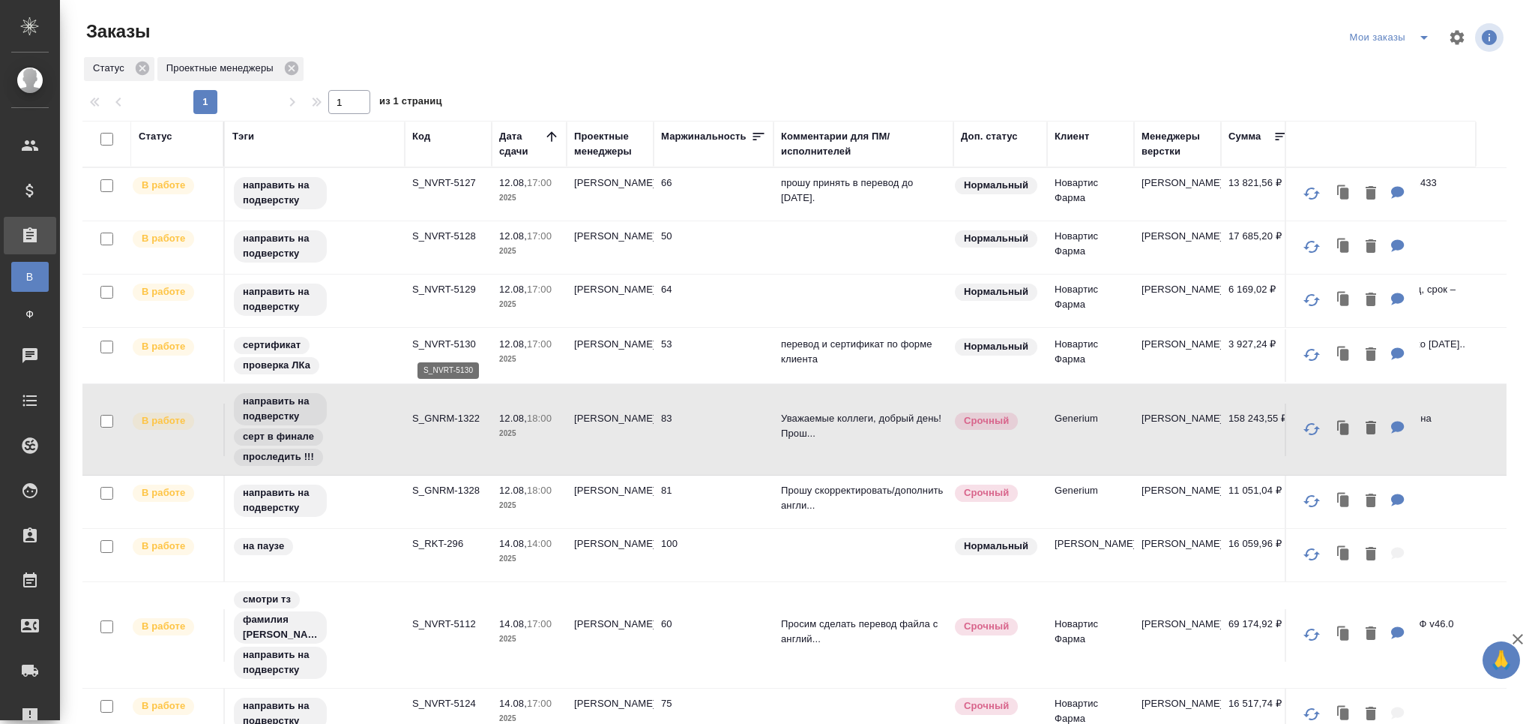
click at [427, 346] on p "S_NVRT-5130" at bounding box center [448, 344] width 72 height 15
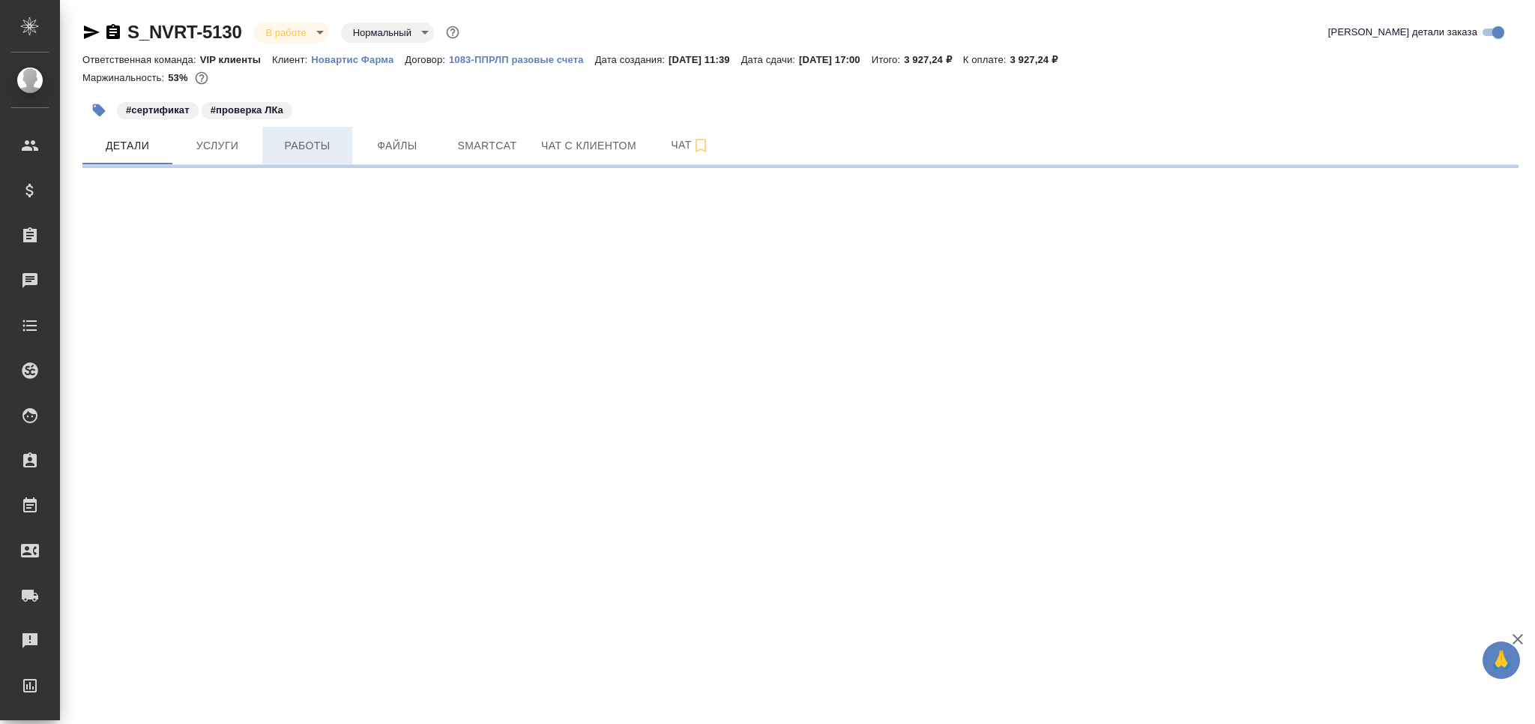
select select "RU"
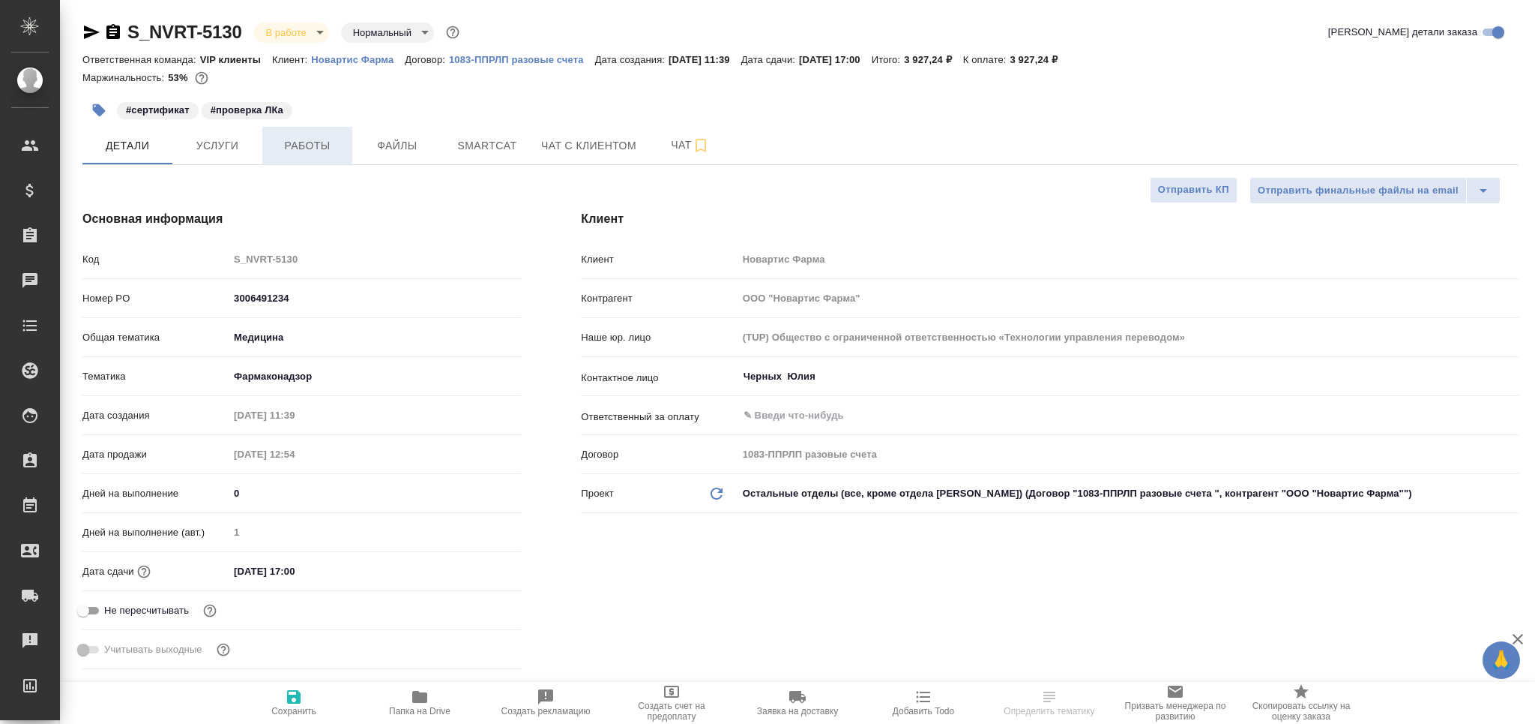
type textarea "x"
click at [309, 148] on span "Работы" at bounding box center [307, 145] width 72 height 19
type textarea "x"
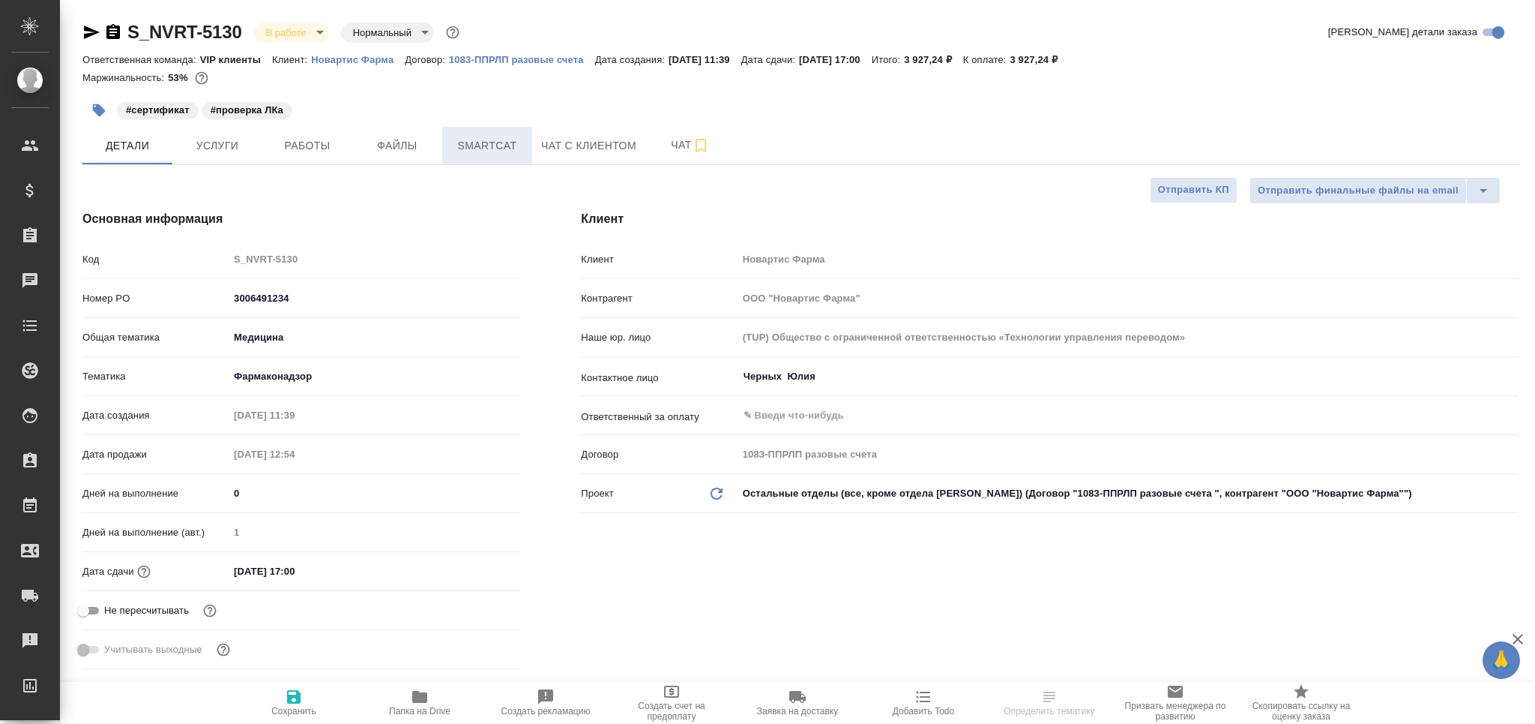
type textarea "x"
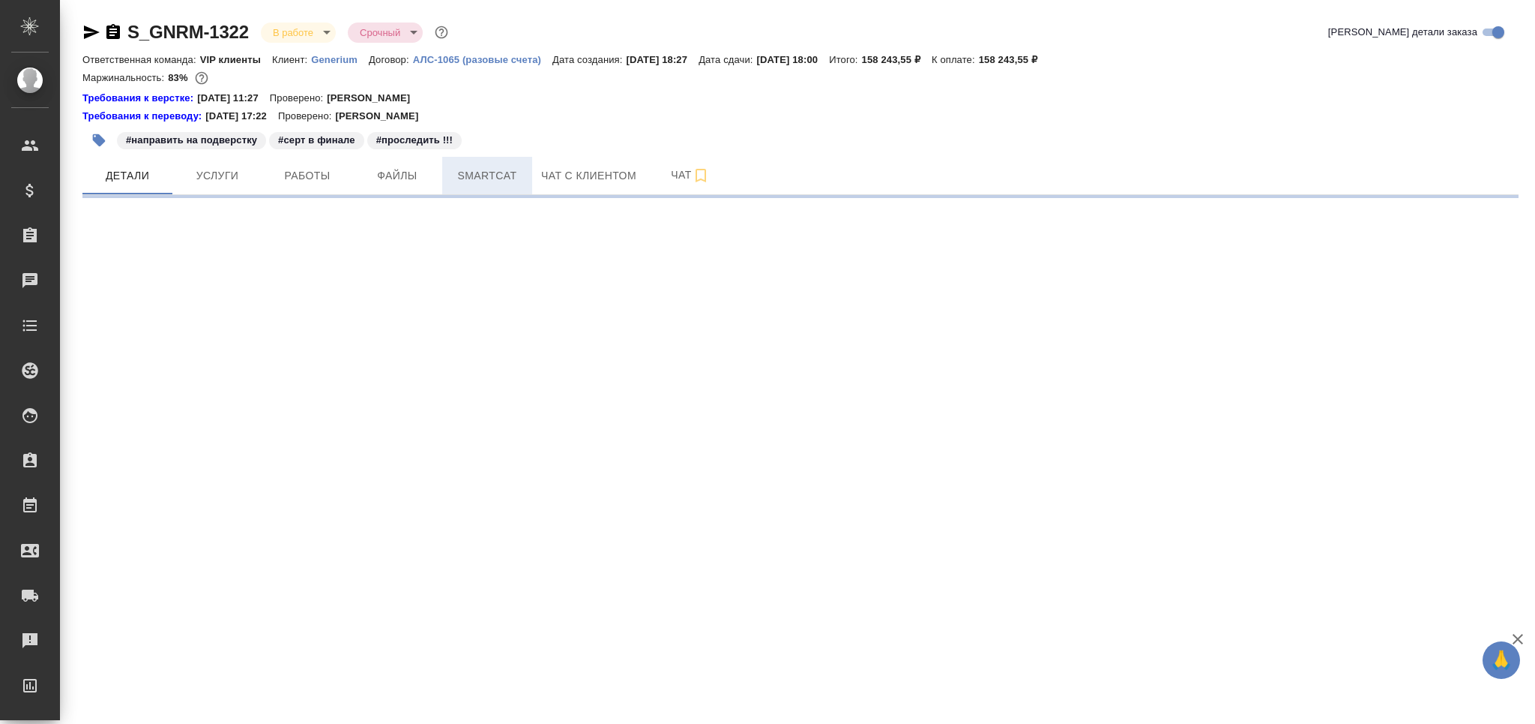
select select "RU"
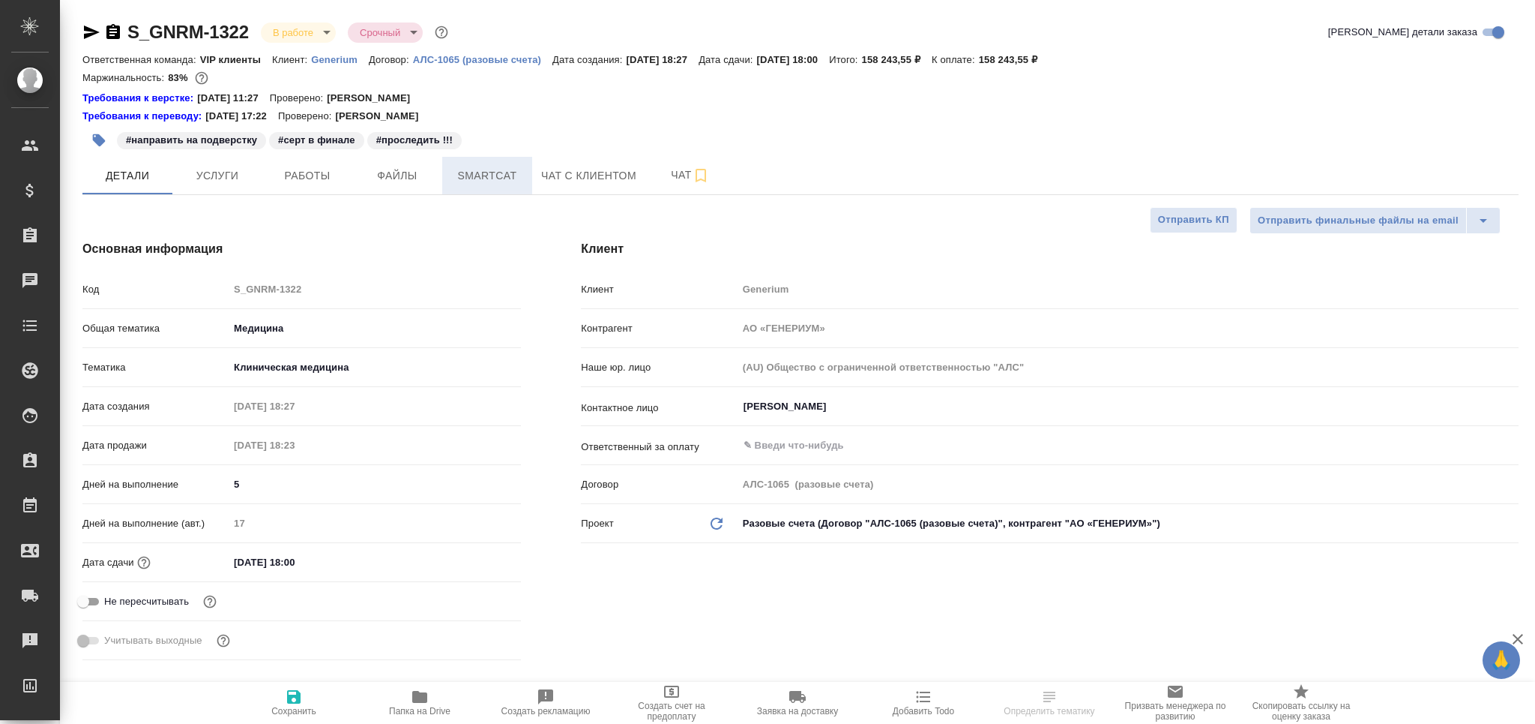
type textarea "x"
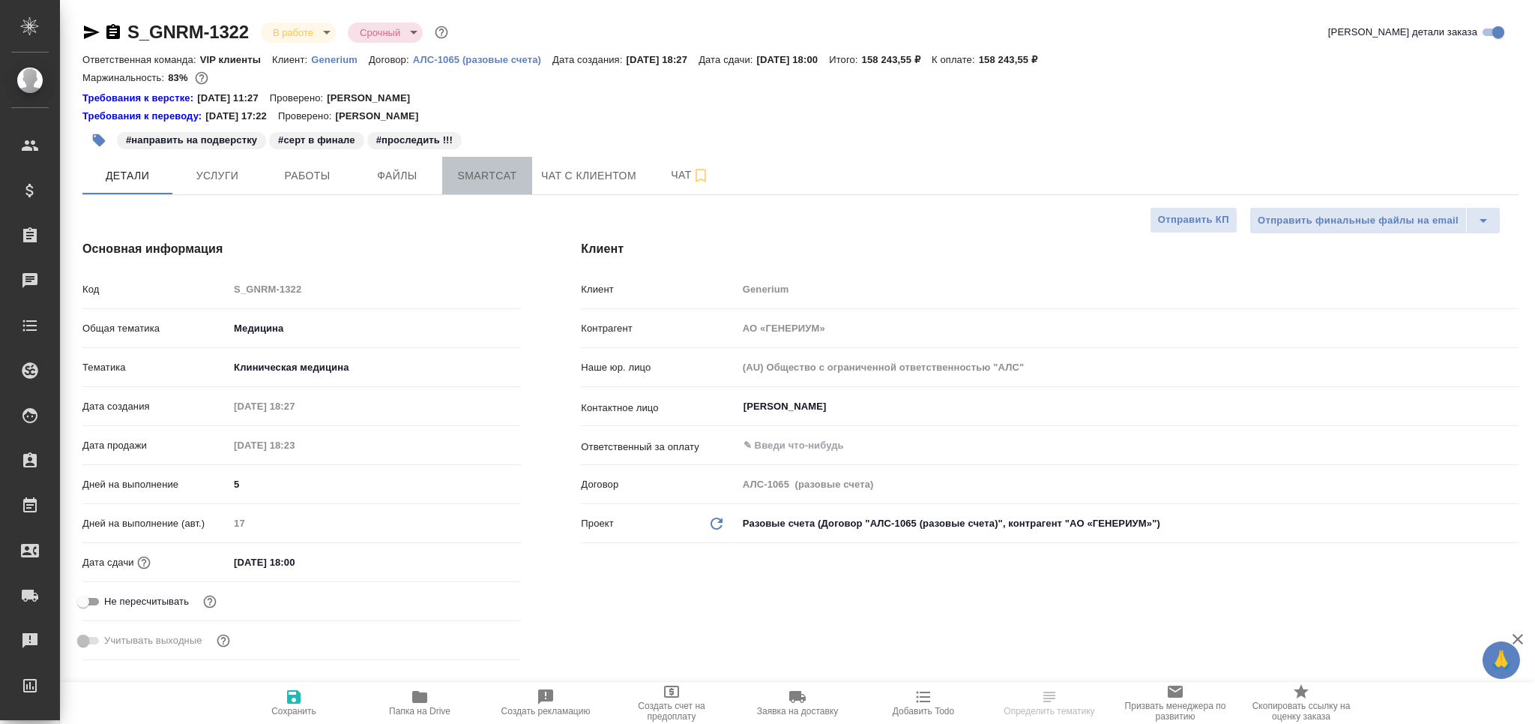
type textarea "x"
click at [507, 187] on button "Smartcat" at bounding box center [487, 175] width 90 height 37
type textarea "x"
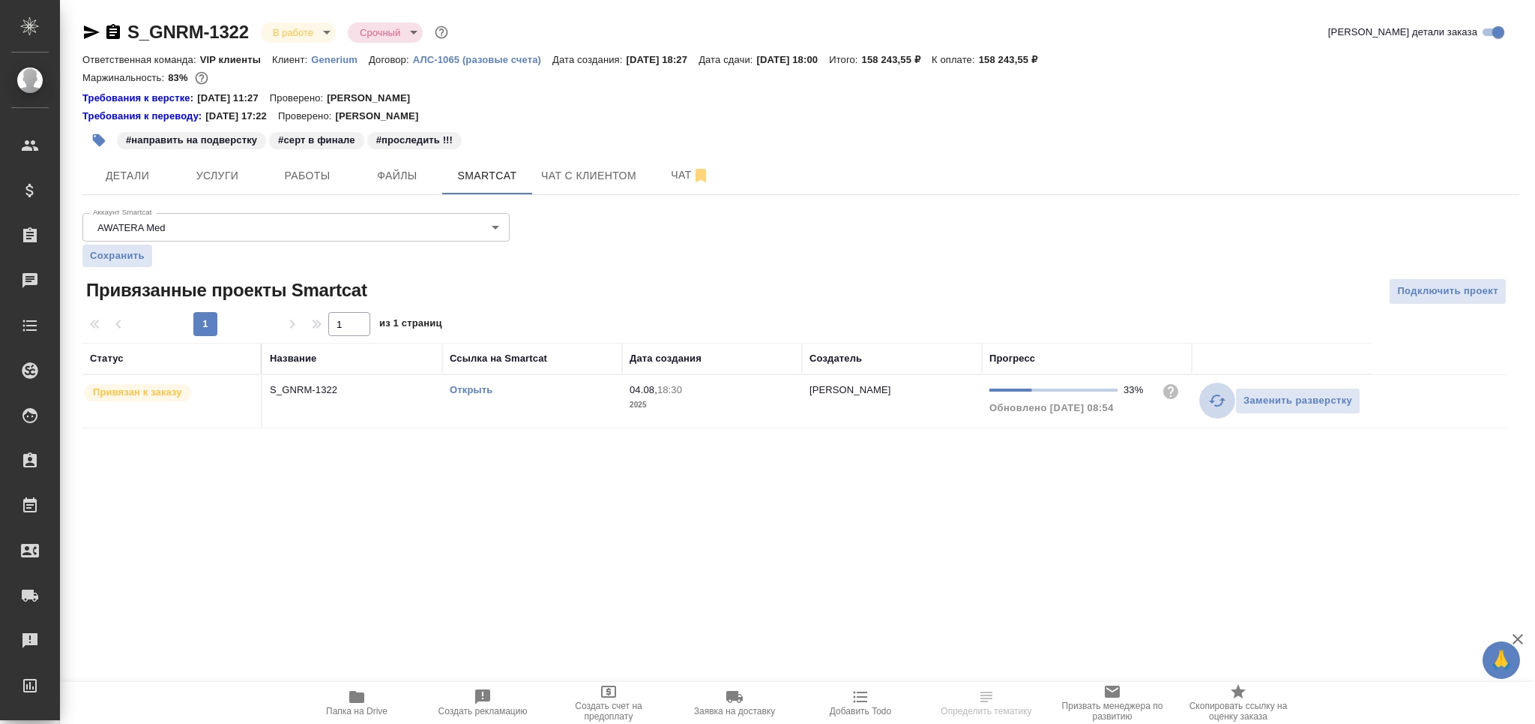
click at [1216, 405] on icon "button" at bounding box center [1217, 400] width 16 height 12
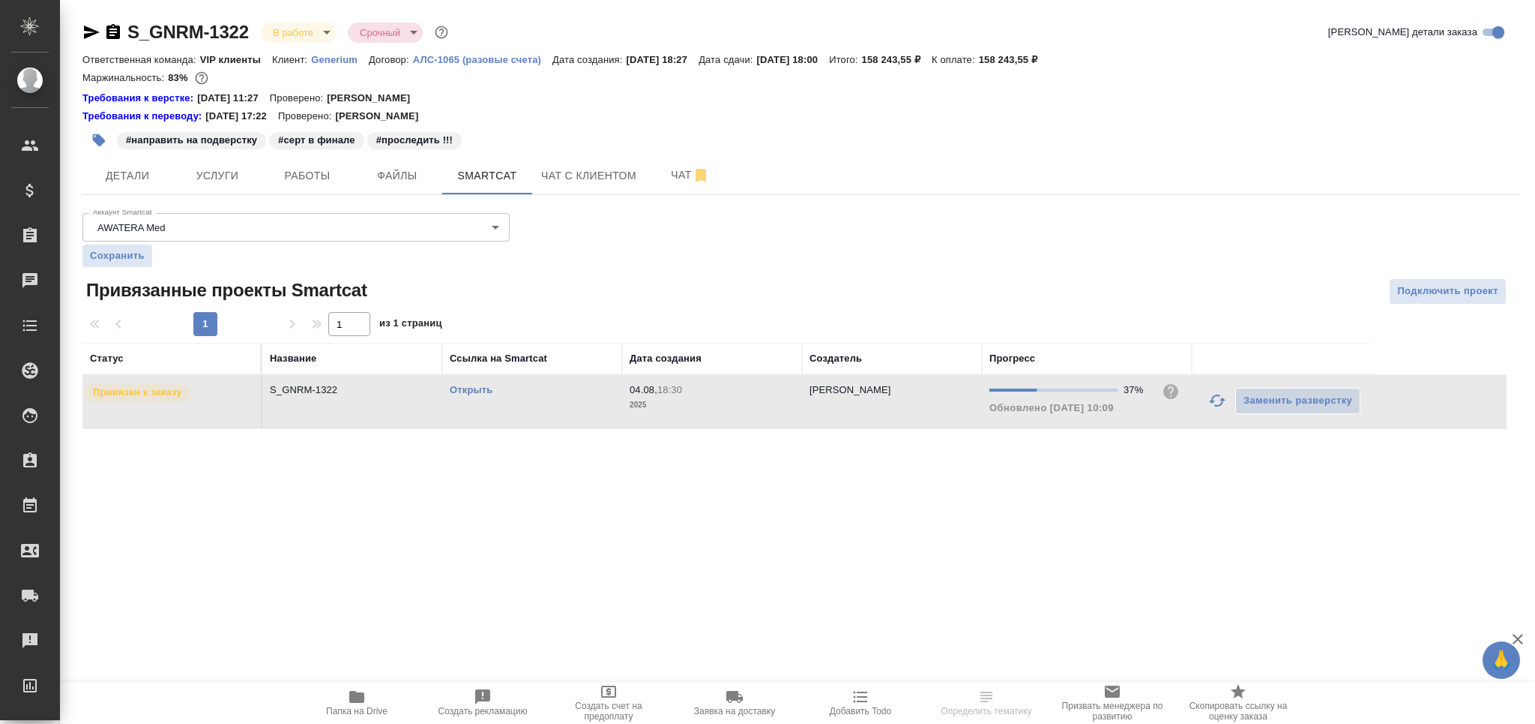
click at [483, 389] on link "Открыть" at bounding box center [471, 389] width 43 height 11
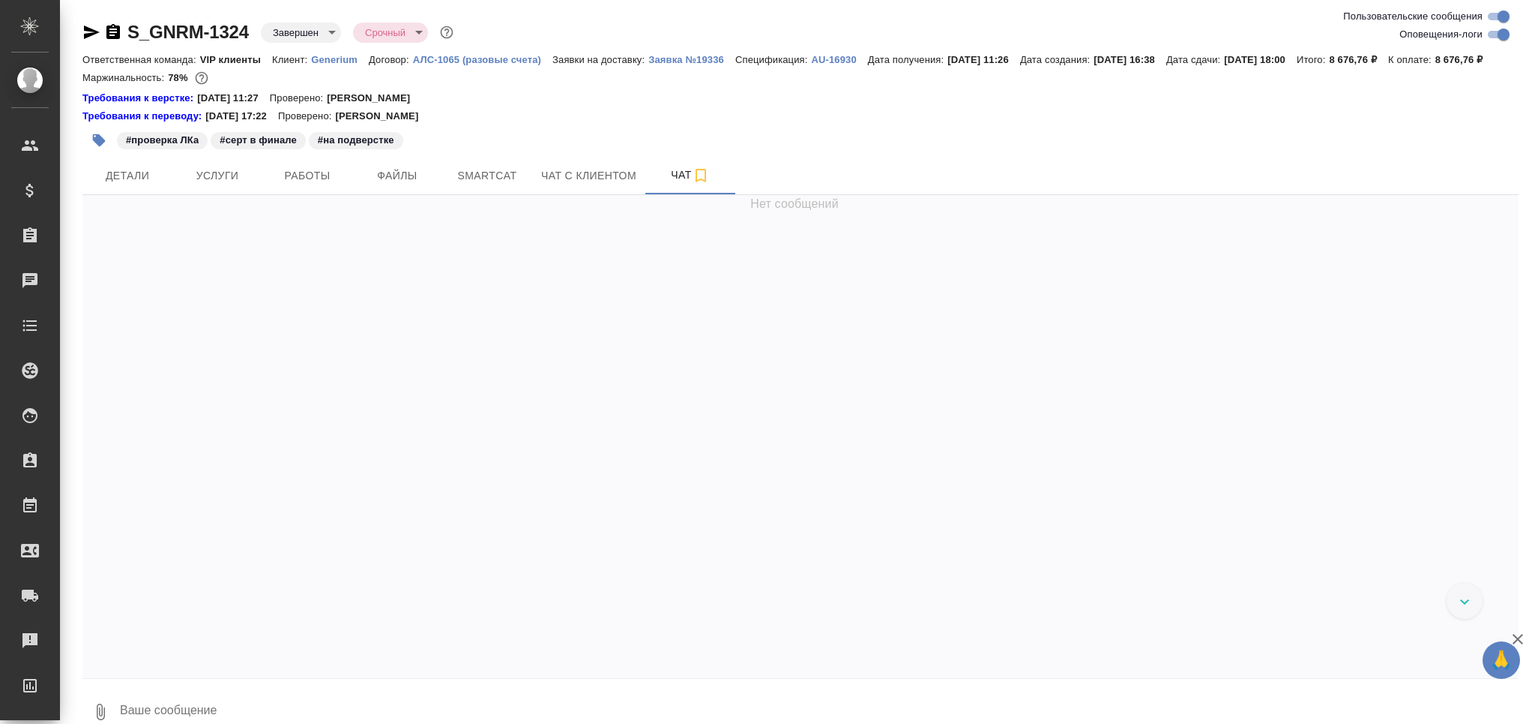
click at [89, 29] on icon "button" at bounding box center [92, 31] width 16 height 13
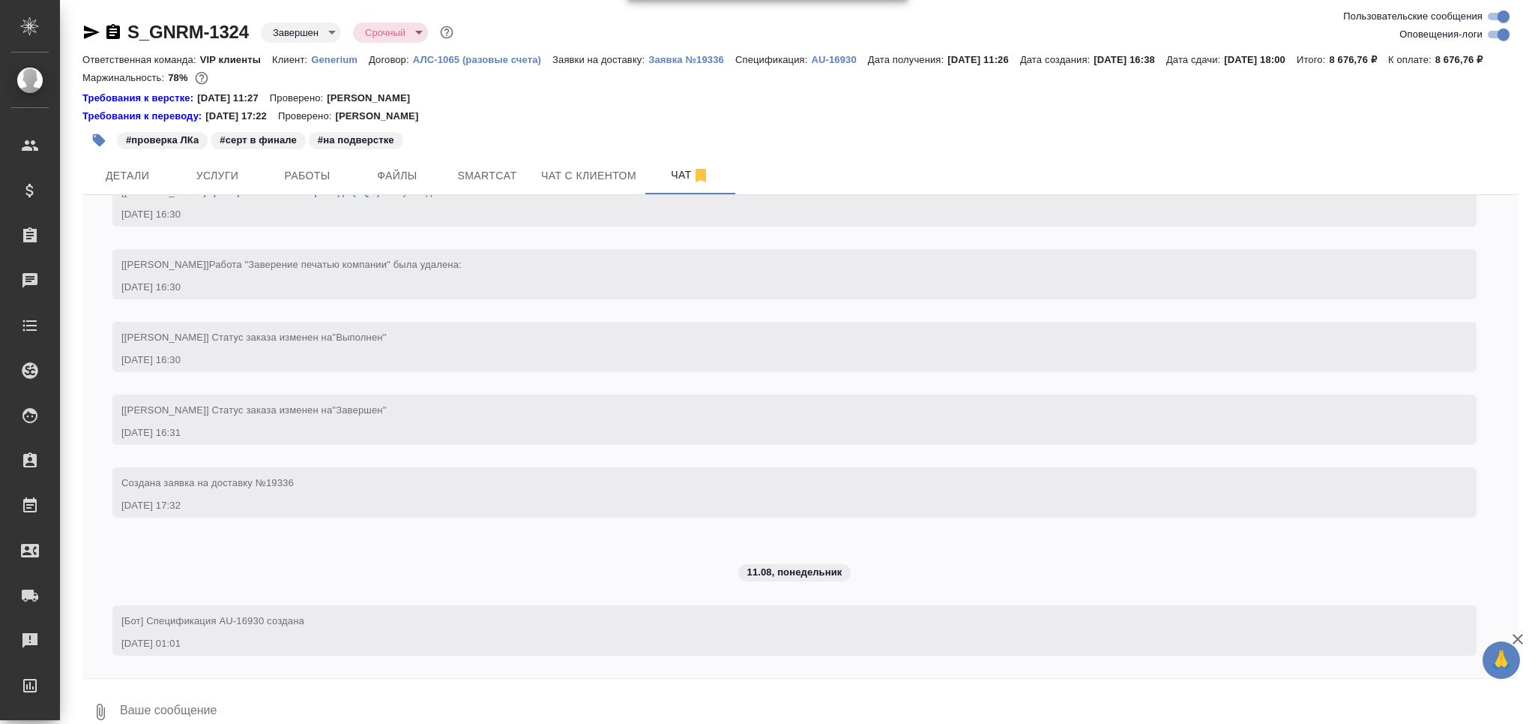
scroll to position [7740, 0]
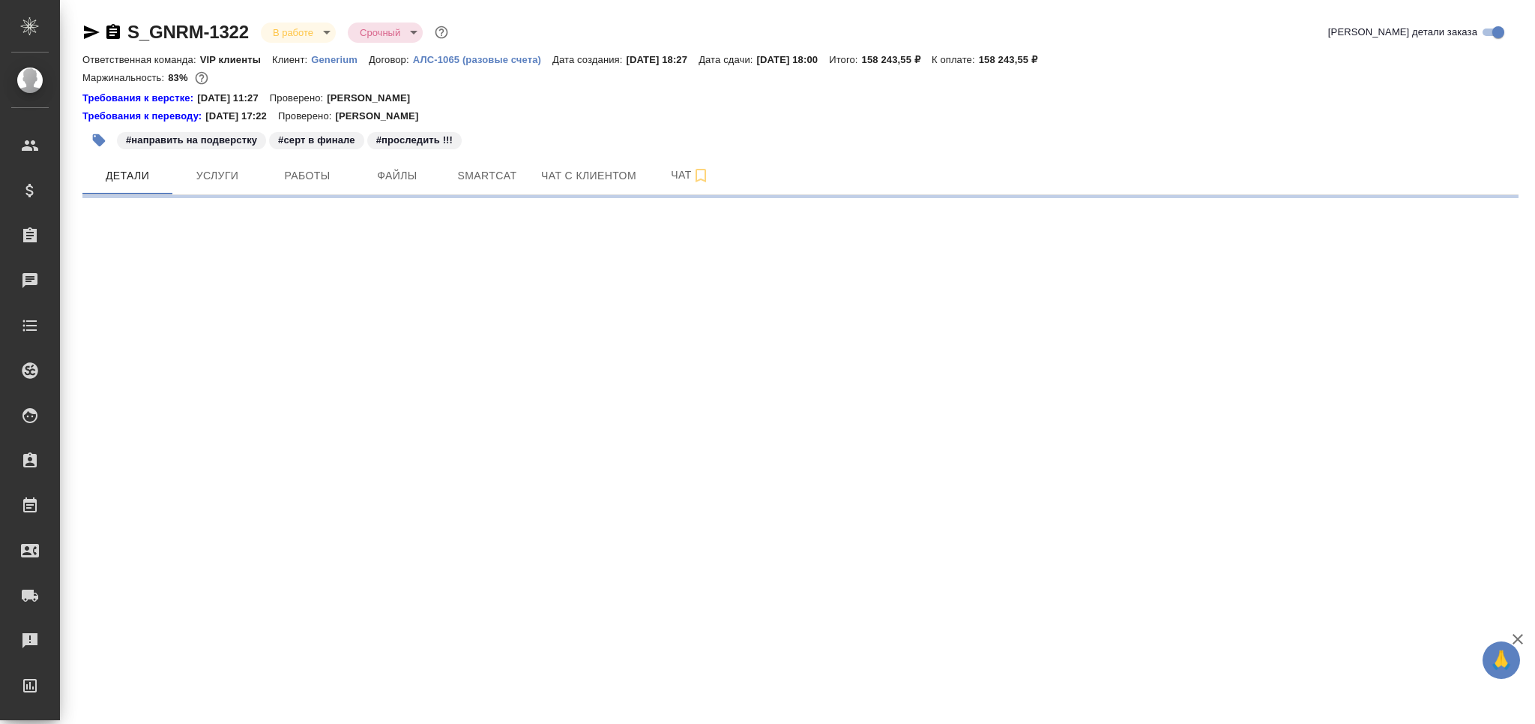
select select "RU"
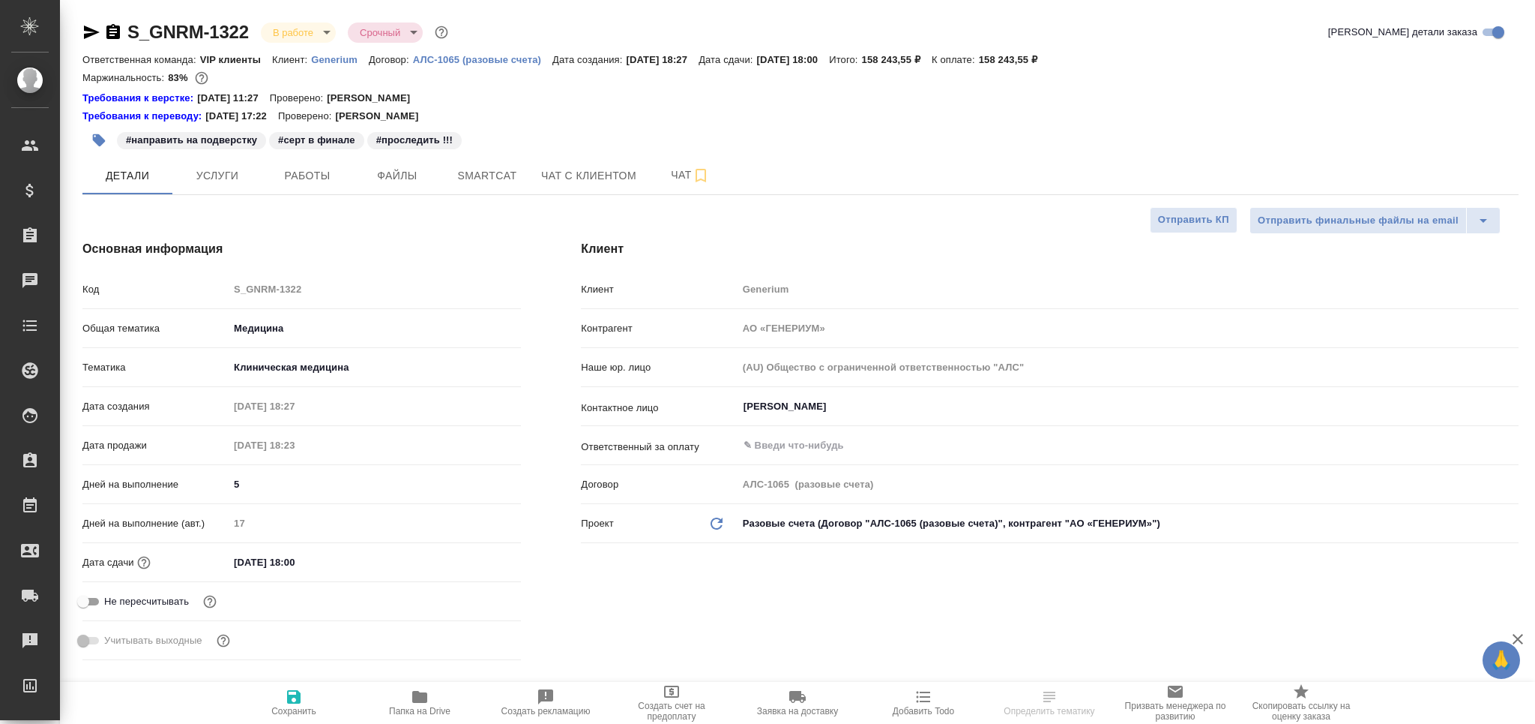
type textarea "x"
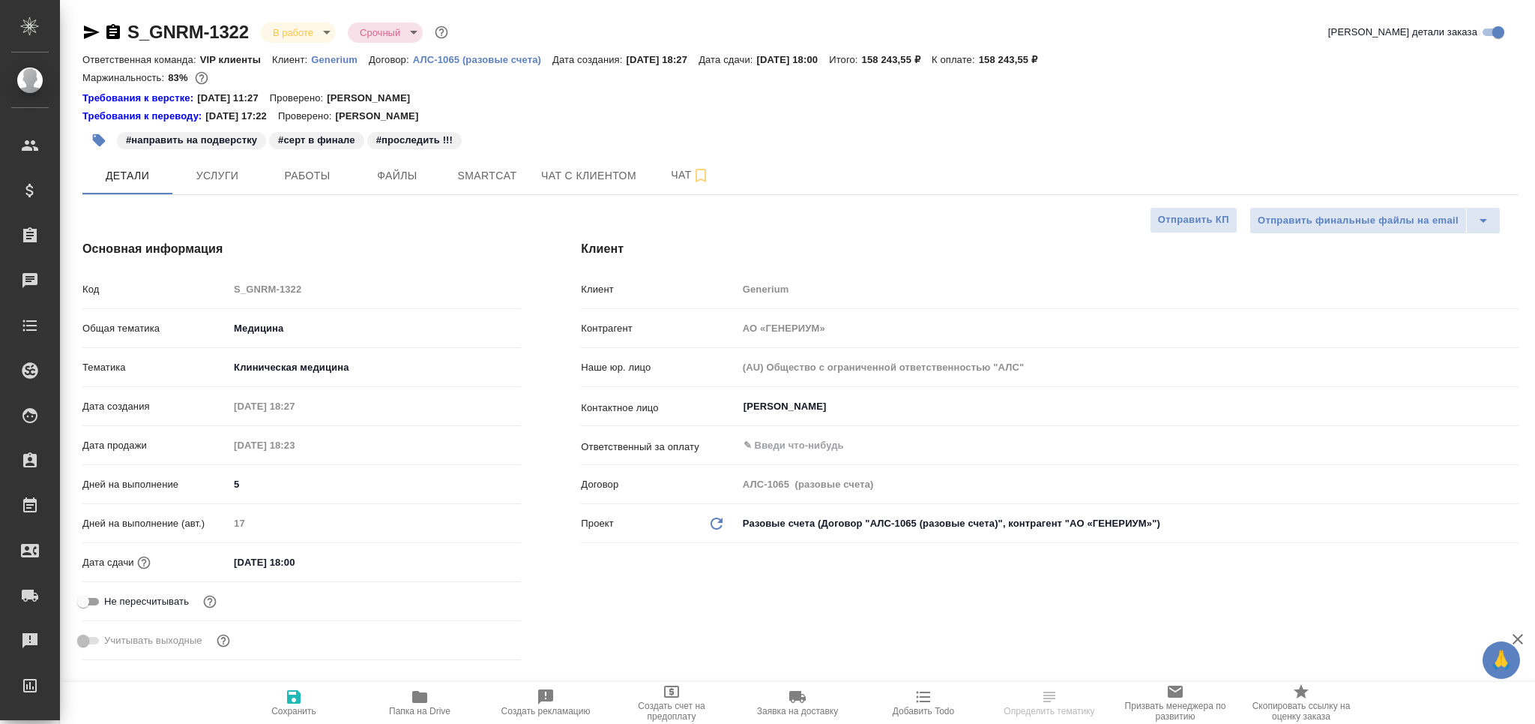
type textarea "x"
click at [286, 162] on button "Работы" at bounding box center [307, 175] width 90 height 37
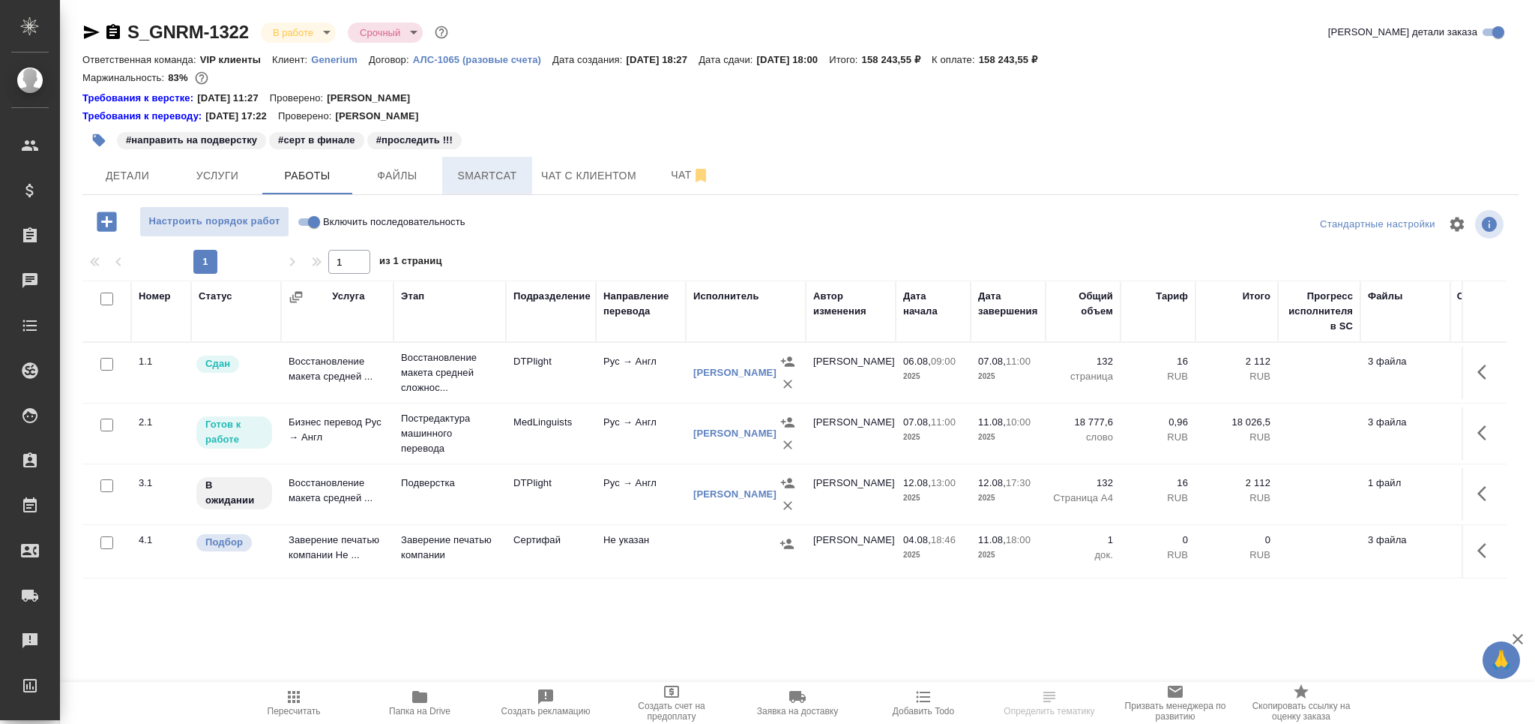
click at [488, 172] on span "Smartcat" at bounding box center [487, 175] width 72 height 19
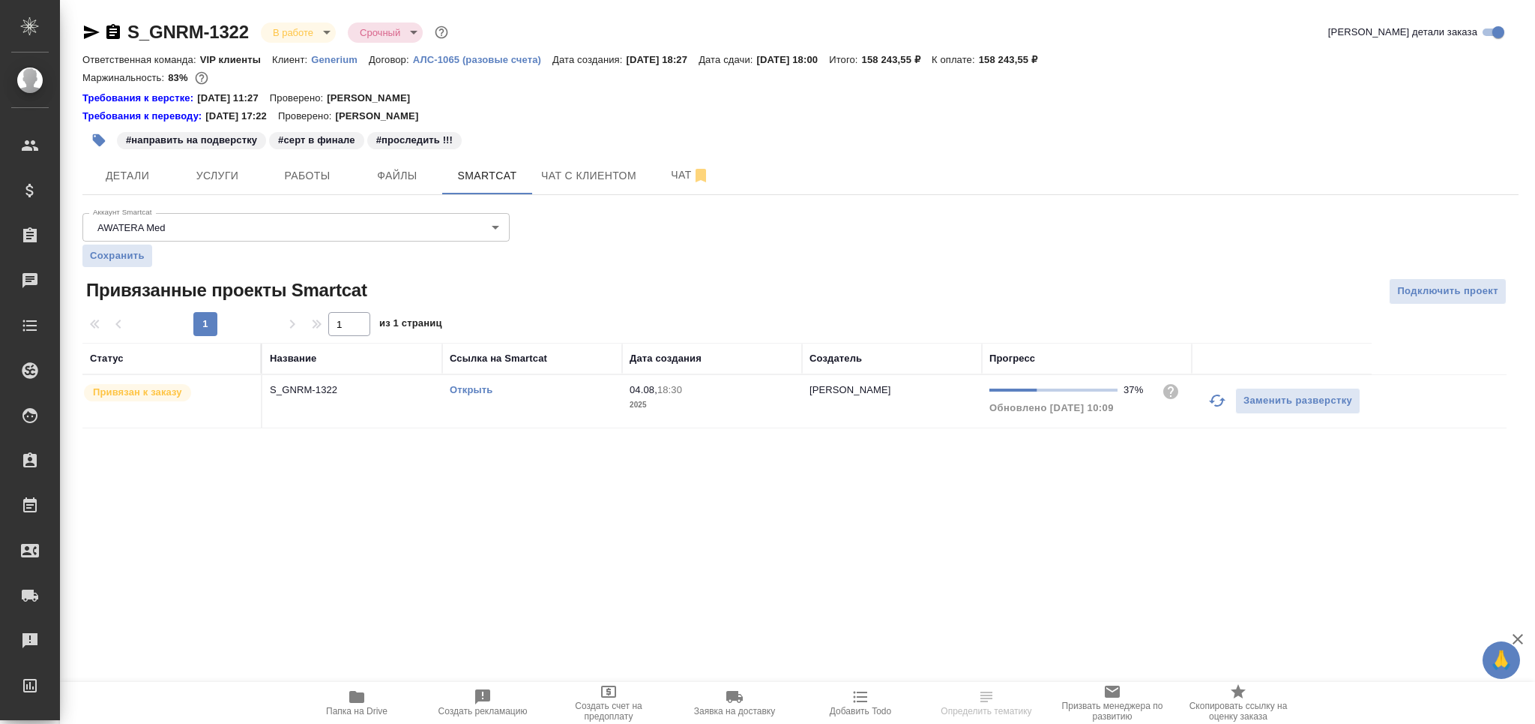
click at [1212, 404] on icon "button" at bounding box center [1218, 400] width 18 height 18
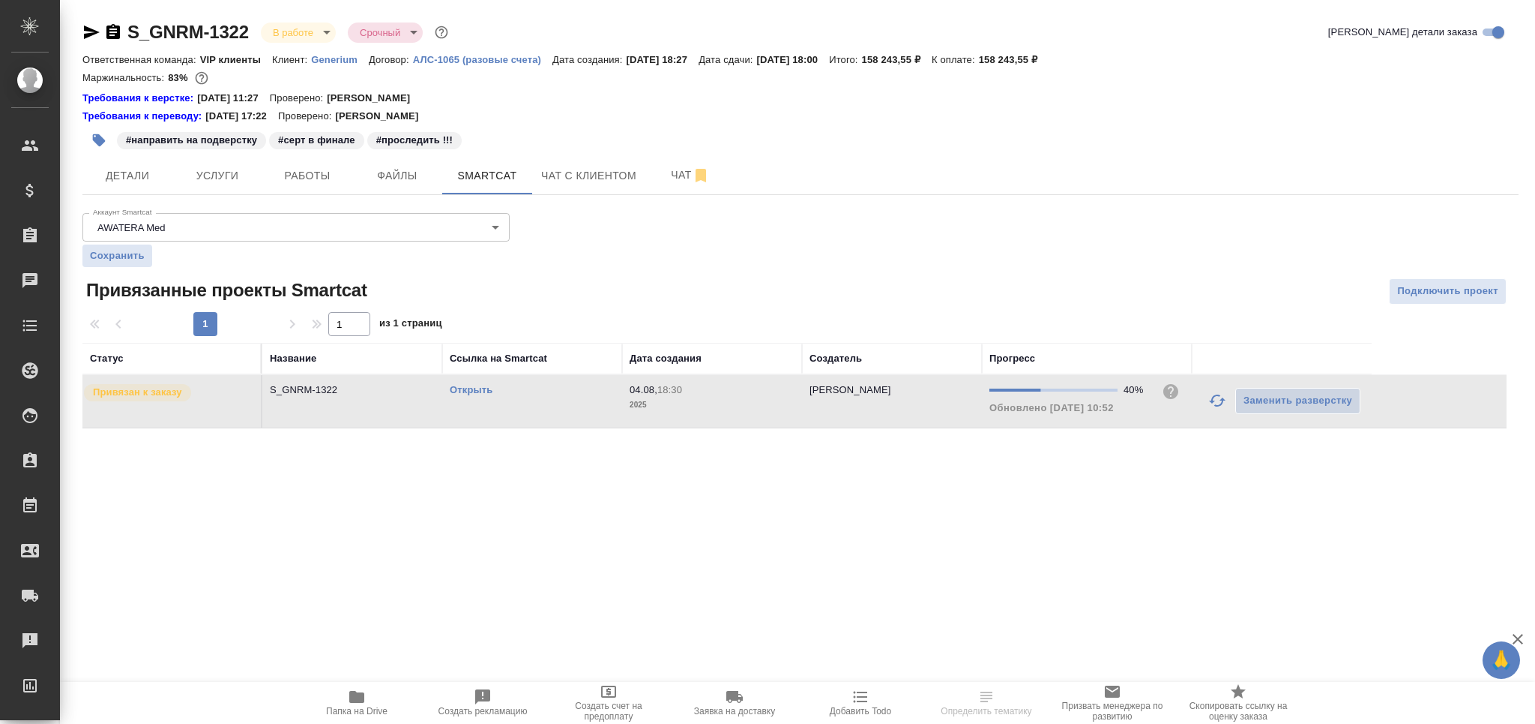
click at [470, 387] on link "Открыть" at bounding box center [471, 389] width 43 height 11
click at [286, 171] on span "Работы" at bounding box center [307, 175] width 72 height 19
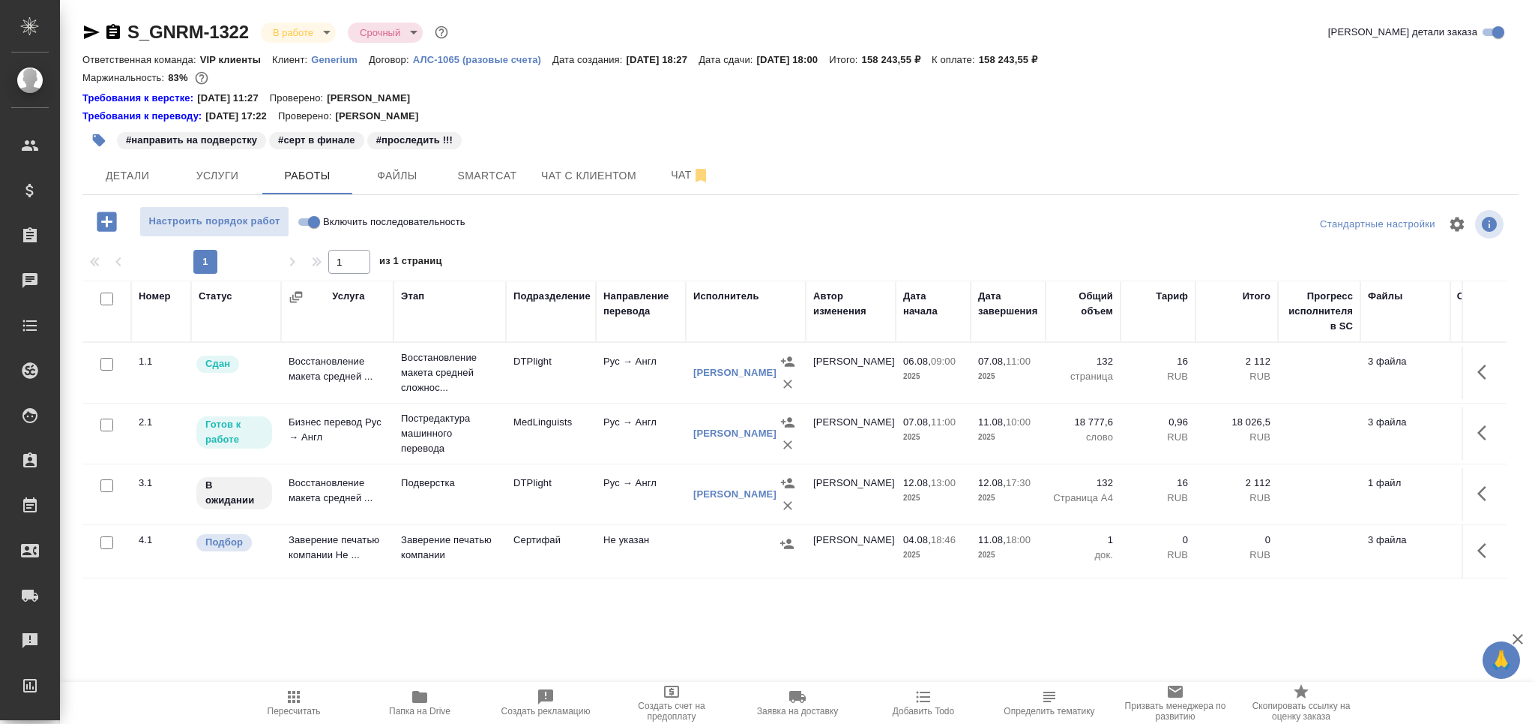
click at [102, 544] on input "checkbox" at bounding box center [106, 542] width 13 height 13
checkbox input "true"
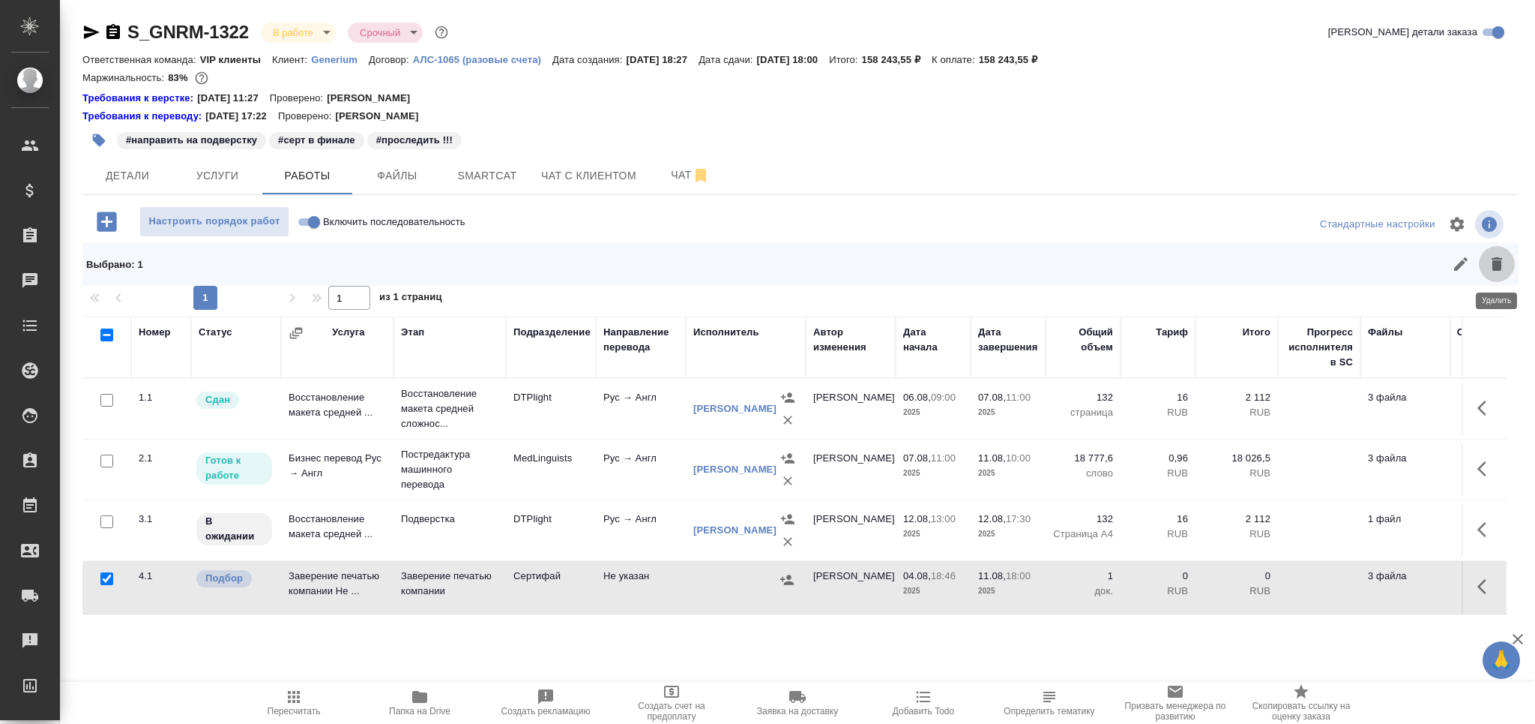
drag, startPoint x: 1505, startPoint y: 270, endPoint x: 1416, endPoint y: 298, distance: 93.4
click at [1504, 270] on icon "button" at bounding box center [1497, 264] width 18 height 18
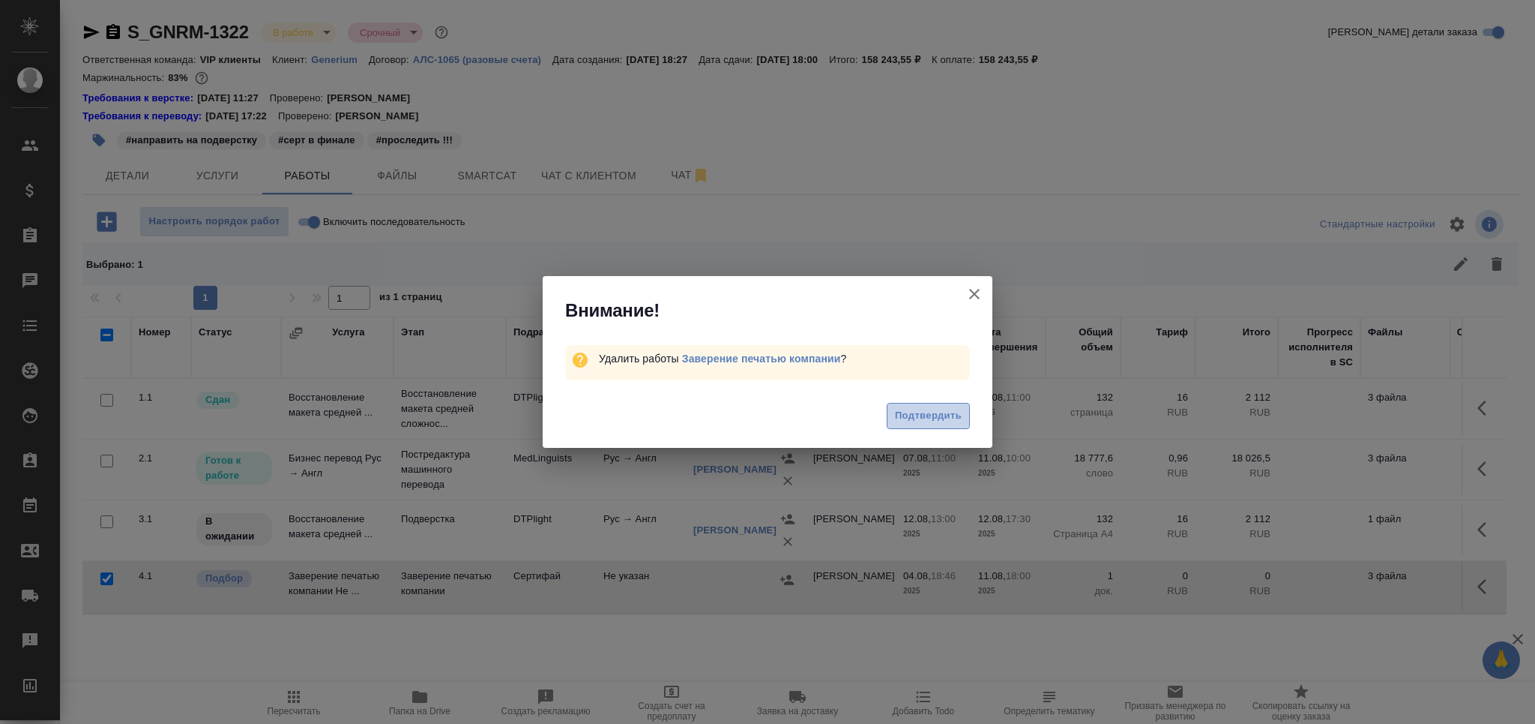
click at [936, 415] on span "Подтвердить" at bounding box center [928, 415] width 67 height 17
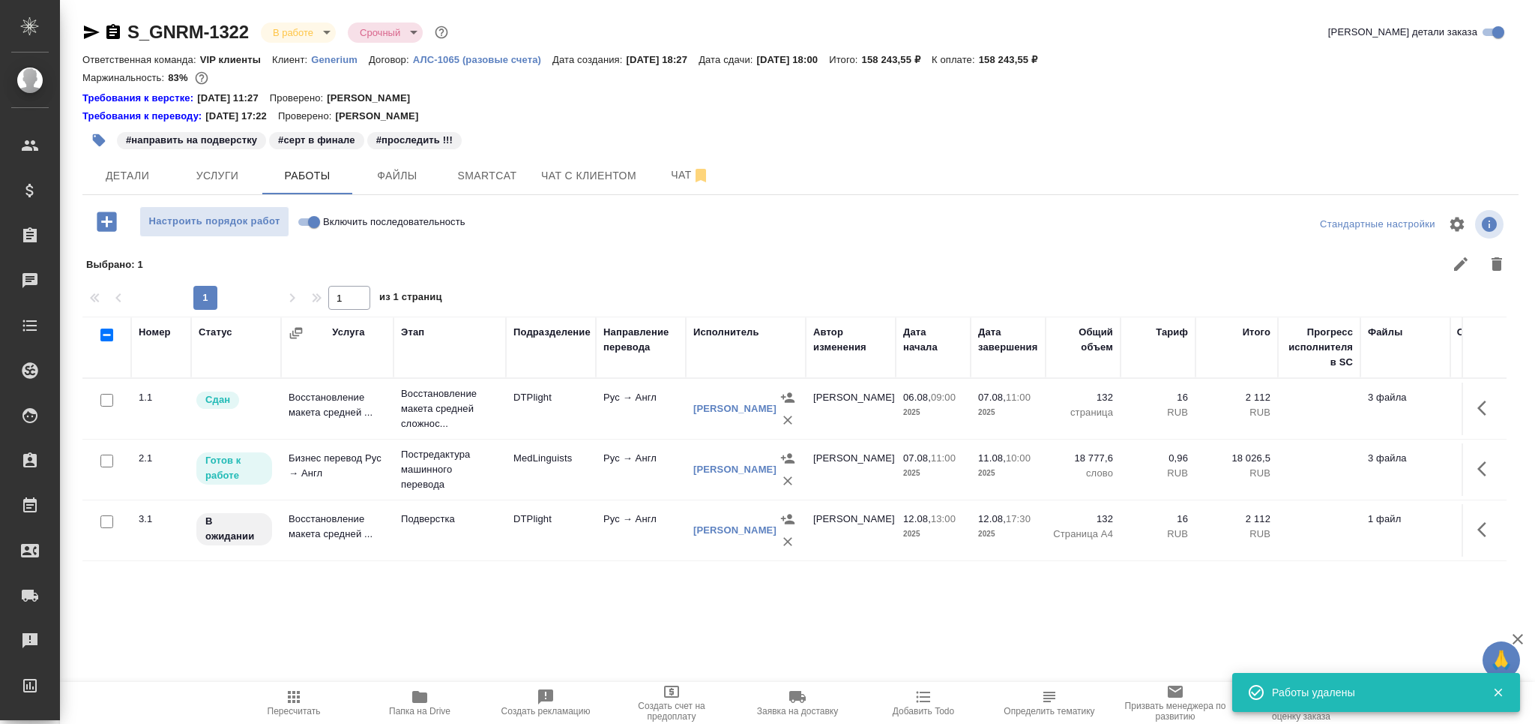
click at [496, 176] on span "Smartcat" at bounding box center [487, 175] width 72 height 19
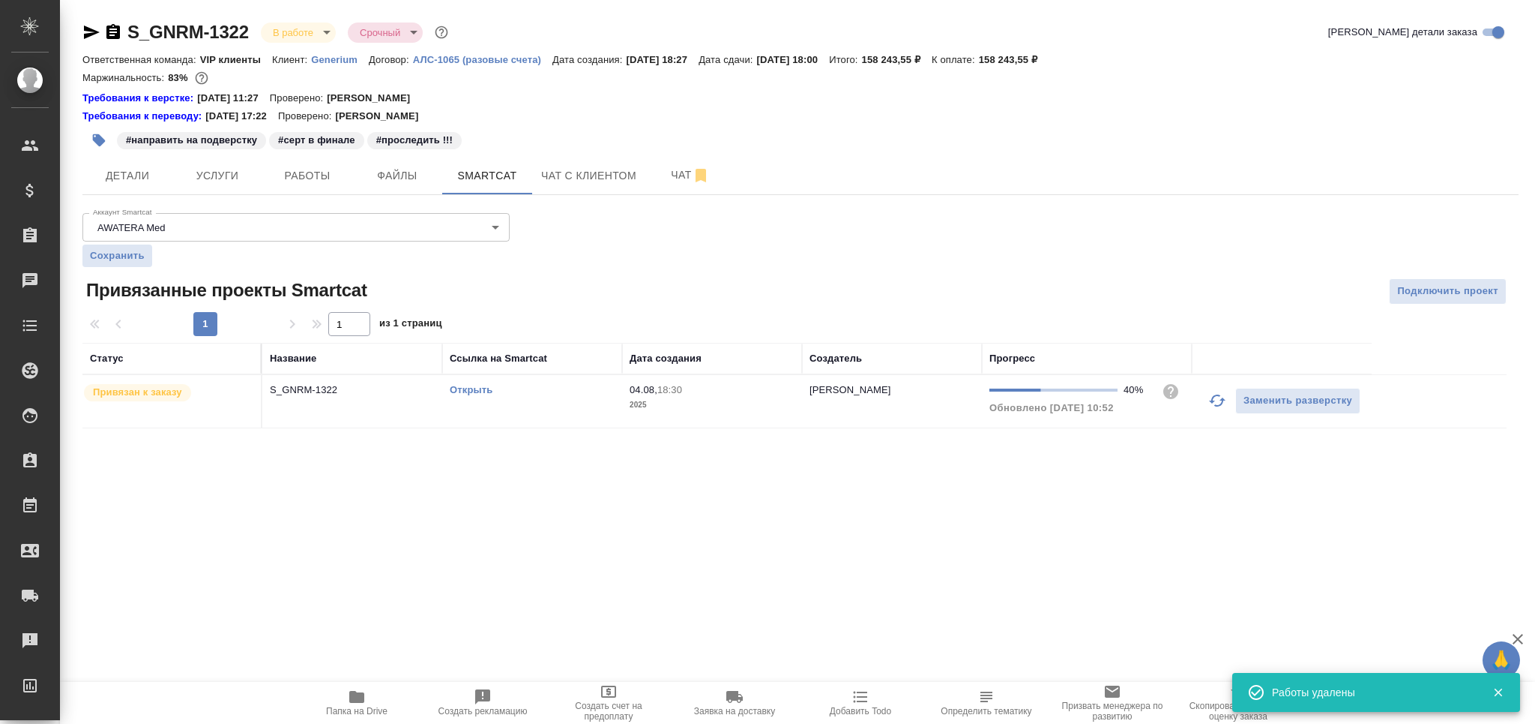
click at [1212, 406] on icon "button" at bounding box center [1218, 400] width 18 height 18
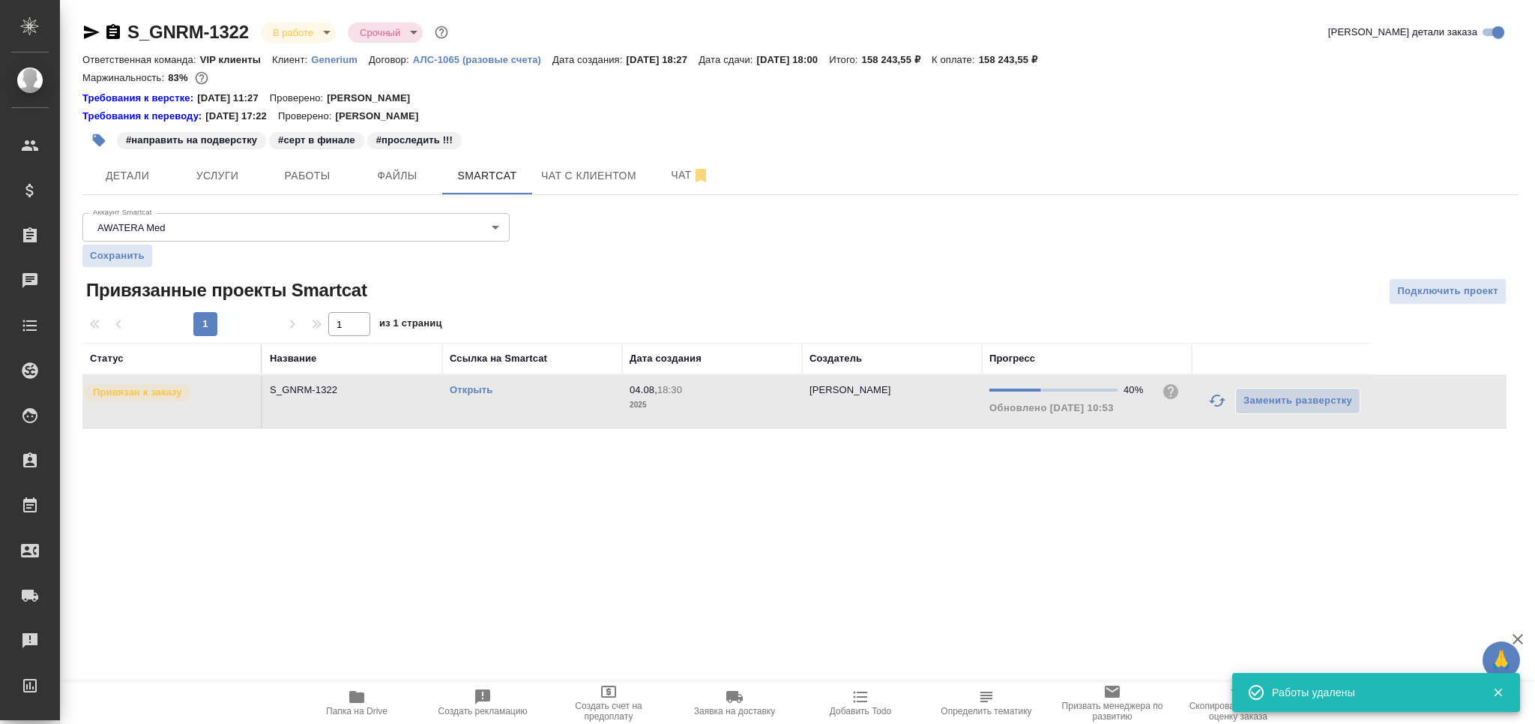
click at [466, 385] on link "Открыть" at bounding box center [471, 389] width 43 height 11
drag, startPoint x: 1217, startPoint y: 406, endPoint x: 1090, endPoint y: 499, distance: 157.2
click at [1214, 406] on icon "button" at bounding box center [1218, 400] width 18 height 18
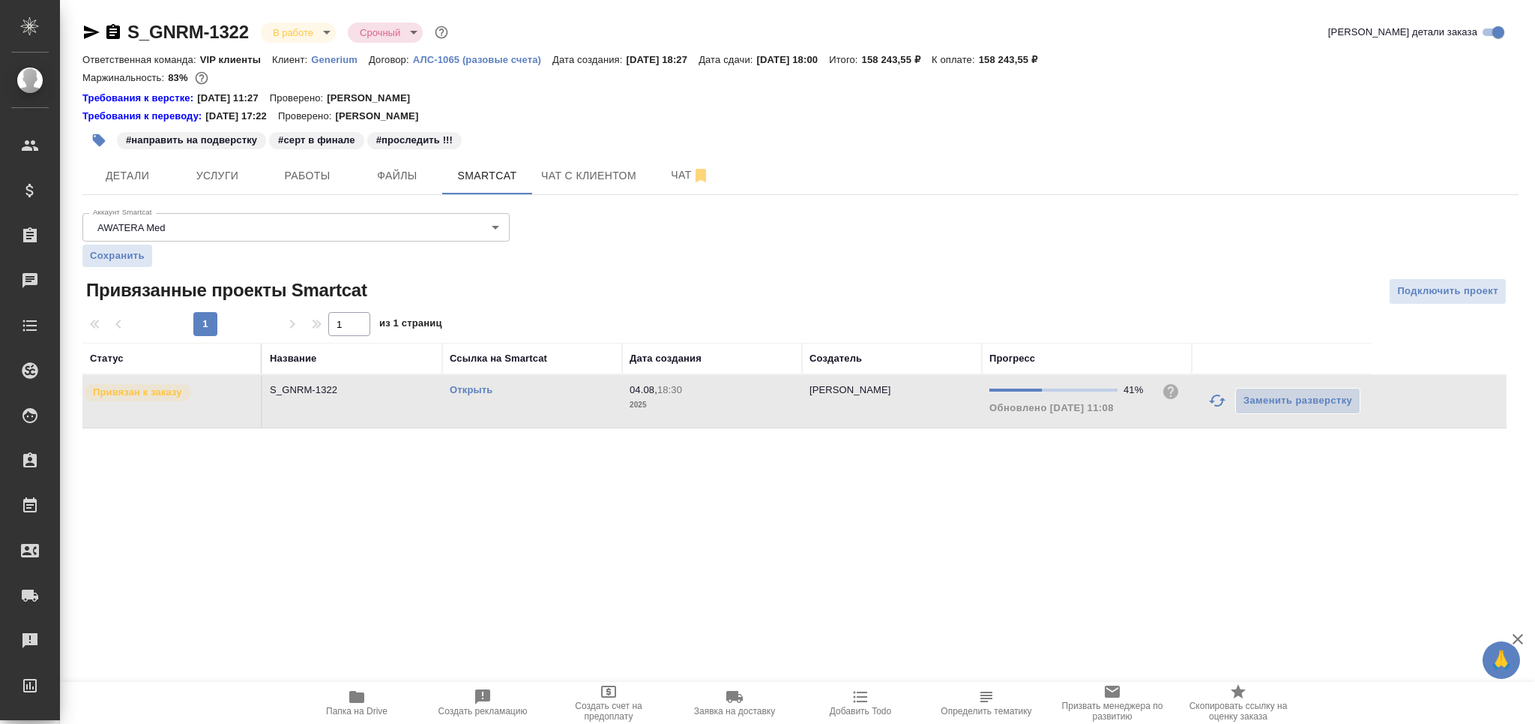
click at [469, 394] on div "Открыть" at bounding box center [532, 389] width 165 height 15
click at [457, 394] on link "Открыть" at bounding box center [471, 389] width 43 height 11
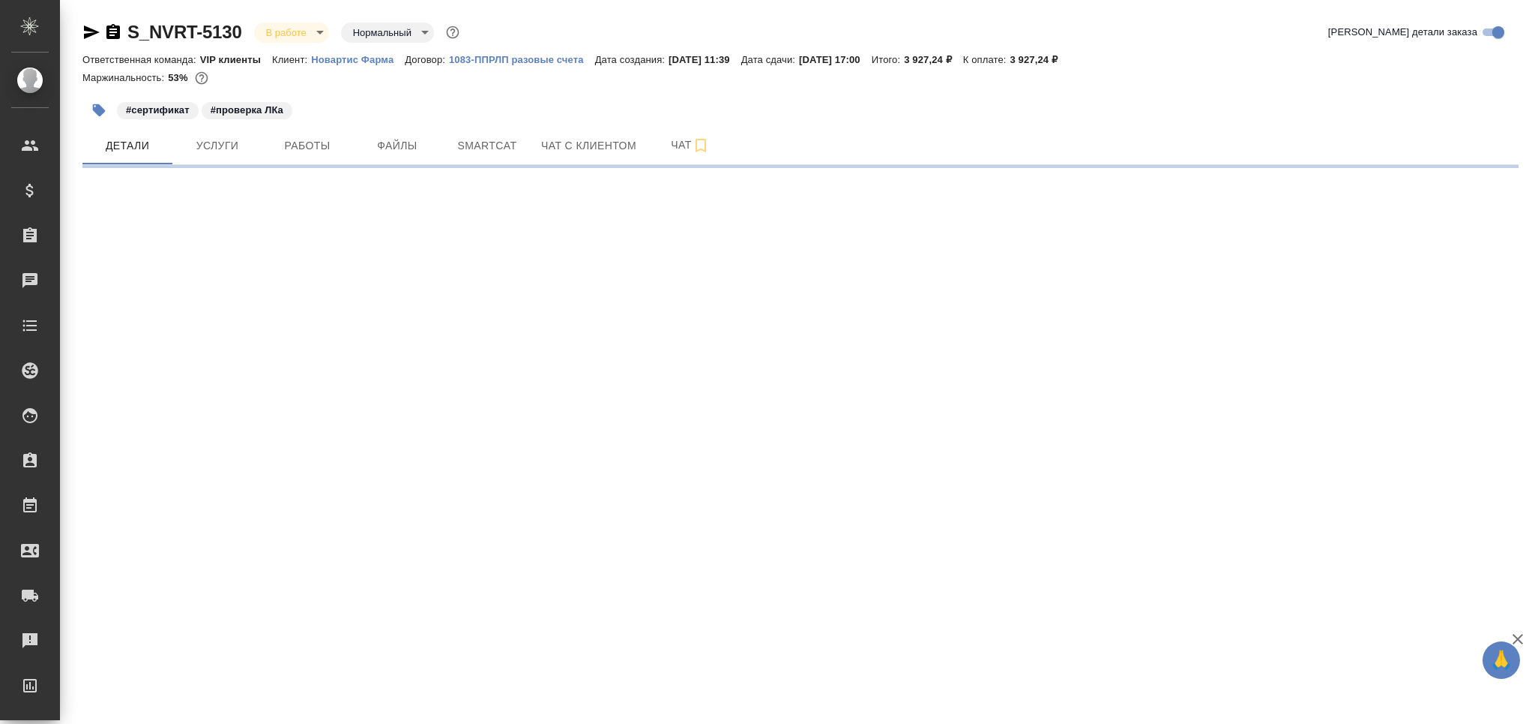
select select "RU"
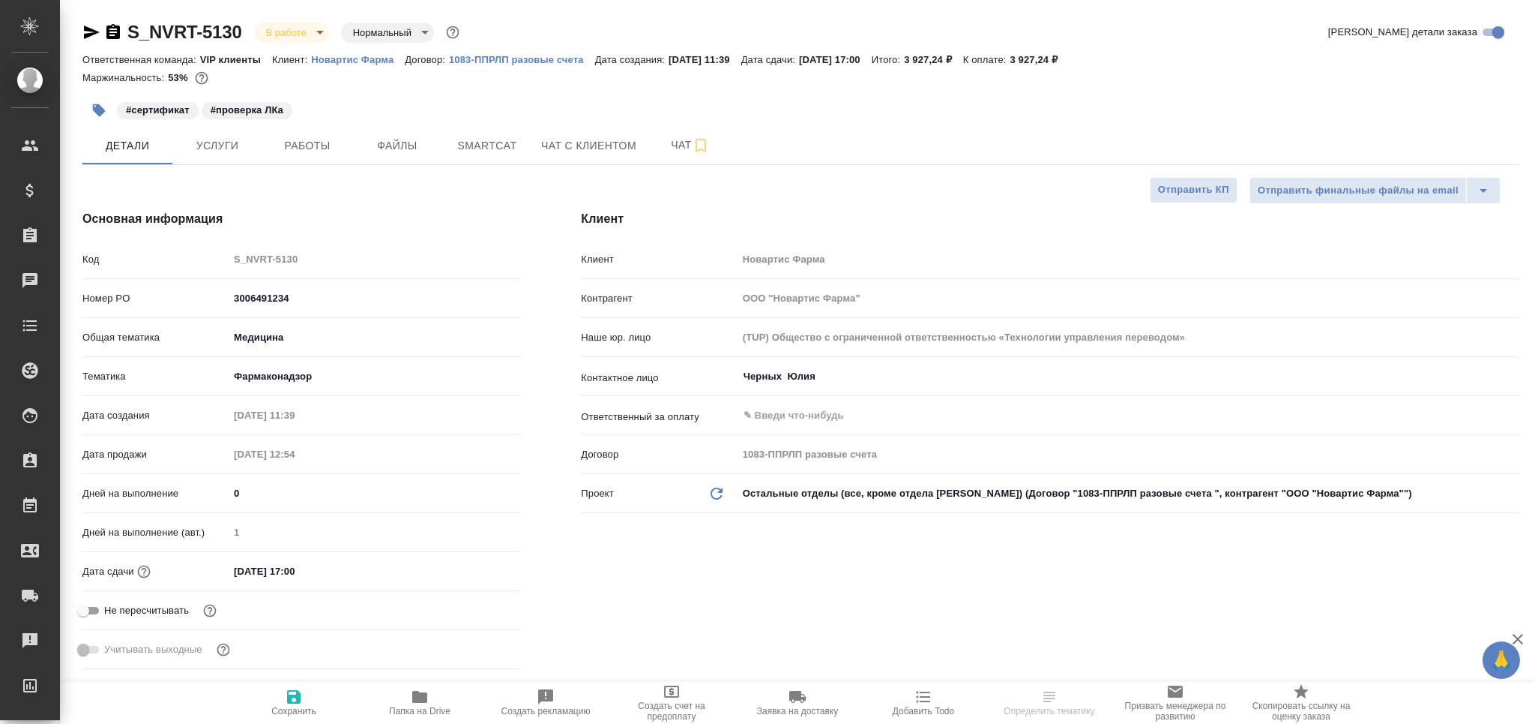
type textarea "x"
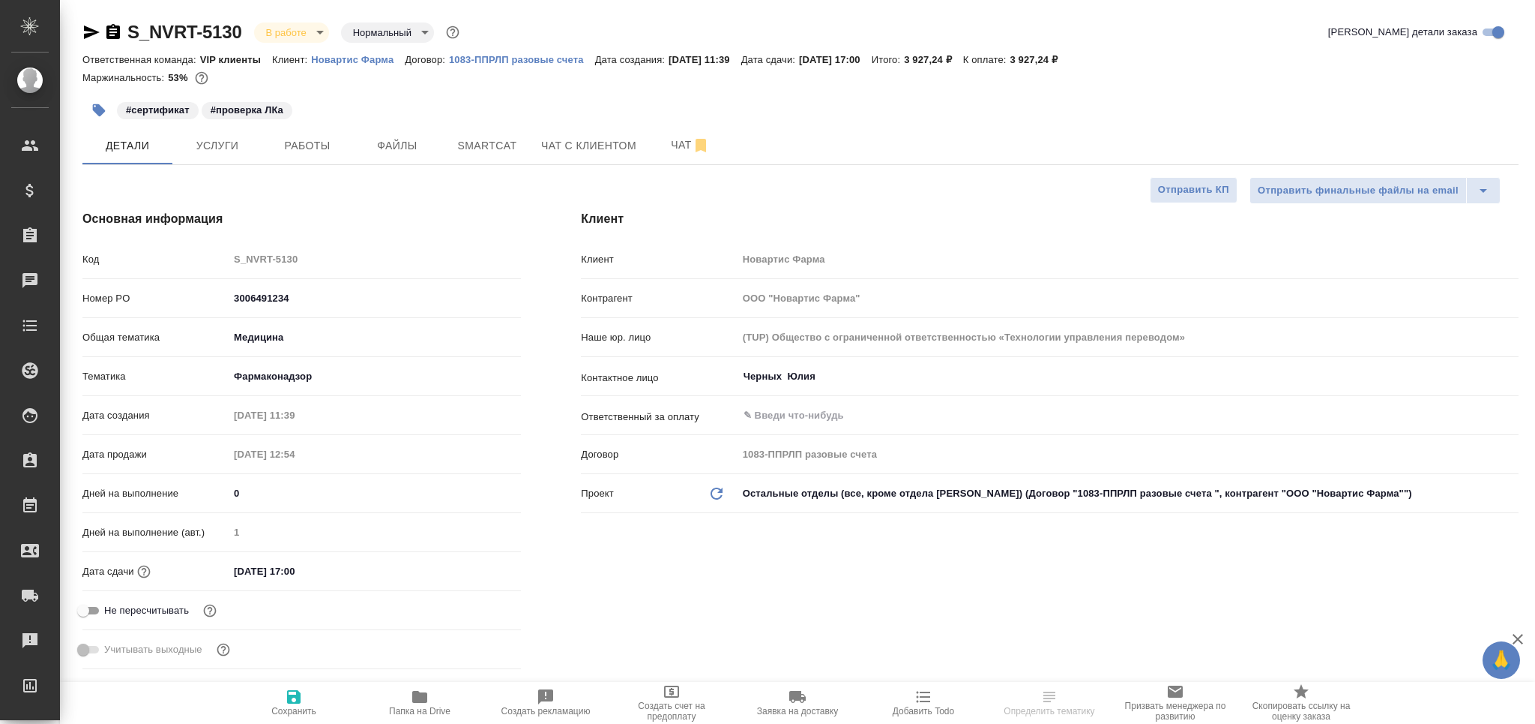
type textarea "x"
type input "[PERSON_NAME]"
type input "Комаров Роман"
drag, startPoint x: 421, startPoint y: 708, endPoint x: 402, endPoint y: 697, distance: 22.5
click at [422, 709] on span "Папка на Drive" at bounding box center [419, 711] width 61 height 10
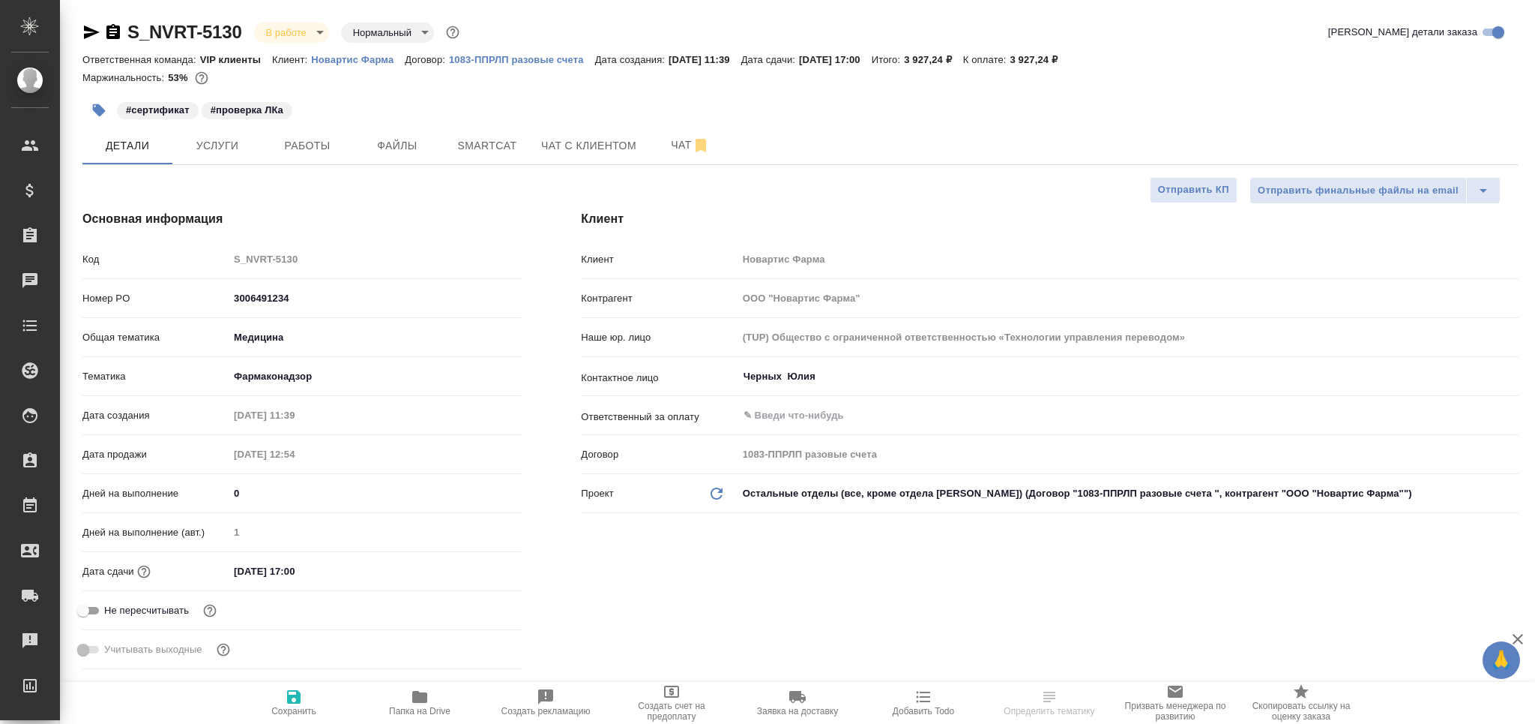
type textarea "x"
select select "RU"
type textarea "x"
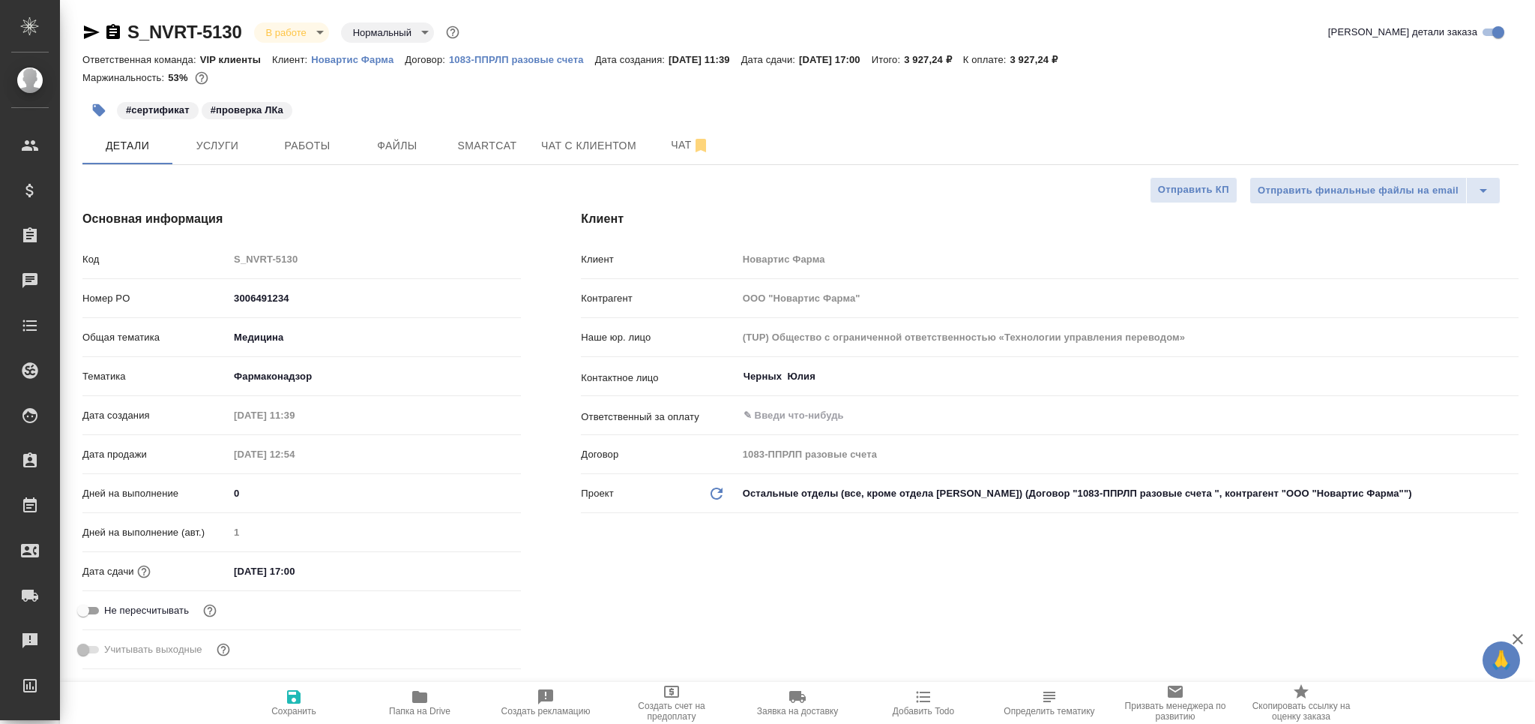
type textarea "x"
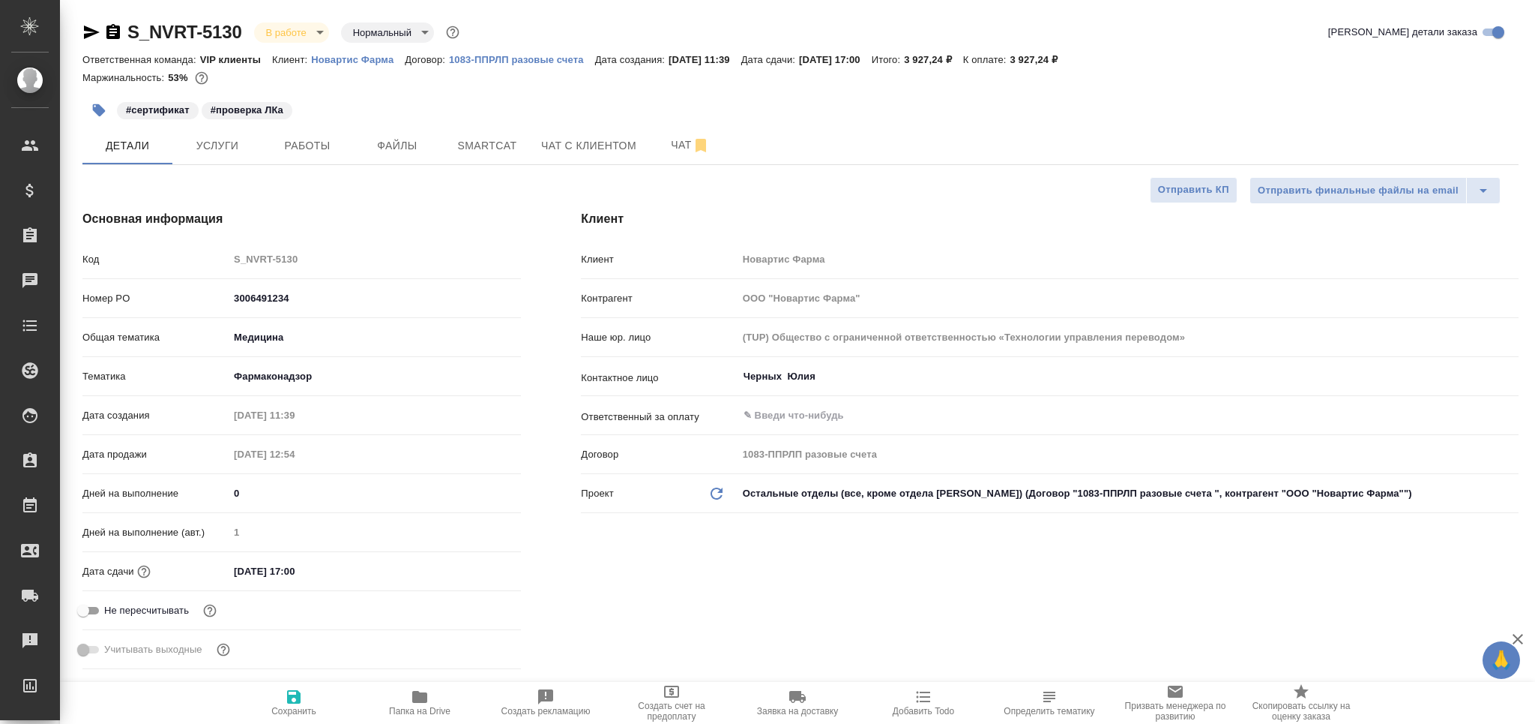
click at [98, 109] on icon "button" at bounding box center [99, 110] width 13 height 13
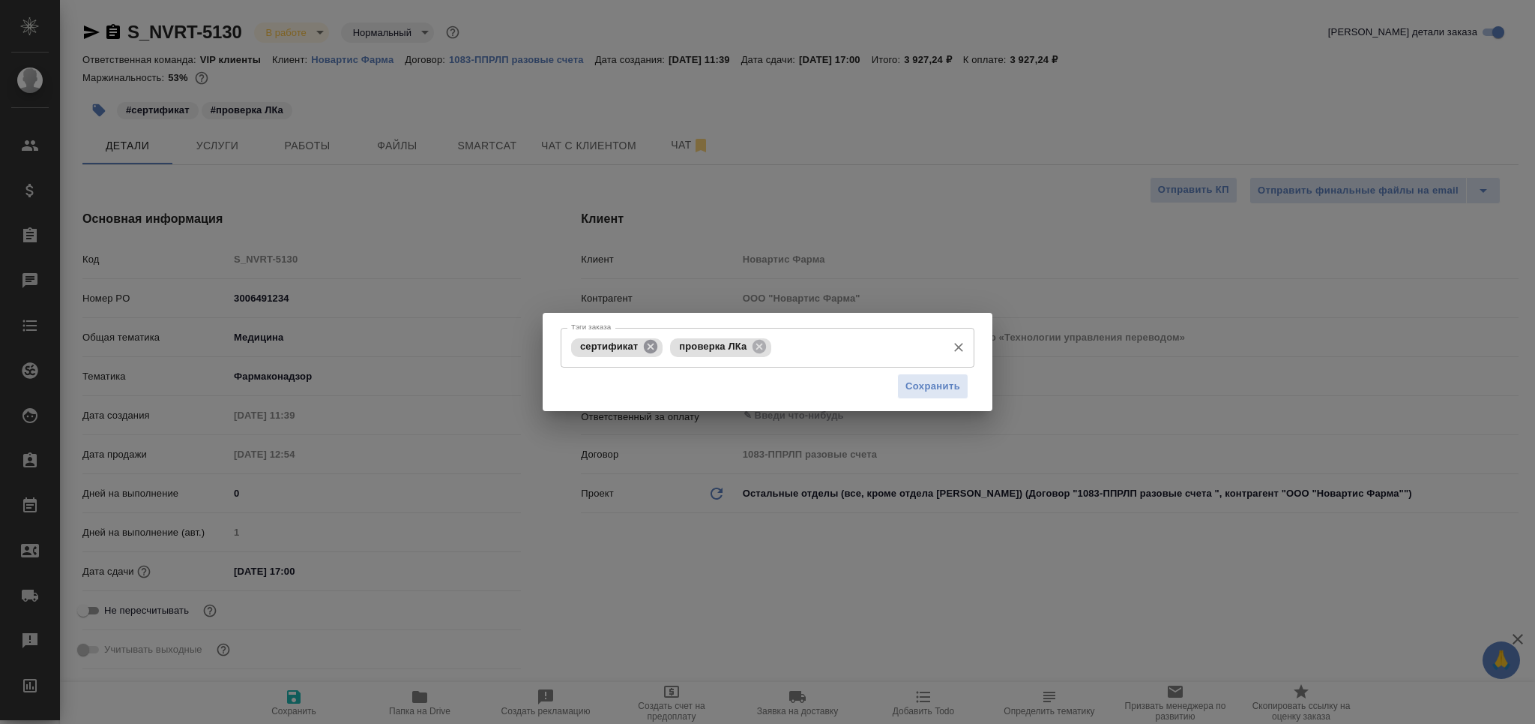
click at [646, 343] on icon at bounding box center [650, 346] width 13 height 13
click at [730, 352] on input "Тэги заказа" at bounding box center [807, 346] width 263 height 25
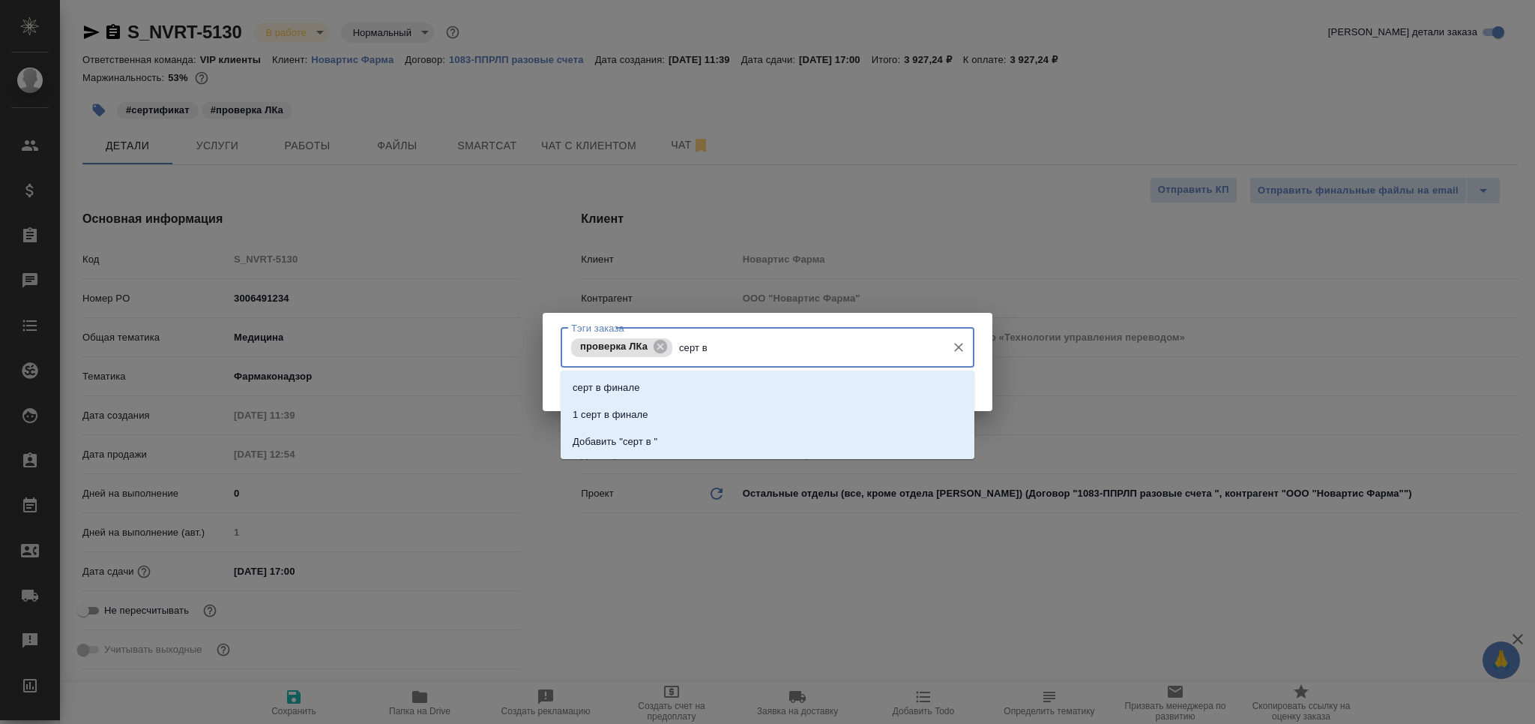
type input "серт в ф"
click at [692, 386] on li "серт в финале" at bounding box center [768, 387] width 414 height 27
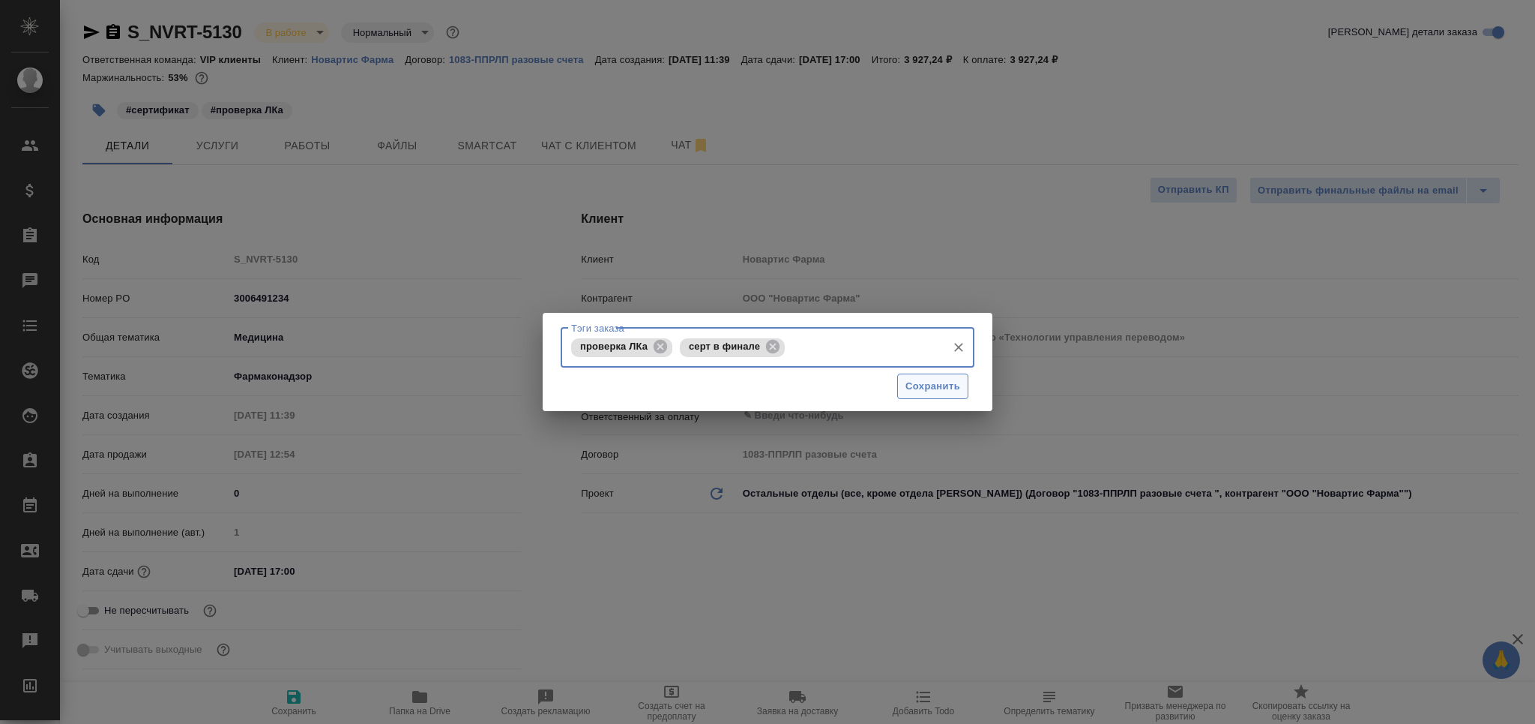
click at [938, 397] on button "Сохранить" at bounding box center [932, 386] width 71 height 26
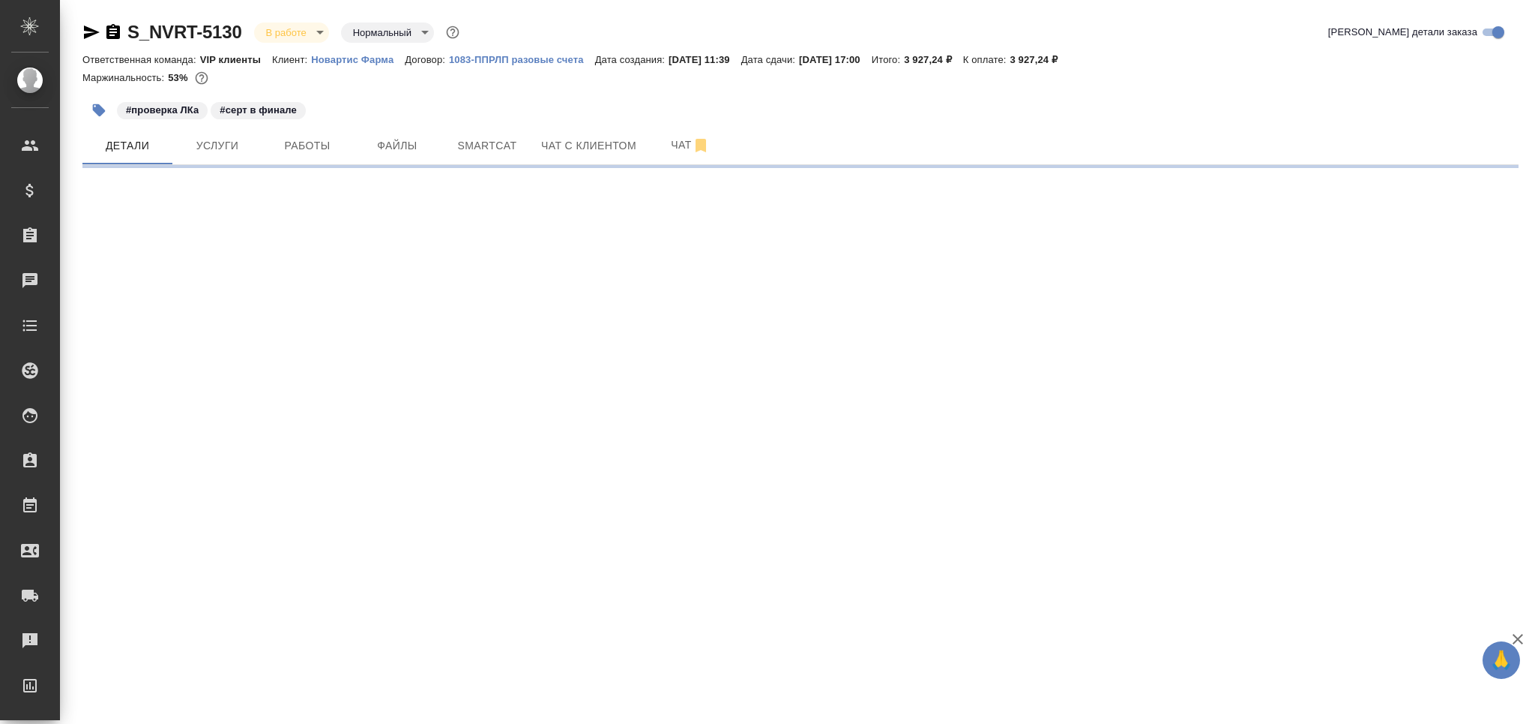
select select "RU"
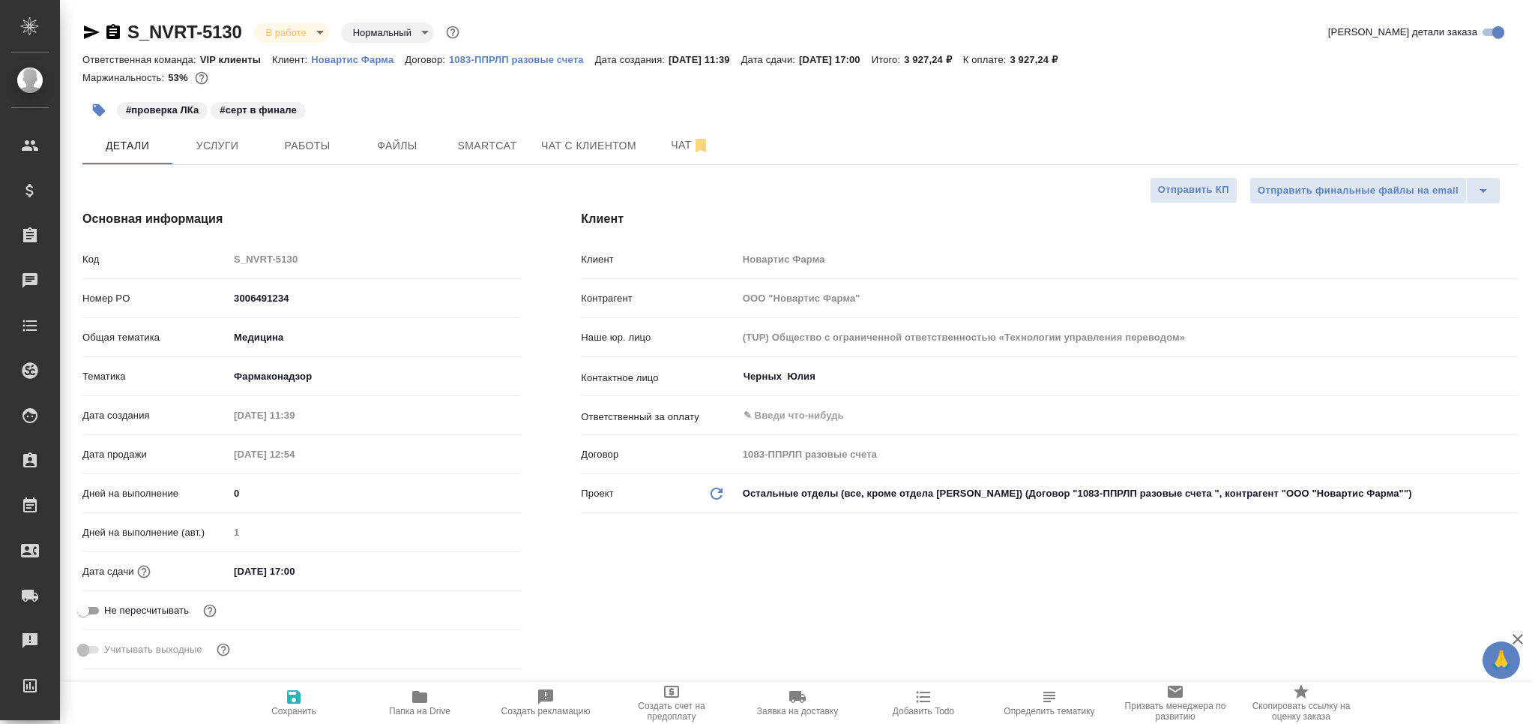
type textarea "x"
click at [484, 146] on span "Smartcat" at bounding box center [487, 145] width 72 height 19
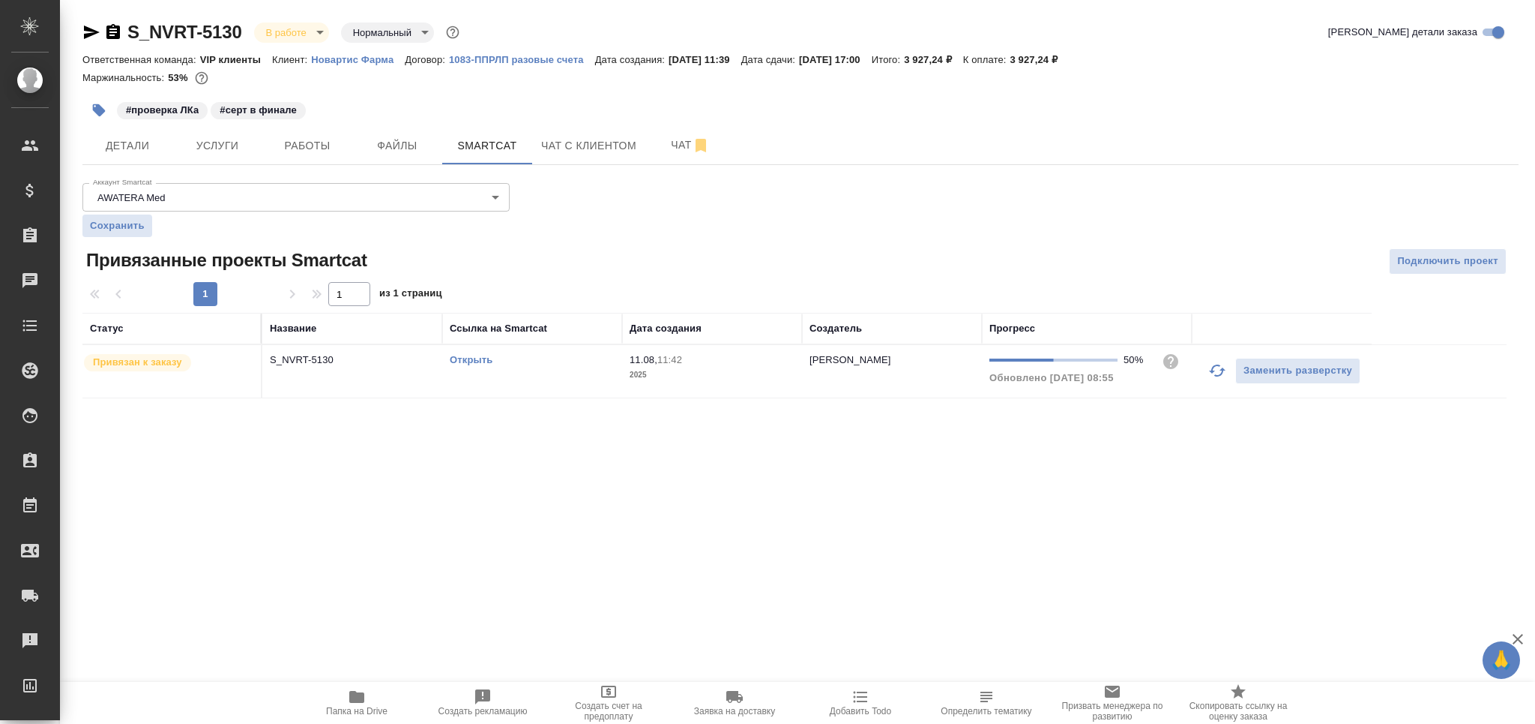
drag, startPoint x: 1227, startPoint y: 376, endPoint x: 1165, endPoint y: 378, distance: 62.2
click at [1226, 376] on button "button" at bounding box center [1218, 370] width 36 height 36
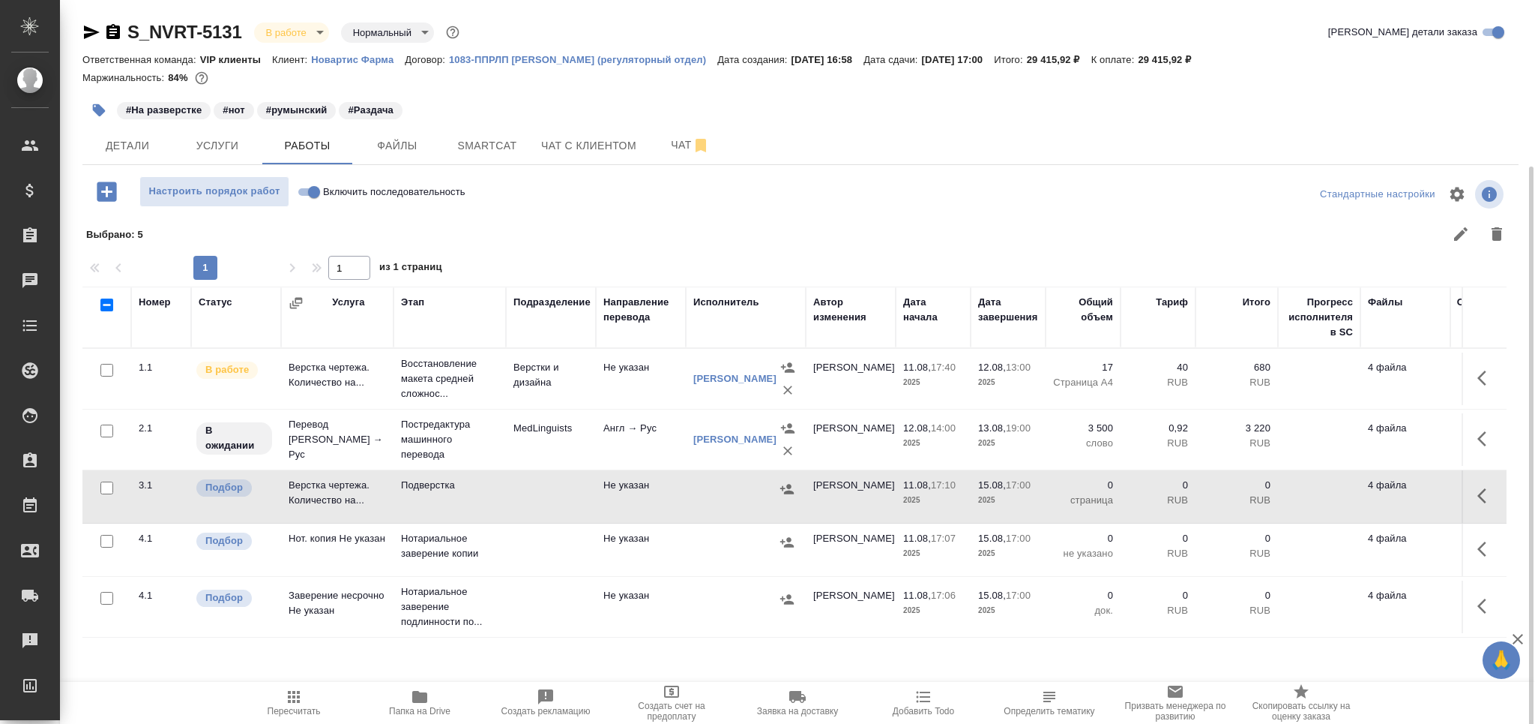
scroll to position [88, 0]
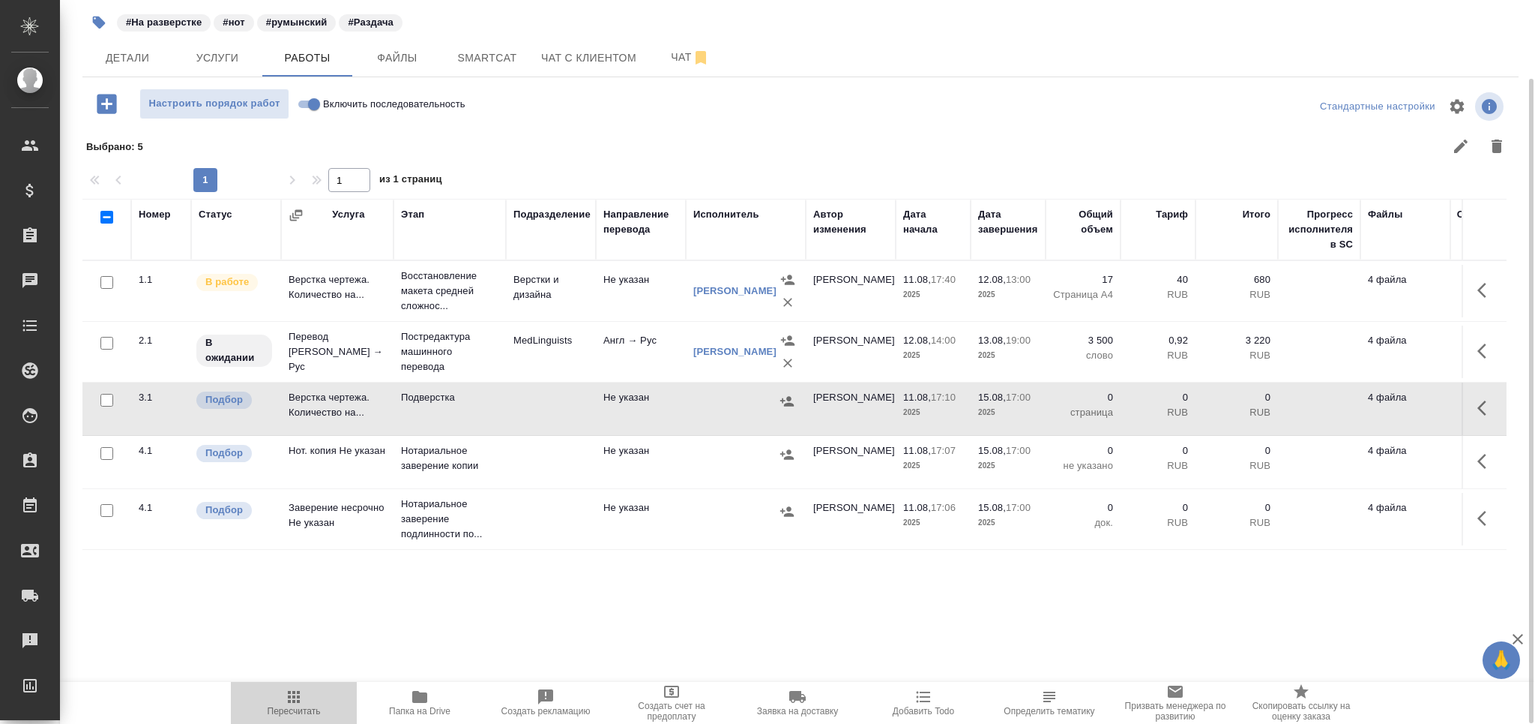
click at [300, 708] on span "Пересчитать" at bounding box center [294, 711] width 53 height 10
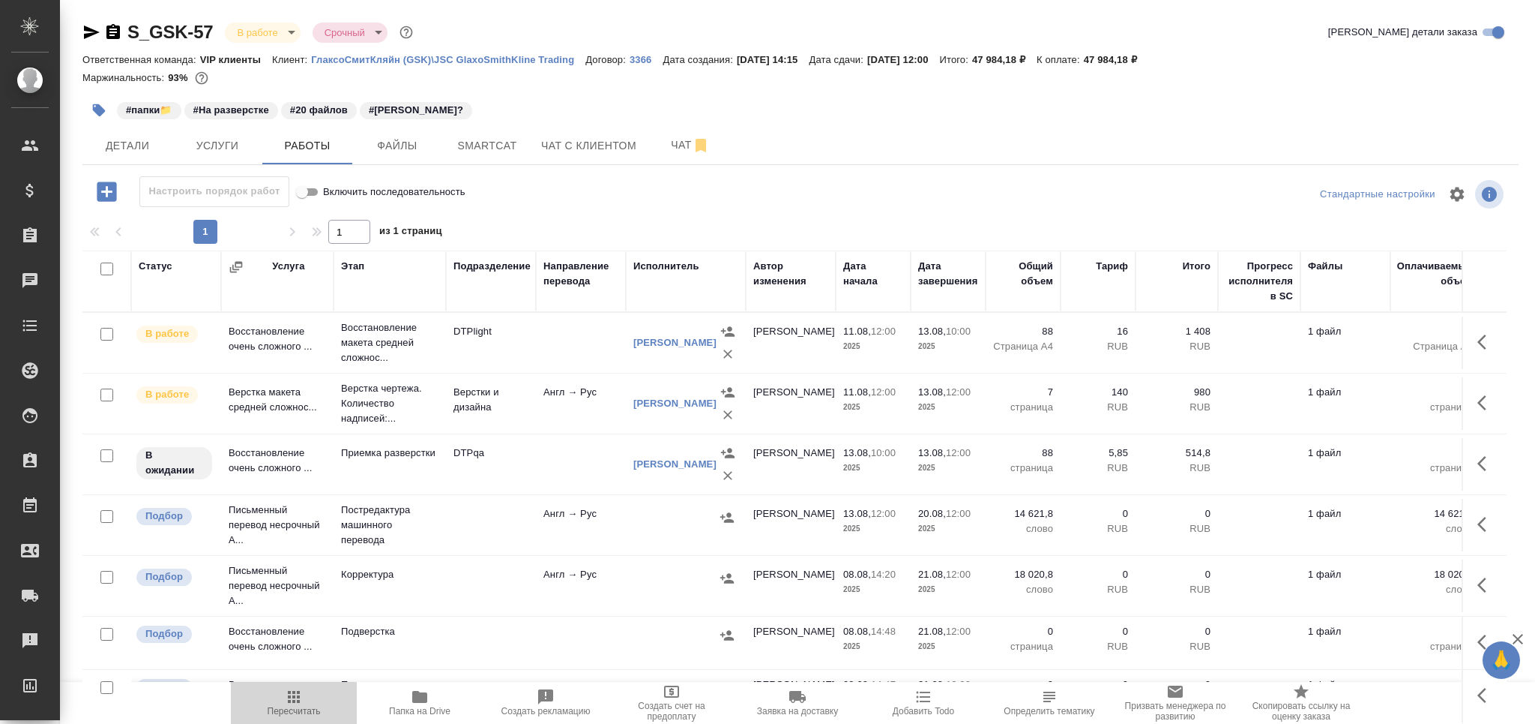
click at [290, 700] on icon "button" at bounding box center [294, 697] width 12 height 12
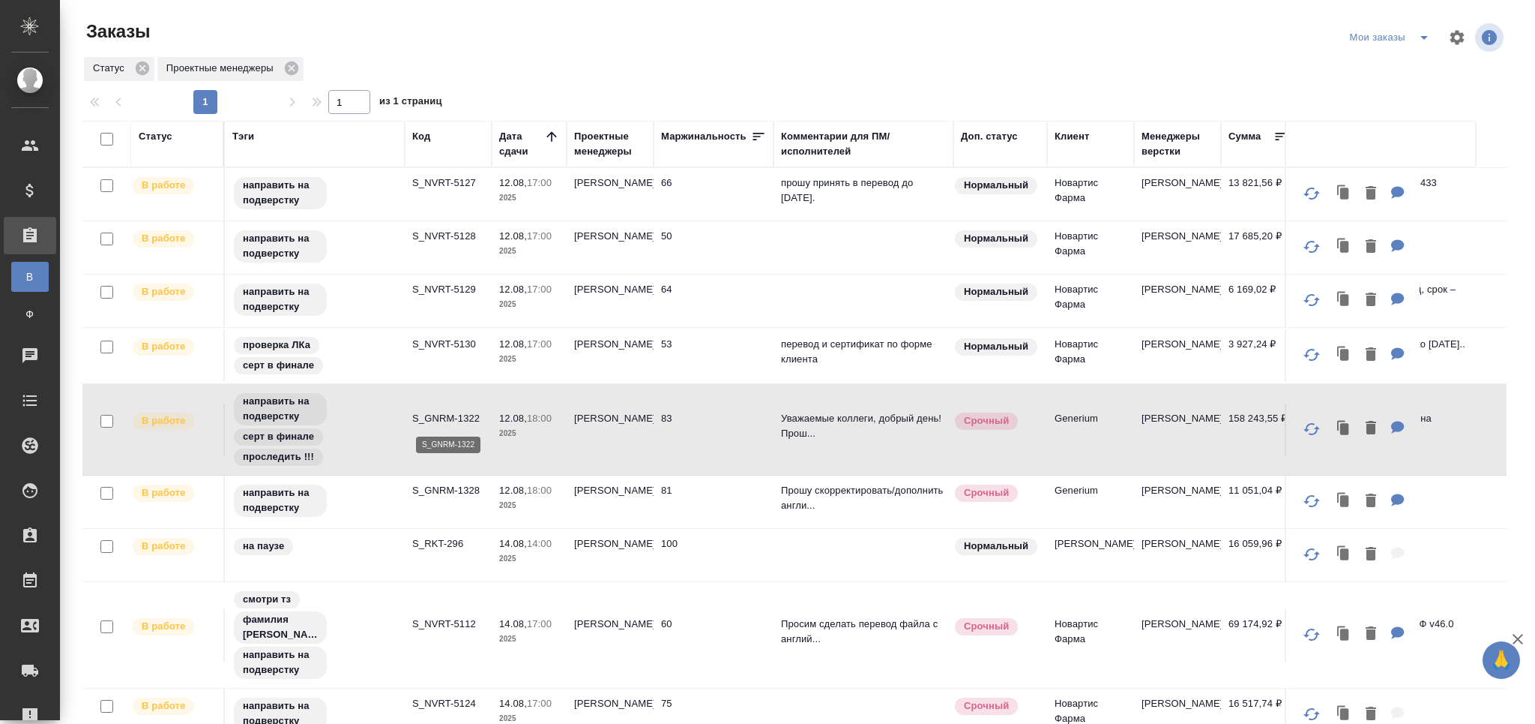
click at [458, 418] on p "S_GNRM-1322" at bounding box center [448, 418] width 72 height 15
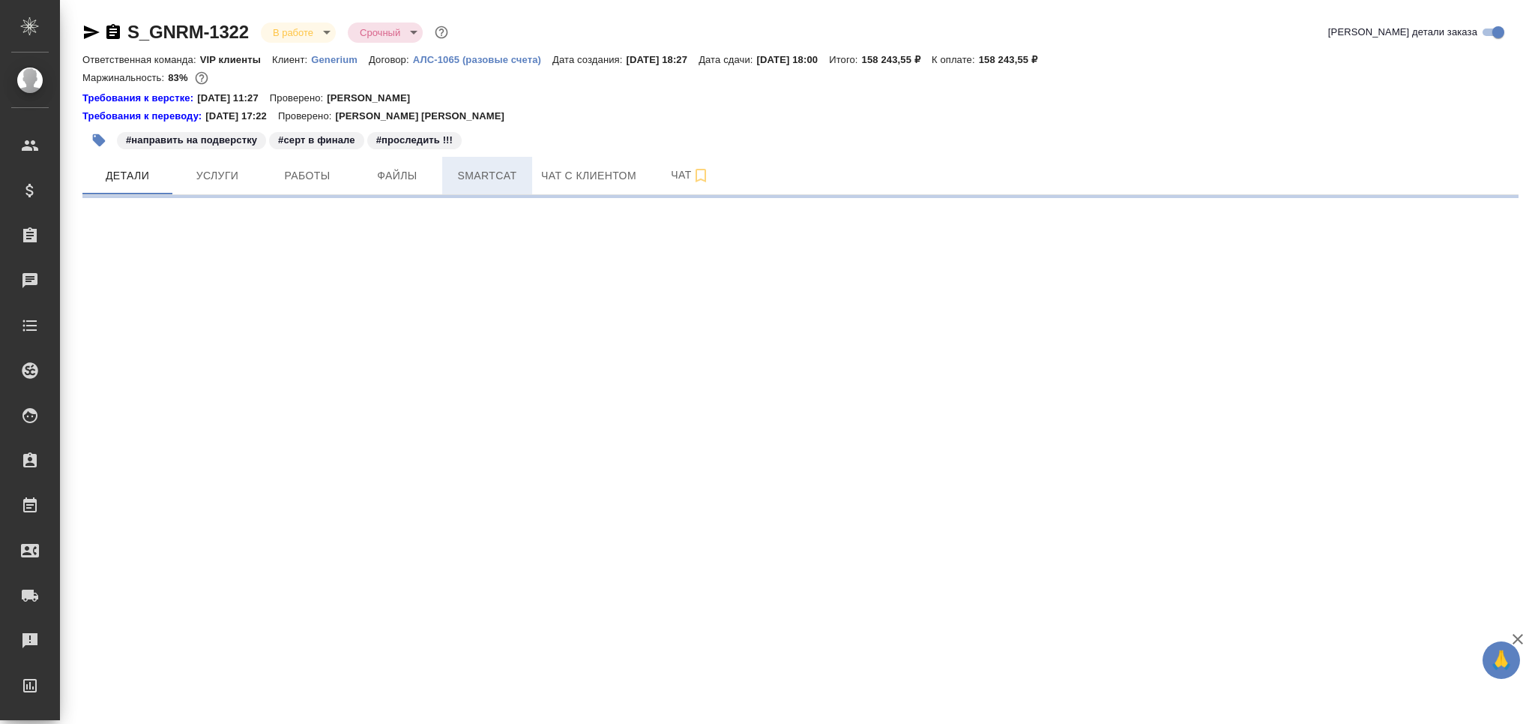
select select "RU"
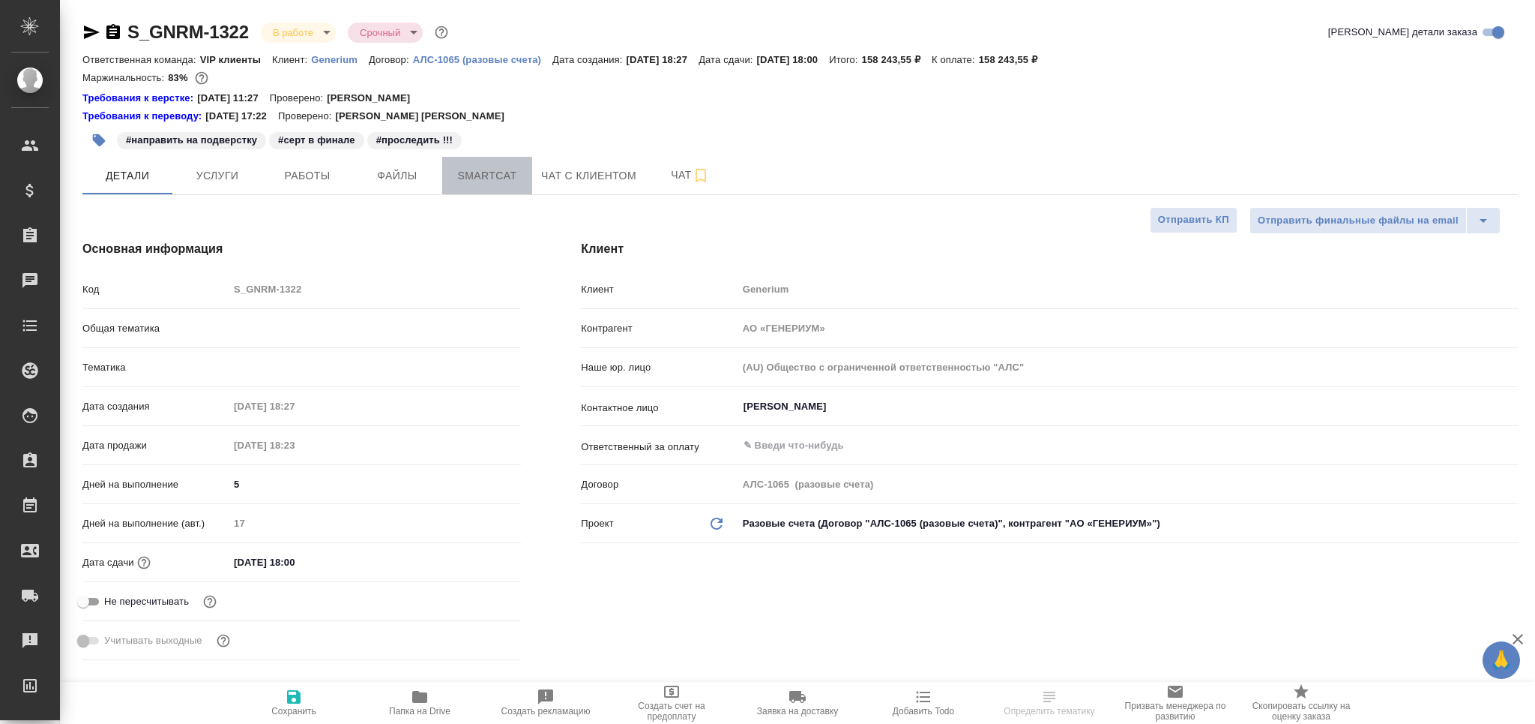
click at [497, 178] on span "Smartcat" at bounding box center [487, 175] width 72 height 19
type textarea "x"
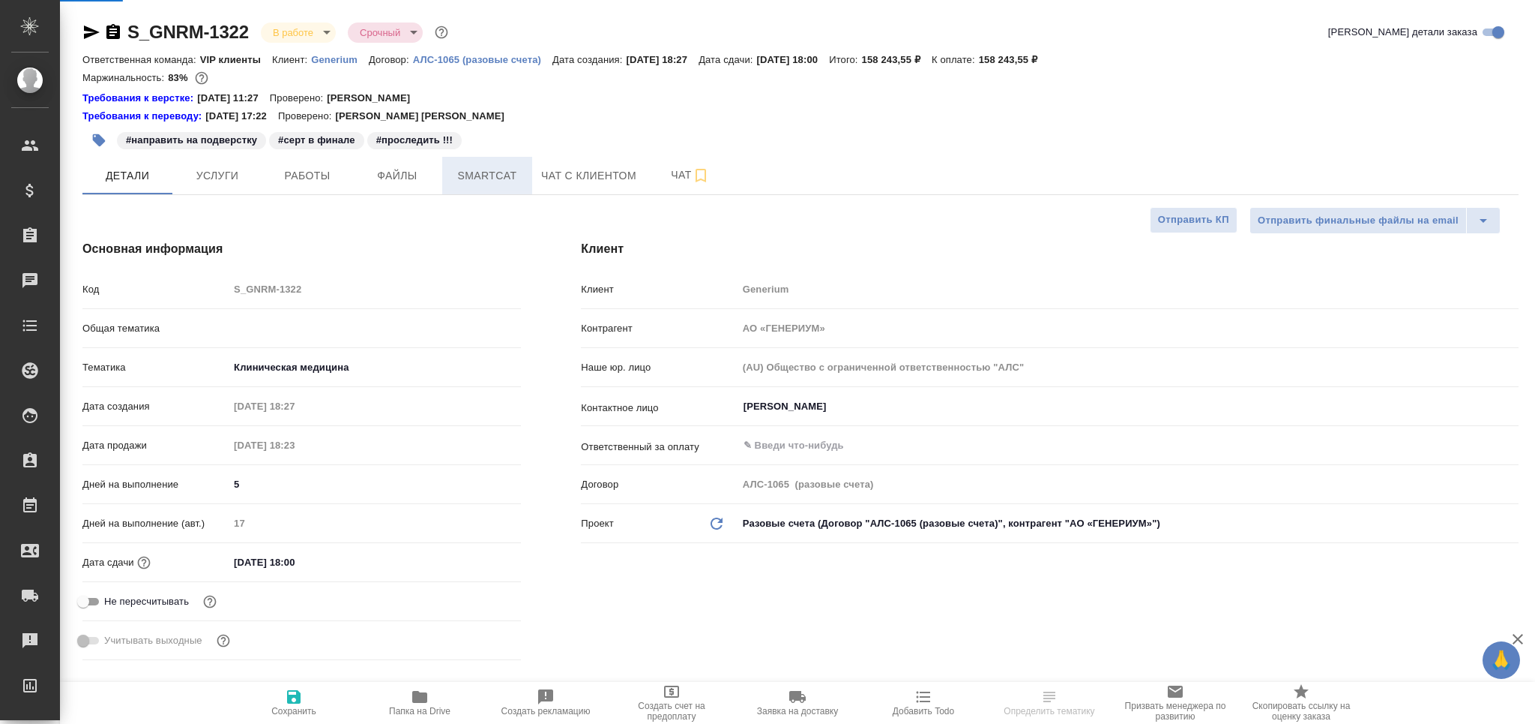
type textarea "x"
type input "VIP клиенты"
type textarea "x"
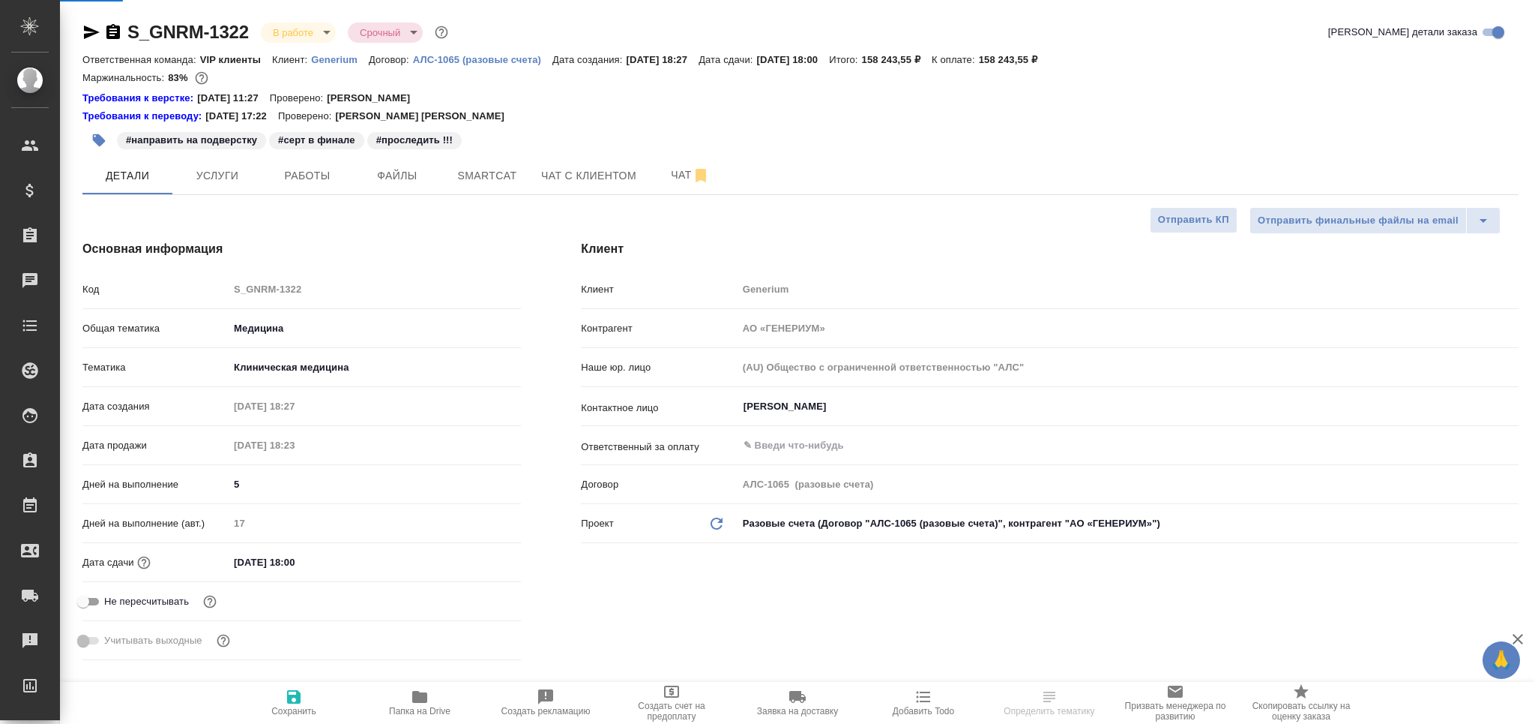
type textarea "x"
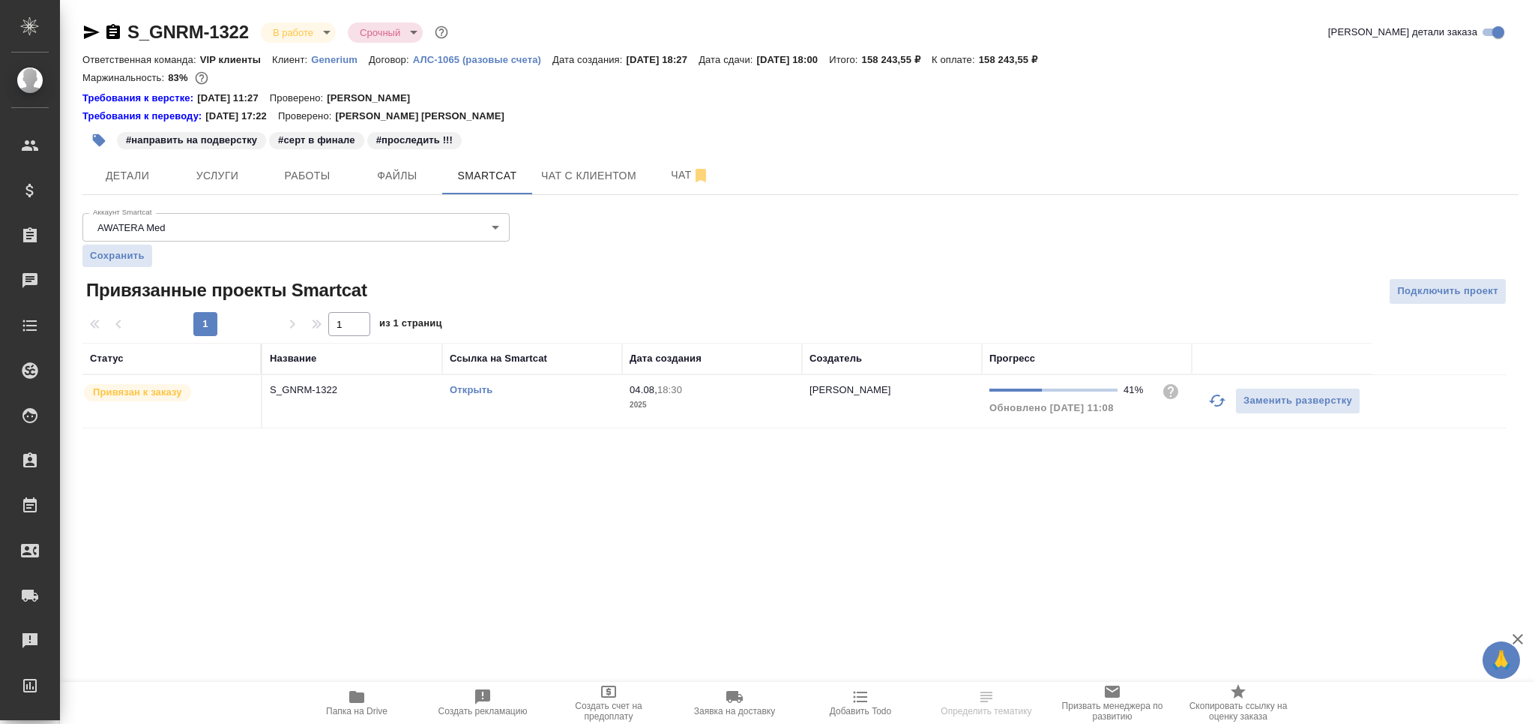
click at [1215, 401] on icon "button" at bounding box center [1218, 400] width 18 height 18
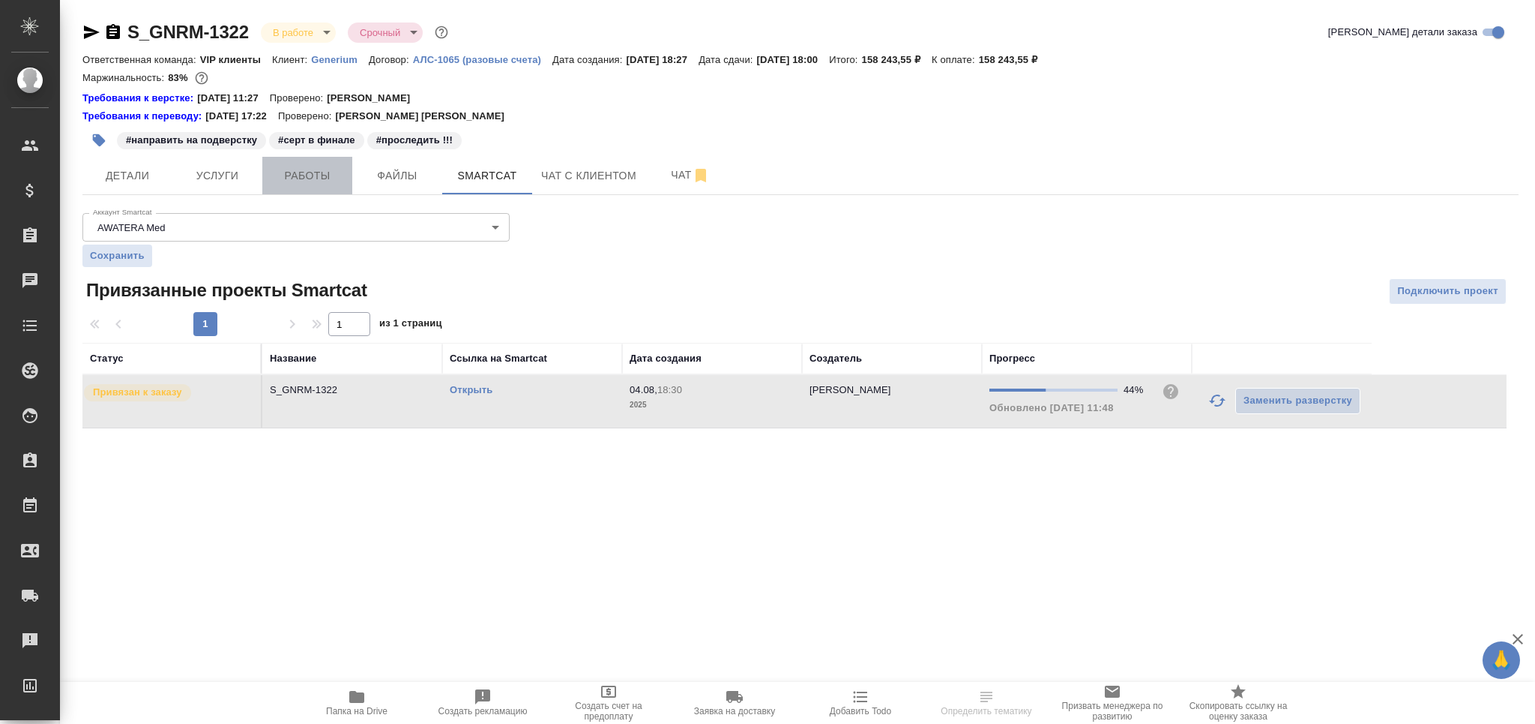
click at [303, 187] on button "Работы" at bounding box center [307, 175] width 90 height 37
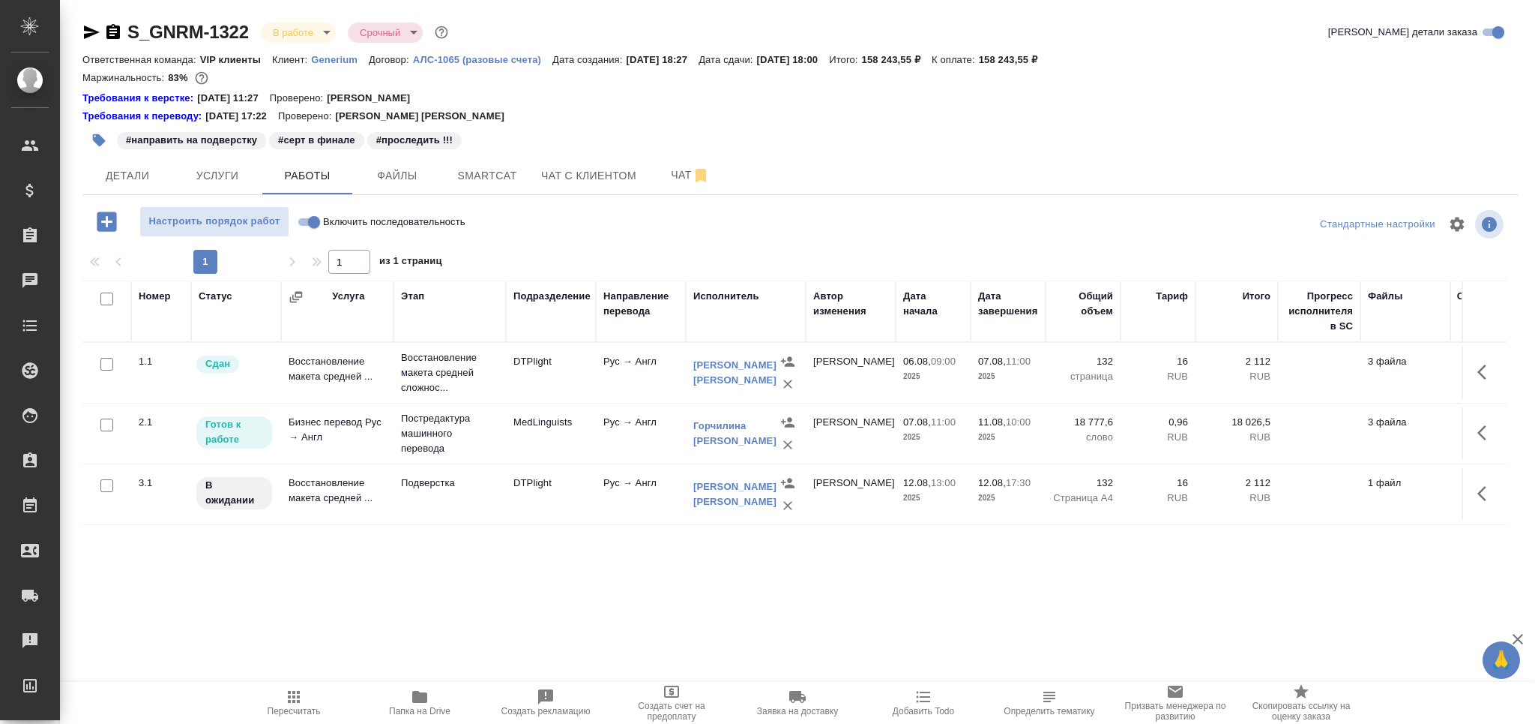
click at [297, 700] on icon "button" at bounding box center [294, 697] width 12 height 12
click at [511, 176] on span "Smartcat" at bounding box center [487, 175] width 72 height 19
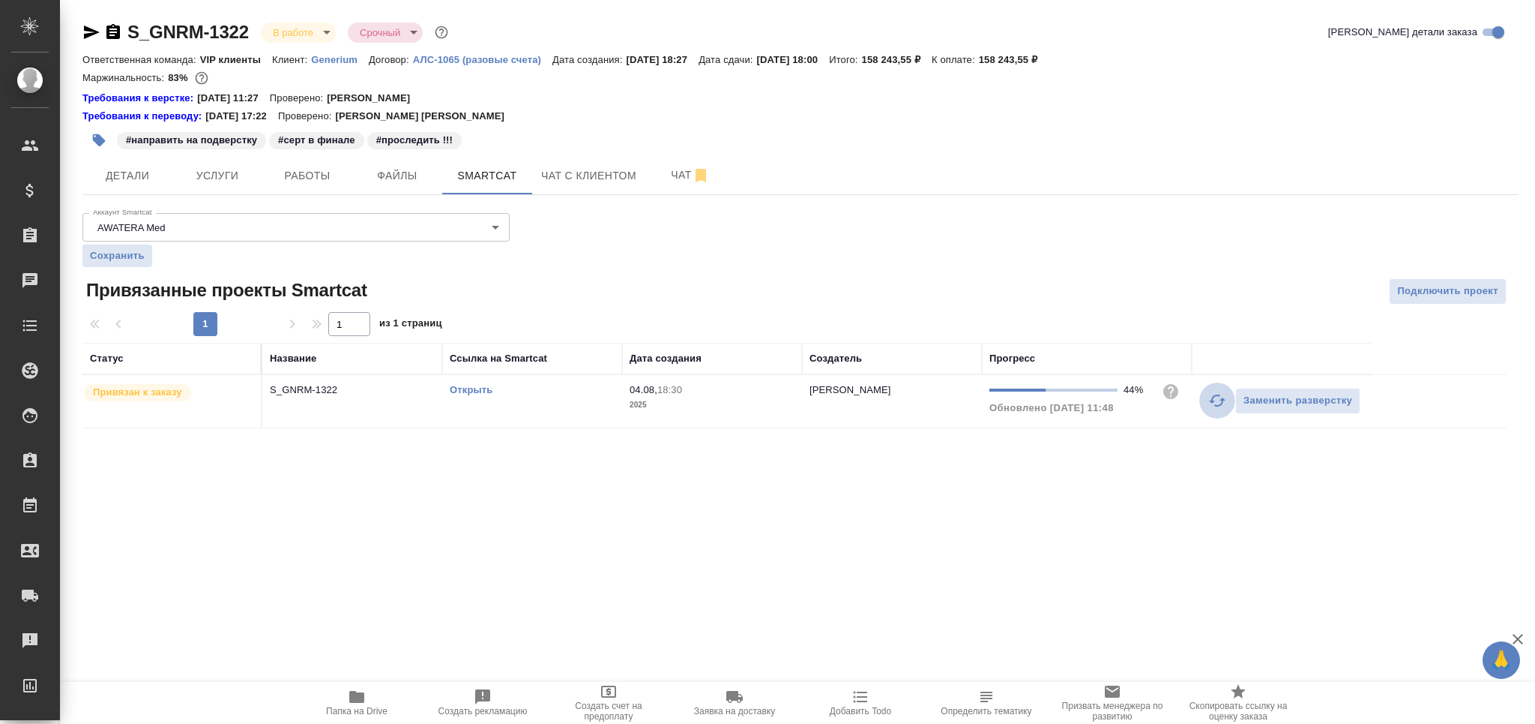
click at [1209, 406] on icon "button" at bounding box center [1218, 400] width 18 height 18
